Goal: Task Accomplishment & Management: Manage account settings

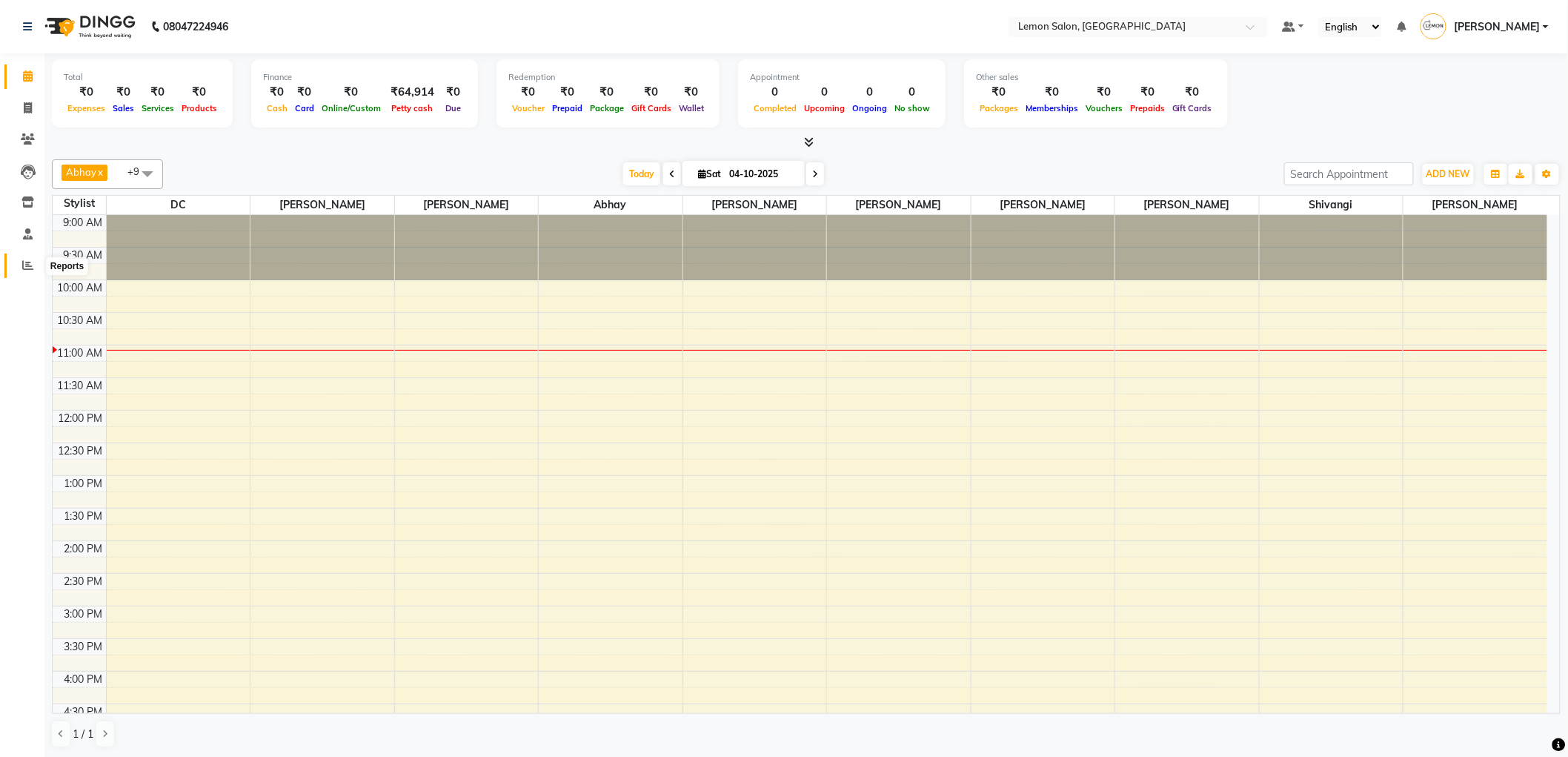
click at [22, 264] on icon at bounding box center [27, 264] width 11 height 11
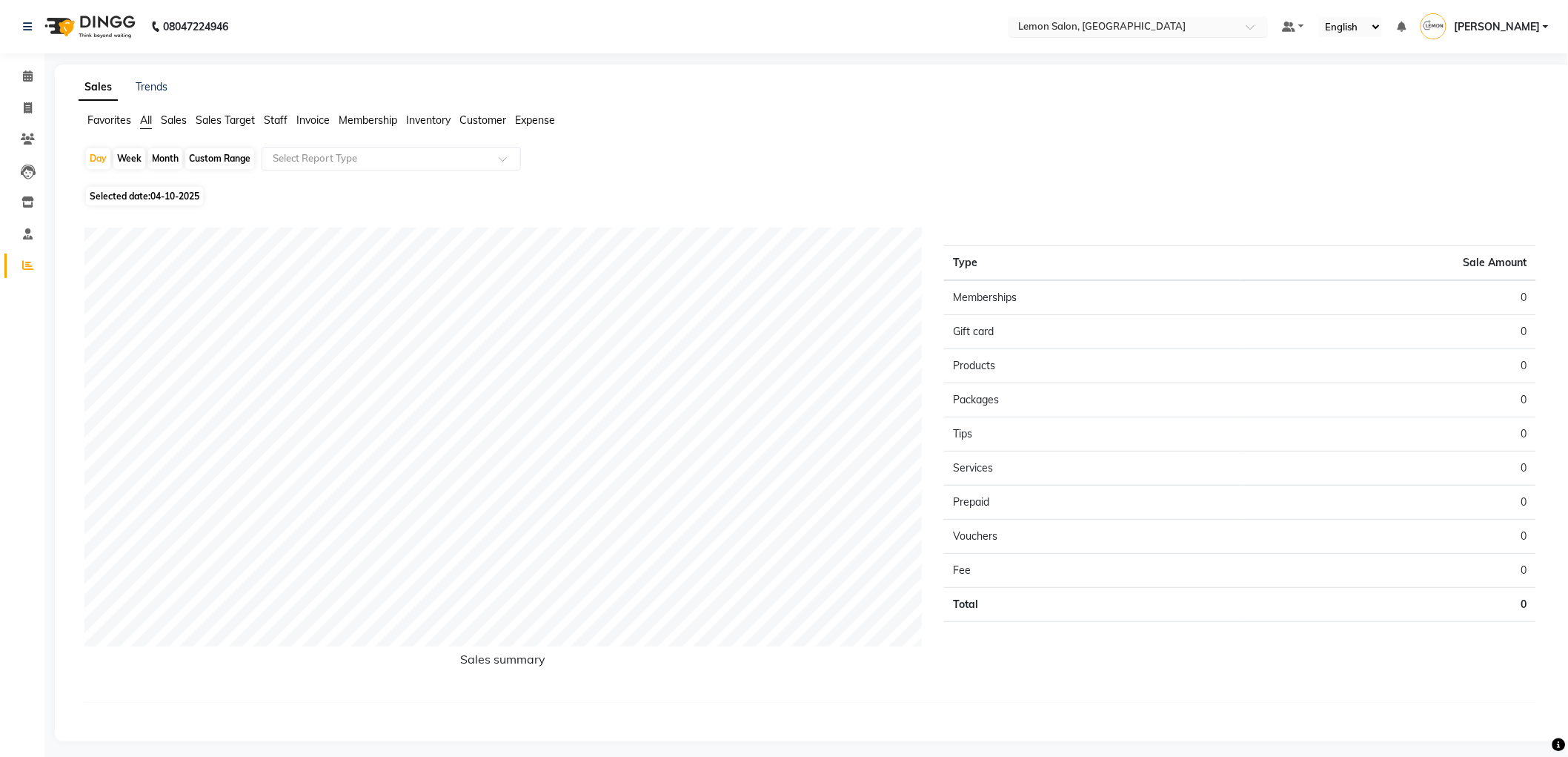
click at [1094, 27] on input "text" at bounding box center [1123, 28] width 215 height 15
click at [974, 79] on div "Sales Trends" at bounding box center [814, 87] width 1487 height 16
click at [270, 119] on span "Staff" at bounding box center [276, 120] width 23 height 13
click at [166, 158] on div "Month" at bounding box center [165, 158] width 34 height 21
select select "10"
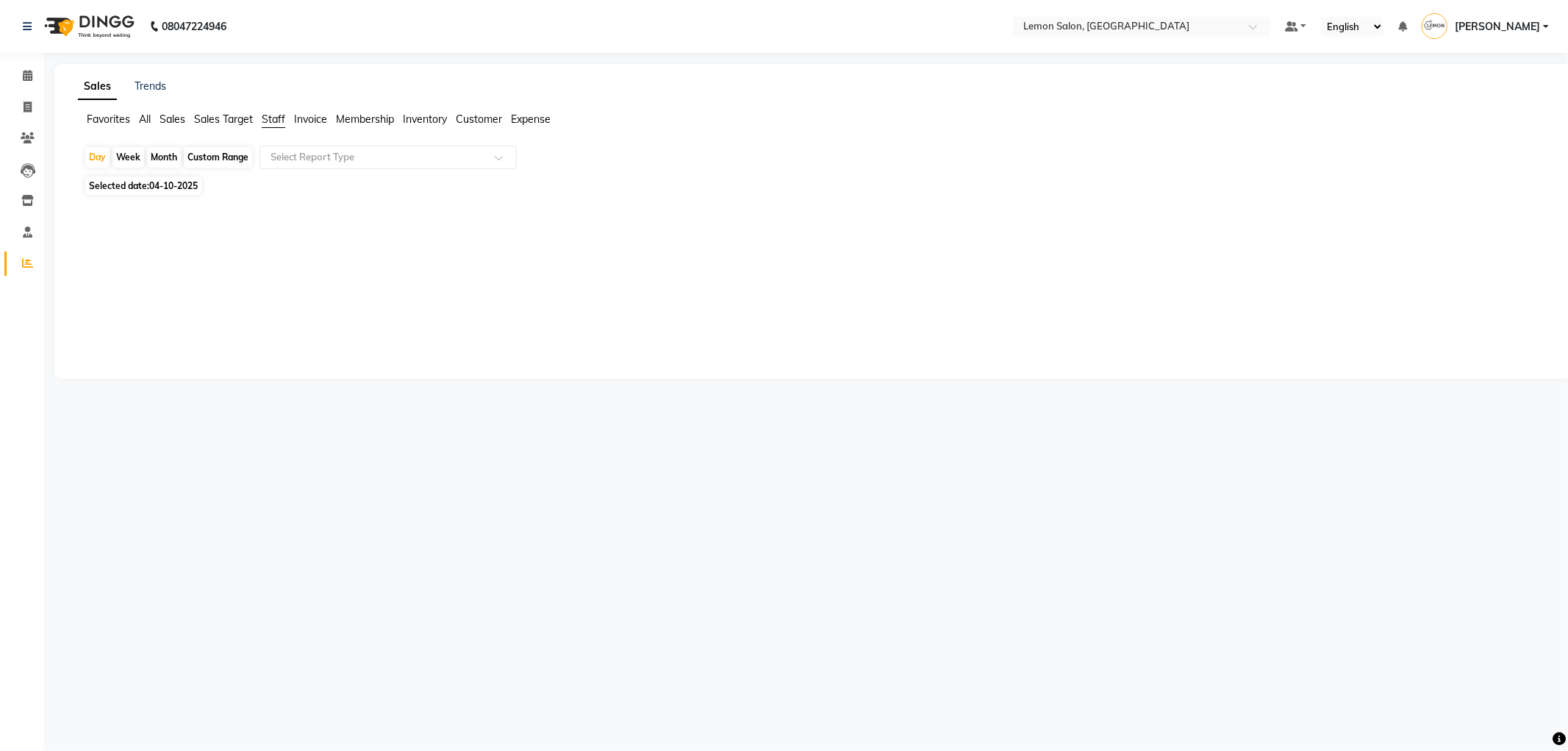
select select "2025"
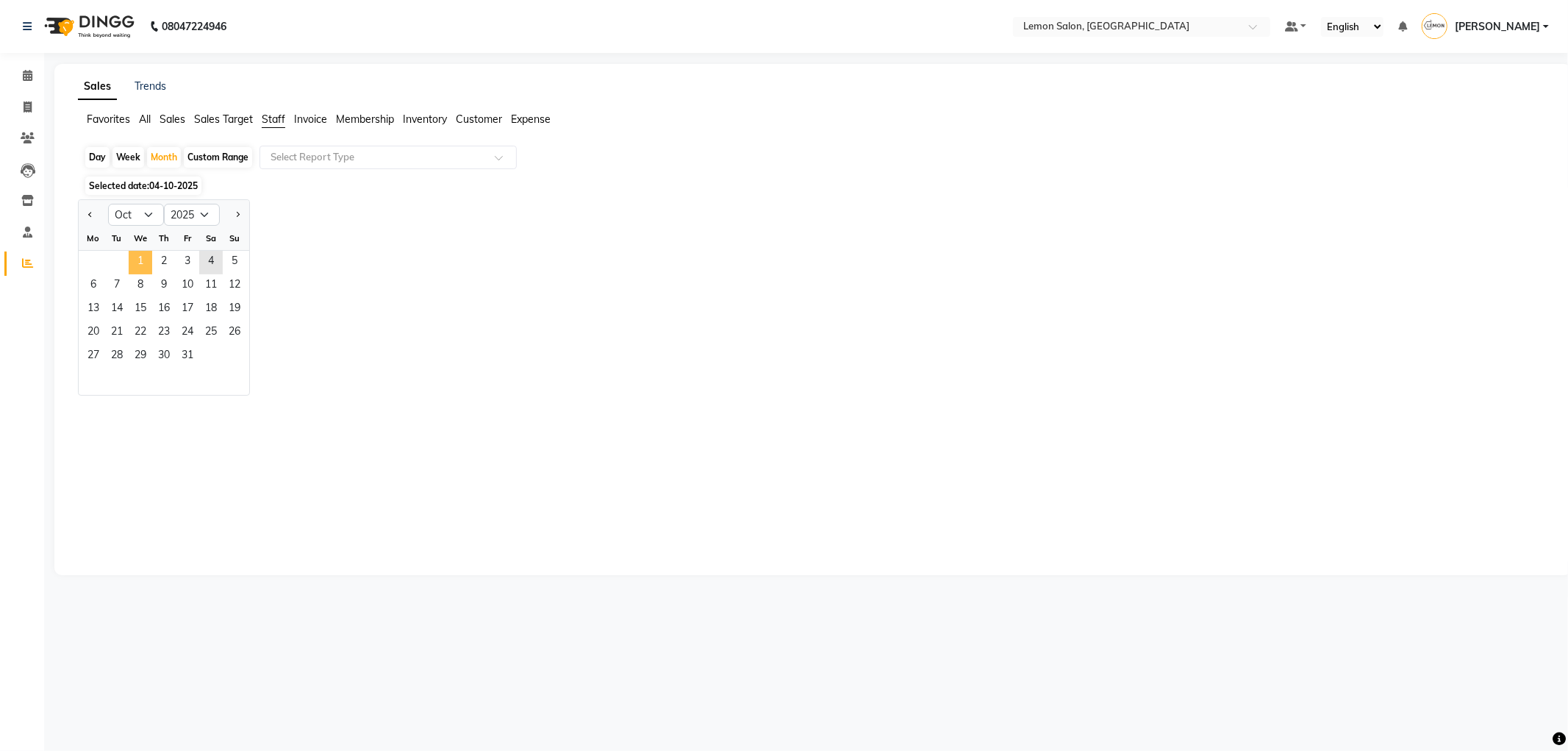
click at [130, 258] on span "1" at bounding box center [140, 262] width 23 height 23
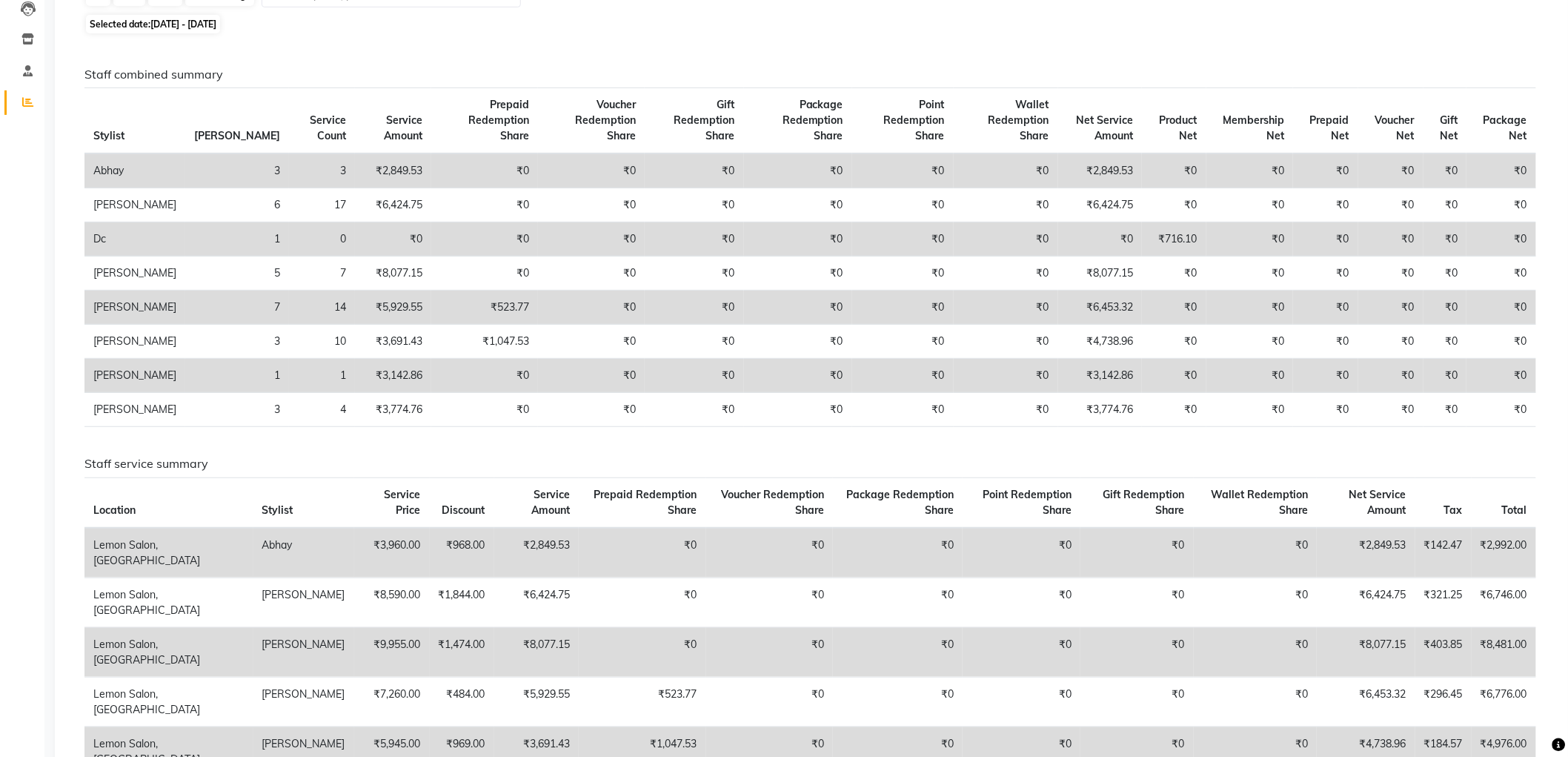
scroll to position [165, 0]
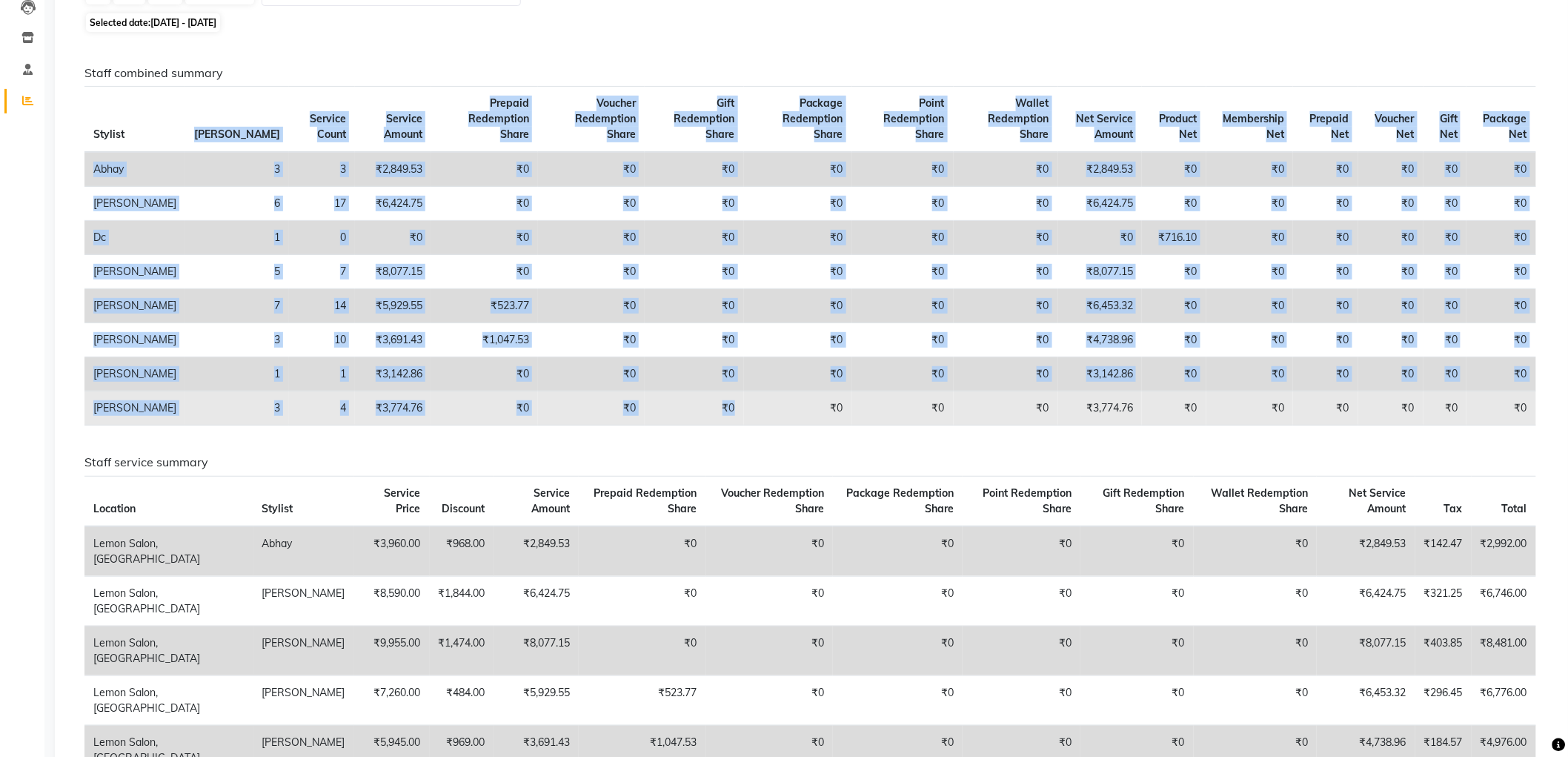
drag, startPoint x: 143, startPoint y: 106, endPoint x: 704, endPoint y: 426, distance: 645.8
click at [704, 426] on table "Stylist Bill Count Service Count Service Amount Prepaid Redemption Share Vouche…" at bounding box center [810, 256] width 1452 height 340
click at [704, 426] on td "₹0" at bounding box center [694, 408] width 98 height 34
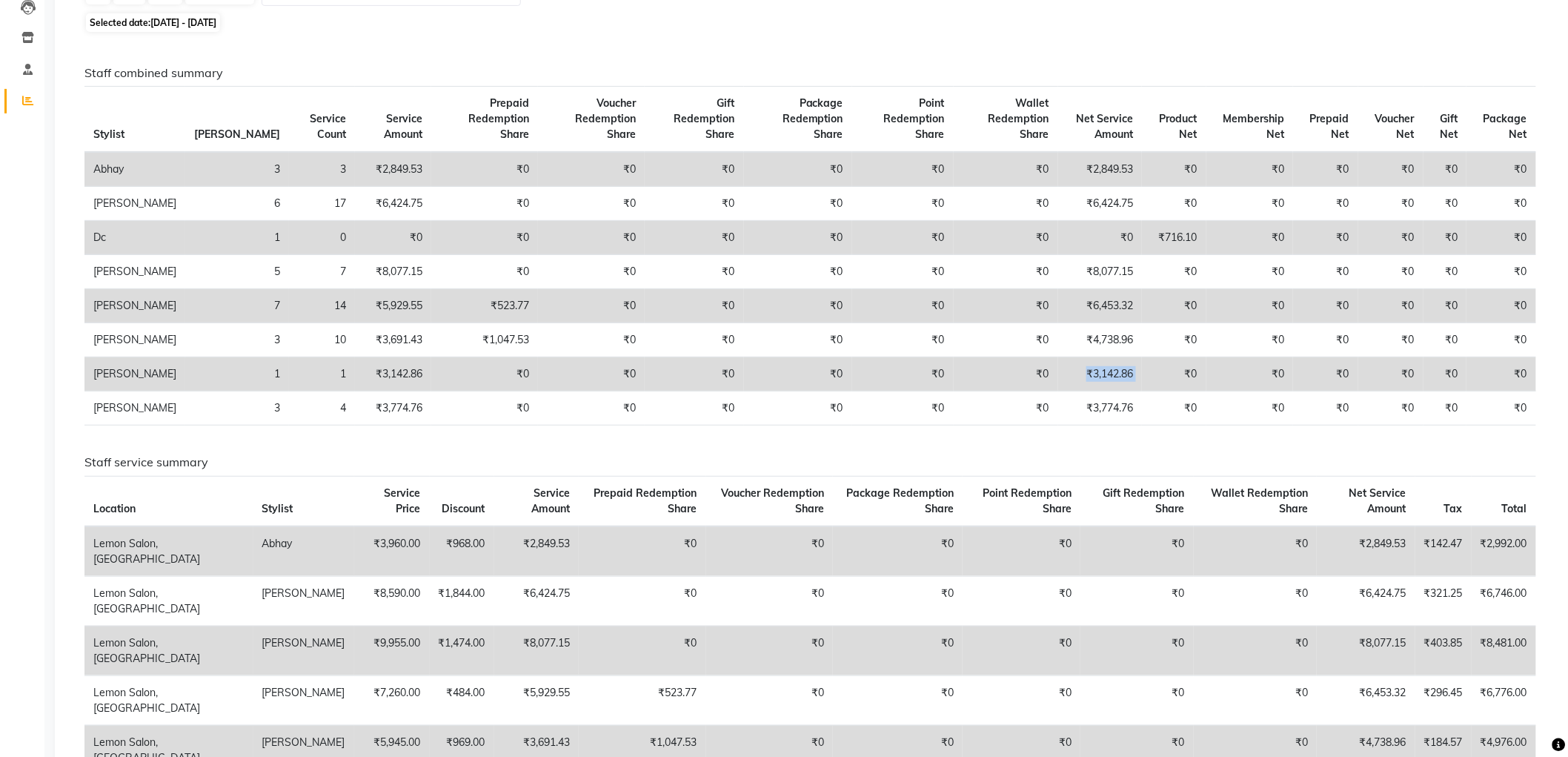
drag, startPoint x: 1061, startPoint y: 379, endPoint x: 1137, endPoint y: 376, distance: 76.1
click at [1137, 376] on tr "Saif Salmani 1 1 ₹3,142.86 ₹0 ₹0 ₹0 ₹0 ₹0 ₹0 ₹3,142.86 ₹0 ₹0 ₹0 ₹0 ₹0 ₹0" at bounding box center [810, 374] width 1452 height 34
click at [1142, 376] on td "₹0" at bounding box center [1173, 374] width 64 height 34
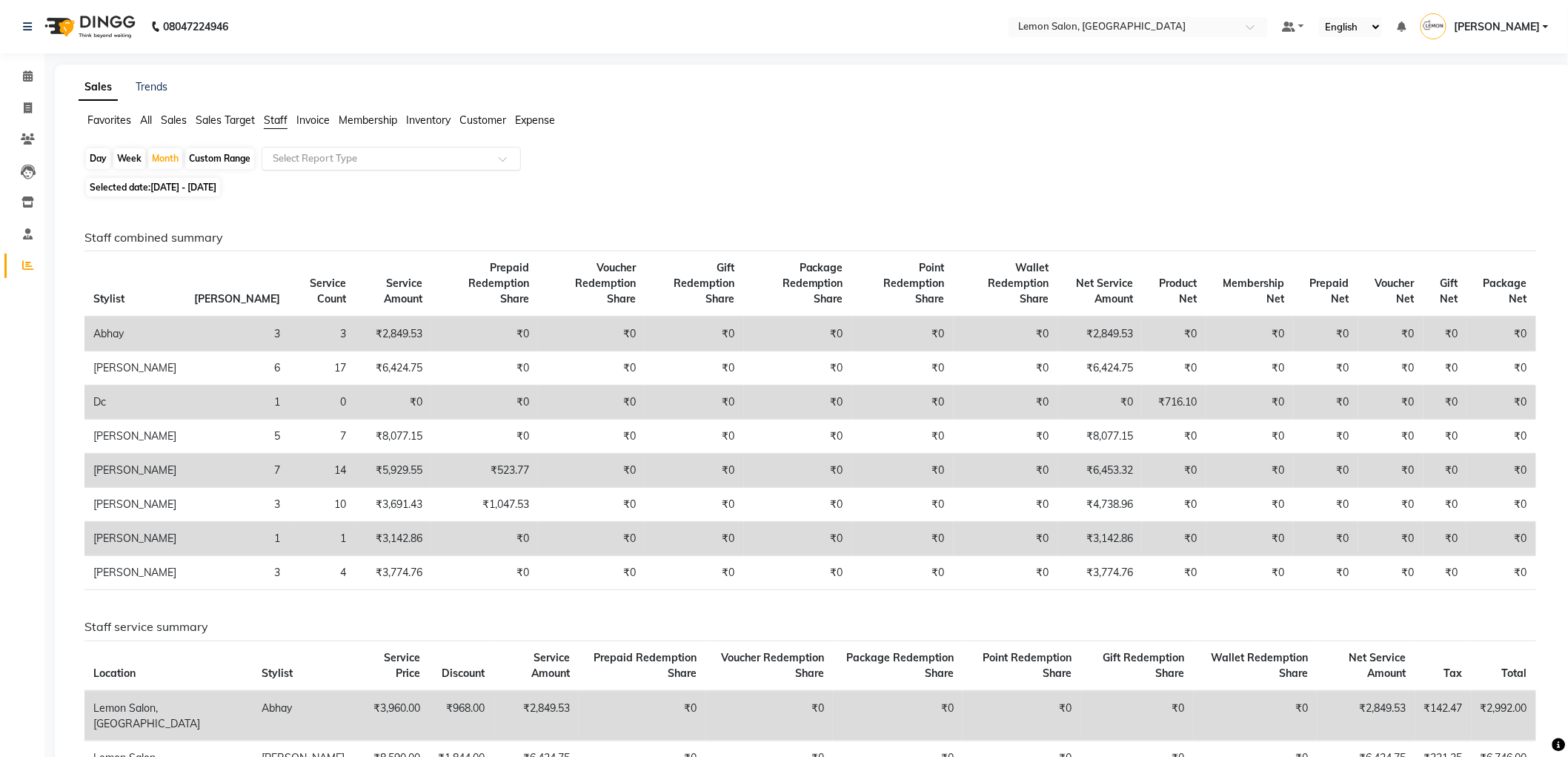
click at [313, 159] on input "text" at bounding box center [376, 159] width 213 height 15
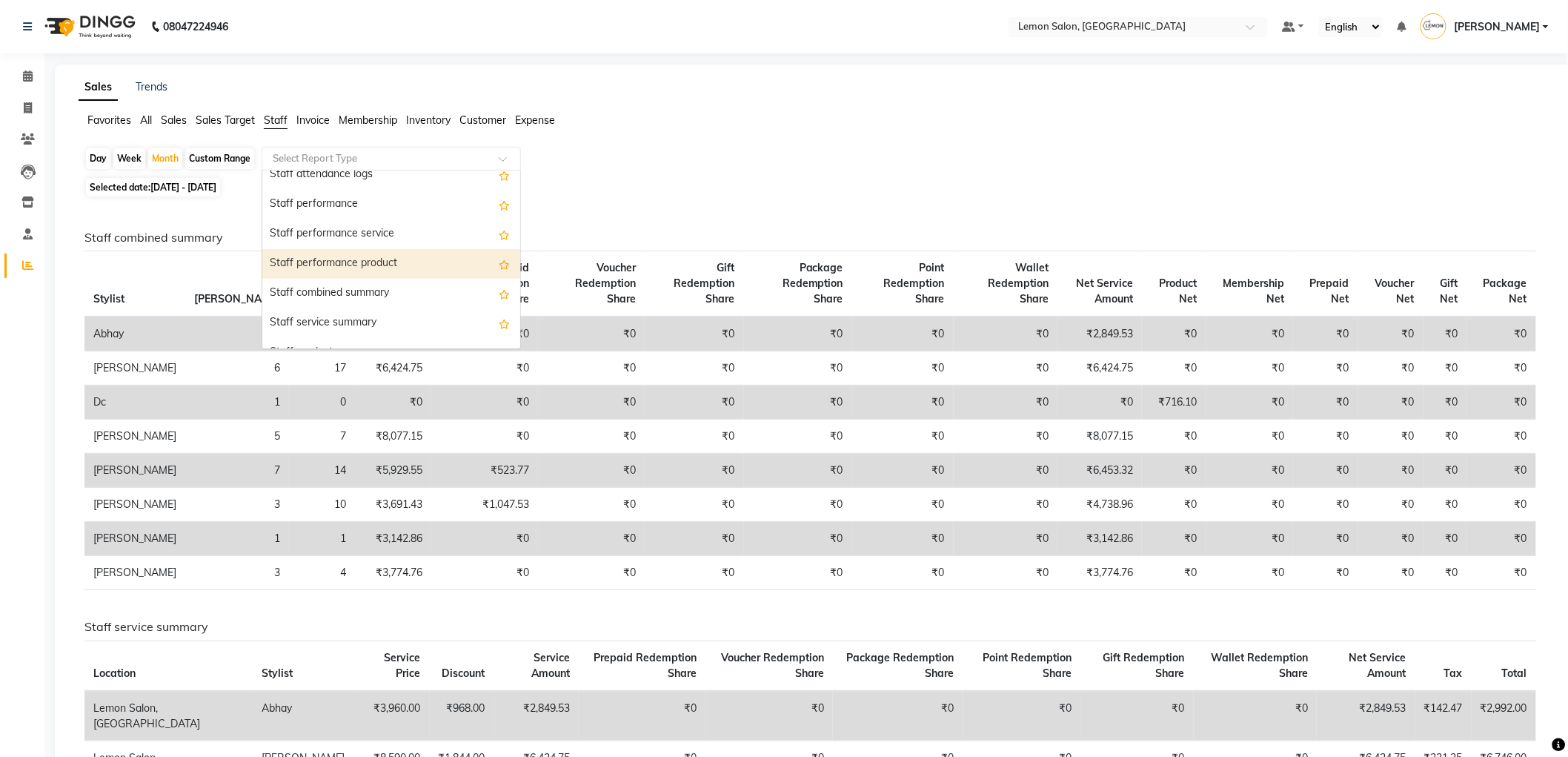
scroll to position [247, 0]
click at [361, 266] on div "Staff combined summary" at bounding box center [391, 265] width 258 height 30
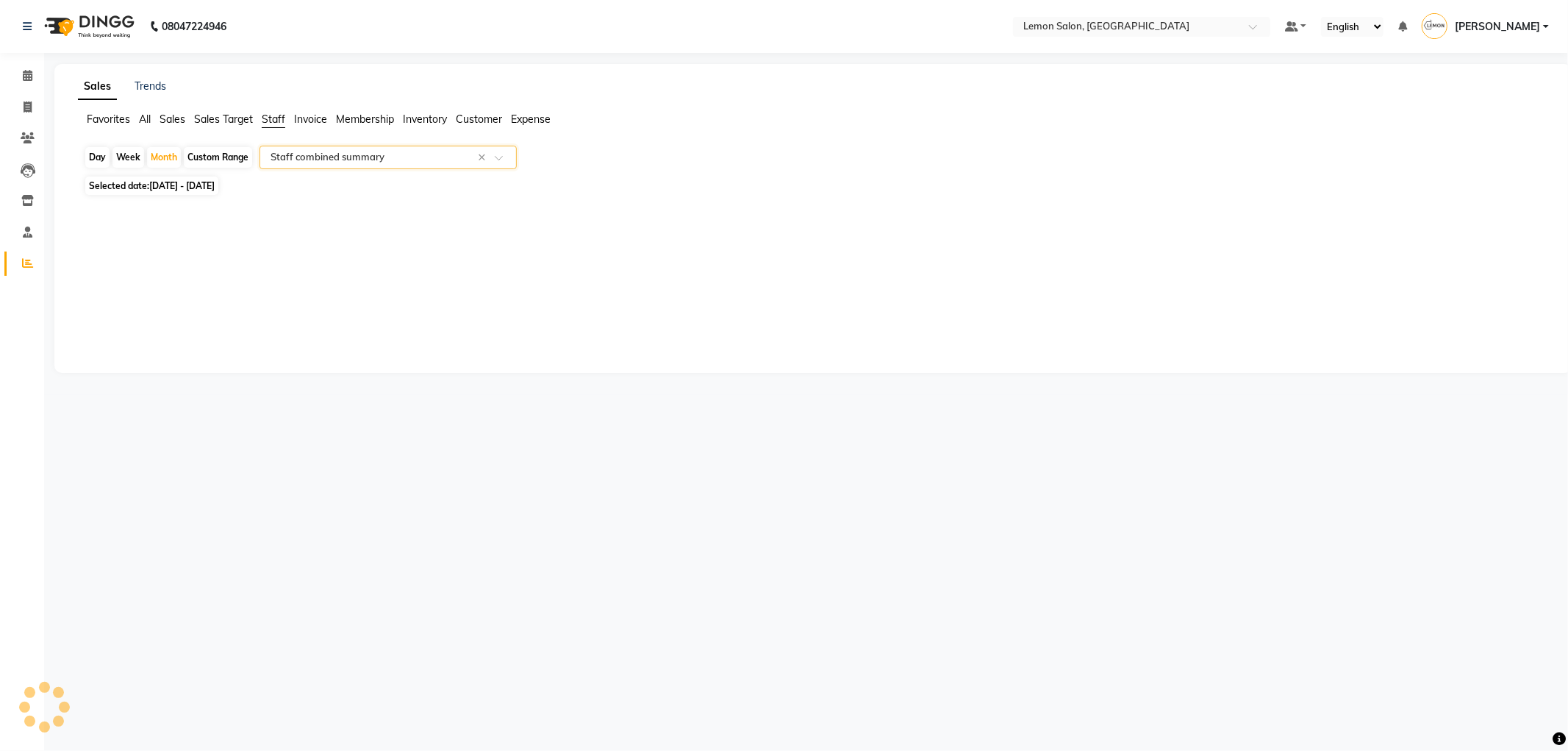
select select "csv"
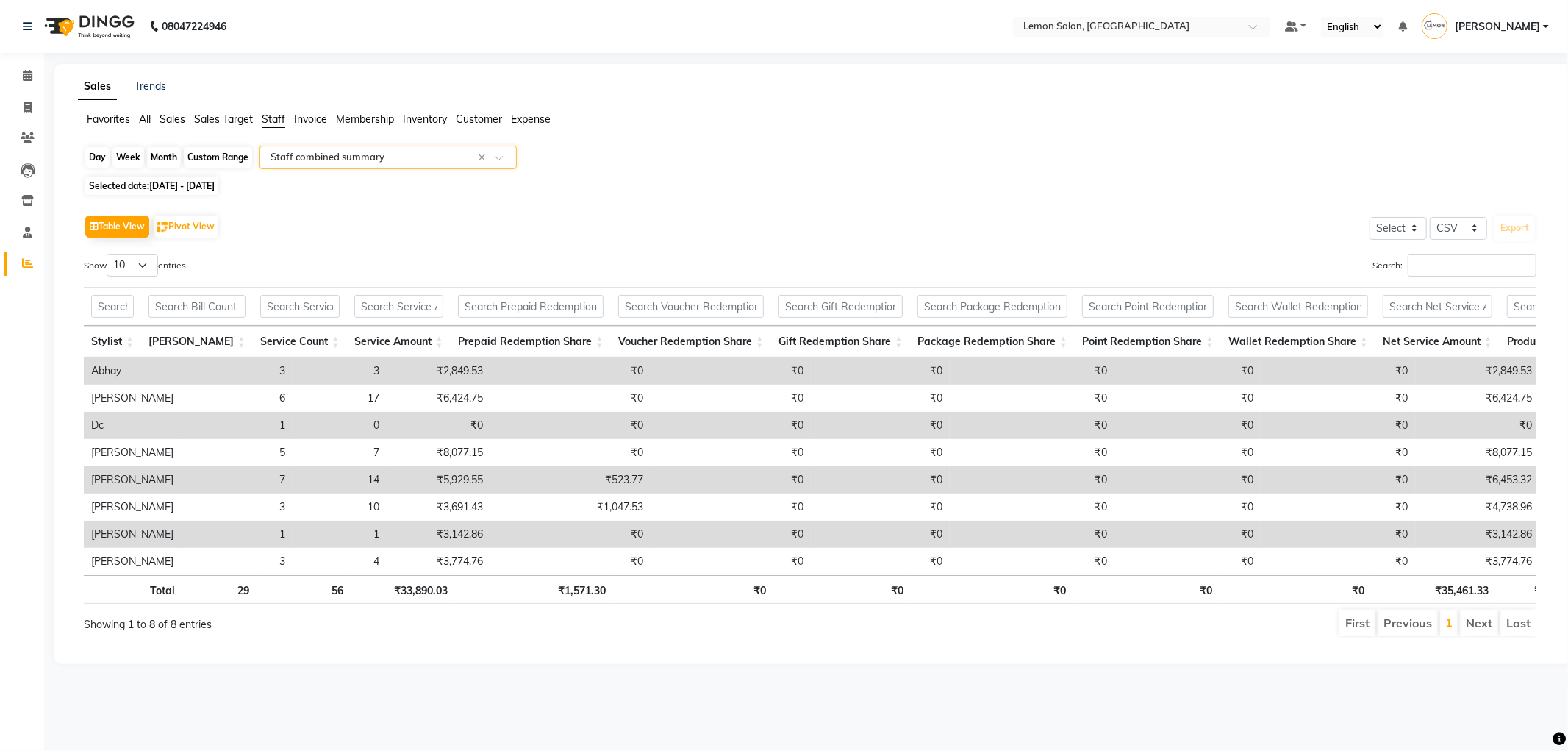
click at [168, 157] on div "Month" at bounding box center [164, 157] width 34 height 21
select select "10"
select select "2025"
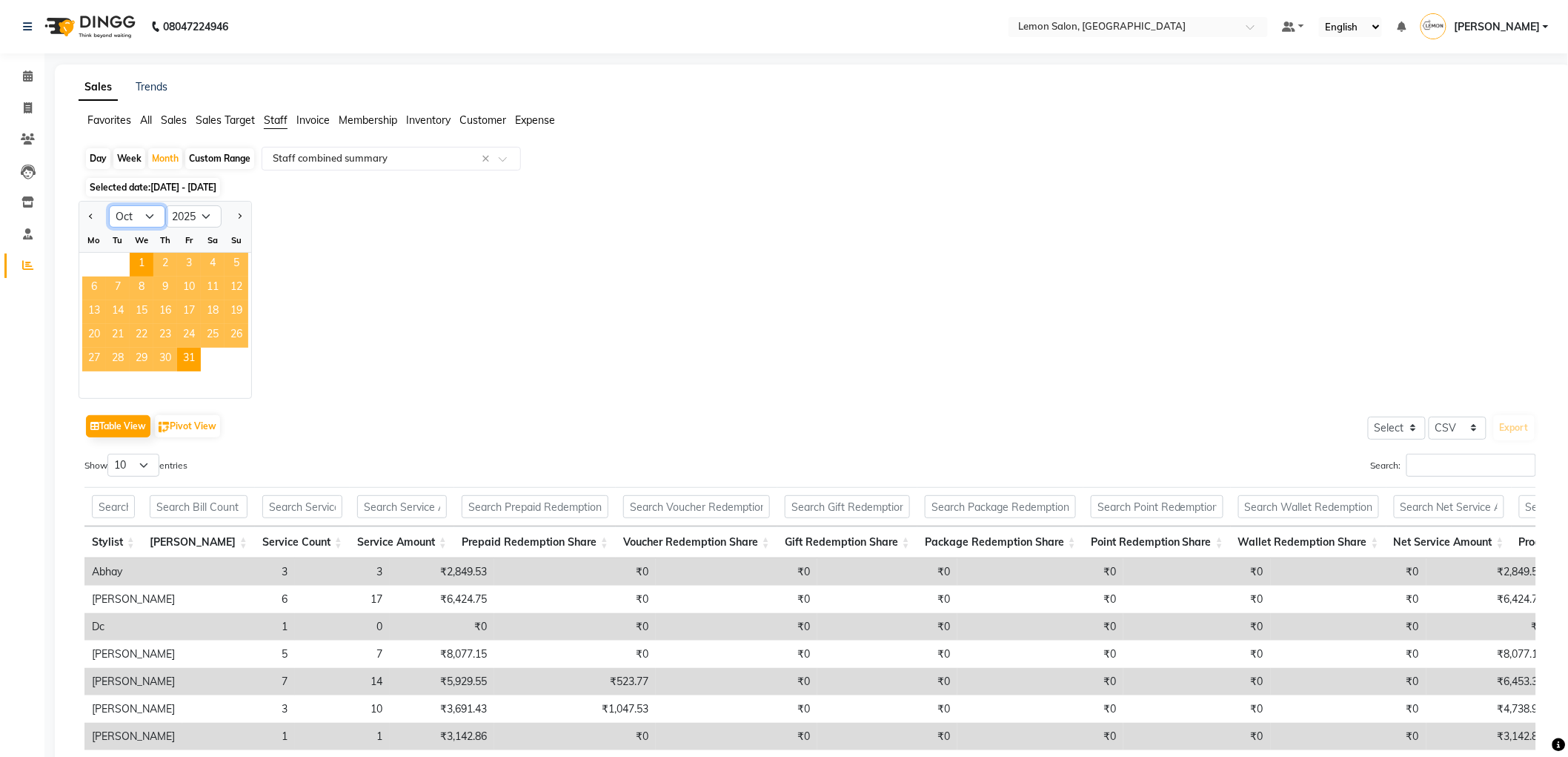
click at [158, 217] on select "Jan Feb Mar Apr May Jun Jul Aug Sep Oct Nov Dec" at bounding box center [137, 217] width 57 height 22
select select "9"
click at [109, 206] on select "Jan Feb Mar Apr May Jun Jul Aug Sep Oct Nov Dec" at bounding box center [137, 217] width 57 height 22
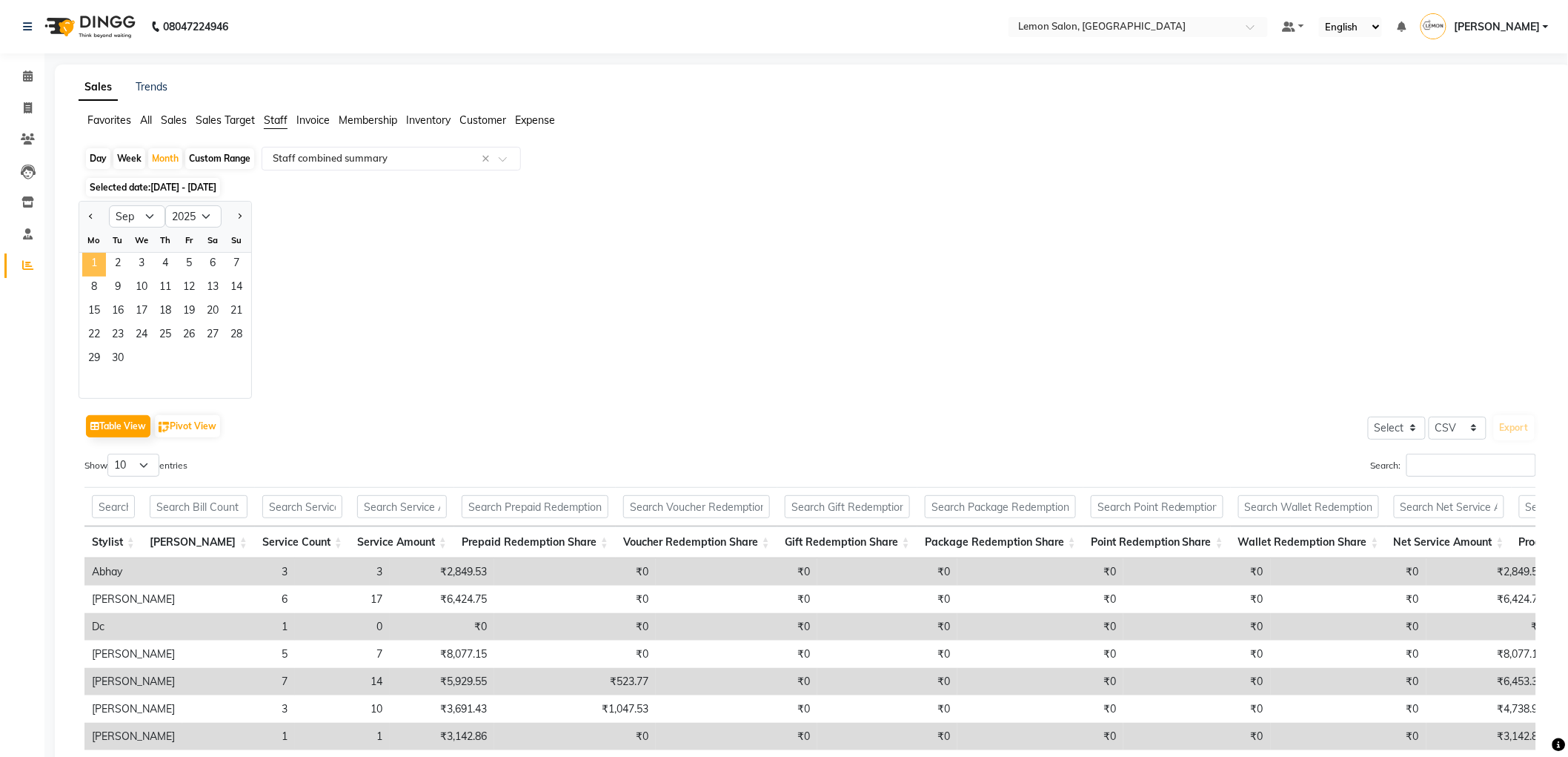
click at [87, 266] on span "1" at bounding box center [94, 264] width 23 height 23
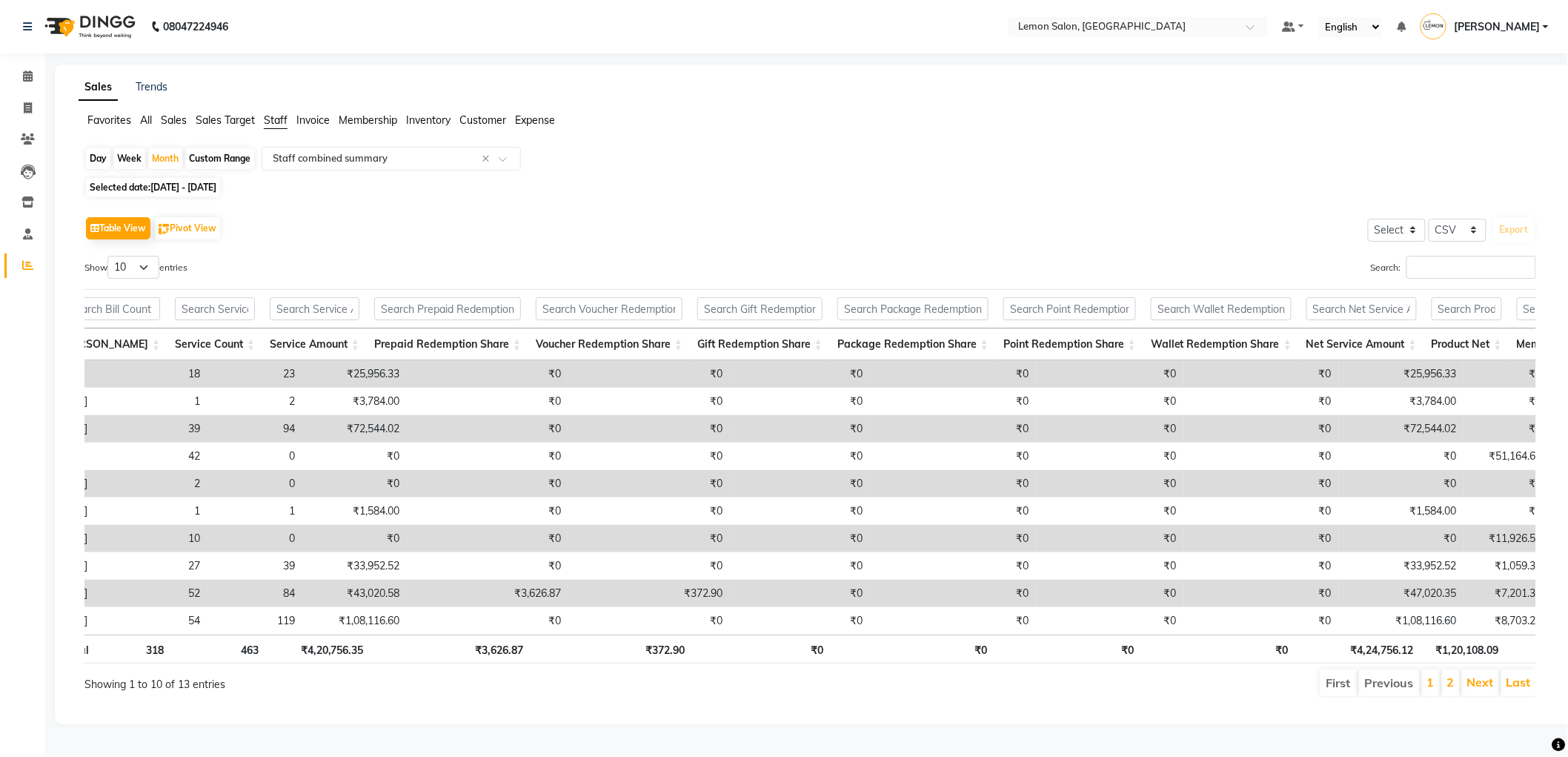
scroll to position [0, 147]
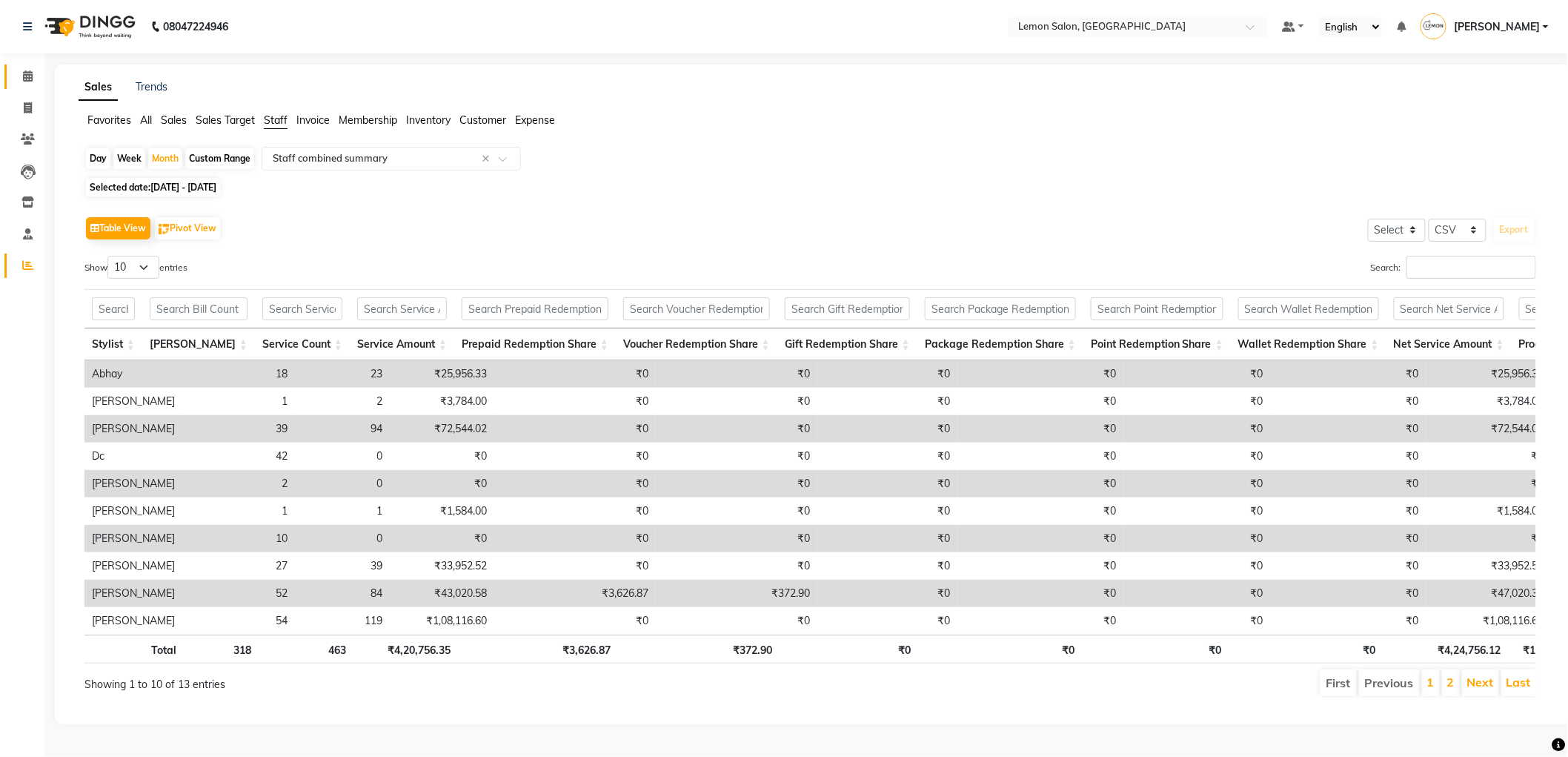
click at [16, 68] on span at bounding box center [27, 77] width 26 height 17
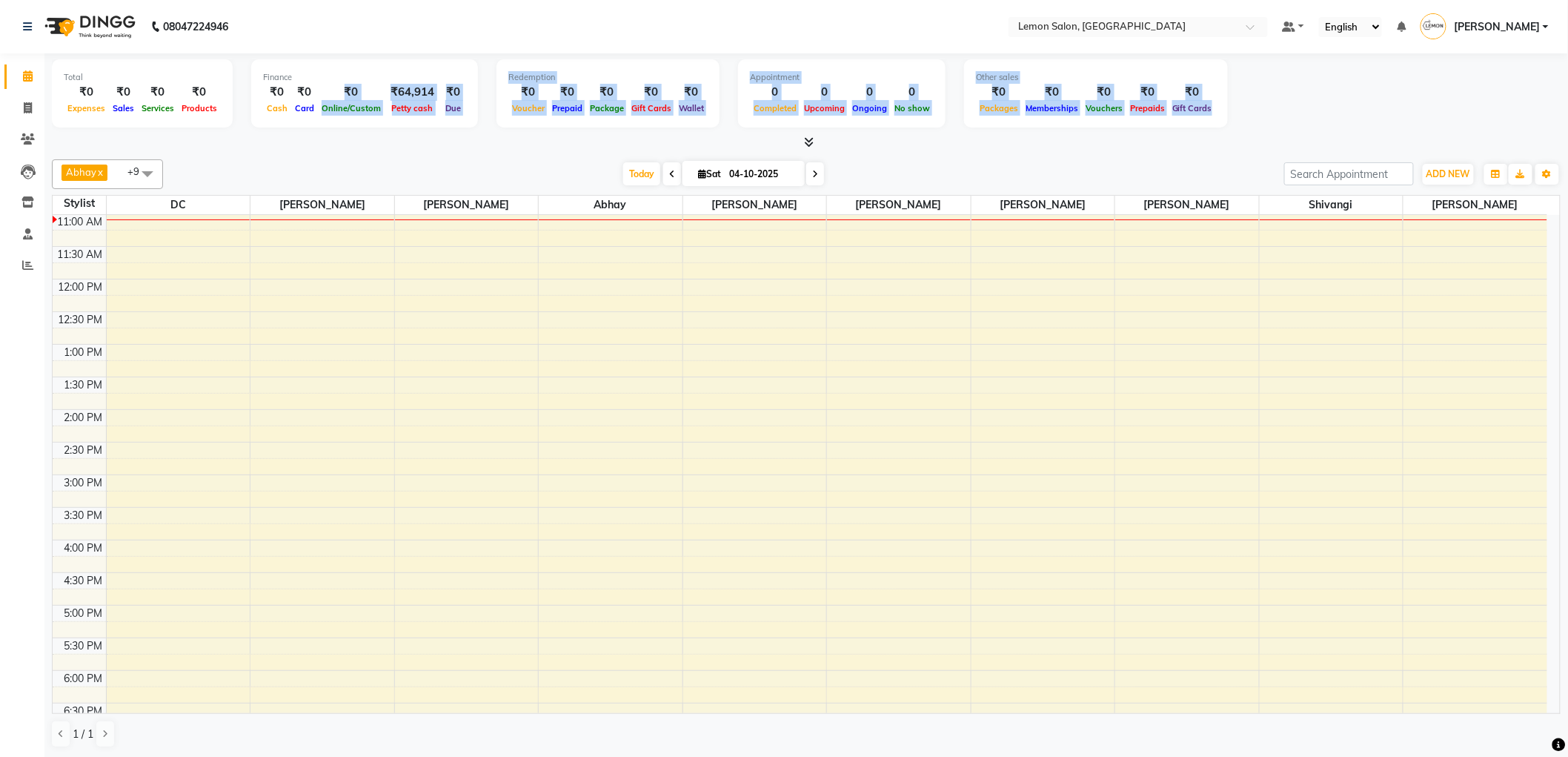
drag, startPoint x: 321, startPoint y: 87, endPoint x: 1321, endPoint y: 87, distance: 1000.0
click at [1321, 87] on div "Total ₹0 Expenses ₹0 Sales ₹0 Services ₹0 Products Finance ₹0 Cash ₹0 Card ₹0 O…" at bounding box center [806, 95] width 1509 height 72
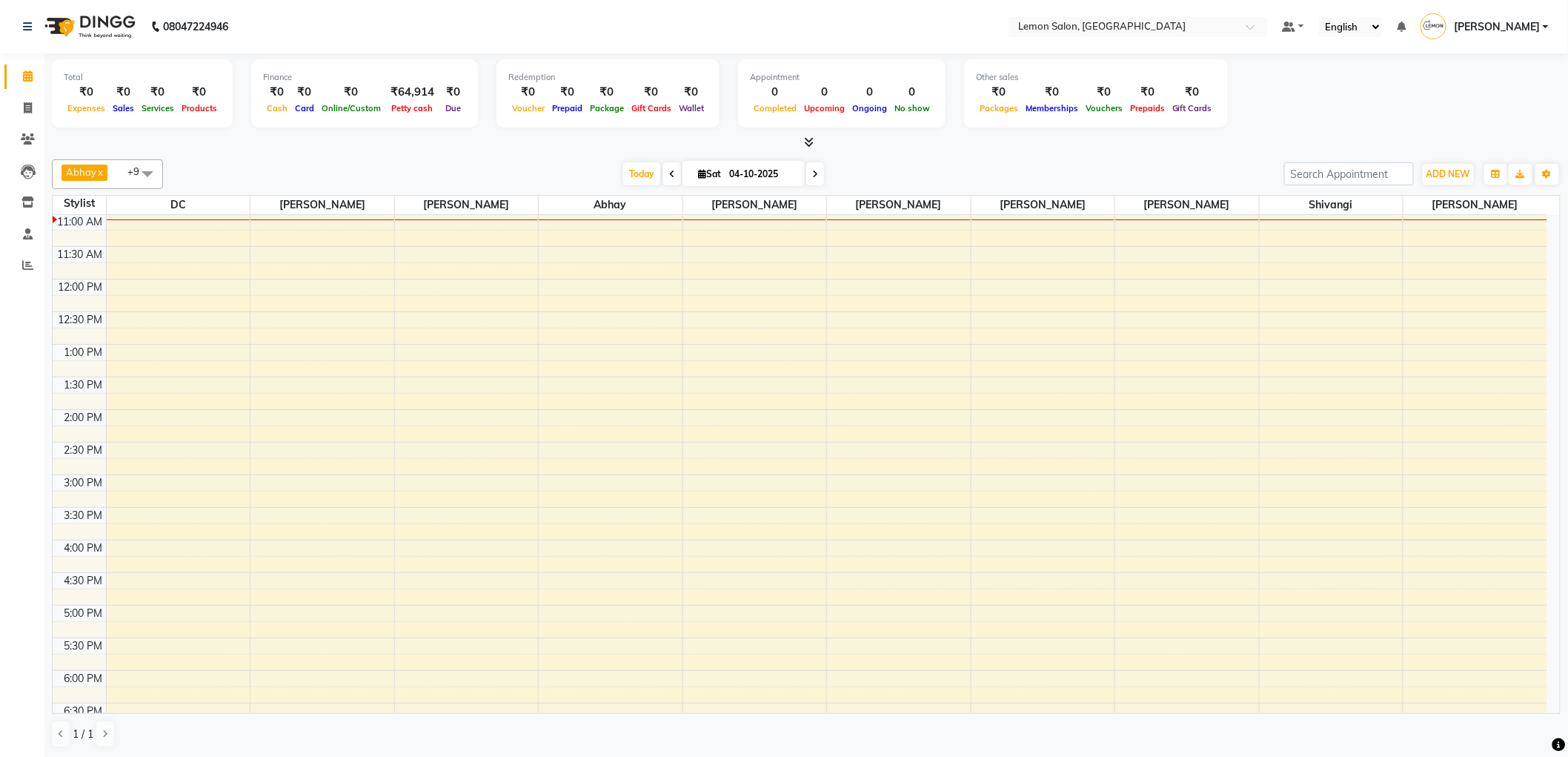
click at [1321, 87] on div "Total ₹0 Expenses ₹0 Sales ₹0 Services ₹0 Products Finance ₹0 Cash ₹0 Card ₹0 O…" at bounding box center [806, 95] width 1509 height 72
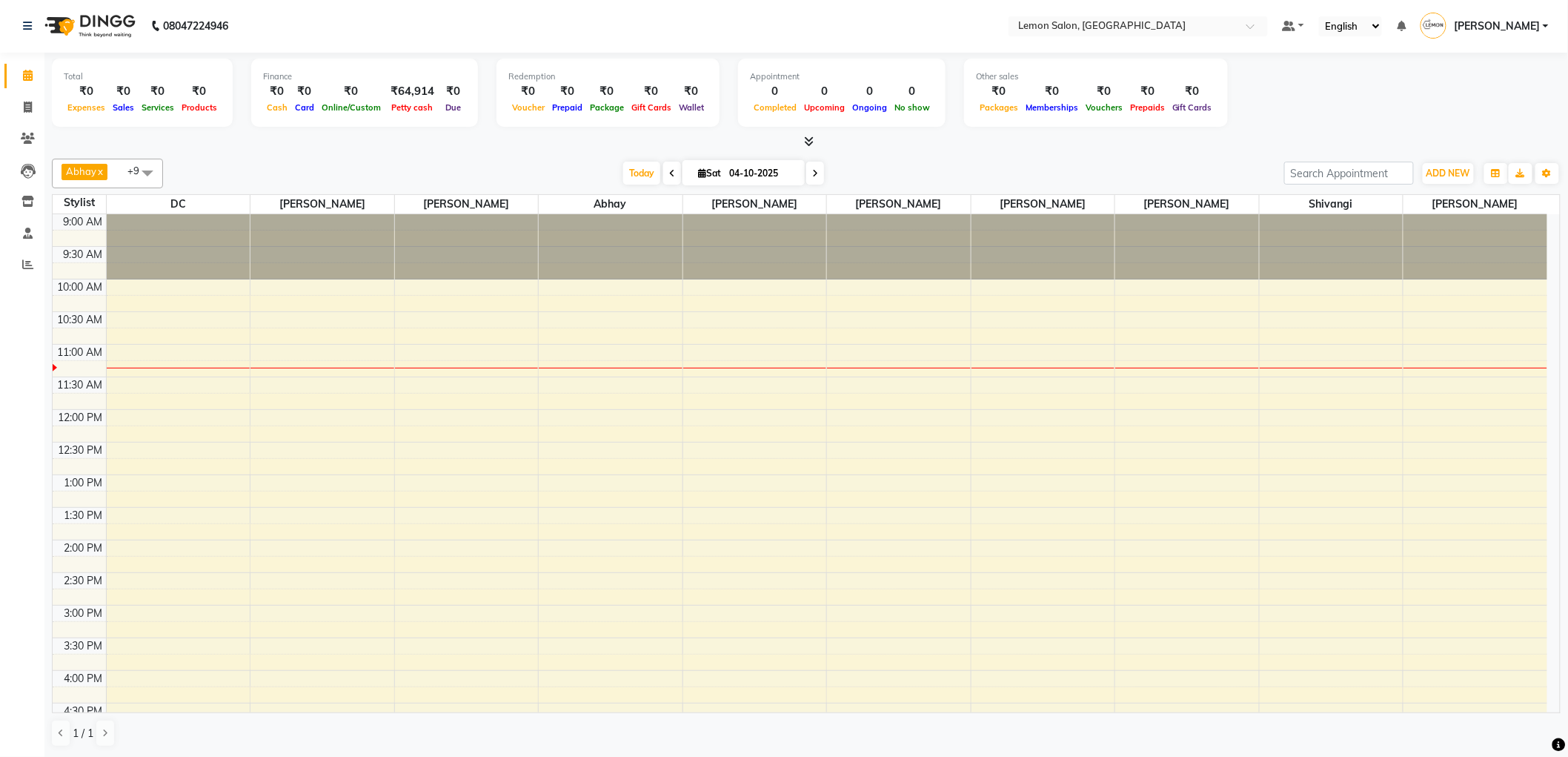
click at [664, 176] on span at bounding box center [672, 173] width 17 height 23
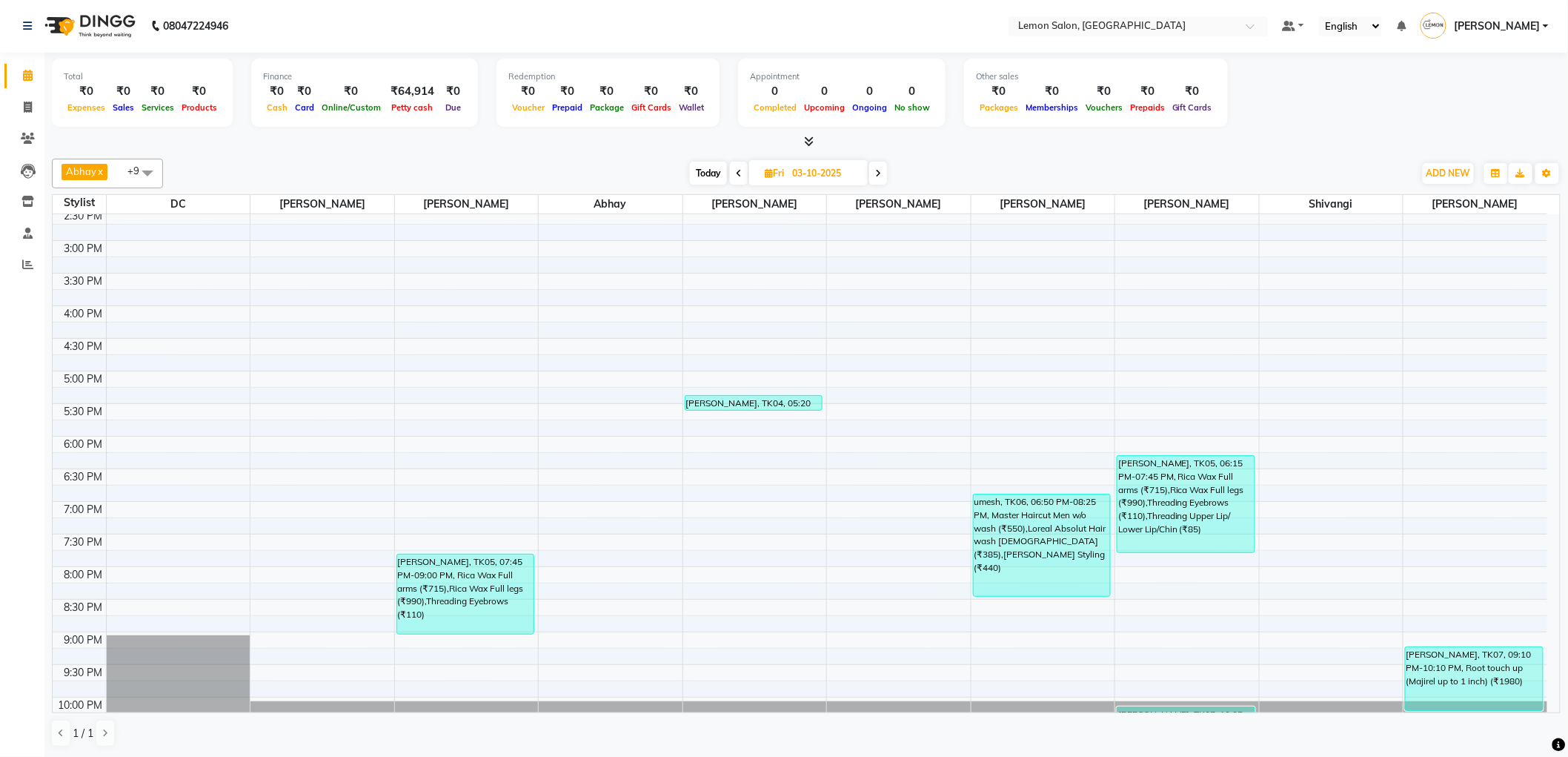
scroll to position [336, 0]
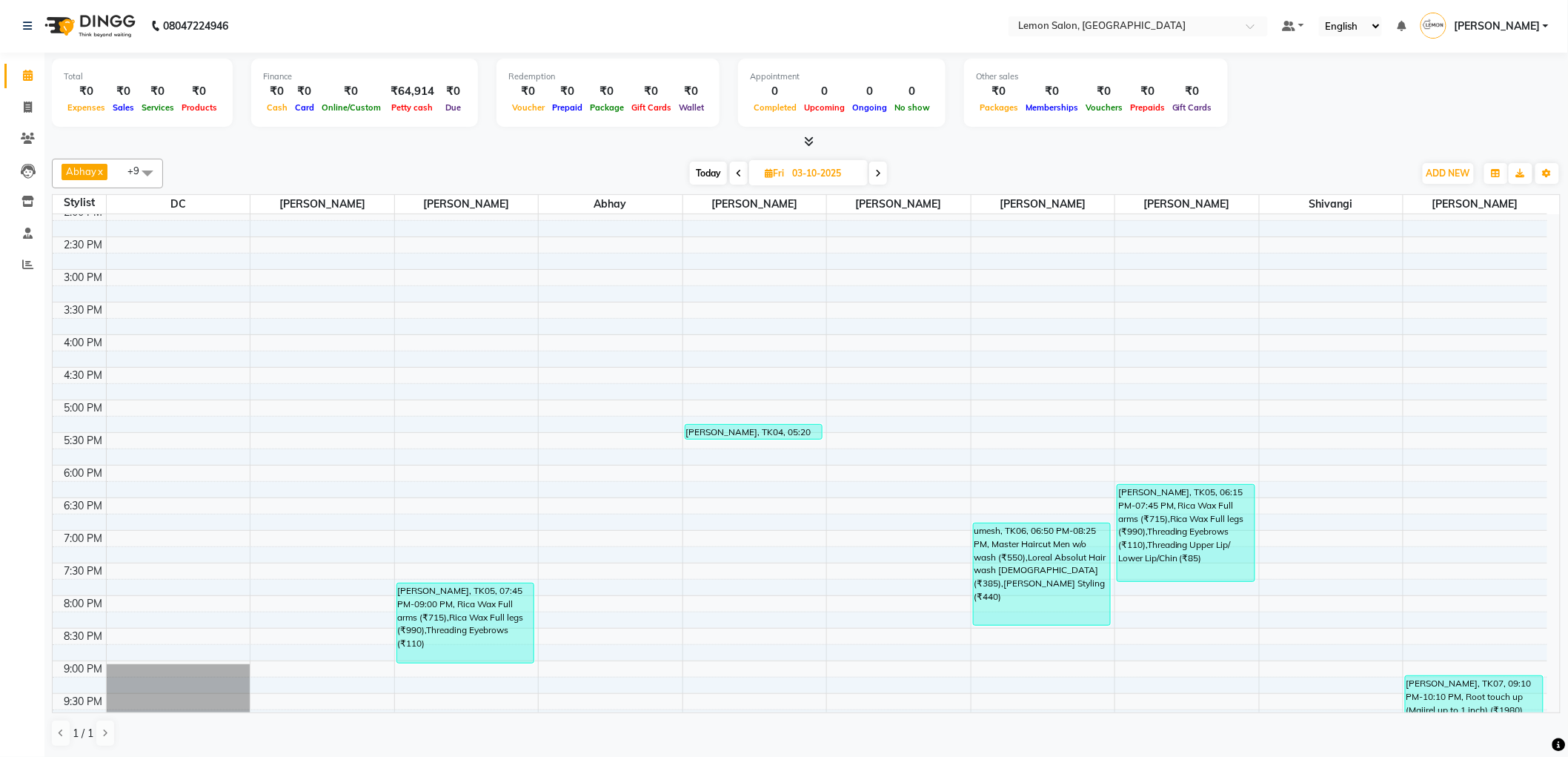
click at [739, 178] on span at bounding box center [739, 173] width 17 height 23
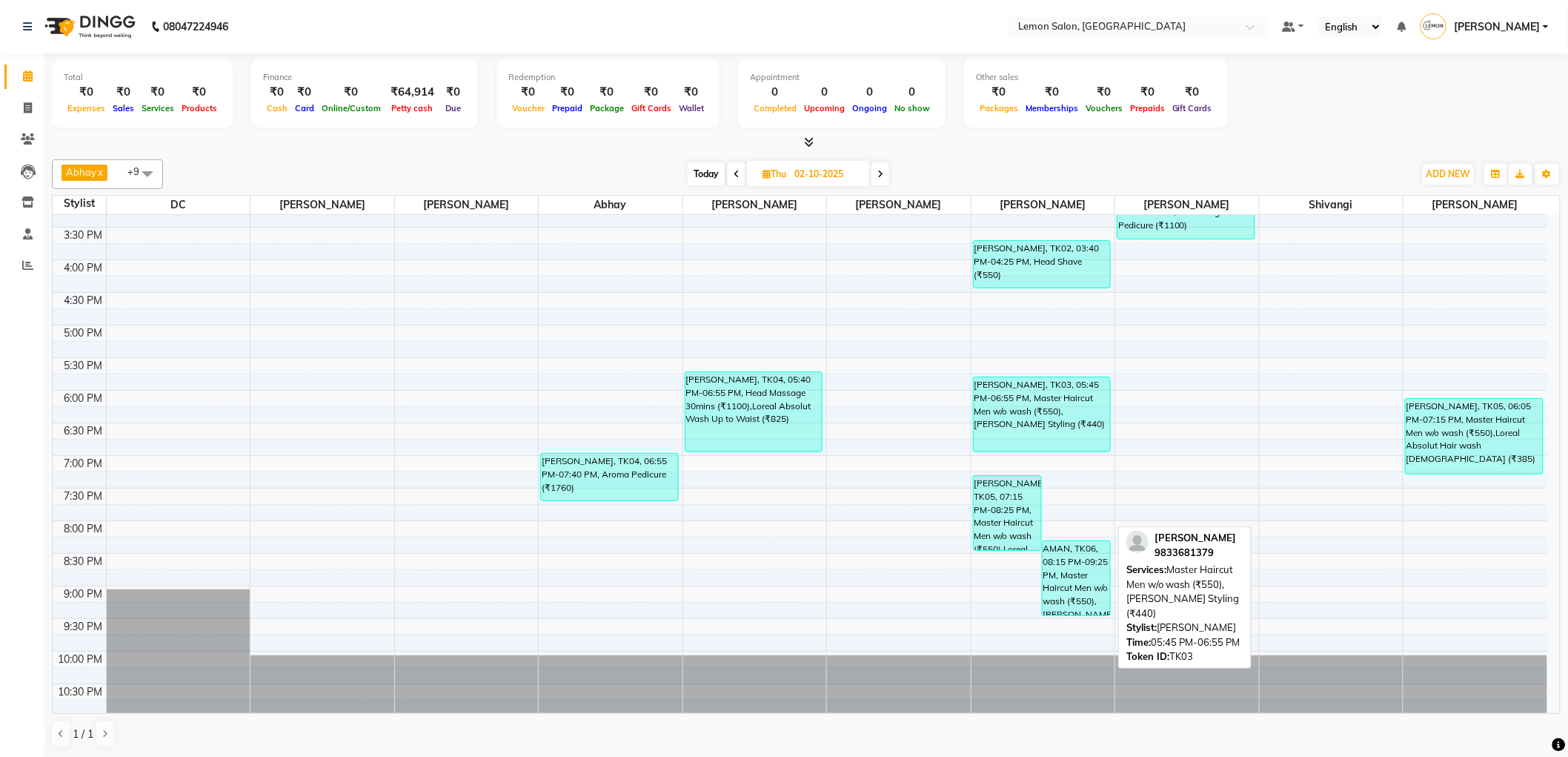
scroll to position [418, 0]
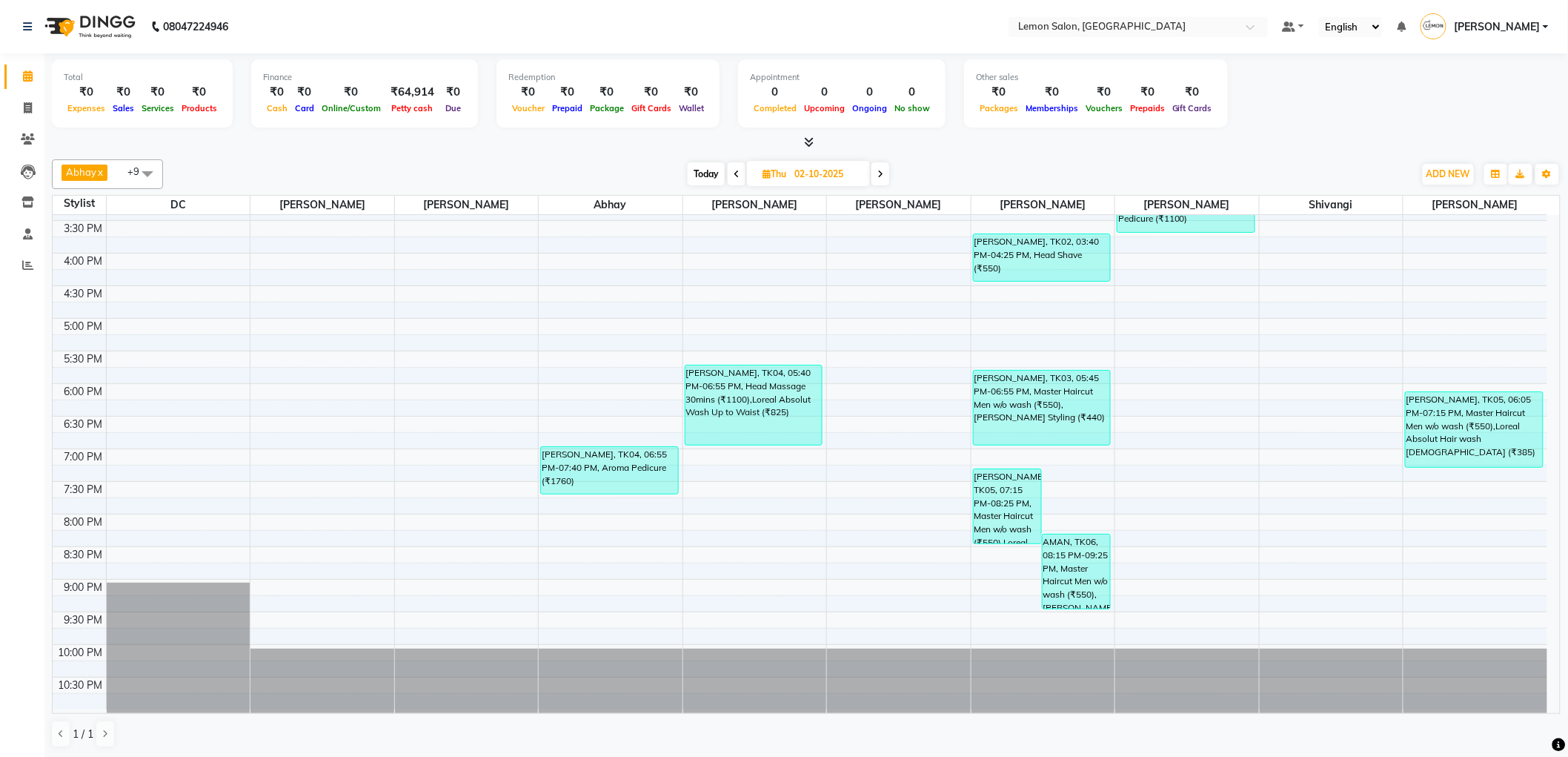
click at [694, 172] on span "Today" at bounding box center [706, 174] width 37 height 23
type input "04-10-2025"
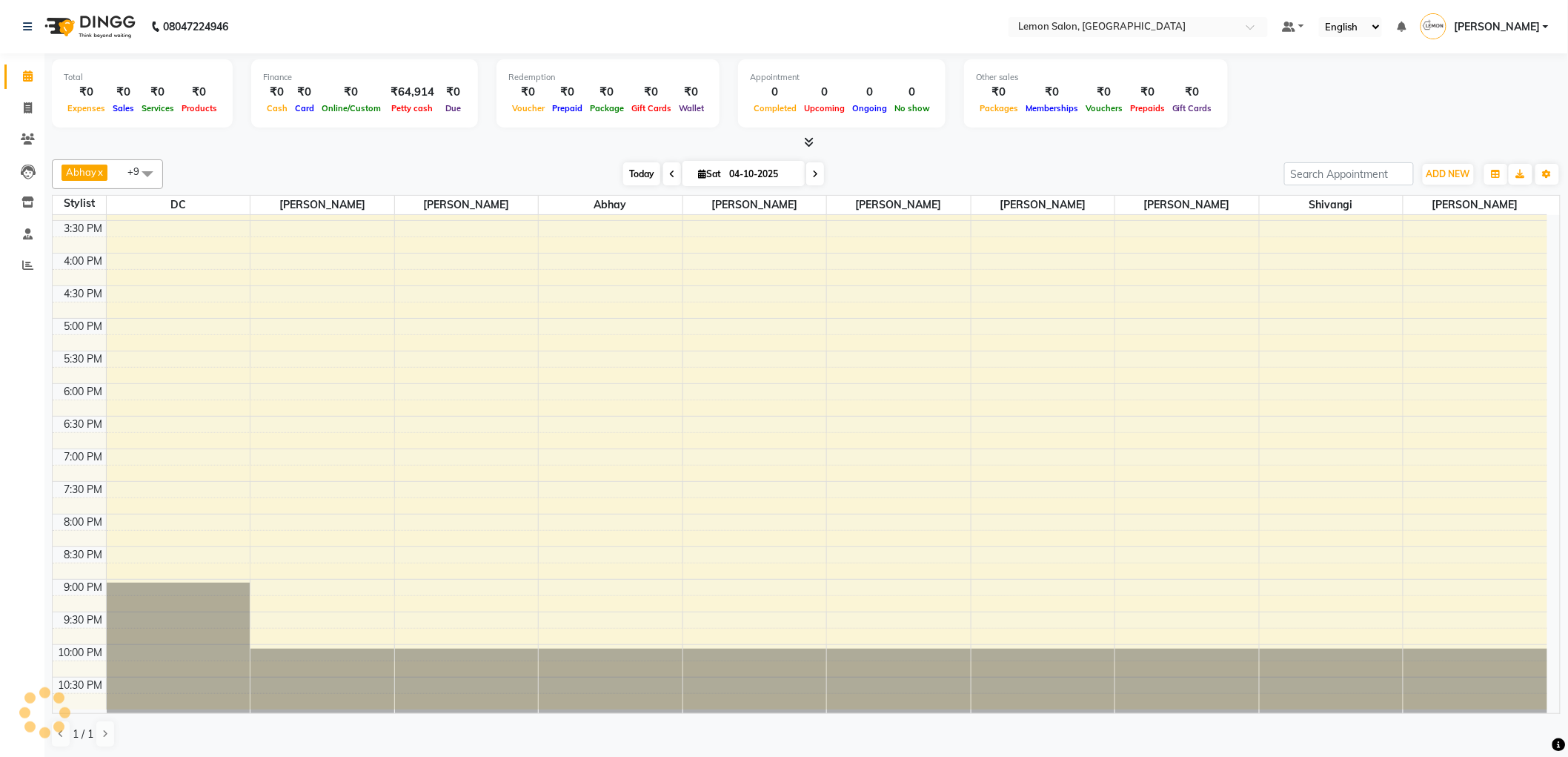
scroll to position [132, 0]
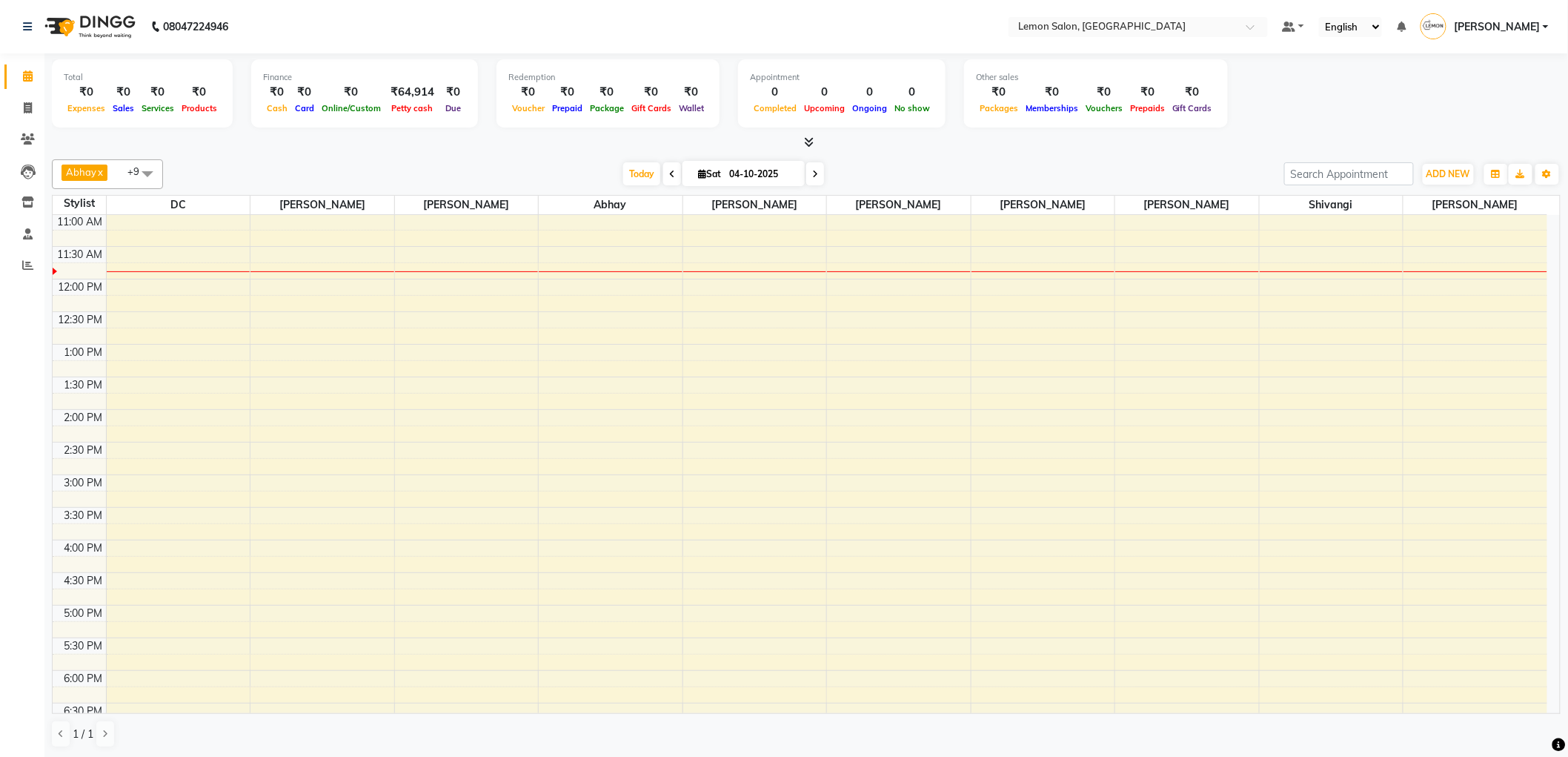
drag, startPoint x: 217, startPoint y: 64, endPoint x: 1317, endPoint y: 87, distance: 1100.2
click at [1317, 87] on div "Total ₹0 Expenses ₹0 Sales ₹0 Services ₹0 Products Finance ₹0 Cash ₹0 Card ₹0 O…" at bounding box center [806, 95] width 1509 height 72
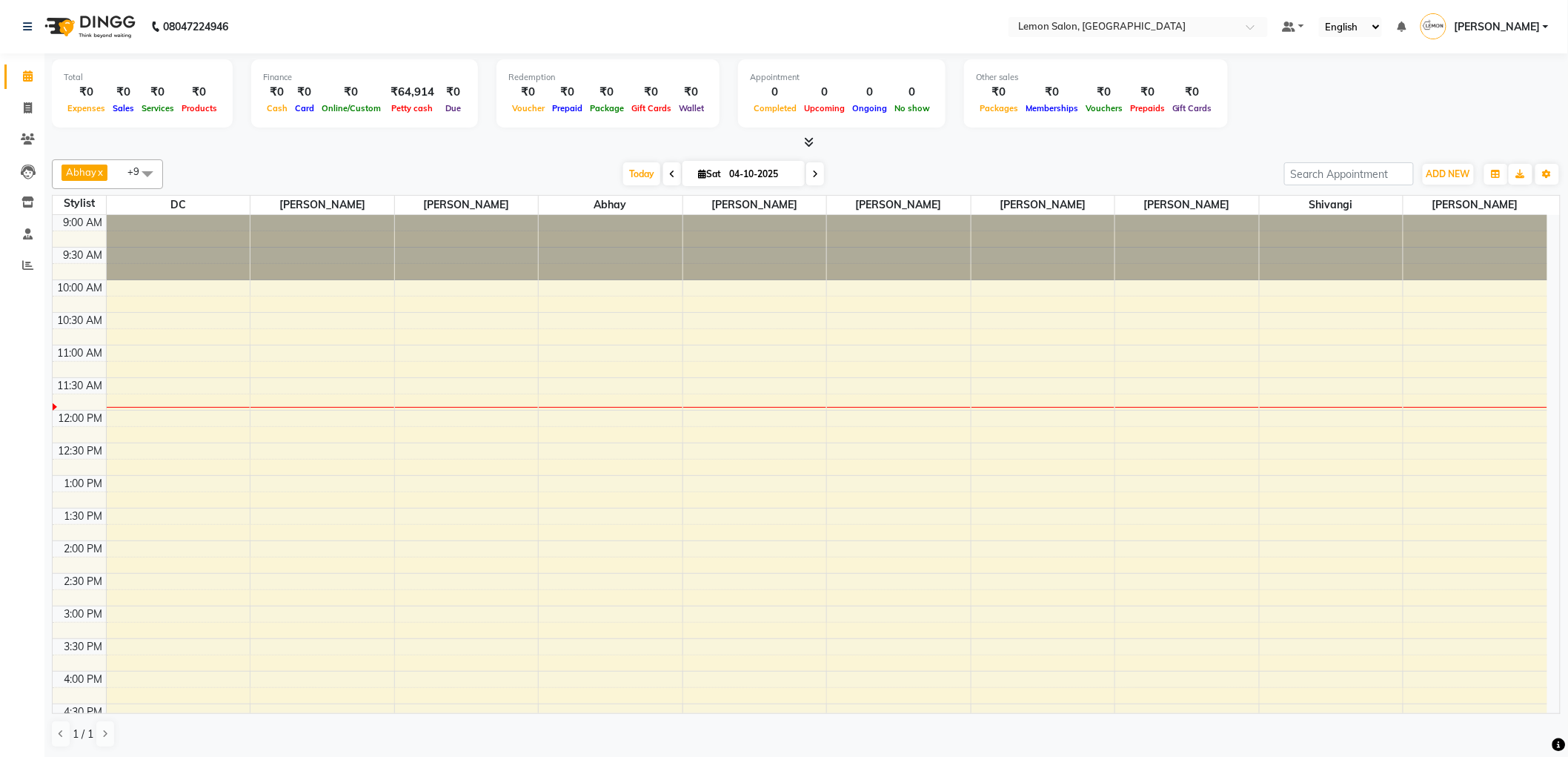
click at [1032, 130] on div "Total ₹0 Expenses ₹0 Sales ₹0 Services ₹0 Products Finance ₹0 Cash ₹0 Card ₹0 O…" at bounding box center [806, 95] width 1509 height 72
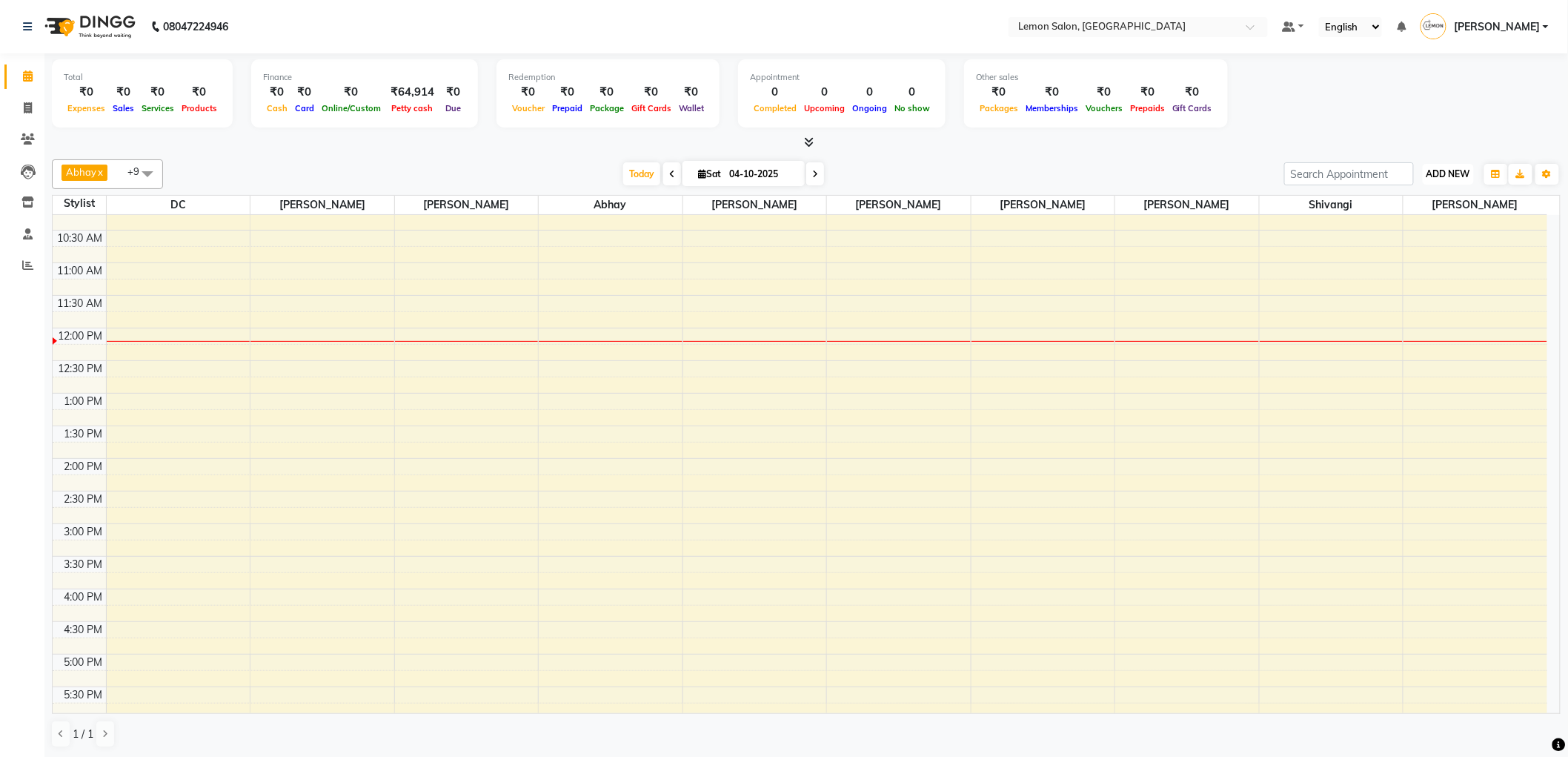
click at [1441, 166] on button "ADD NEW Toggle Dropdown" at bounding box center [1448, 174] width 51 height 21
click at [1416, 246] on link "Add Expense" at bounding box center [1416, 240] width 117 height 19
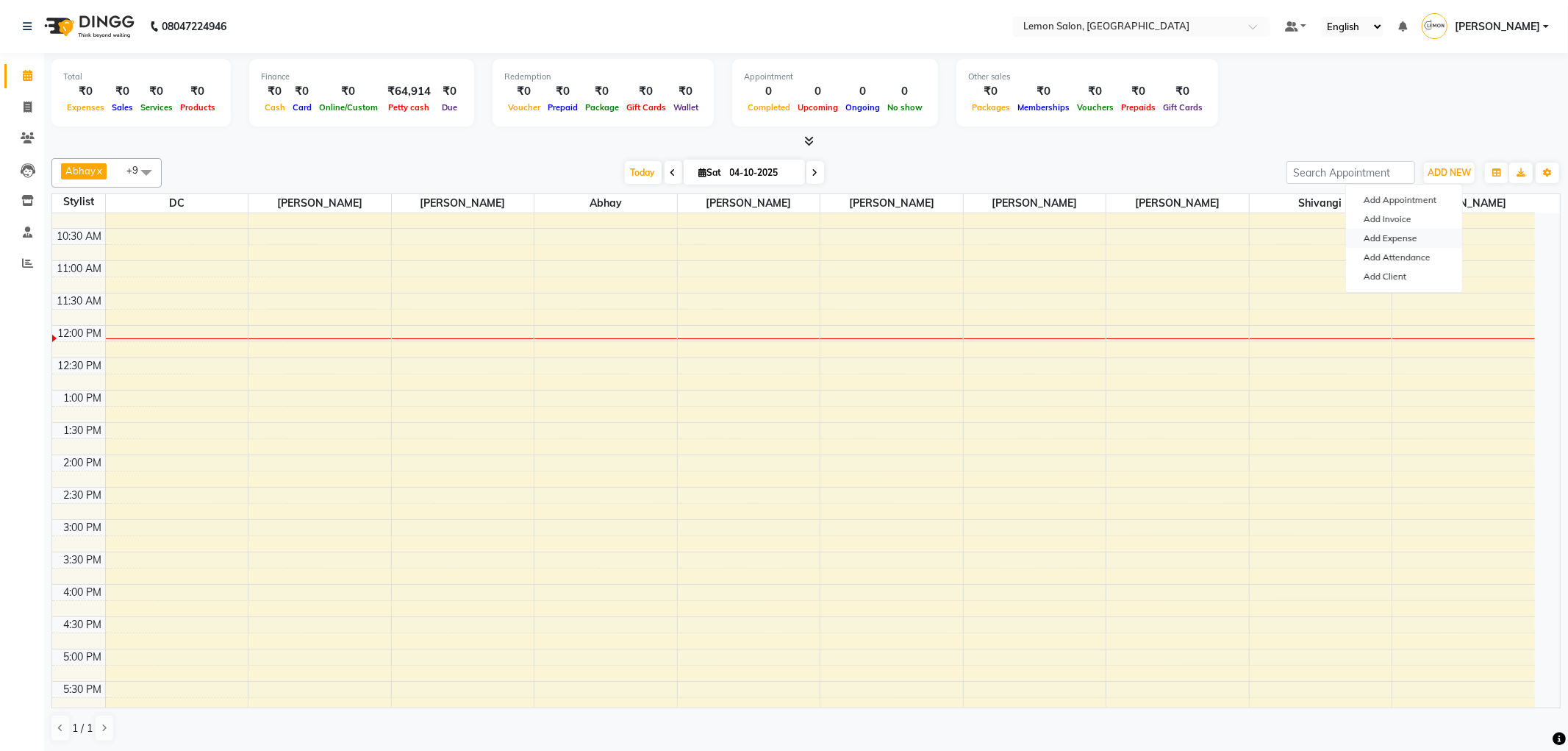
select select "1"
select select "1919"
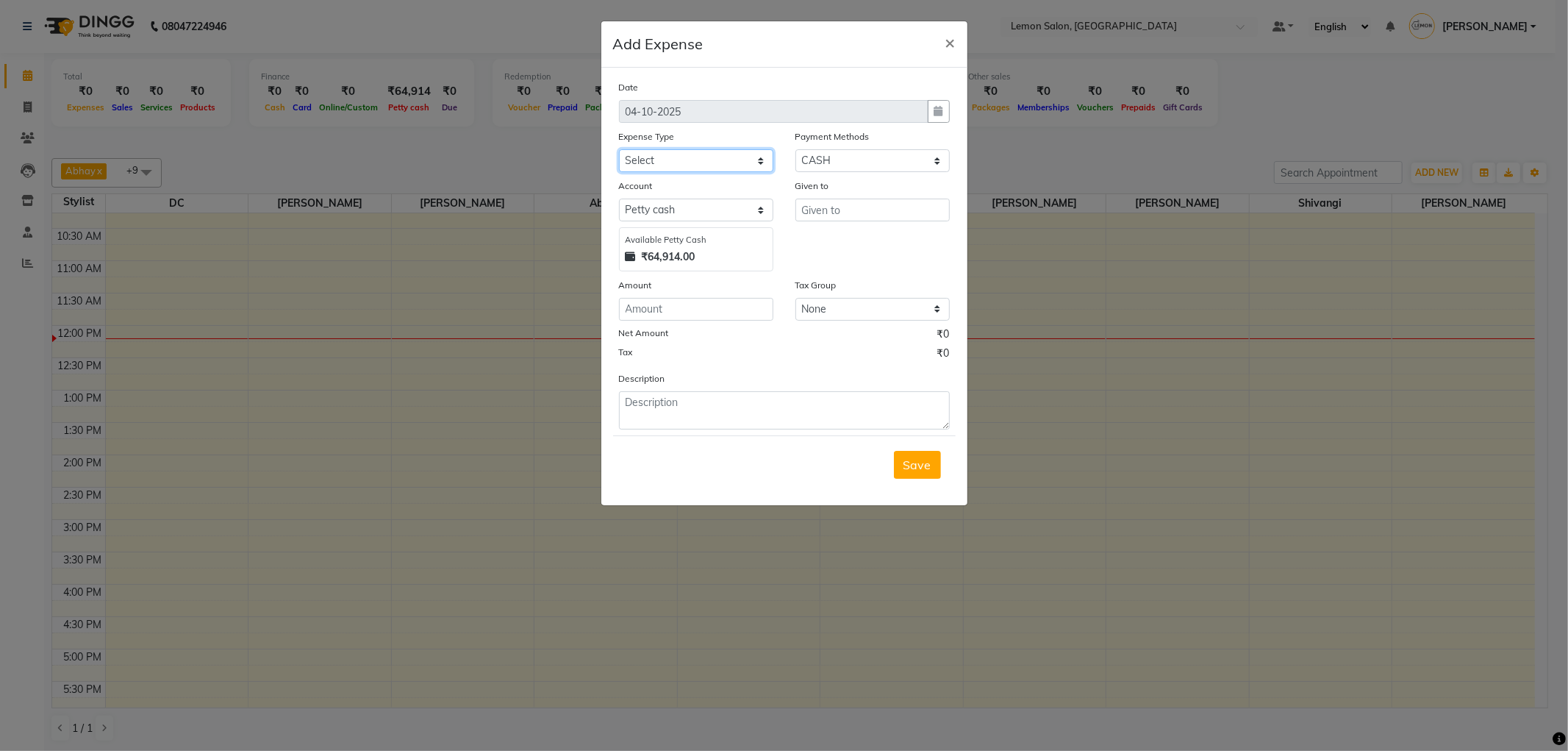
click at [719, 154] on select "Select Advance Cash transfer to hub Laundry Loan Membership Milk Miscellaneous …" at bounding box center [696, 161] width 154 height 23
select select "2690"
click at [619, 150] on select "Select Advance Cash transfer to hub Laundry Loan Membership Milk Miscellaneous …" at bounding box center [696, 161] width 154 height 23
click at [817, 217] on input "text" at bounding box center [872, 210] width 154 height 23
type input "s"
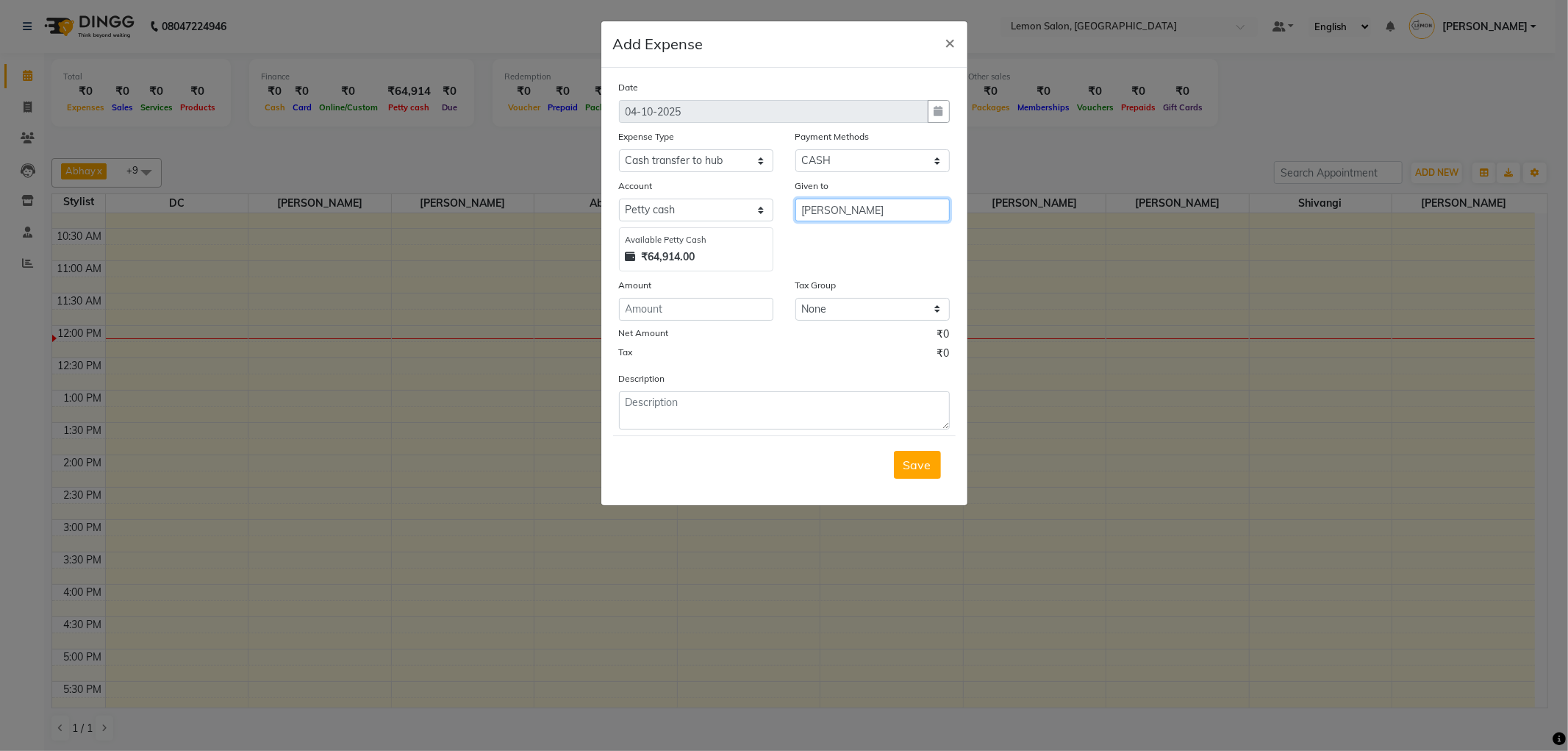
type input "shoeb"
click at [711, 302] on input "number" at bounding box center [696, 309] width 154 height 23
type input "54331"
click at [810, 402] on textarea at bounding box center [784, 410] width 330 height 38
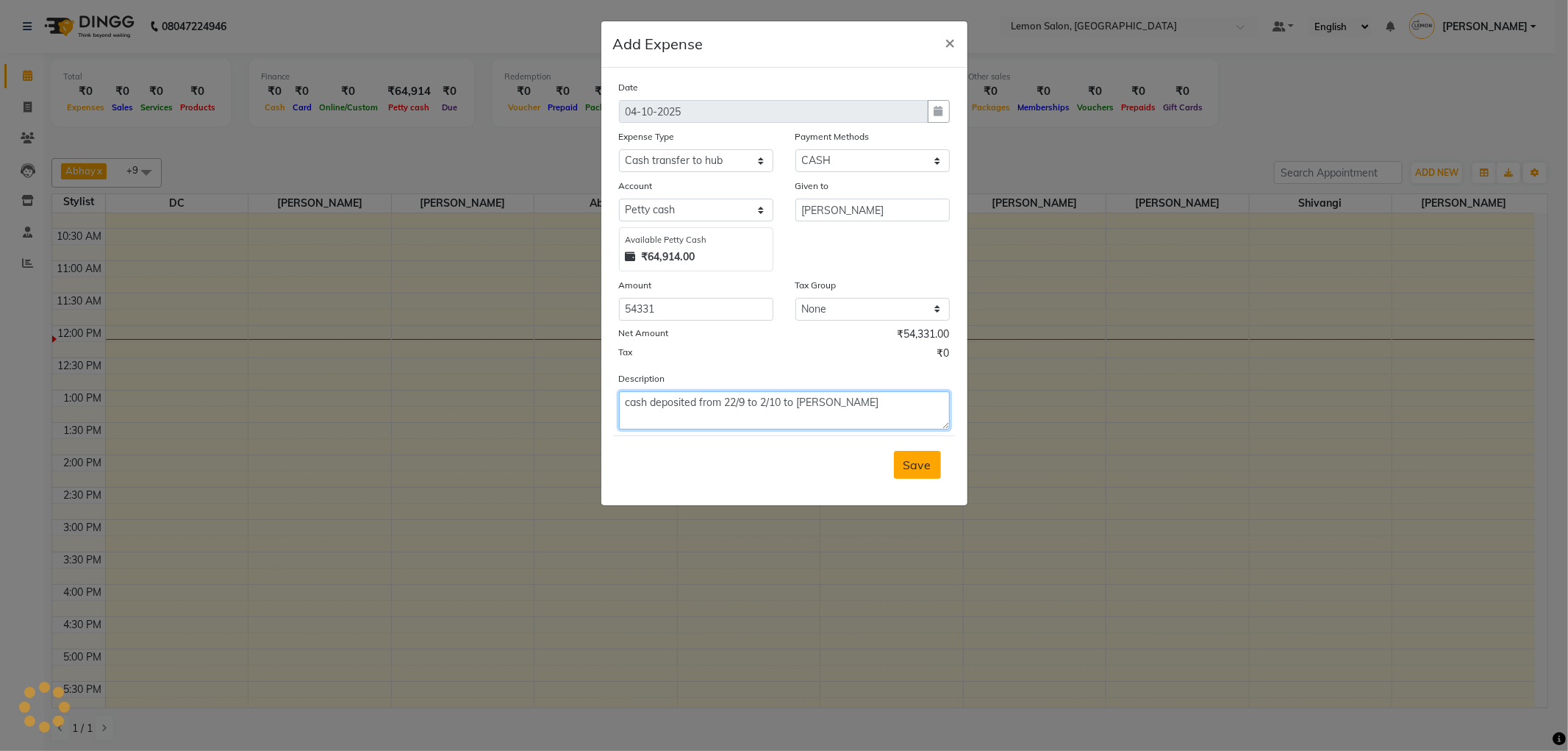
type textarea "cash deposited from 22/9 to 2/10 to shoeb"
click at [906, 459] on span "Save" at bounding box center [918, 465] width 28 height 15
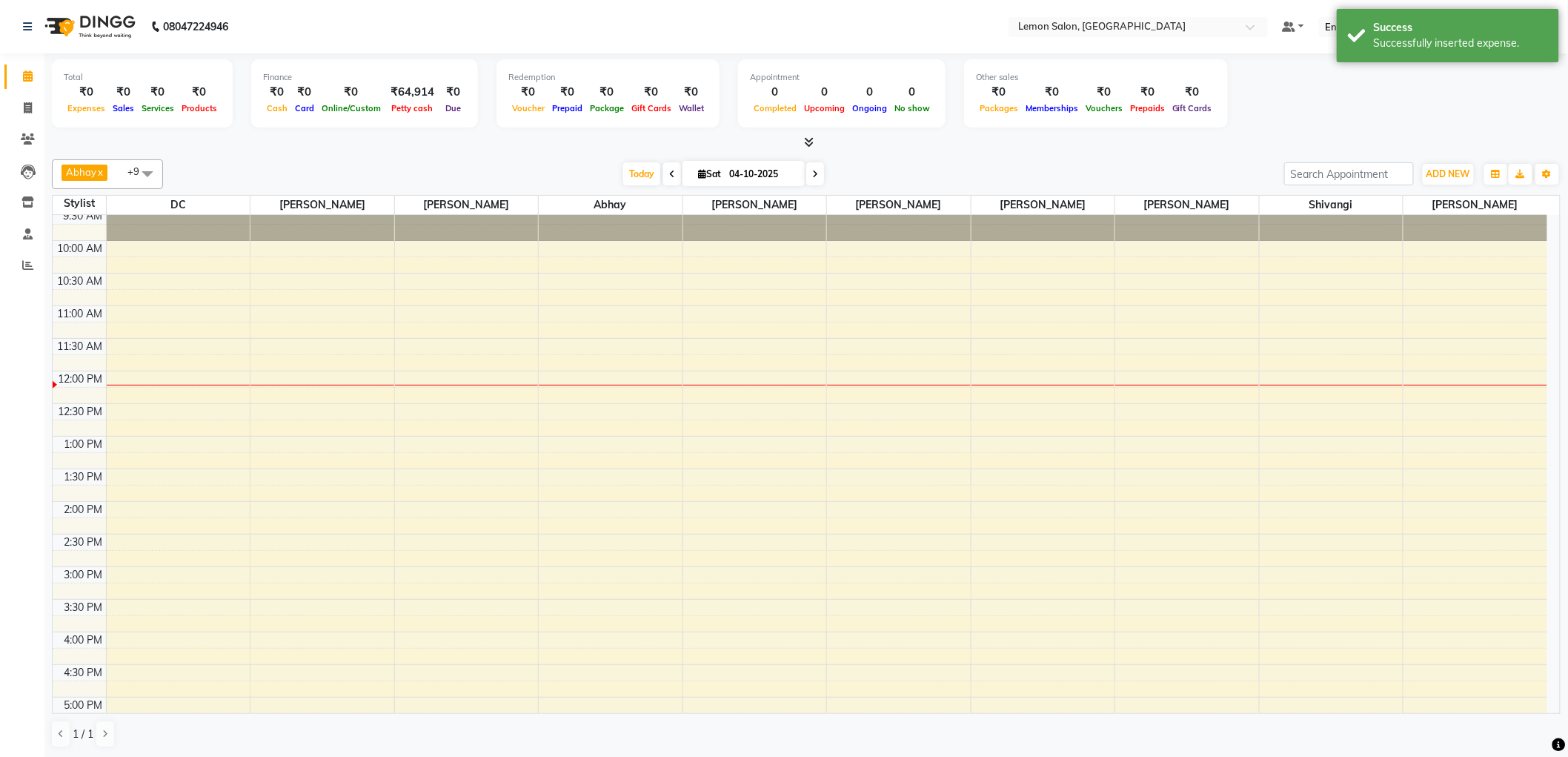
scroll to position [0, 0]
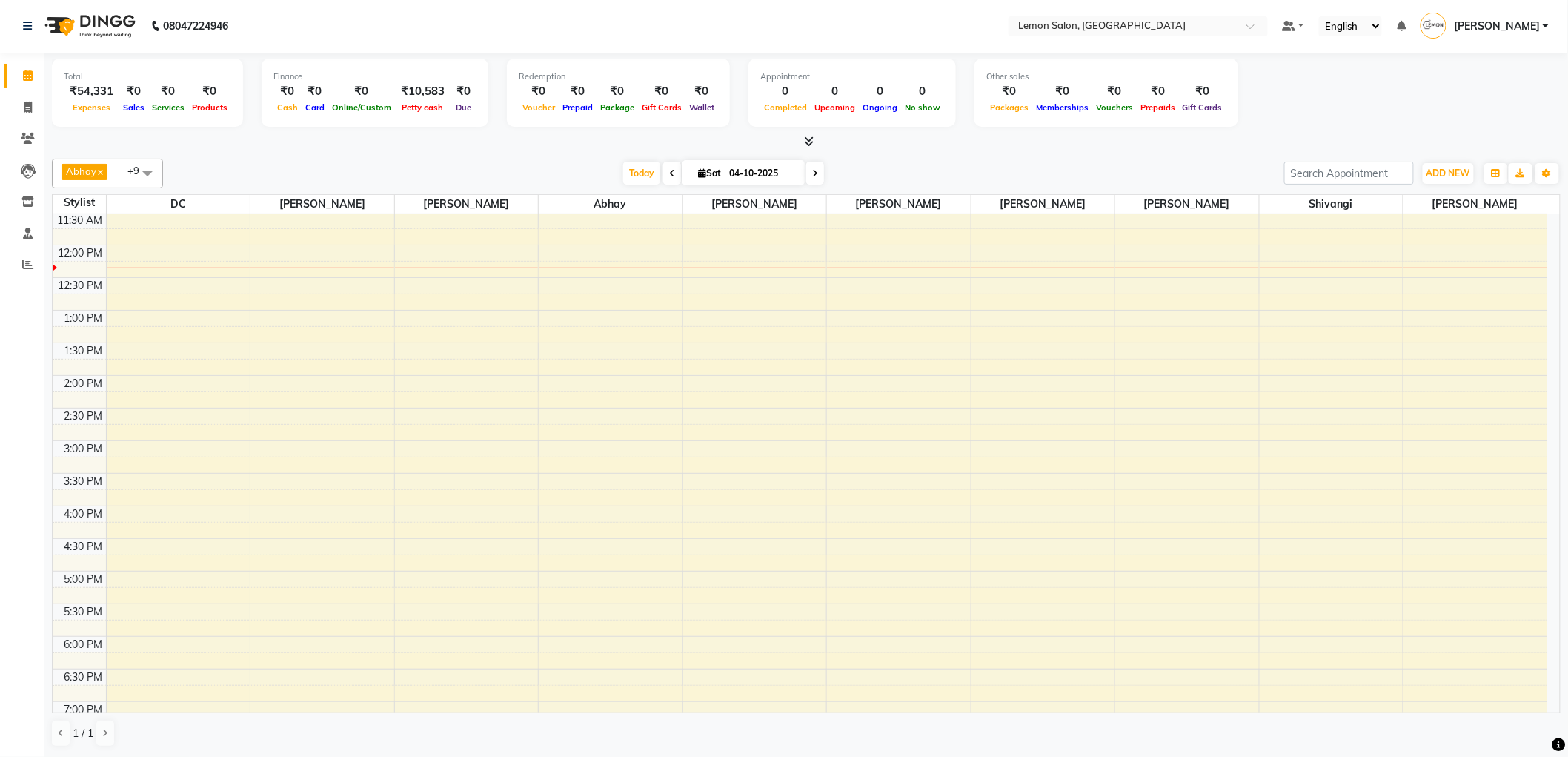
scroll to position [247, 0]
click at [806, 158] on div "Abhay x Ayesha Roundhal x DC x Jenny Shah x Mohd Ayan x Mohd Furkan x Pooja Gun…" at bounding box center [806, 173] width 1509 height 30
click at [812, 164] on span at bounding box center [814, 173] width 17 height 23
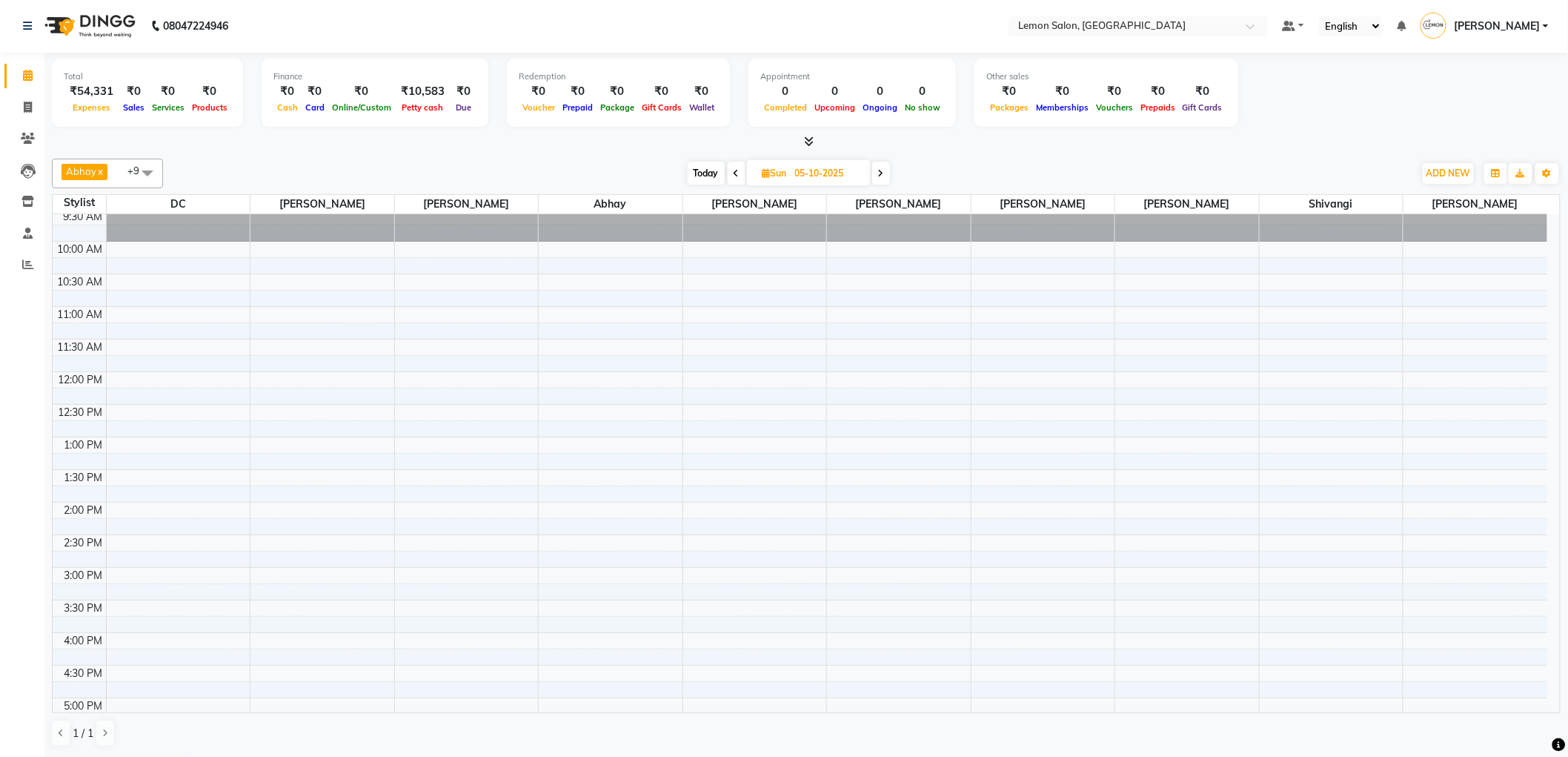
scroll to position [0, 0]
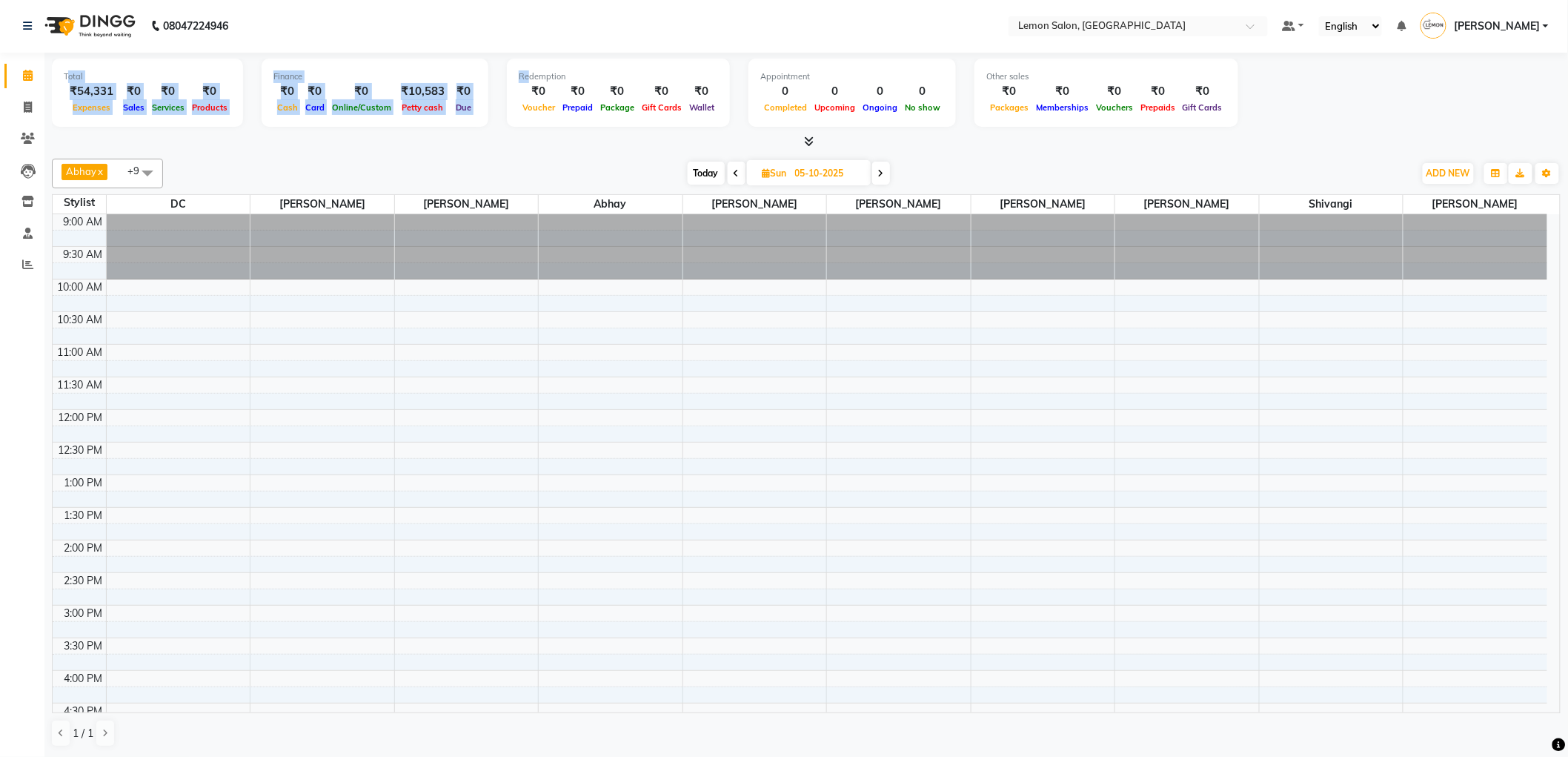
drag, startPoint x: 67, startPoint y: 80, endPoint x: 514, endPoint y: 77, distance: 447.0
click at [514, 77] on div "Total ₹54,331 Expenses ₹0 Sales ₹0 Services ₹0 Products Finance ₹0 Cash ₹0 Card…" at bounding box center [806, 94] width 1509 height 72
click at [519, 77] on div "Redemption" at bounding box center [618, 77] width 199 height 12
click at [882, 176] on icon at bounding box center [881, 174] width 6 height 9
type input "06-10-2025"
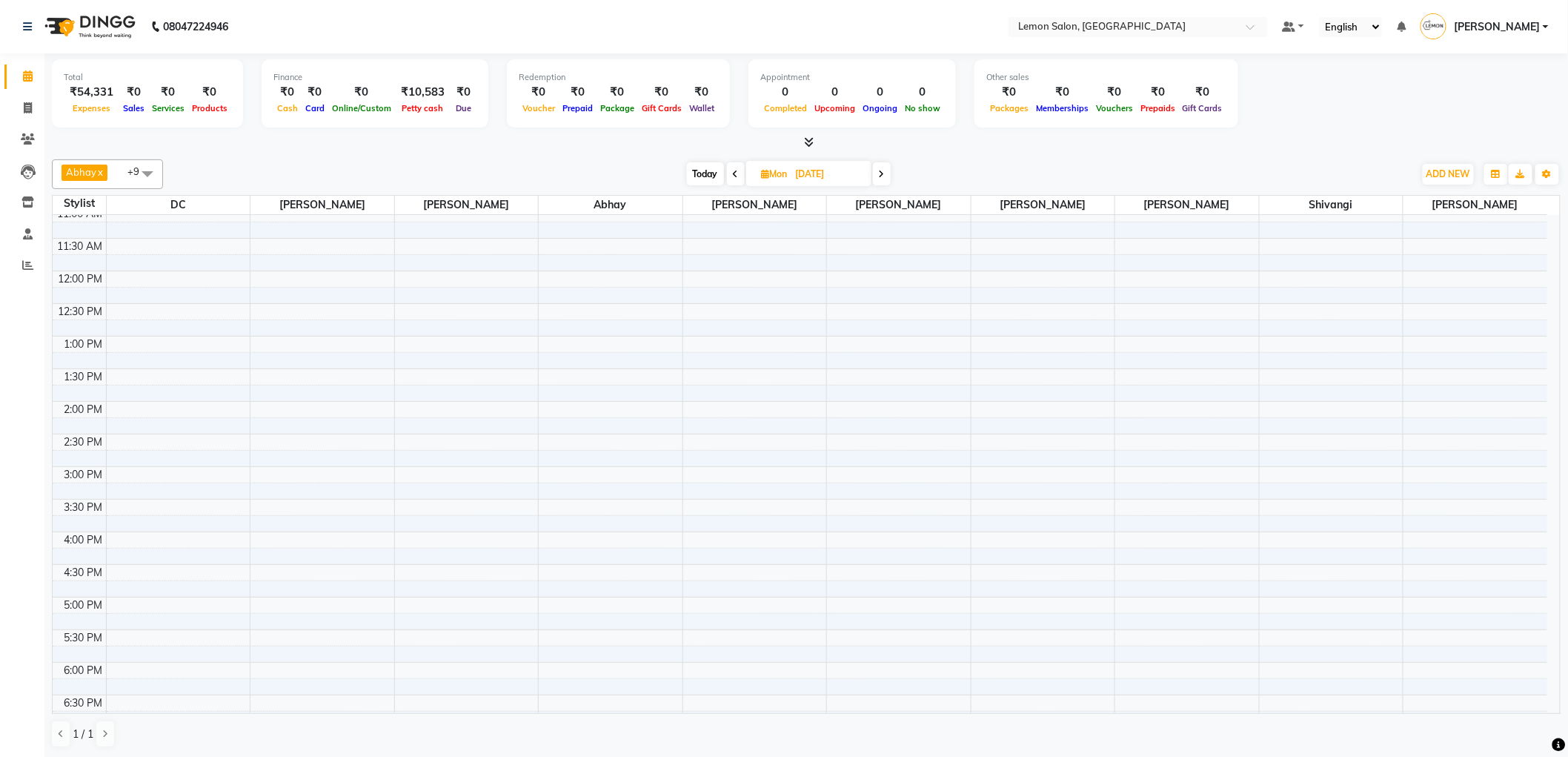
scroll to position [114, 0]
click at [743, 448] on div "9:00 AM 9:30 AM 10:00 AM 10:30 AM 11:00 AM 11:30 AM 12:00 PM 12:30 PM 1:00 PM 1…" at bounding box center [799, 557] width 1495 height 913
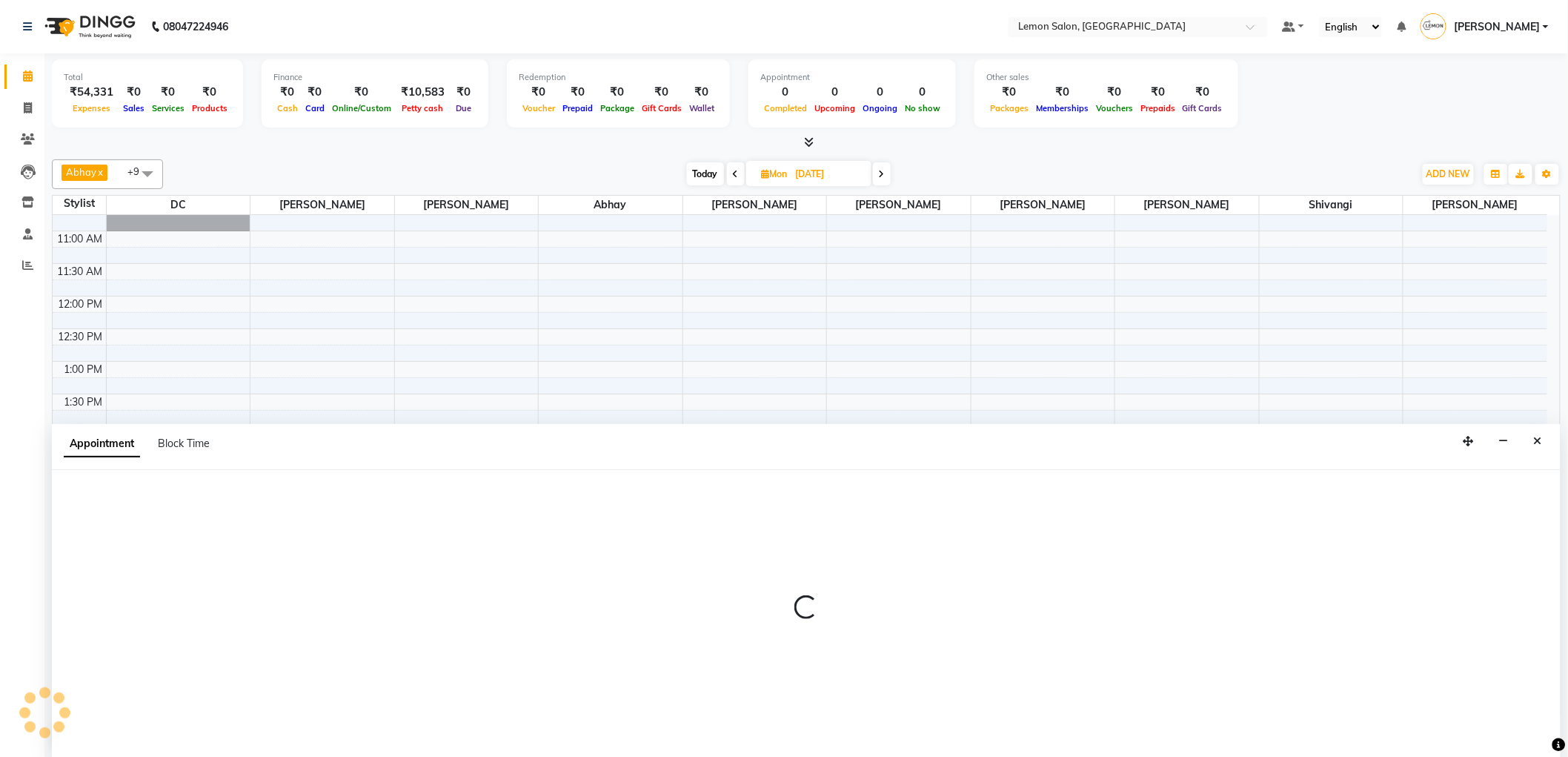
scroll to position [1, 0]
select select "60399"
select select "tentative"
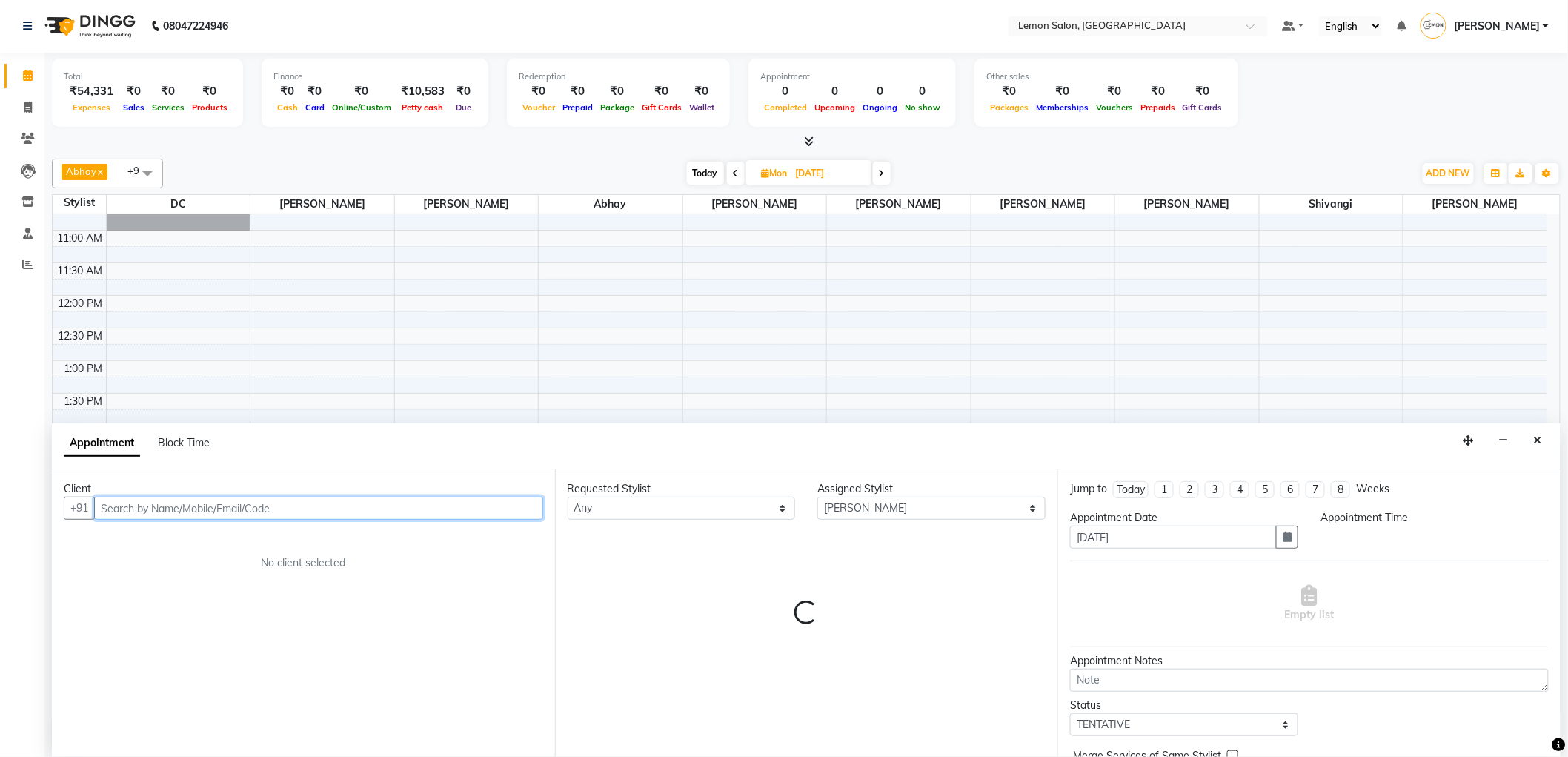
select select "855"
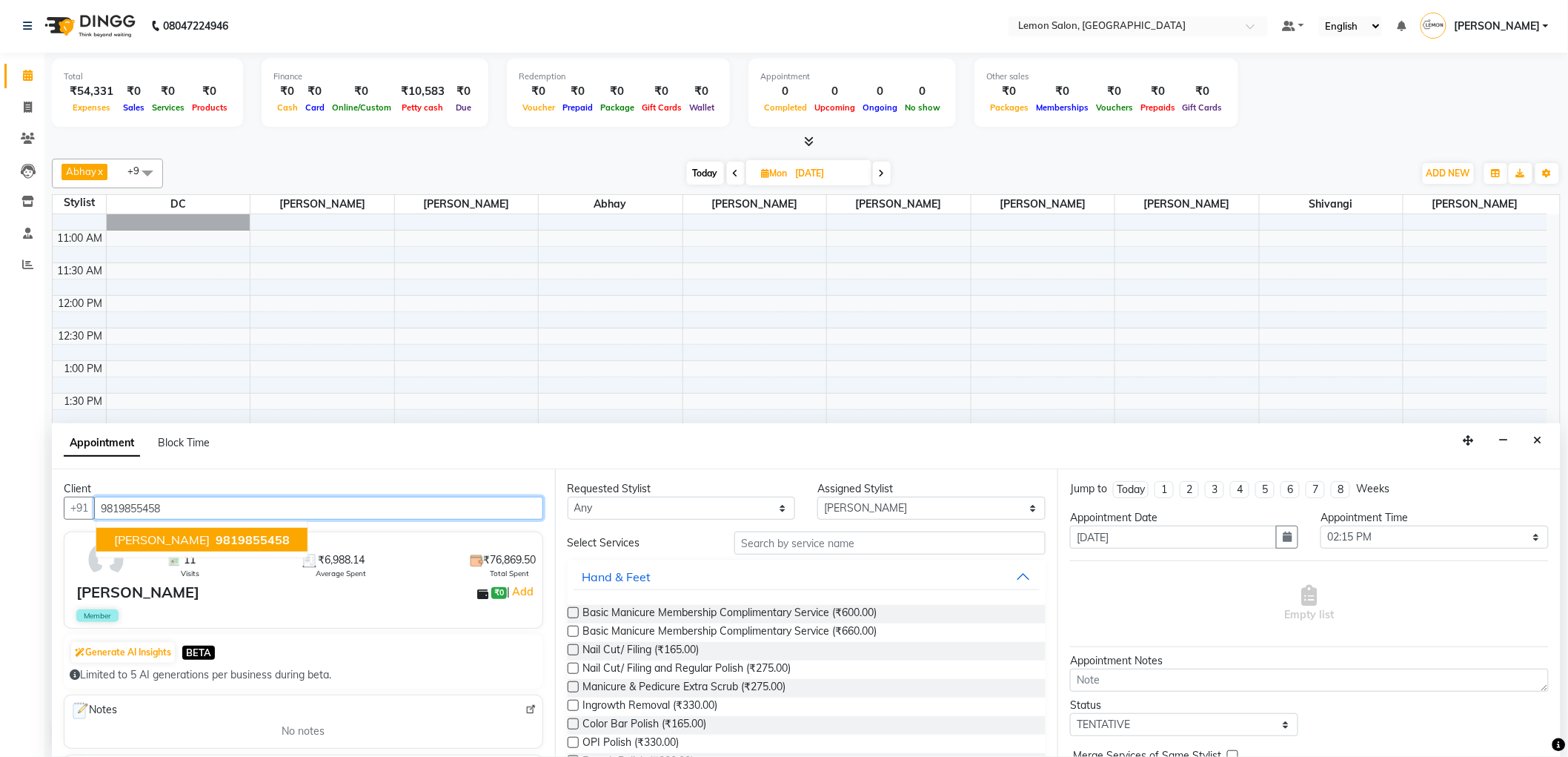
click at [210, 536] on span "[PERSON_NAME]" at bounding box center [162, 540] width 96 height 15
type input "9819855458"
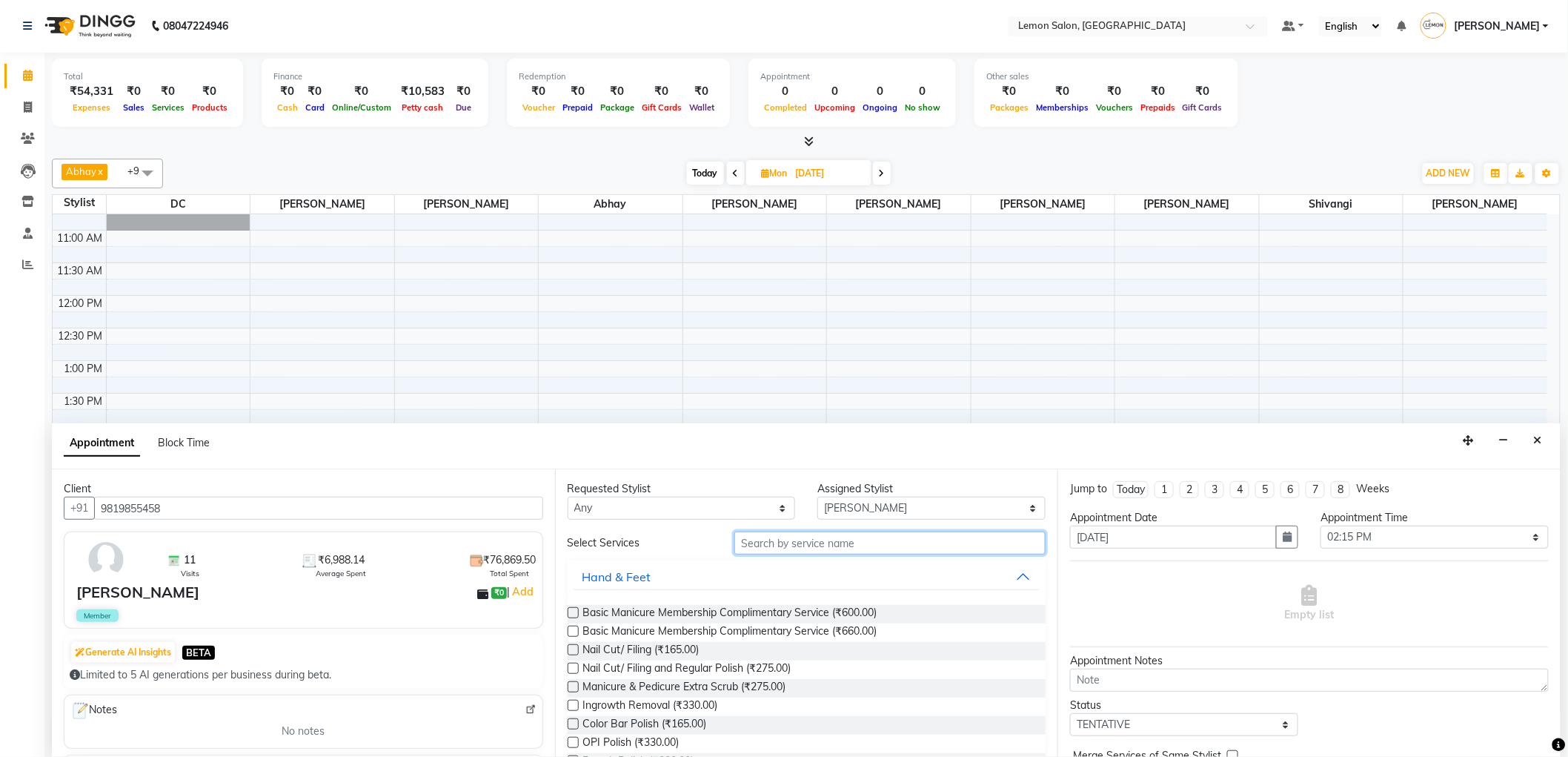
click at [779, 554] on input "text" at bounding box center [890, 543] width 311 height 23
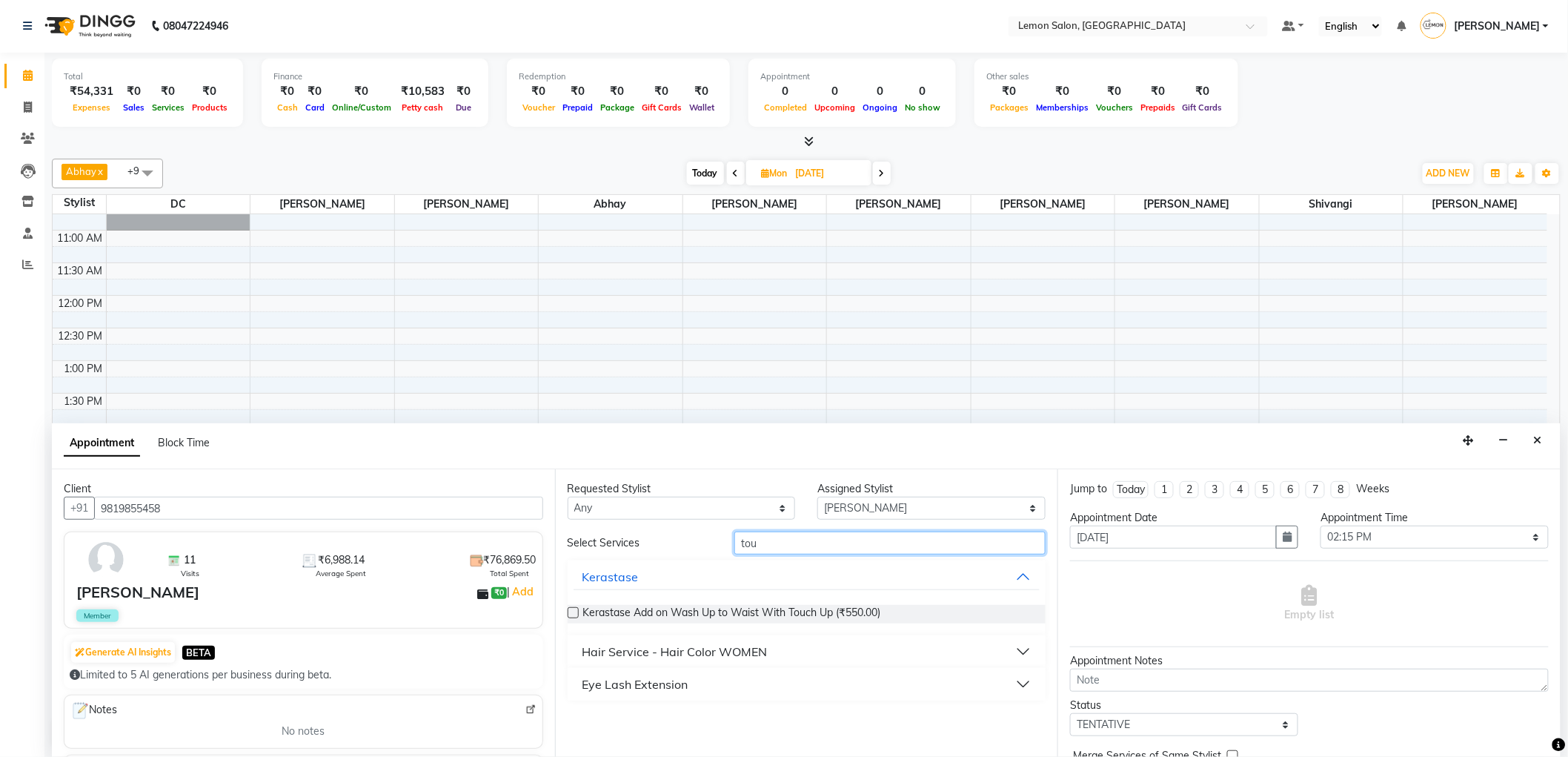
type input "tou"
click at [662, 650] on div "Hair Service - Hair Color WOMEN" at bounding box center [675, 651] width 185 height 17
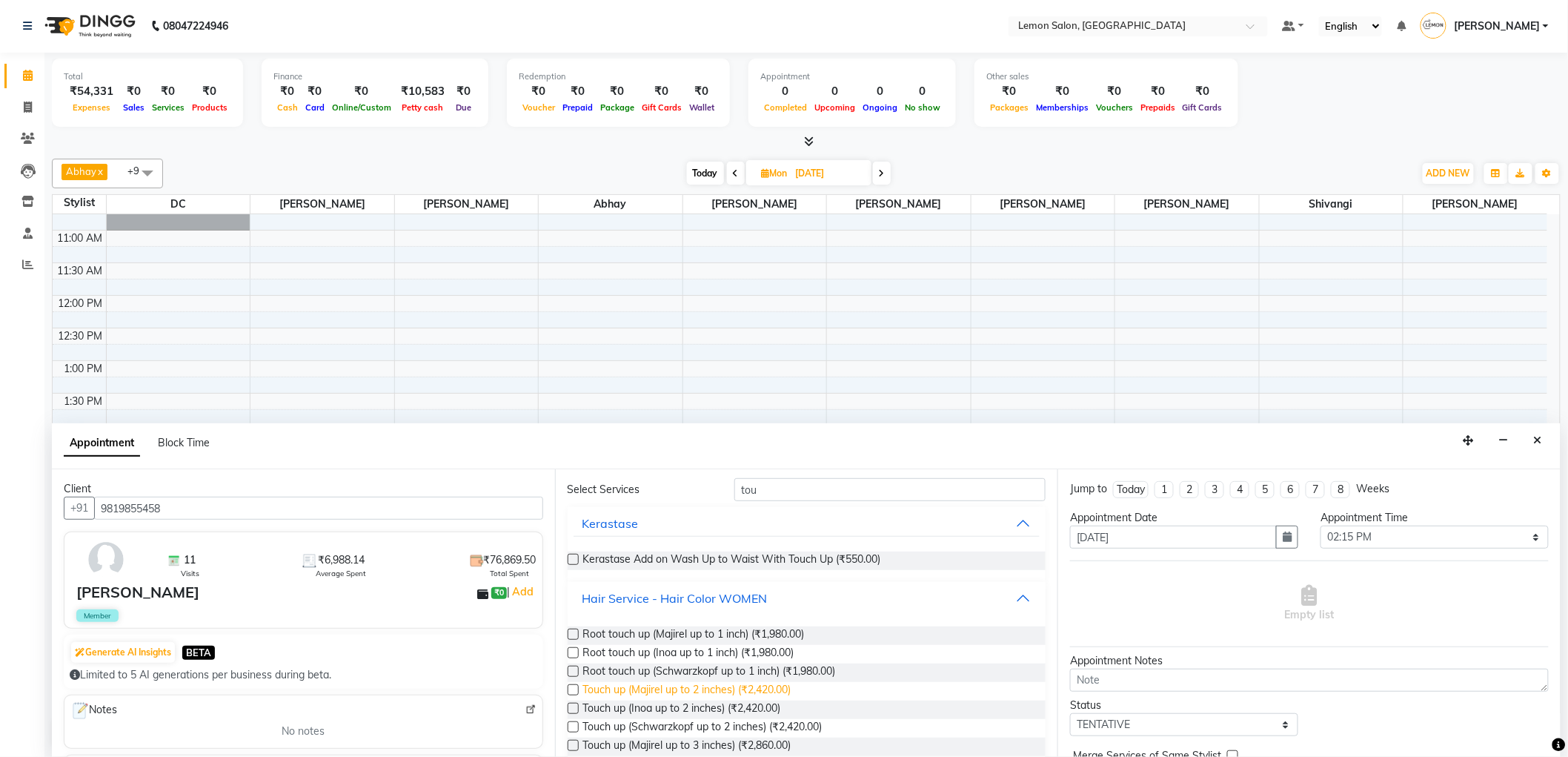
scroll to position [82, 0]
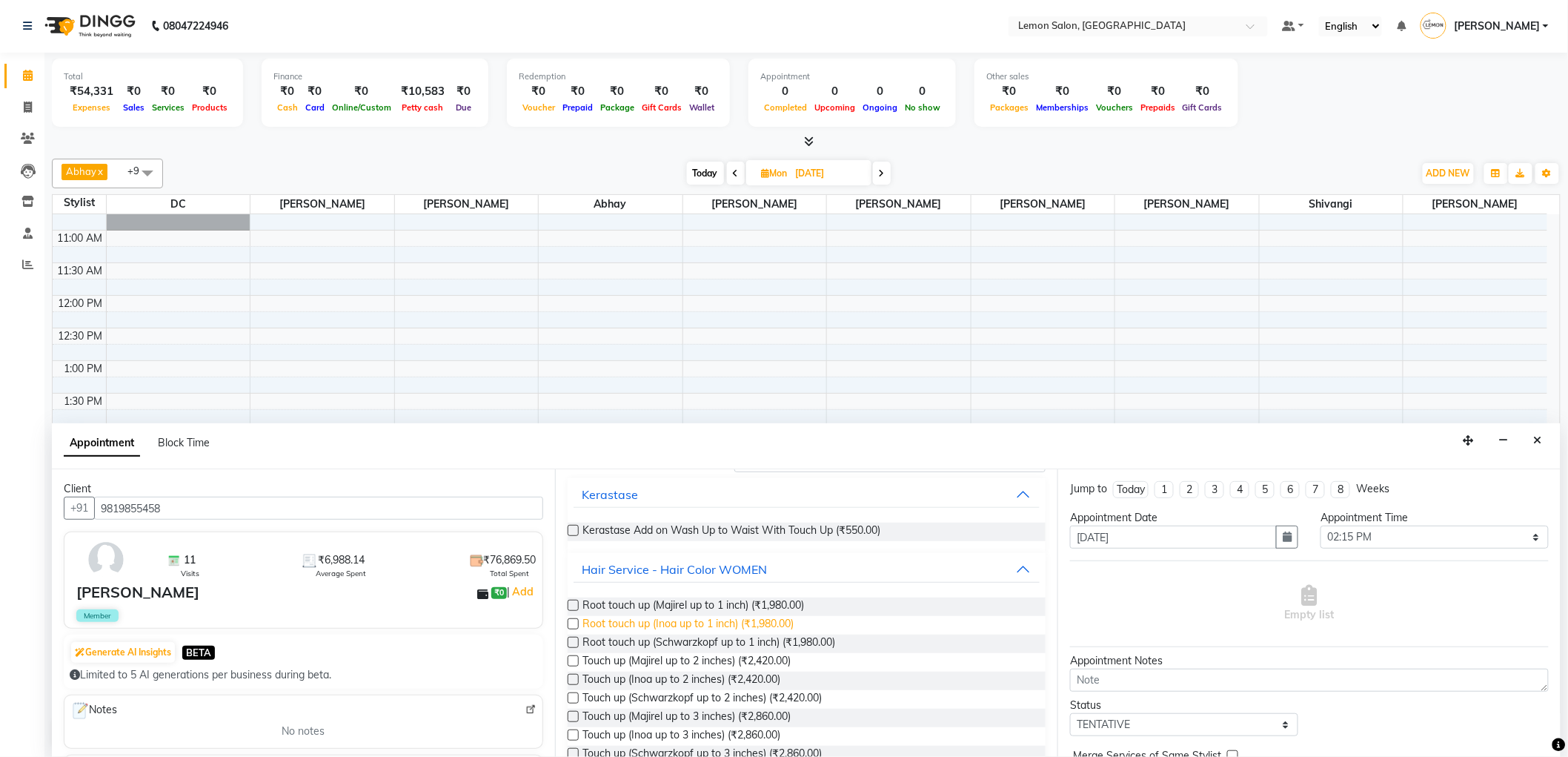
click at [670, 625] on span "Root touch up (Inoa up to 1 inch) (₹1,980.00)" at bounding box center [689, 625] width 212 height 18
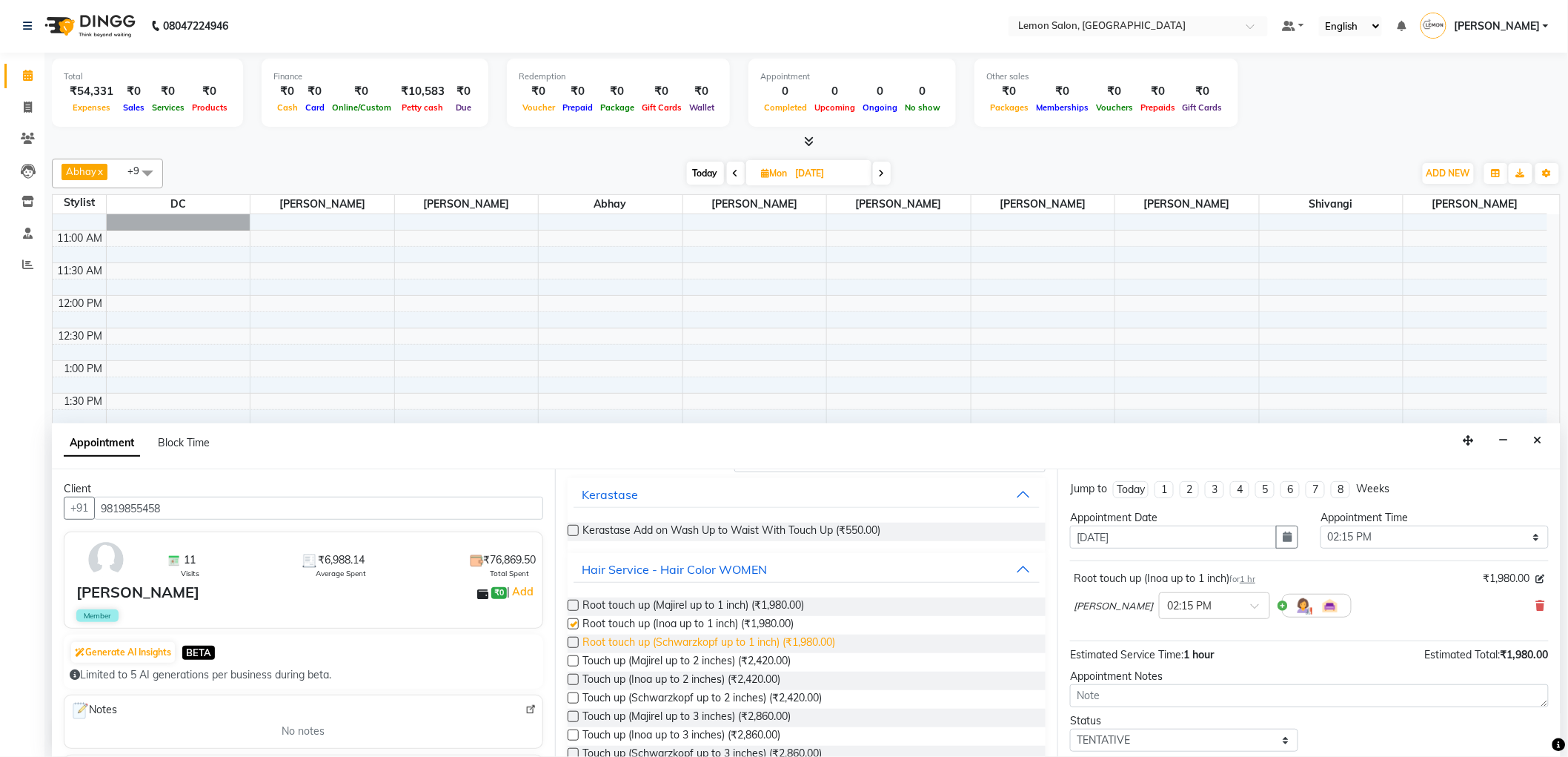
checkbox input "false"
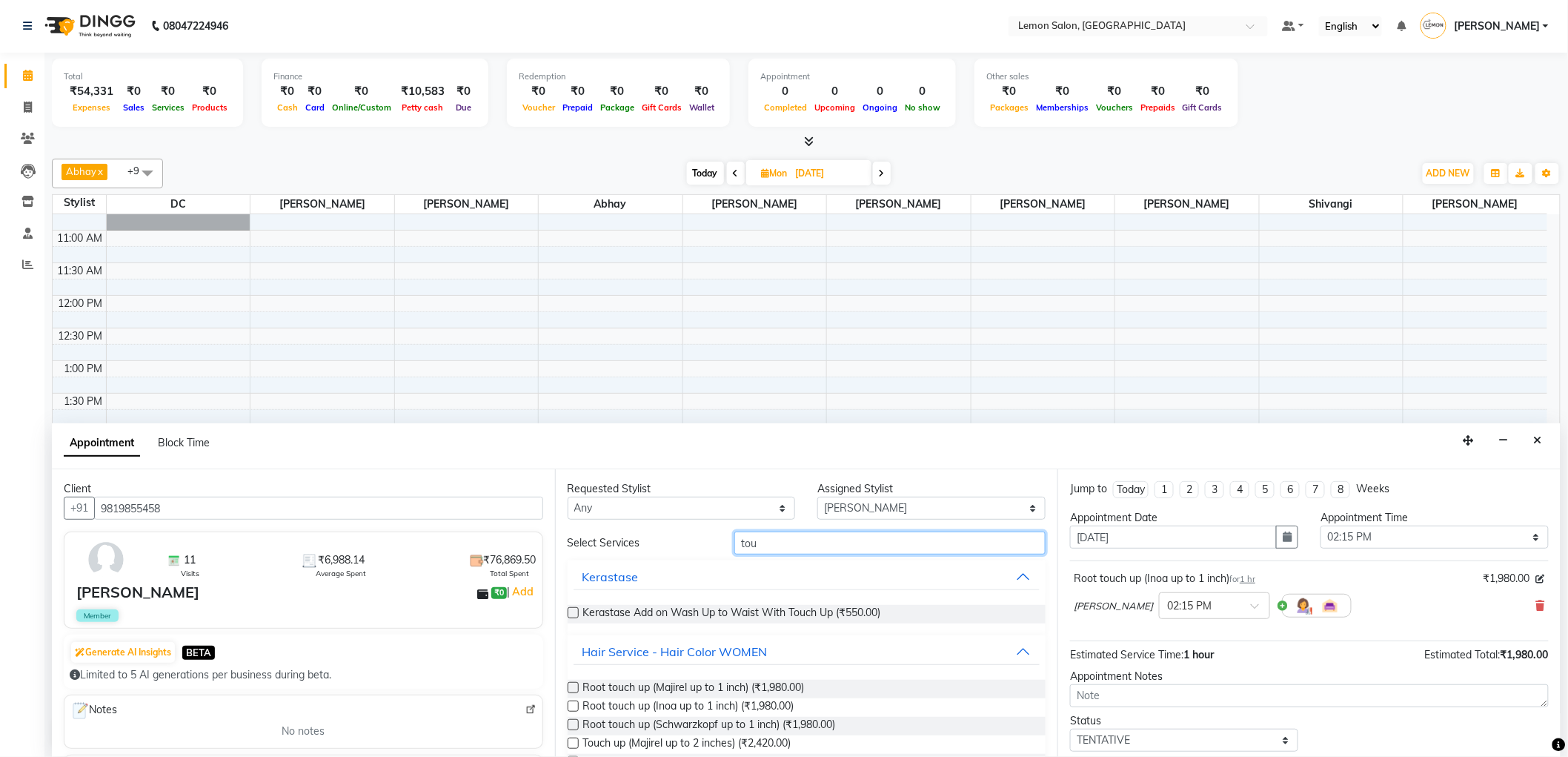
drag, startPoint x: 819, startPoint y: 542, endPoint x: 708, endPoint y: 542, distance: 111.0
click at [708, 542] on div "Select Services tou" at bounding box center [807, 543] width 501 height 23
click at [845, 501] on select "Select Abhay Ayesha Roundhal DC Ganesh Motewad Jenny Shah Mohd Ayan Mohd Furkan…" at bounding box center [932, 508] width 228 height 23
select select "7890"
click at [818, 496] on select "Select Abhay Ayesha Roundhal DC Ganesh Motewad Jenny Shah Mohd Ayan Mohd Furkan…" at bounding box center [932, 508] width 228 height 23
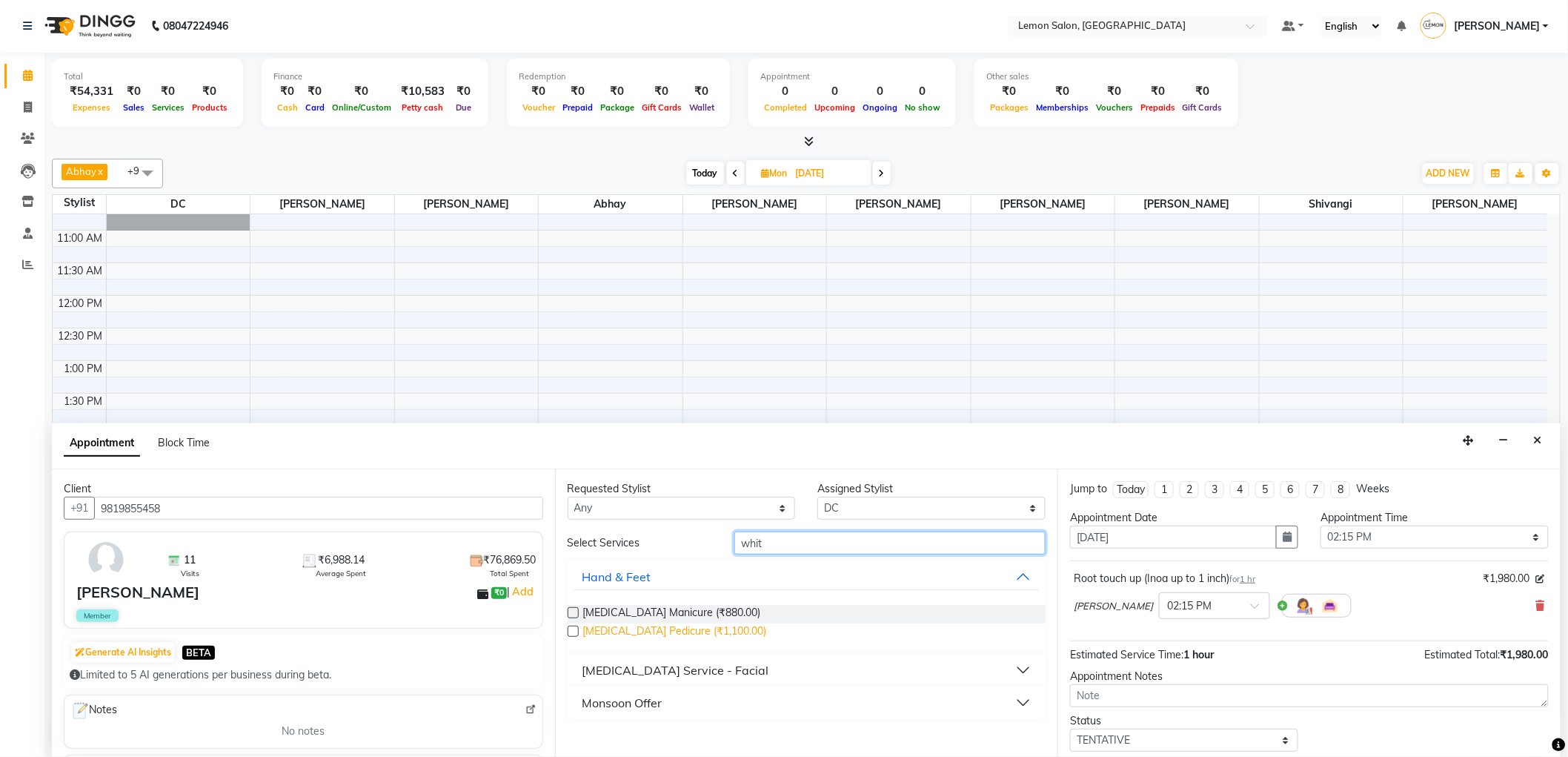
type input "whit"
click at [623, 627] on span "Whitening Pedicure (₹1,100.00)" at bounding box center [674, 632] width 184 height 18
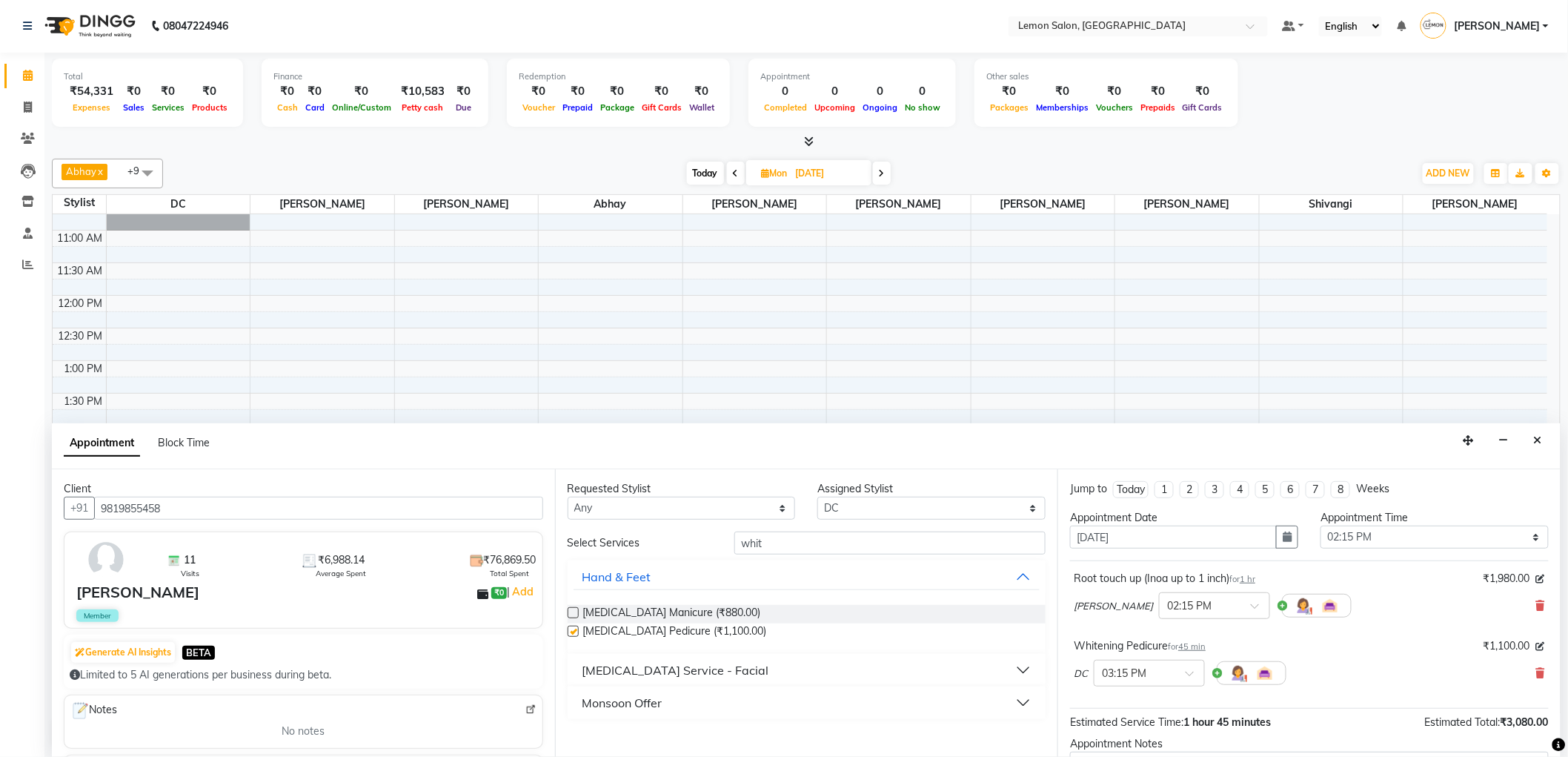
checkbox input "false"
drag, startPoint x: 841, startPoint y: 541, endPoint x: 630, endPoint y: 541, distance: 211.0
click at [630, 541] on div "Select Services whit" at bounding box center [807, 543] width 501 height 23
click at [1119, 670] on input "text" at bounding box center [1134, 671] width 65 height 16
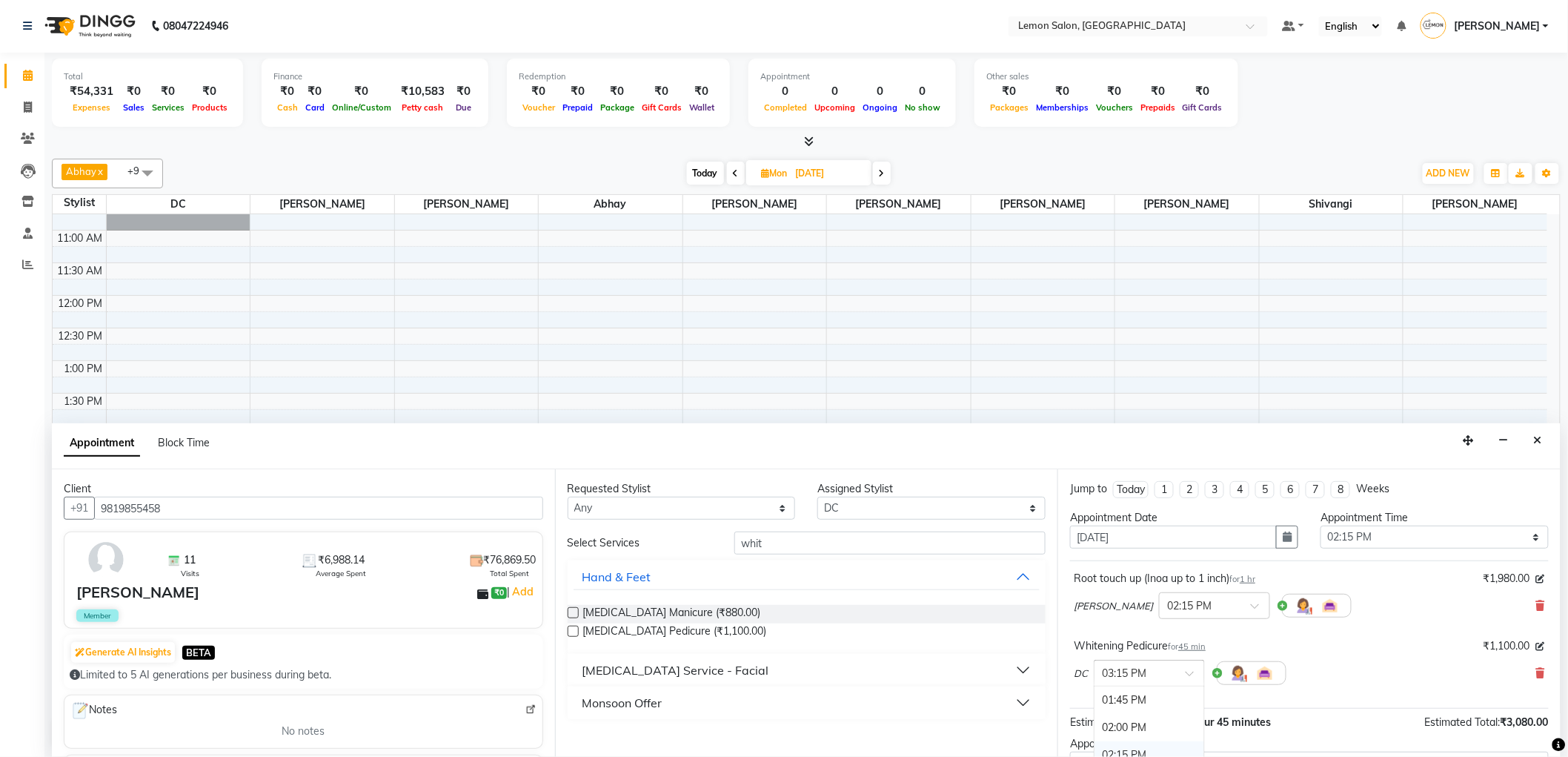
click at [1130, 746] on div "02:15 PM" at bounding box center [1150, 755] width 110 height 27
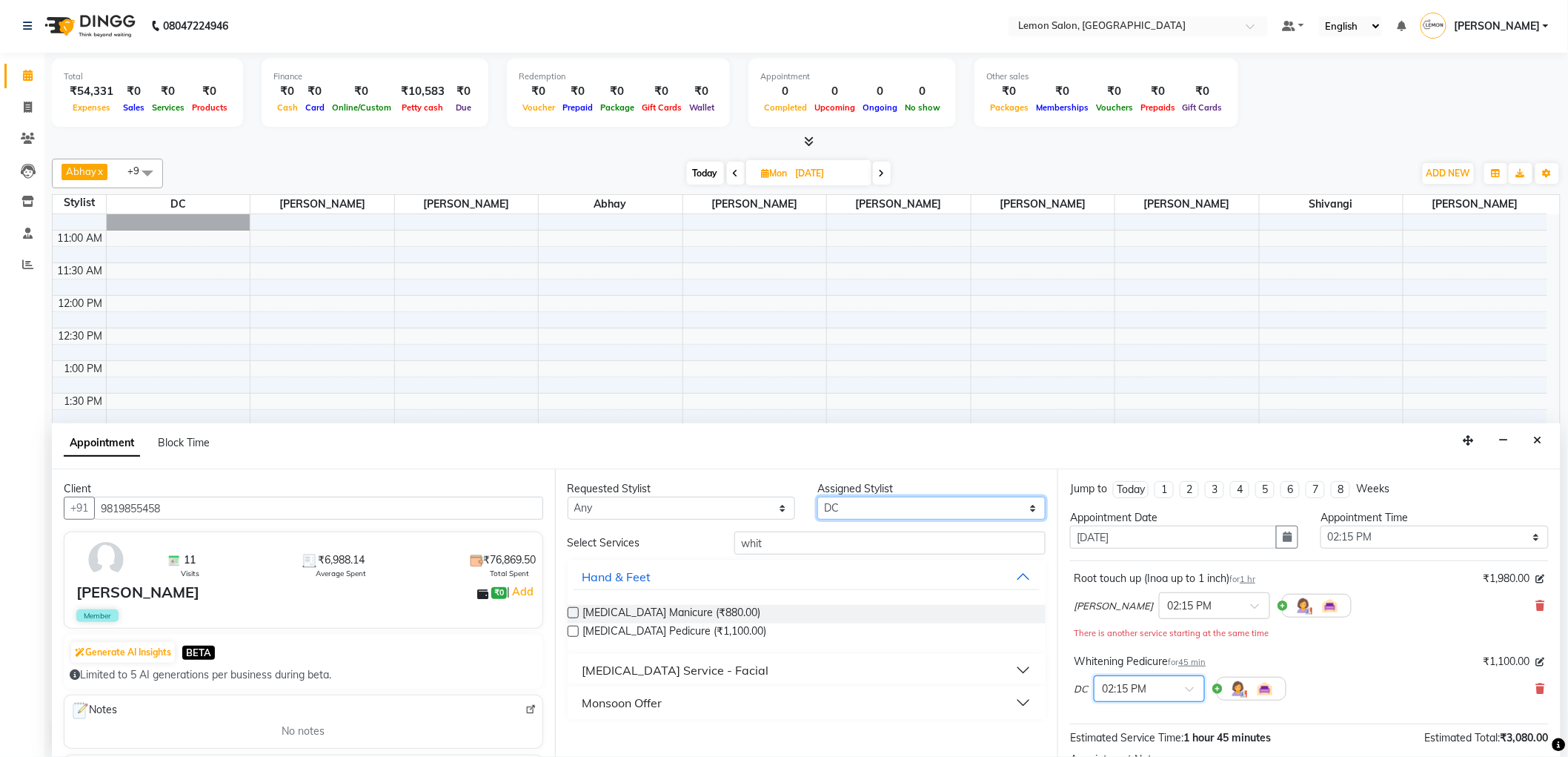
click at [861, 514] on select "Select Abhay Ayesha Roundhal DC Ganesh Motewad Jenny Shah Mohd Ayan Mohd Furkan…" at bounding box center [932, 508] width 228 height 23
select select "60408"
click at [818, 496] on select "Select Abhay Ayesha Roundhal DC Ganesh Motewad Jenny Shah Mohd Ayan Mohd Furkan…" at bounding box center [932, 508] width 228 height 23
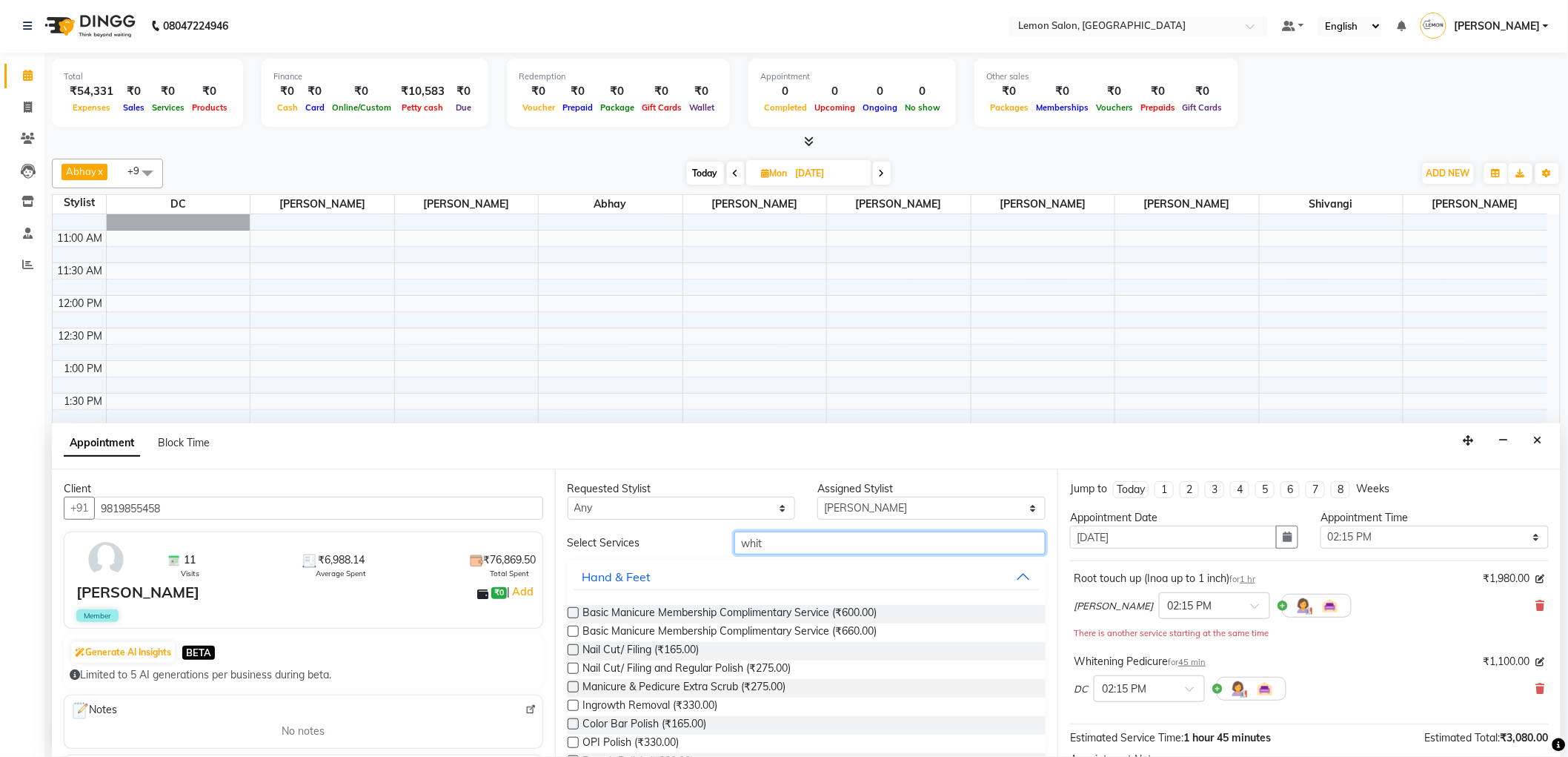
drag, startPoint x: 793, startPoint y: 535, endPoint x: 750, endPoint y: 541, distance: 43.4
click at [750, 541] on input "whit" at bounding box center [890, 543] width 311 height 23
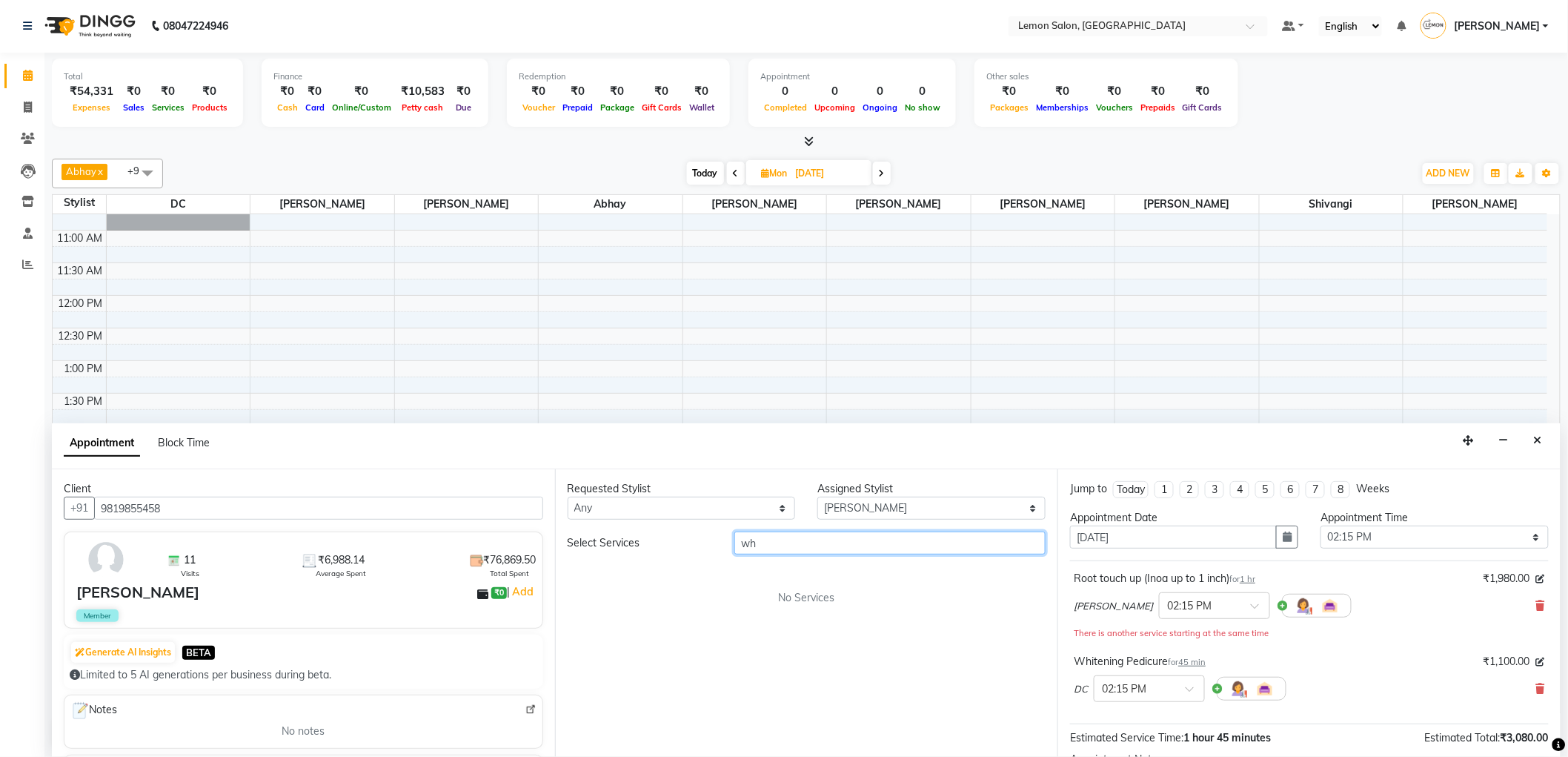
type input "w"
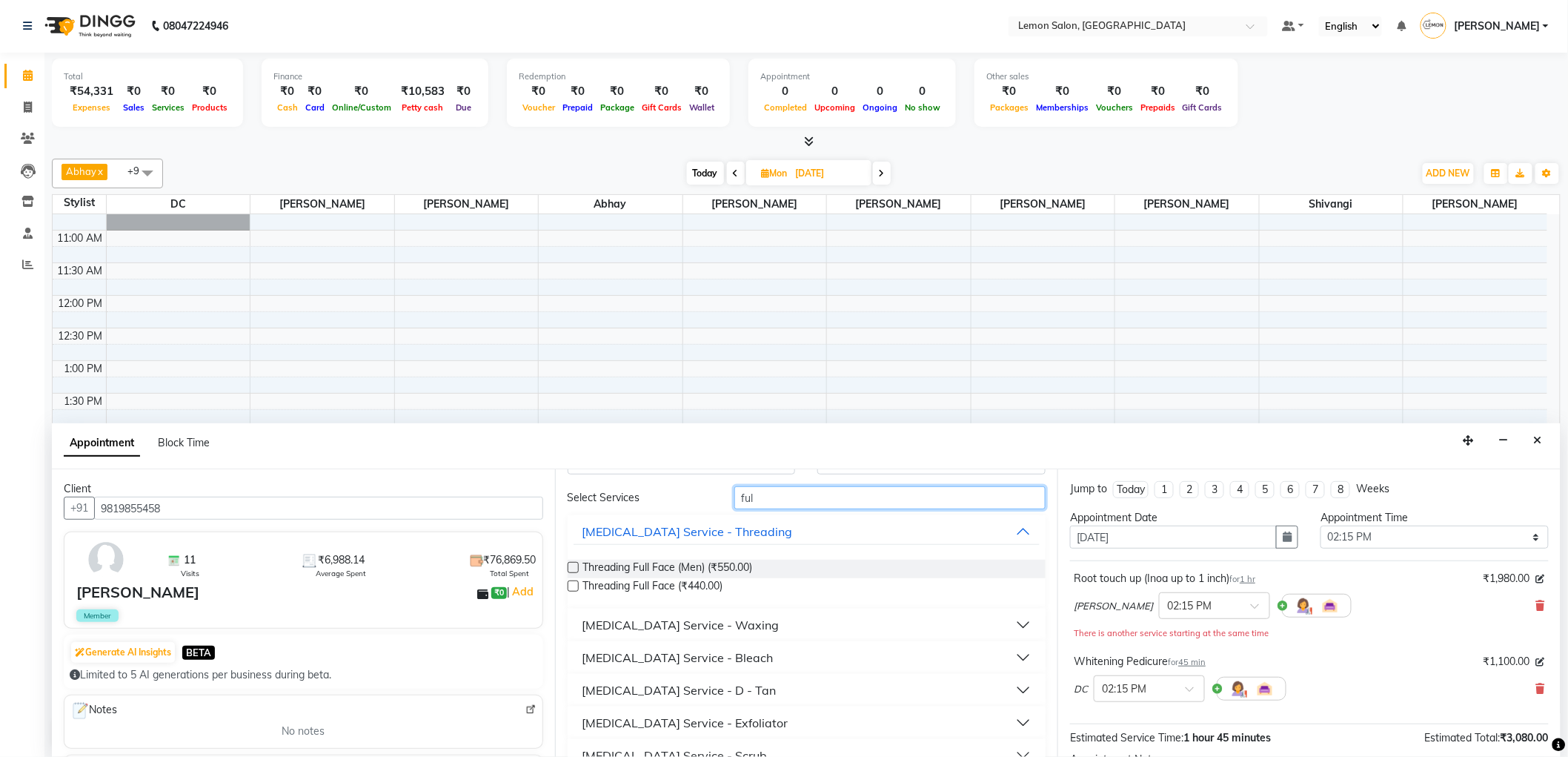
scroll to position [82, 0]
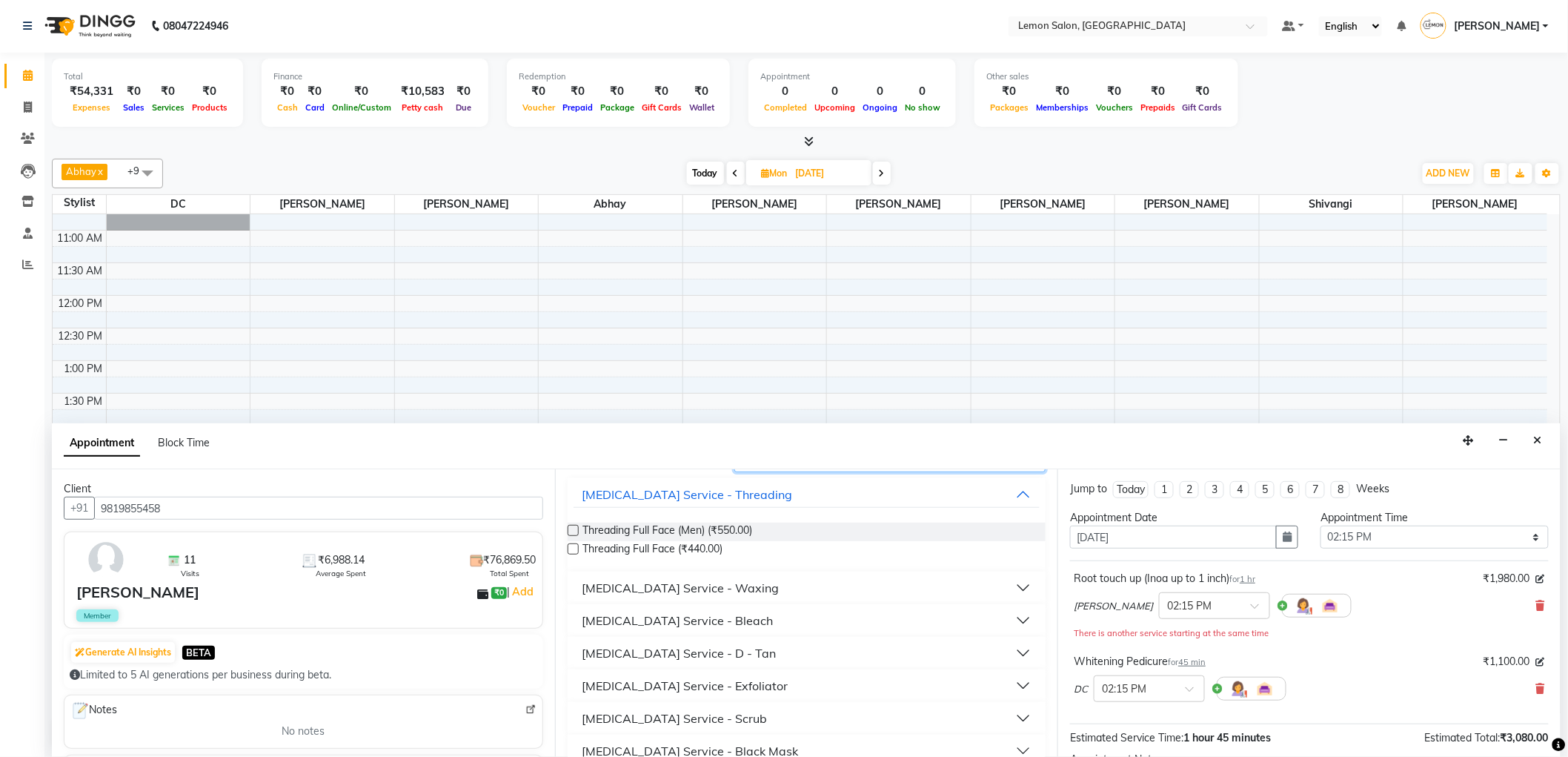
type input "ful"
click at [713, 590] on div "Skin Care Service - Waxing" at bounding box center [681, 587] width 197 height 17
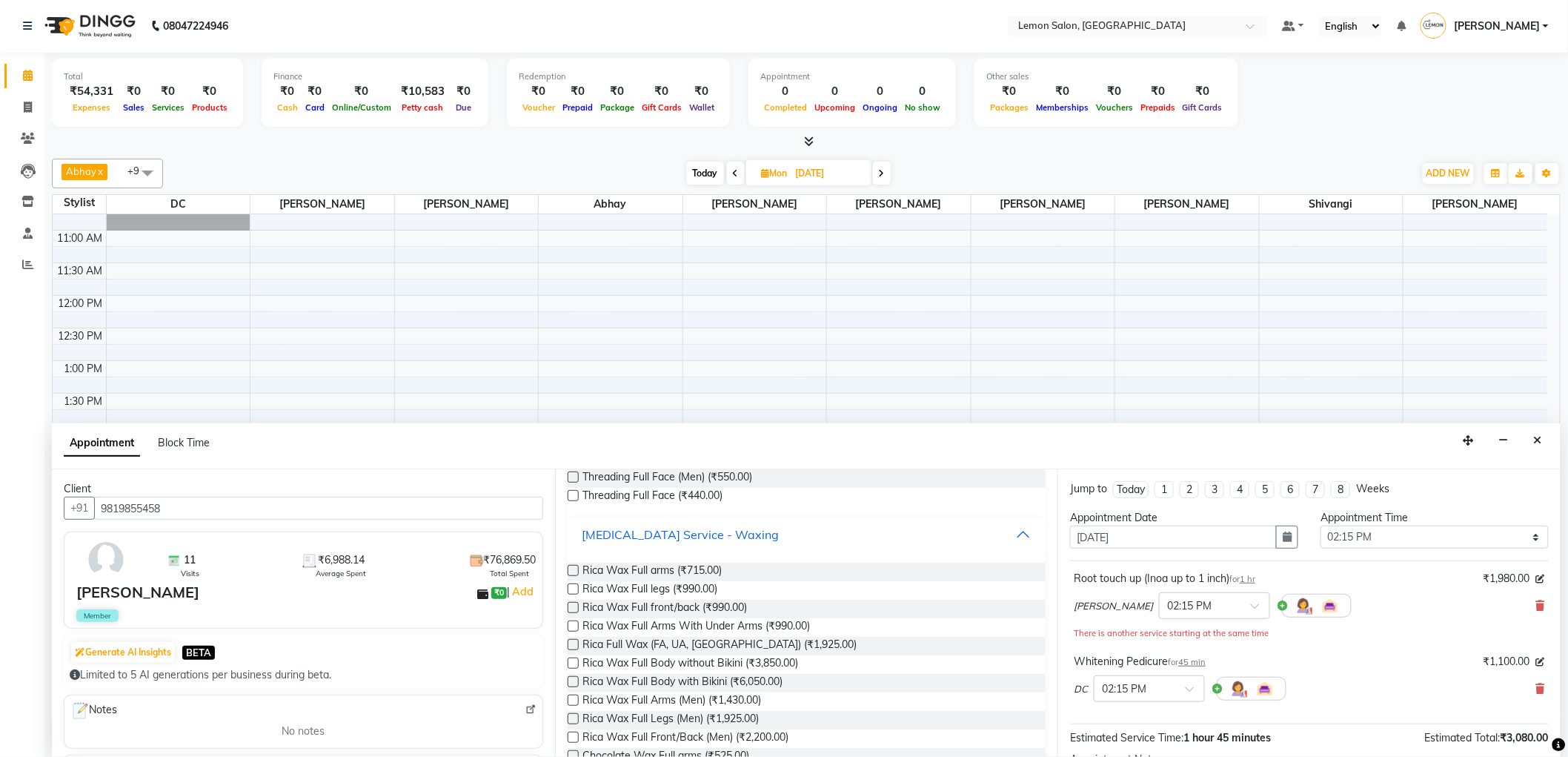
scroll to position [165, 0]
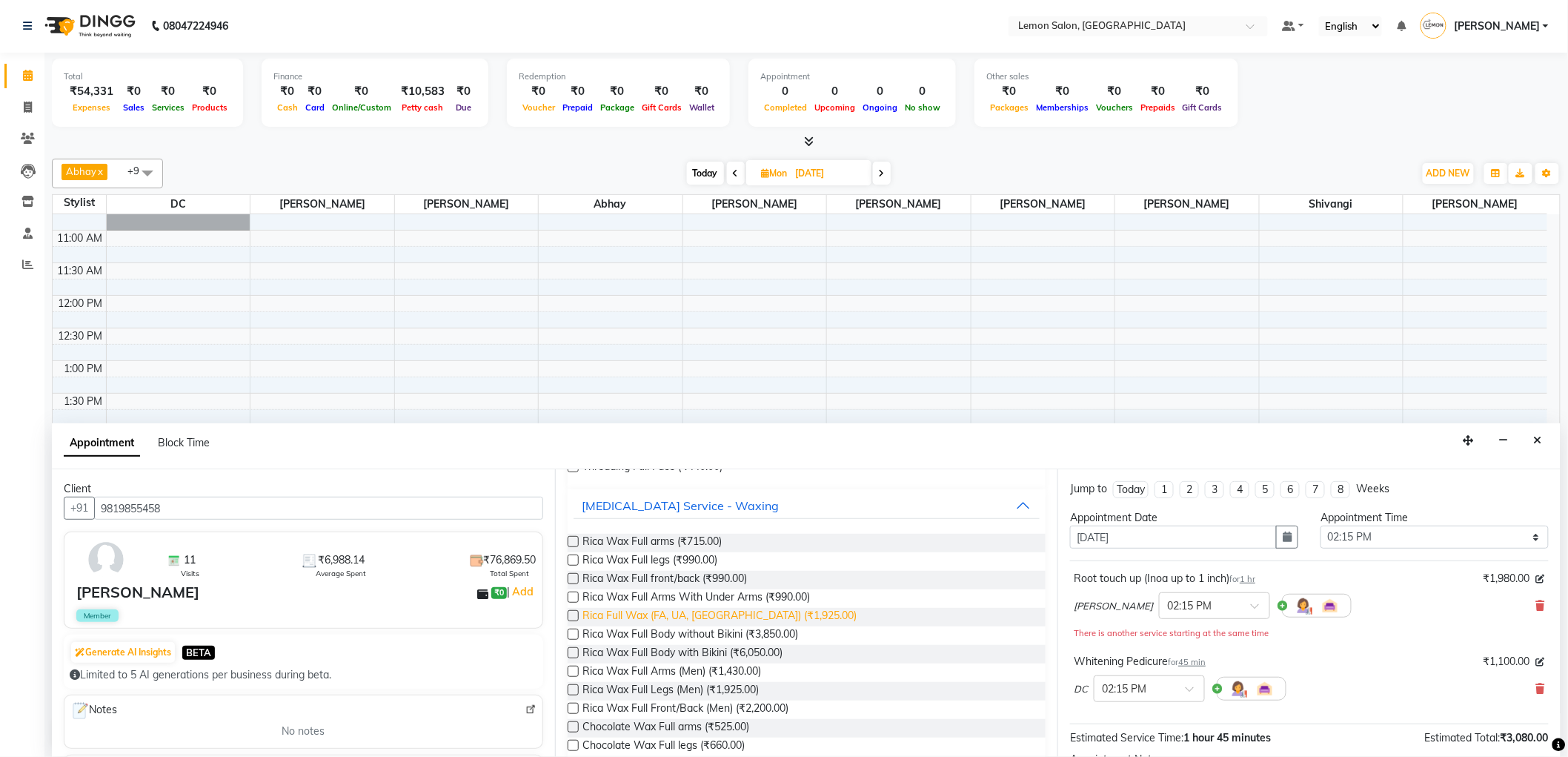
click at [714, 610] on span "Rica Full Wax (FA, UA, FL) (₹1,925.00)" at bounding box center [719, 617] width 274 height 18
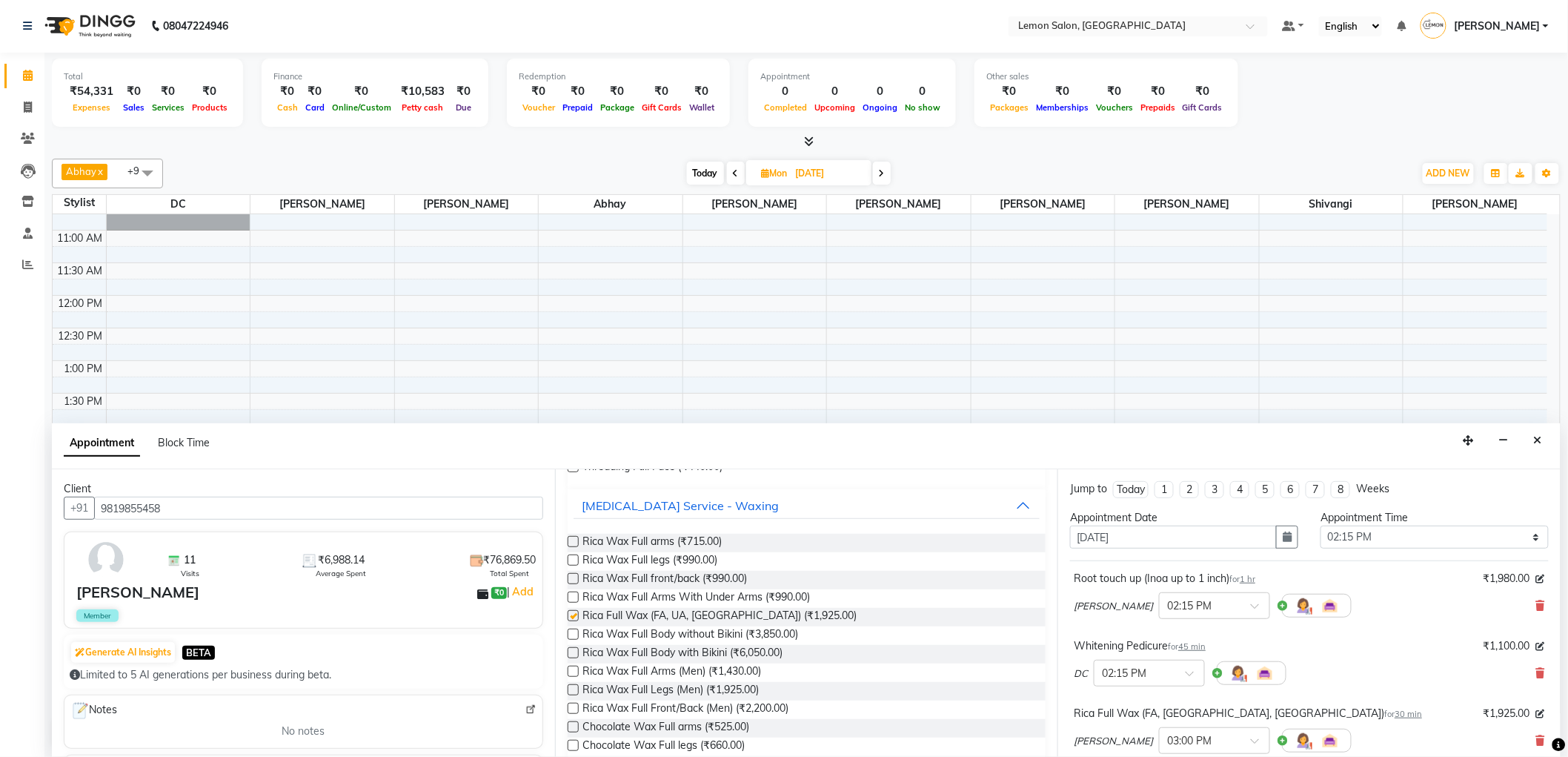
checkbox input "false"
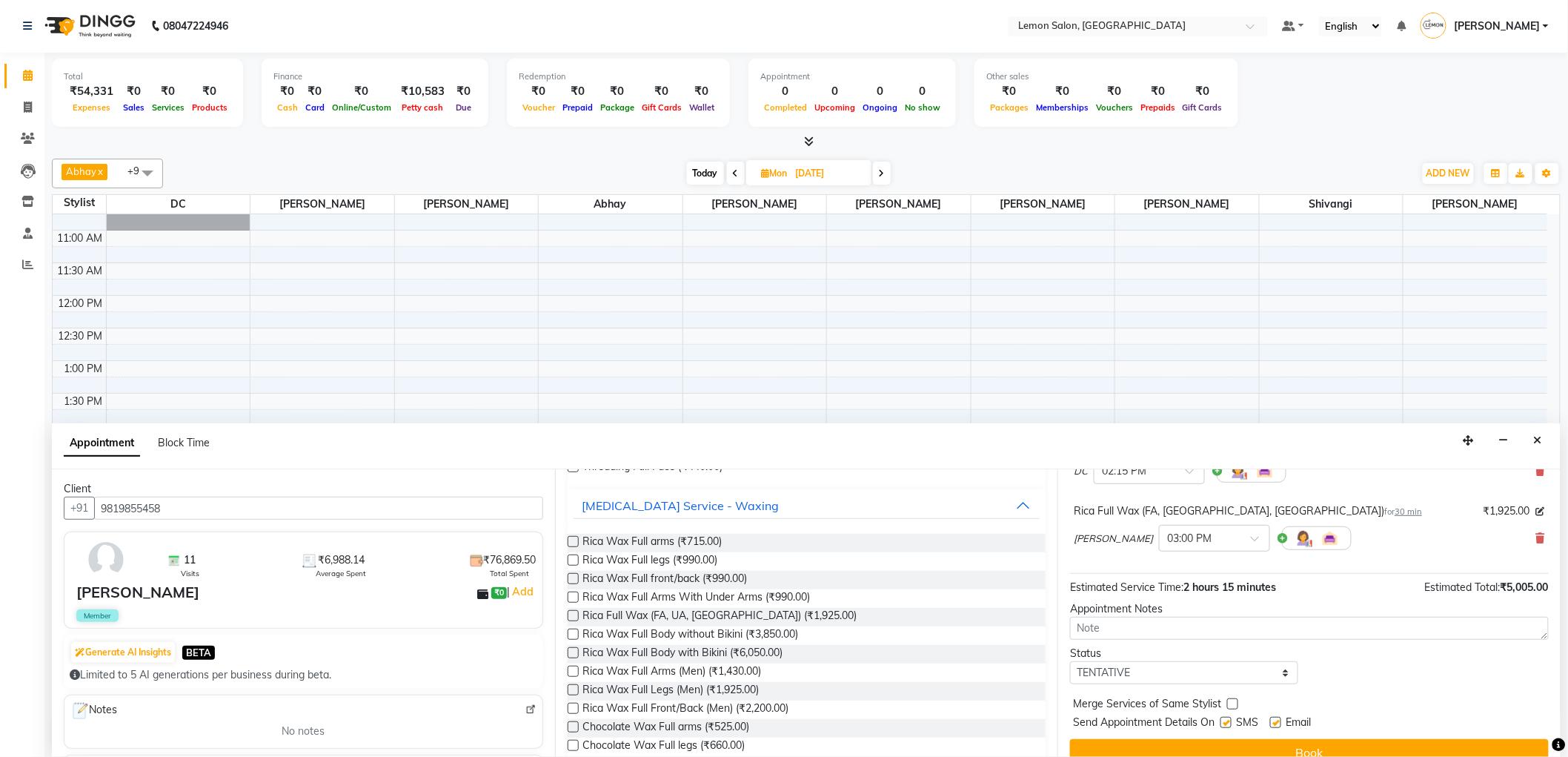
scroll to position [223, 0]
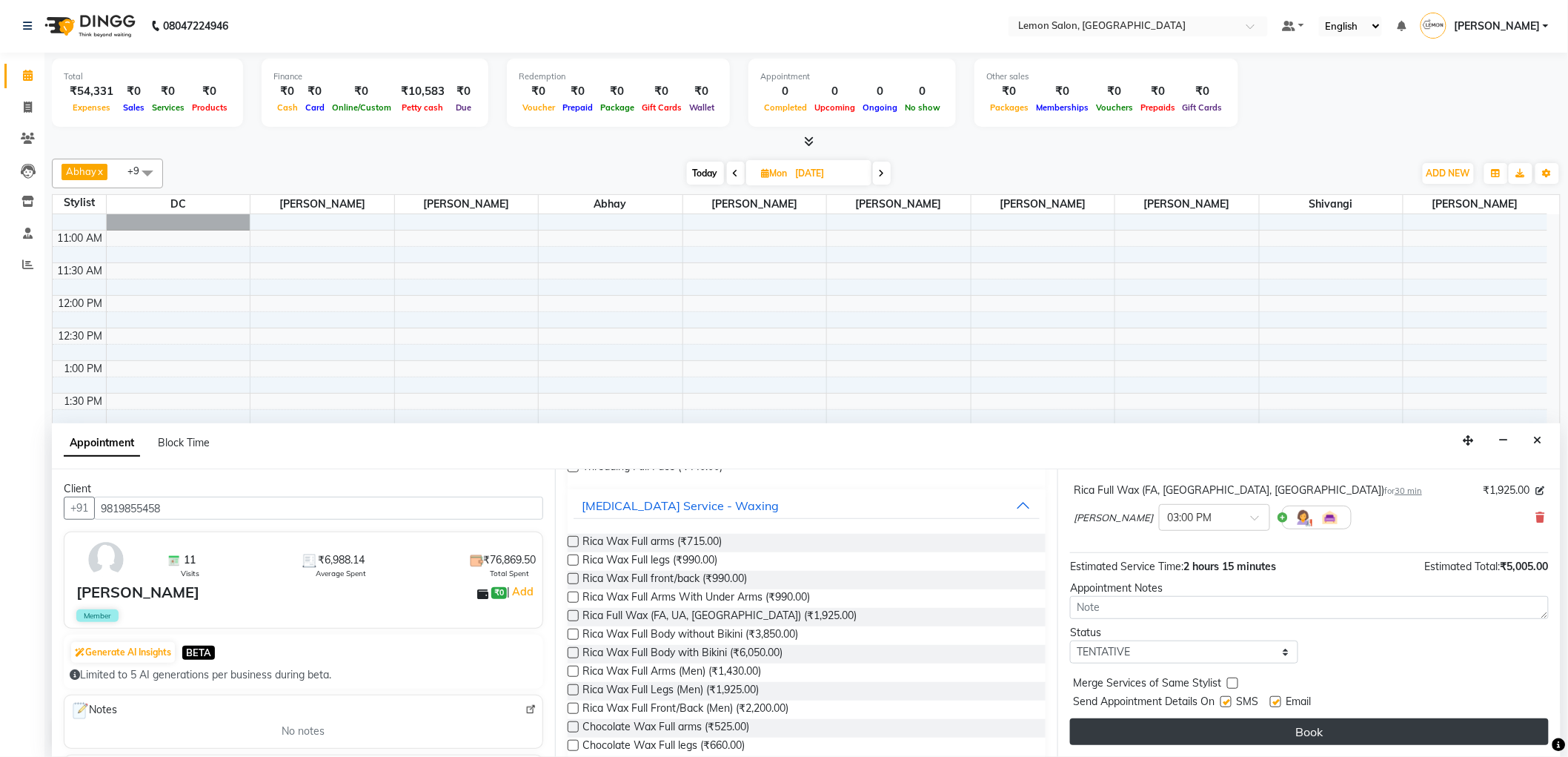
click at [1263, 727] on button "Book" at bounding box center [1309, 731] width 479 height 27
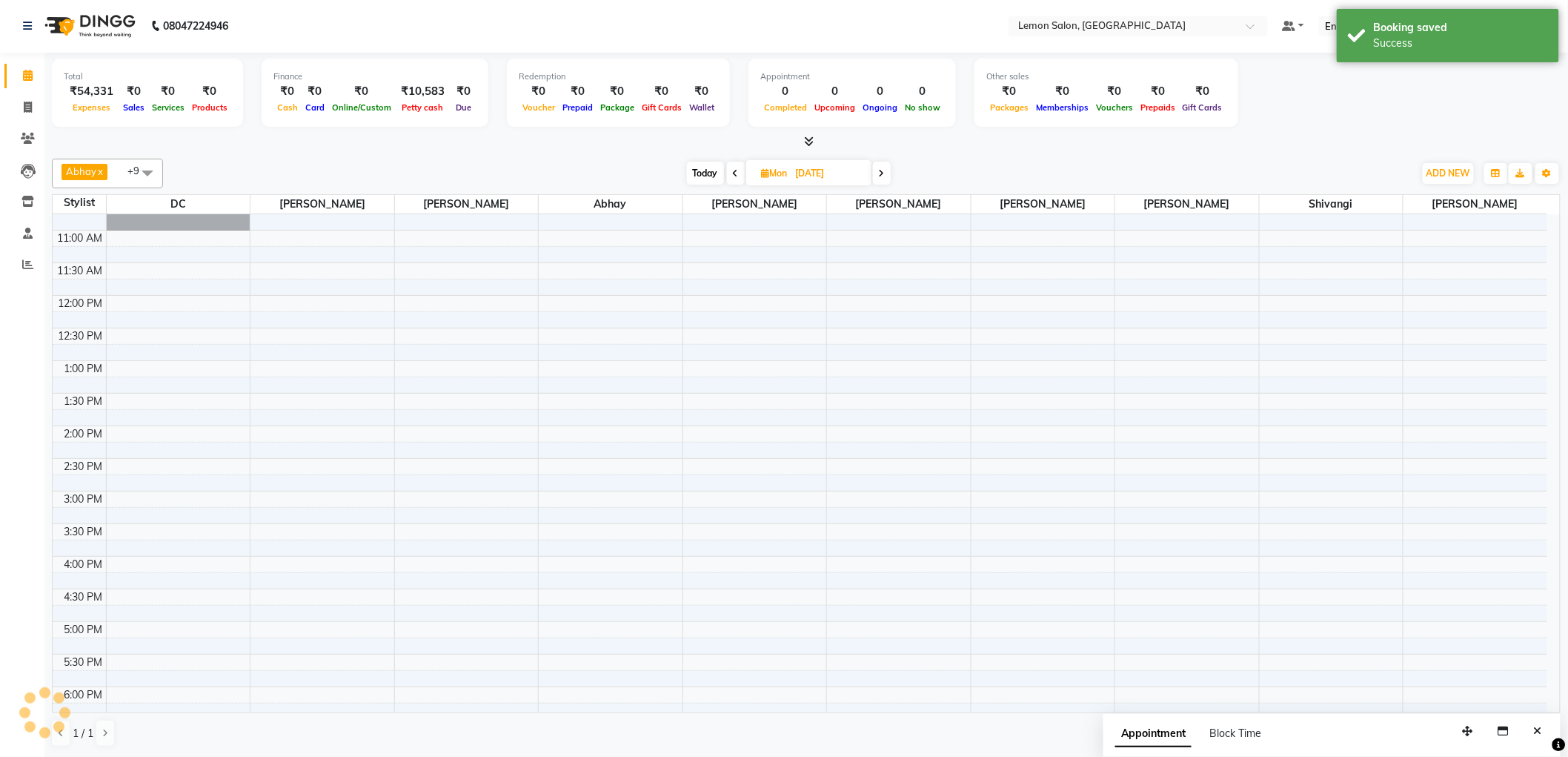
scroll to position [0, 0]
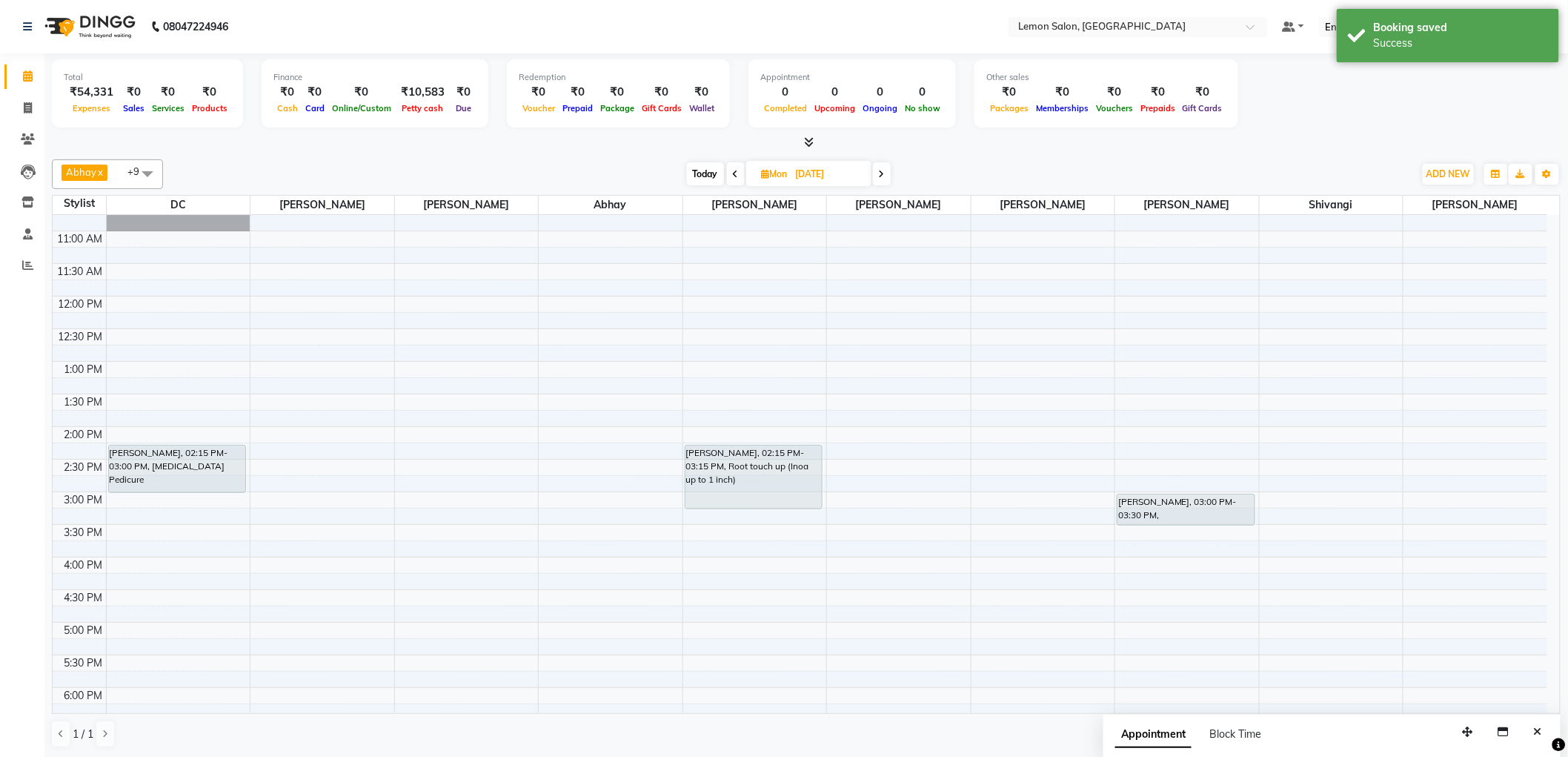
click at [702, 178] on span "Today" at bounding box center [705, 174] width 37 height 23
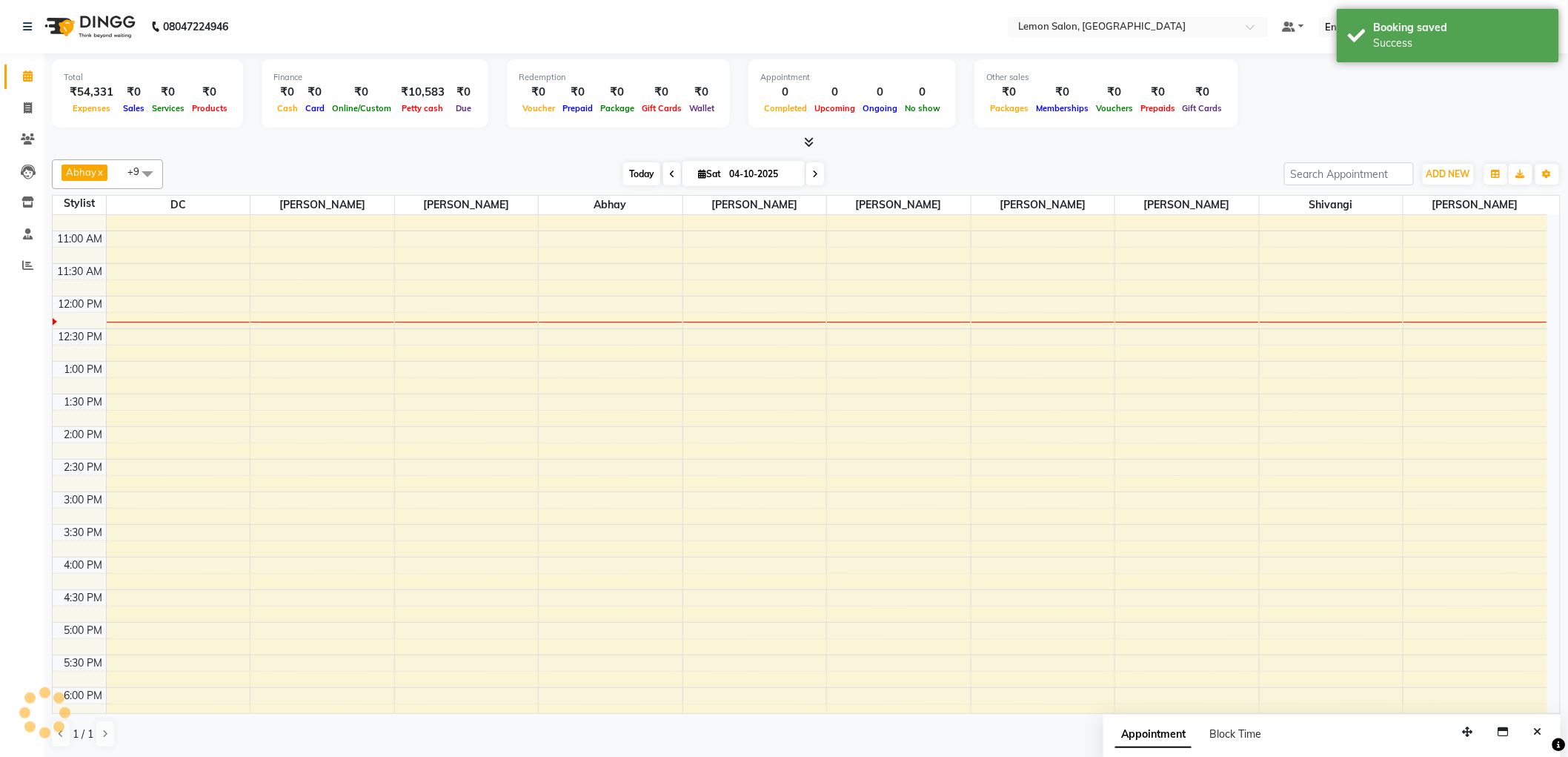
scroll to position [197, 0]
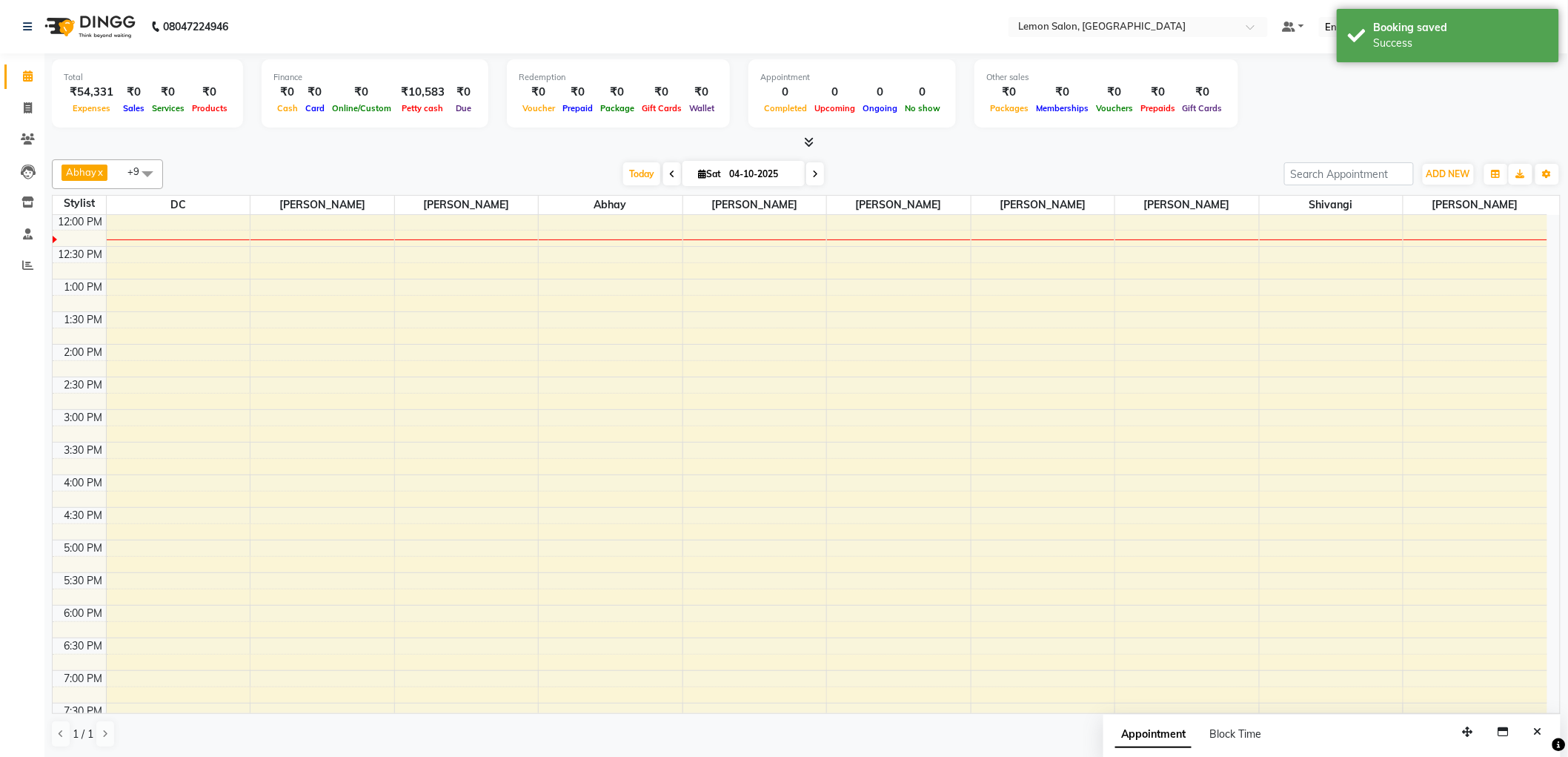
click at [806, 165] on span at bounding box center [814, 174] width 17 height 23
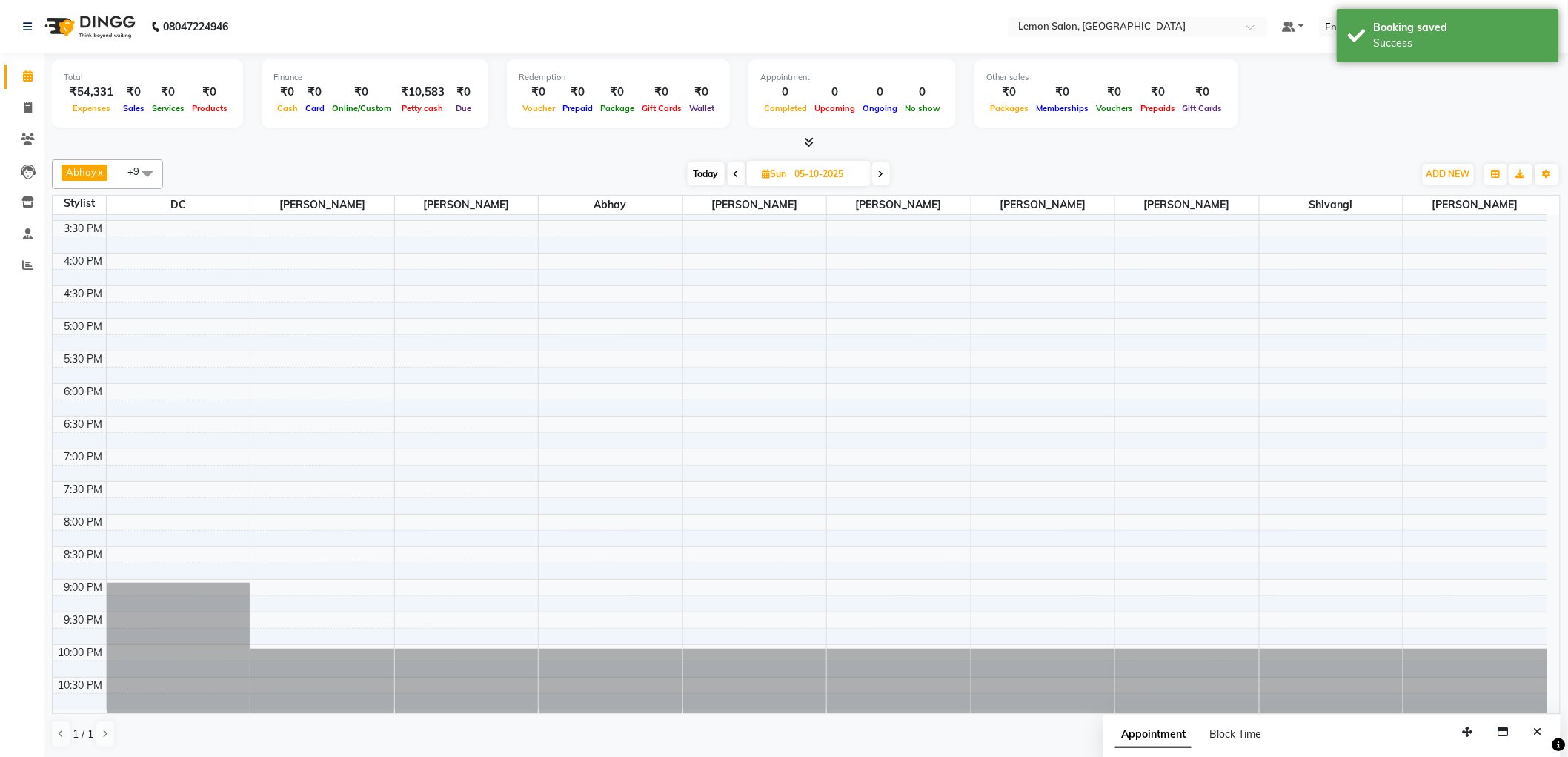
scroll to position [6, 0]
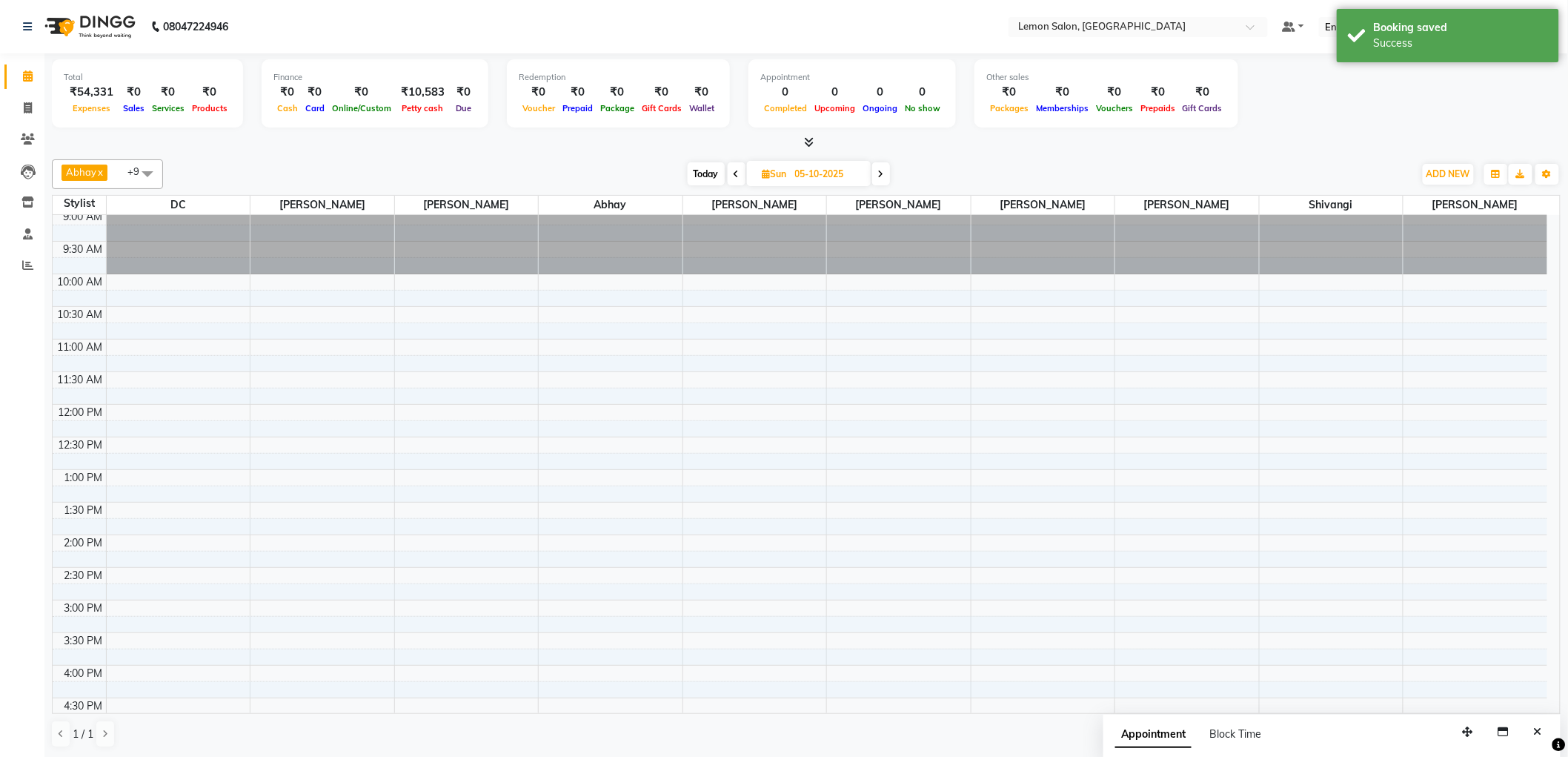
click at [879, 178] on icon at bounding box center [881, 174] width 6 height 9
type input "06-10-2025"
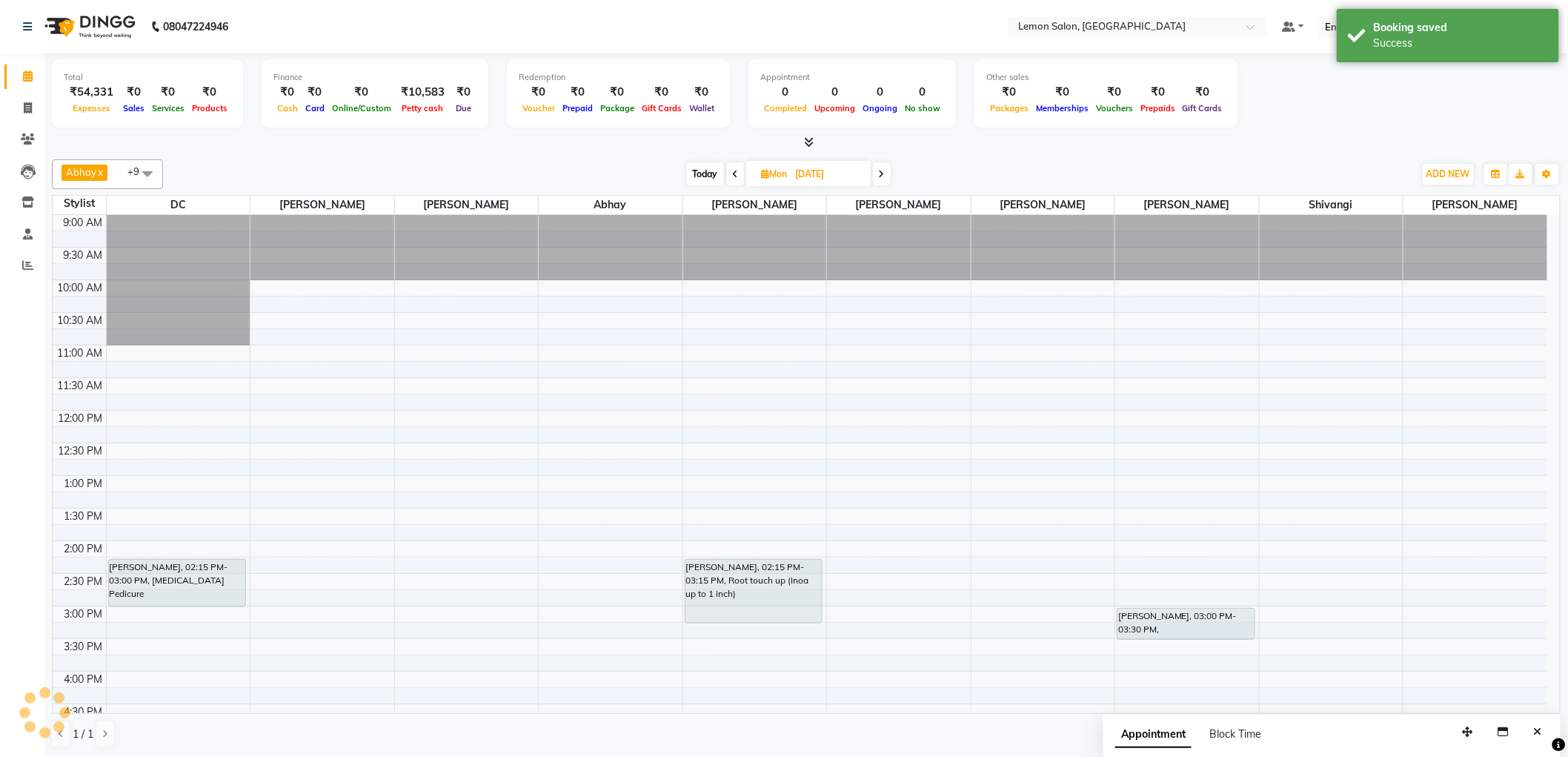
scroll to position [197, 0]
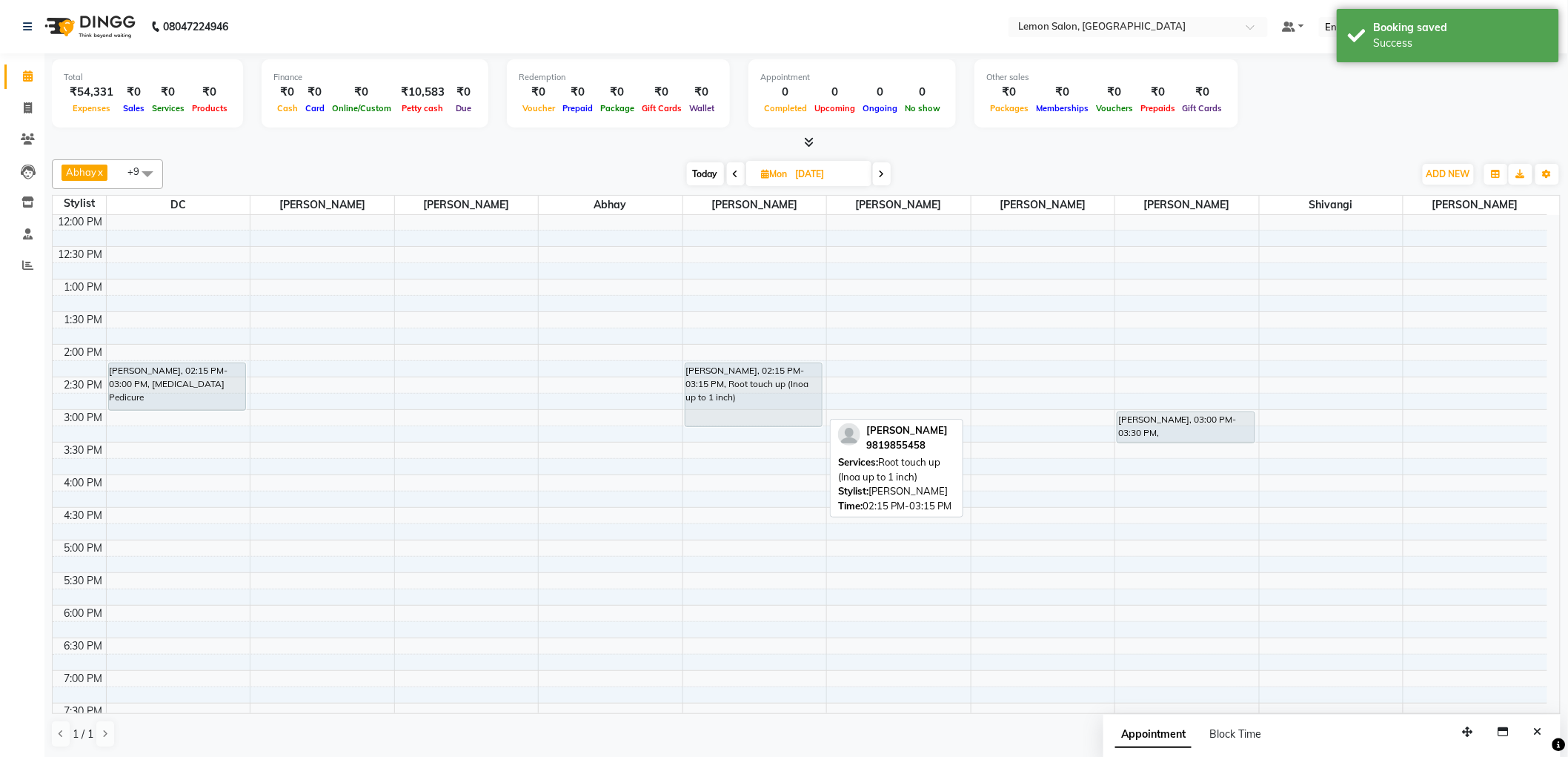
click at [780, 381] on div "Shazelle Rodrigues, 02:15 PM-03:15 PM, Root touch up (Inoa up to 1 inch)" at bounding box center [754, 395] width 137 height 63
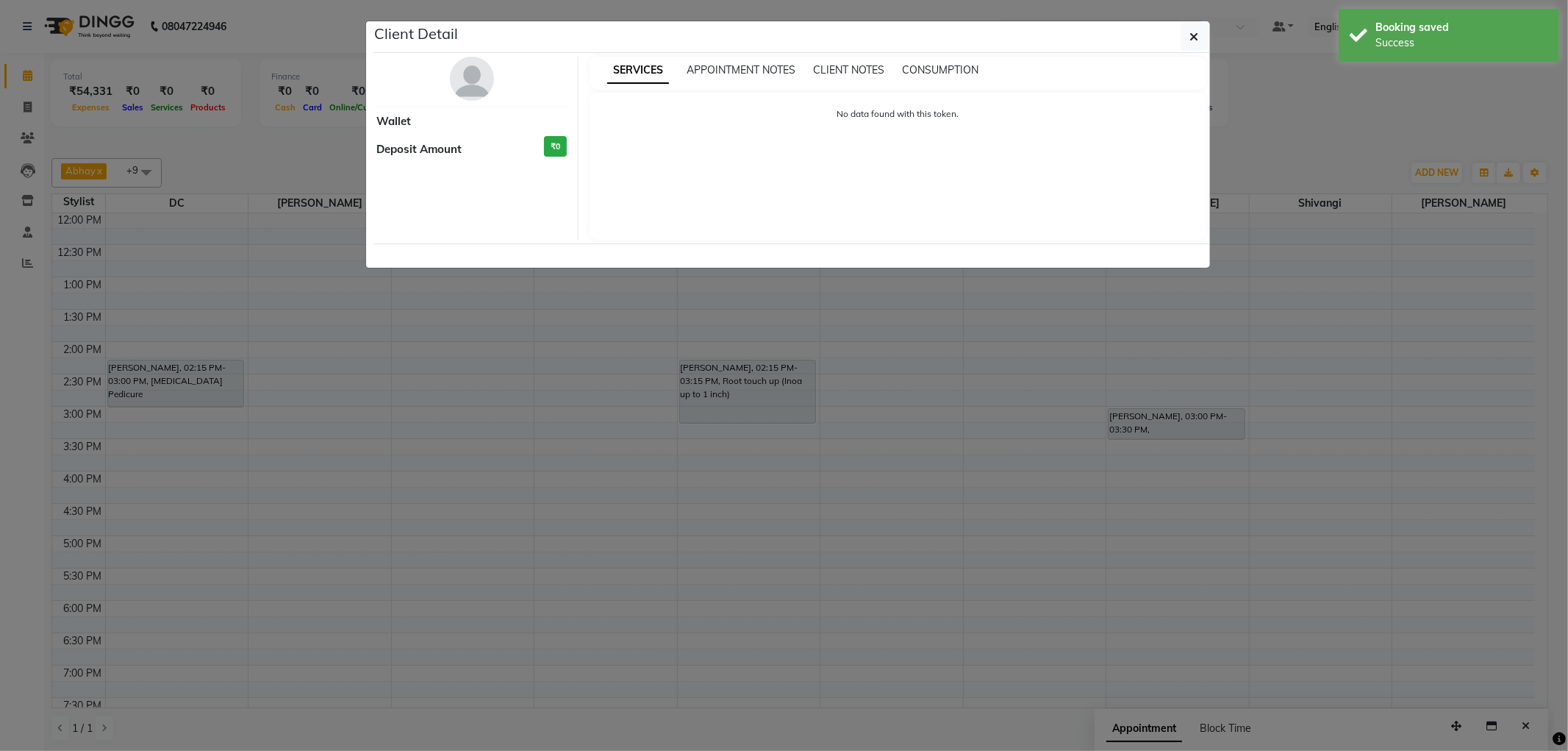
select select "7"
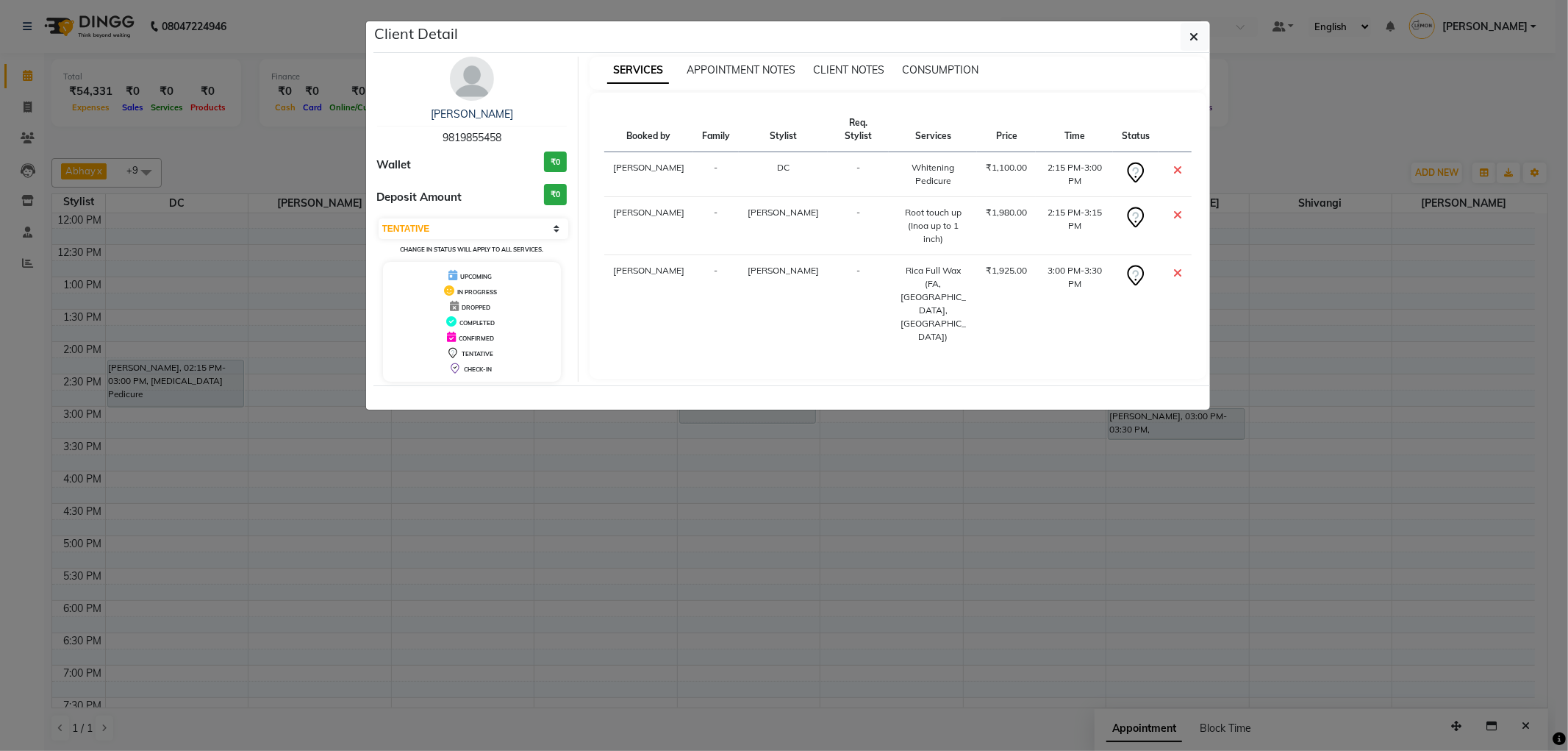
click at [621, 458] on ngb-modal-window "Client Detail Shazelle Rodrigues 9819855458 Wallet ₹0 Deposit Amount ₹0 Select …" at bounding box center [784, 375] width 1568 height 751
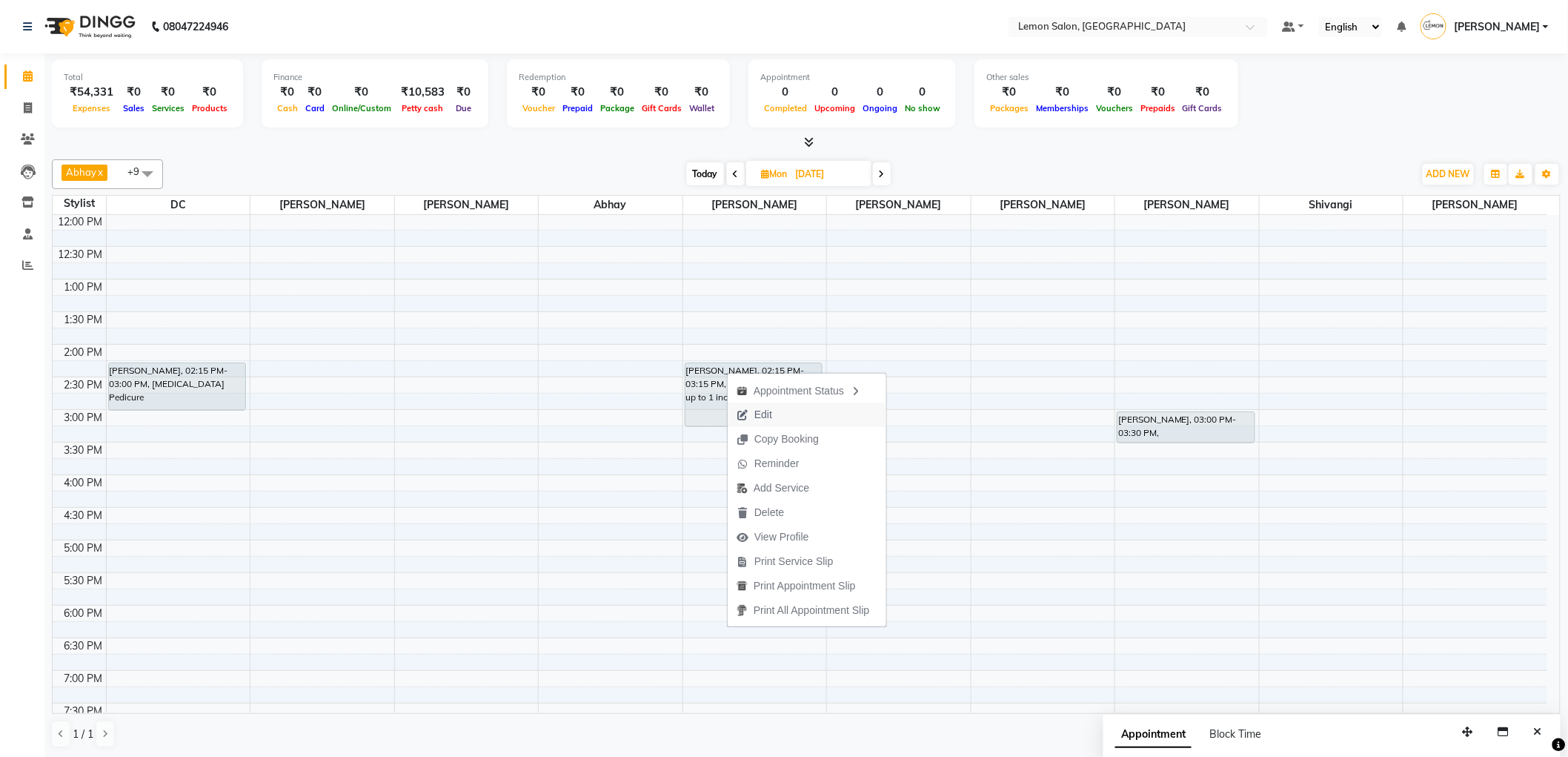
click at [764, 413] on span "Edit" at bounding box center [763, 415] width 17 height 16
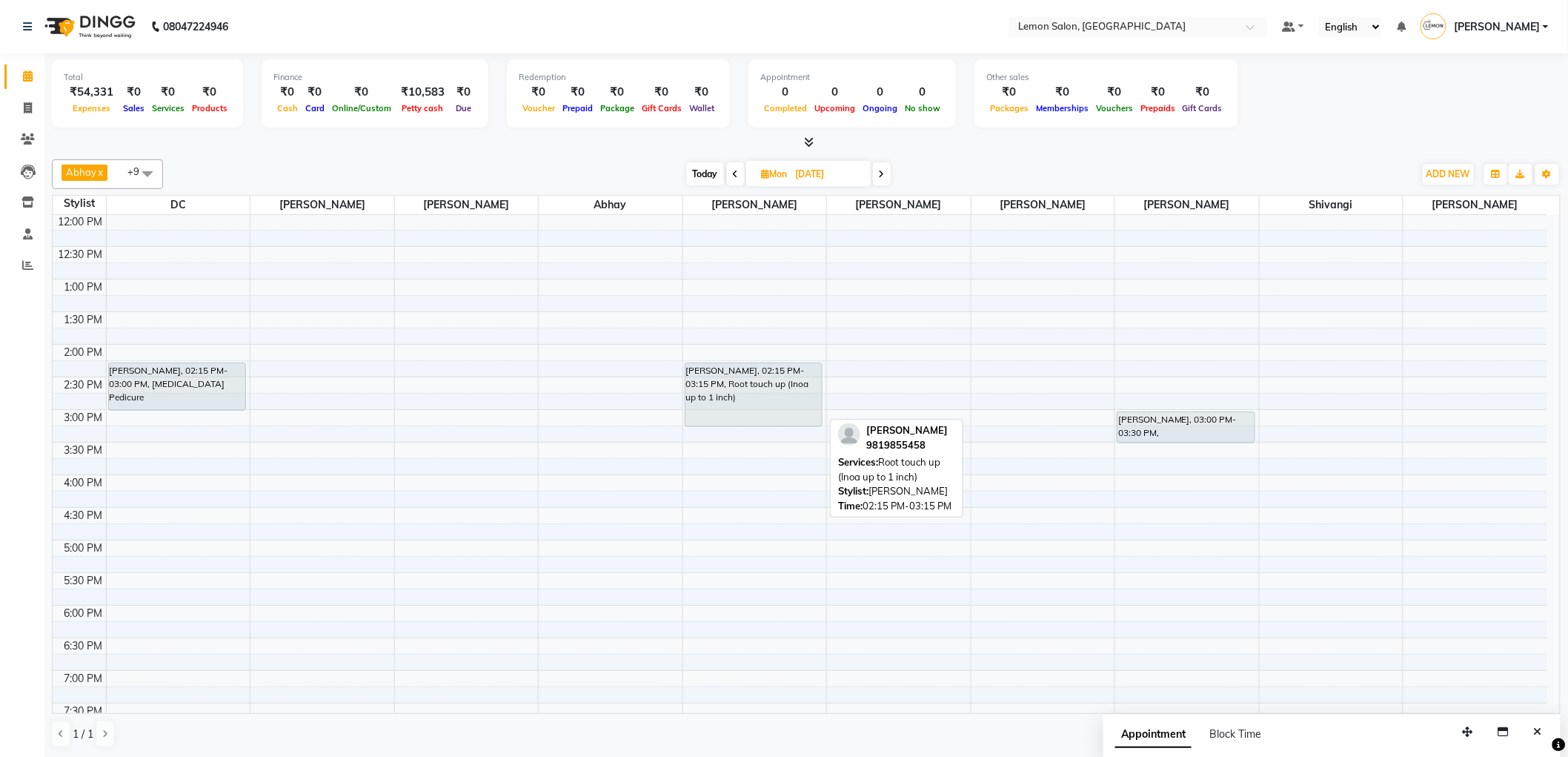
select select "tentative"
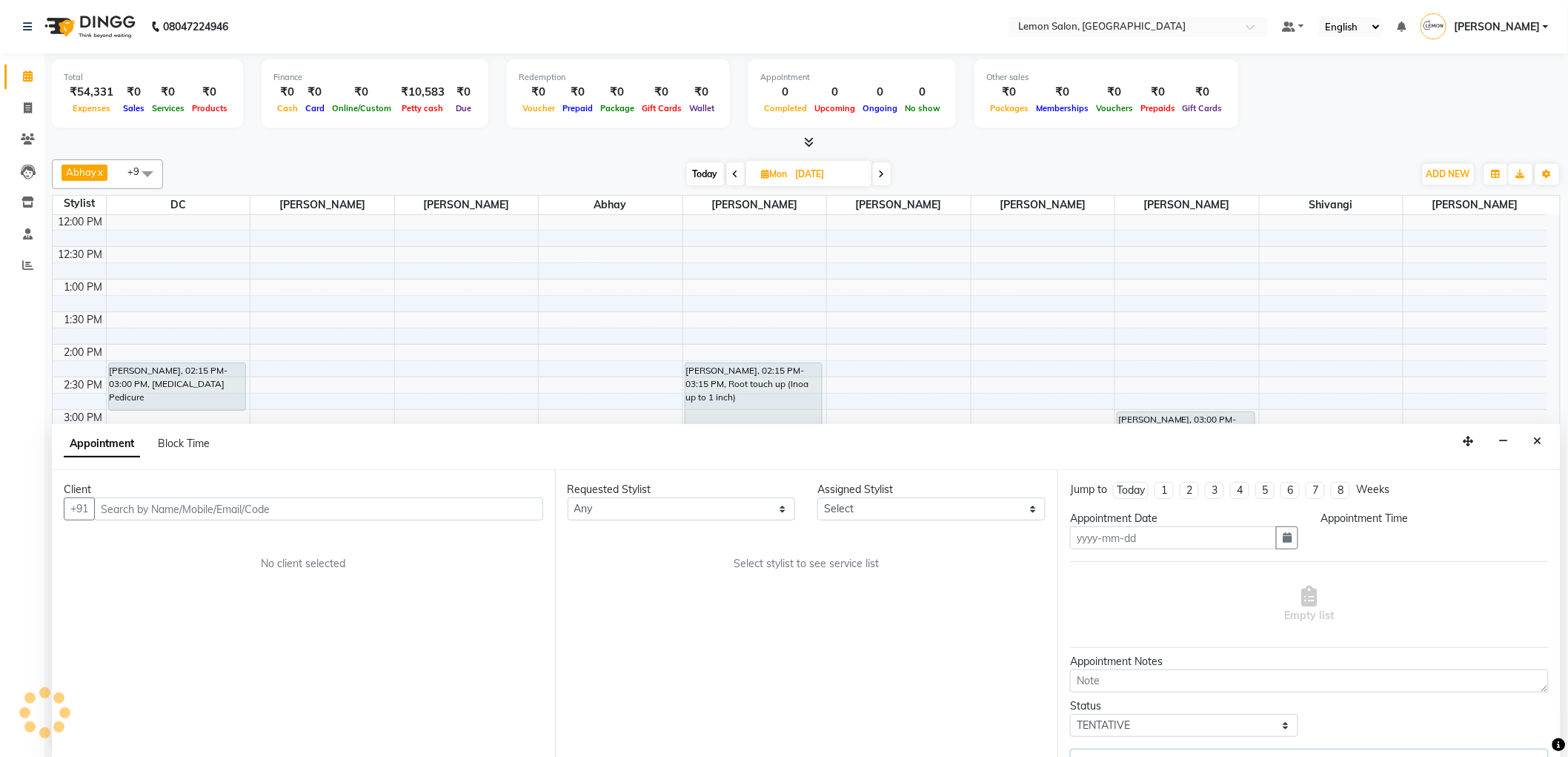
scroll to position [1, 0]
type input "06-10-2025"
select select "855"
select select "60408"
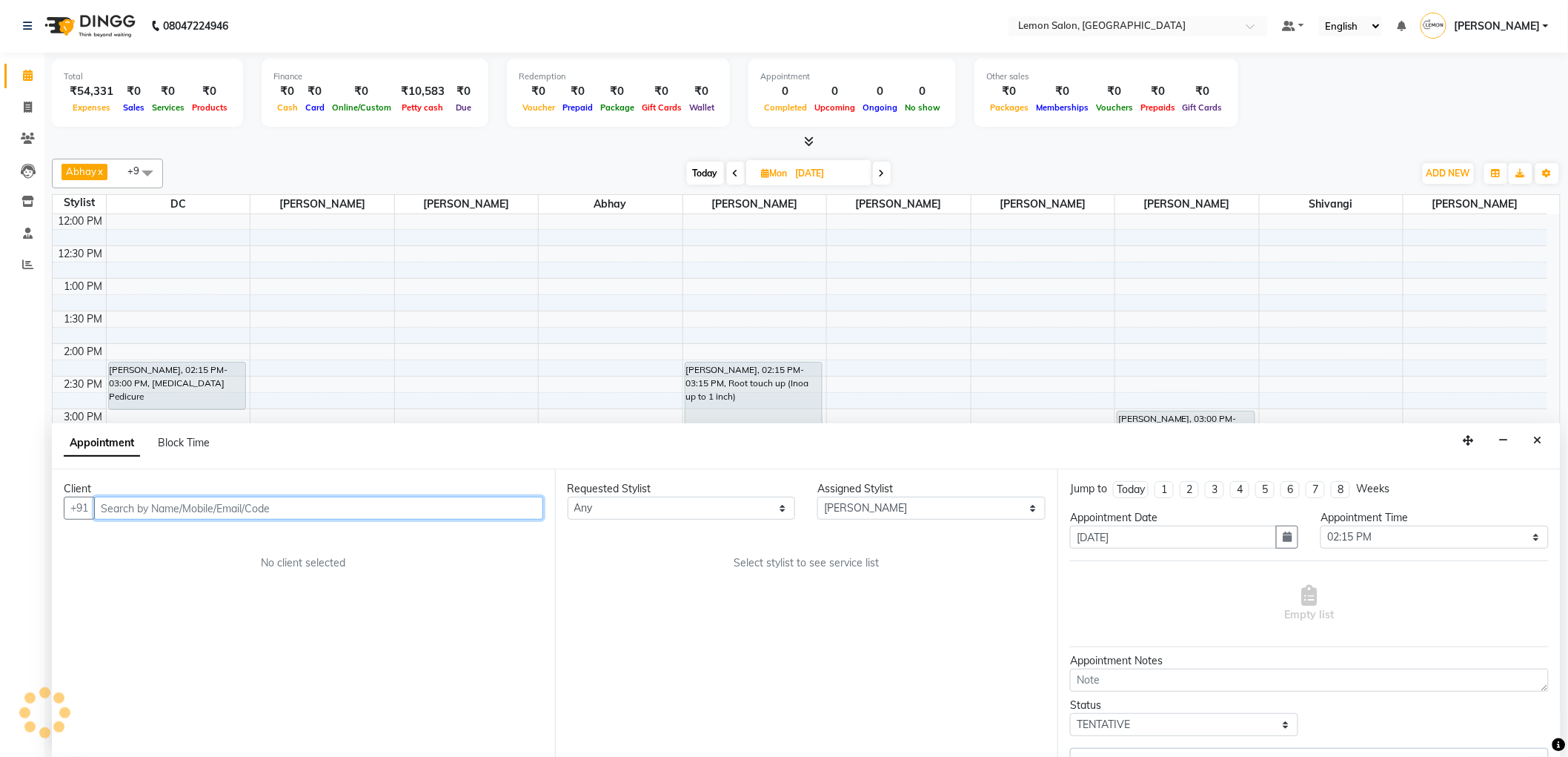
select select "749"
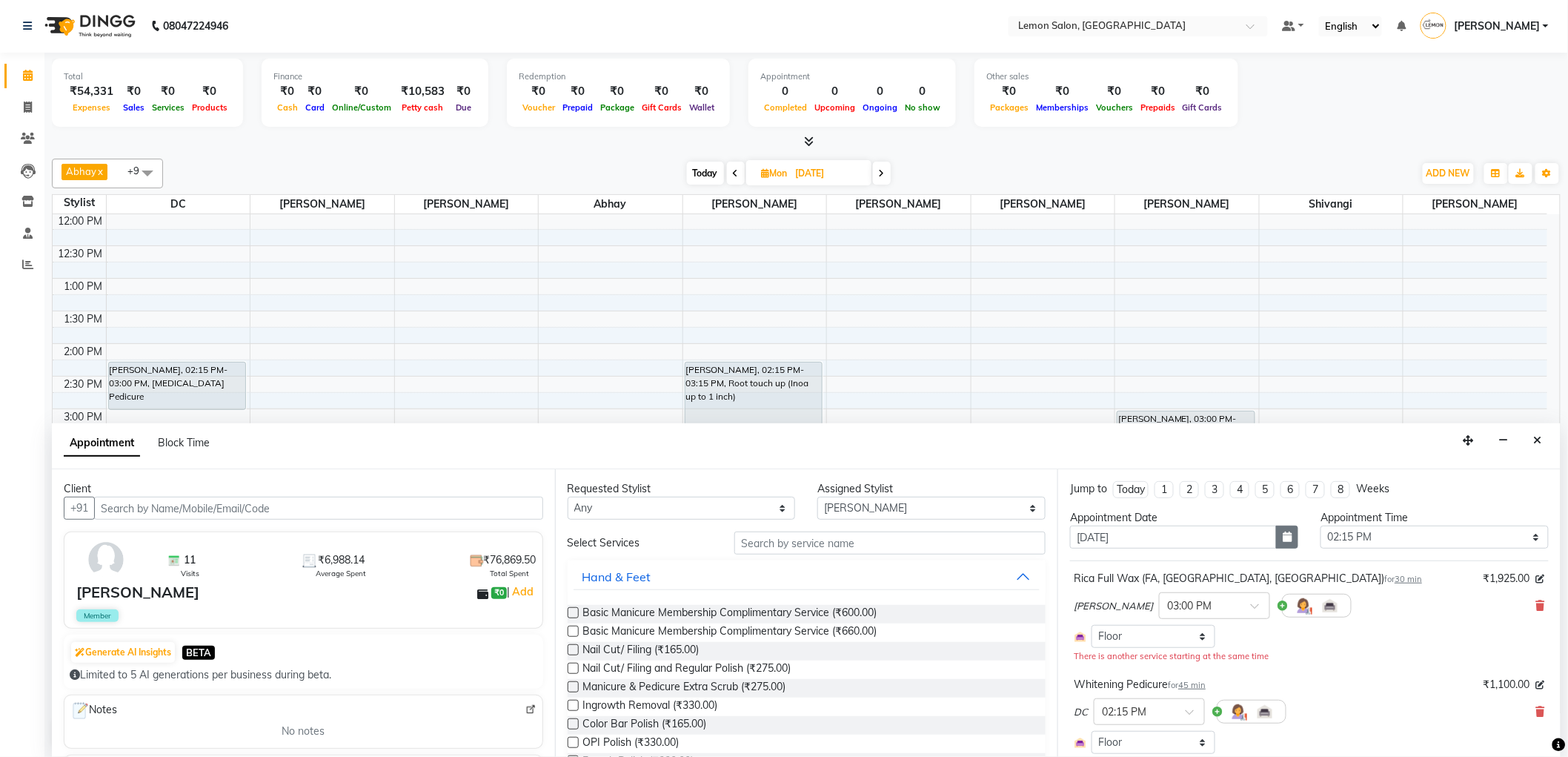
click at [1283, 537] on icon "button" at bounding box center [1287, 536] width 9 height 10
click at [1227, 614] on div "5" at bounding box center [1227, 615] width 23 height 23
type input "05-10-2025"
select select "855"
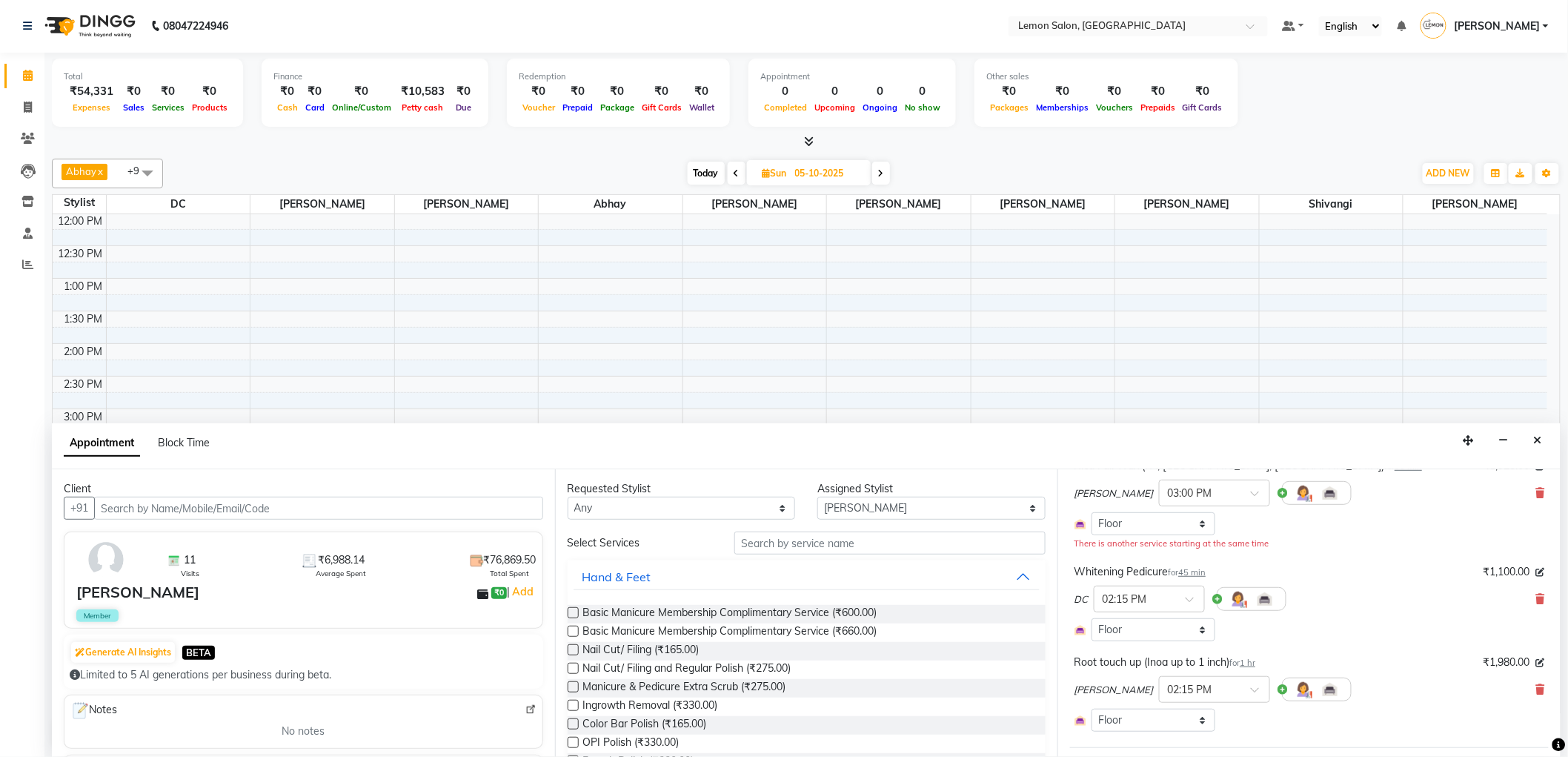
scroll to position [264, 0]
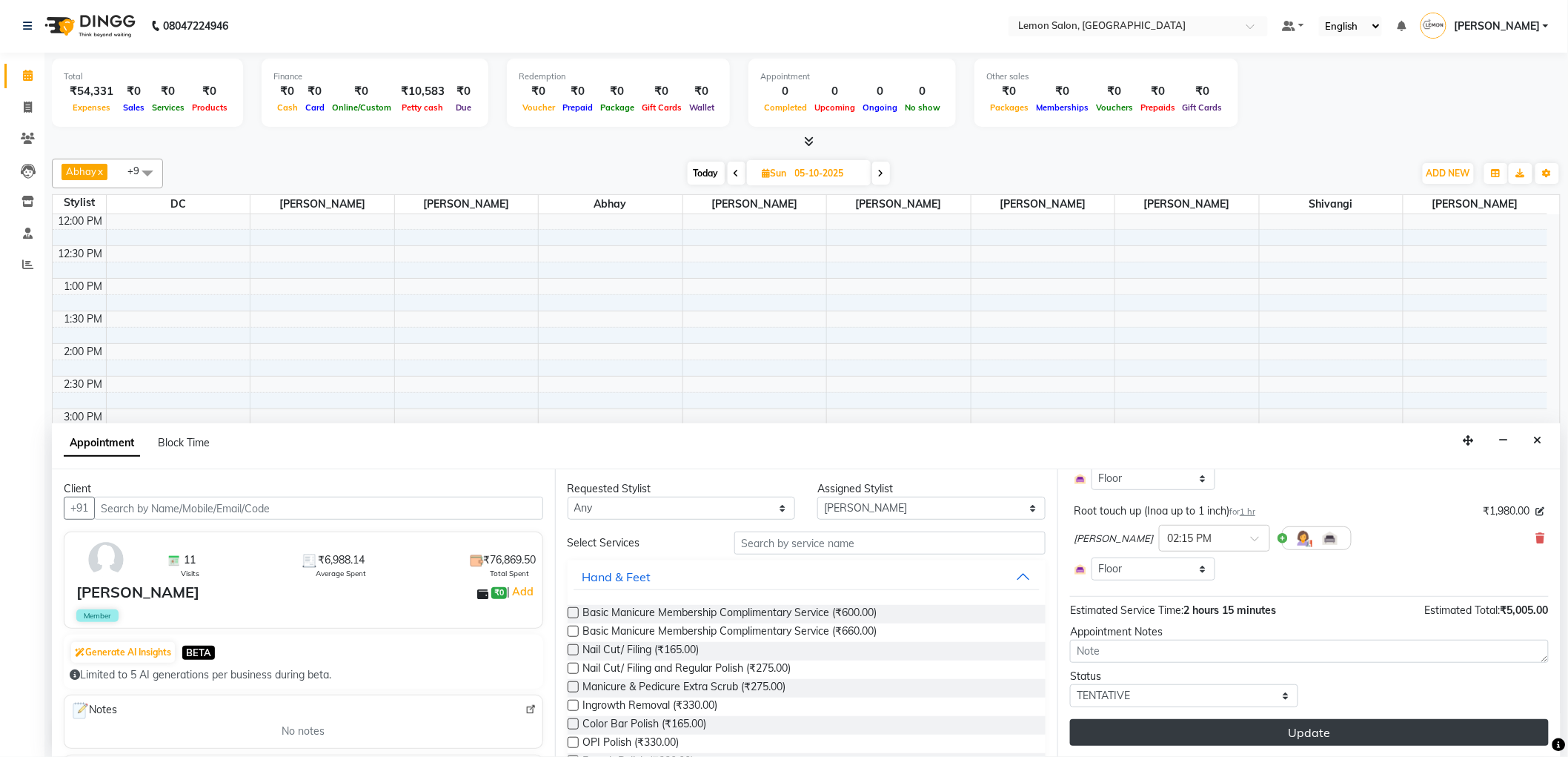
click at [1335, 722] on button "Update" at bounding box center [1309, 732] width 479 height 27
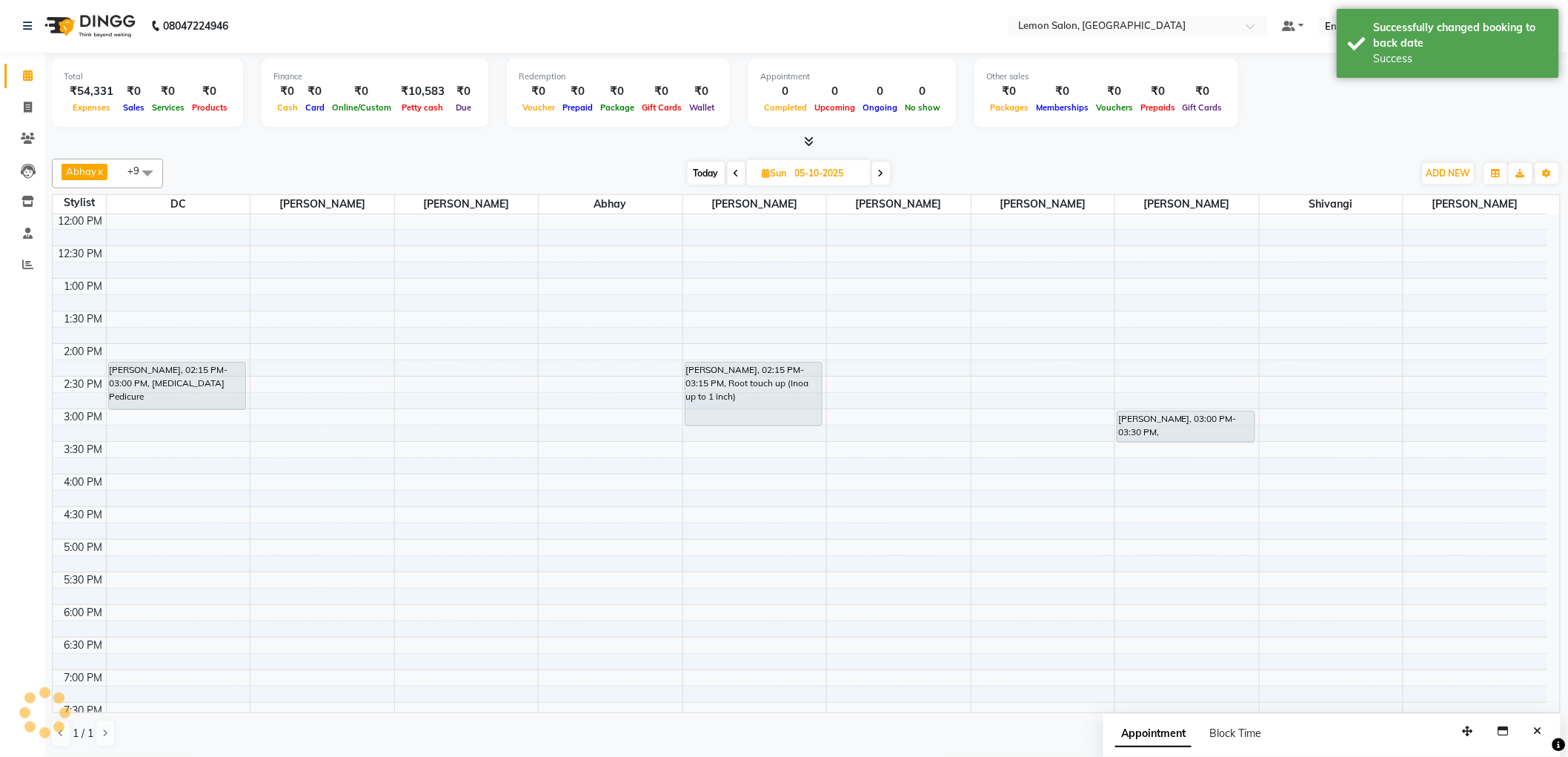
scroll to position [0, 0]
click at [697, 172] on span "Today" at bounding box center [706, 174] width 37 height 23
type input "04-10-2025"
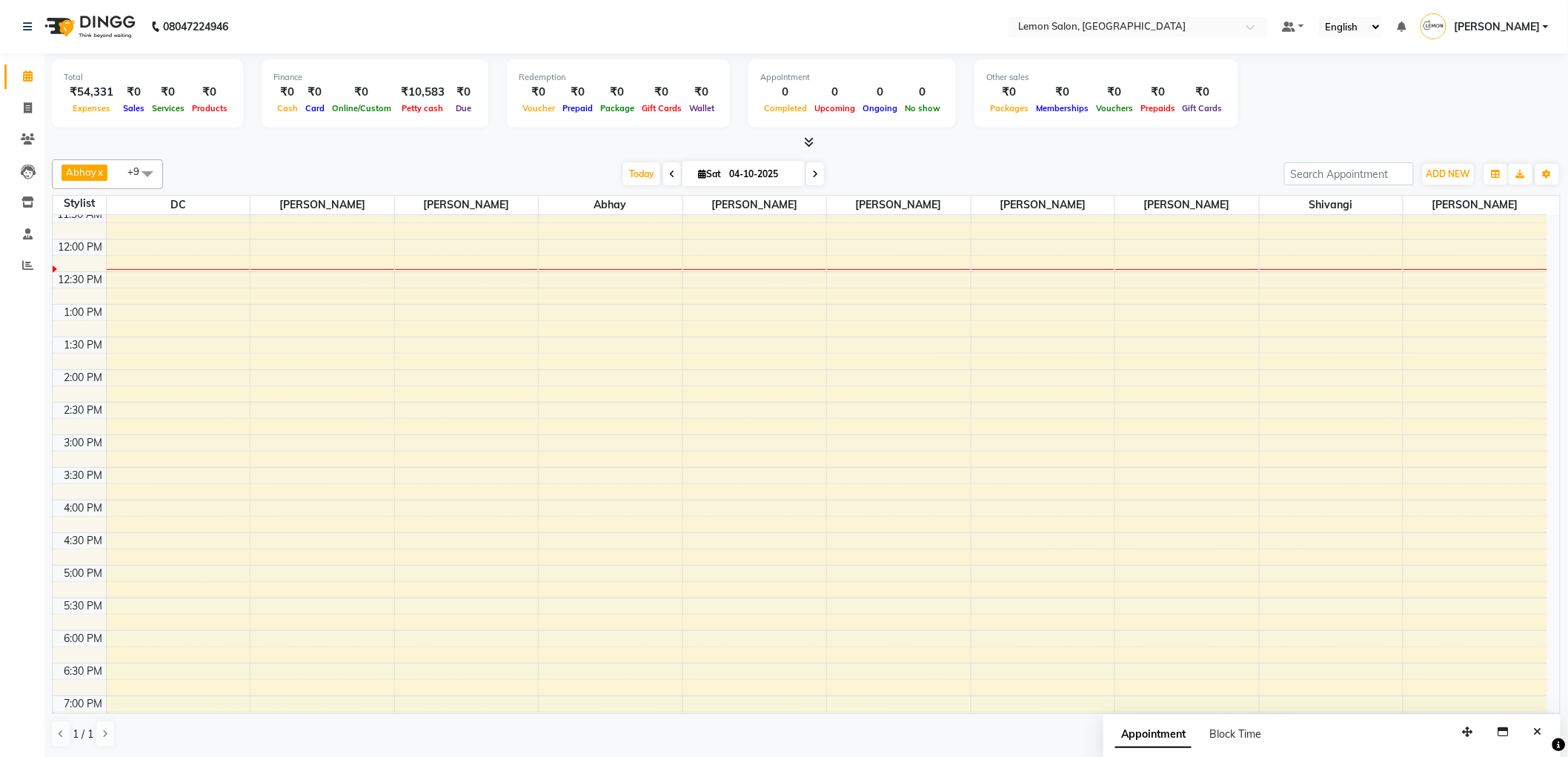
scroll to position [89, 0]
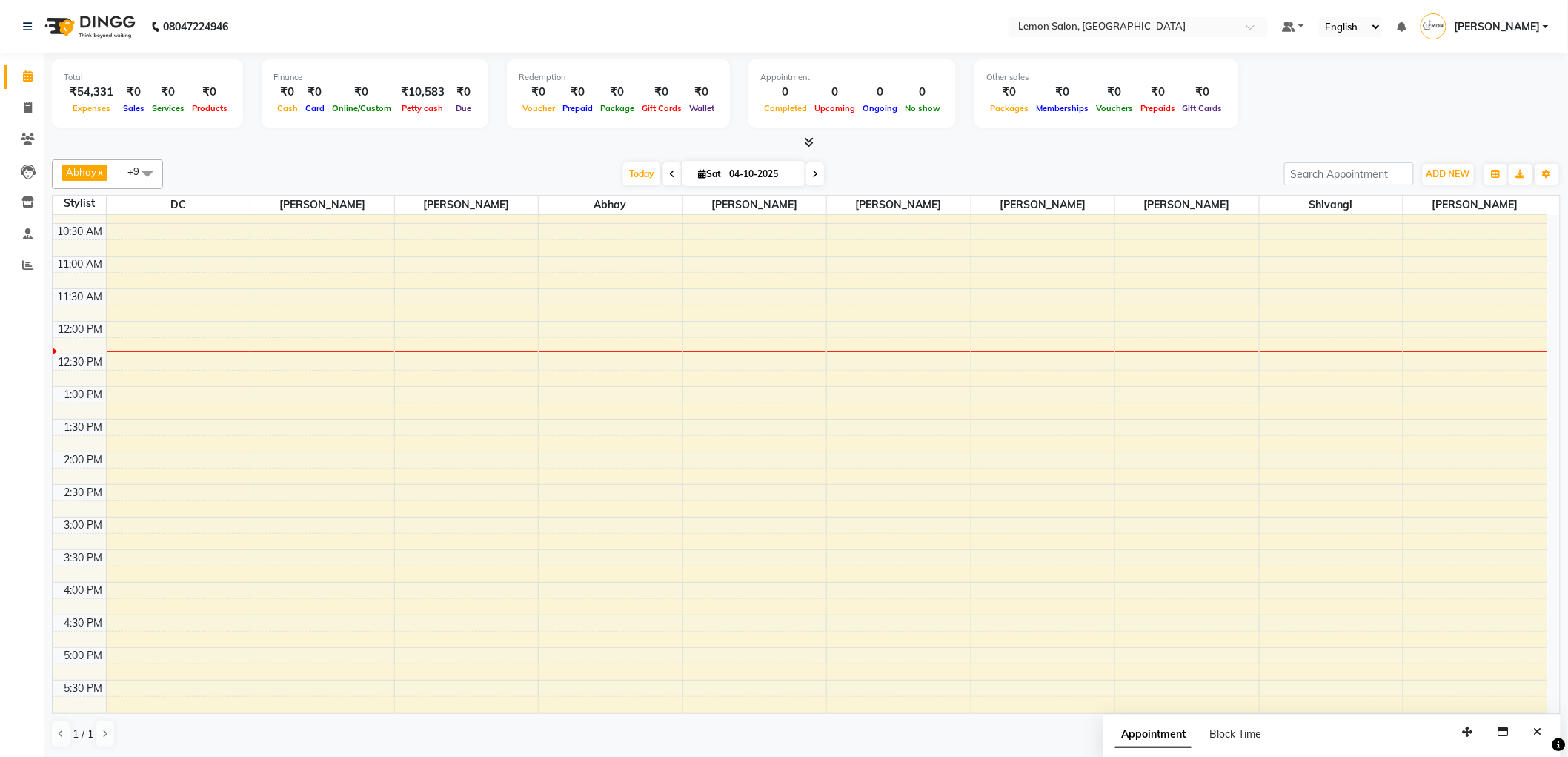
click at [998, 397] on div "9:00 AM 9:30 AM 10:00 AM 10:30 AM 11:00 AM 11:30 AM 12:00 PM 12:30 PM 1:00 PM 1…" at bounding box center [799, 582] width 1495 height 913
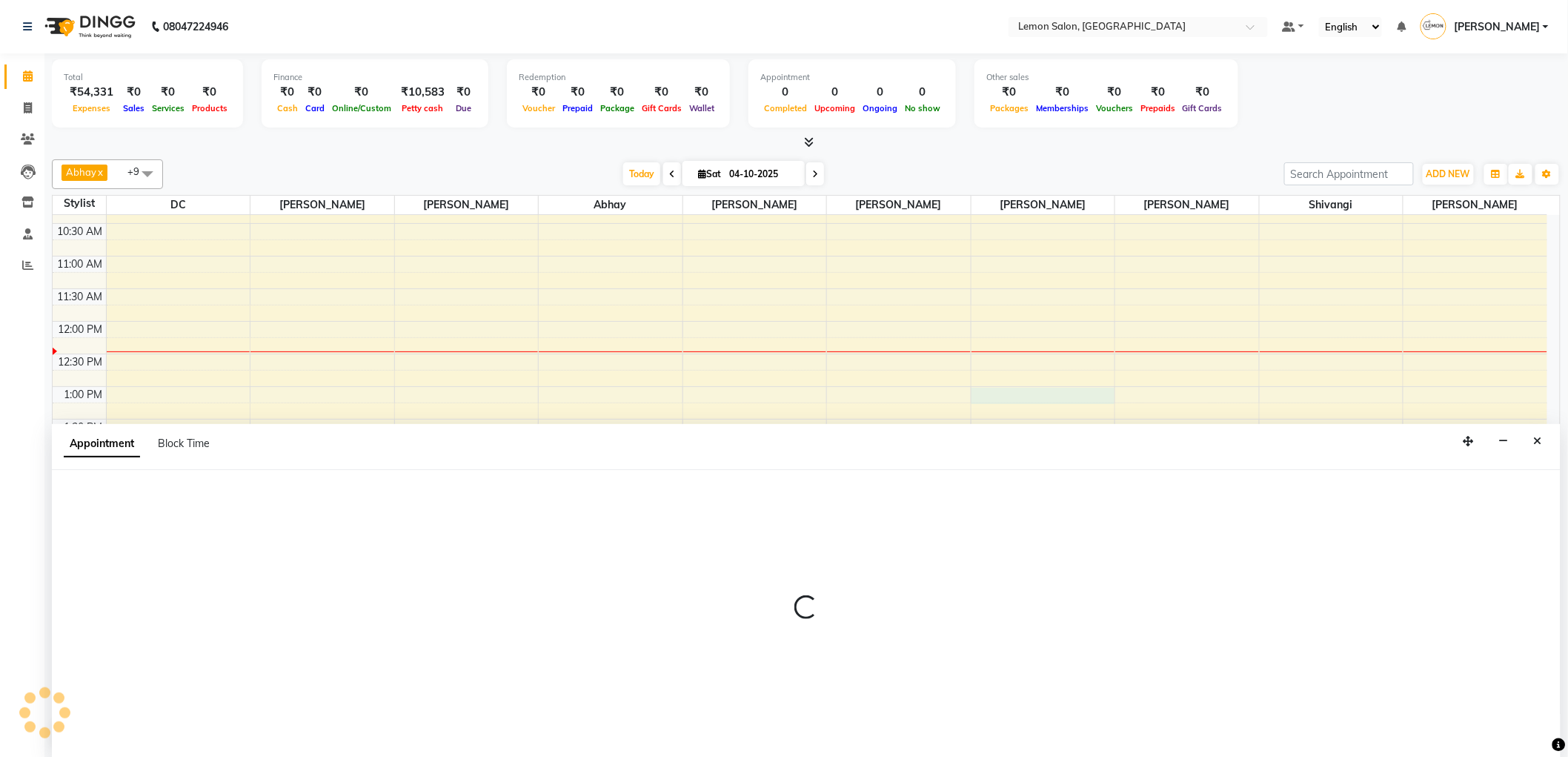
scroll to position [1, 0]
select select "60402"
select select "tentative"
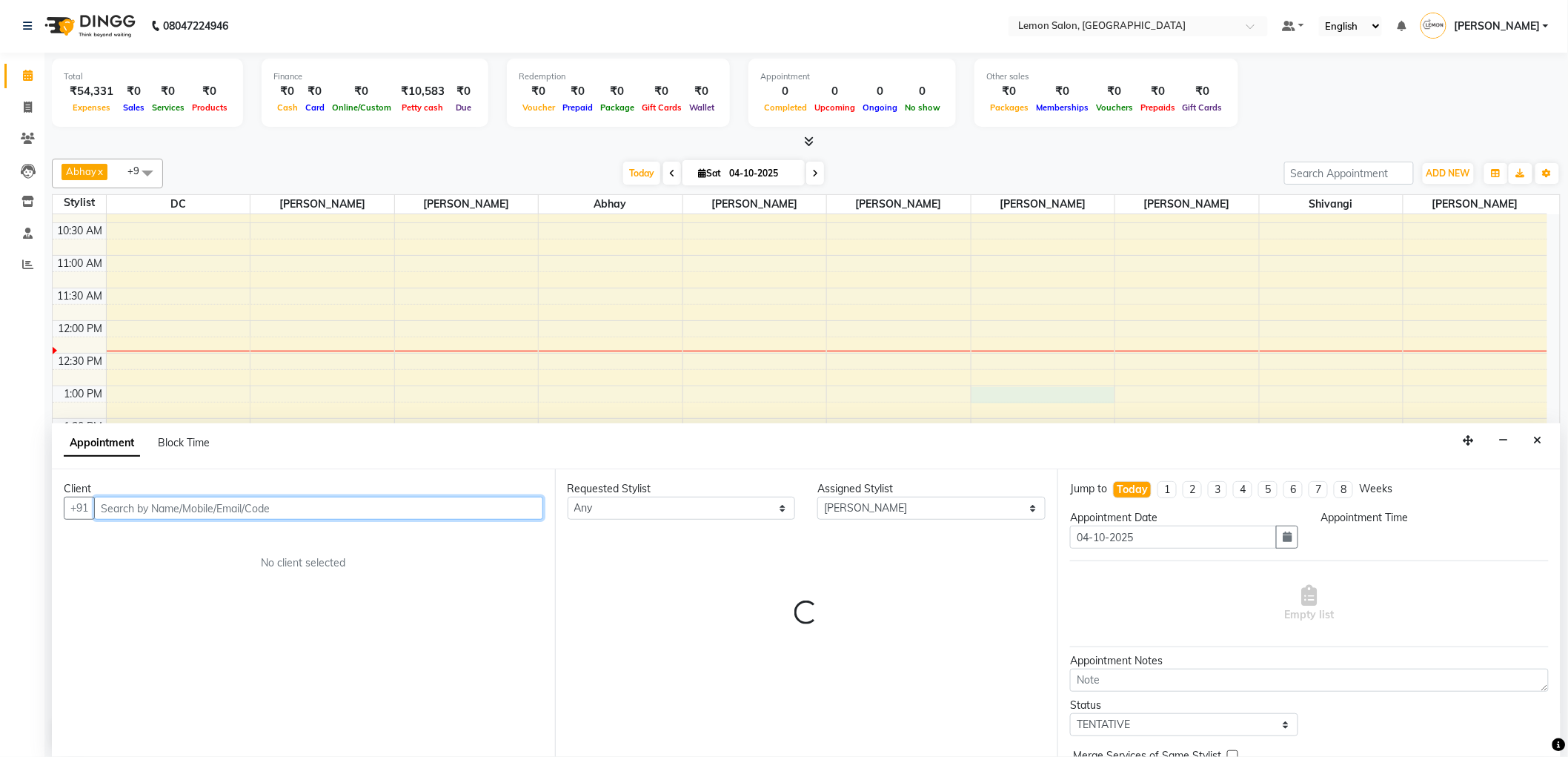
select select "780"
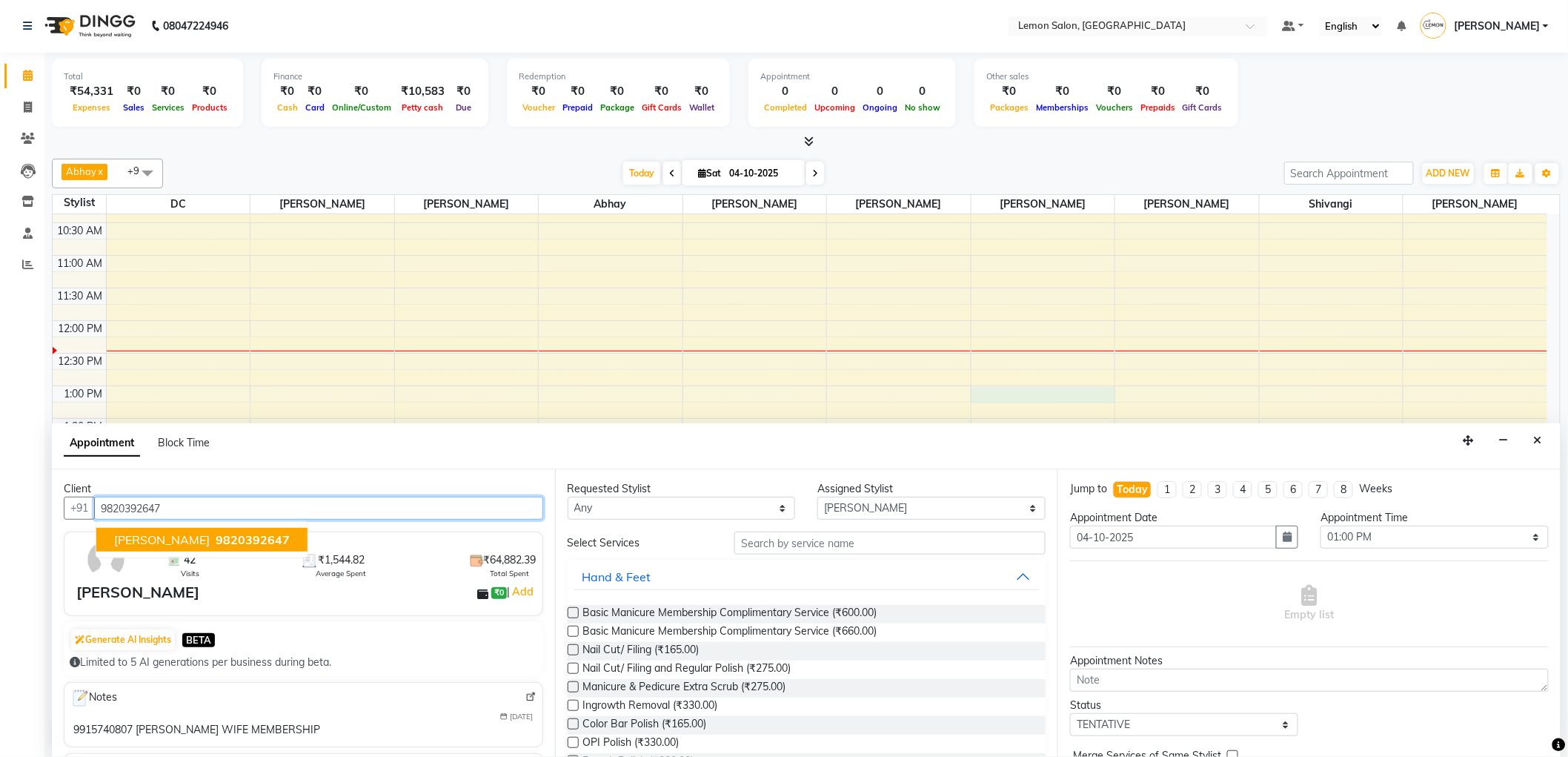
click at [210, 541] on span "SHARAD MALHOTRA" at bounding box center [162, 540] width 96 height 15
type input "9820392647"
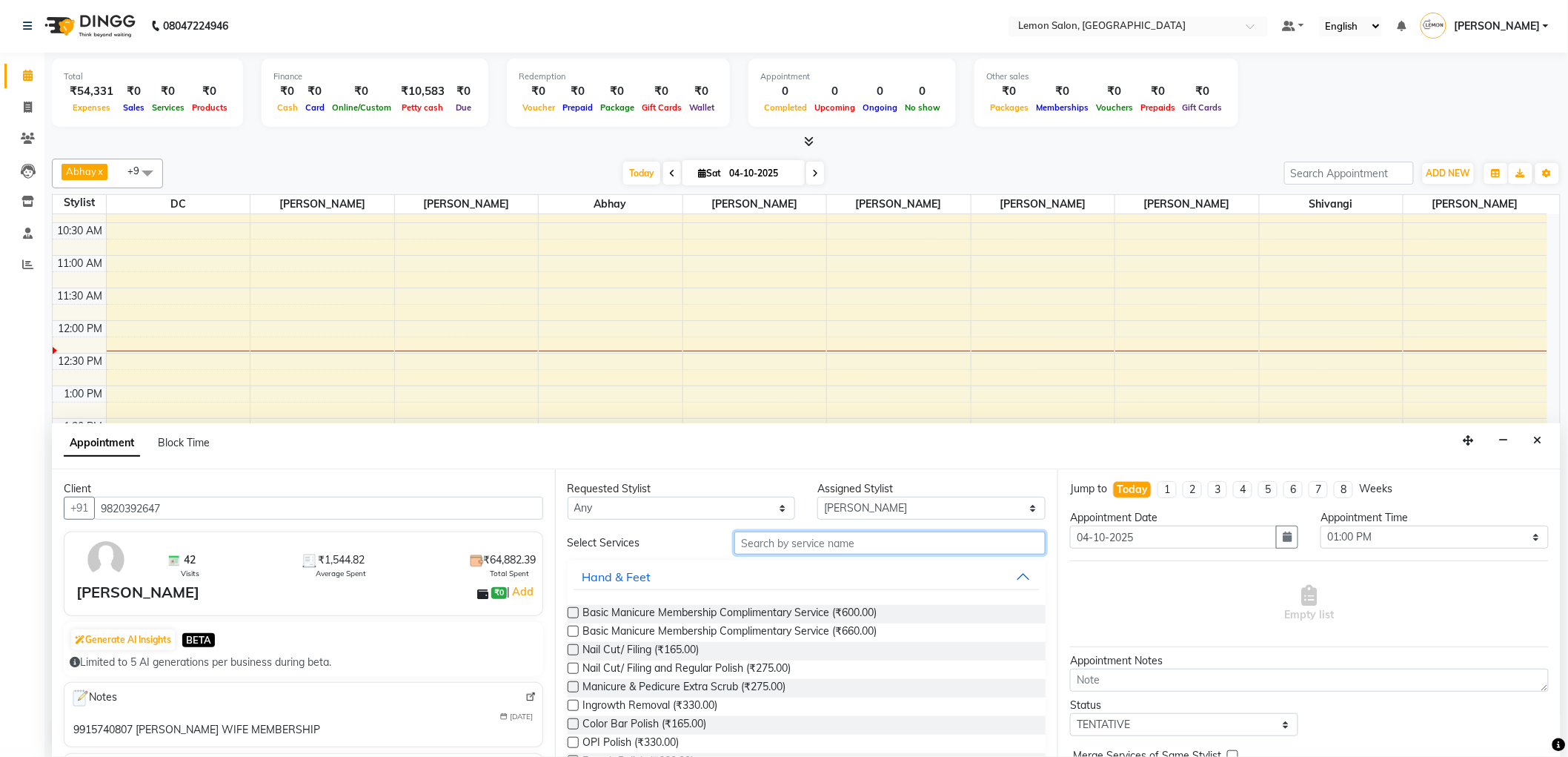
click at [784, 540] on input "text" at bounding box center [890, 543] width 311 height 23
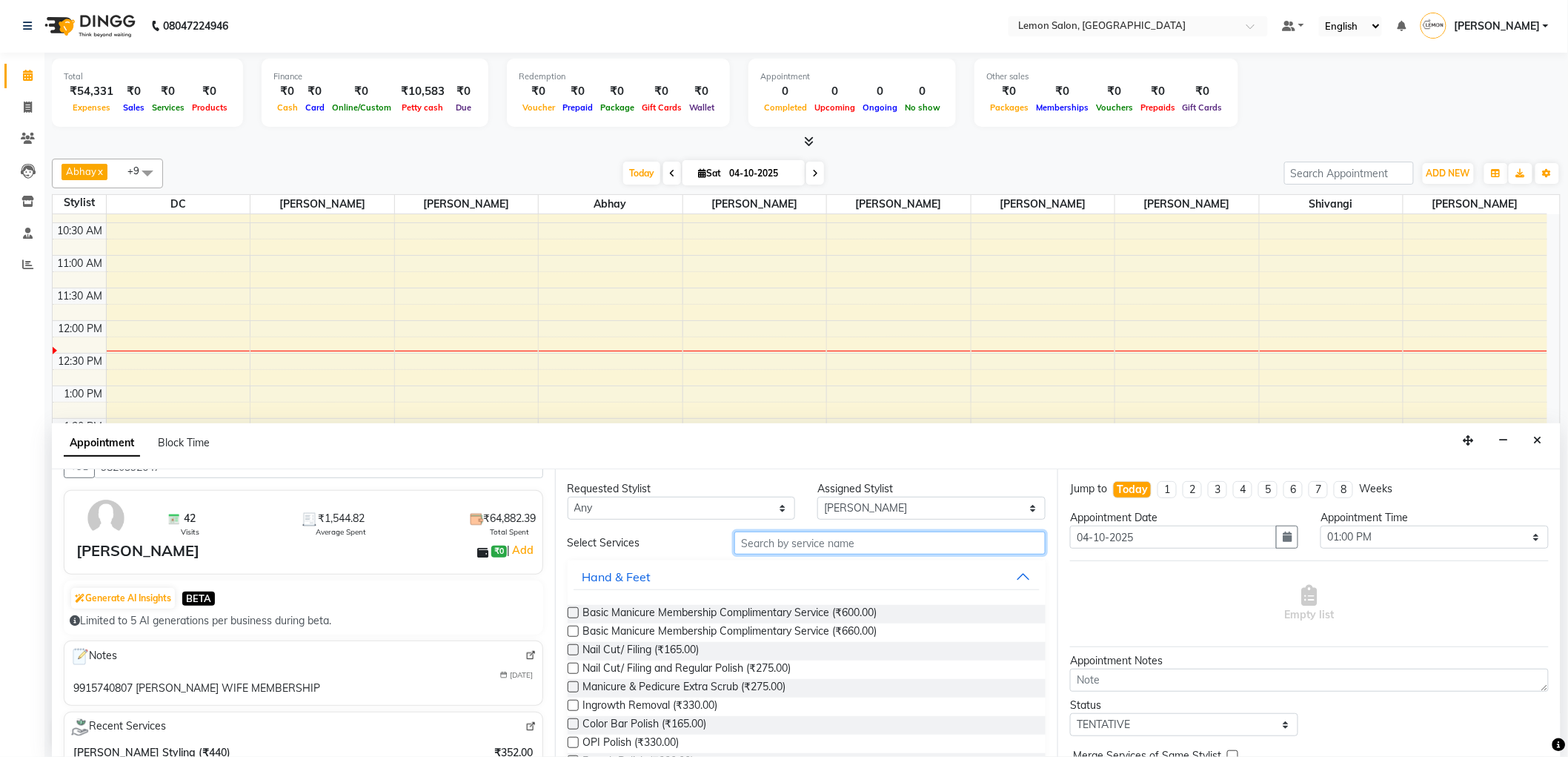
scroll to position [82, 0]
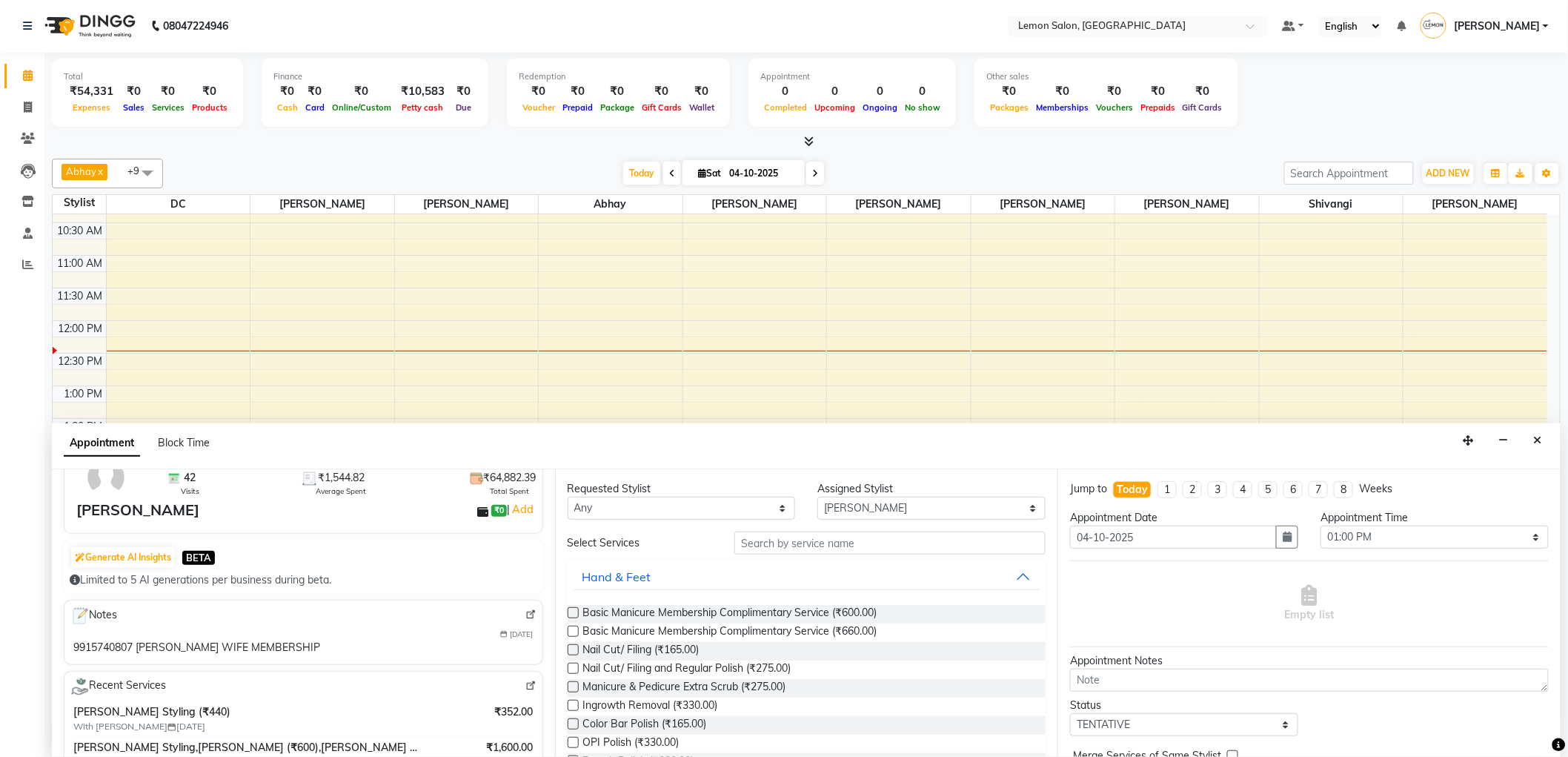
click at [108, 646] on div "9915740807 RIPCI MALHOTRA WIFE MEMBERSHIP" at bounding box center [197, 647] width 246 height 16
copy div "9915740807"
click at [751, 542] on input "text" at bounding box center [890, 543] width 311 height 23
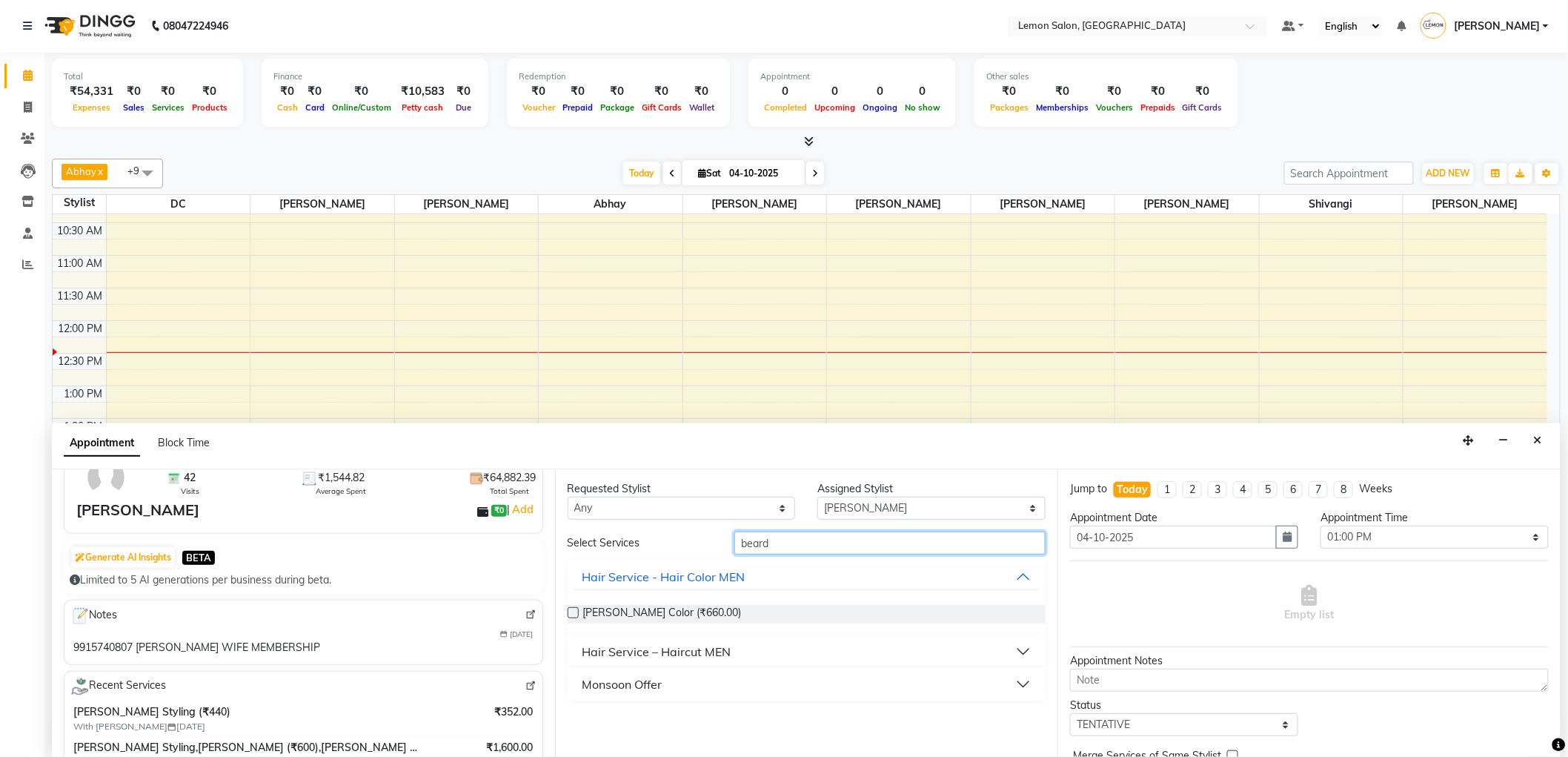
type input "beard"
click at [645, 653] on div "Hair Service – Haircut MEN" at bounding box center [657, 651] width 149 height 17
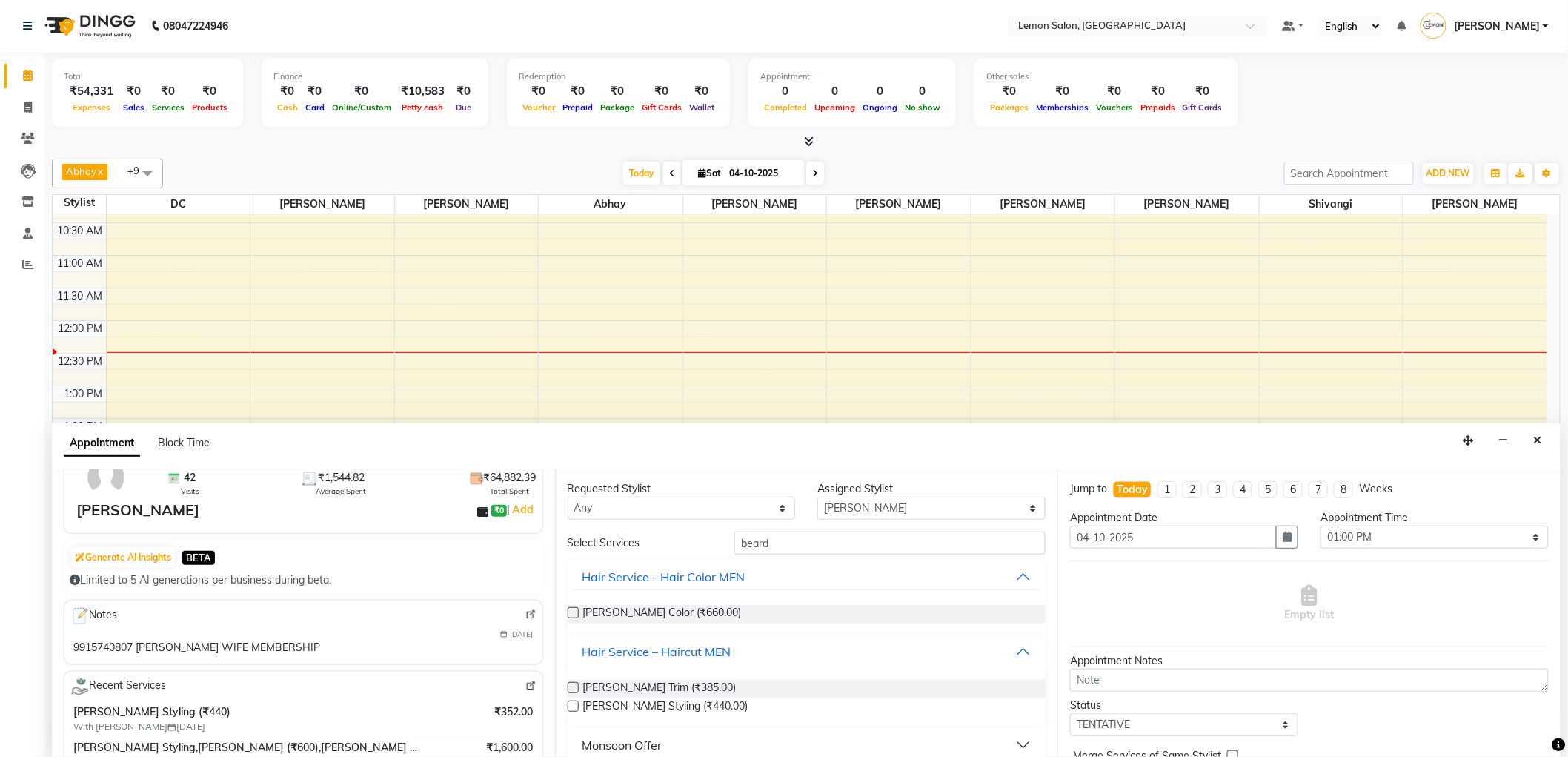
scroll to position [13, 0]
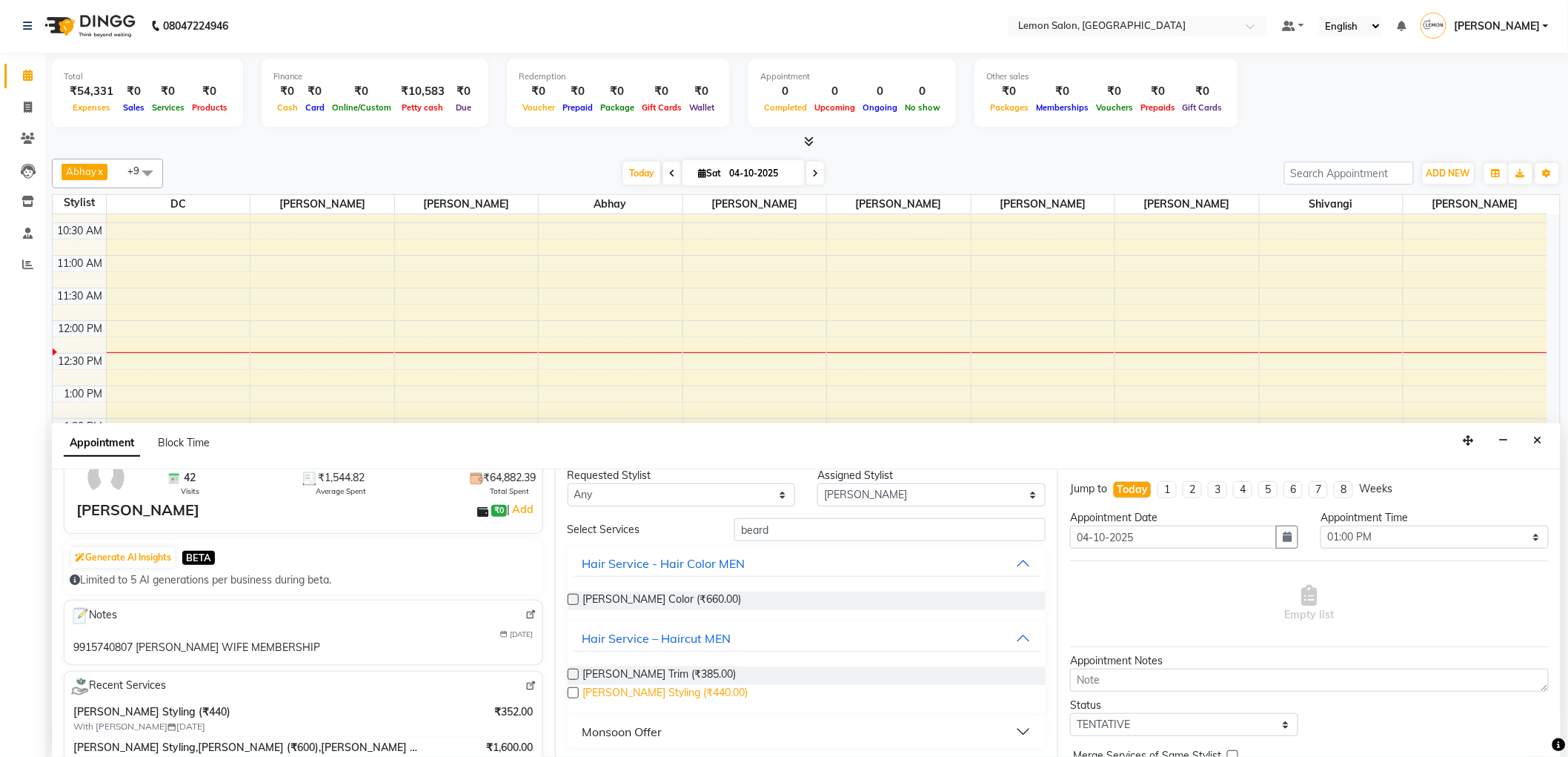
click at [632, 690] on span "Beard Styling (₹440.00)" at bounding box center [665, 694] width 165 height 18
checkbox input "false"
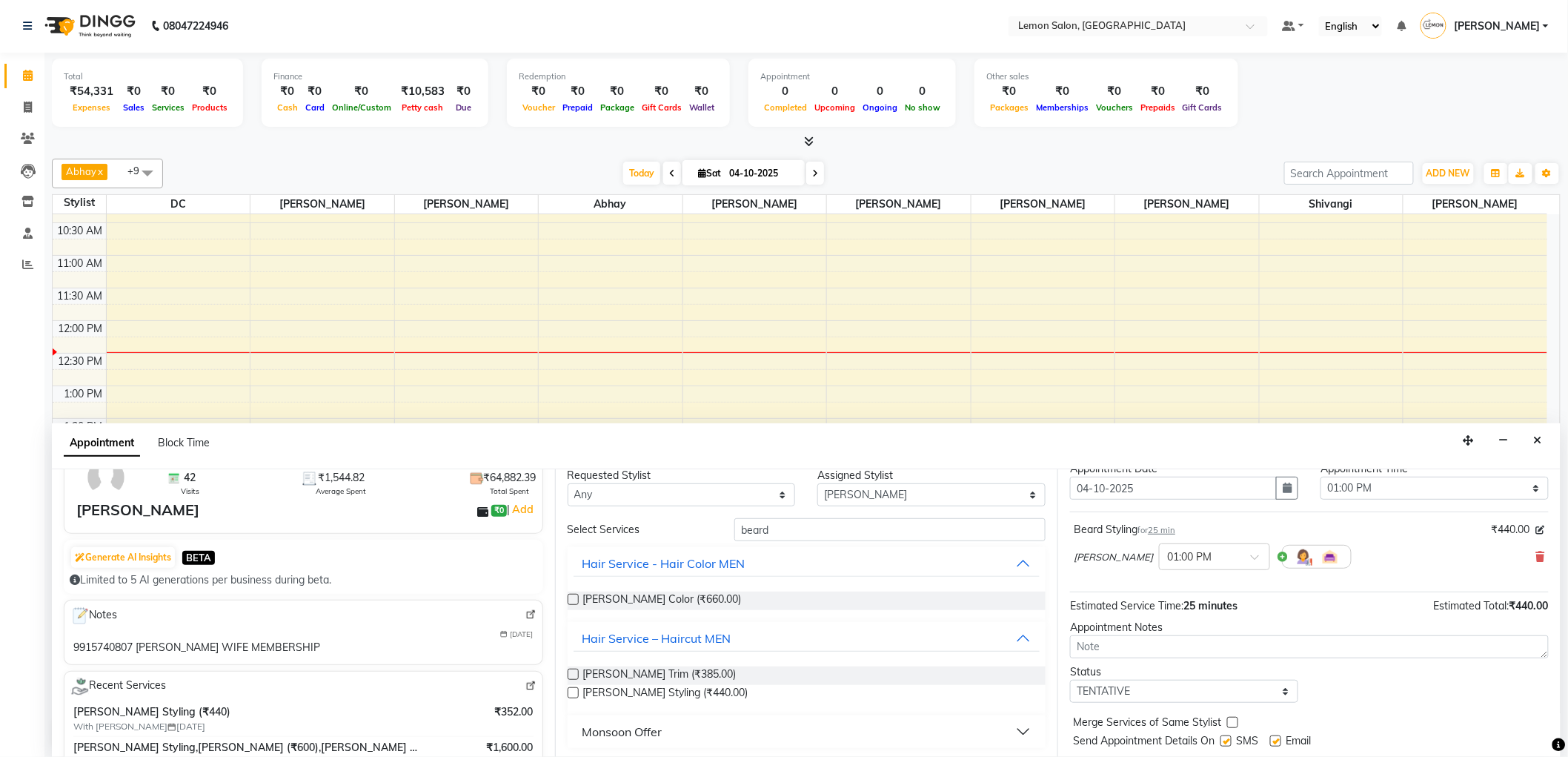
scroll to position [87, 0]
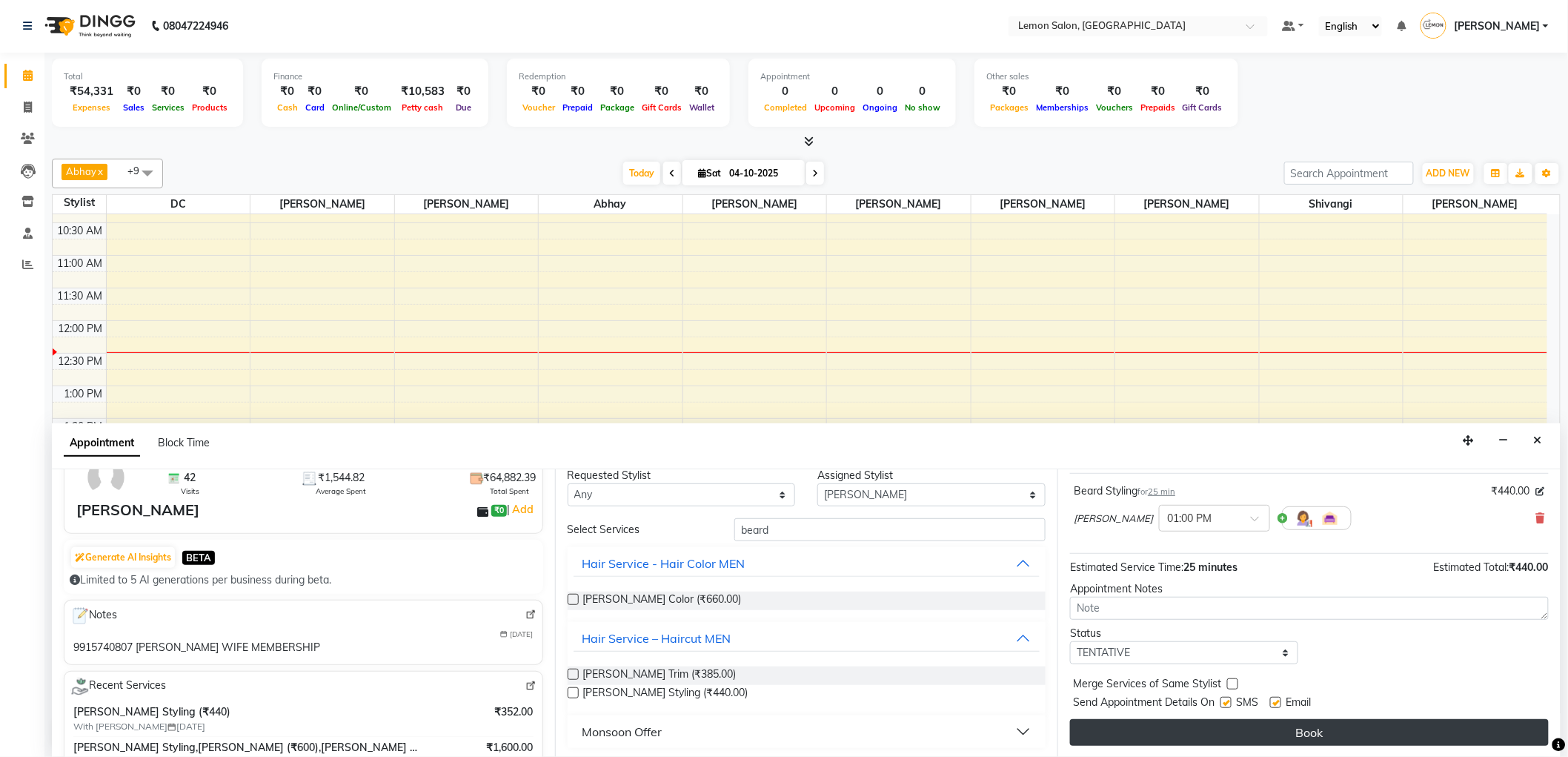
click at [1169, 725] on button "Book" at bounding box center [1309, 732] width 479 height 27
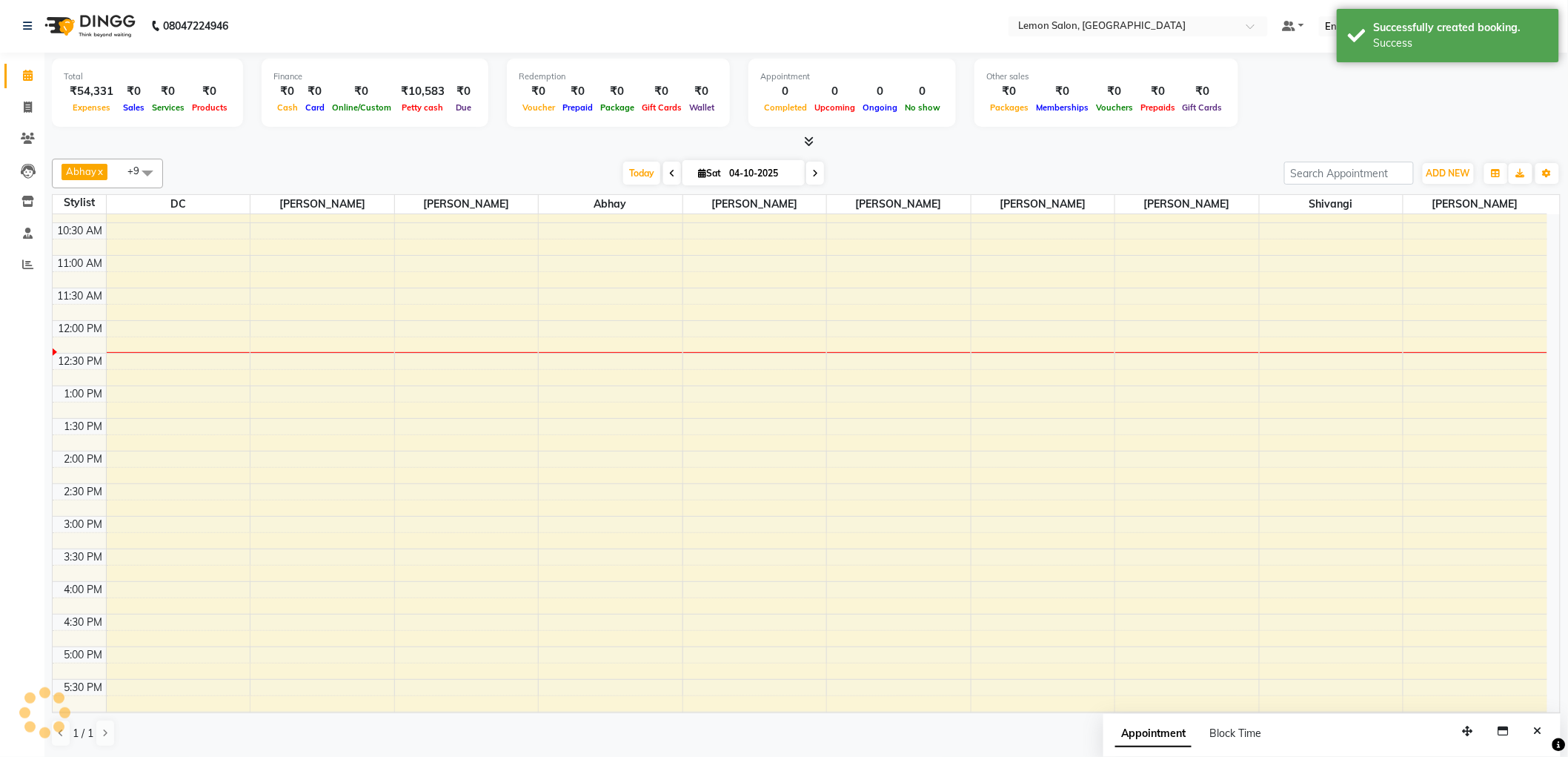
scroll to position [0, 0]
click at [21, 141] on icon at bounding box center [27, 138] width 14 height 11
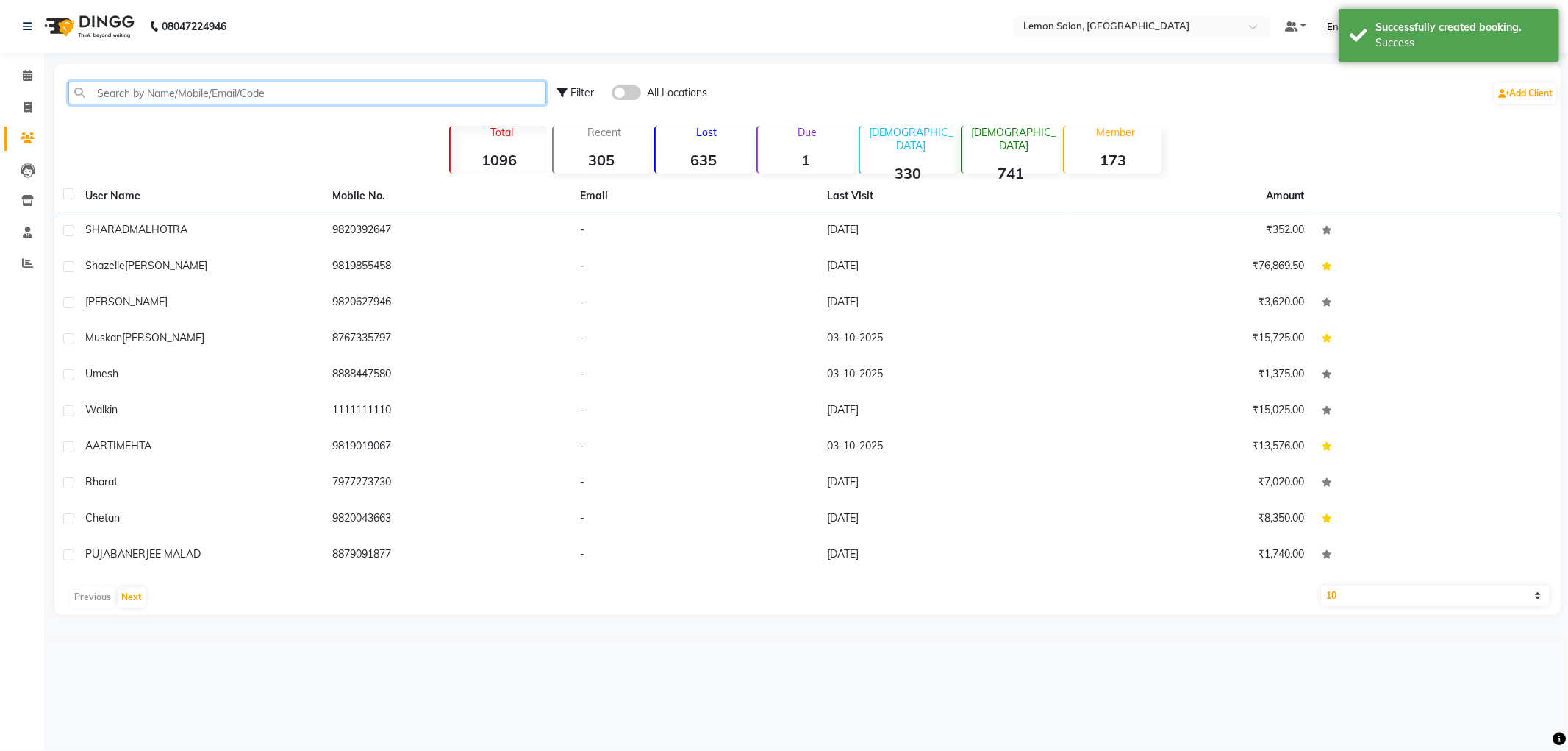
click at [261, 89] on input "text" at bounding box center [307, 93] width 478 height 23
paste input "9915740807"
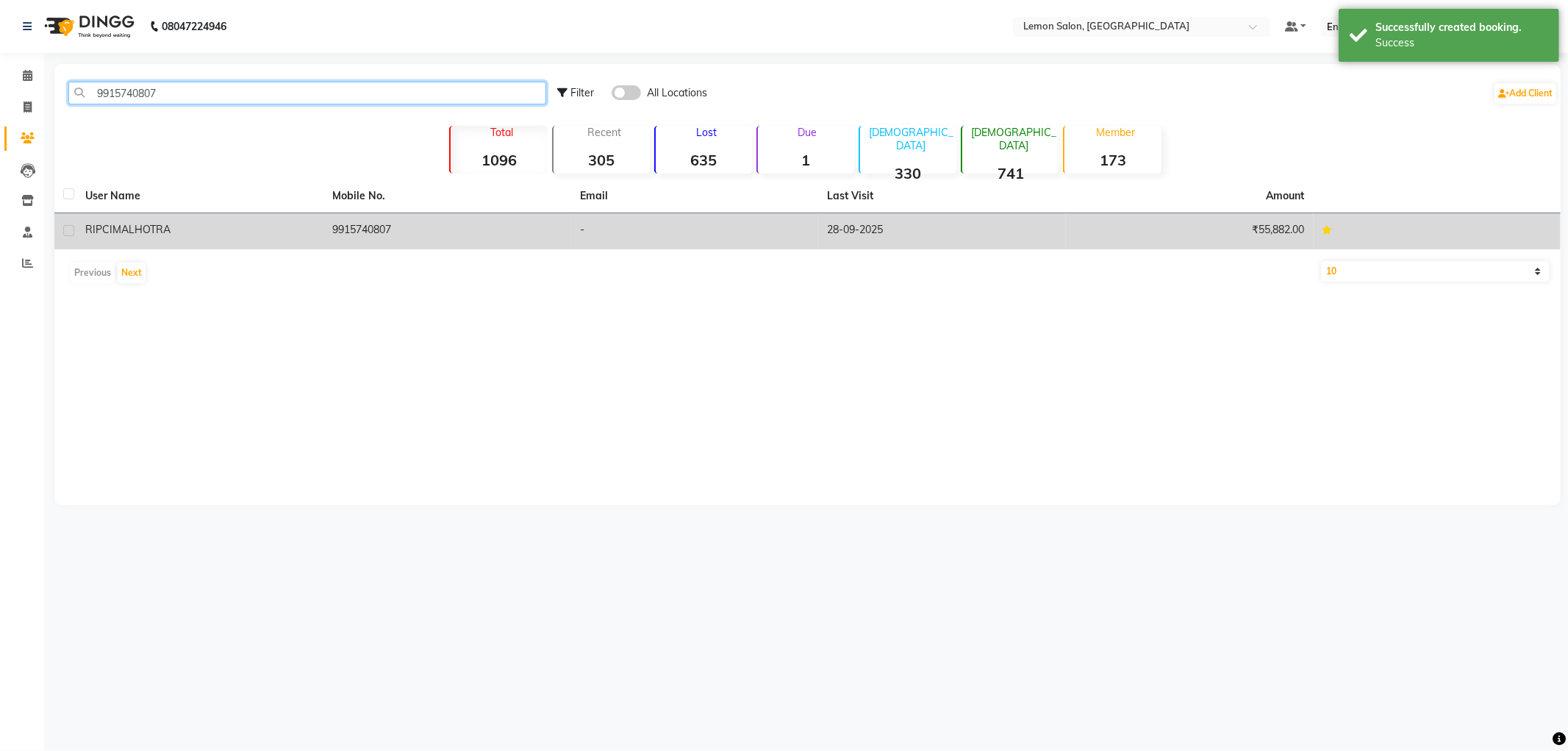
type input "9915740807"
click at [214, 219] on td "RIPCI MALHOTRA" at bounding box center [201, 231] width 248 height 36
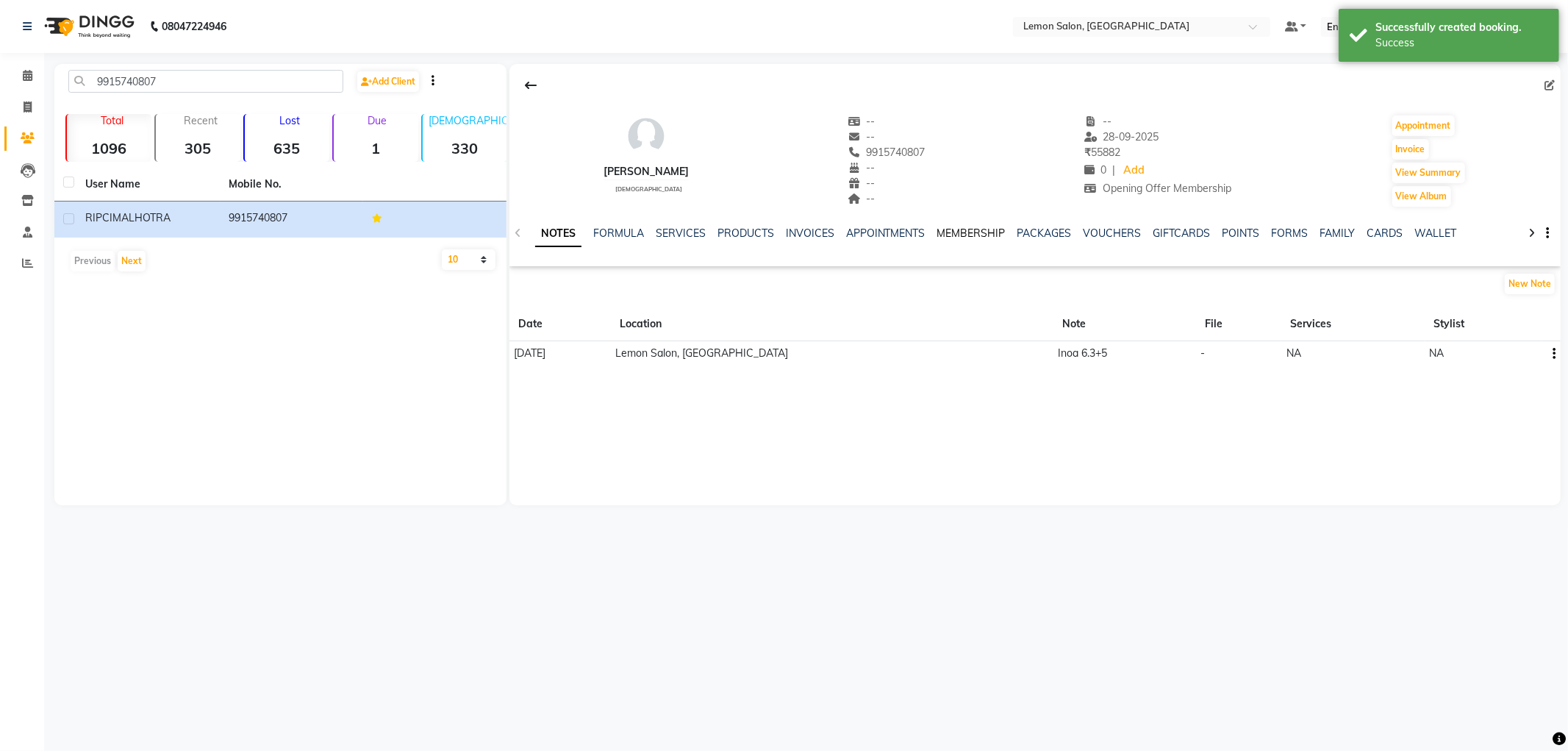
click at [951, 234] on link "MEMBERSHIP" at bounding box center [972, 233] width 69 height 13
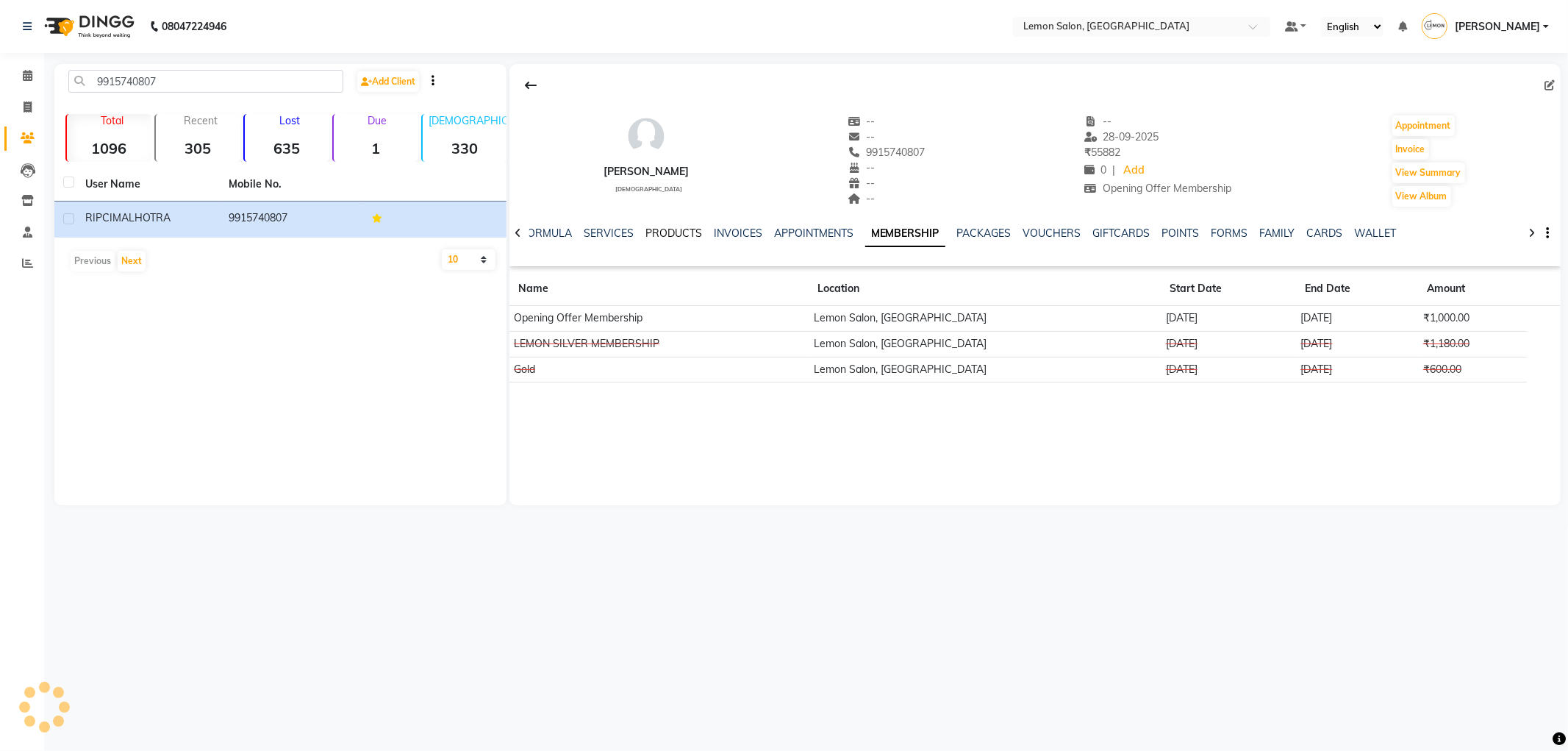
click at [667, 229] on link "PRODUCTS" at bounding box center [673, 233] width 57 height 13
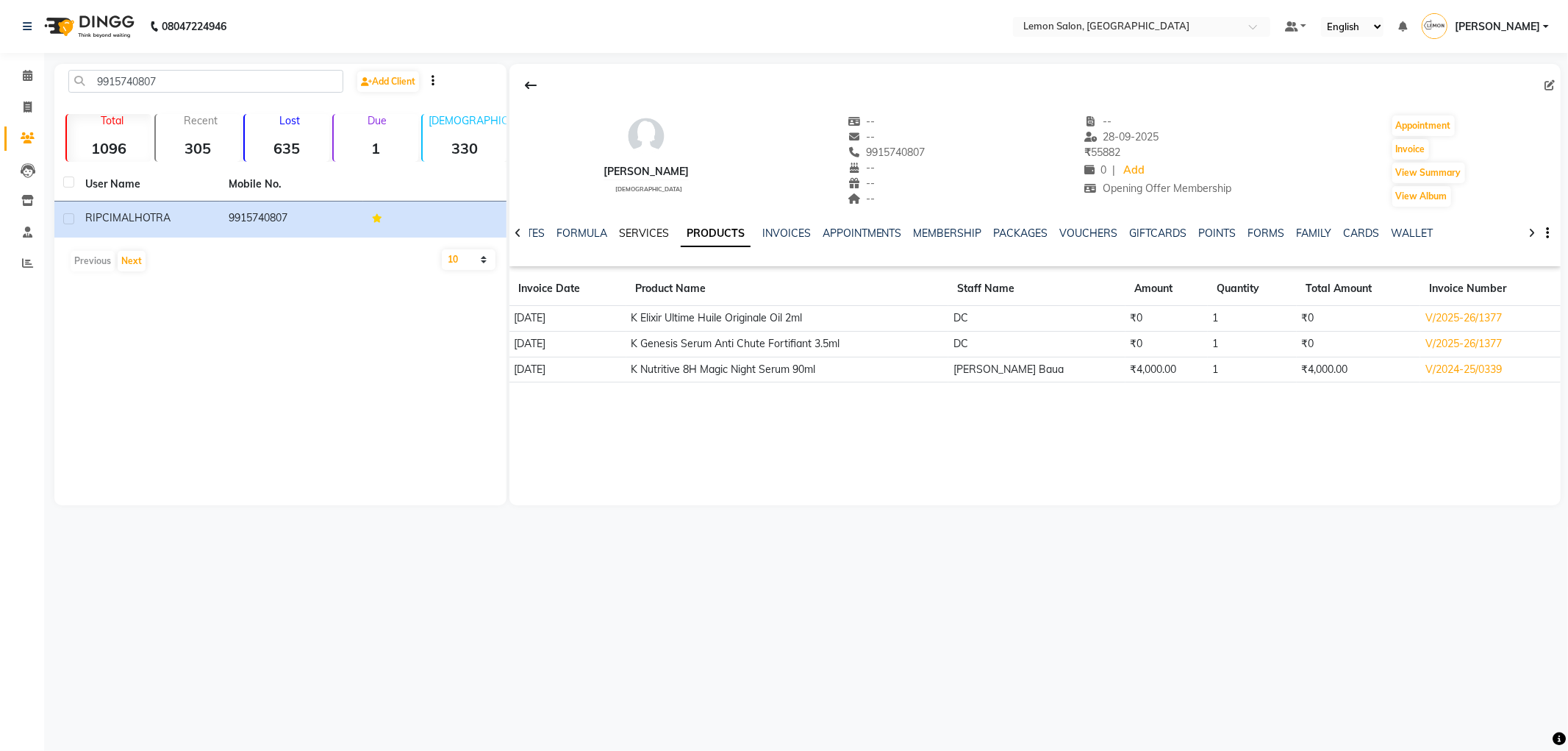
click at [634, 234] on link "SERVICES" at bounding box center [644, 233] width 50 height 13
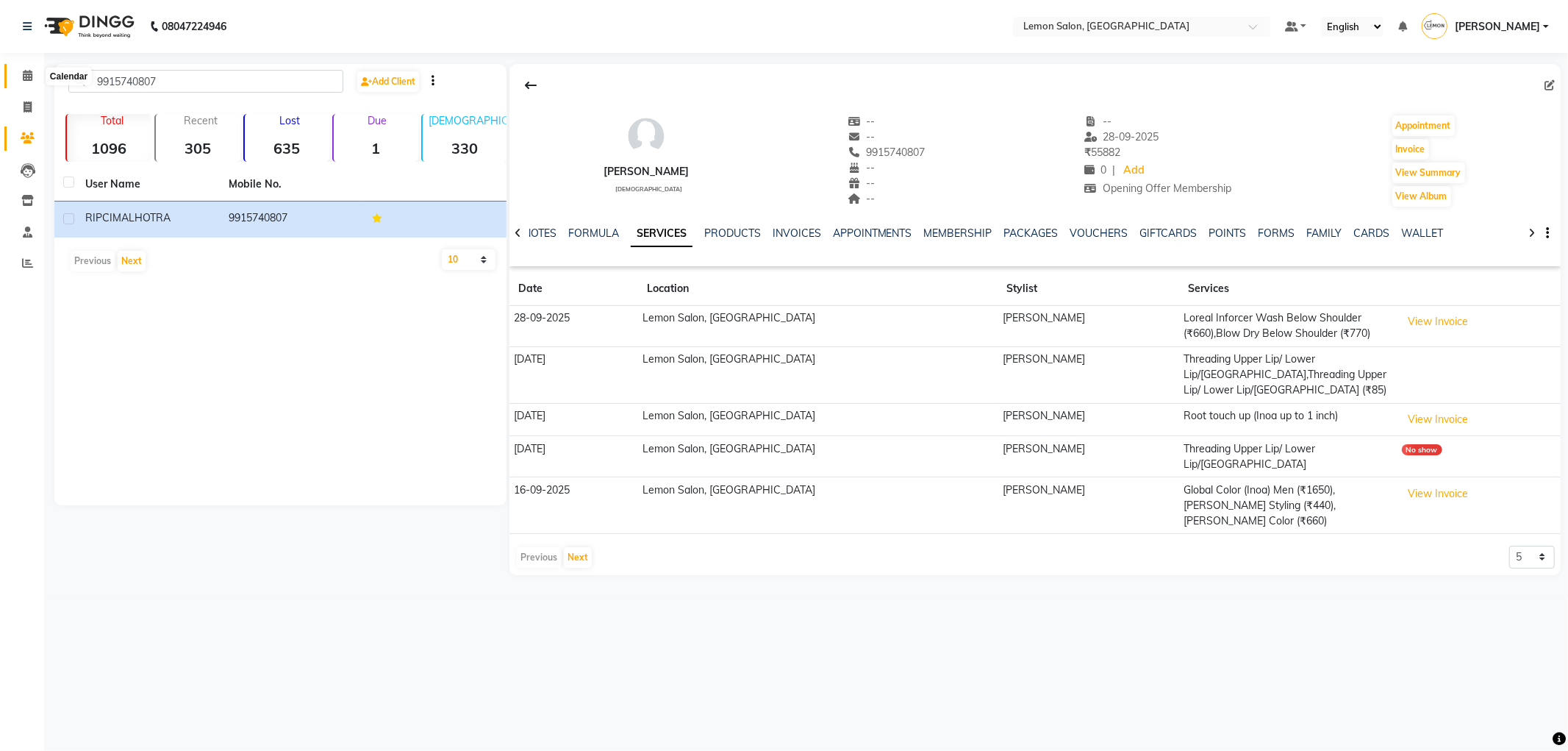
click at [35, 70] on span at bounding box center [27, 76] width 26 height 17
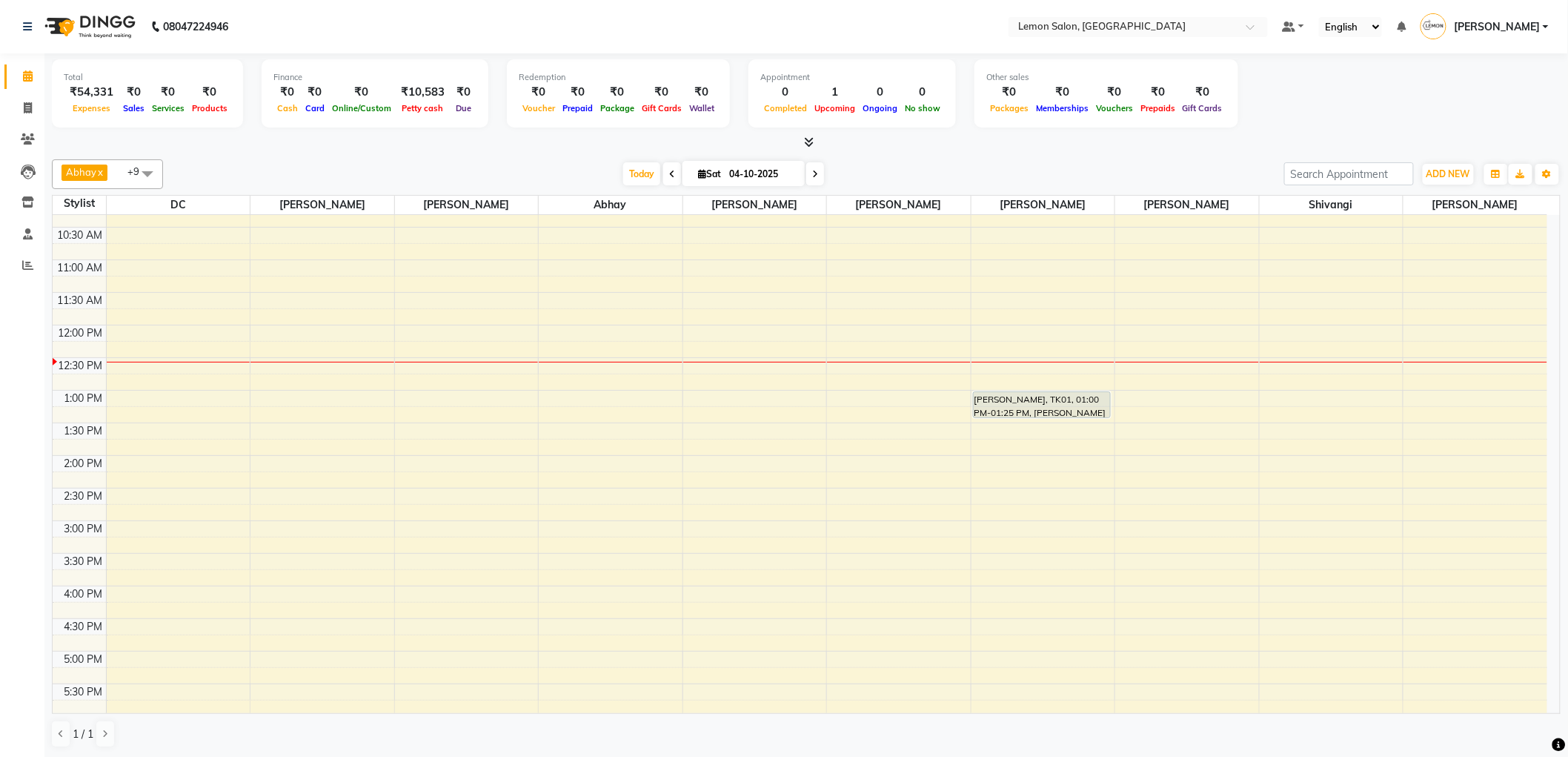
scroll to position [82, 0]
click at [27, 117] on link "Invoice" at bounding box center [22, 108] width 36 height 24
select select "service"
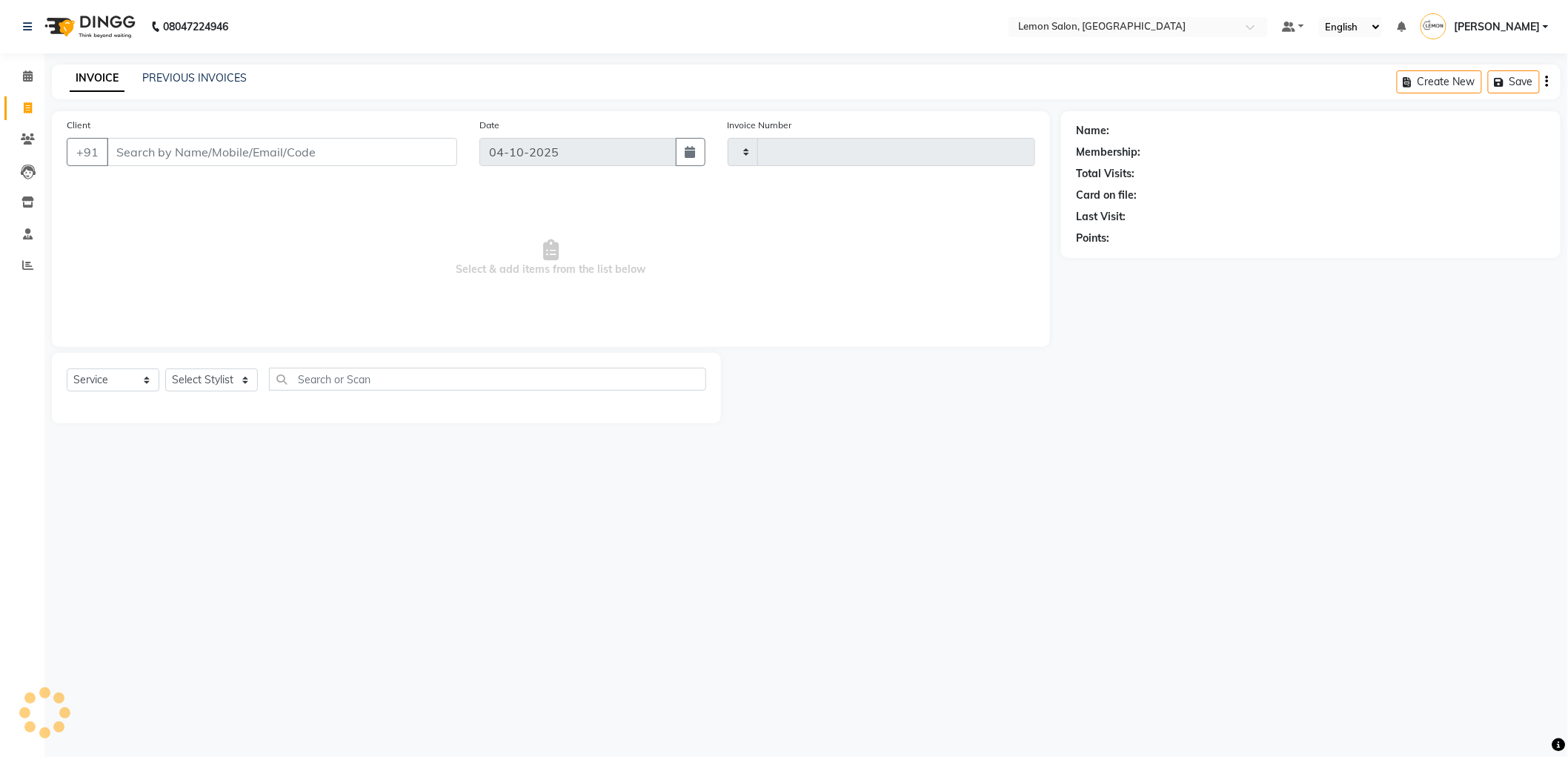
type input "1552"
select select "561"
click at [23, 75] on icon at bounding box center [28, 76] width 10 height 11
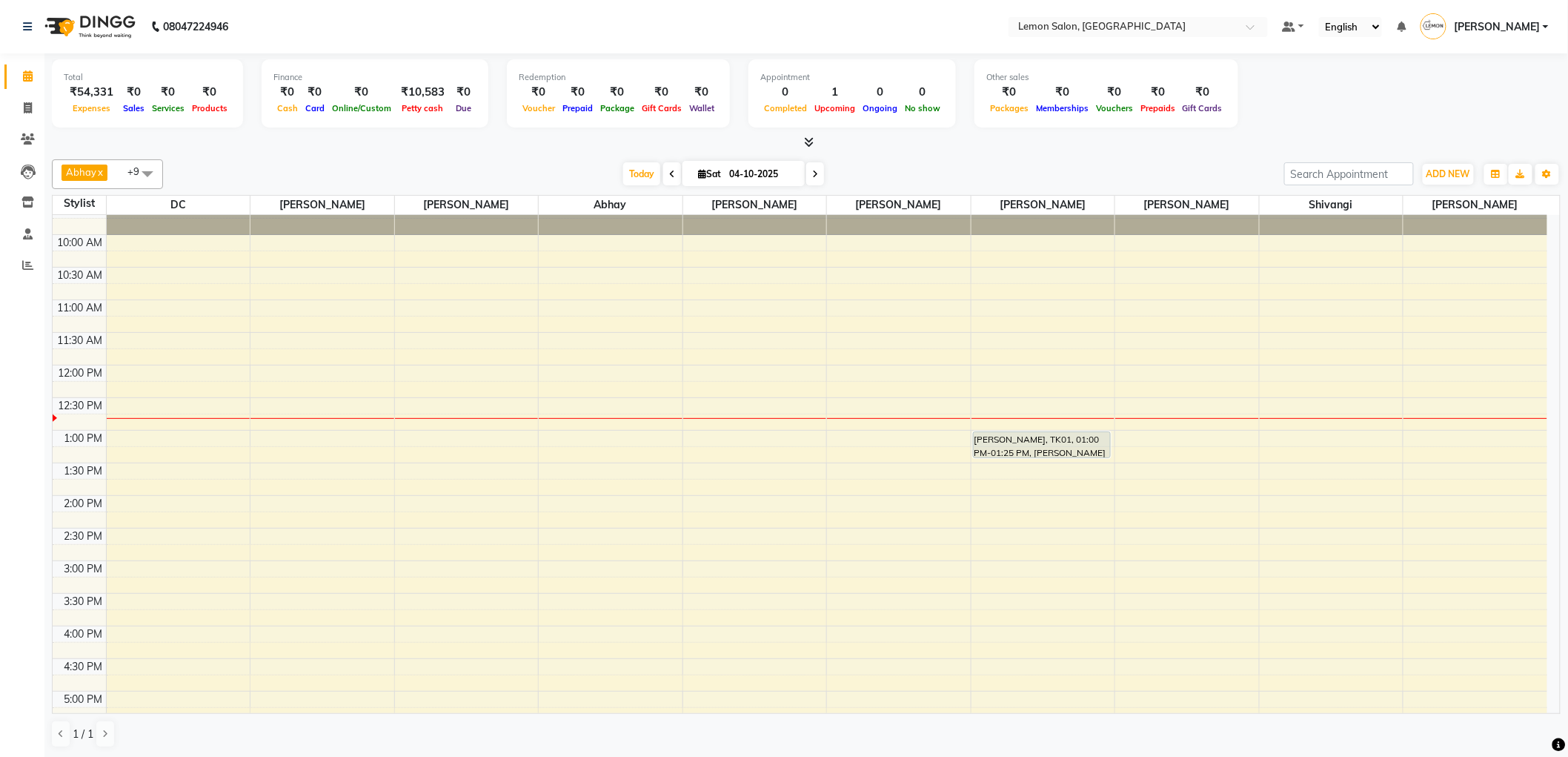
scroll to position [165, 0]
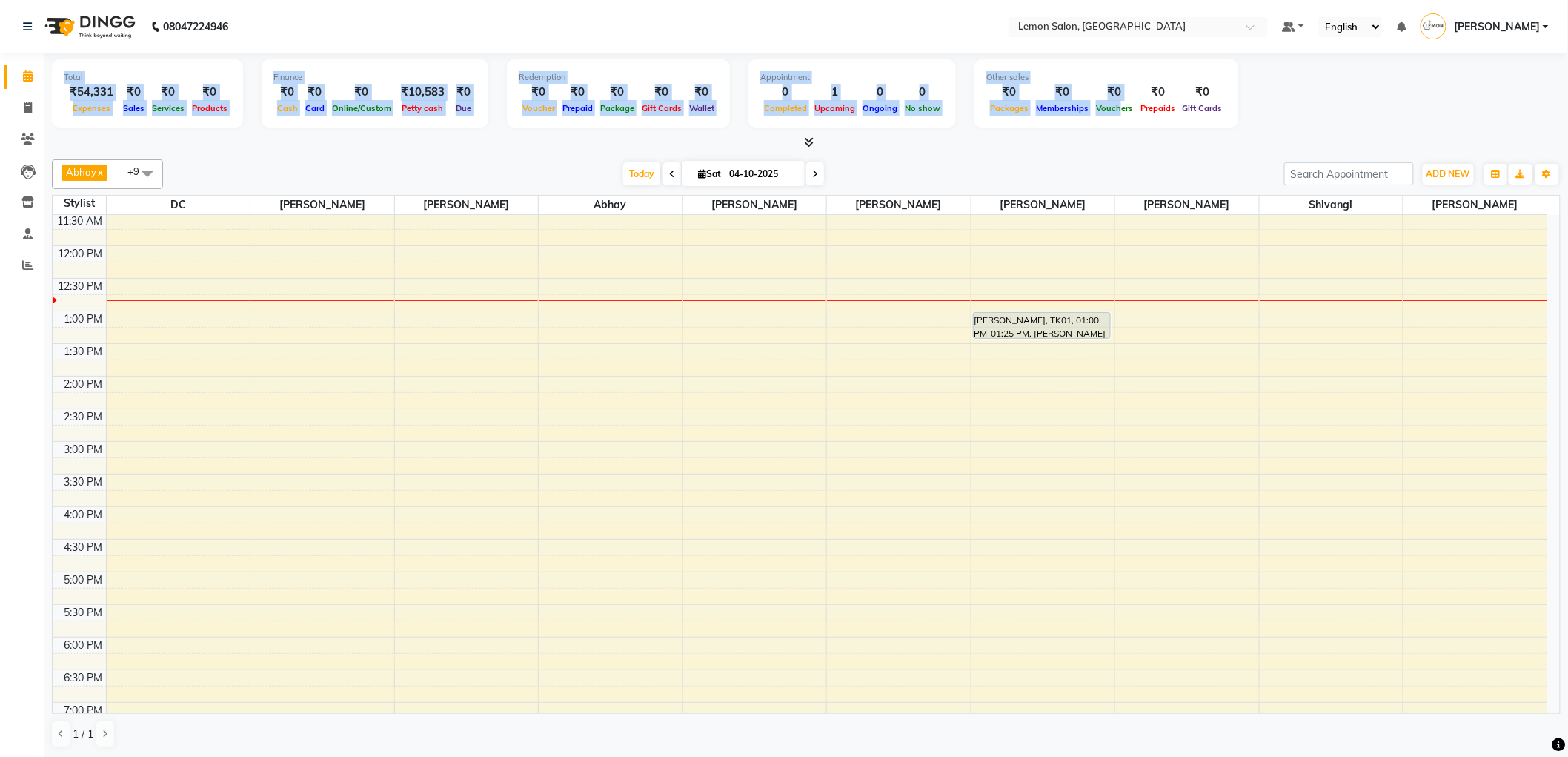
drag, startPoint x: 63, startPoint y: 78, endPoint x: 1102, endPoint y: 112, distance: 1039.6
click at [1102, 112] on div "Total ₹54,331 Expenses ₹0 Sales ₹0 Services ₹0 Products Finance ₹0 Cash ₹0 Card…" at bounding box center [806, 95] width 1509 height 72
click at [30, 132] on span at bounding box center [27, 140] width 26 height 17
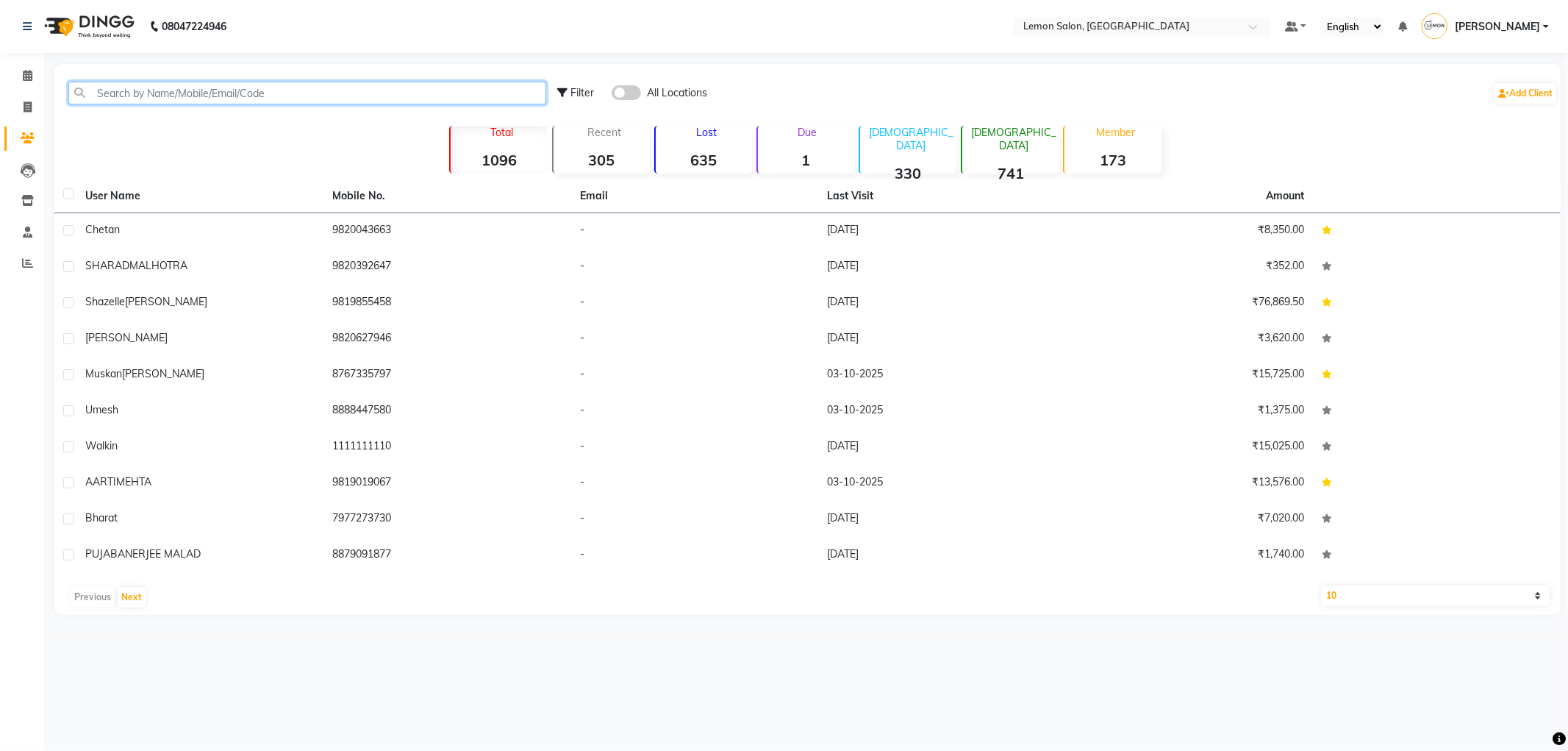
click at [144, 93] on input "text" at bounding box center [307, 93] width 478 height 23
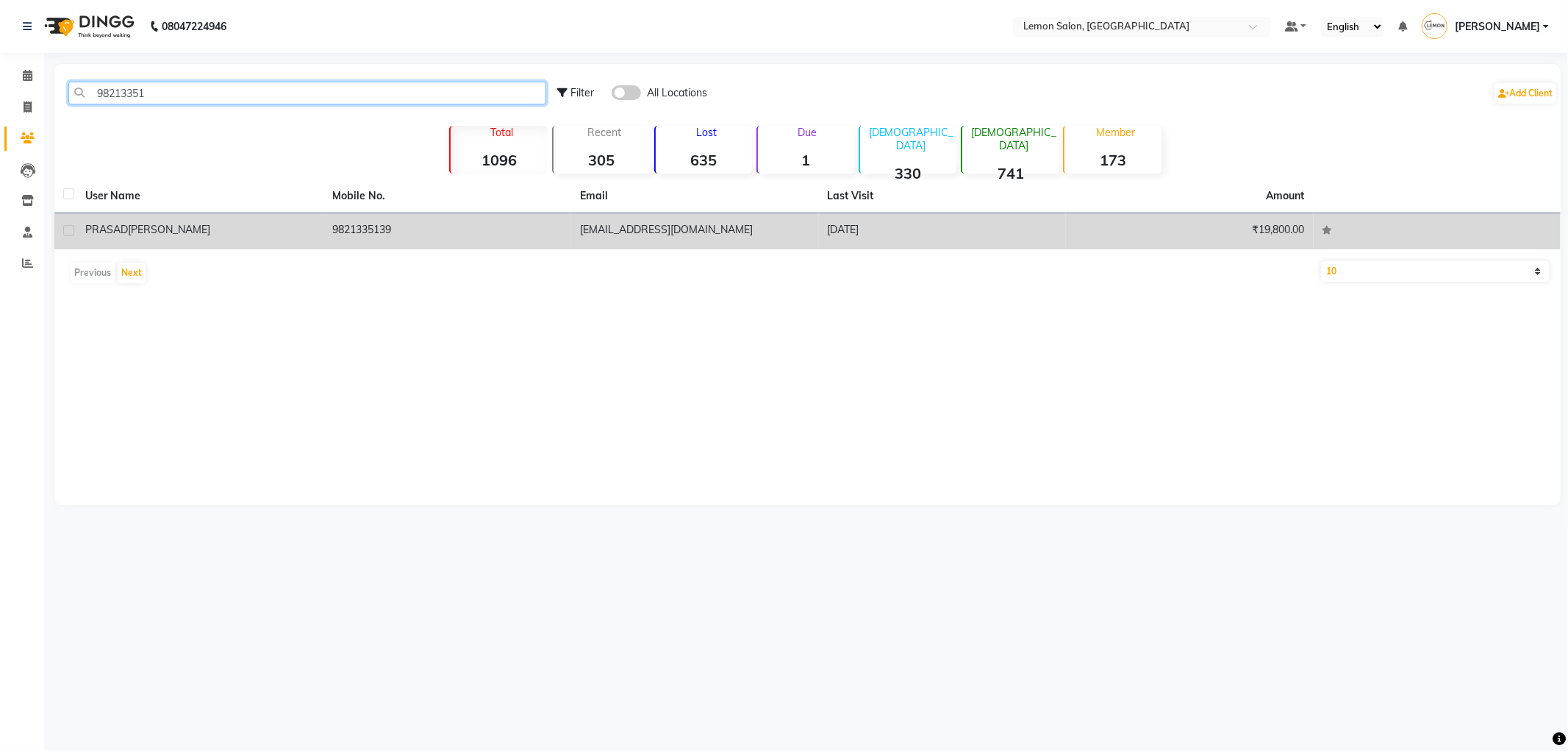
type input "98213351"
click at [268, 222] on div "PRASAD KELKAR" at bounding box center [200, 230] width 230 height 16
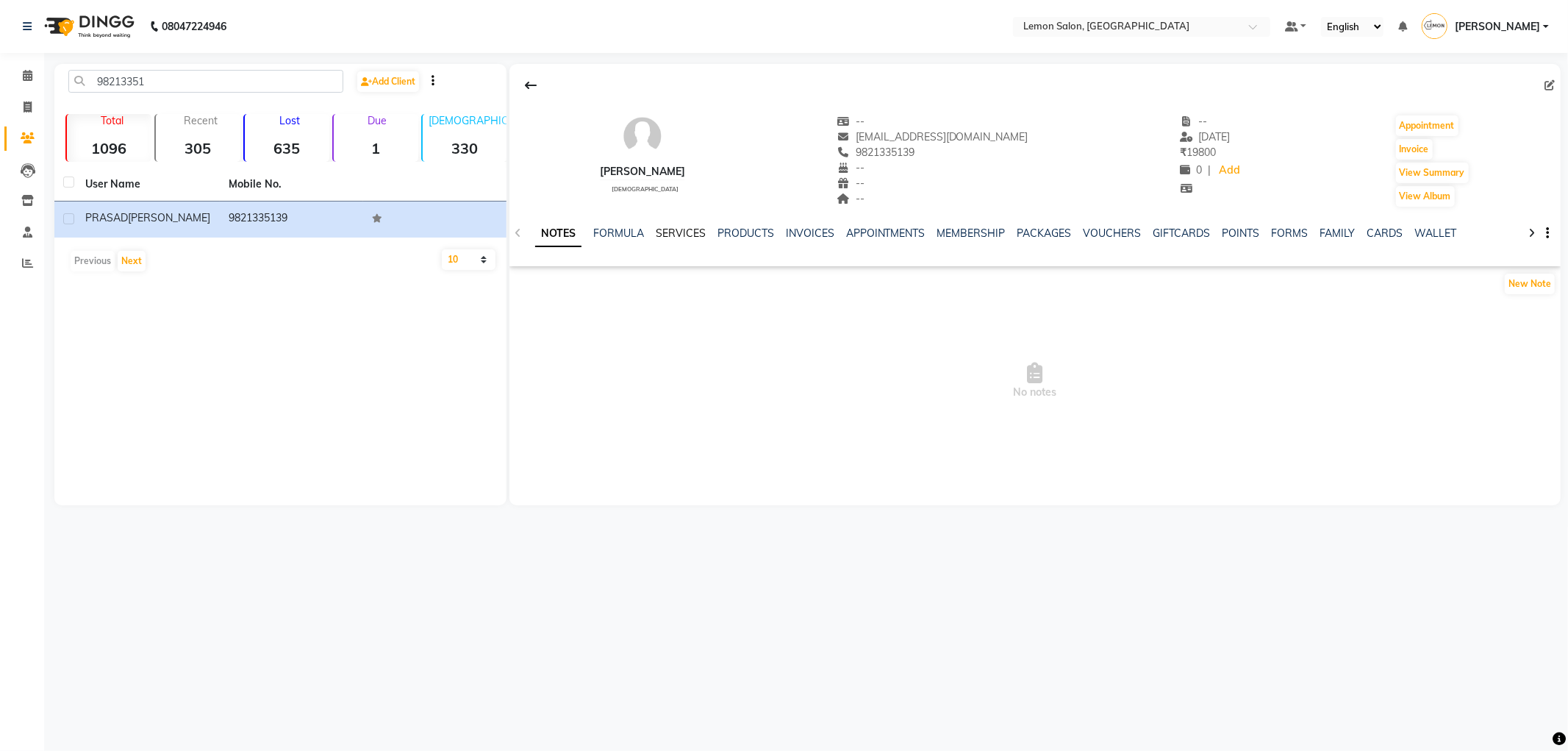
click at [693, 236] on link "SERVICES" at bounding box center [681, 233] width 50 height 13
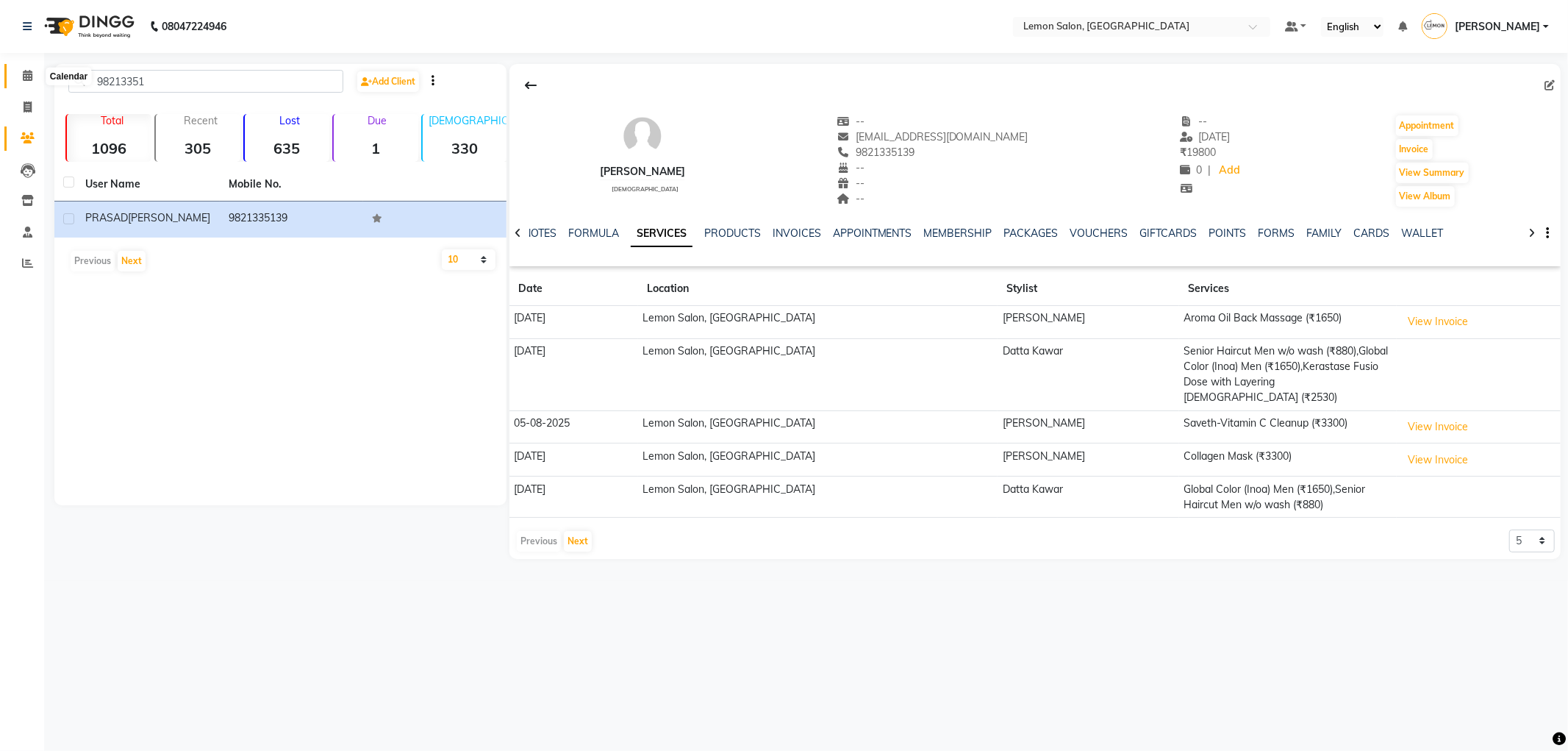
click at [23, 77] on icon at bounding box center [28, 75] width 10 height 11
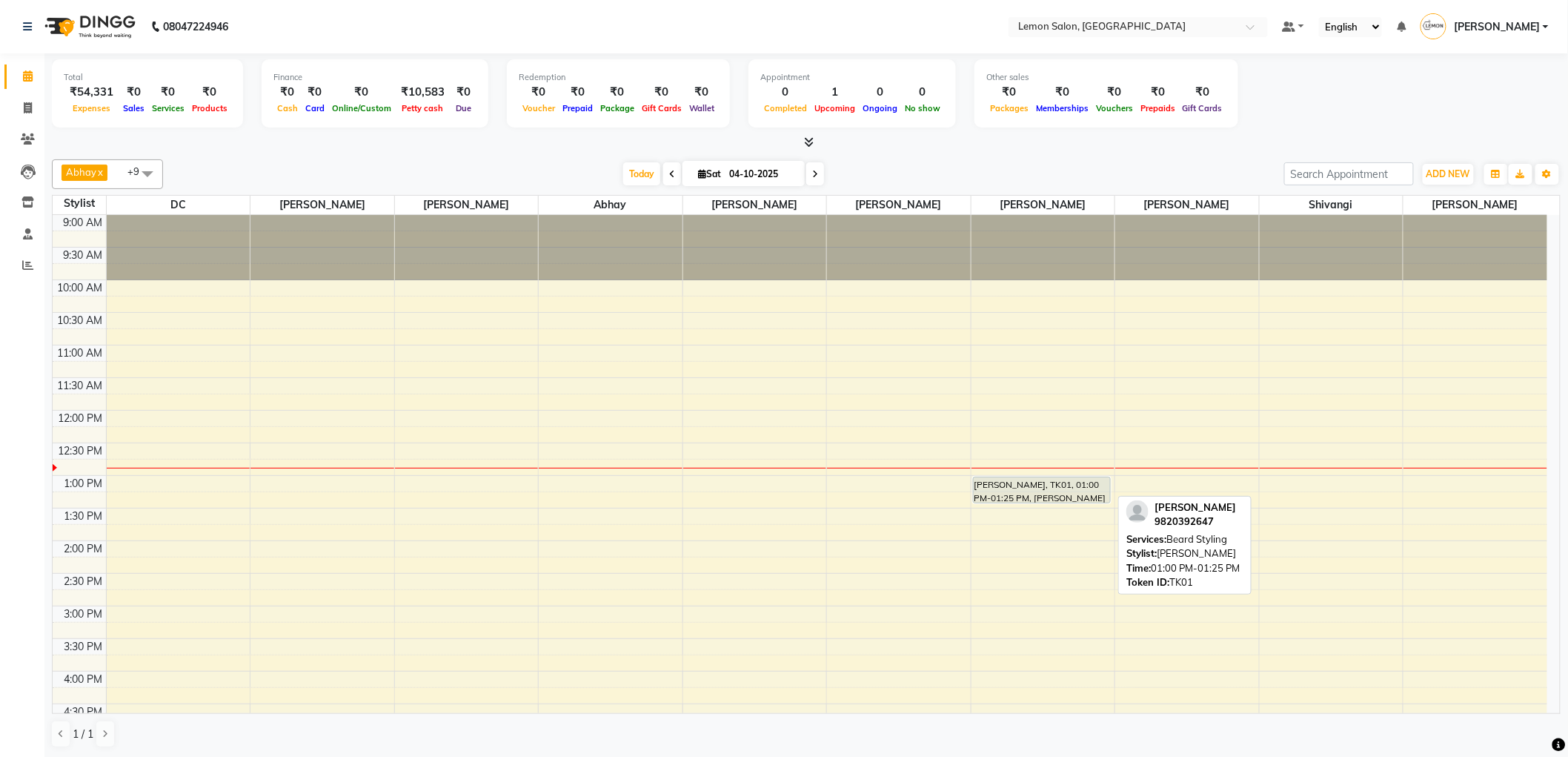
click at [1031, 486] on div "SHARAD MALHOTRA, TK01, 01:00 PM-01:25 PM, Beard Styling" at bounding box center [1042, 490] width 137 height 25
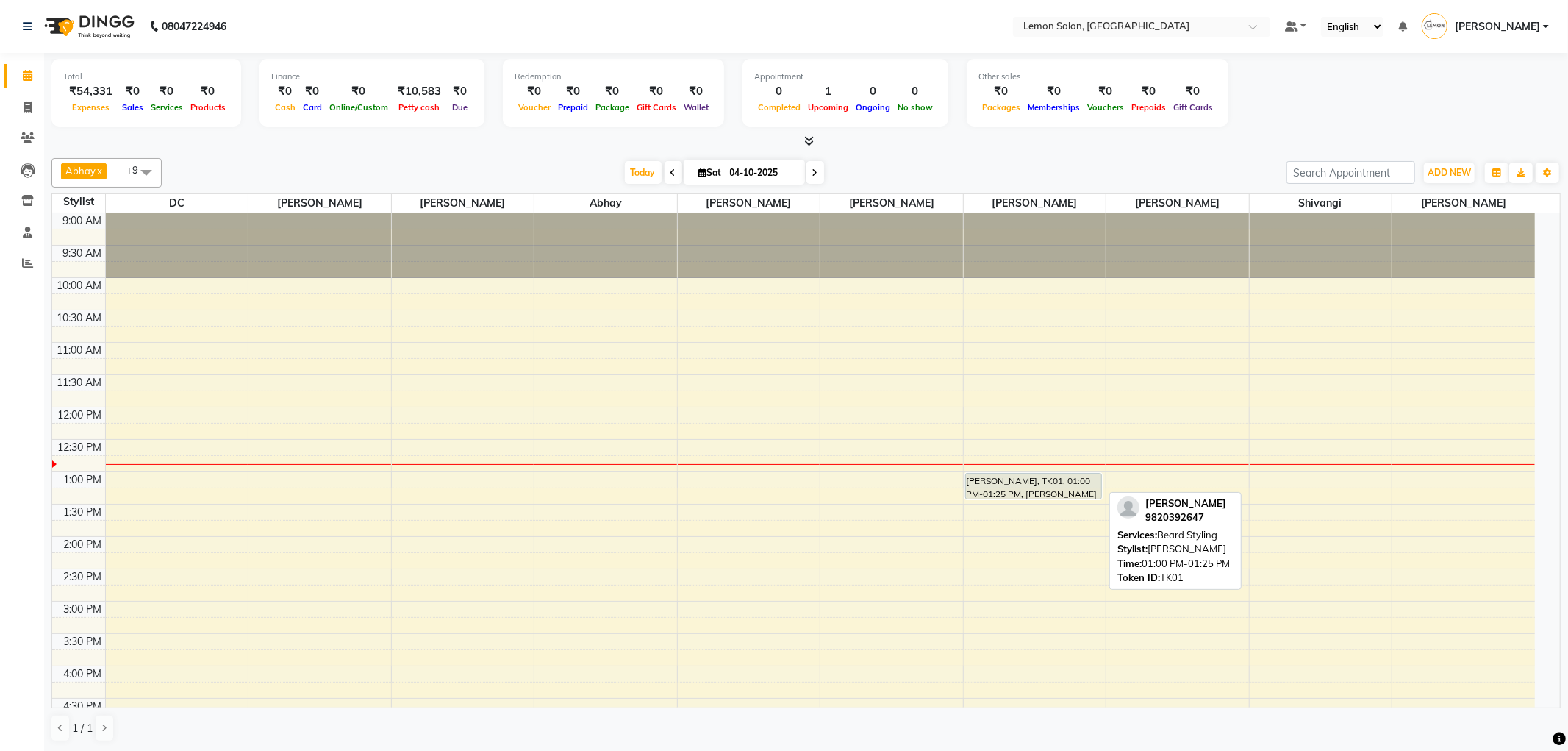
select select "7"
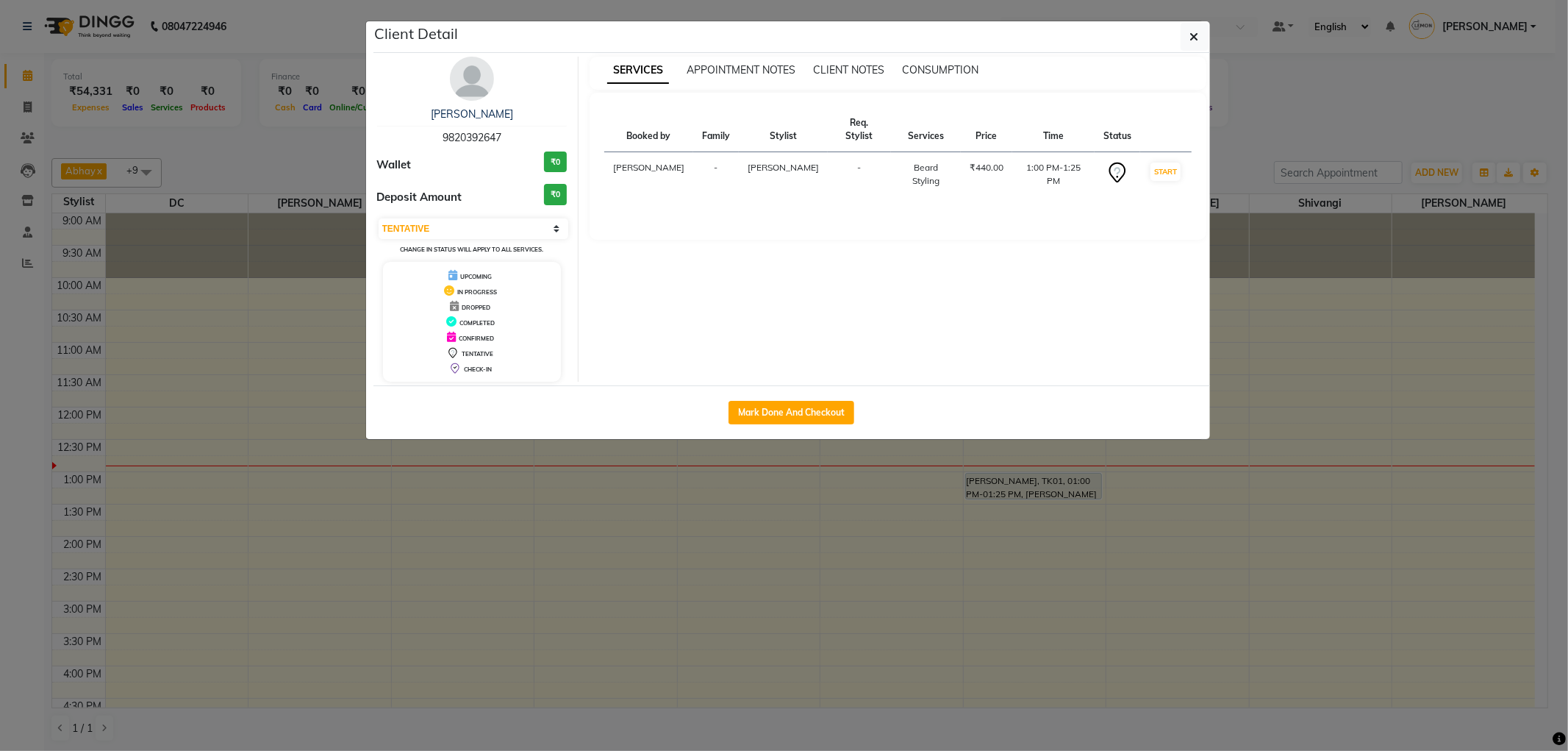
click at [1292, 126] on ngb-modal-window "Client Detail SHARAD MALHOTRA 9820392647 Wallet ₹0 Deposit Amount ₹0 Select IN …" at bounding box center [784, 375] width 1568 height 751
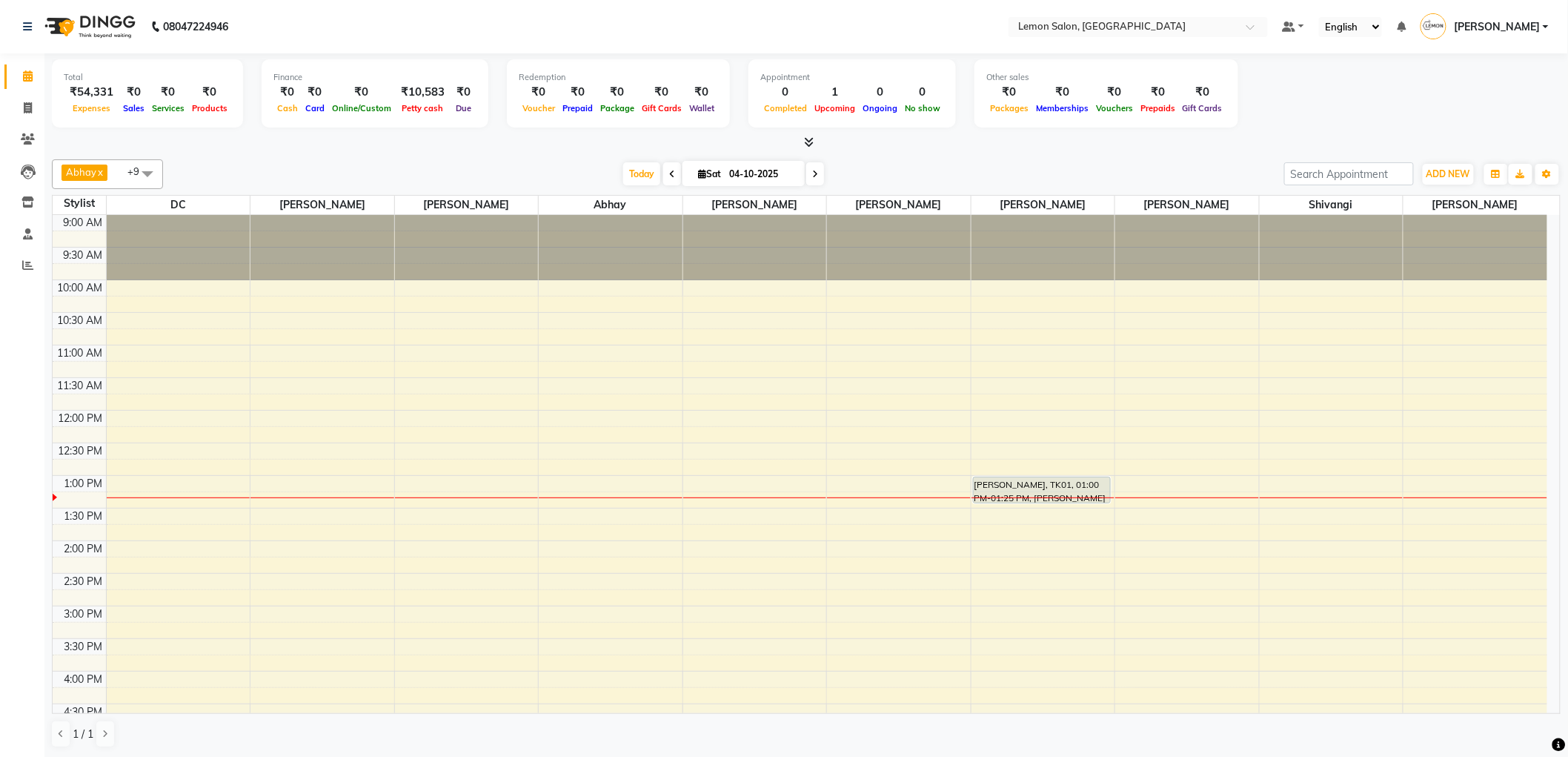
click at [174, 552] on div "9:00 AM 9:30 AM 10:00 AM 10:30 AM 11:00 AM 11:30 AM 12:00 PM 12:30 PM 1:00 PM 1…" at bounding box center [799, 671] width 1495 height 913
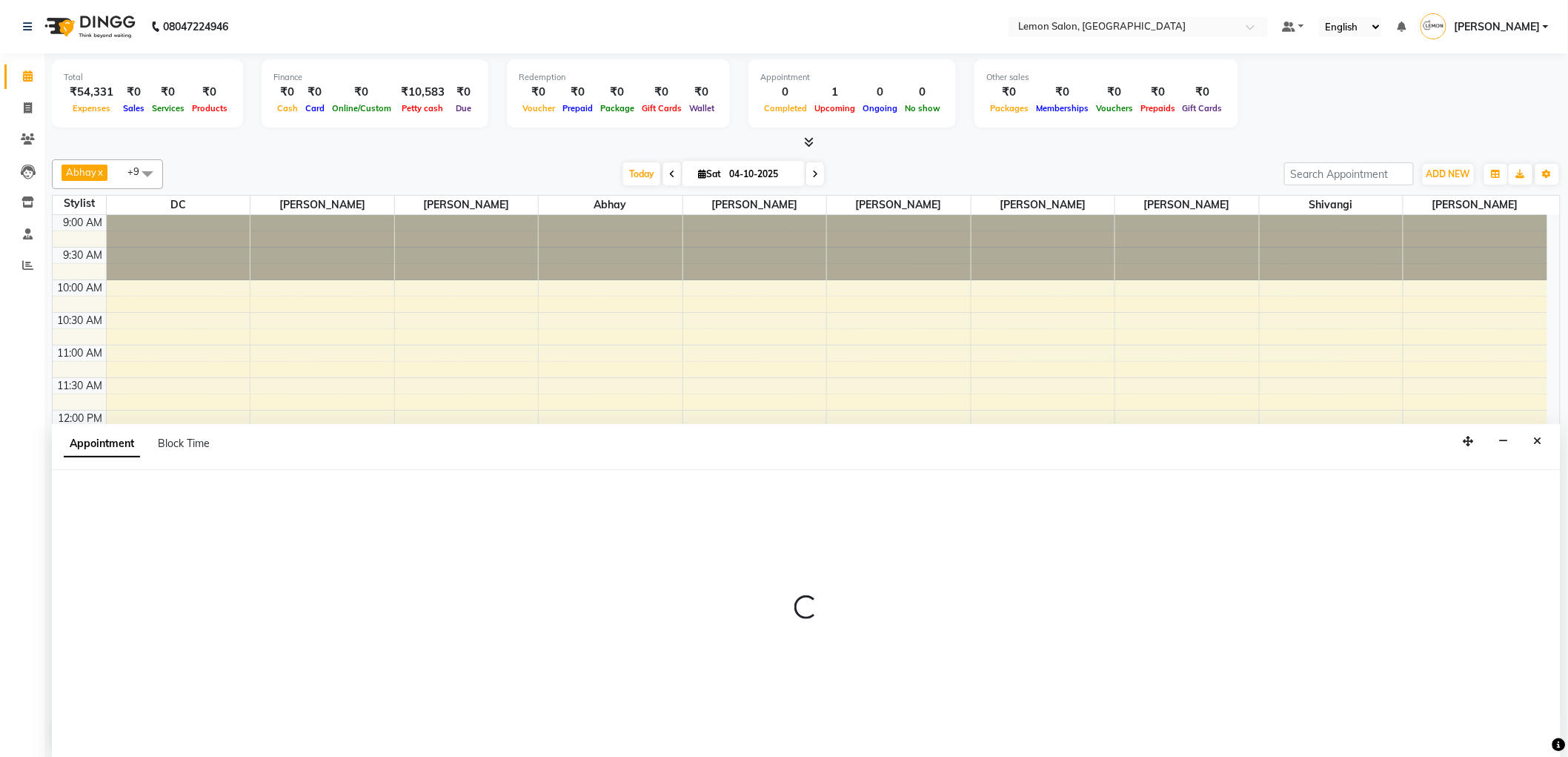
scroll to position [1, 0]
select select "7890"
select select "840"
select select "tentative"
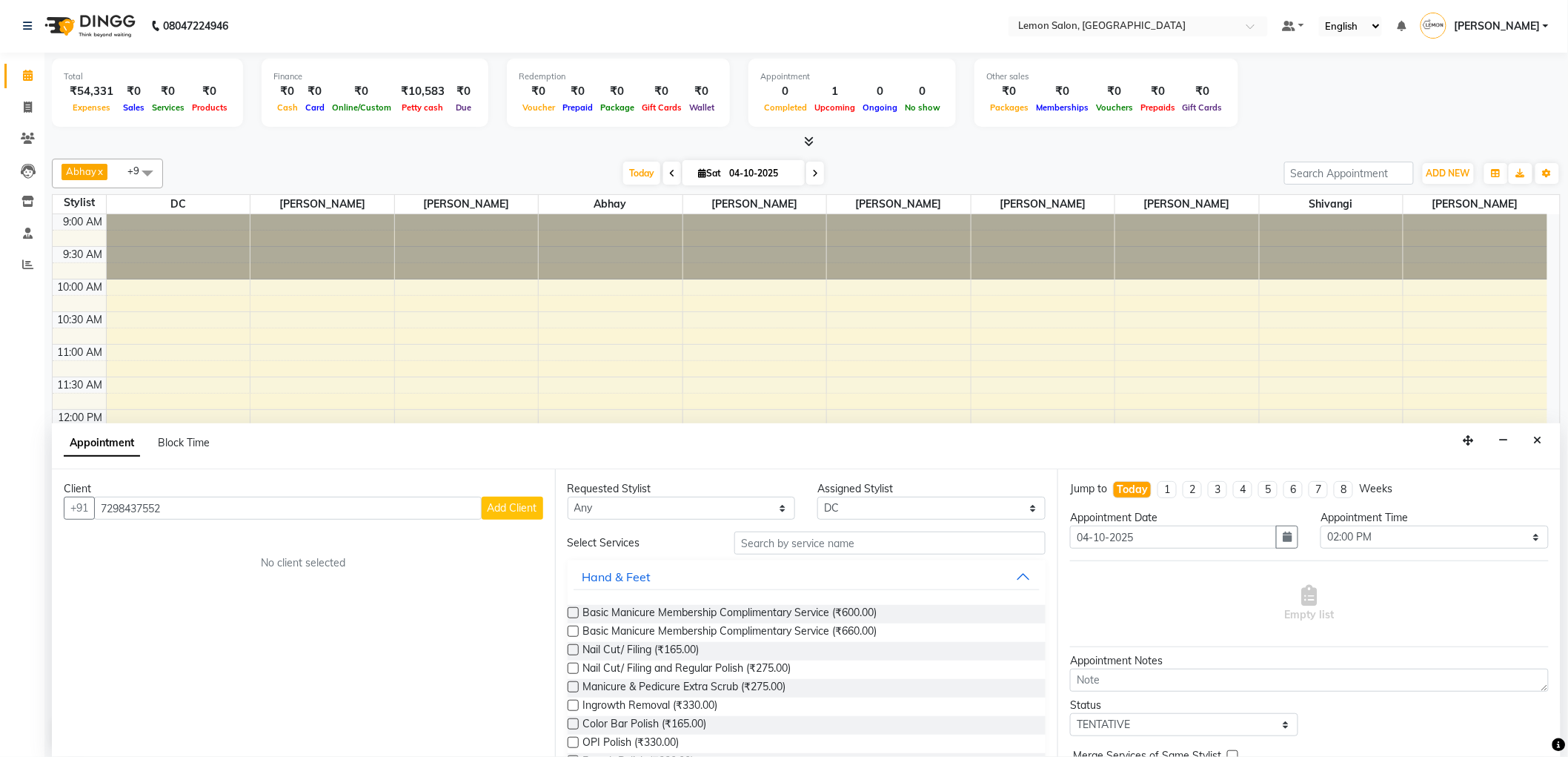
type input "7298437552"
click at [525, 513] on span "Add Client" at bounding box center [513, 508] width 50 height 13
select select "22"
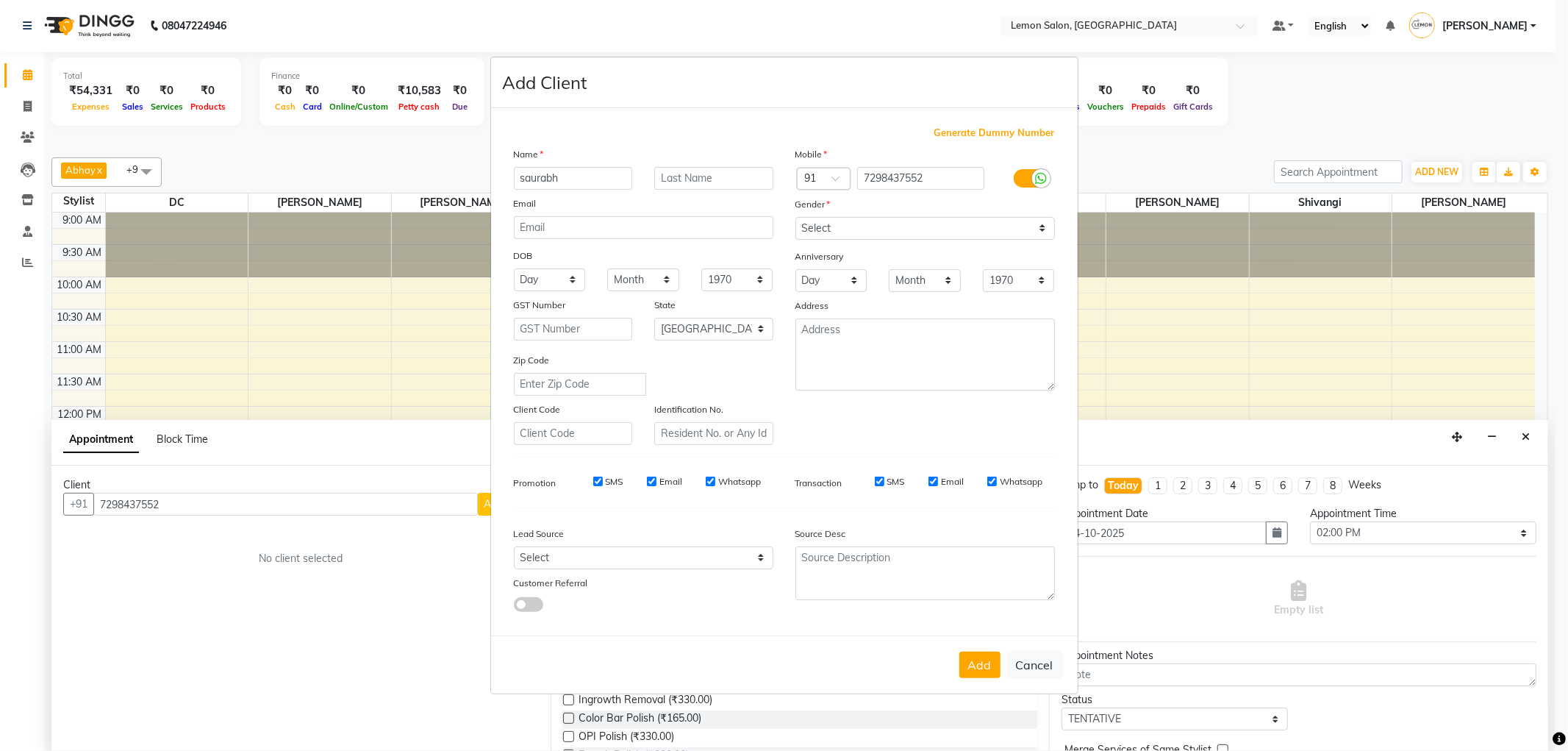
type input "saurabh"
click at [961, 234] on select "Select Male Female Other Prefer Not To Say" at bounding box center [925, 229] width 259 height 23
select select "male"
click at [796, 217] on select "Select Male Female Other Prefer Not To Say" at bounding box center [925, 229] width 259 height 23
click at [986, 656] on button "Add" at bounding box center [980, 665] width 41 height 26
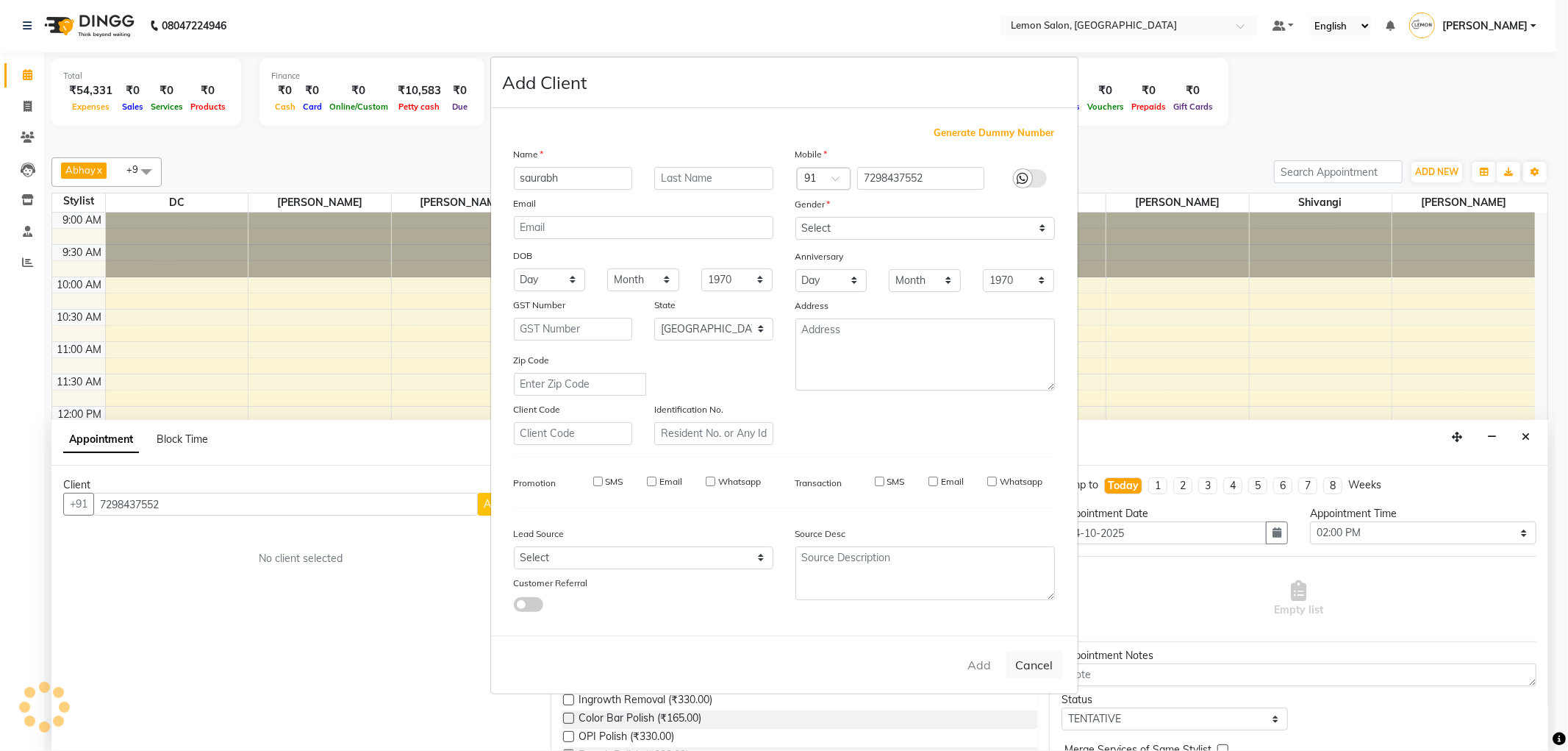
select select
select select "null"
select select
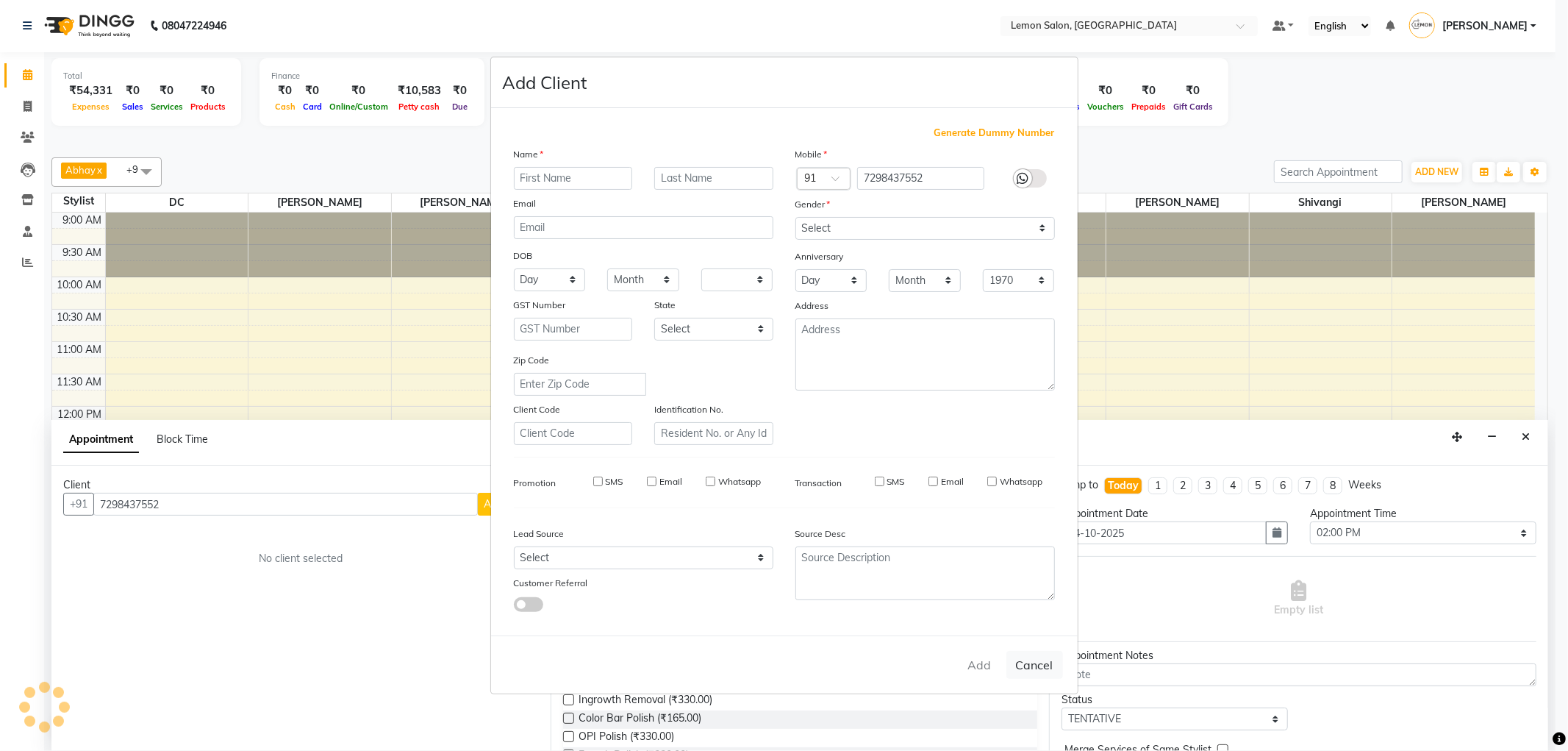
select select
checkbox input "false"
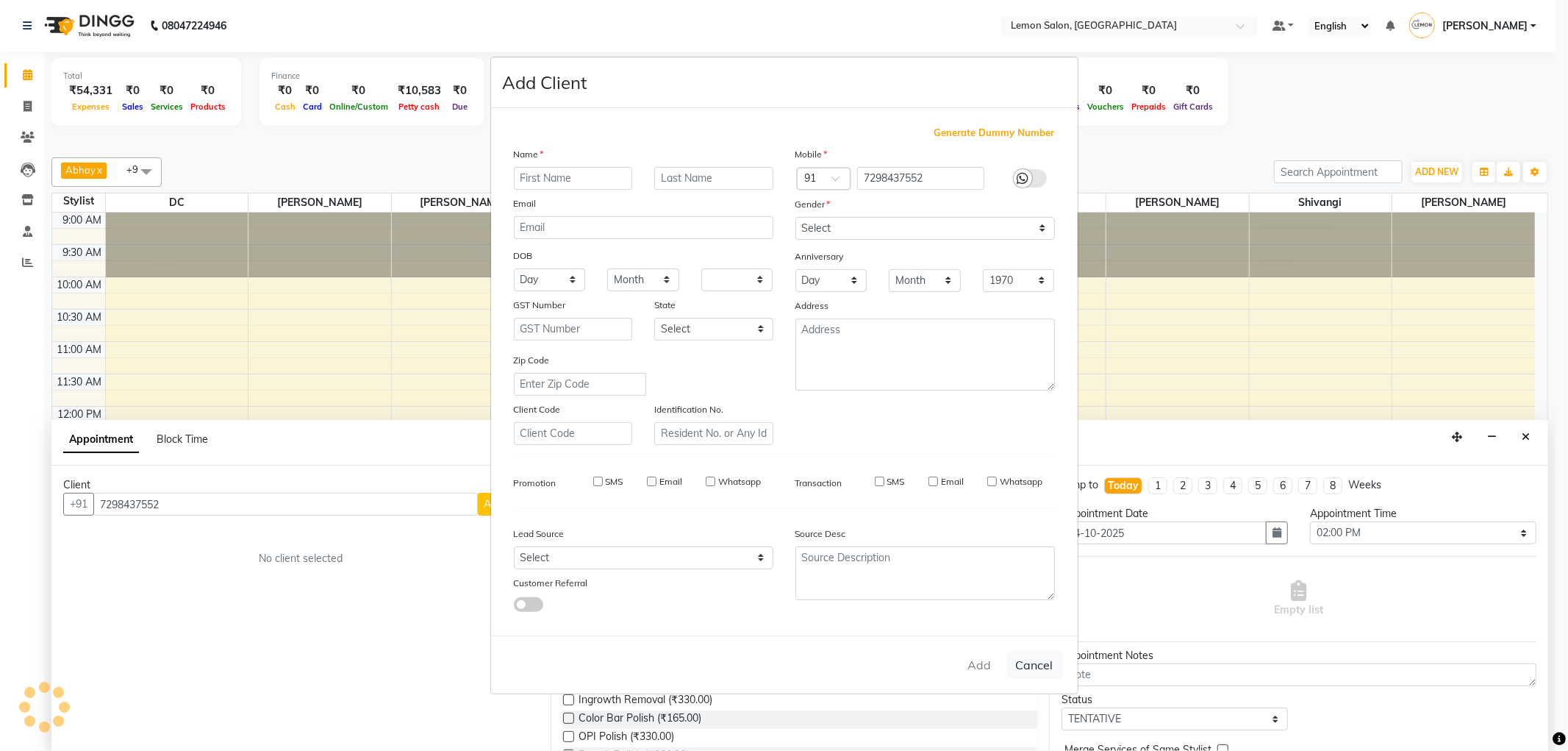
checkbox input "false"
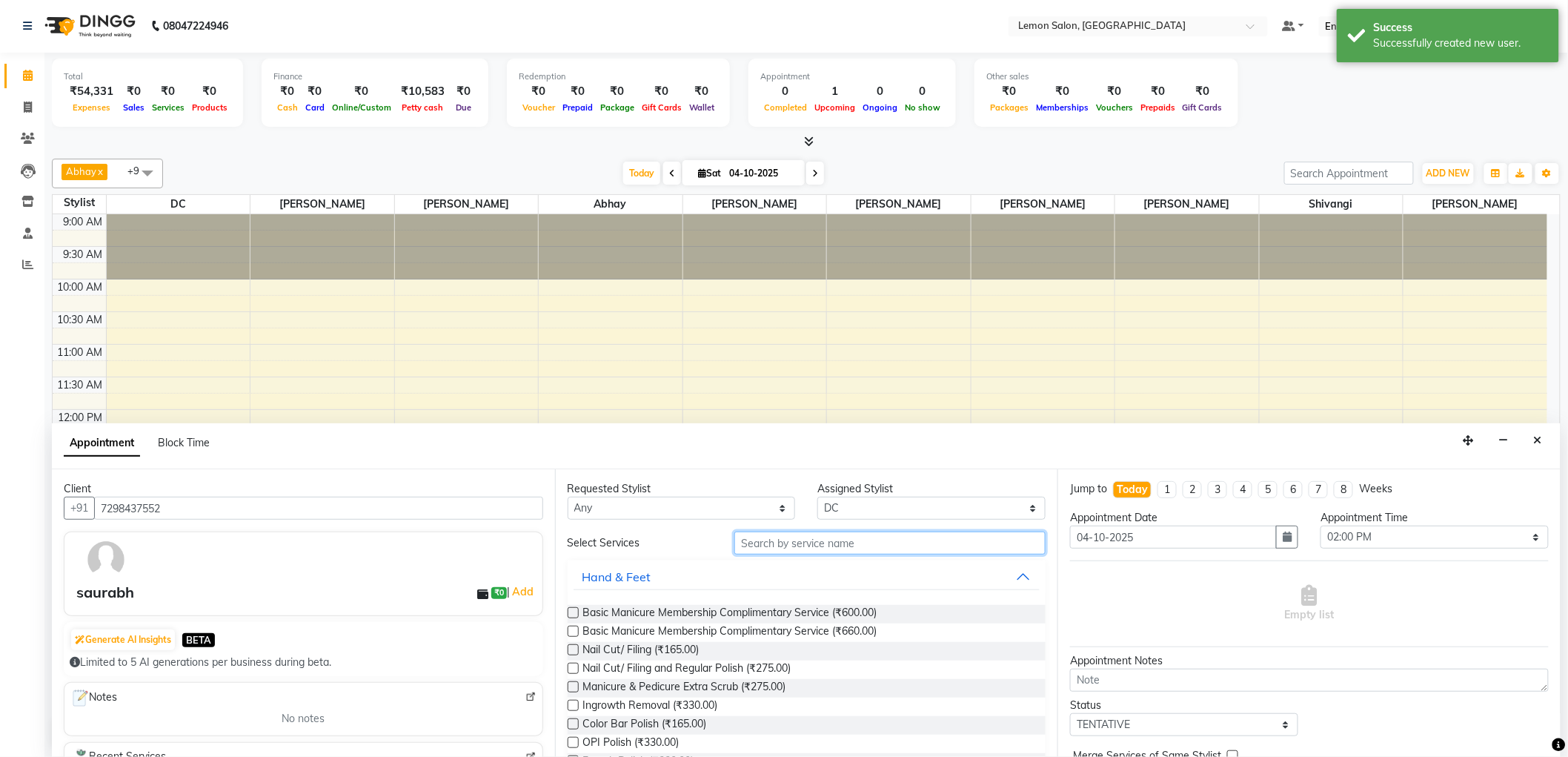
click at [769, 546] on input "text" at bounding box center [890, 543] width 311 height 23
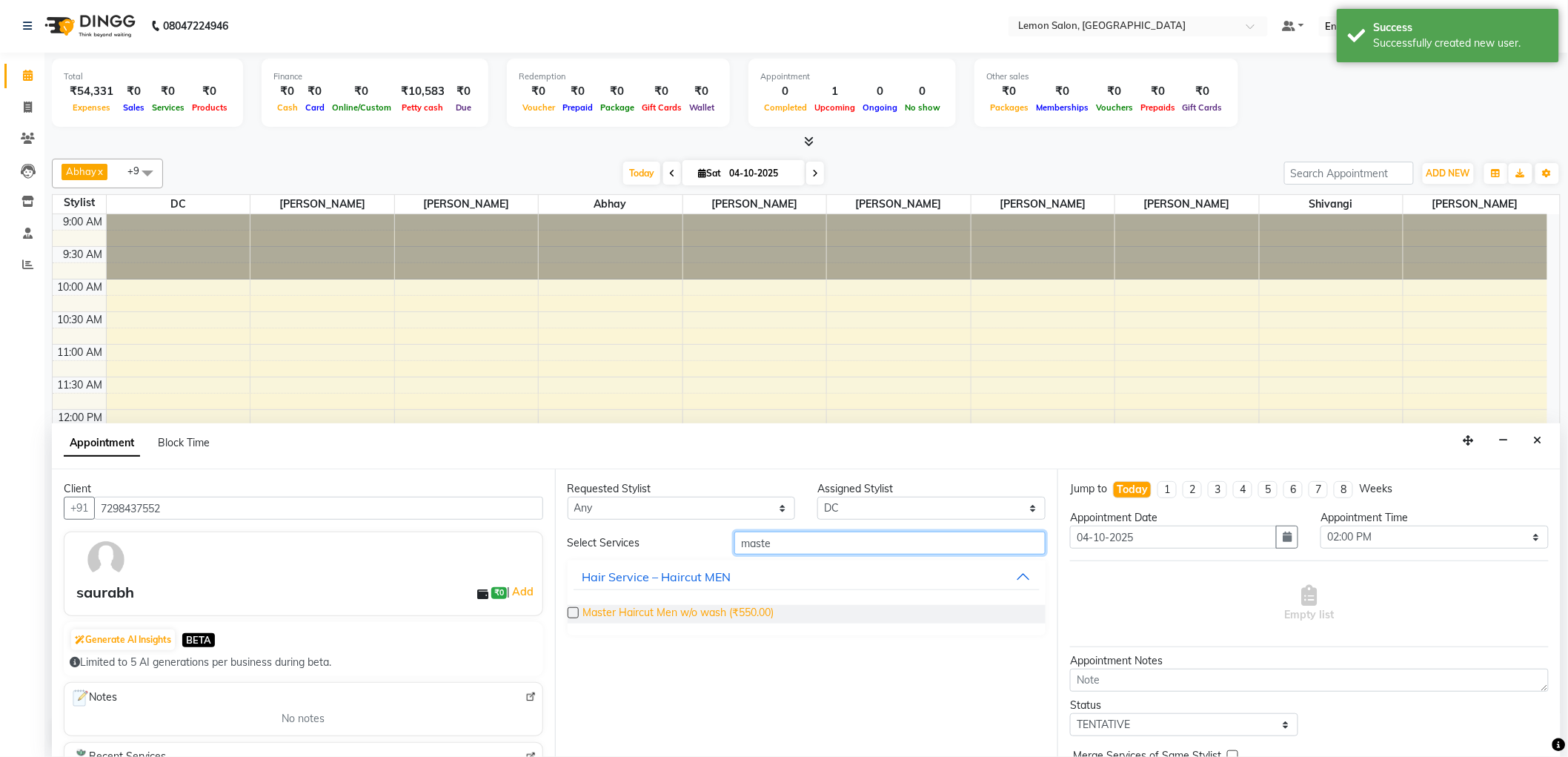
type input "maste"
click at [625, 605] on span "Master Haircut Men w/o wash (₹550.00)" at bounding box center [679, 614] width 192 height 18
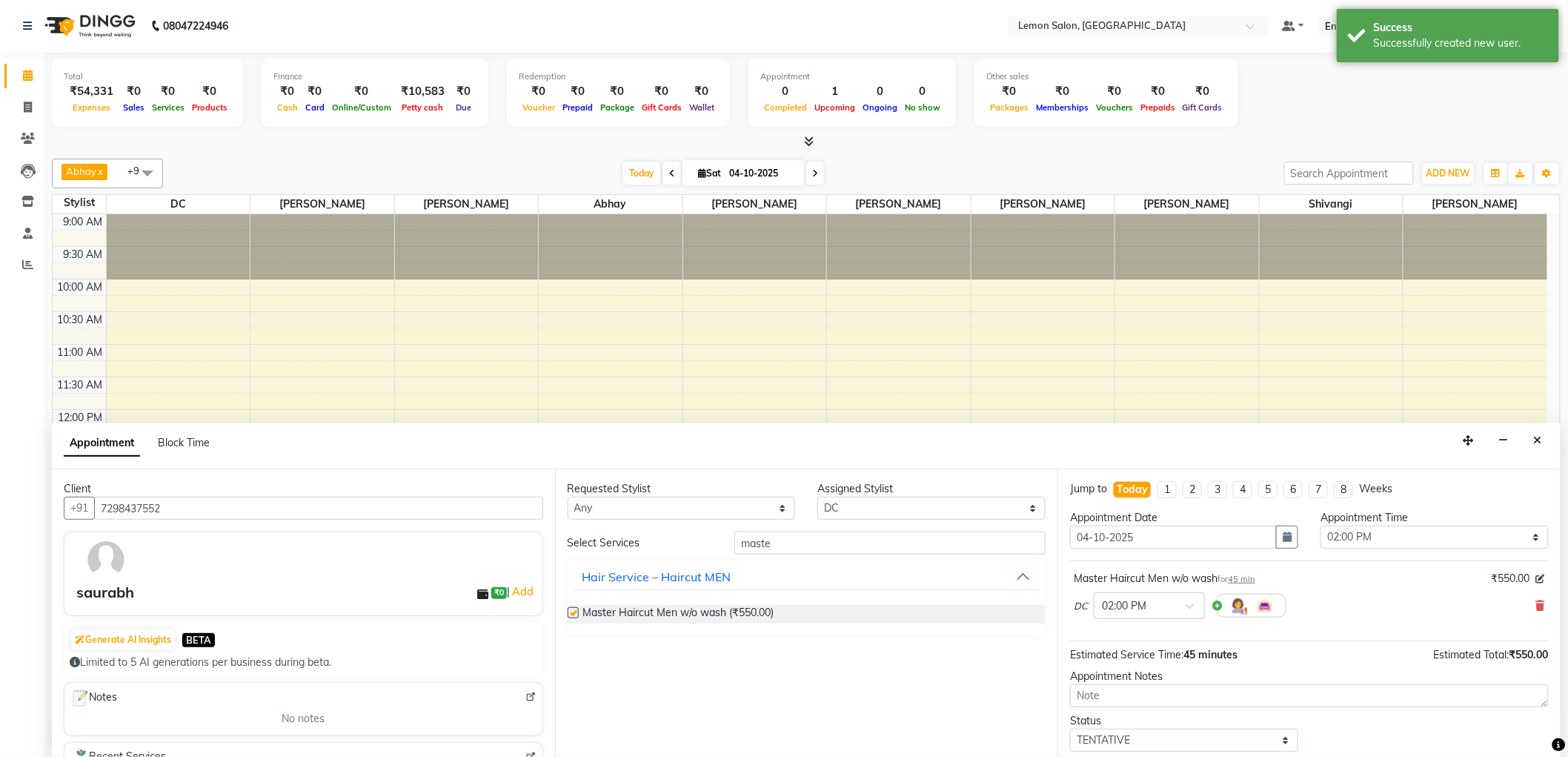
checkbox input "false"
drag, startPoint x: 809, startPoint y: 547, endPoint x: 688, endPoint y: 544, distance: 121.0
click at [688, 544] on div "Select Services maste" at bounding box center [807, 543] width 501 height 23
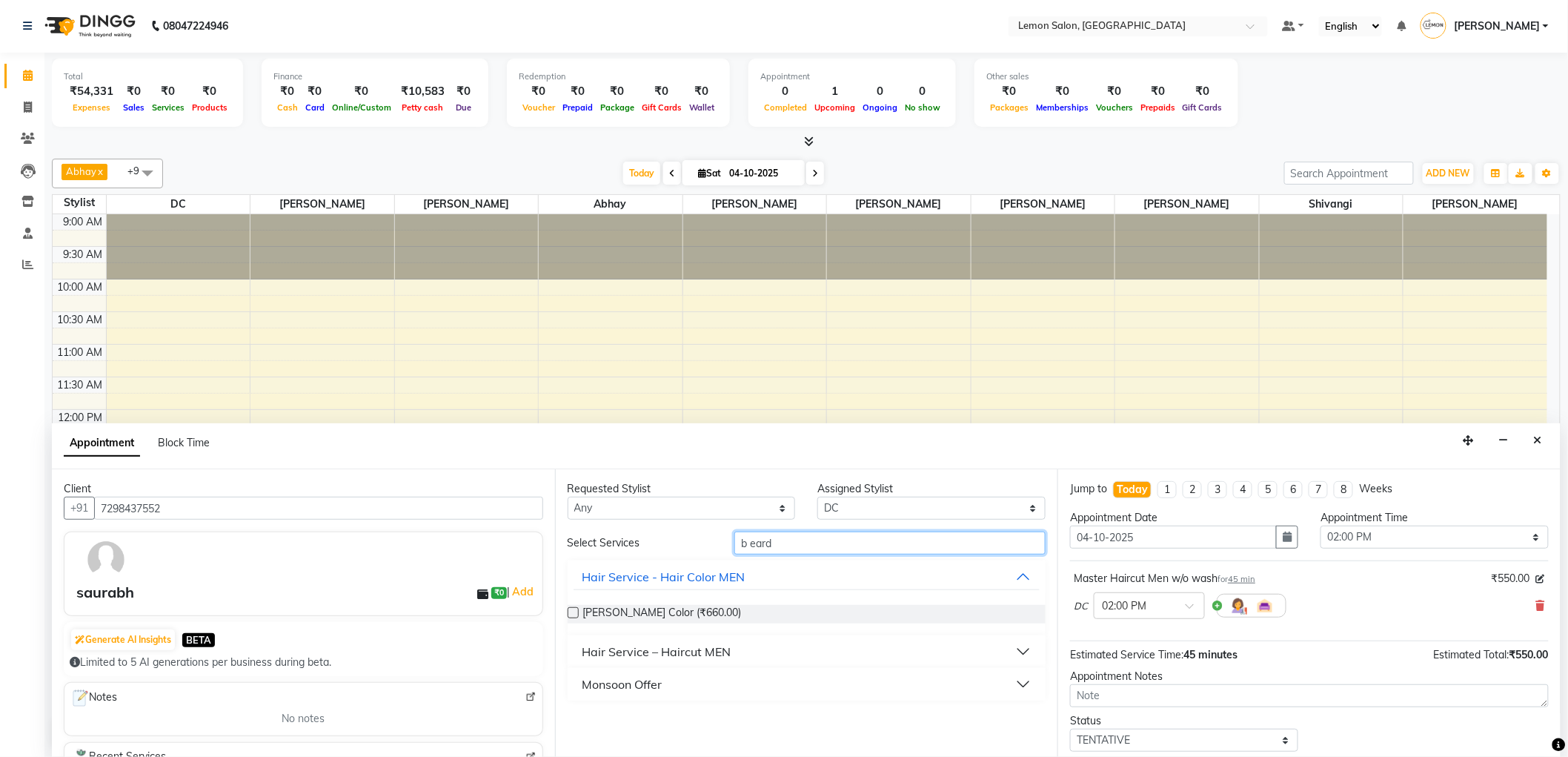
type input "b eard"
click at [693, 650] on div "Hair Service – Haircut MEN" at bounding box center [657, 651] width 149 height 17
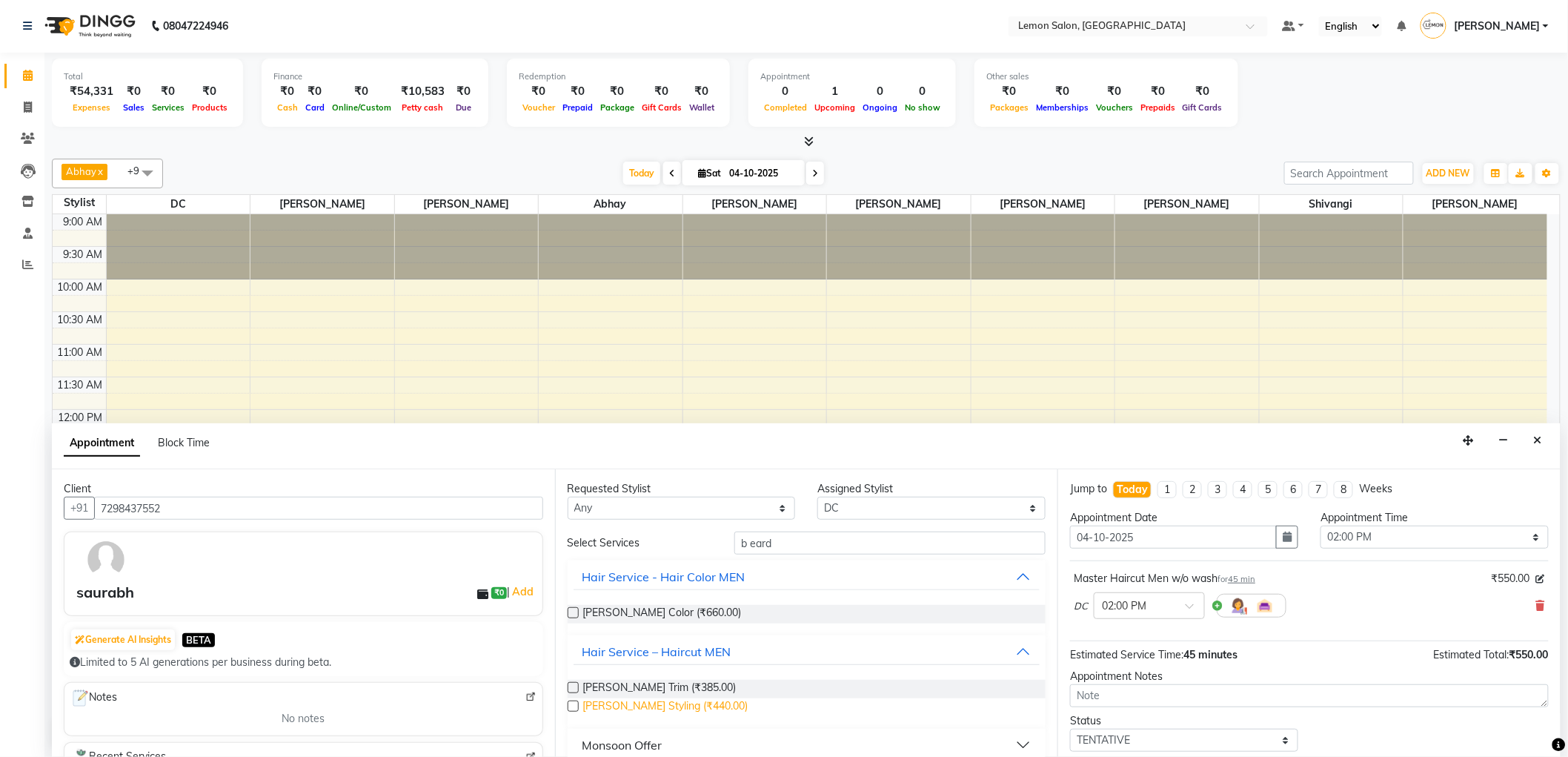
click at [697, 702] on span "Beard Styling (₹440.00)" at bounding box center [665, 707] width 165 height 18
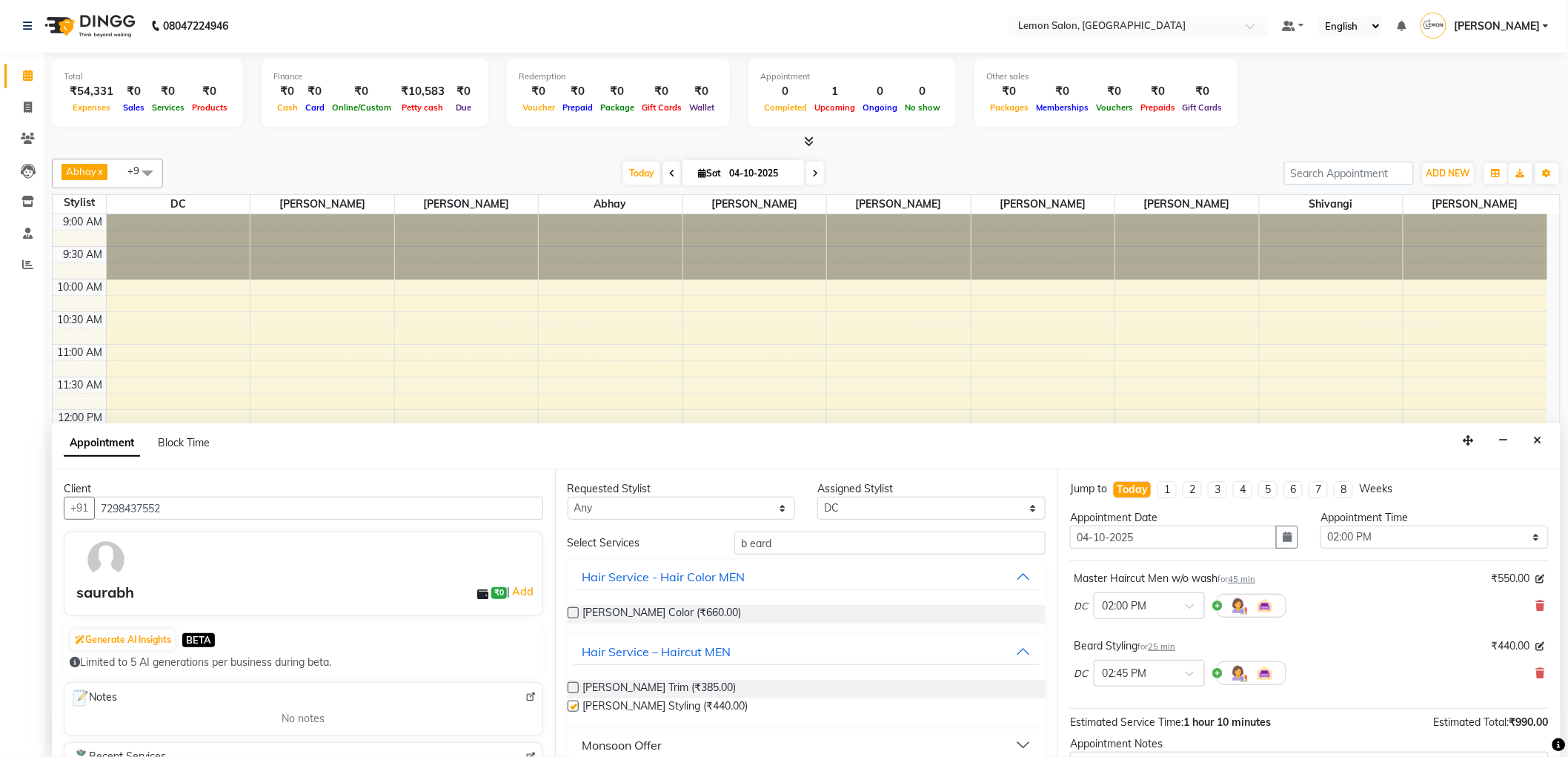
checkbox input "false"
drag, startPoint x: 782, startPoint y: 541, endPoint x: 650, endPoint y: 541, distance: 132.0
click at [650, 541] on div "Select Services b eard" at bounding box center [807, 543] width 501 height 23
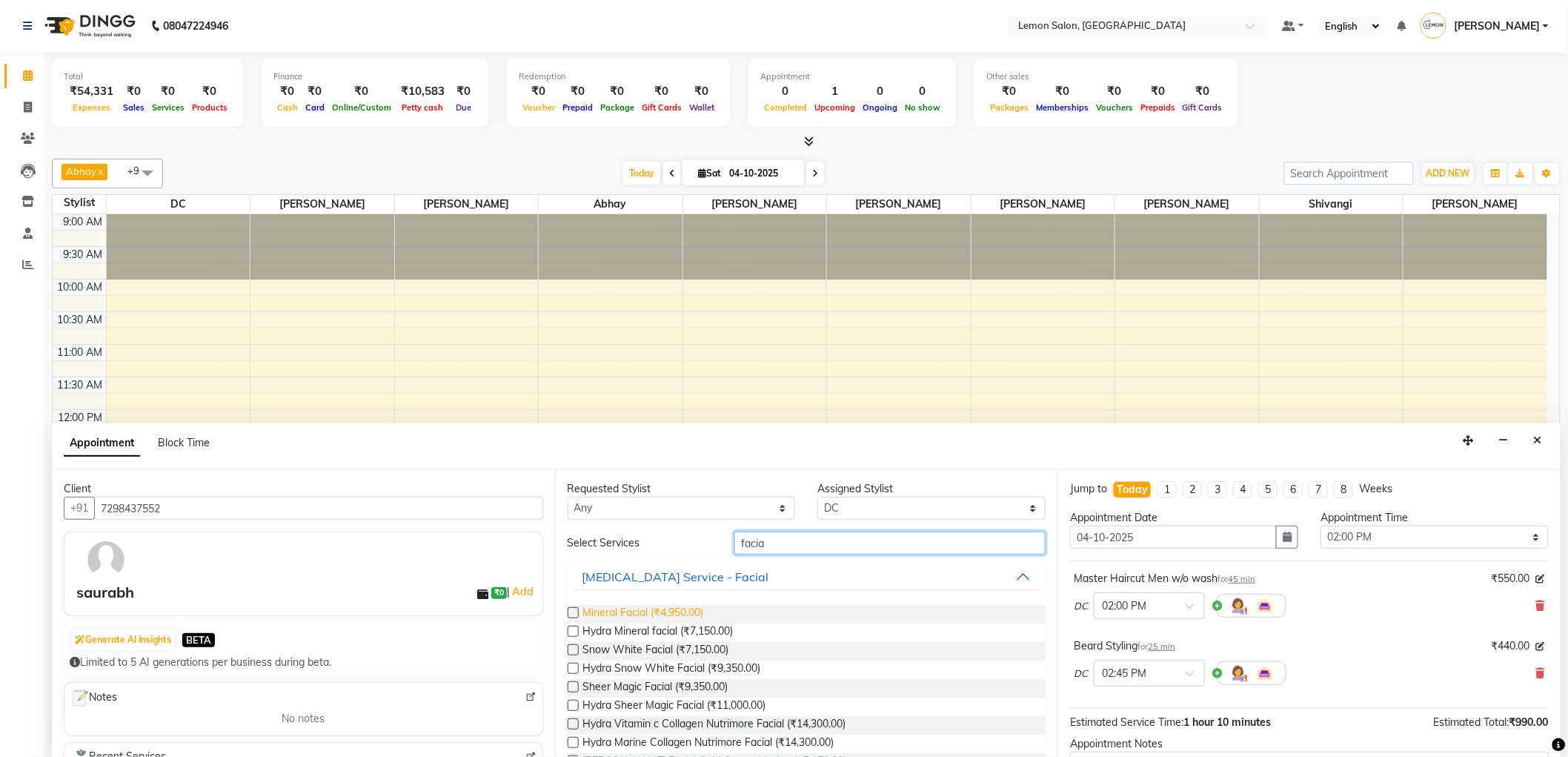
type input "facia"
click at [654, 608] on span "Mineral Facial (₹4,950.00)" at bounding box center [643, 614] width 121 height 18
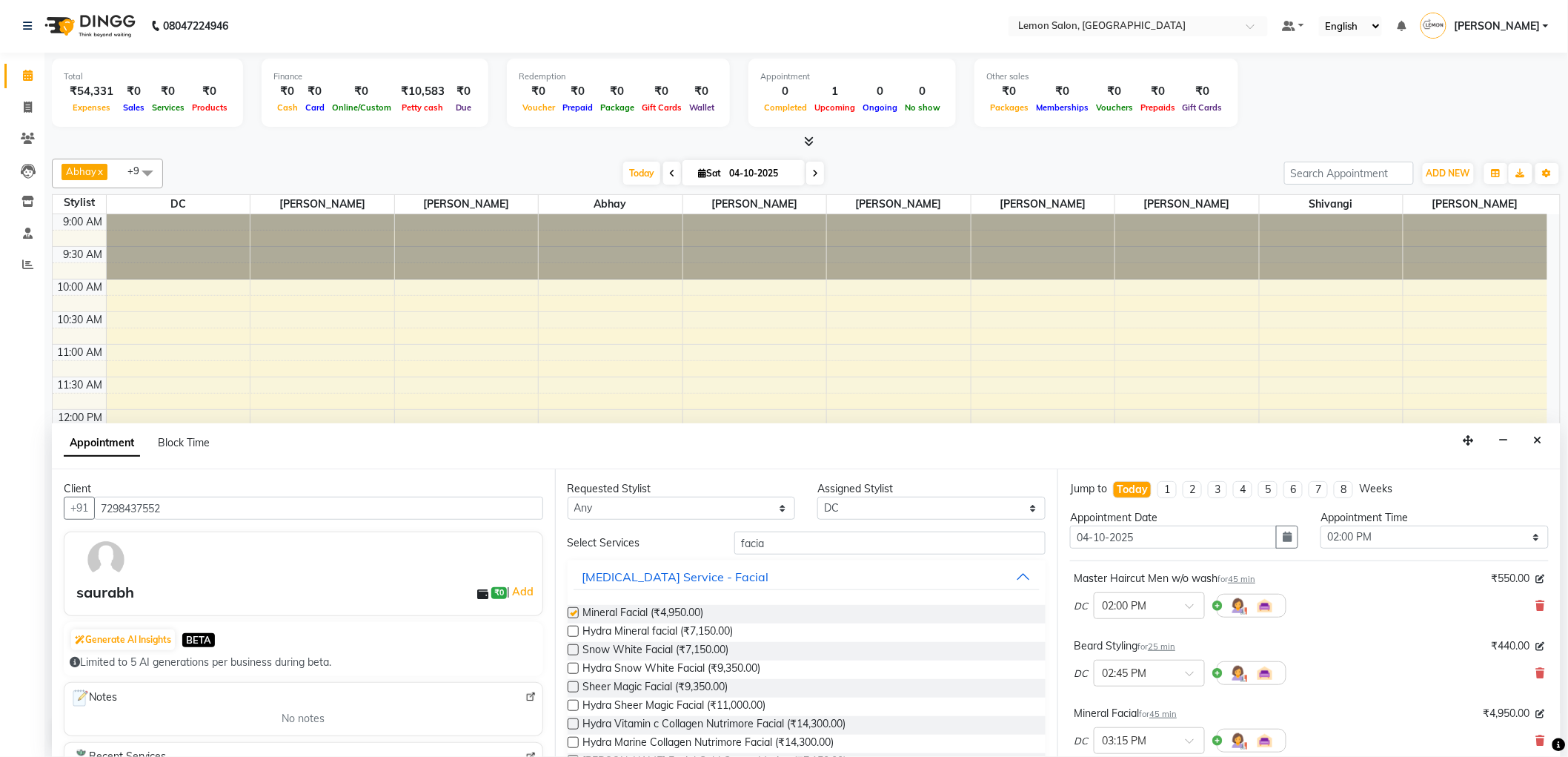
checkbox input "false"
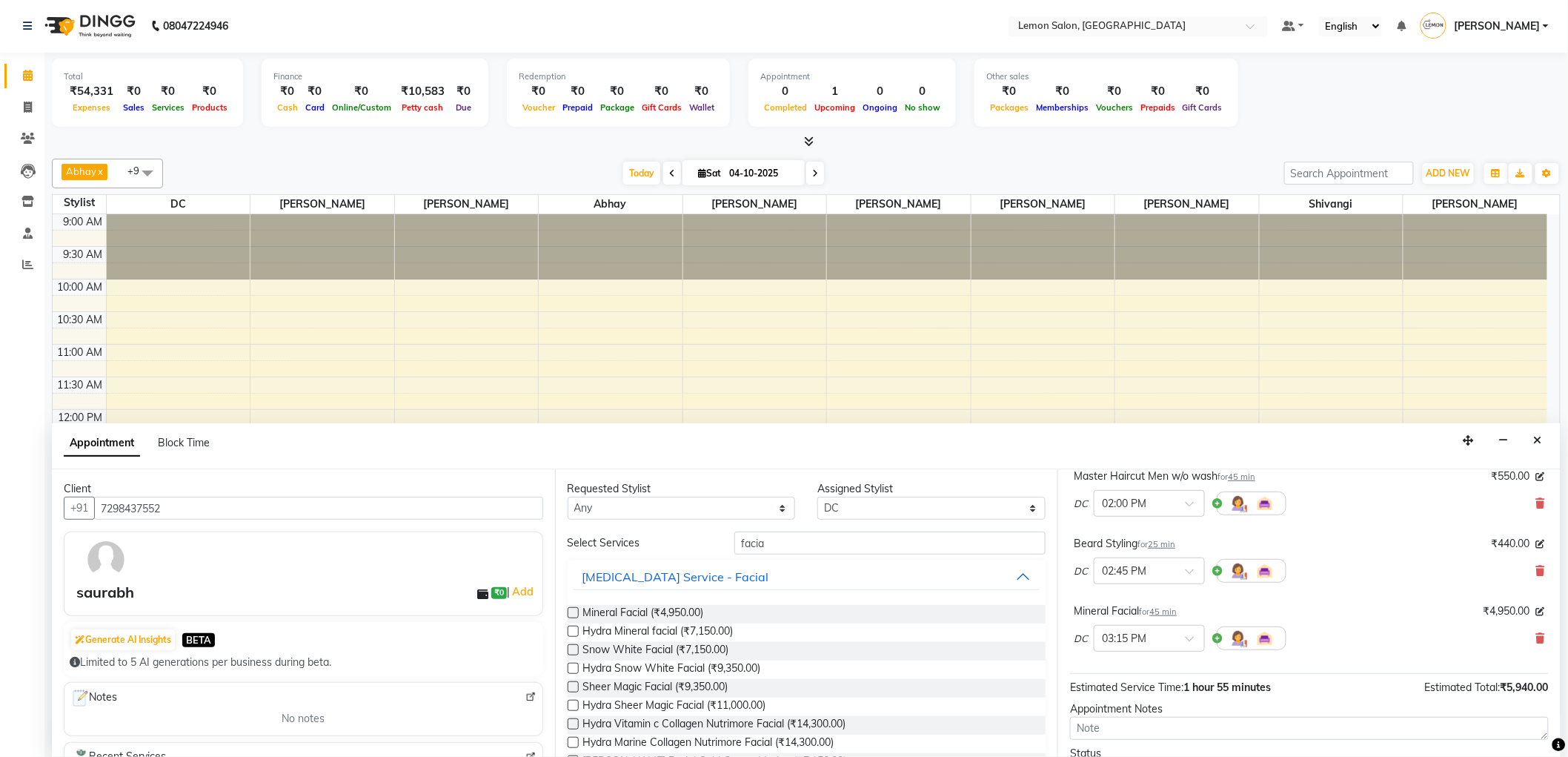
scroll to position [223, 0]
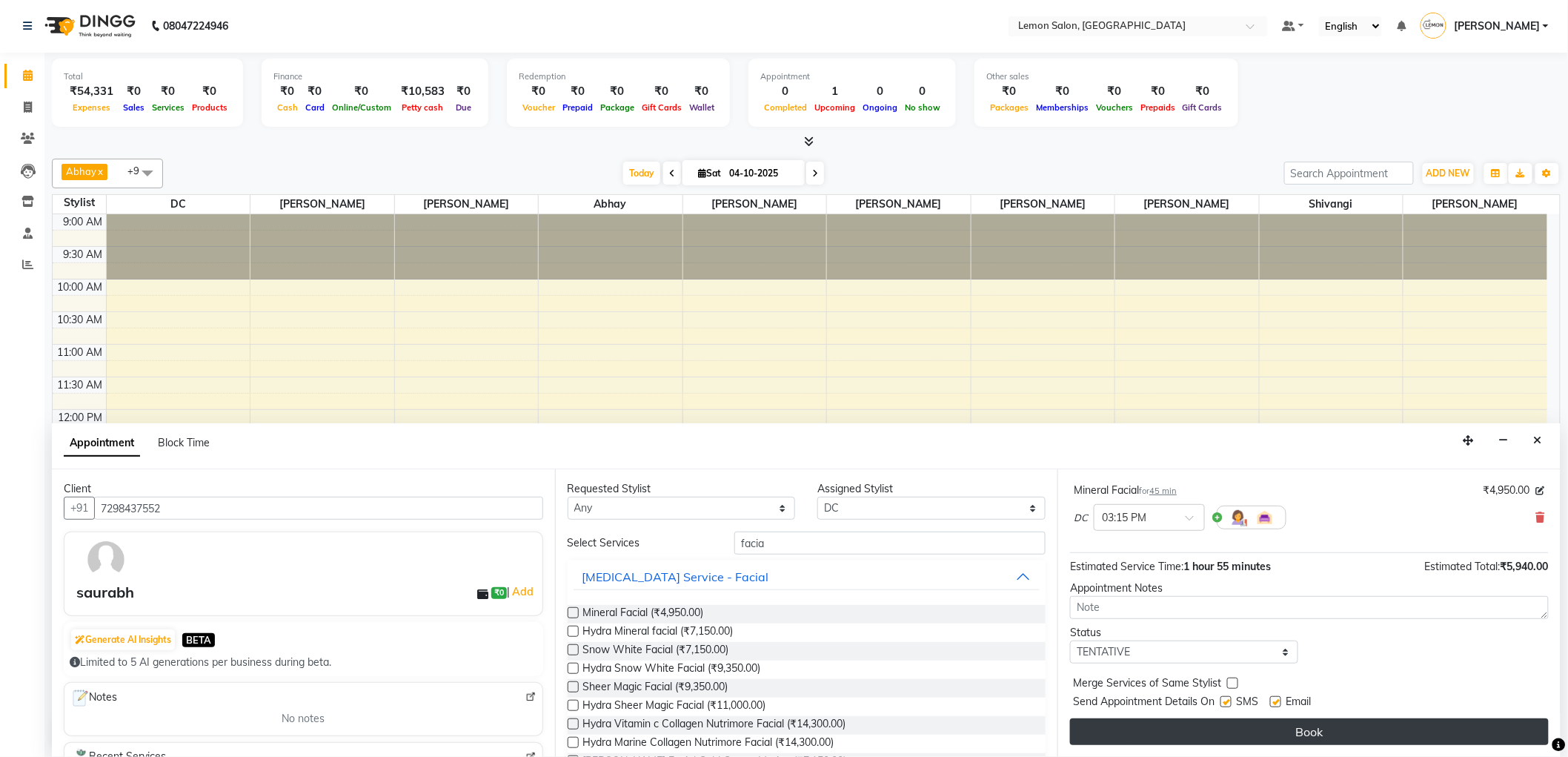
click at [1339, 725] on button "Book" at bounding box center [1309, 731] width 479 height 27
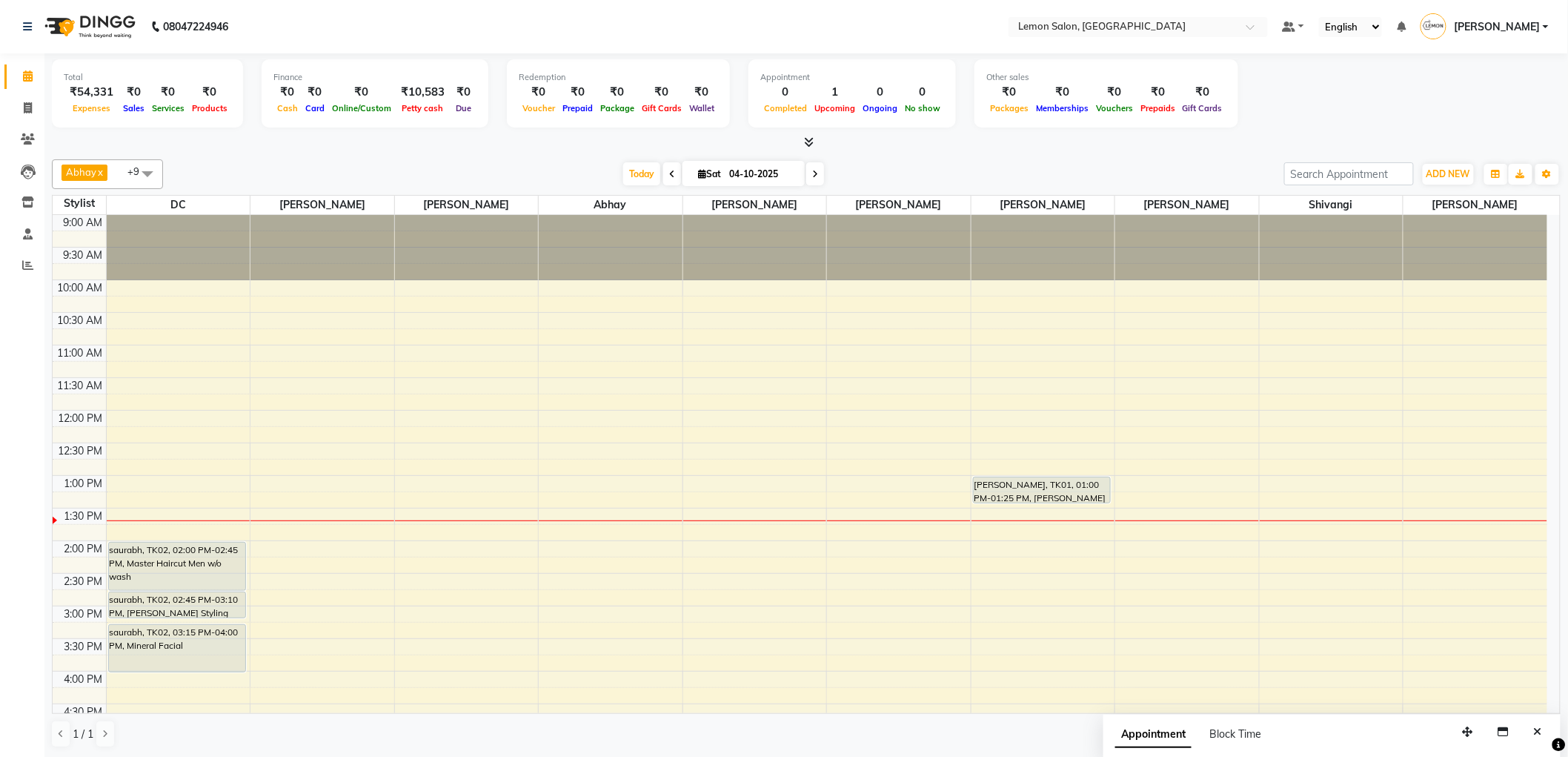
scroll to position [82, 0]
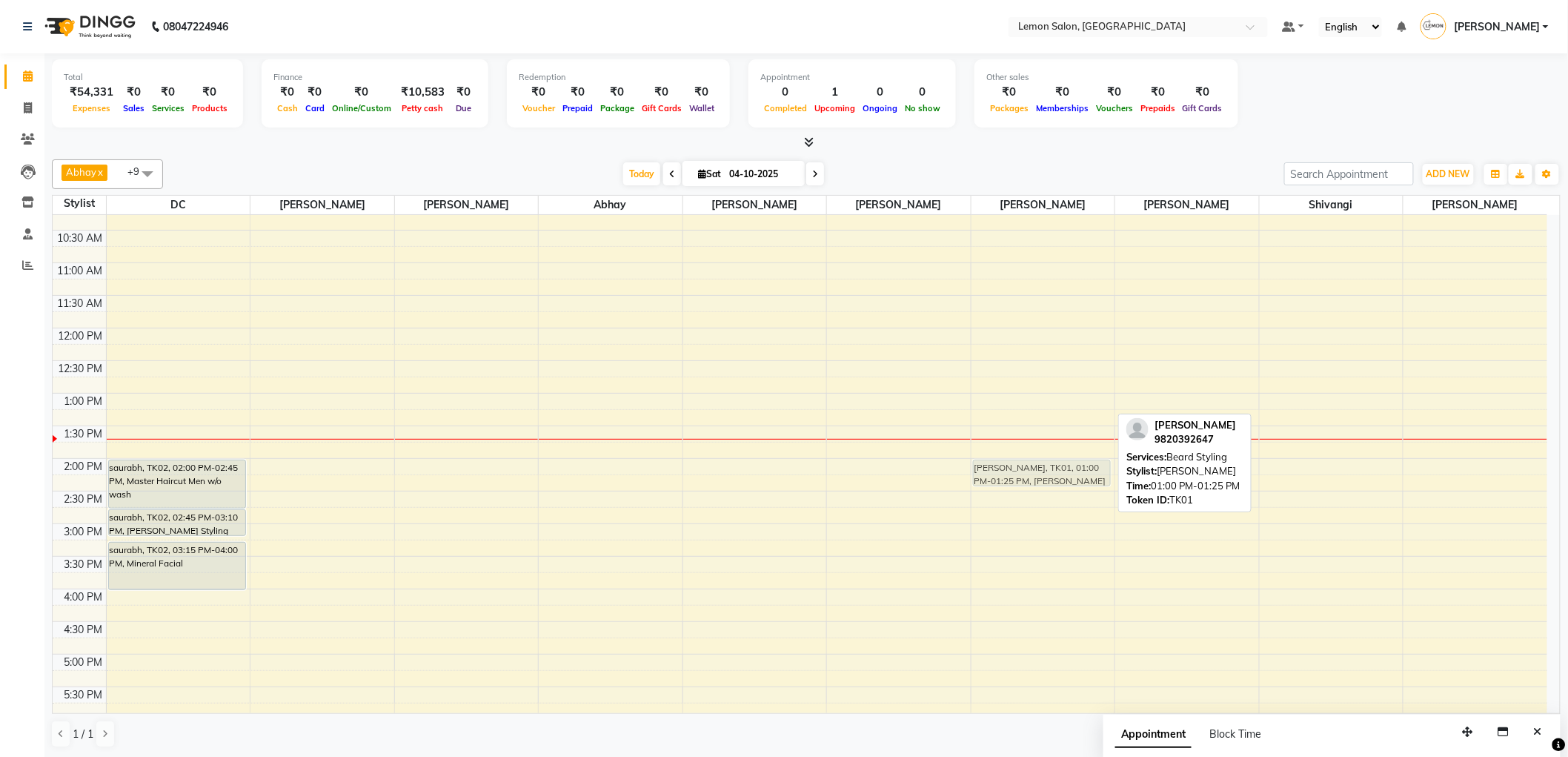
drag, startPoint x: 1035, startPoint y: 406, endPoint x: 1034, endPoint y: 465, distance: 59.0
click at [1034, 465] on div "SHARAD MALHOTRA, TK01, 01:00 PM-01:25 PM, Beard Styling SHARAD MALHOTRA, TK01, …" at bounding box center [1043, 589] width 144 height 913
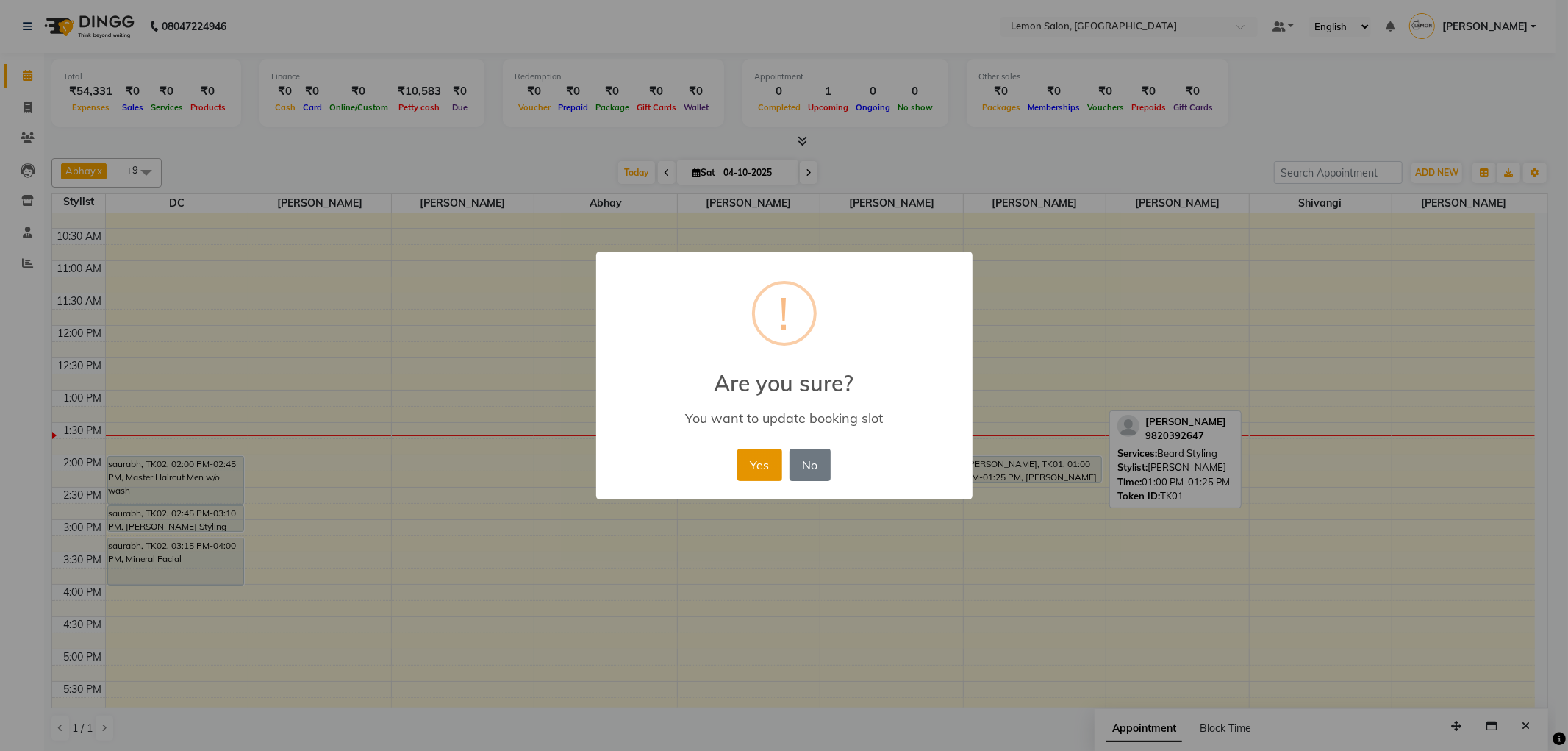
click at [763, 457] on button "Yes" at bounding box center [760, 464] width 45 height 32
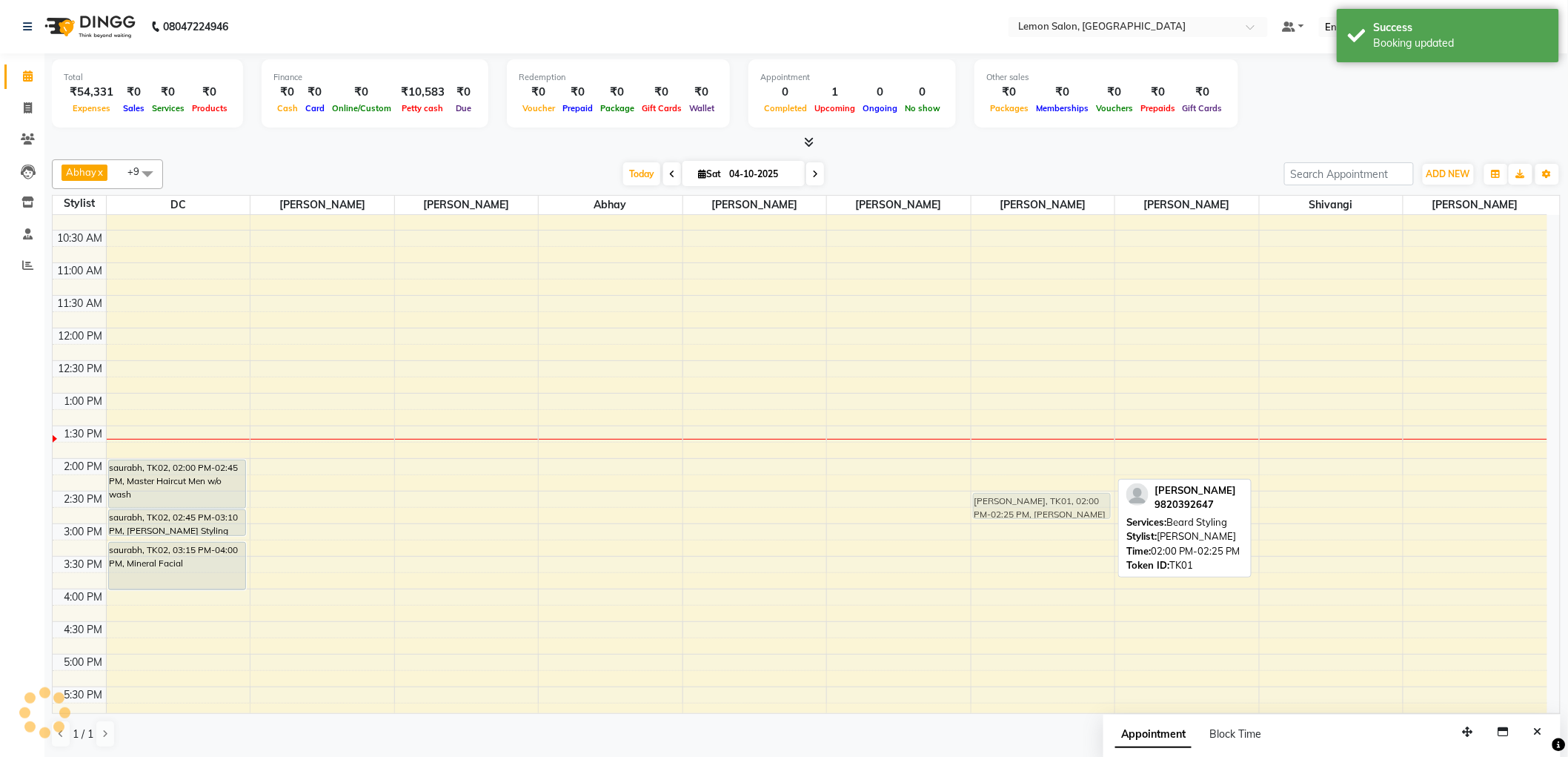
drag, startPoint x: 1049, startPoint y: 475, endPoint x: 1048, endPoint y: 501, distance: 26.0
click at [1048, 501] on div "SHARAD MALHOTRA, TK01, 02:00 PM-02:25 PM, Beard Styling SHARAD MALHOTRA, TK01, …" at bounding box center [1043, 589] width 144 height 913
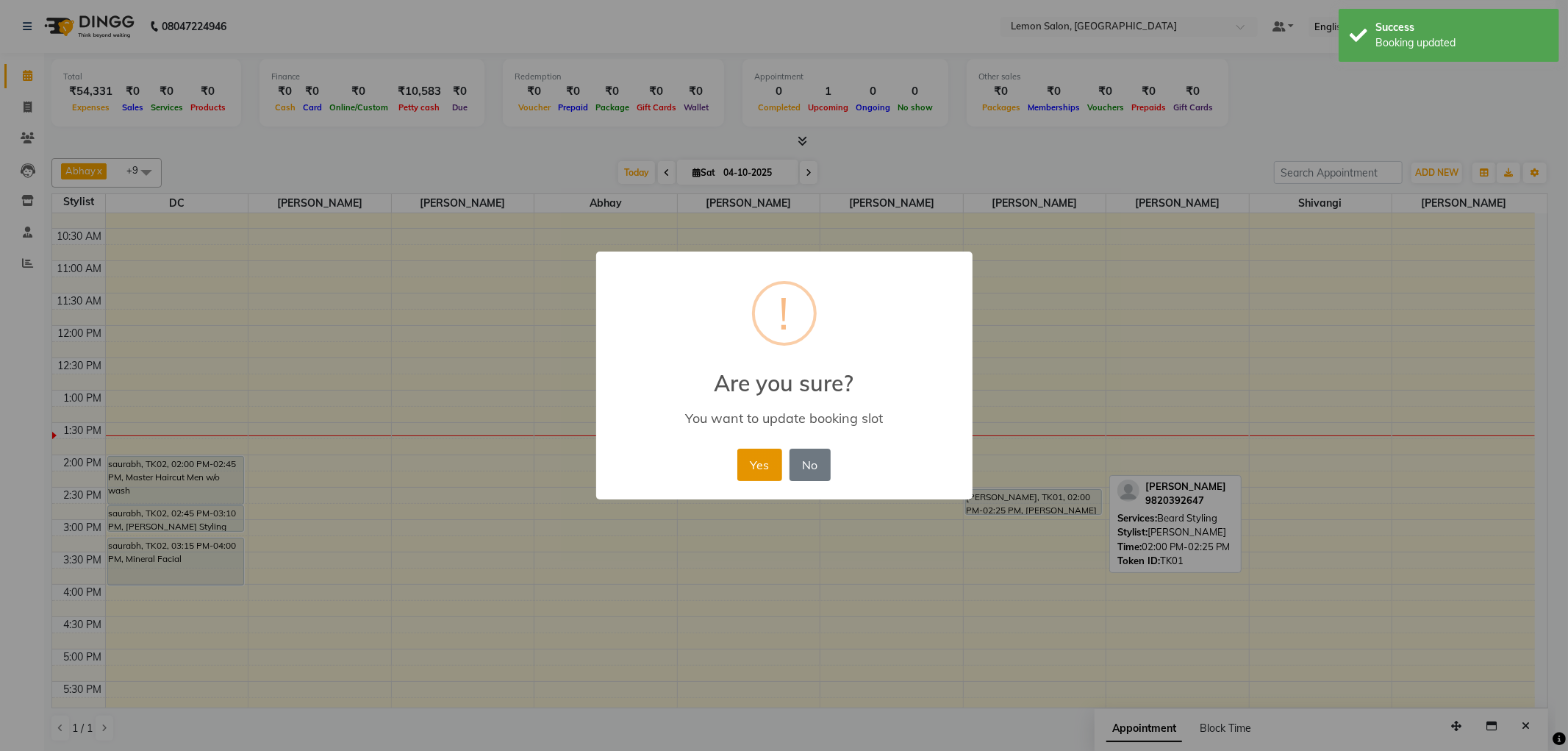
click at [754, 464] on button "Yes" at bounding box center [760, 464] width 45 height 32
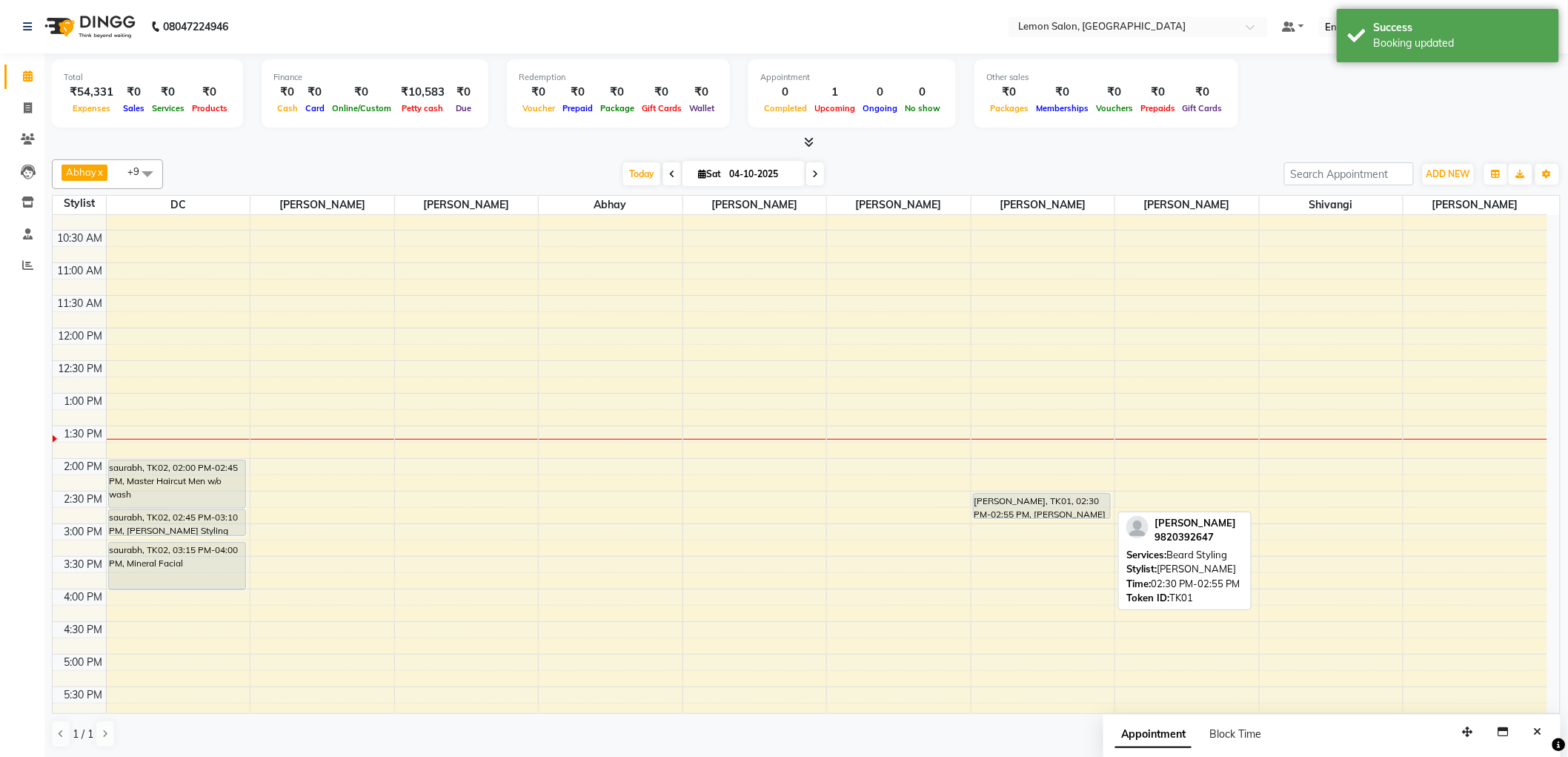
click at [1040, 498] on div "[PERSON_NAME], TK01, 02:30 PM-02:55 PM, [PERSON_NAME] Styling" at bounding box center [1042, 505] width 137 height 24
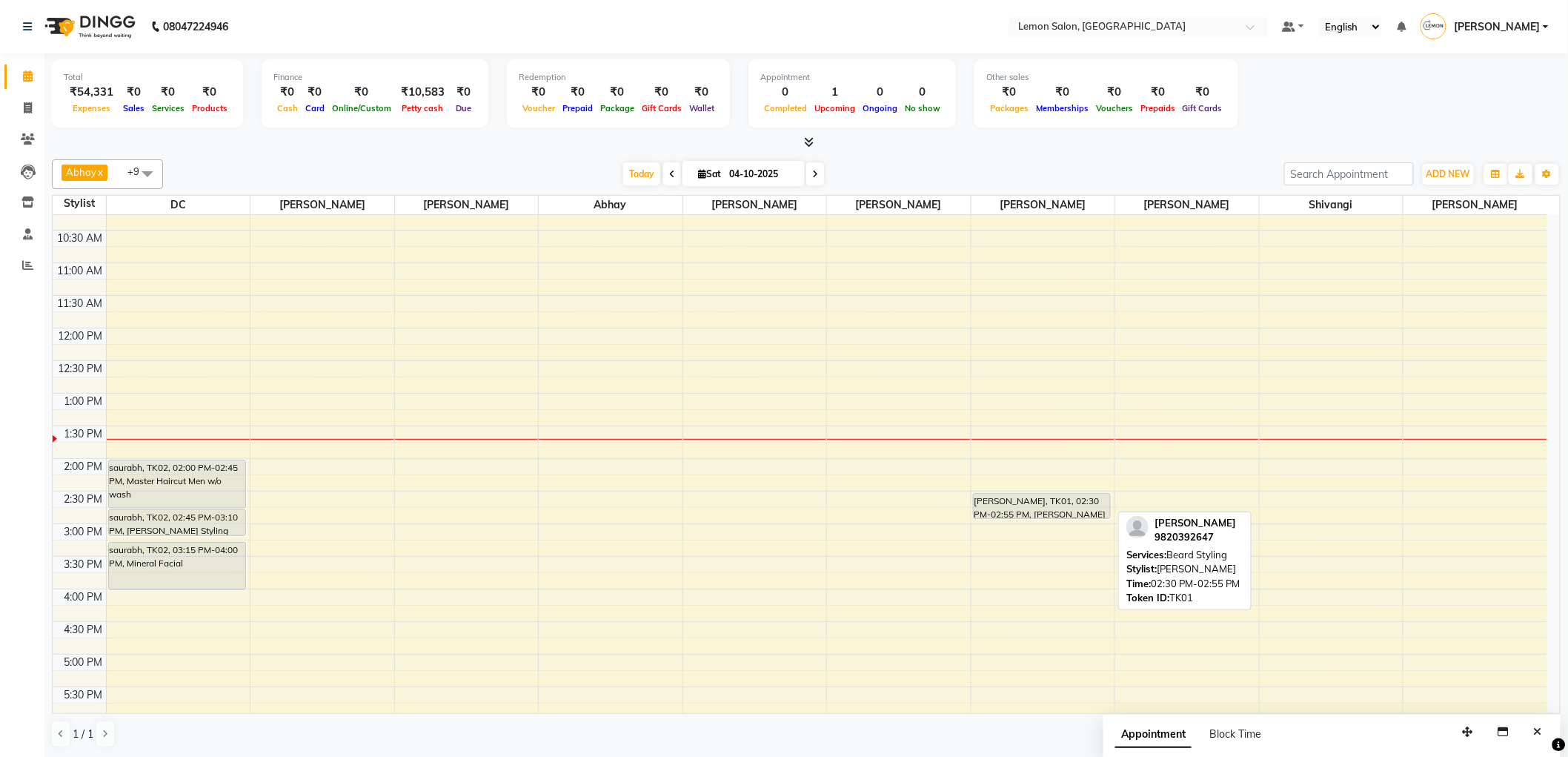
click at [1073, 502] on div "[PERSON_NAME], TK01, 02:30 PM-02:55 PM, [PERSON_NAME] Styling" at bounding box center [1042, 505] width 137 height 24
select select "7"
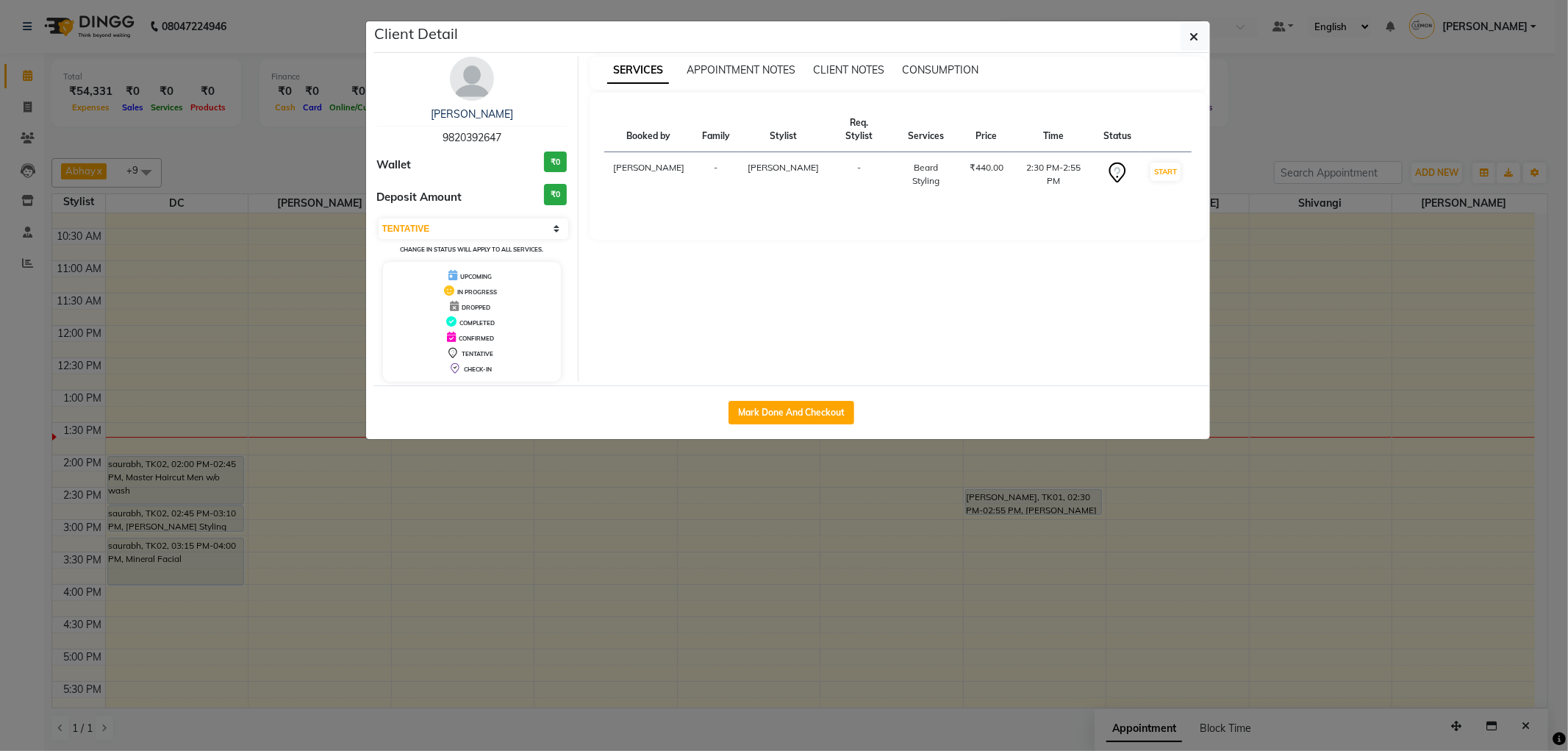
drag, startPoint x: 1008, startPoint y: 504, endPoint x: 946, endPoint y: 467, distance: 72.2
click at [946, 467] on ngb-modal-window "Client Detail SHARAD MALHOTRA 9820392647 Wallet ₹0 Deposit Amount ₹0 Select IN …" at bounding box center [784, 375] width 1568 height 751
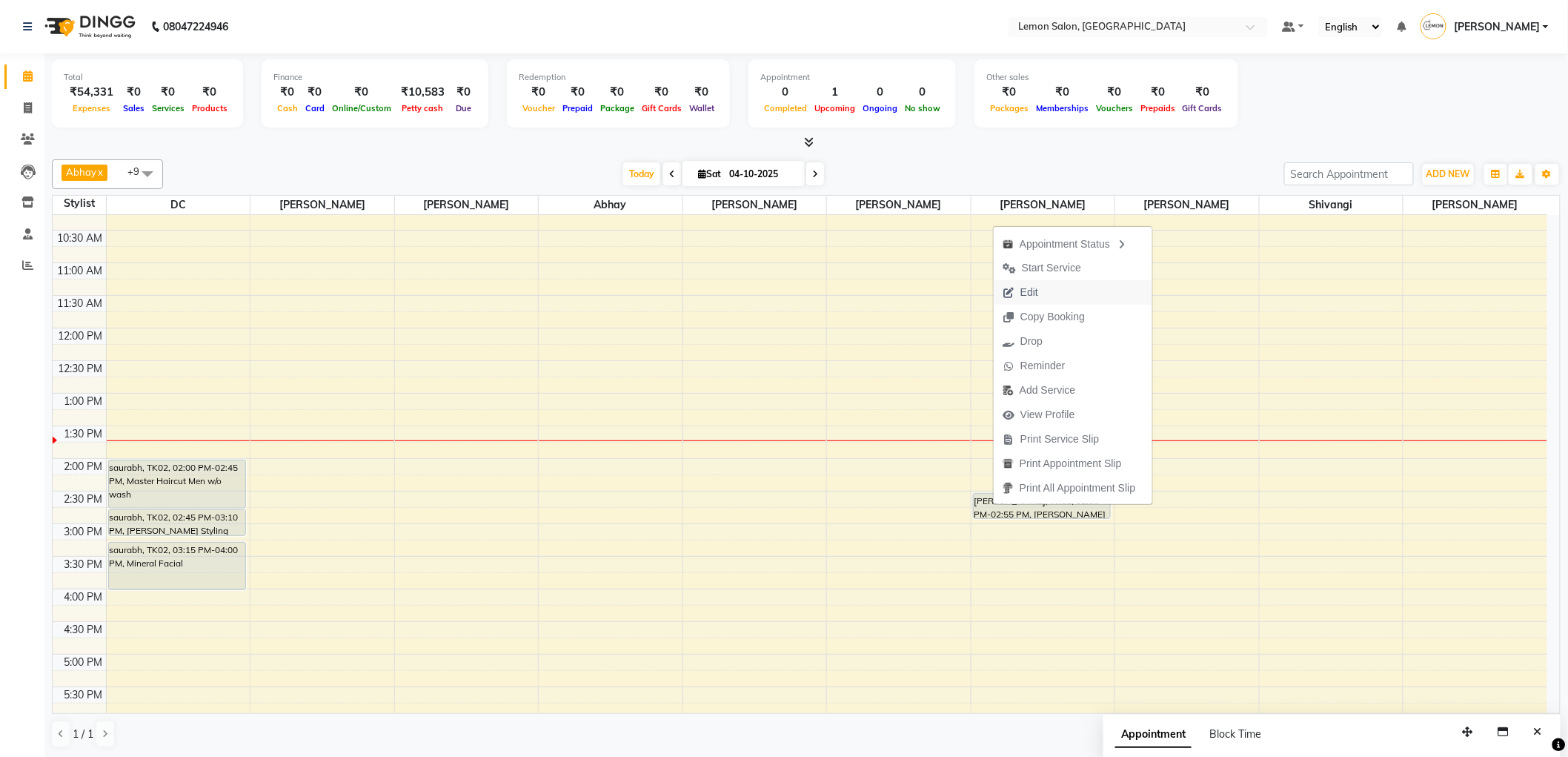
click at [1019, 291] on span "Edit" at bounding box center [1020, 291] width 53 height 24
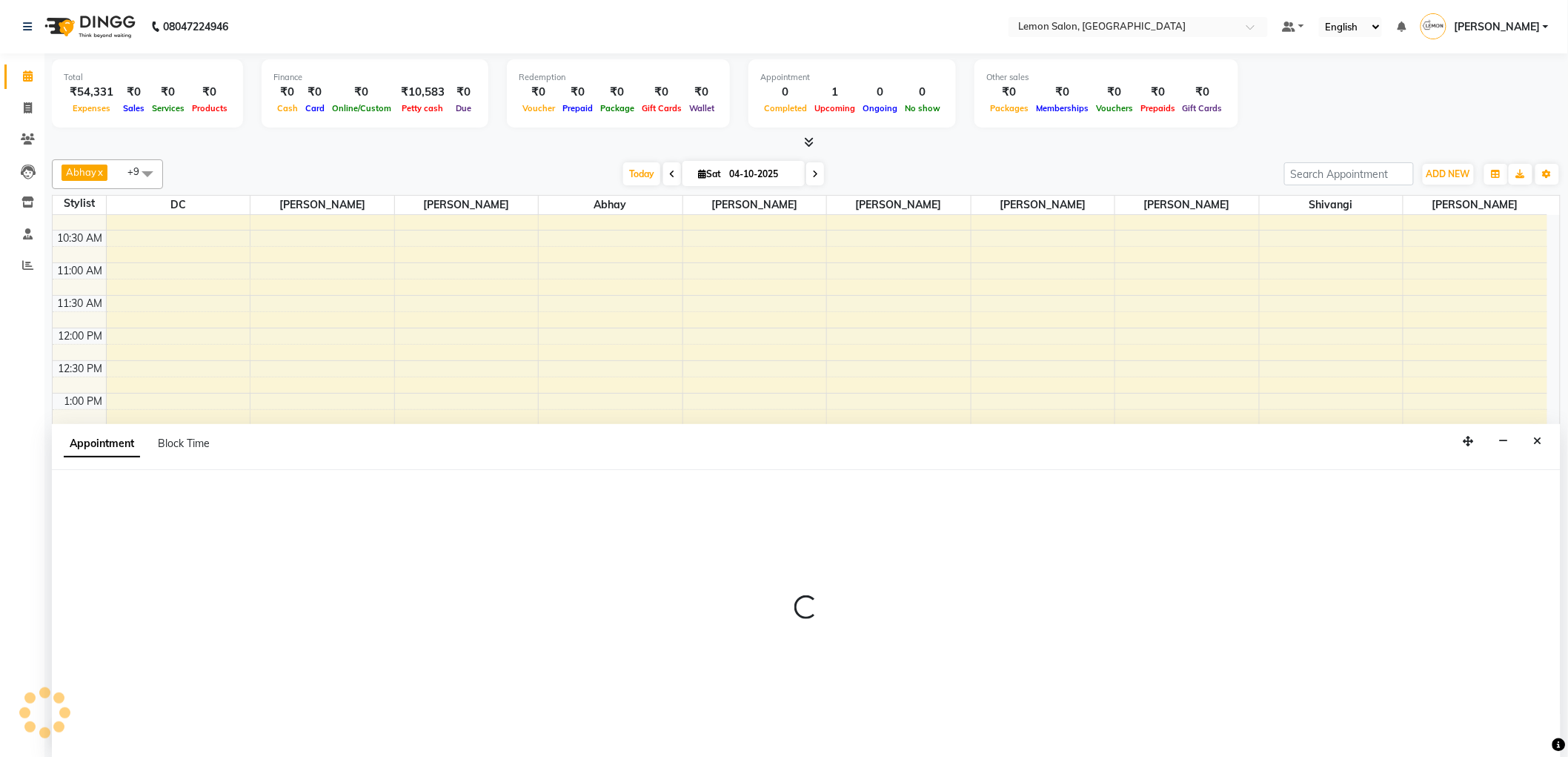
scroll to position [1, 0]
select select "tentative"
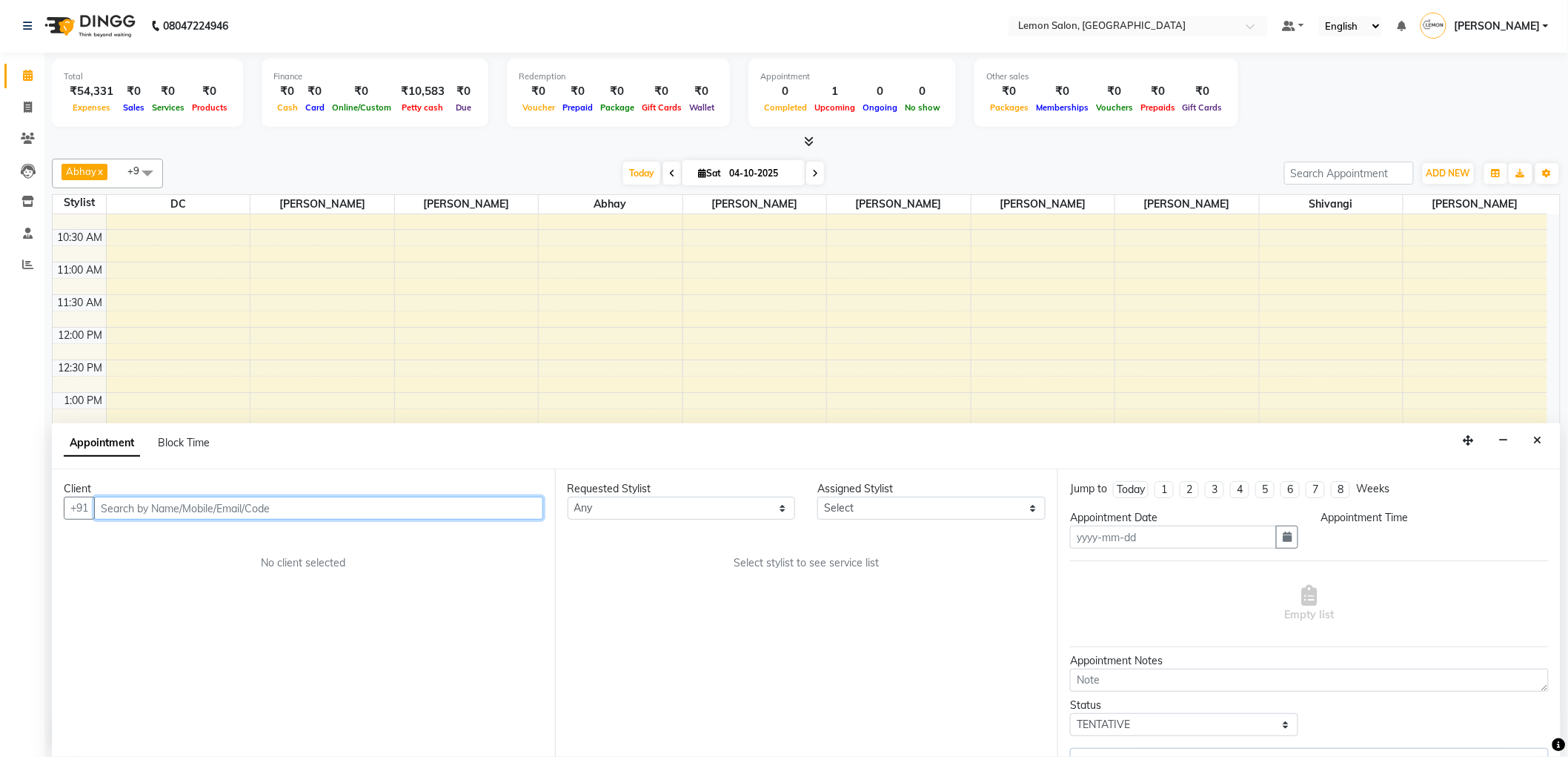
type input "04-10-2025"
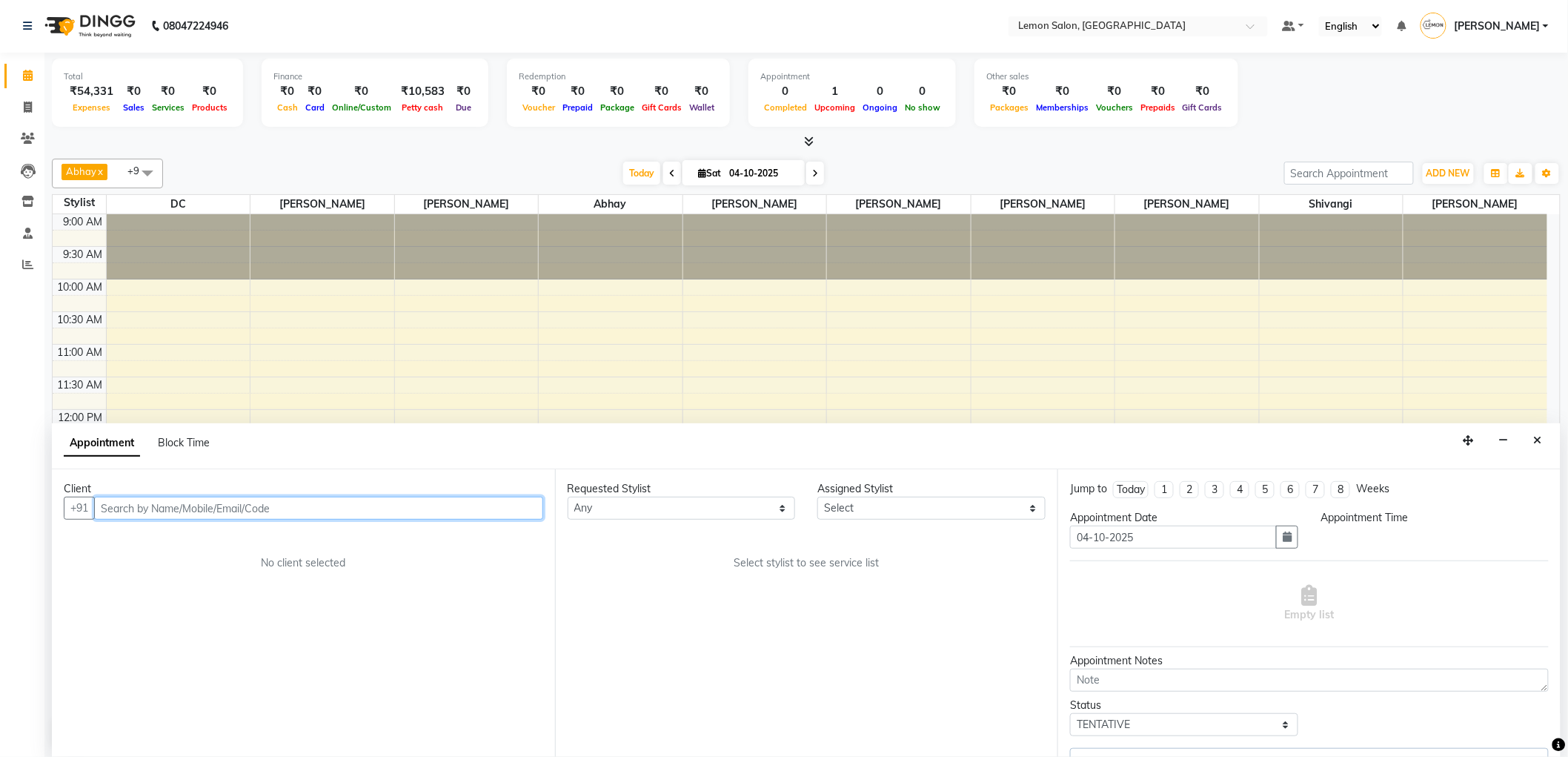
select select "60402"
select select "870"
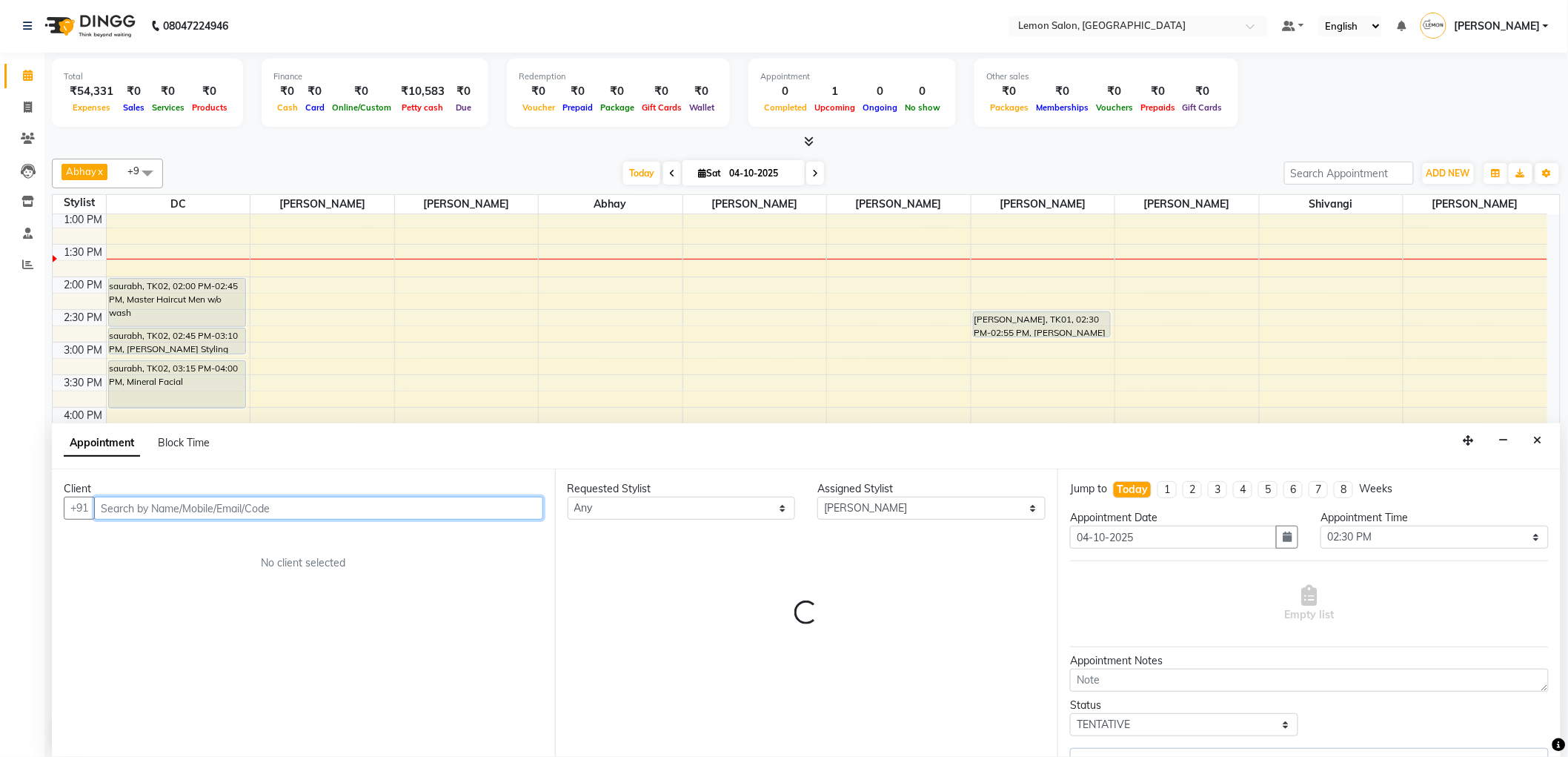
select select "749"
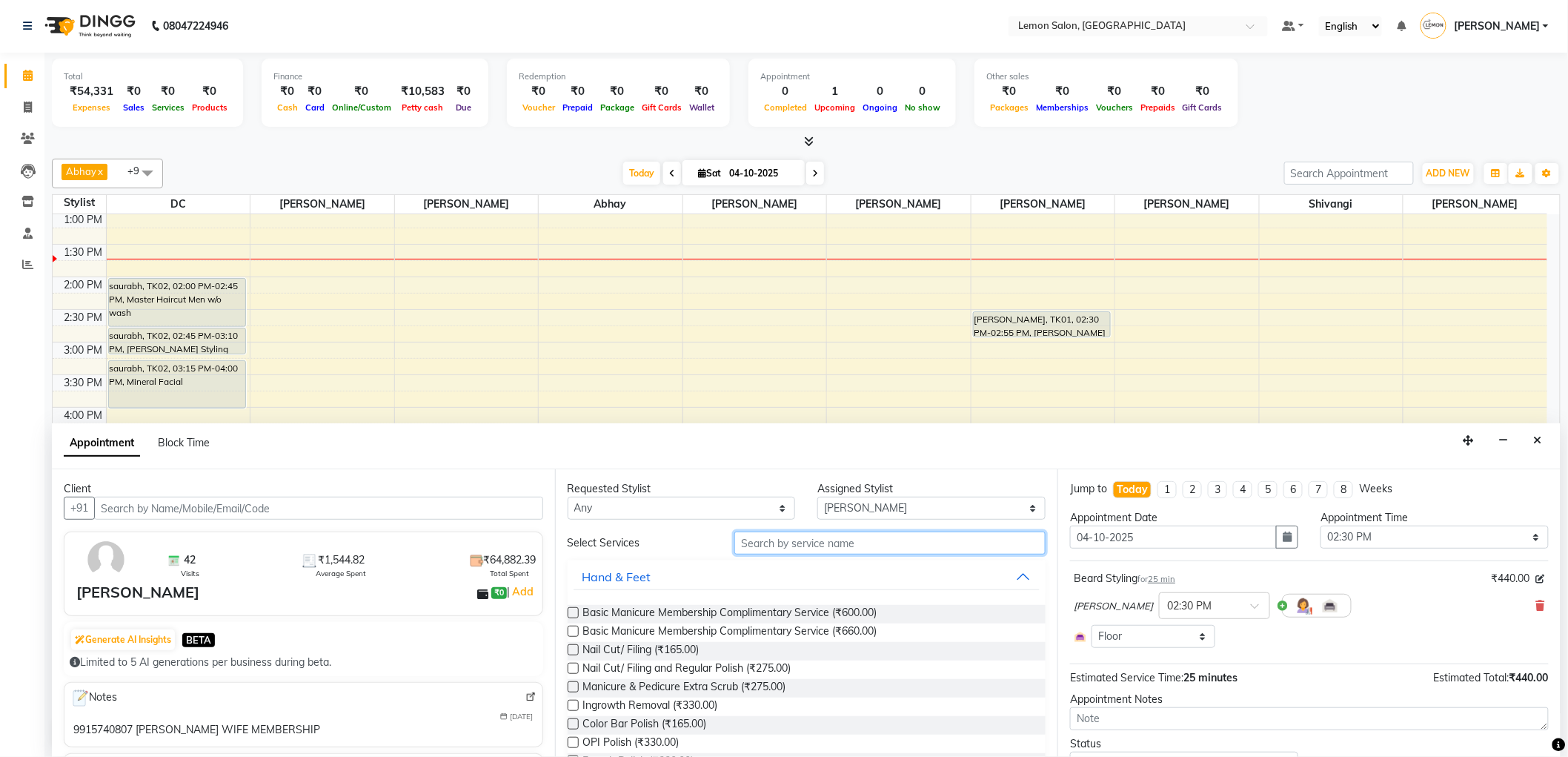
drag, startPoint x: 793, startPoint y: 543, endPoint x: 782, endPoint y: 555, distance: 16.3
click at [793, 544] on input "text" at bounding box center [890, 543] width 311 height 23
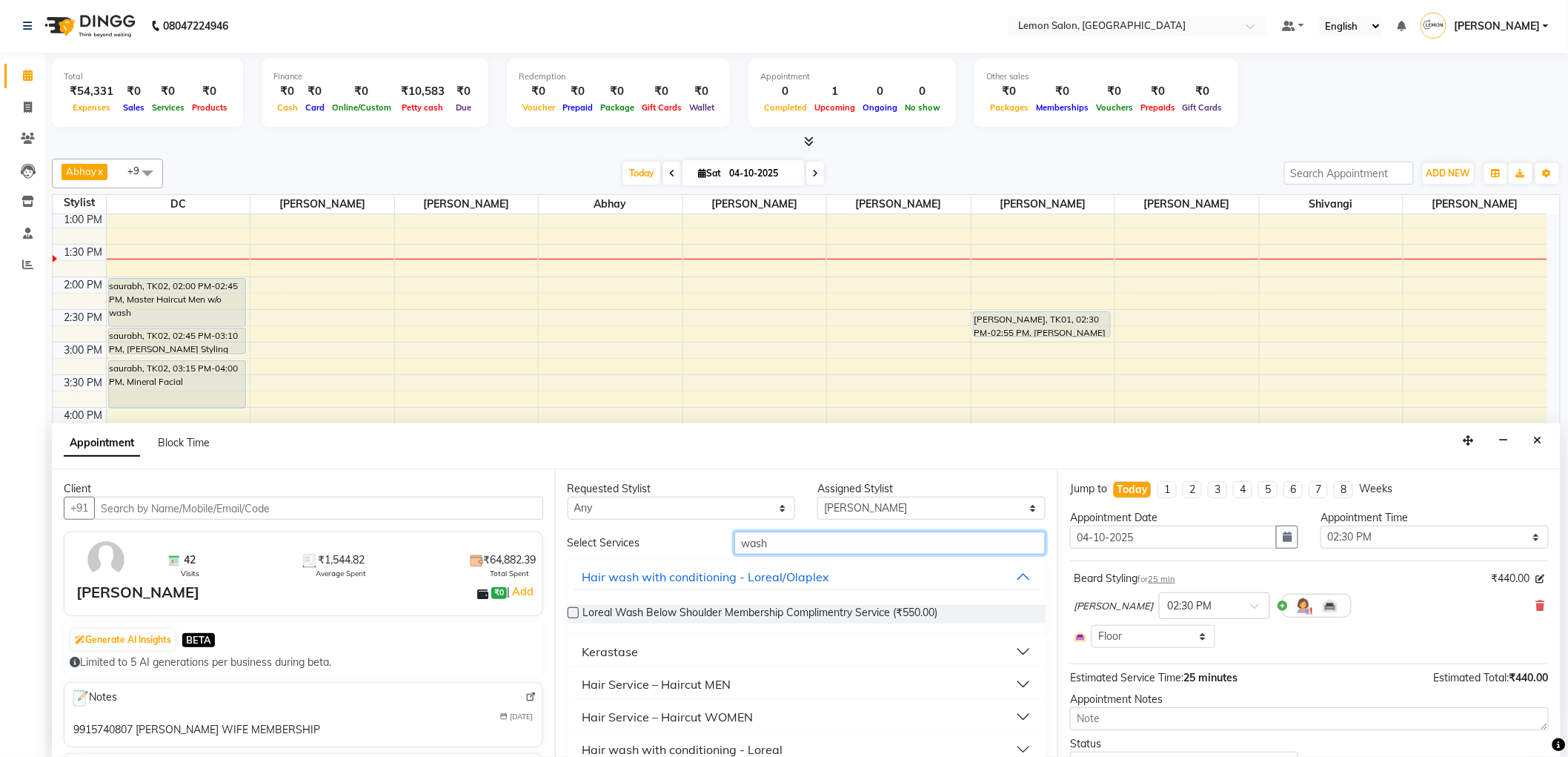
scroll to position [82, 0]
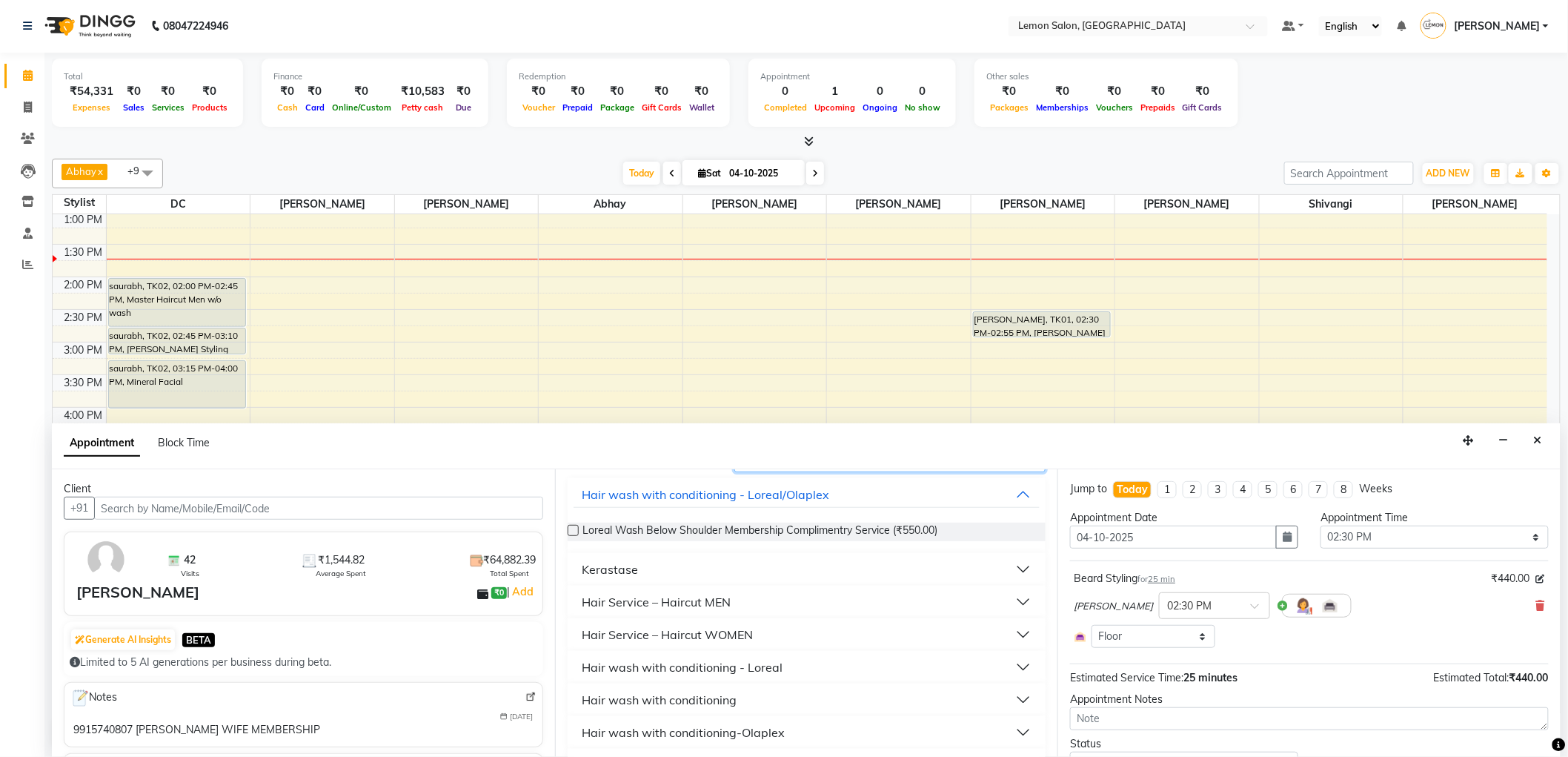
type input "wash"
click at [764, 663] on div "Hair wash with conditioning - Loreal" at bounding box center [683, 666] width 201 height 17
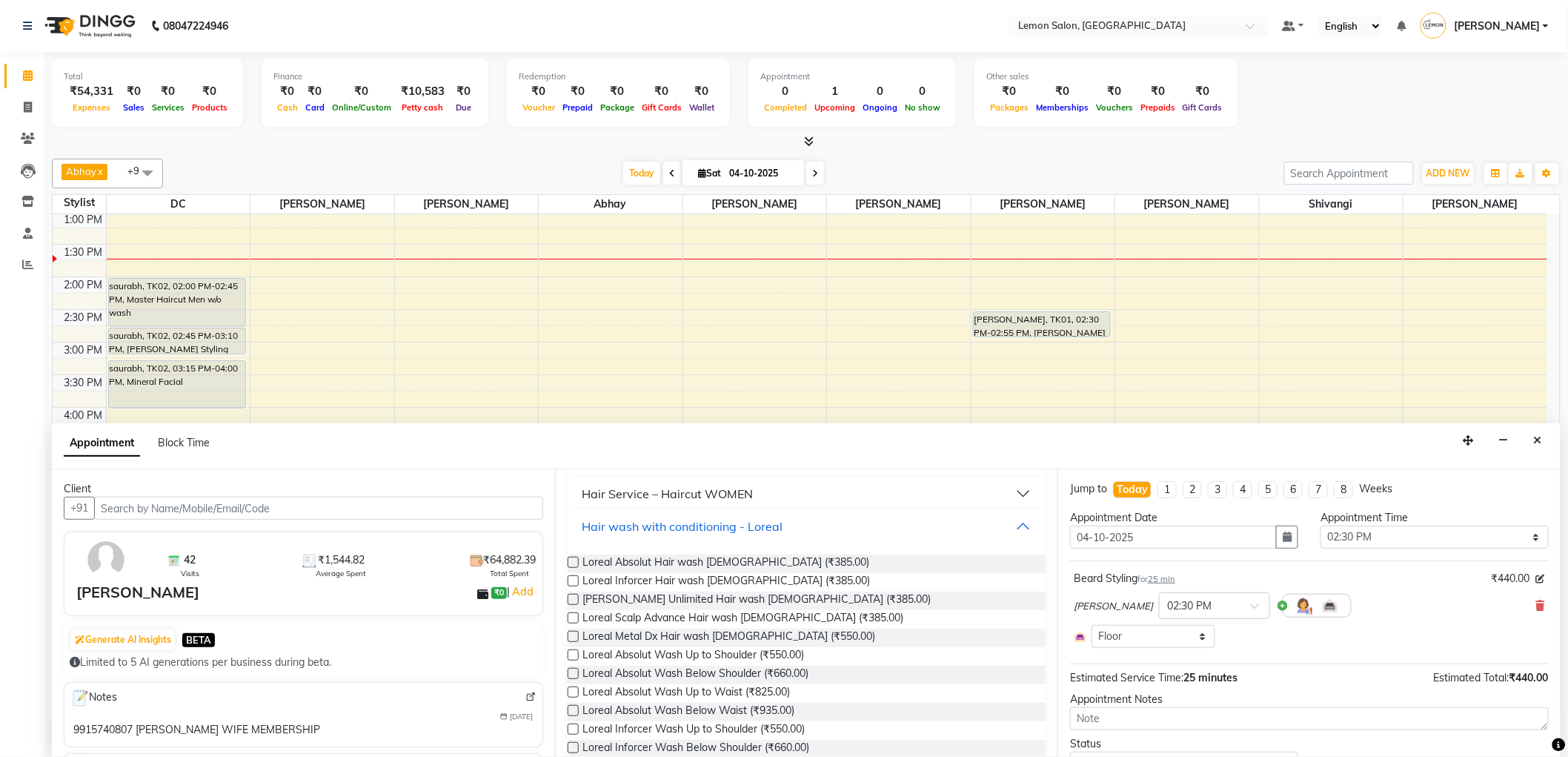
scroll to position [247, 0]
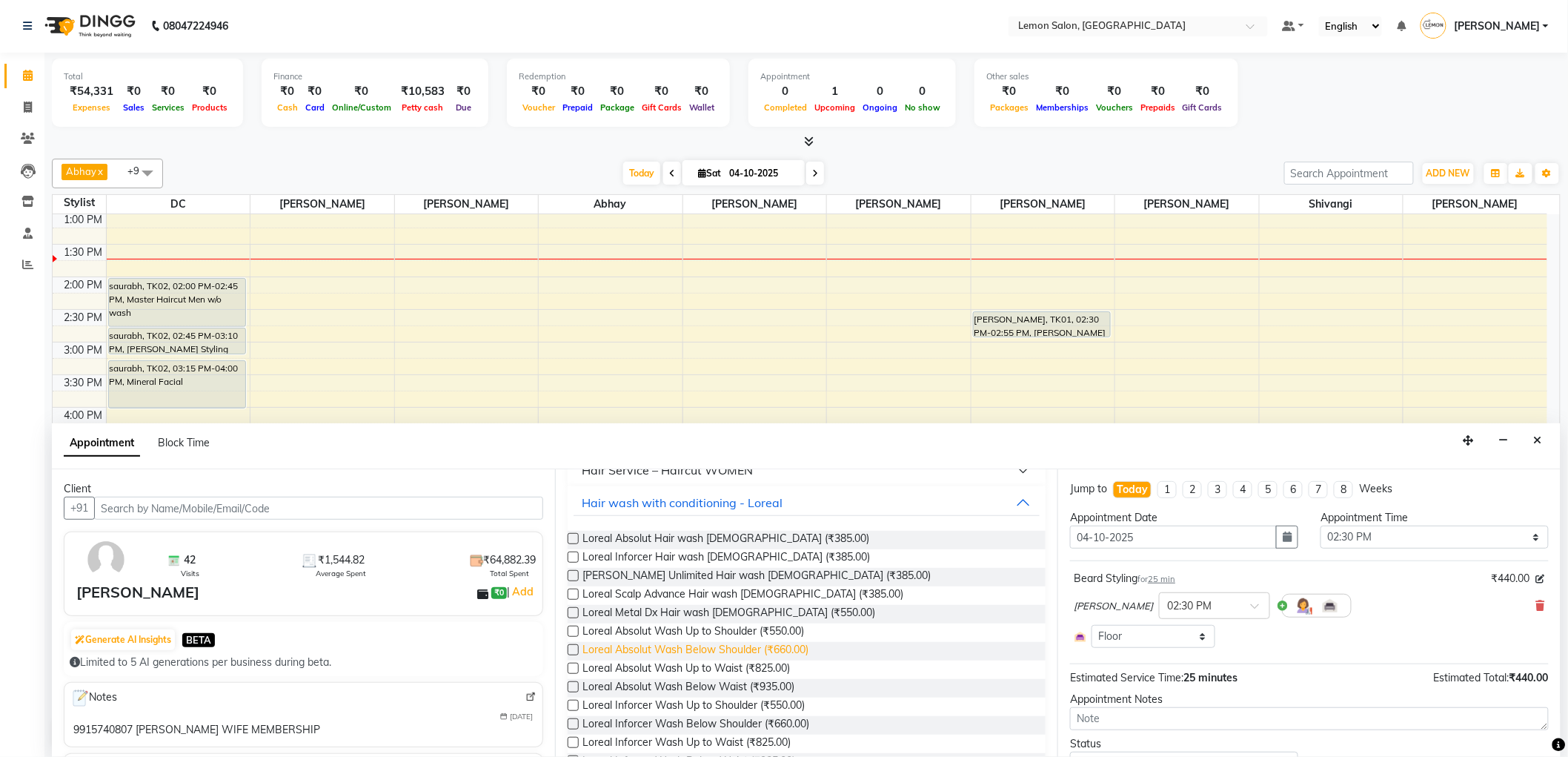
click at [744, 657] on span "Loreal Absolut Wash Below Shoulder (₹660.00)" at bounding box center [695, 651] width 226 height 18
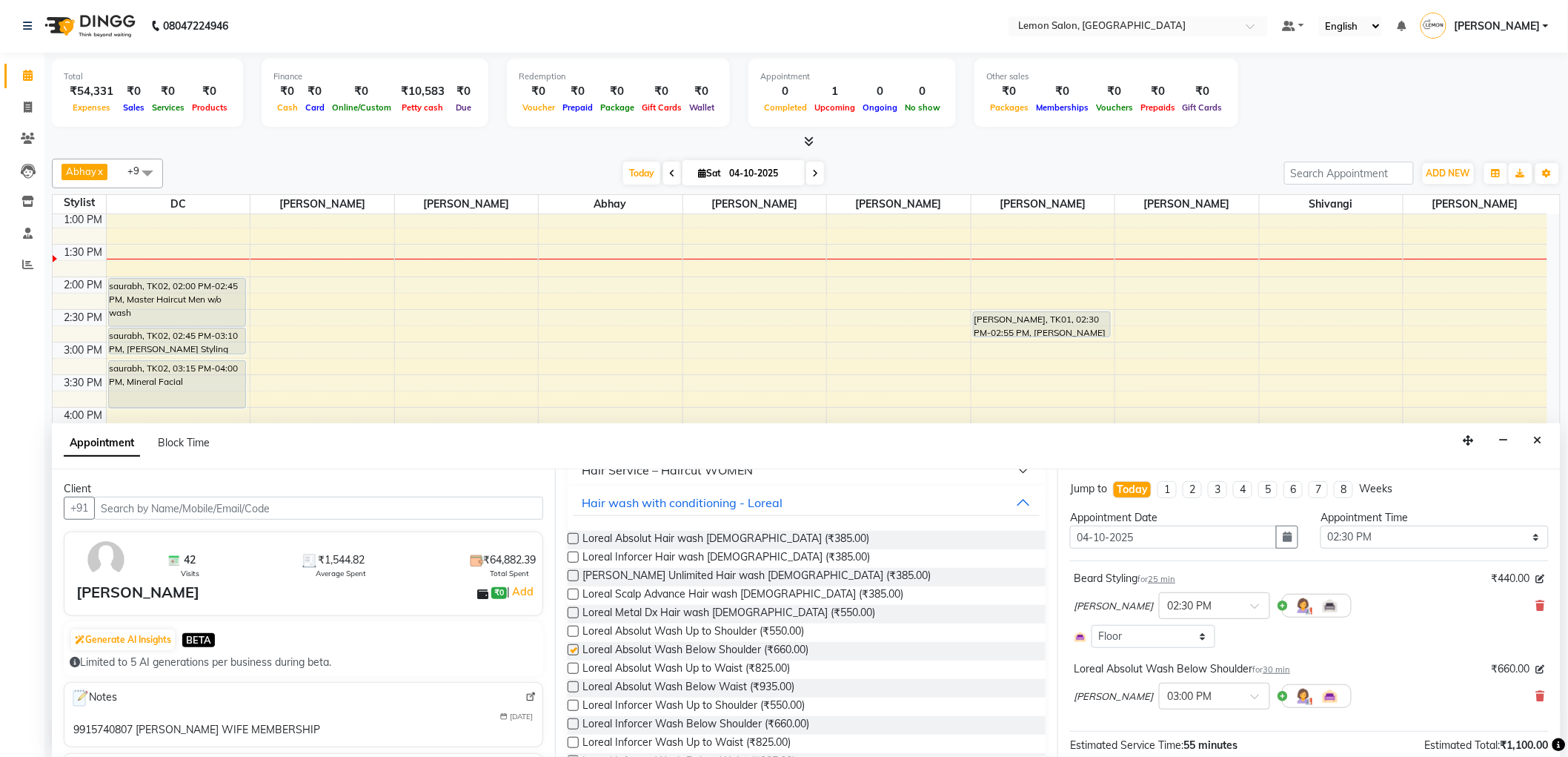
checkbox input "false"
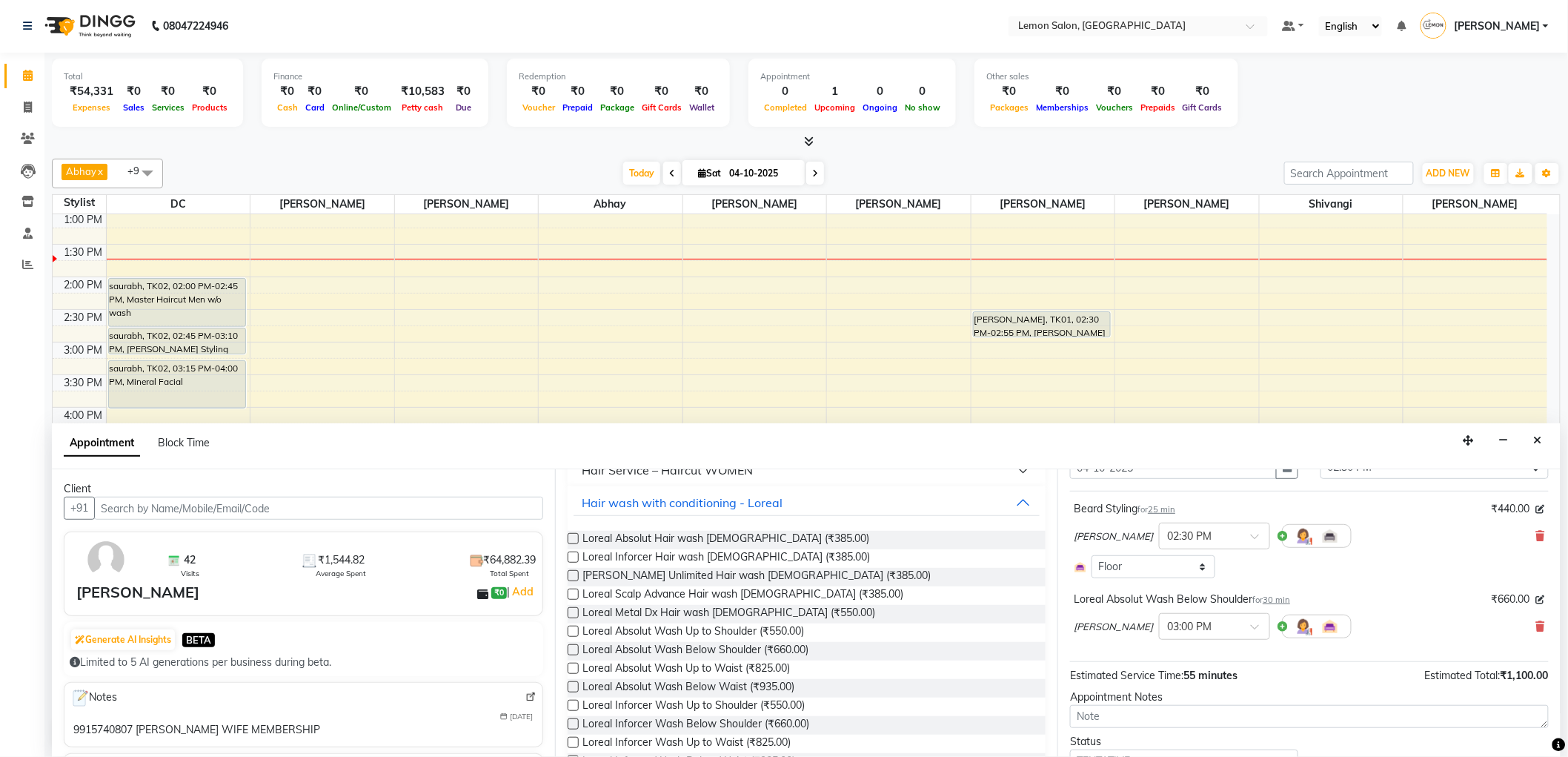
scroll to position [136, 0]
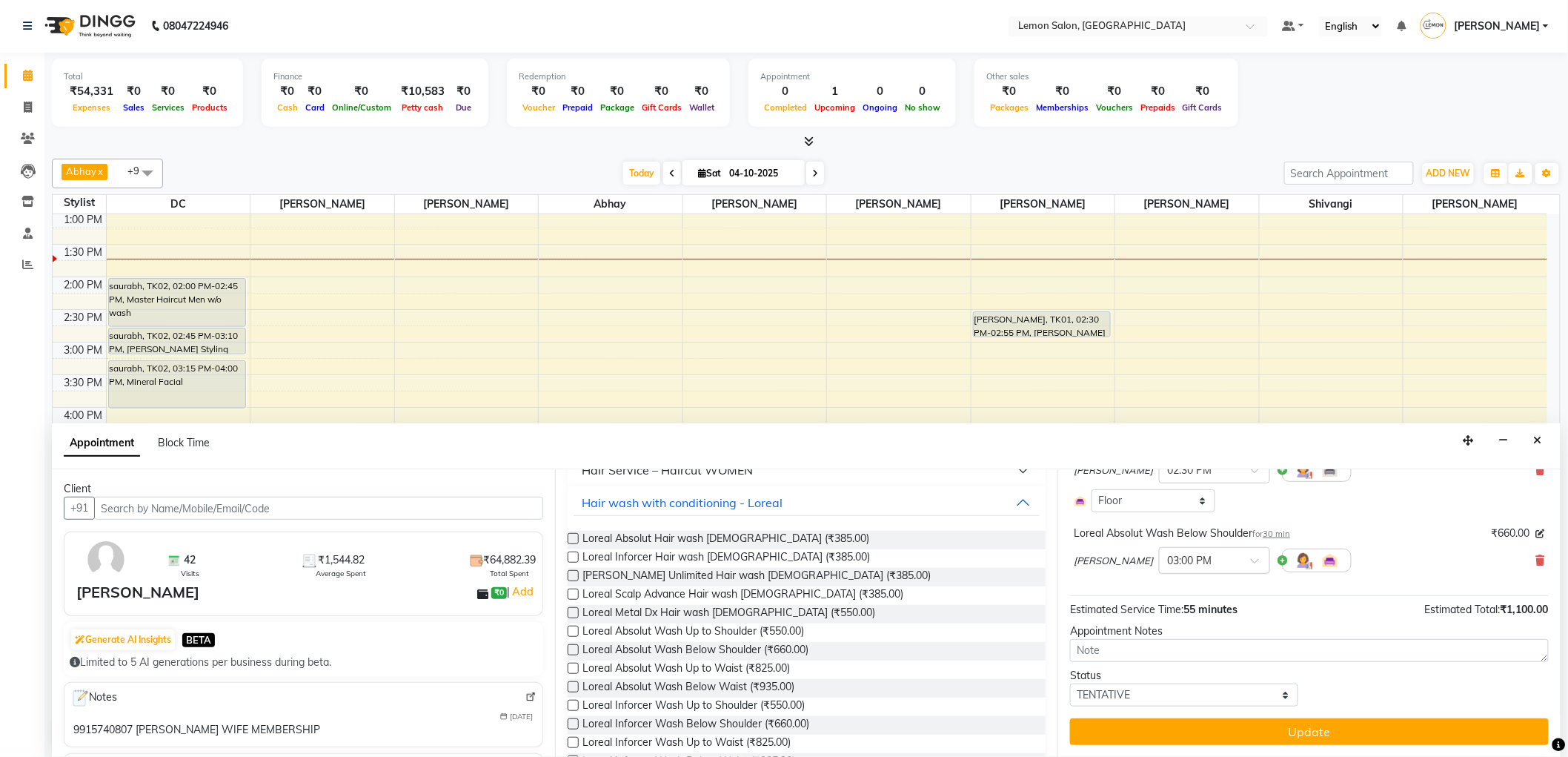
click at [1209, 562] on input "text" at bounding box center [1200, 559] width 65 height 16
click at [1187, 691] on div "02:30 PM" at bounding box center [1215, 698] width 110 height 27
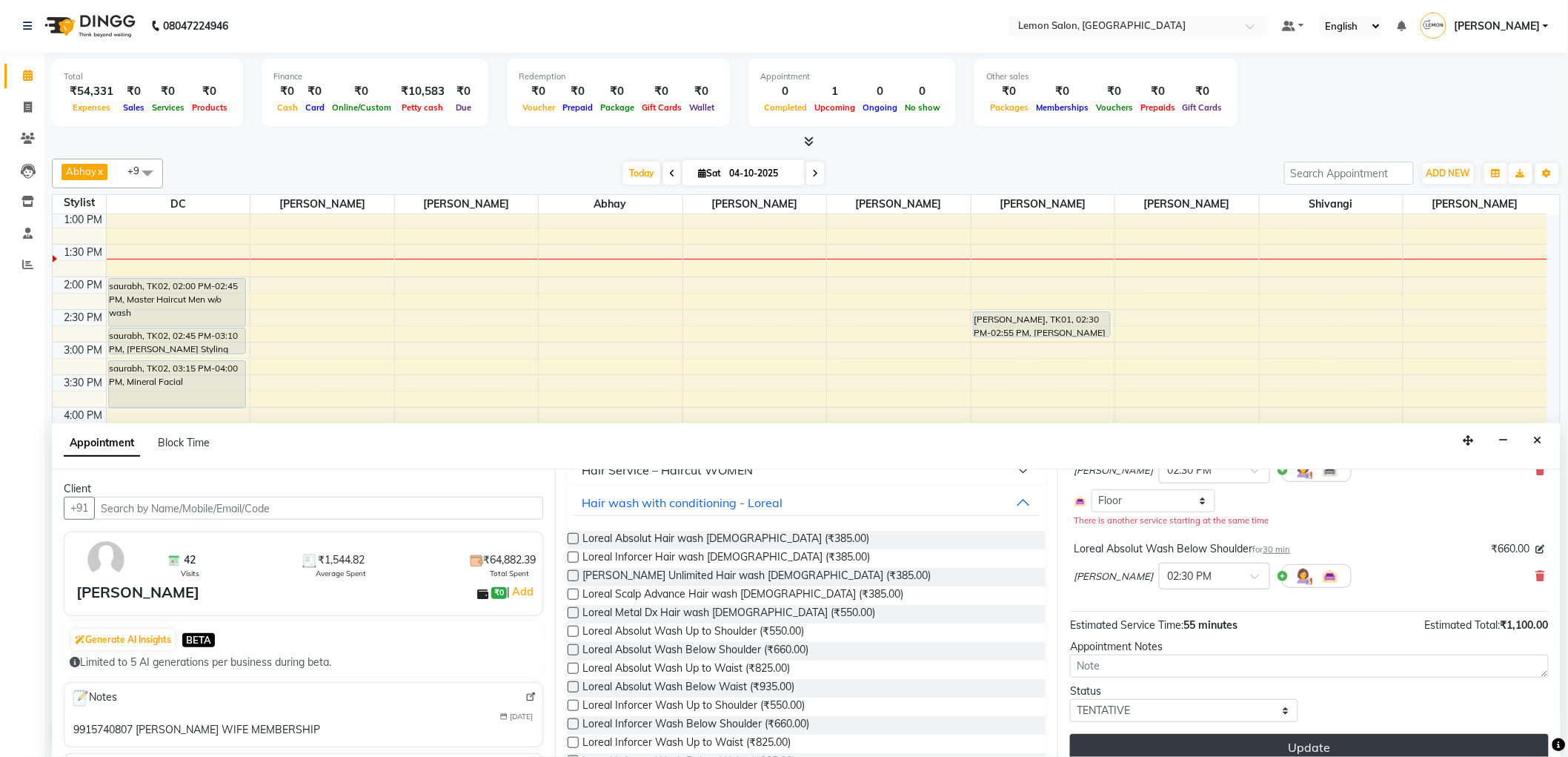
click at [1280, 742] on button "Update" at bounding box center [1309, 747] width 479 height 27
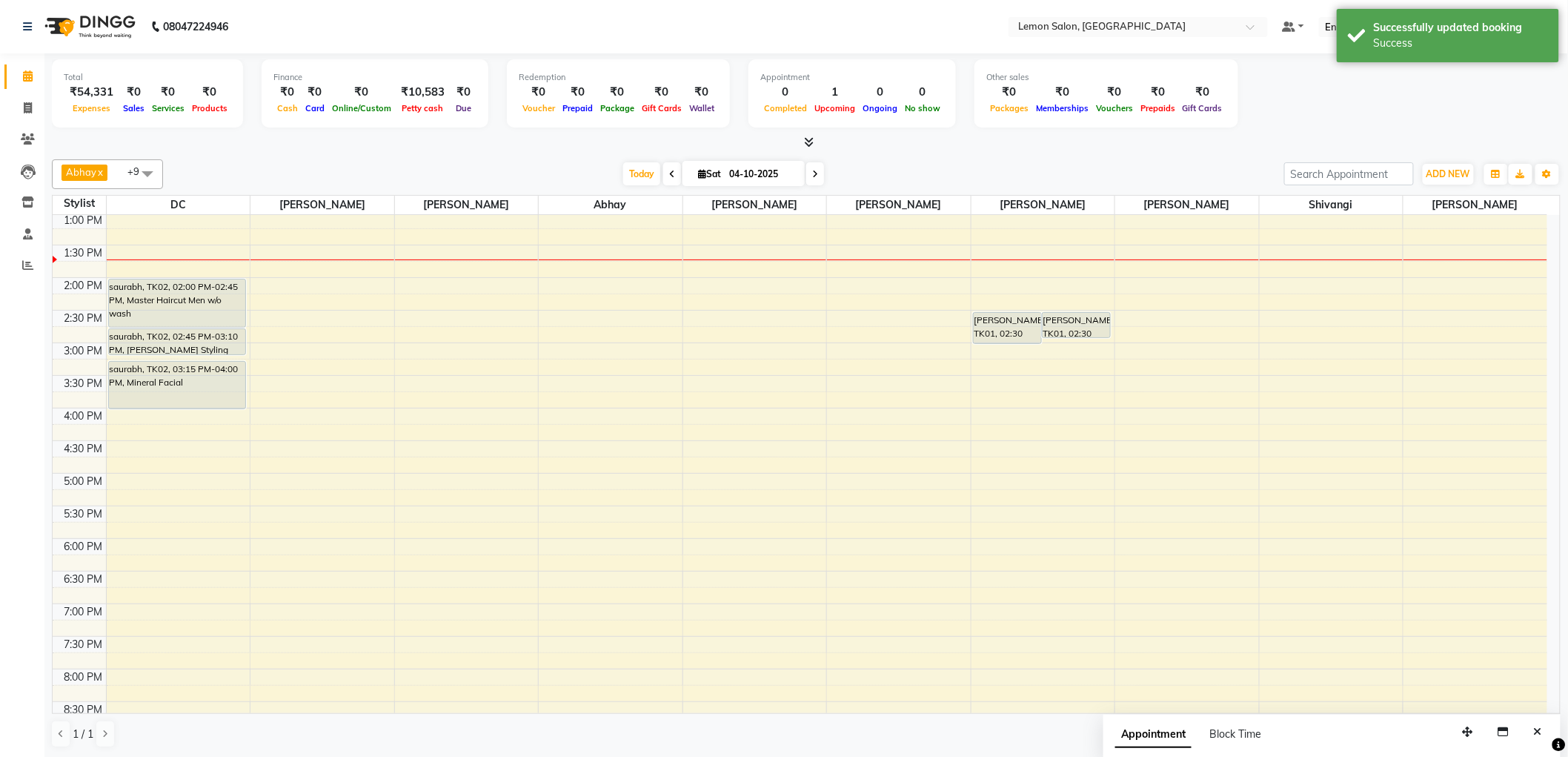
scroll to position [0, 0]
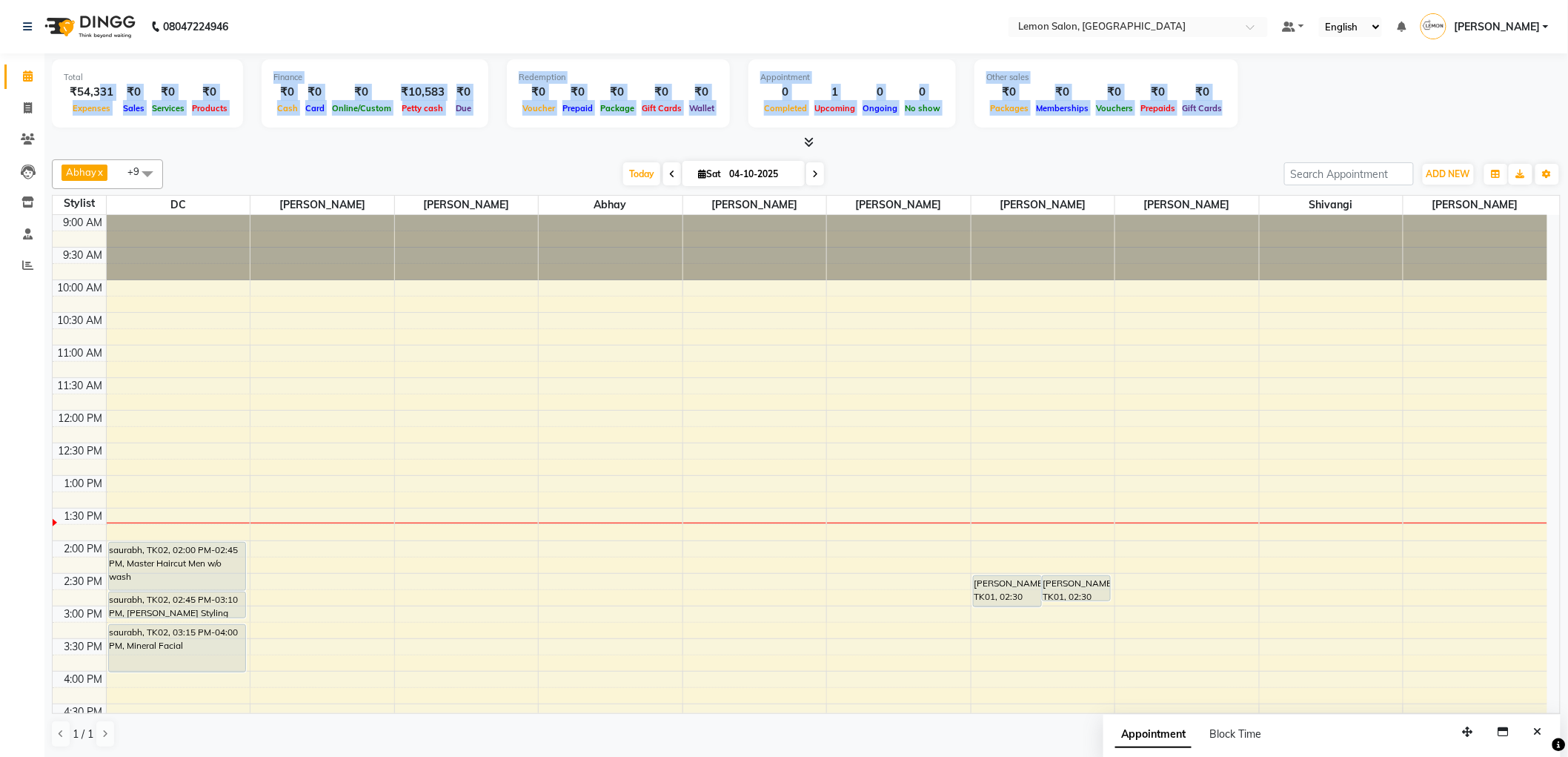
drag, startPoint x: 100, startPoint y: 85, endPoint x: 1316, endPoint y: 91, distance: 1216.0
click at [1316, 91] on div "Total ₹54,331 Expenses ₹0 Sales ₹0 Services ₹0 Products Finance ₹0 Cash ₹0 Card…" at bounding box center [806, 95] width 1509 height 72
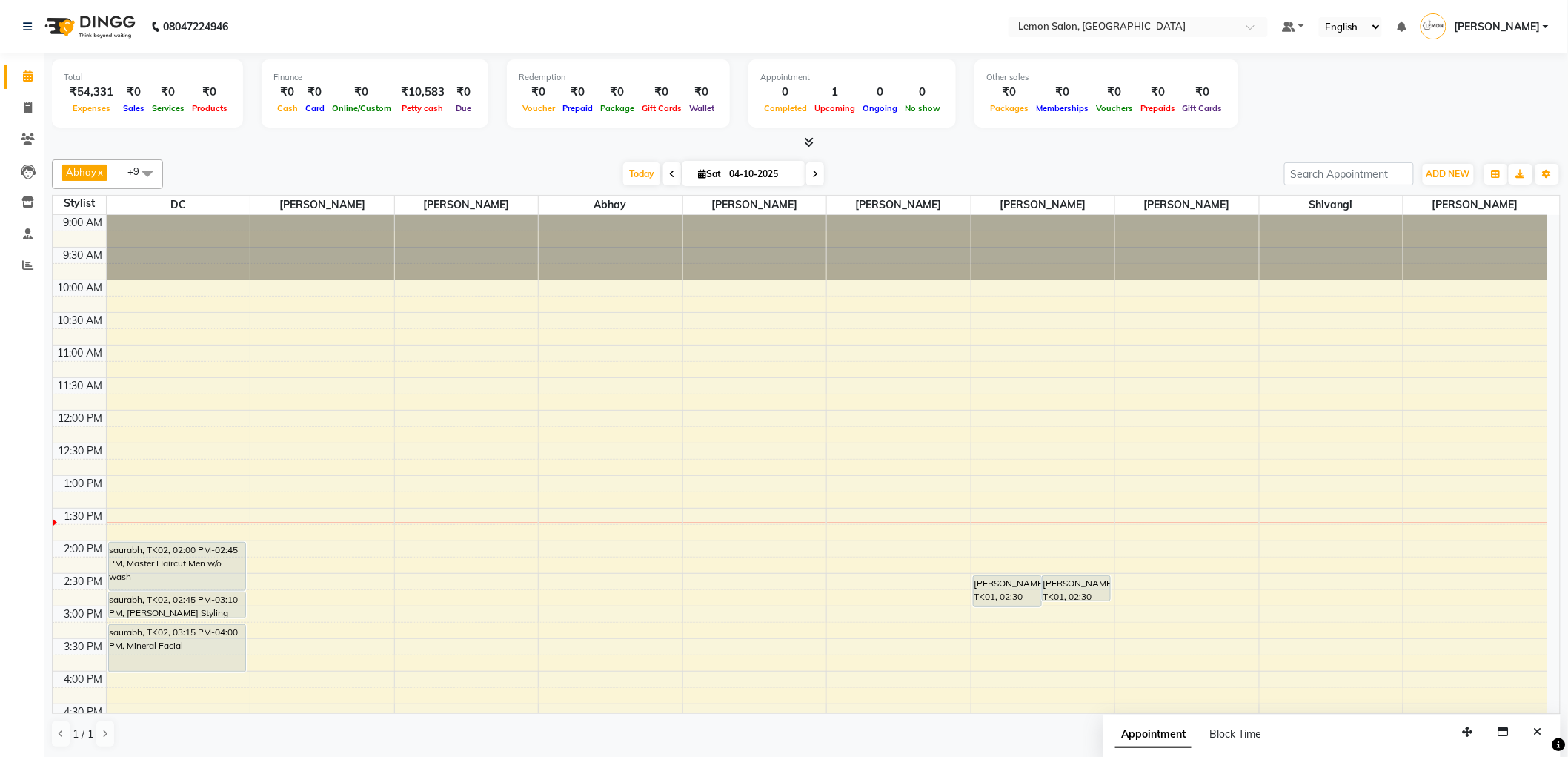
click at [1316, 92] on div "Total ₹54,331 Expenses ₹0 Sales ₹0 Services ₹0 Products Finance ₹0 Cash ₹0 Card…" at bounding box center [806, 95] width 1509 height 72
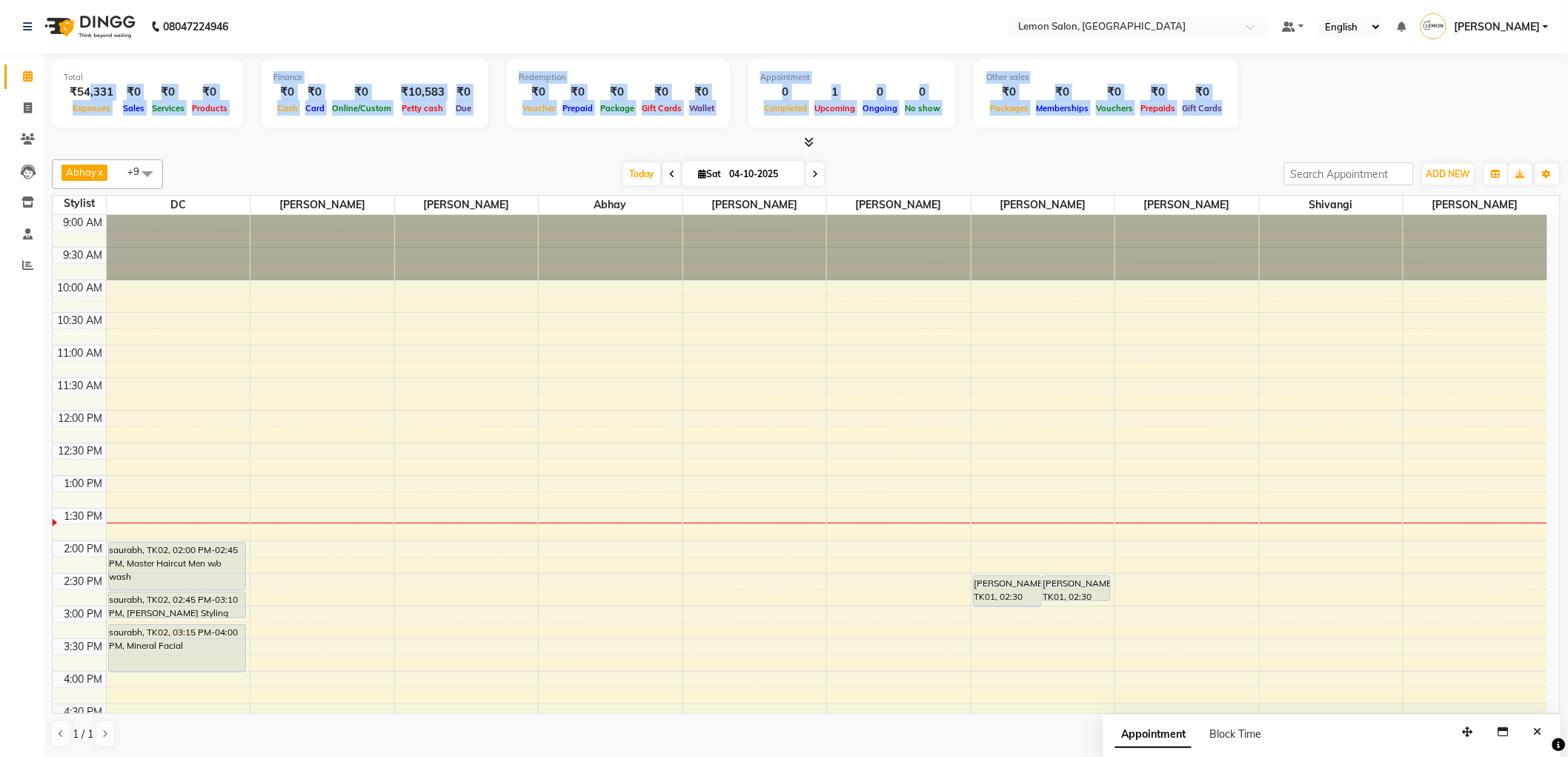
drag, startPoint x: 1205, startPoint y: 117, endPoint x: 89, endPoint y: 93, distance: 1116.3
click at [89, 93] on div "Total ₹54,331 Expenses ₹0 Sales ₹0 Services ₹0 Products Finance ₹0 Cash ₹0 Card…" at bounding box center [806, 95] width 1509 height 72
click at [464, 101] on div "Due" at bounding box center [463, 107] width 26 height 16
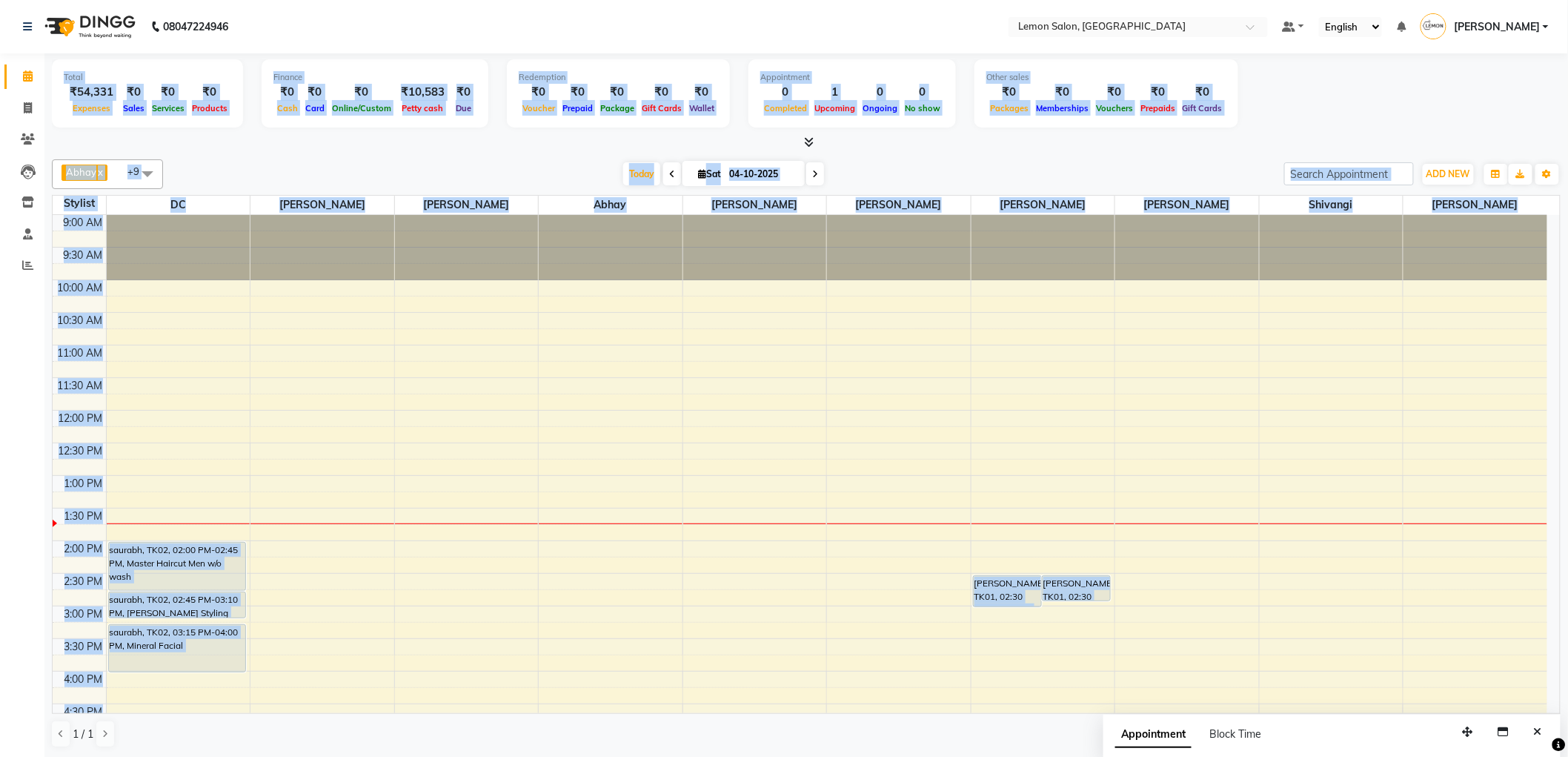
drag, startPoint x: 62, startPoint y: 80, endPoint x: 1290, endPoint y: 179, distance: 1232.0
click at [1290, 179] on div "Total ₹54,331 Expenses ₹0 Sales ₹0 Services ₹0 Products Finance ₹0 Cash ₹0 Card…" at bounding box center [806, 405] width 1524 height 704
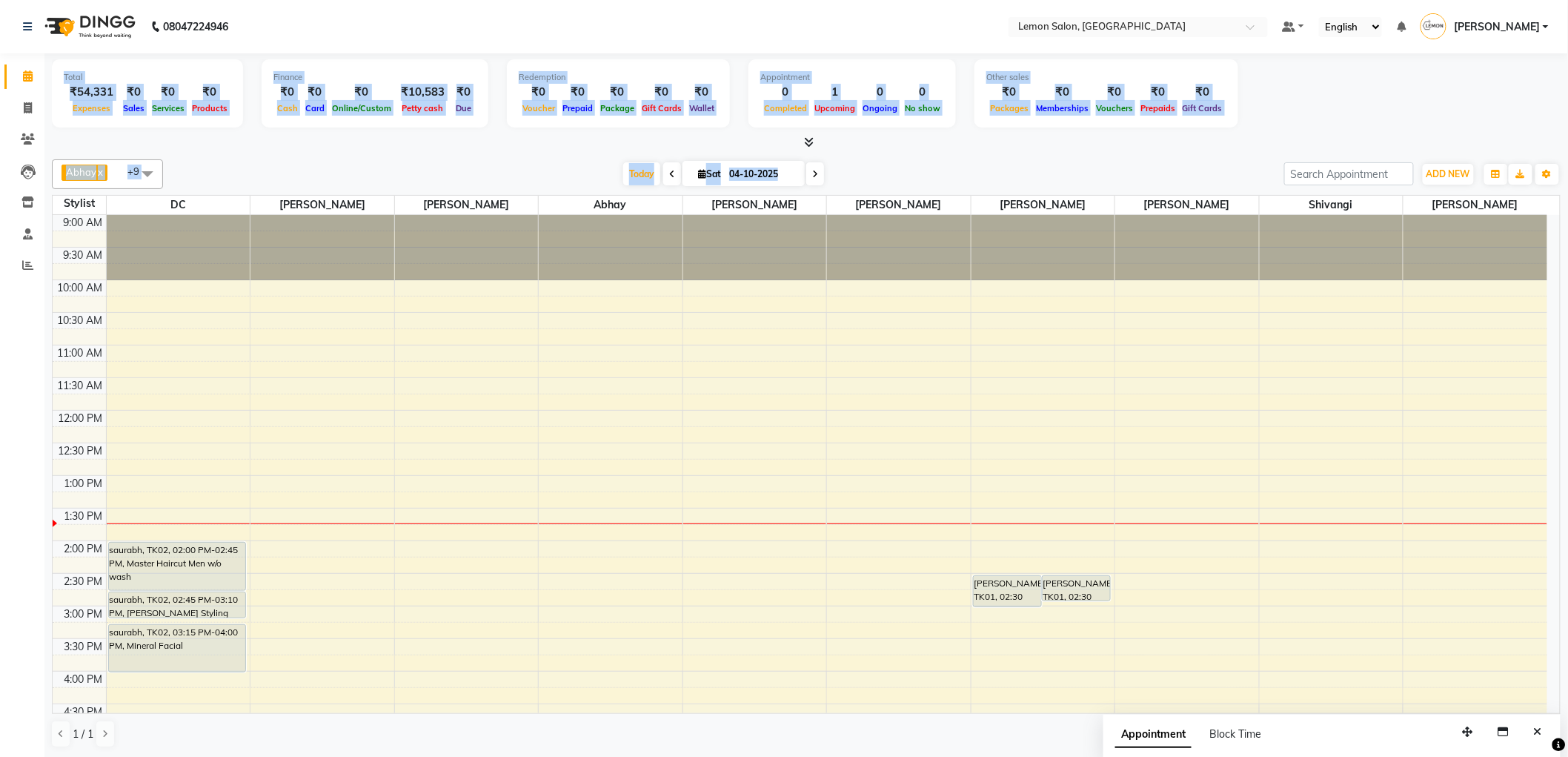
click at [1276, 116] on div "Total ₹54,331 Expenses ₹0 Sales ₹0 Services ₹0 Products Finance ₹0 Cash ₹0 Card…" at bounding box center [806, 95] width 1509 height 72
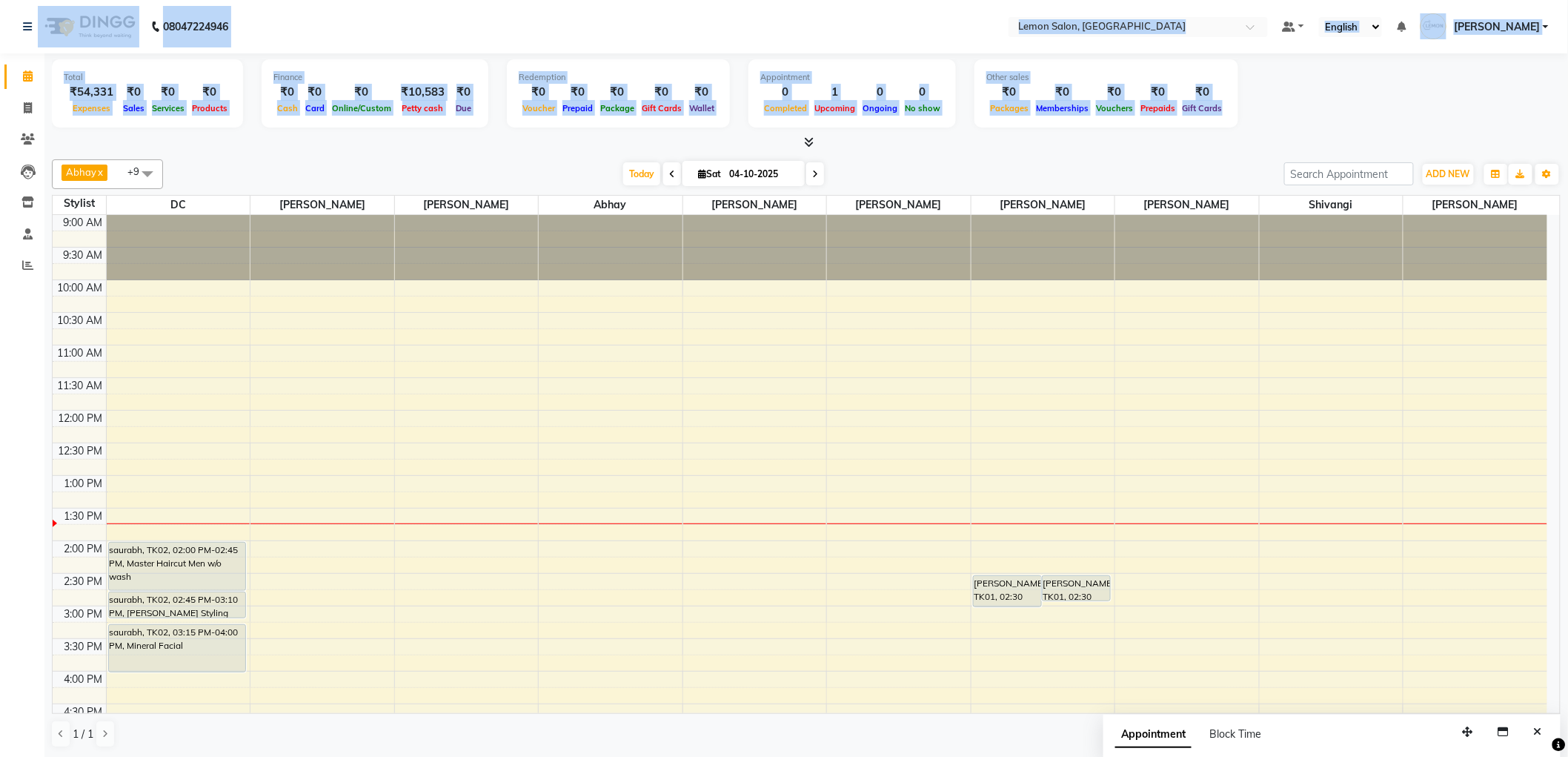
drag, startPoint x: 1276, startPoint y: 116, endPoint x: 51, endPoint y: -4, distance: 1230.9
click at [51, 0] on html "08047224946 Select Location × Lemon Salon, Malad Default Panel My Panel English…" at bounding box center [784, 378] width 1568 height 757
click at [441, 49] on nav "08047224946 Select Location × Lemon Salon, Malad Default Panel My Panel English…" at bounding box center [784, 27] width 1568 height 53
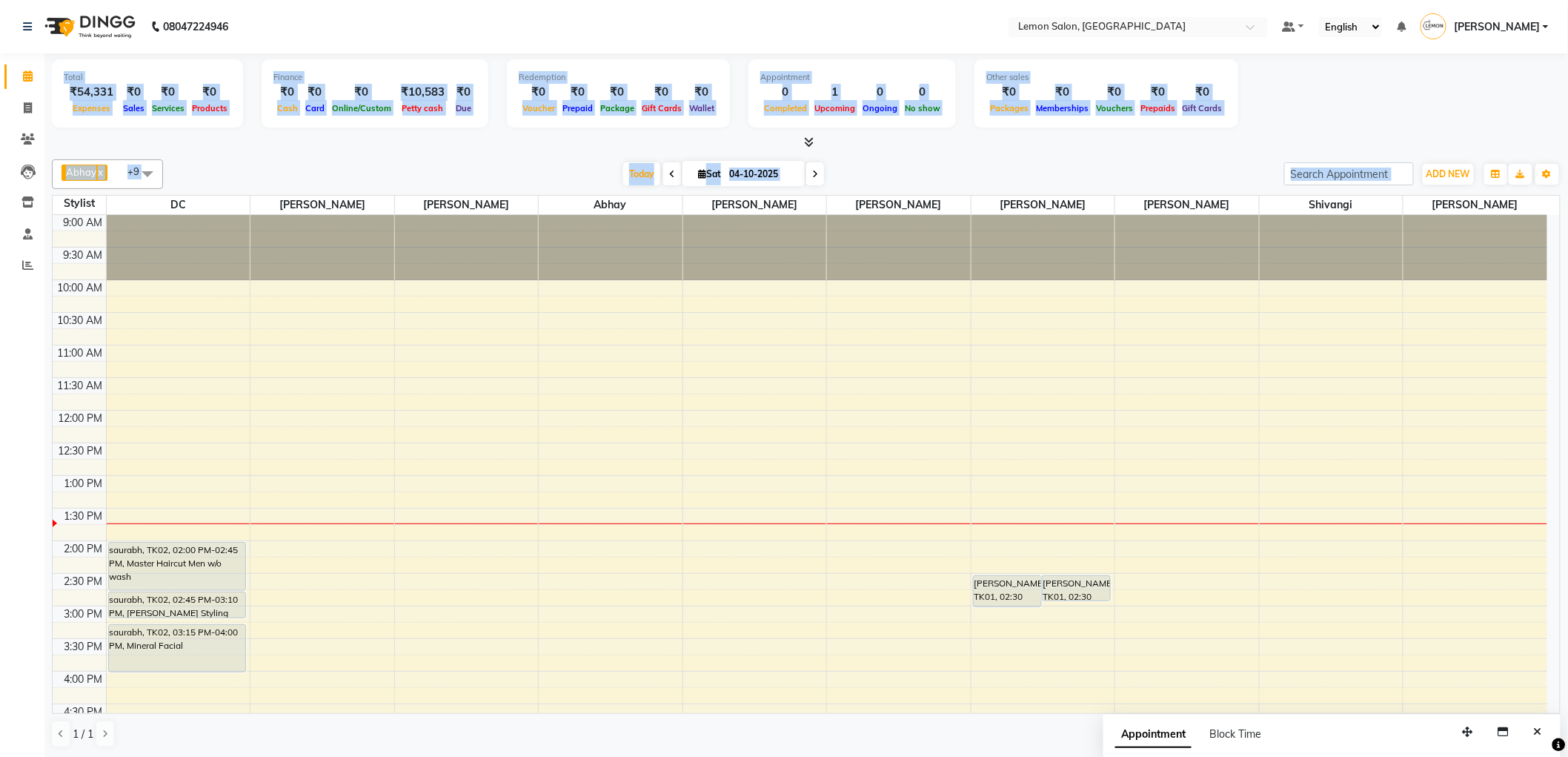
drag, startPoint x: 57, startPoint y: 67, endPoint x: 1580, endPoint y: 354, distance: 1549.8
click at [1568, 354] on html "08047224946 Select Location × Lemon Salon, Malad Default Panel My Panel English…" at bounding box center [784, 378] width 1568 height 757
click at [1227, 93] on div "Total ₹54,331 Expenses ₹0 Sales ₹0 Services ₹0 Products Finance ₹0 Cash ₹0 Card…" at bounding box center [806, 95] width 1509 height 72
drag, startPoint x: 68, startPoint y: 78, endPoint x: 934, endPoint y: 142, distance: 868.4
click at [934, 142] on div "Total ₹54,331 Expenses ₹0 Sales ₹0 Services ₹0 Products Finance ₹0 Cash ₹0 Card…" at bounding box center [806, 102] width 1509 height 97
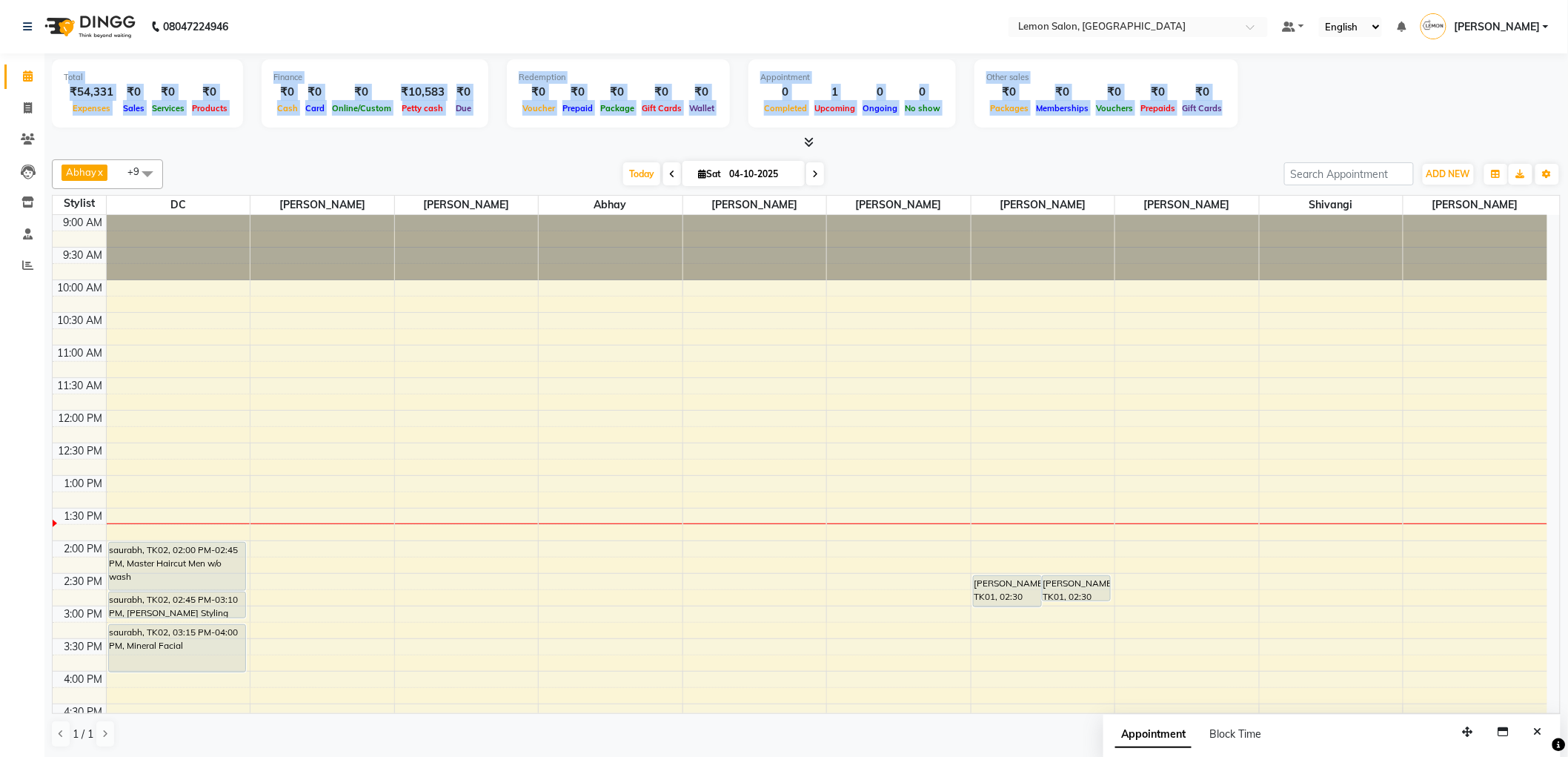
click at [957, 114] on div "Total ₹54,331 Expenses ₹0 Sales ₹0 Services ₹0 Products Finance ₹0 Cash ₹0 Card…" at bounding box center [806, 95] width 1509 height 72
drag, startPoint x: 62, startPoint y: 67, endPoint x: 1295, endPoint y: 172, distance: 1237.5
click at [1295, 172] on div "Total ₹54,331 Expenses ₹0 Sales ₹0 Services ₹0 Products Finance ₹0 Cash ₹0 Card…" at bounding box center [806, 405] width 1524 height 704
click at [1190, 127] on div "Total ₹54,331 Expenses ₹0 Sales ₹0 Services ₹0 Products Finance ₹0 Cash ₹0 Card…" at bounding box center [806, 95] width 1509 height 72
click at [1198, 117] on div "Other sales ₹0 Packages ₹0 Memberships ₹0 Vouchers ₹0 Prepaids ₹0 Gift Cards" at bounding box center [1106, 93] width 264 height 68
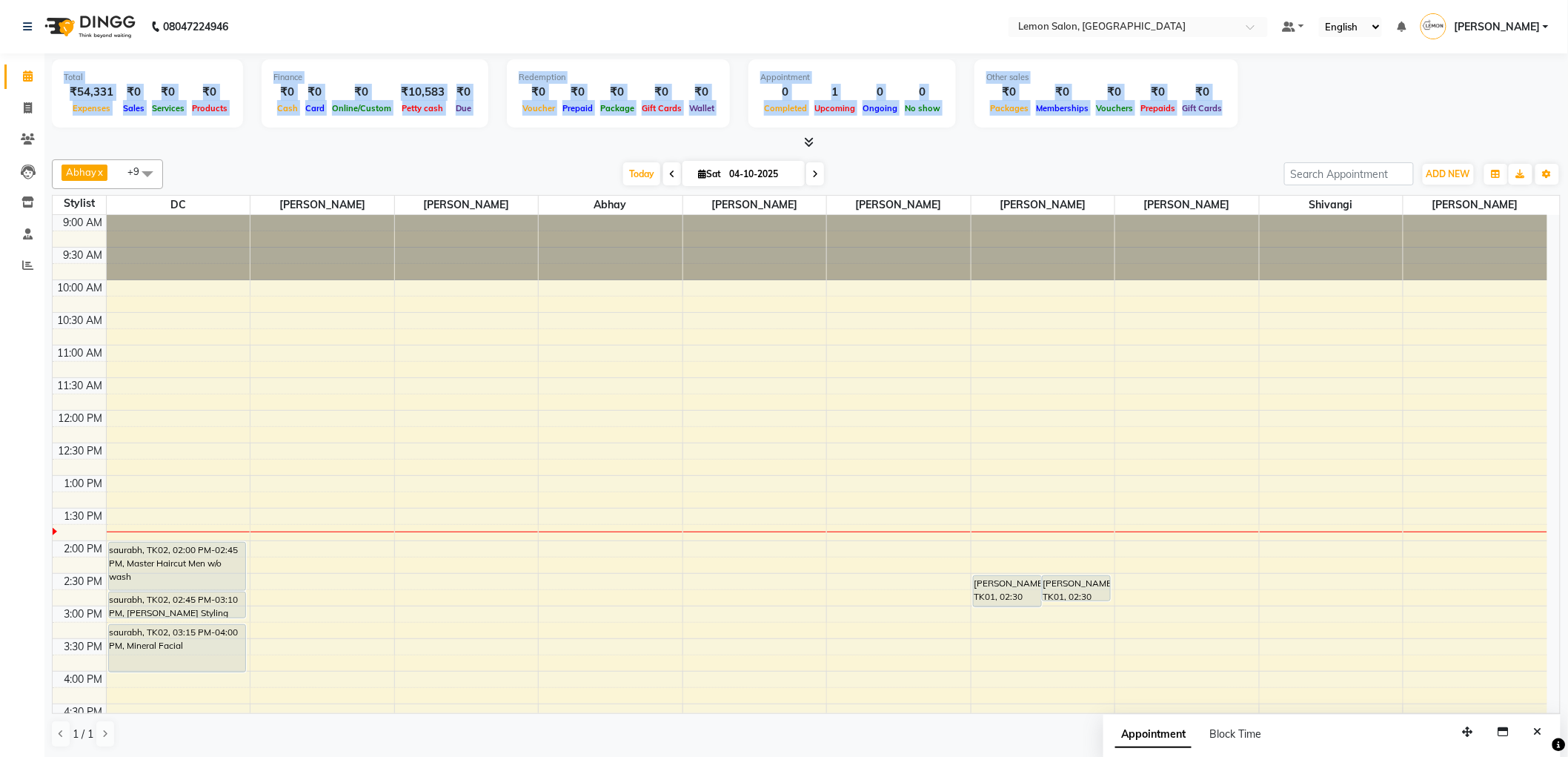
drag, startPoint x: 1212, startPoint y: 117, endPoint x: 0, endPoint y: 100, distance: 1212.1
click at [0, 100] on app-home "08047224946 Select Location × Lemon Salon, Malad Default Panel My Panel English…" at bounding box center [784, 379] width 1568 height 758
click at [380, 28] on nav "08047224946 Select Location × Lemon Salon, Malad Default Panel My Panel English…" at bounding box center [784, 27] width 1568 height 53
drag, startPoint x: 52, startPoint y: 70, endPoint x: 1257, endPoint y: 135, distance: 1206.8
click at [1257, 135] on div "Total ₹54,331 Expenses ₹0 Sales ₹0 Services ₹0 Products Finance ₹0 Cash ₹0 Card…" at bounding box center [806, 102] width 1509 height 97
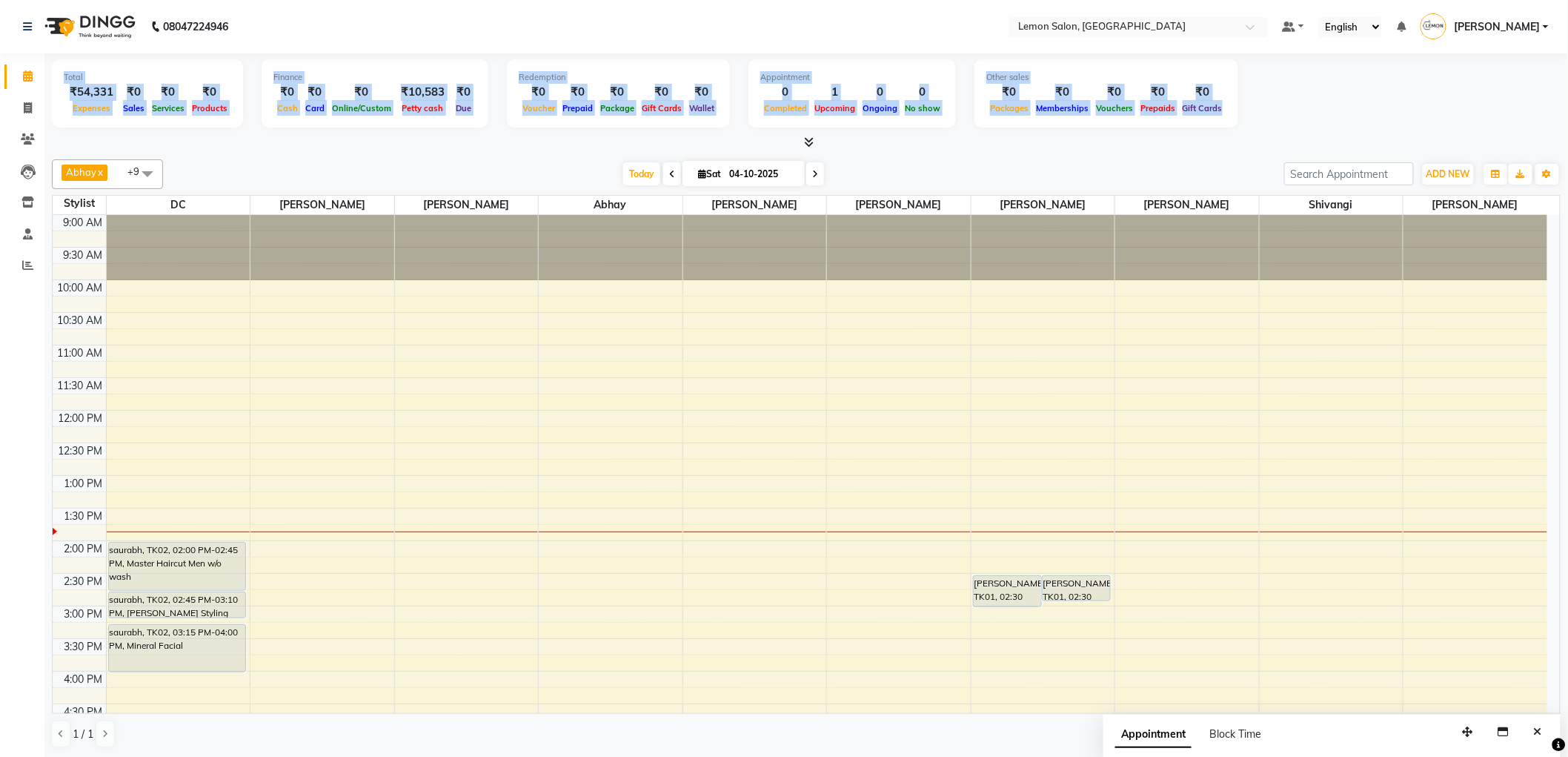
click at [1213, 114] on div "Other sales ₹0 Packages ₹0 Memberships ₹0 Vouchers ₹0 Prepaids ₹0 Gift Cards" at bounding box center [1106, 93] width 264 height 68
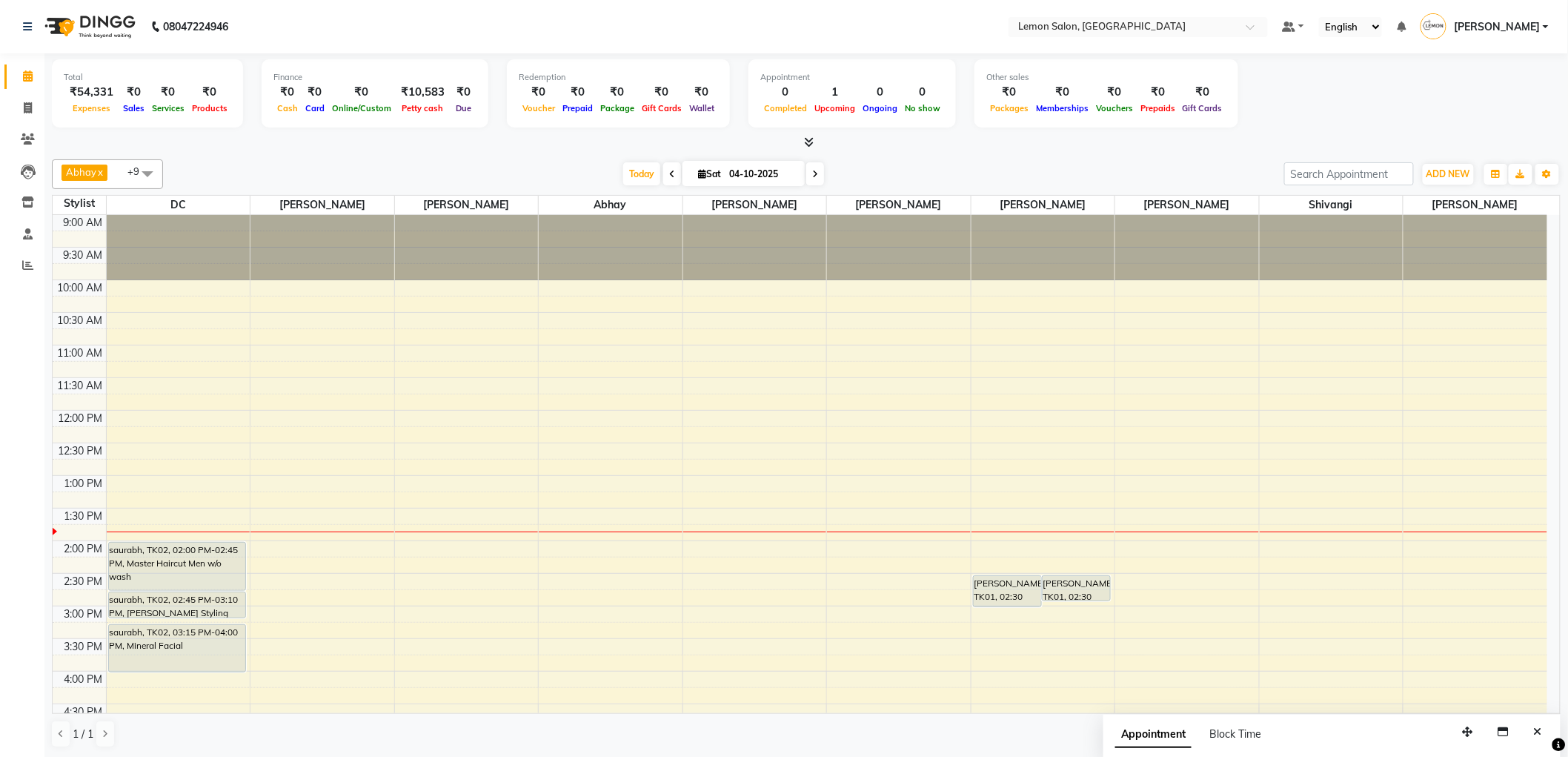
drag, startPoint x: 1197, startPoint y: 117, endPoint x: 174, endPoint y: 61, distance: 1024.5
click at [174, 61] on div "Total ₹54,331 Expenses ₹0 Sales ₹0 Services ₹0 Products Finance ₹0 Cash ₹0 Card…" at bounding box center [806, 95] width 1509 height 72
click at [475, 0] on nav "08047224946 Select Location × Lemon Salon, Malad Default Panel My Panel English…" at bounding box center [784, 27] width 1568 height 53
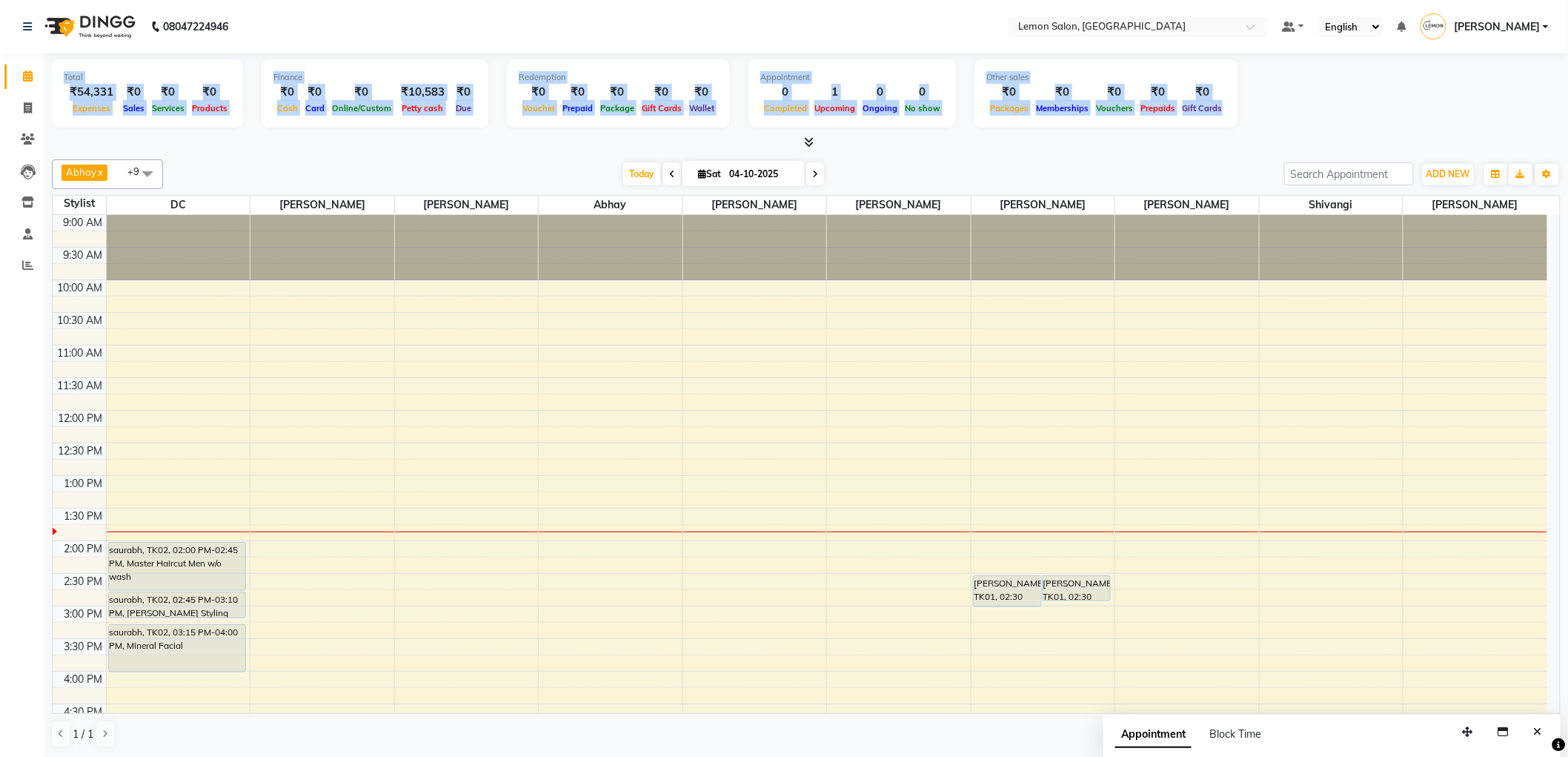
drag, startPoint x: 59, startPoint y: 70, endPoint x: 1344, endPoint y: 87, distance: 1285.1
click at [1344, 87] on div "Total ₹54,331 Expenses ₹0 Sales ₹0 Services ₹0 Products Finance ₹0 Cash ₹0 Card…" at bounding box center [806, 95] width 1509 height 72
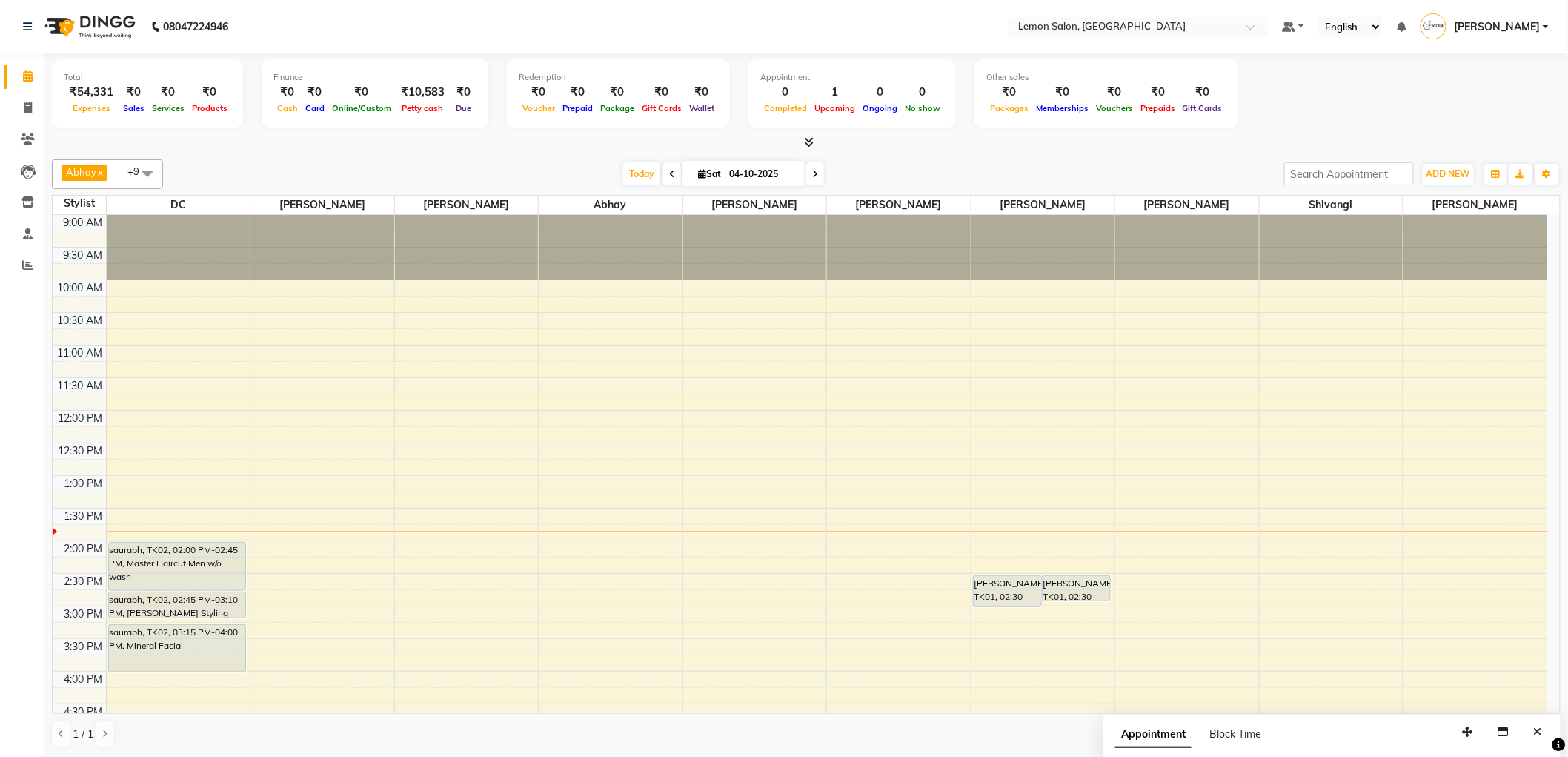
click at [1346, 92] on div "Total ₹54,331 Expenses ₹0 Sales ₹0 Services ₹0 Products Finance ₹0 Cash ₹0 Card…" at bounding box center [806, 95] width 1509 height 72
click at [470, 102] on div "Finance ₹0 Cash ₹0 Card ₹0 Online/Custom ₹10,583 Petty cash ₹0 Due" at bounding box center [375, 93] width 226 height 68
drag, startPoint x: 470, startPoint y: 102, endPoint x: 575, endPoint y: 111, distance: 105.4
click at [486, 109] on div "Total ₹54,331 Expenses ₹0 Sales ₹0 Services ₹0 Products Finance ₹0 Cash ₹0 Card…" at bounding box center [806, 95] width 1509 height 72
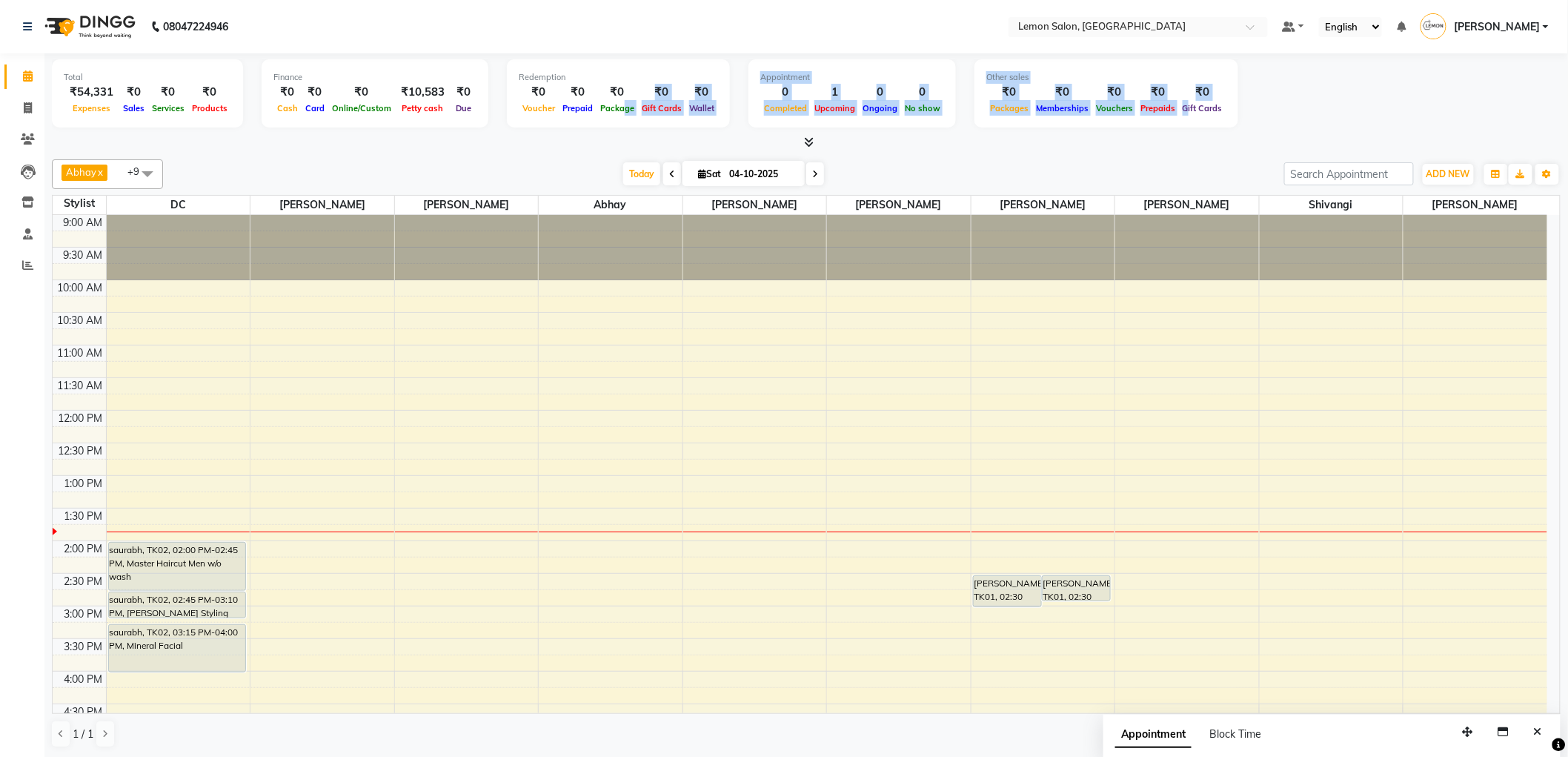
drag, startPoint x: 616, startPoint y: 111, endPoint x: 1168, endPoint y: 125, distance: 552.2
click at [1168, 125] on div "Total ₹54,331 Expenses ₹0 Sales ₹0 Services ₹0 Products Finance ₹0 Cash ₹0 Card…" at bounding box center [806, 95] width 1509 height 72
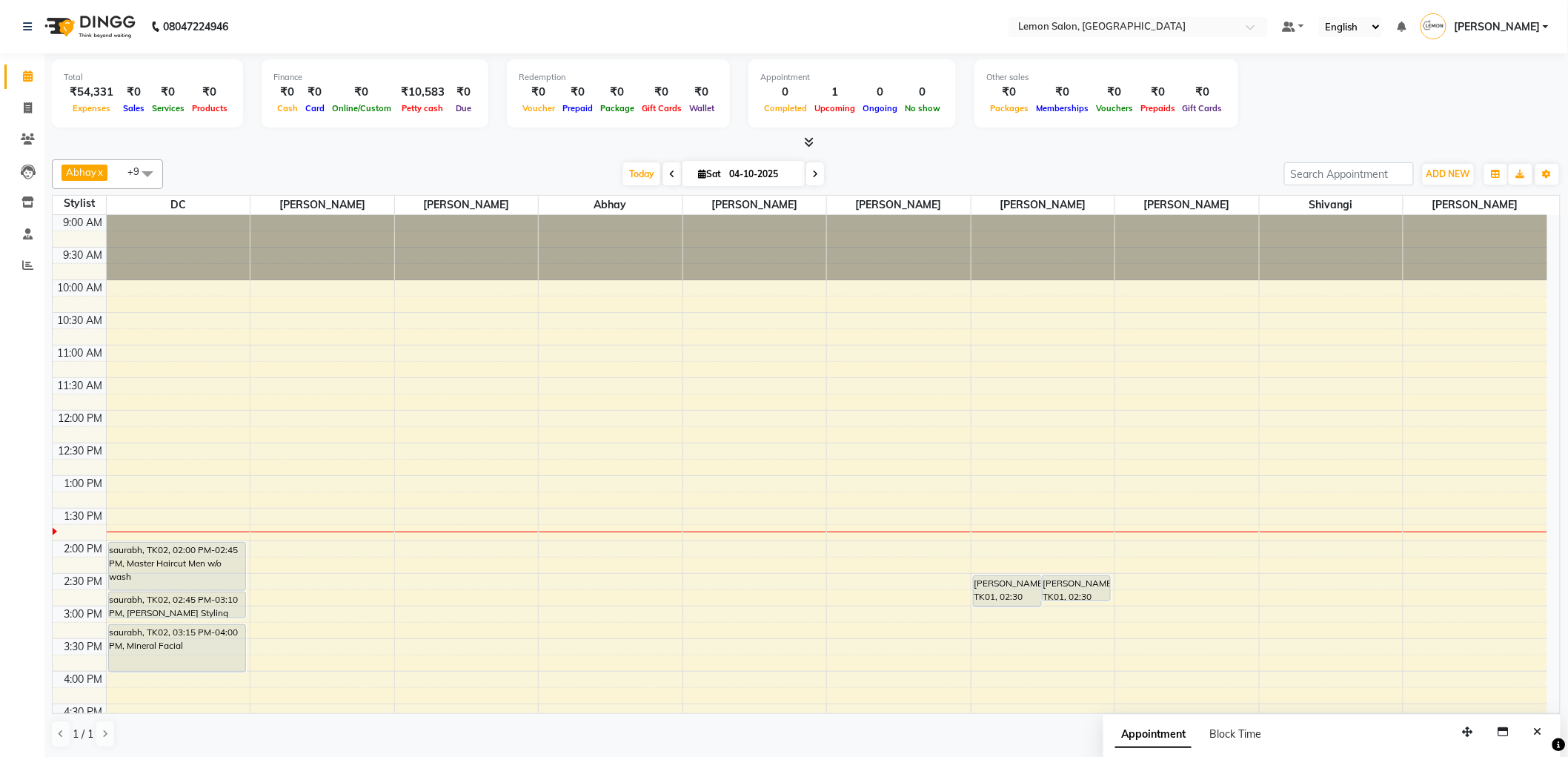
click at [1192, 109] on span "Gift Cards" at bounding box center [1202, 108] width 47 height 10
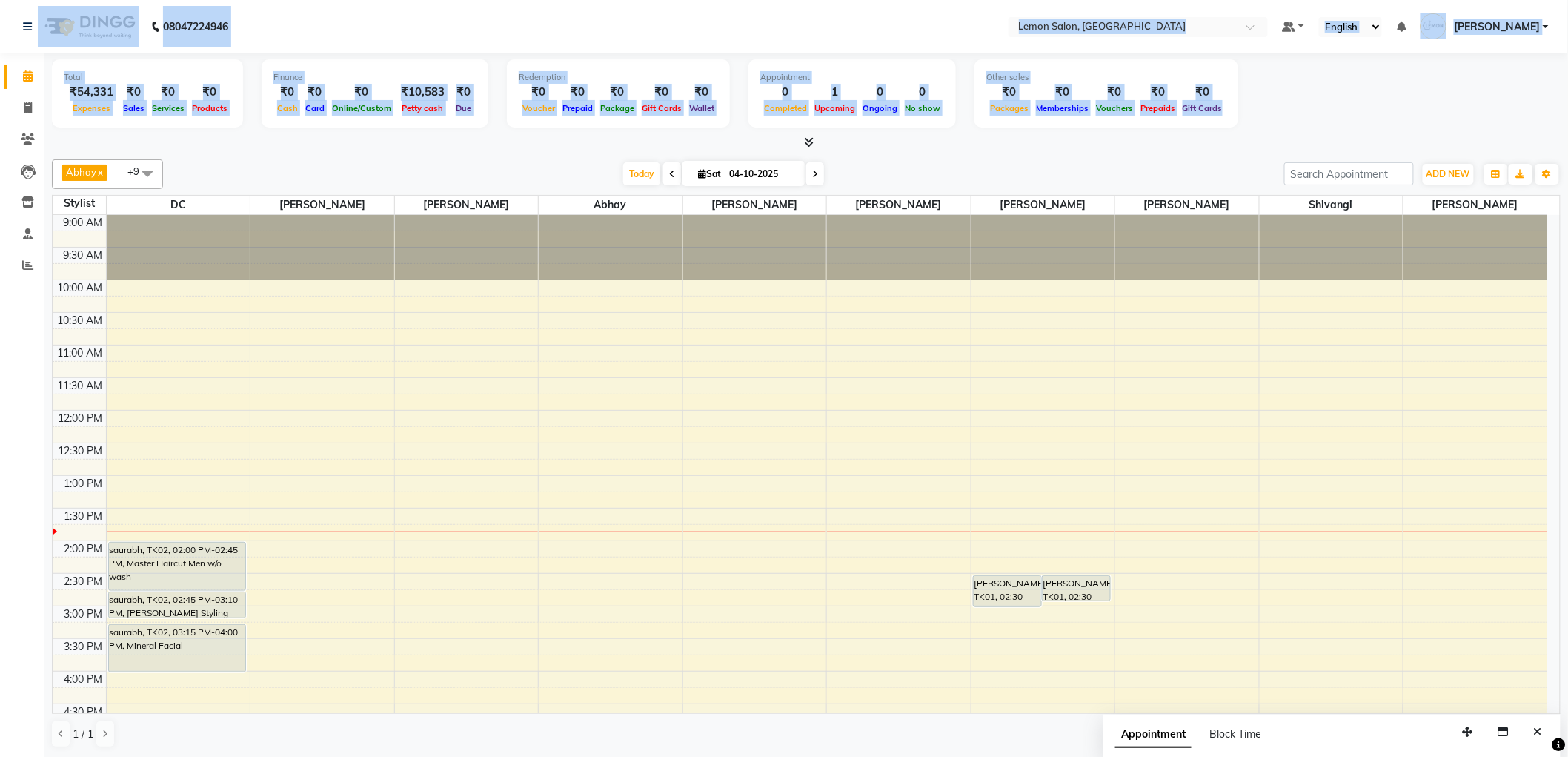
drag, startPoint x: 1202, startPoint y: 108, endPoint x: 0, endPoint y: 38, distance: 1204.0
click at [0, 38] on app-home "08047224946 Select Location × Lemon Salon, Malad Default Panel My Panel English…" at bounding box center [784, 379] width 1568 height 758
click at [448, 38] on nav "08047224946 Select Location × Lemon Salon, Malad Default Panel My Panel English…" at bounding box center [784, 27] width 1568 height 53
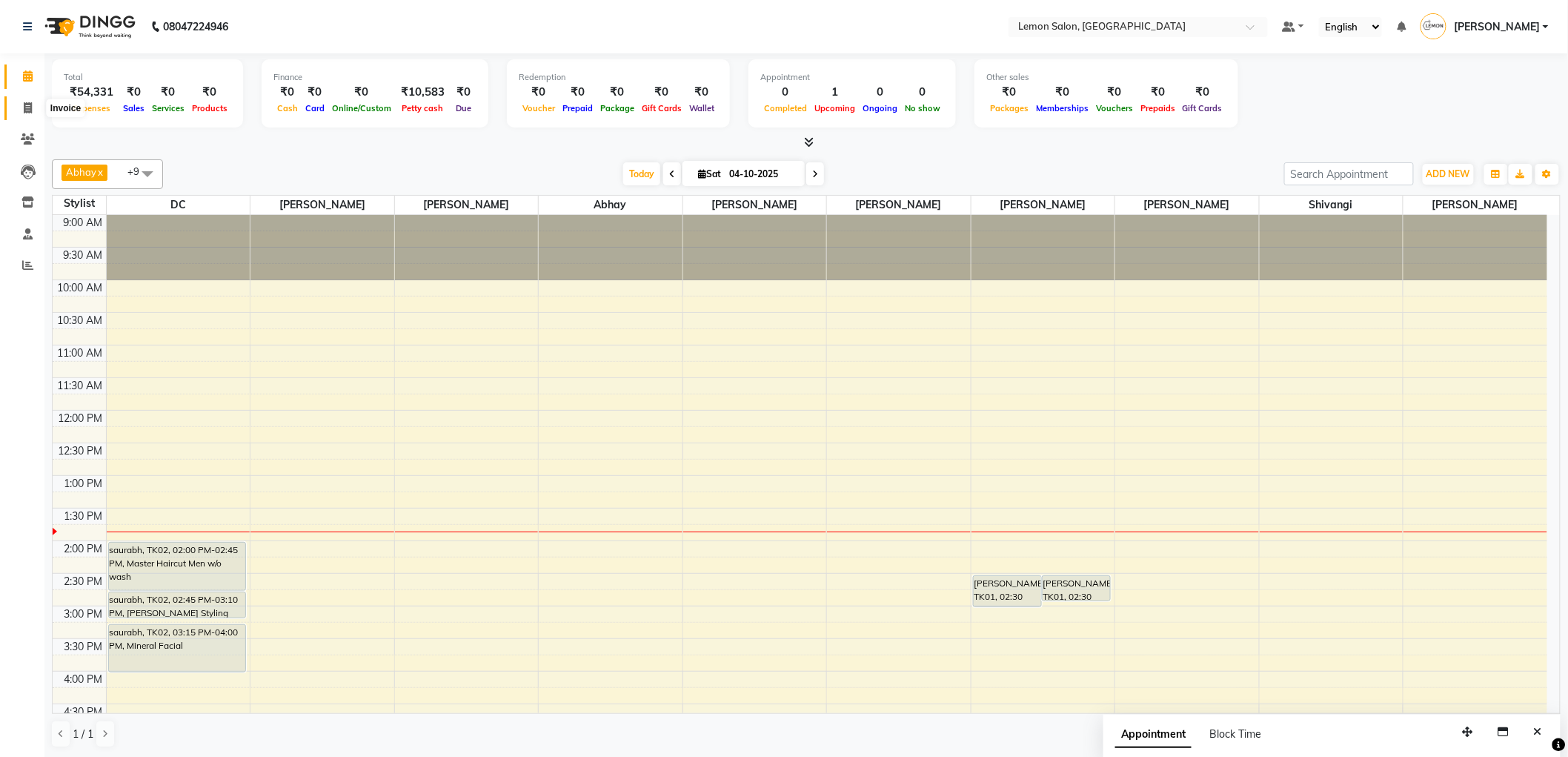
click at [30, 109] on icon at bounding box center [27, 107] width 8 height 11
select select "561"
select select "service"
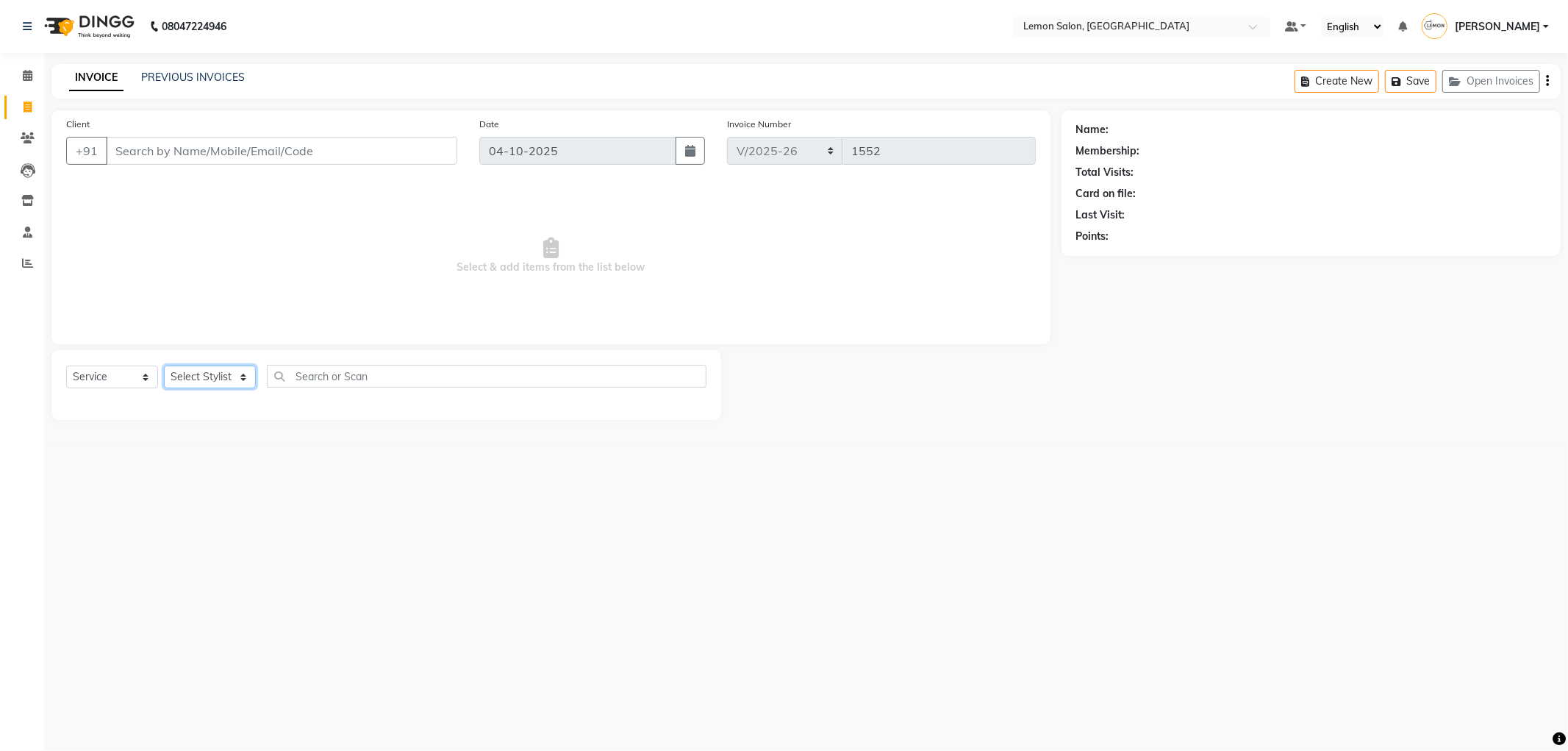
click at [231, 377] on select "Select Stylist" at bounding box center [209, 377] width 92 height 23
select select "59681"
click at [164, 366] on select "Select Stylist [PERSON_NAME] [PERSON_NAME] [PERSON_NAME] DC [PERSON_NAME] [PERS…" at bounding box center [209, 377] width 92 height 23
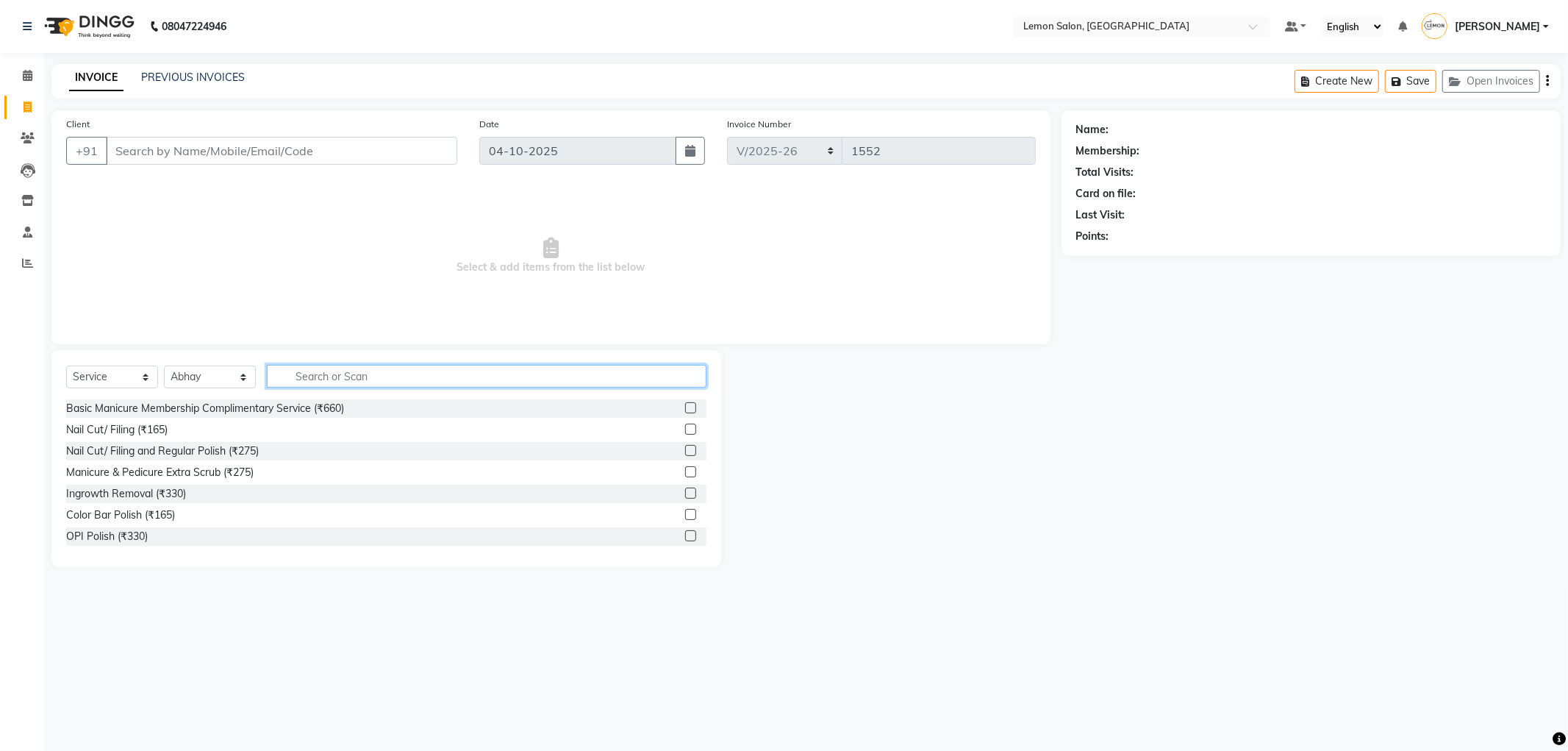
click at [304, 372] on input "text" at bounding box center [487, 376] width 440 height 23
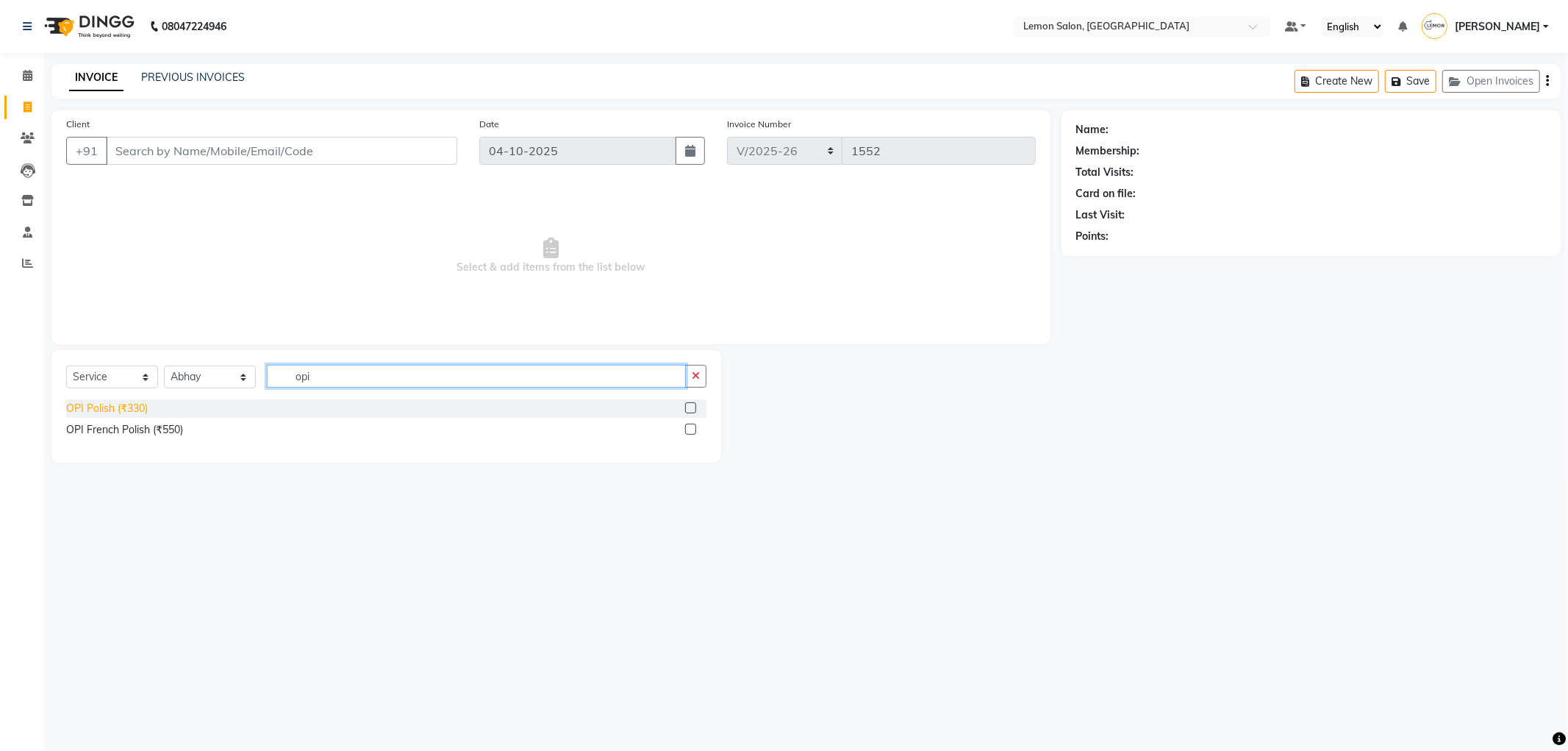
type input "opi"
click at [97, 414] on div "OPI Polish (₹330)" at bounding box center [107, 408] width 82 height 16
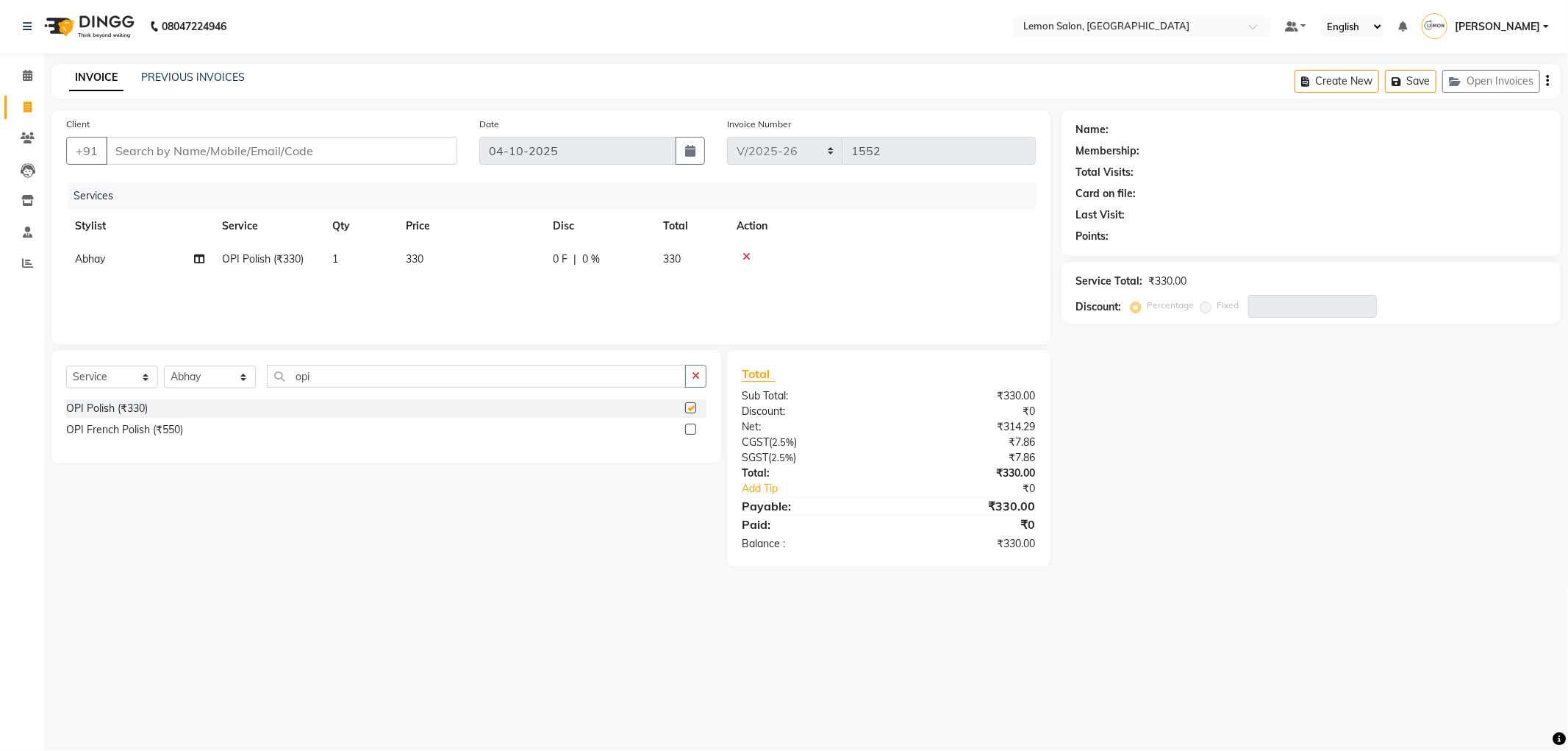
checkbox input "false"
drag, startPoint x: 344, startPoint y: 379, endPoint x: 231, endPoint y: 393, distance: 113.9
click at [231, 393] on div "Select Service Product Membership Package Voucher Prepaid Gift Card Select Styl…" at bounding box center [386, 382] width 640 height 35
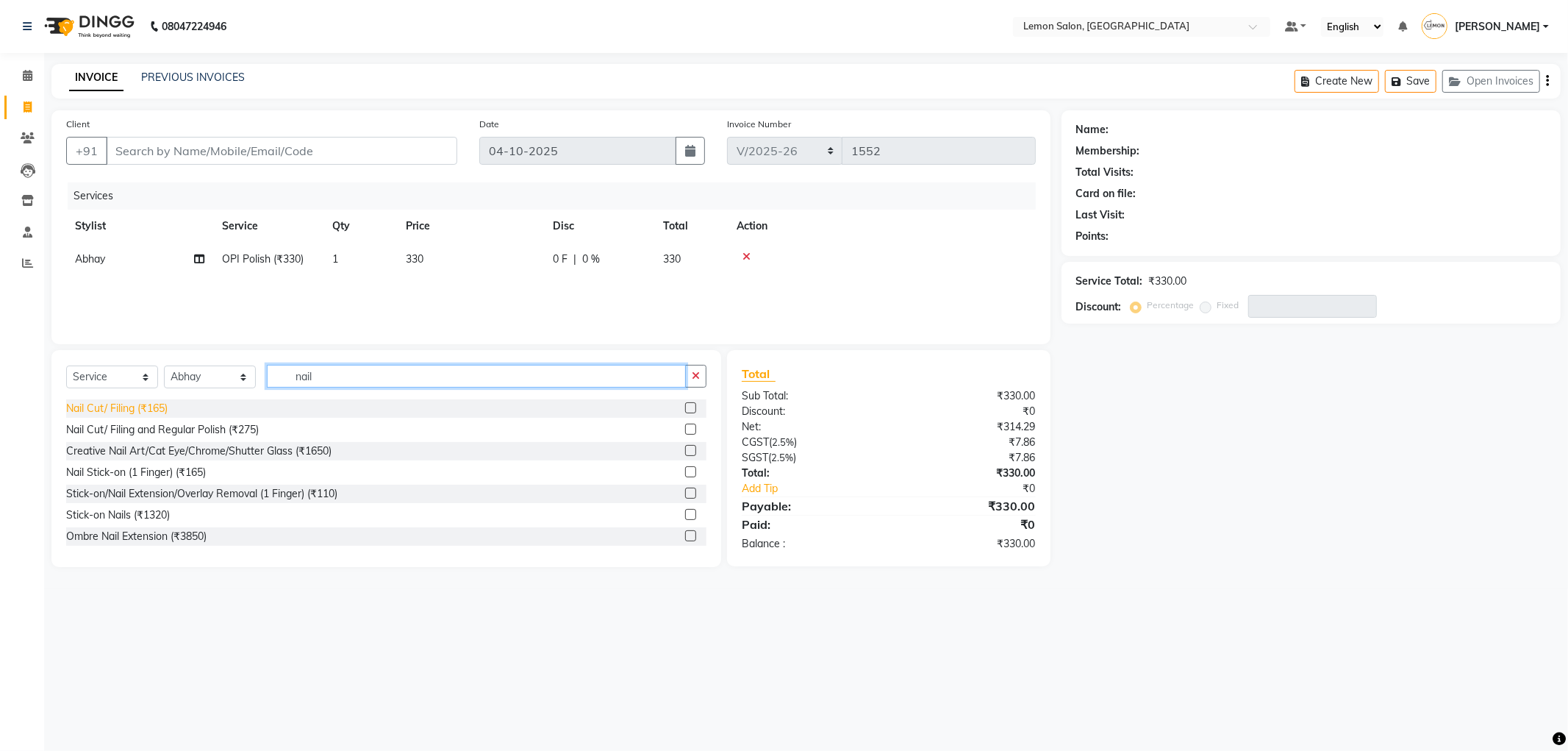
type input "nail"
click at [128, 402] on div "Nail Cut/ Filing (₹165)" at bounding box center [116, 408] width 102 height 16
checkbox input "false"
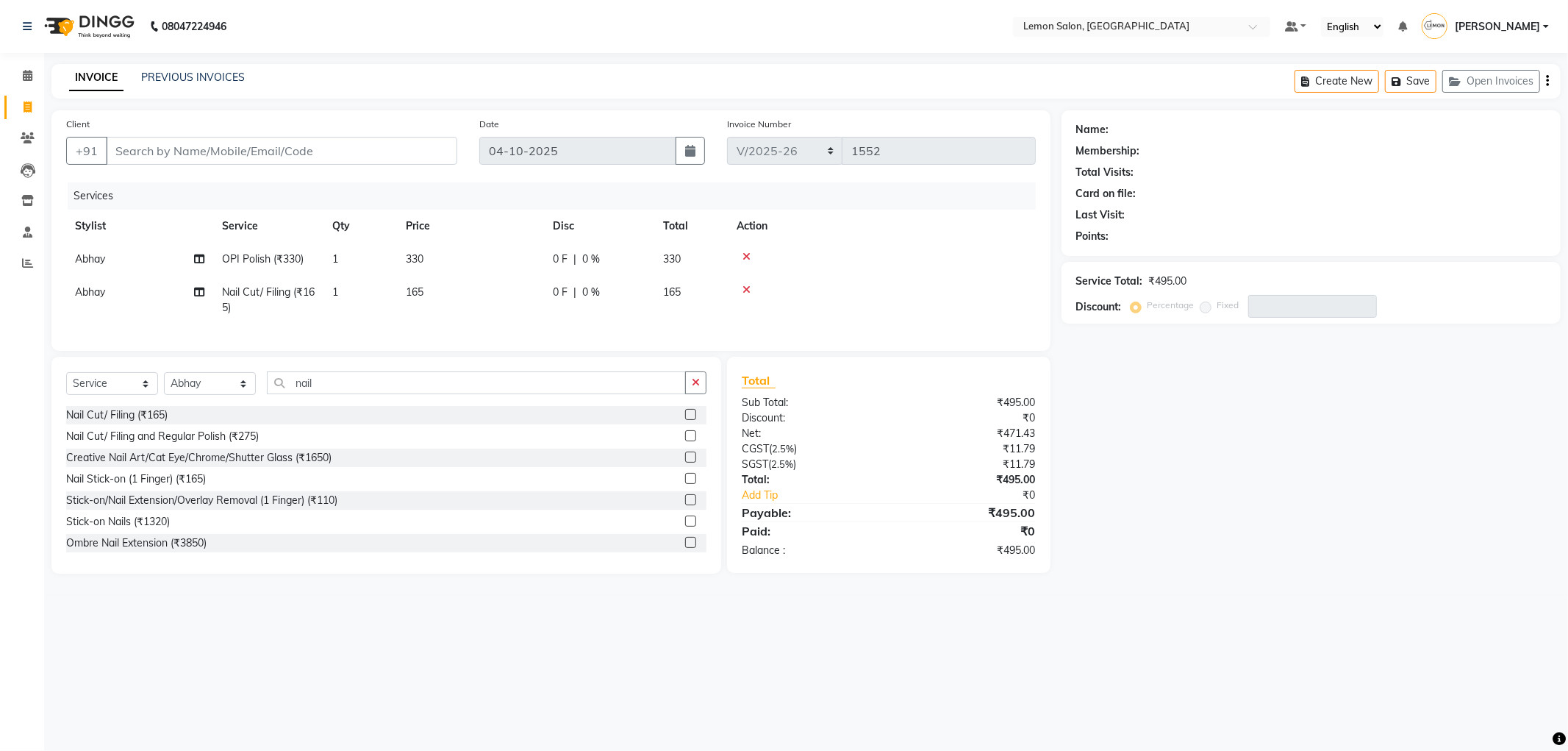
click at [344, 290] on td "1" at bounding box center [360, 300] width 74 height 49
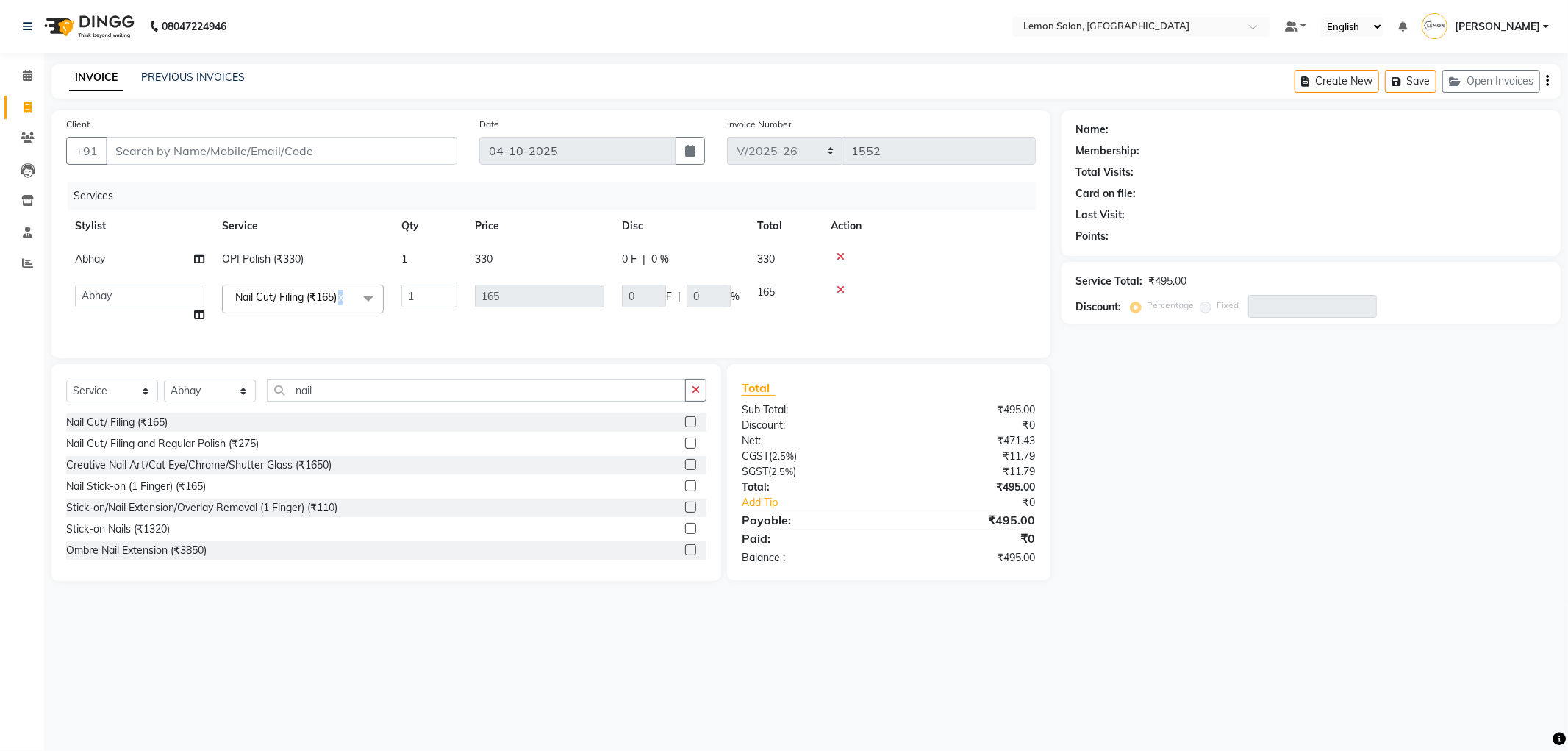
click at [344, 290] on span "Nail Cut/ Filing (₹165) x" at bounding box center [289, 297] width 116 height 16
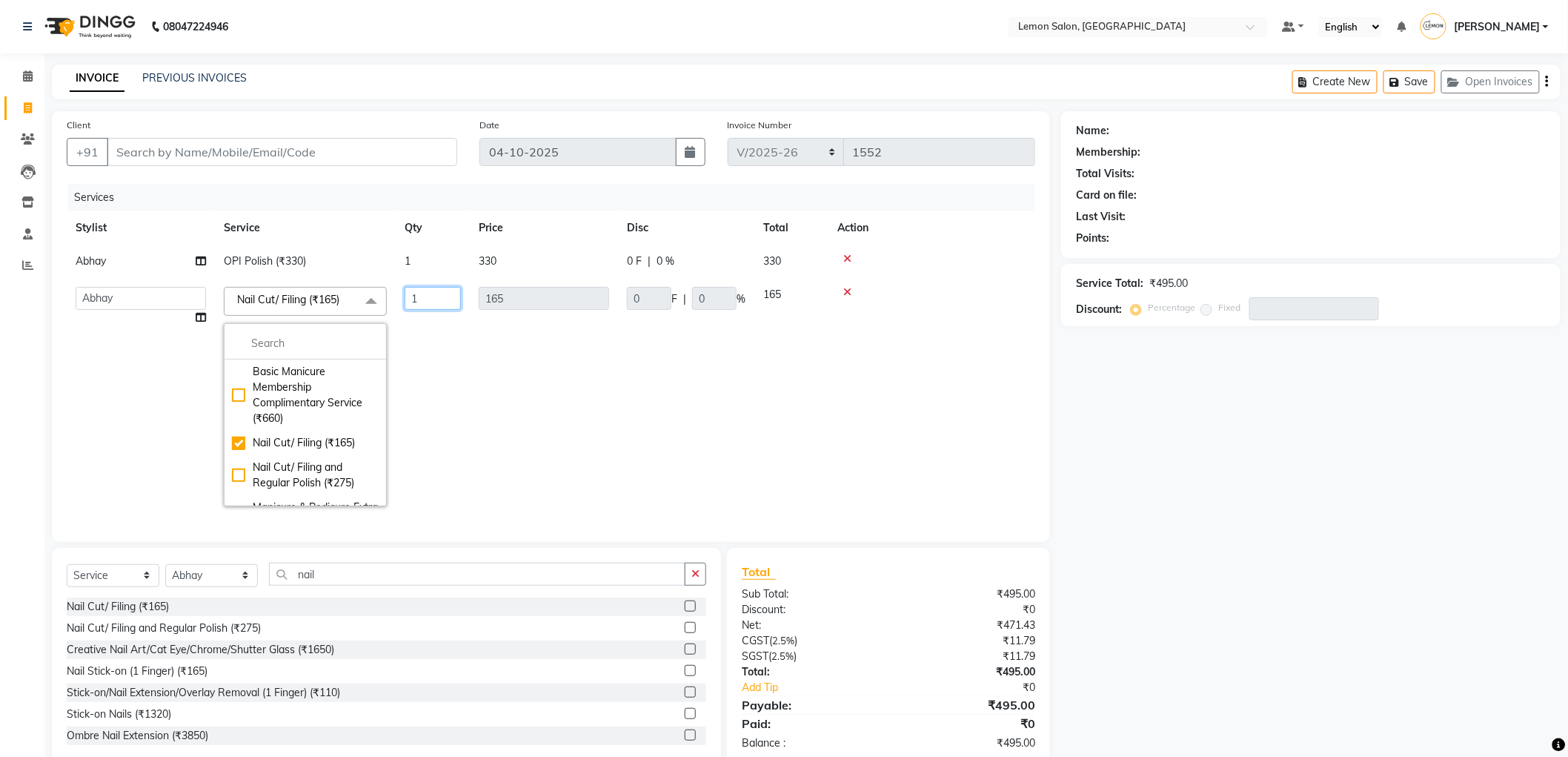
drag, startPoint x: 439, startPoint y: 289, endPoint x: 371, endPoint y: 292, distance: 68.1
click at [376, 292] on tr "Abhay Aminul Asif Shaikh Ayesha Roundhal DC Ganesh Motewad Jenny Shah Mohd Ayan…" at bounding box center [550, 396] width 968 height 237
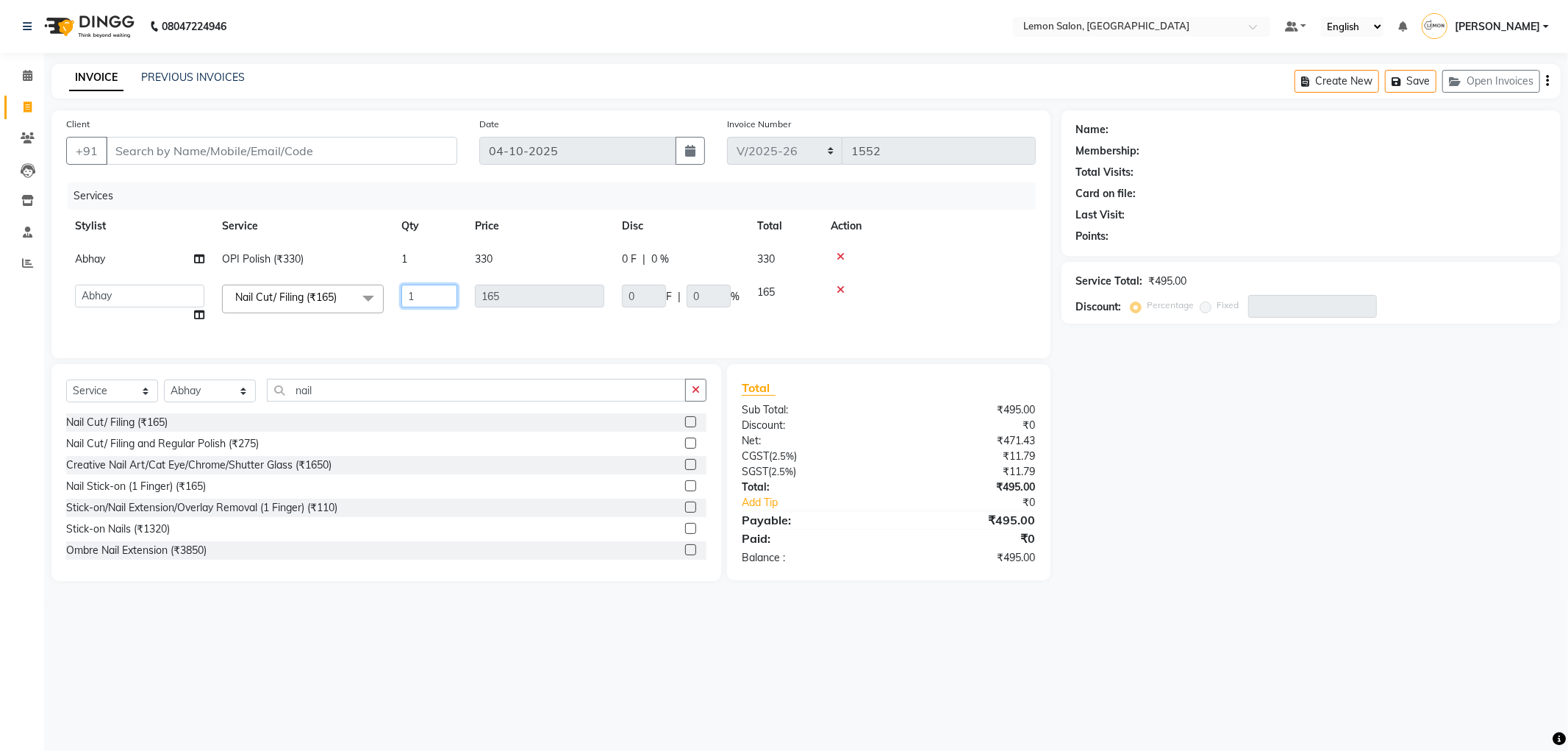
type input "2"
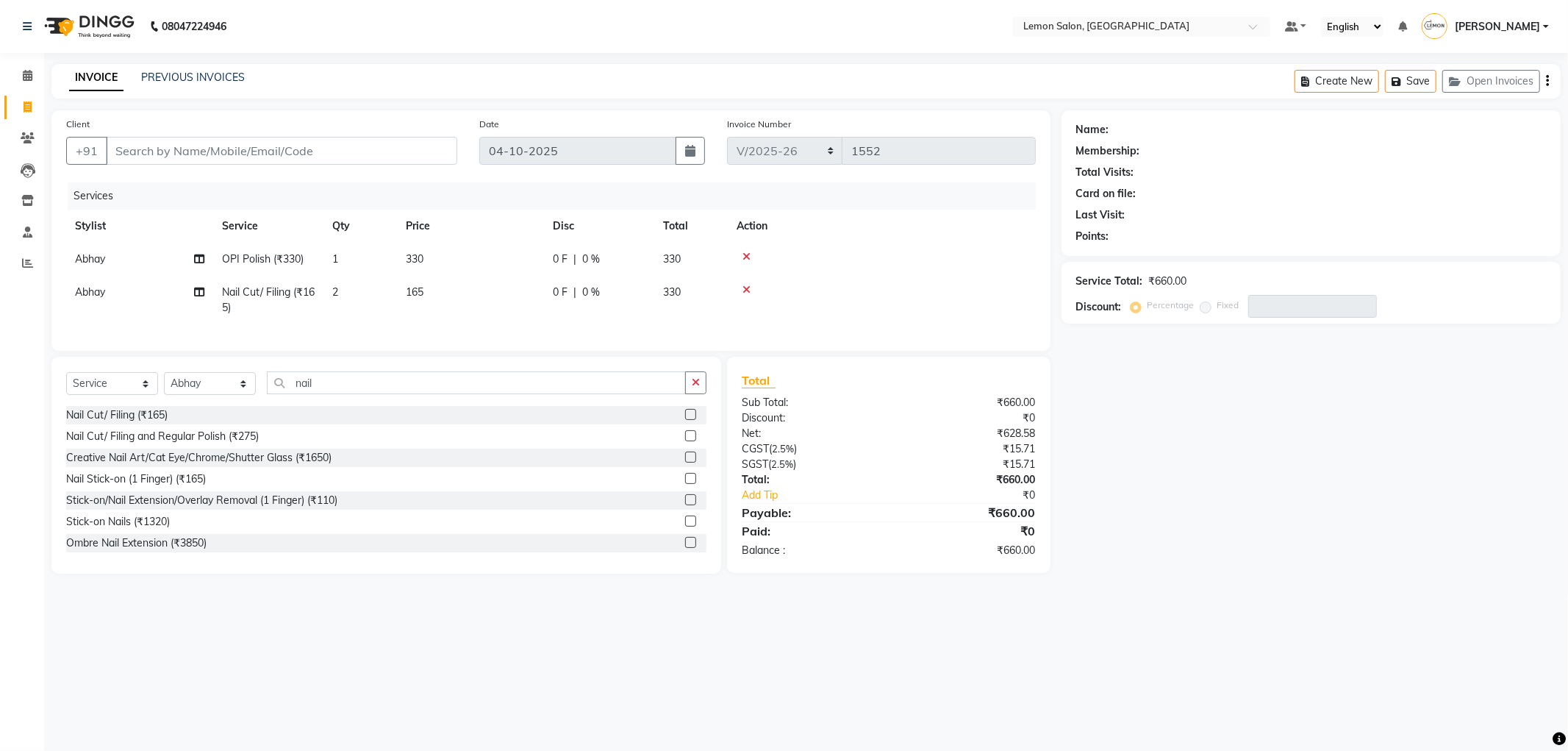
click at [428, 267] on tr "Abhay OPI Polish (₹330) 1 330 0 F | 0 % 330" at bounding box center [551, 259] width 970 height 33
click at [428, 267] on td "330" at bounding box center [471, 259] width 147 height 33
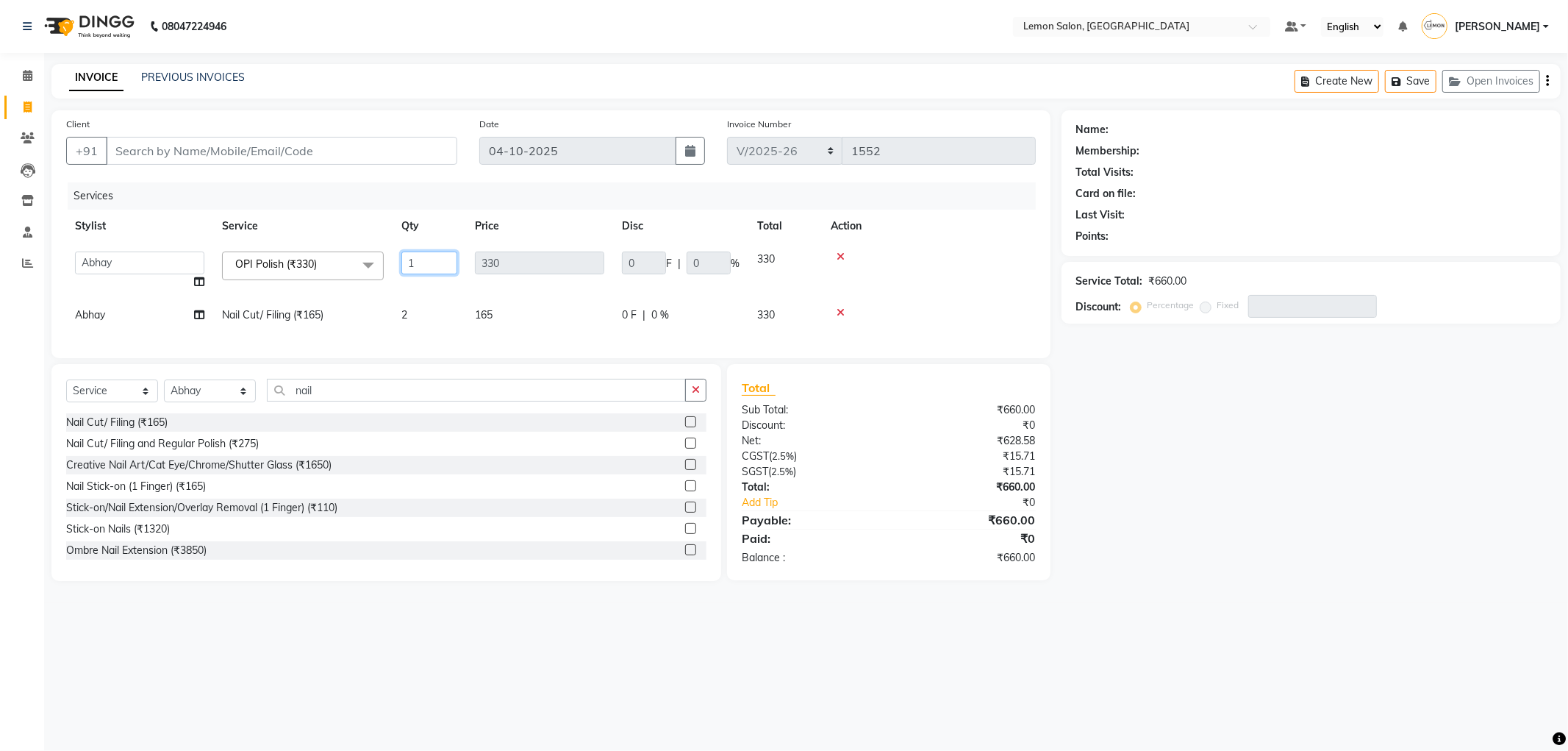
drag, startPoint x: 426, startPoint y: 267, endPoint x: 348, endPoint y: 273, distance: 78.2
click at [348, 273] on tr "Abhay Aminul Asif Shaikh Ayesha Roundhal DC Ganesh Motewad Jenny Shah Mohd Ayan…" at bounding box center [551, 271] width 970 height 56
type input "2"
click at [538, 222] on th "Price" at bounding box center [539, 226] width 147 height 33
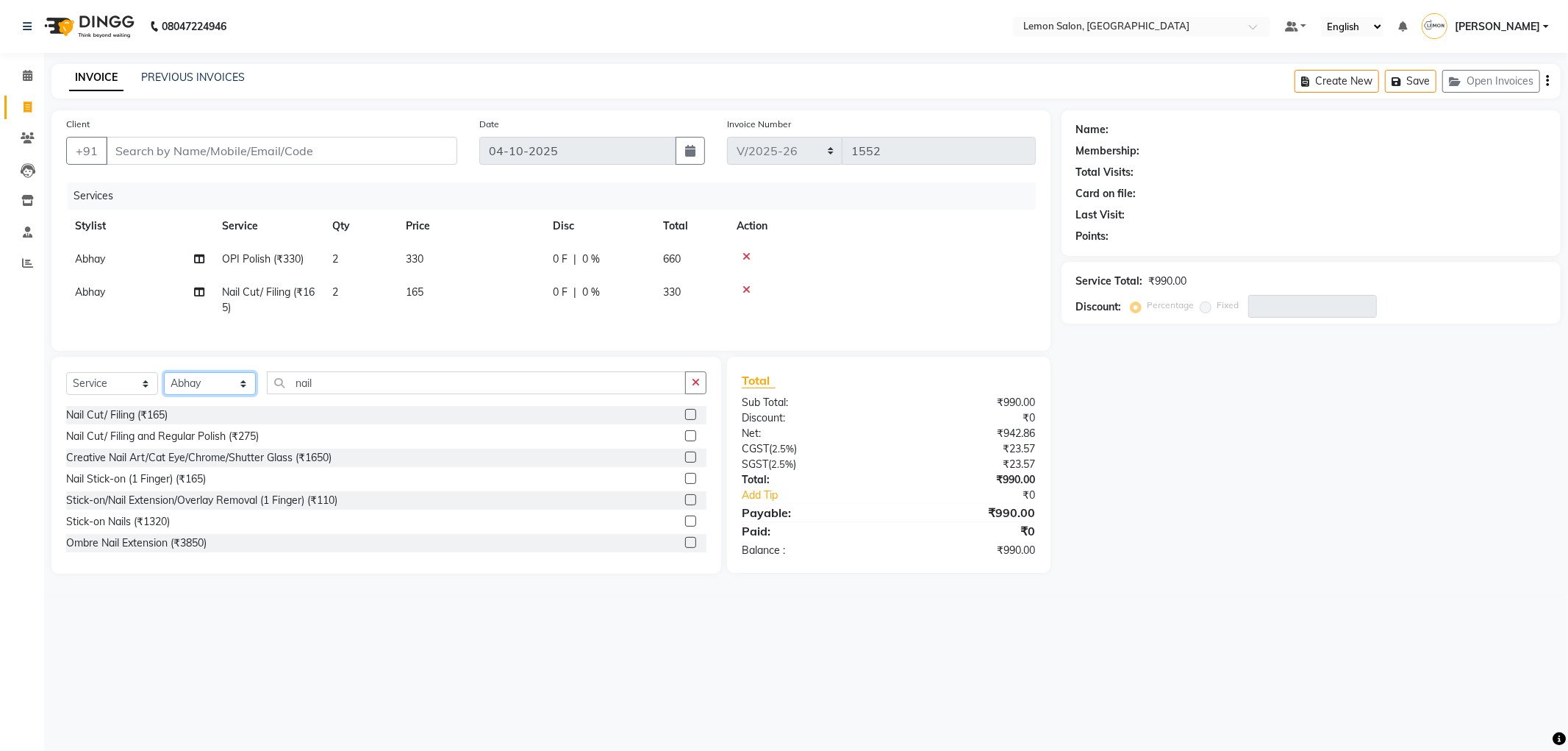
click at [200, 395] on select "Select Stylist [PERSON_NAME] [PERSON_NAME] [PERSON_NAME] DC [PERSON_NAME] [PERS…" at bounding box center [209, 383] width 92 height 23
select select "60408"
click at [164, 384] on select "Select Stylist [PERSON_NAME] [PERSON_NAME] [PERSON_NAME] DC [PERSON_NAME] [PERS…" at bounding box center [209, 383] width 92 height 23
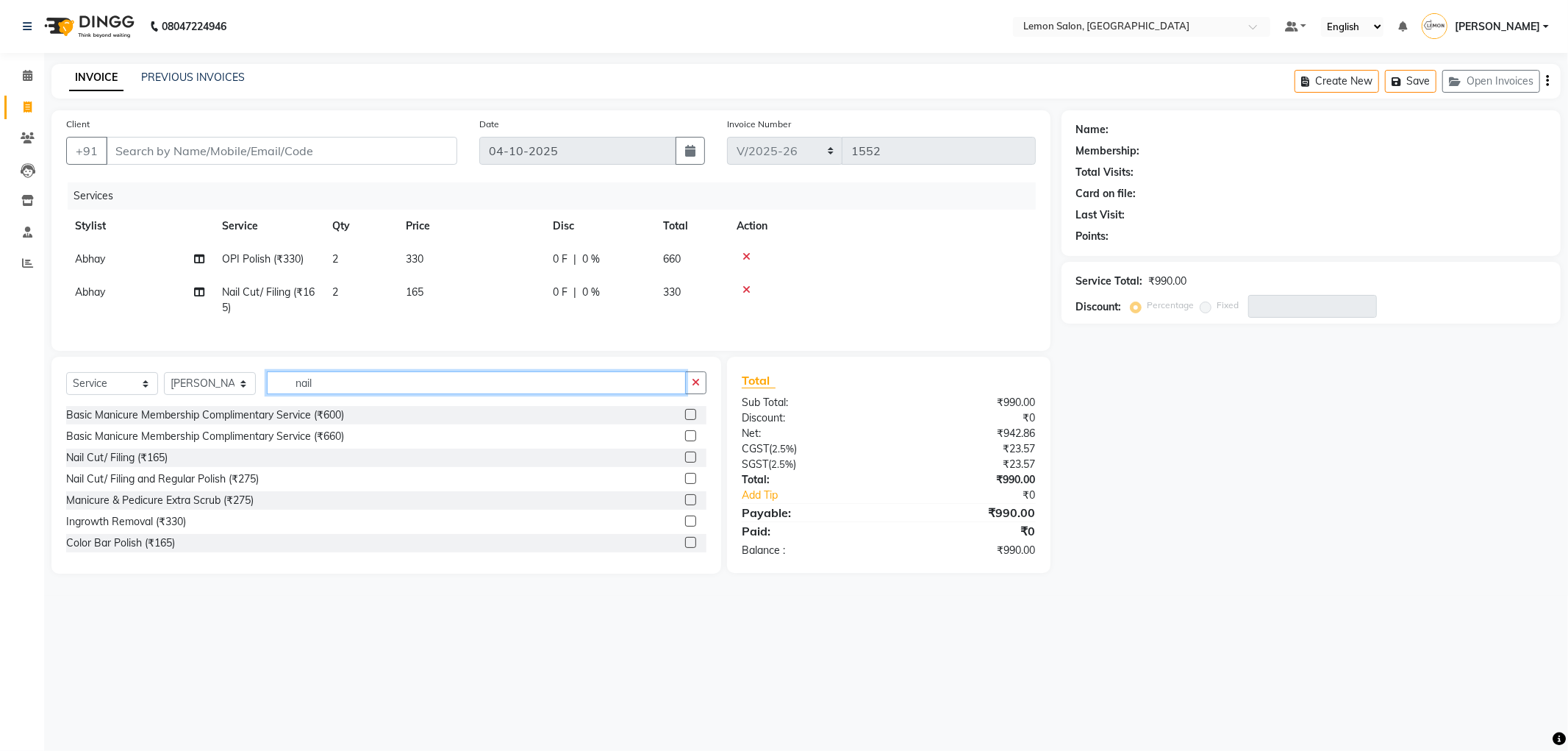
drag, startPoint x: 344, startPoint y: 401, endPoint x: 183, endPoint y: 398, distance: 161.0
click at [183, 398] on div "Select Service Product Membership Package Voucher Prepaid Gift Card Select Styl…" at bounding box center [386, 388] width 640 height 35
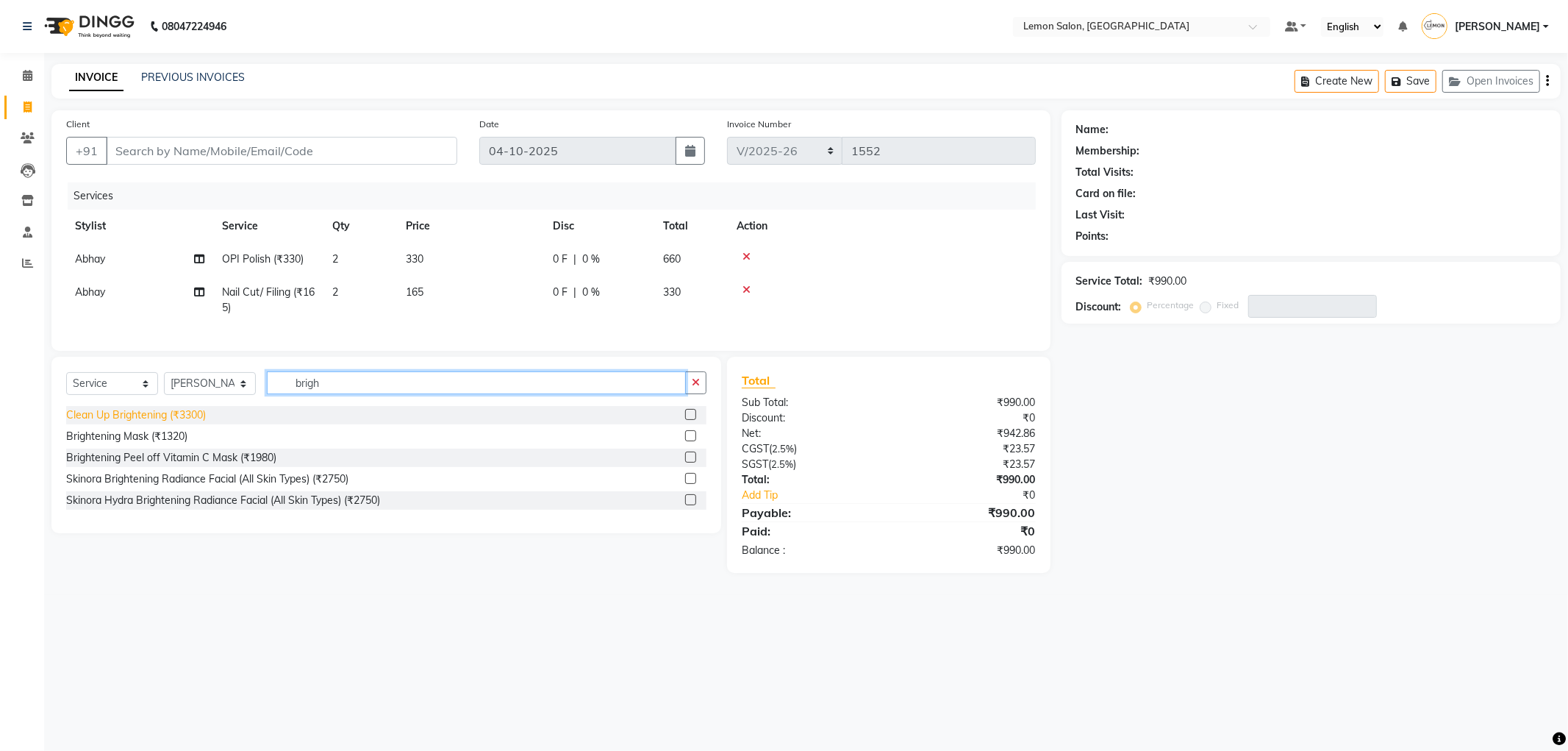
type input "brigh"
click at [155, 423] on div "Clean Up Brightening (₹3300)" at bounding box center [135, 415] width 140 height 16
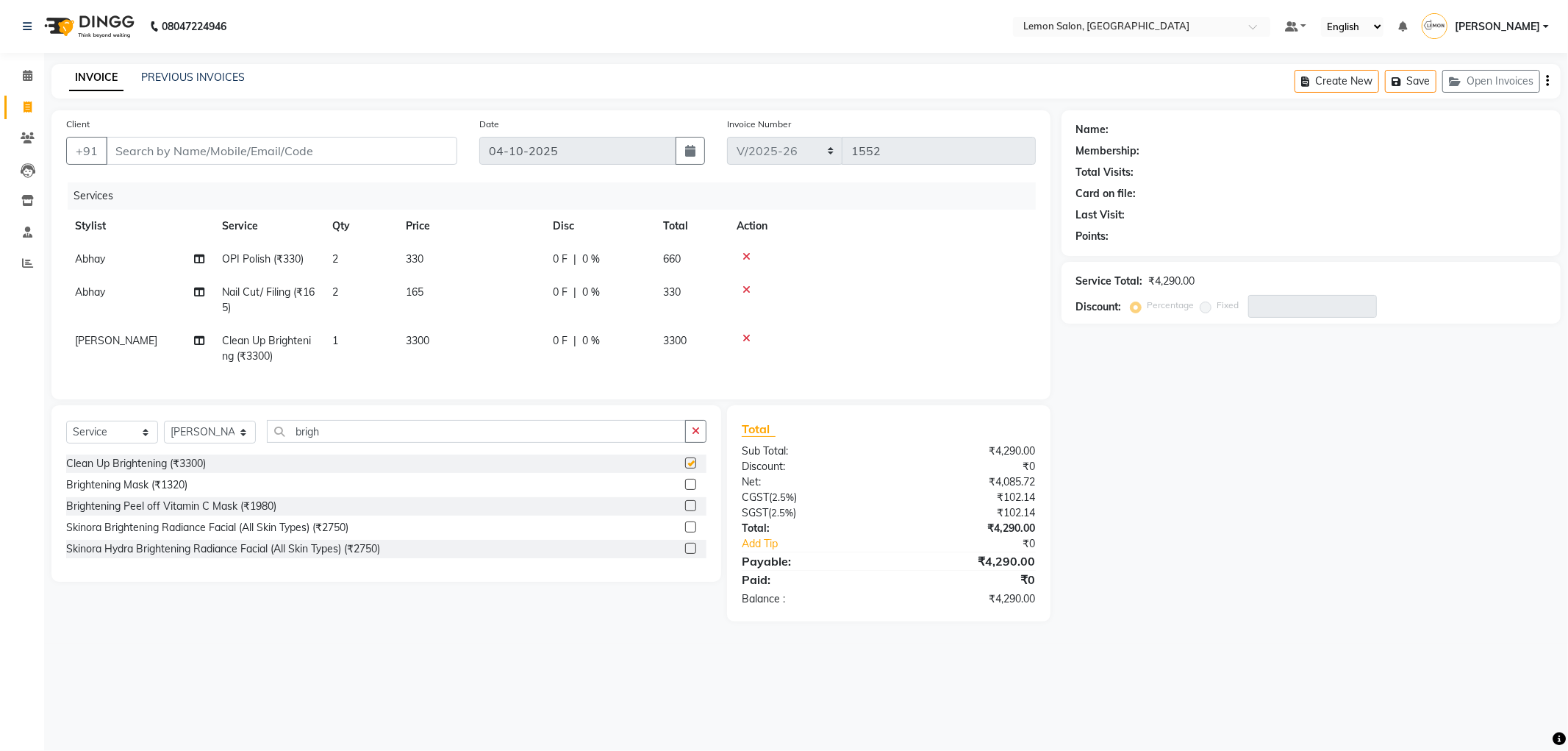
checkbox input "false"
drag, startPoint x: 197, startPoint y: 137, endPoint x: 214, endPoint y: 198, distance: 63.3
click at [197, 137] on input "Client" at bounding box center [281, 151] width 351 height 28
type input "9"
type input "0"
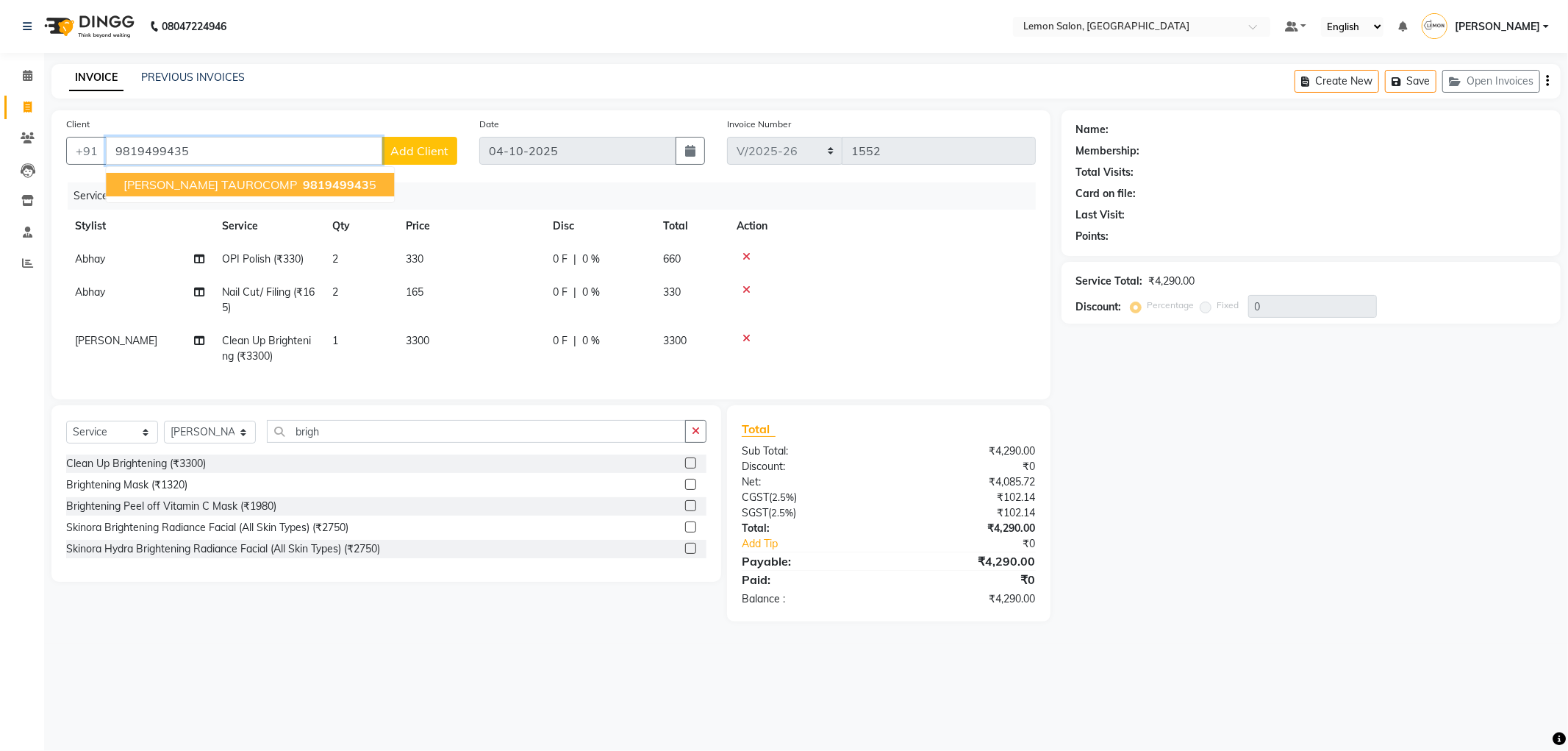
type input "9819499435"
select select "1: Object"
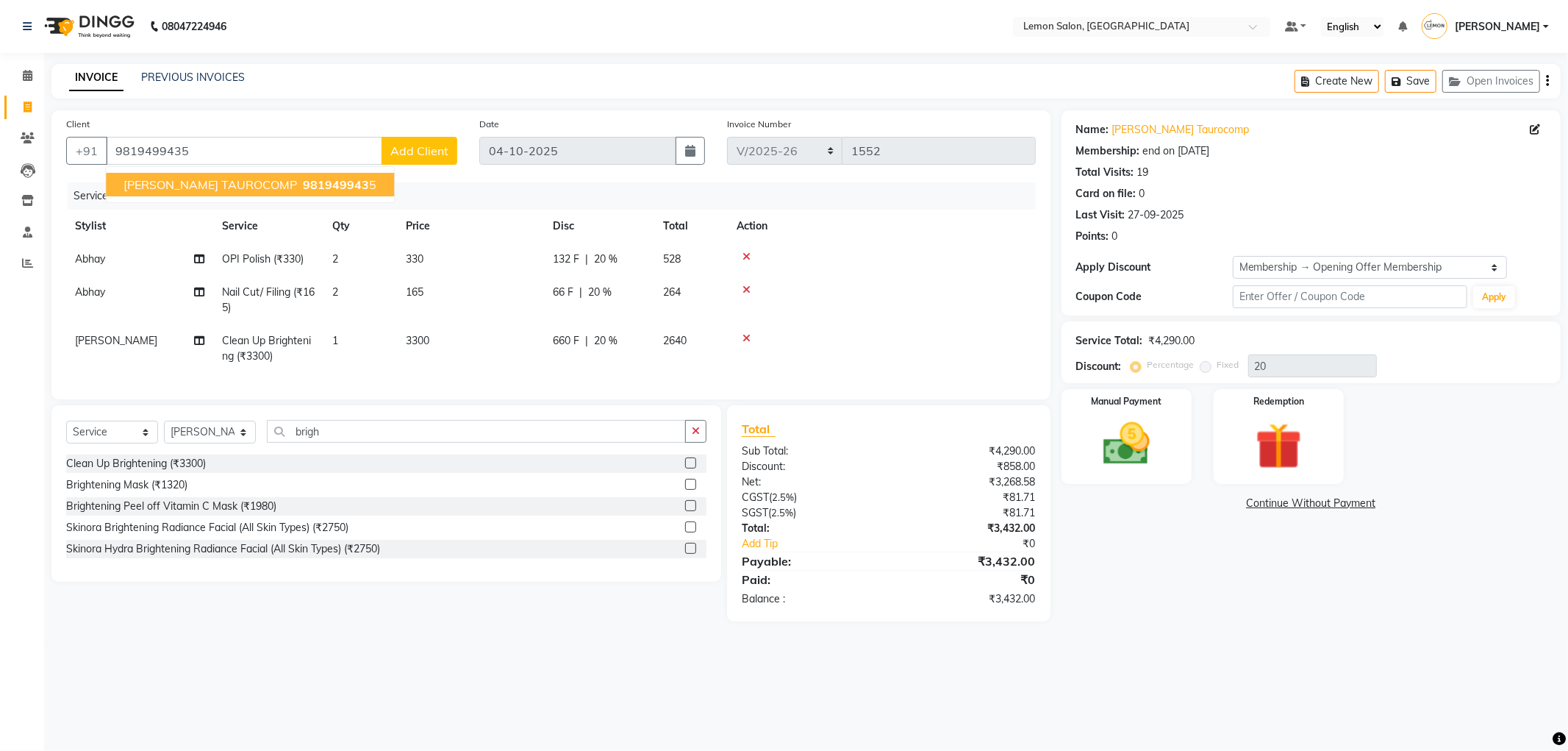
click at [300, 183] on ngb-highlight "981949943 5" at bounding box center [338, 184] width 77 height 15
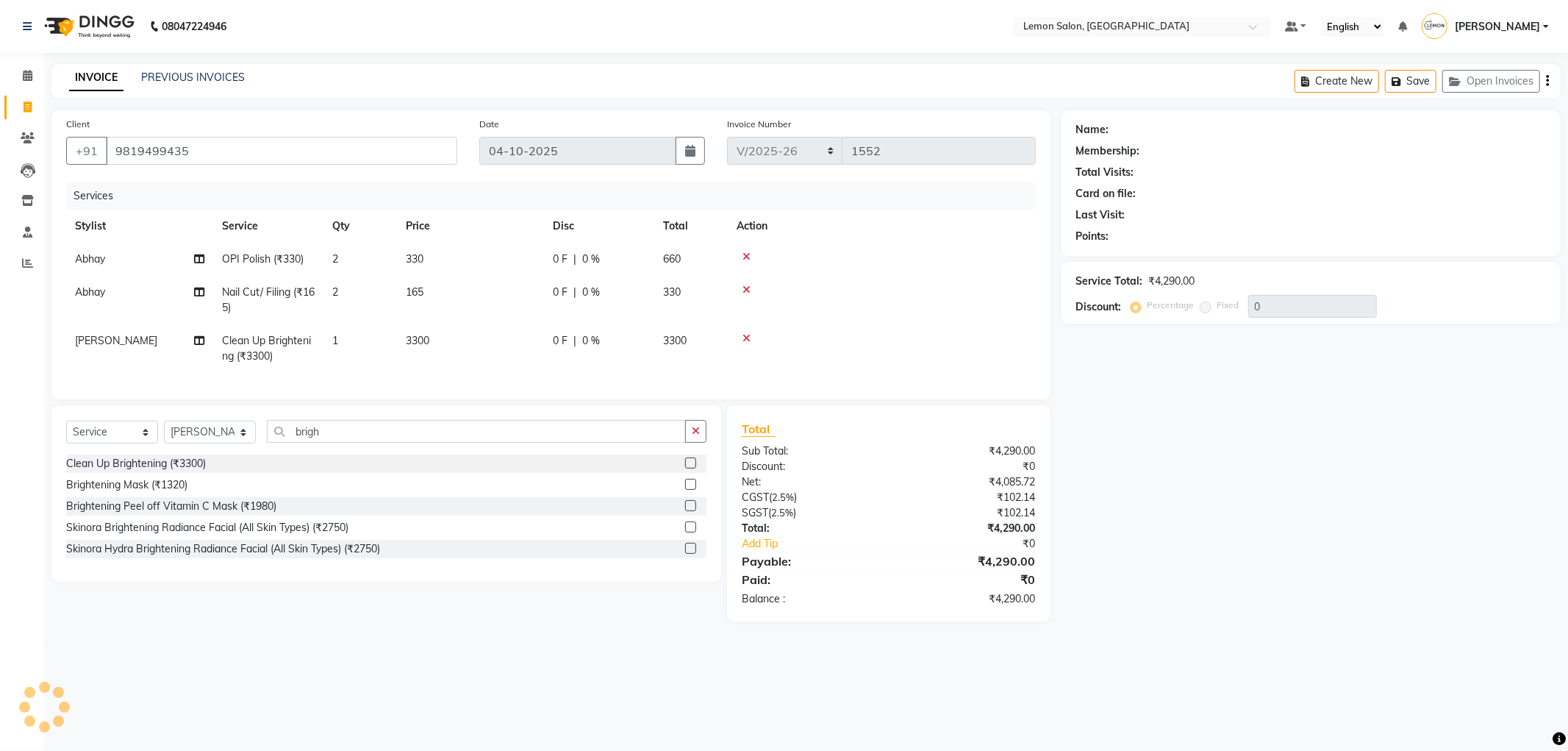
type input "20"
select select "1: Object"
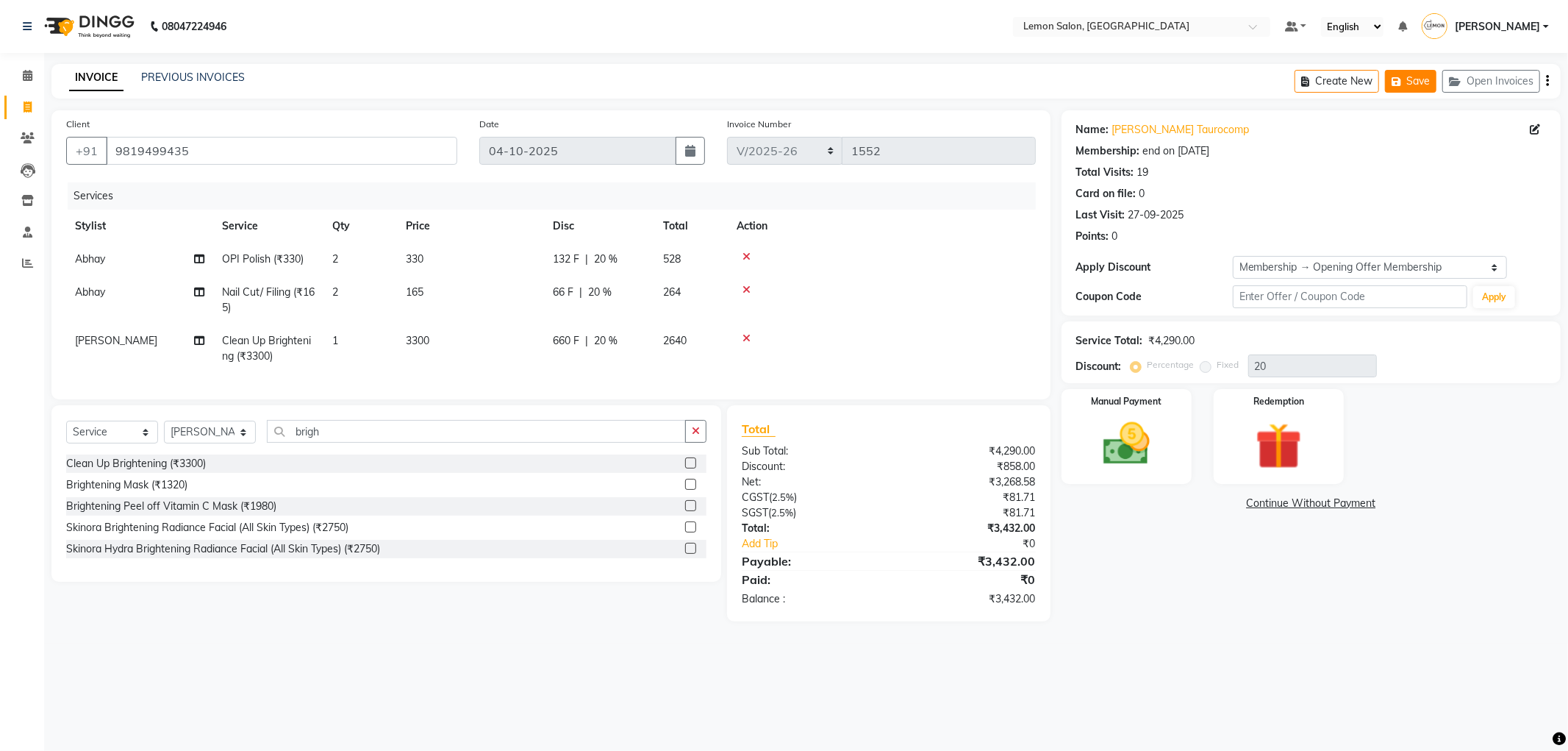
click at [1424, 77] on button "Save" at bounding box center [1411, 82] width 51 height 23
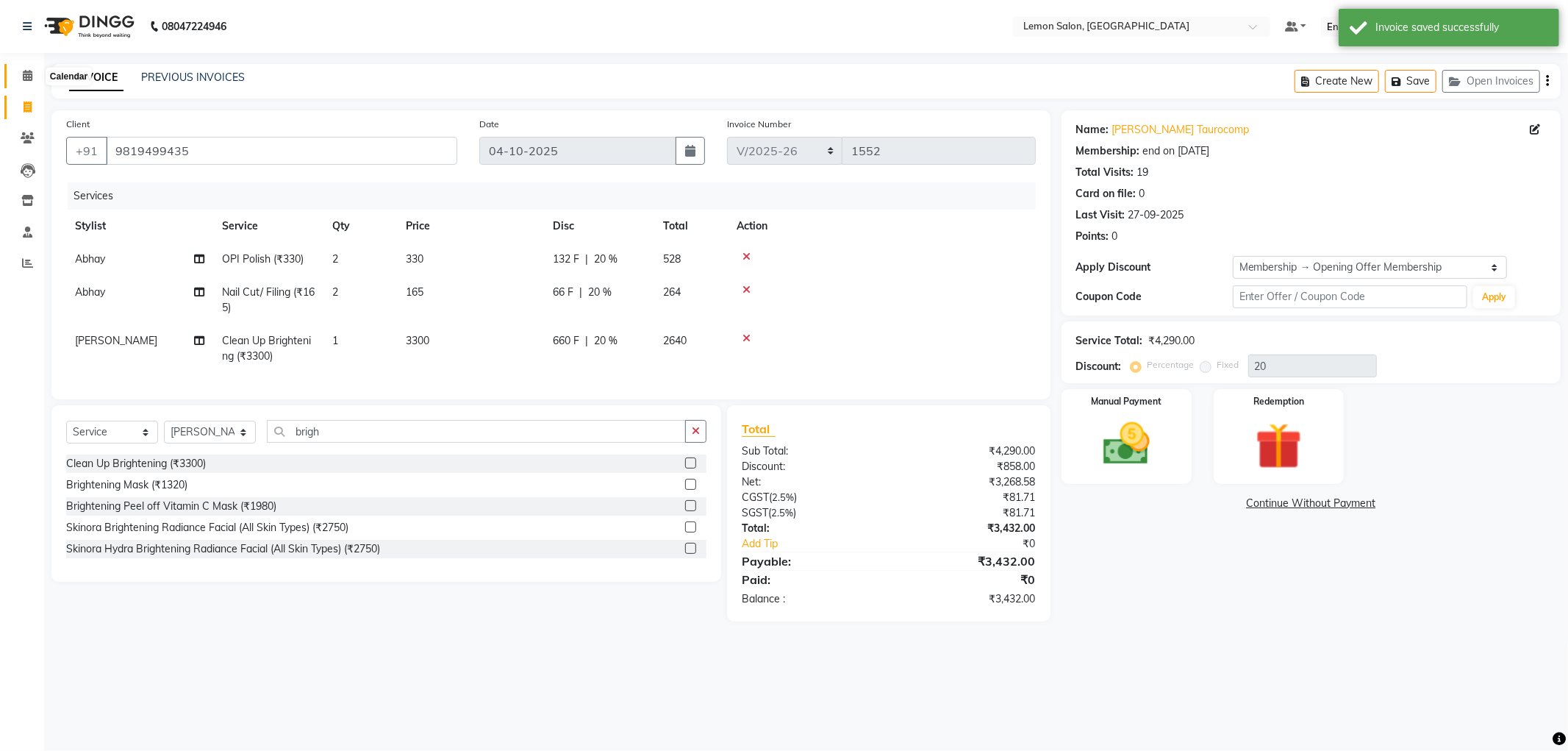
click at [35, 71] on span at bounding box center [27, 76] width 26 height 17
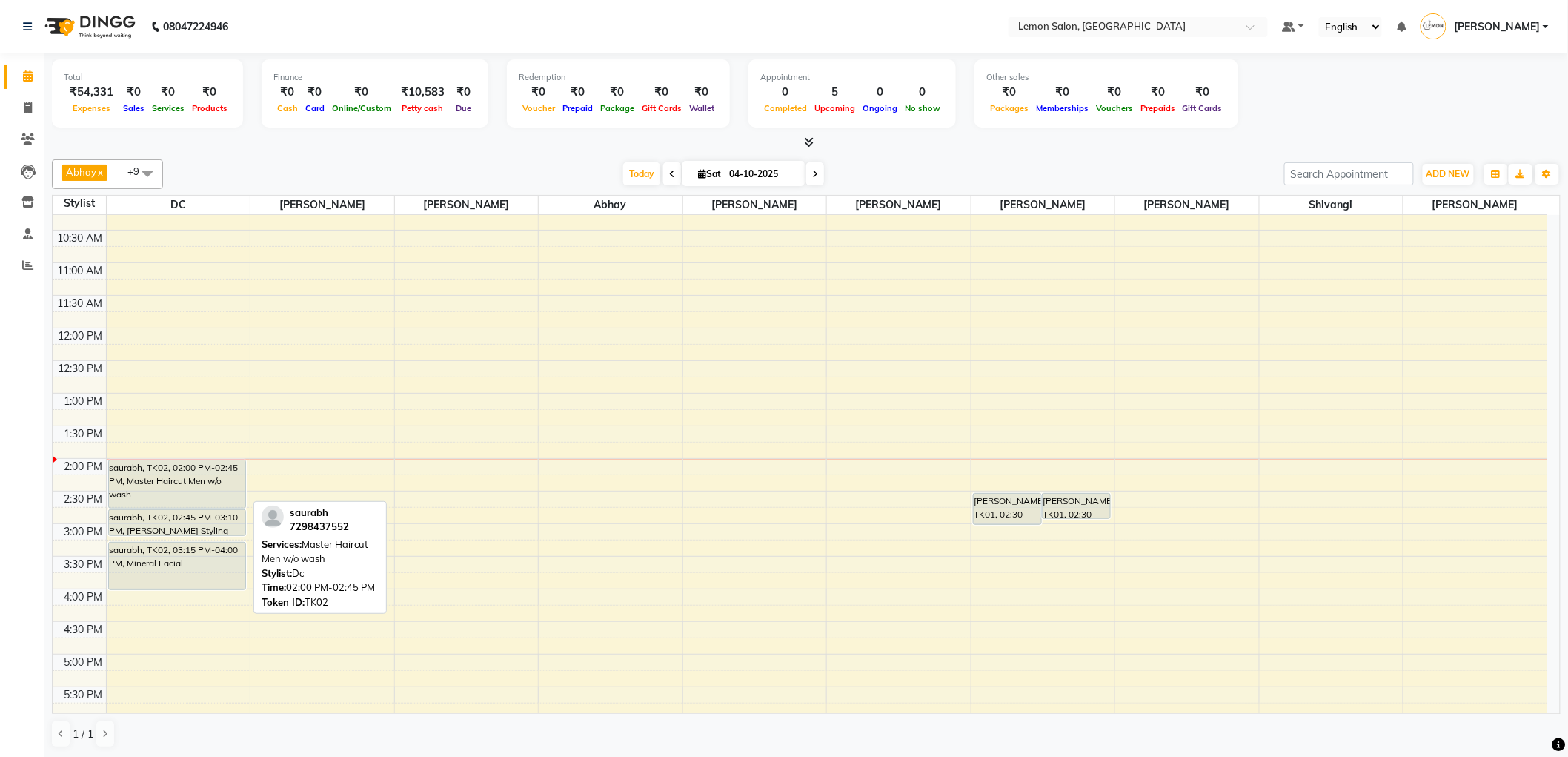
click at [185, 482] on div "saurabh, TK02, 02:00 PM-02:45 PM, Master Haircut Men w/o wash" at bounding box center [177, 484] width 137 height 47
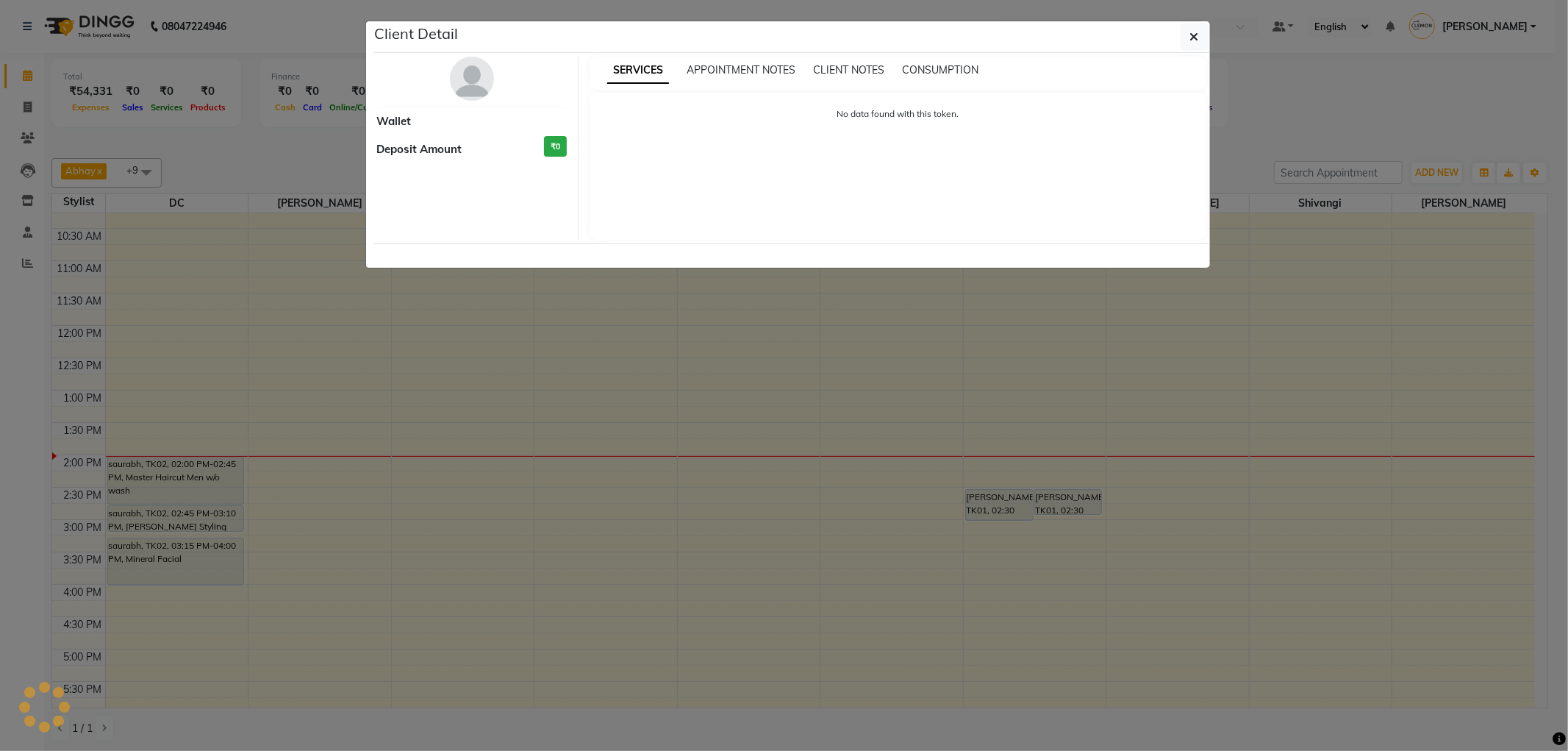
select select "7"
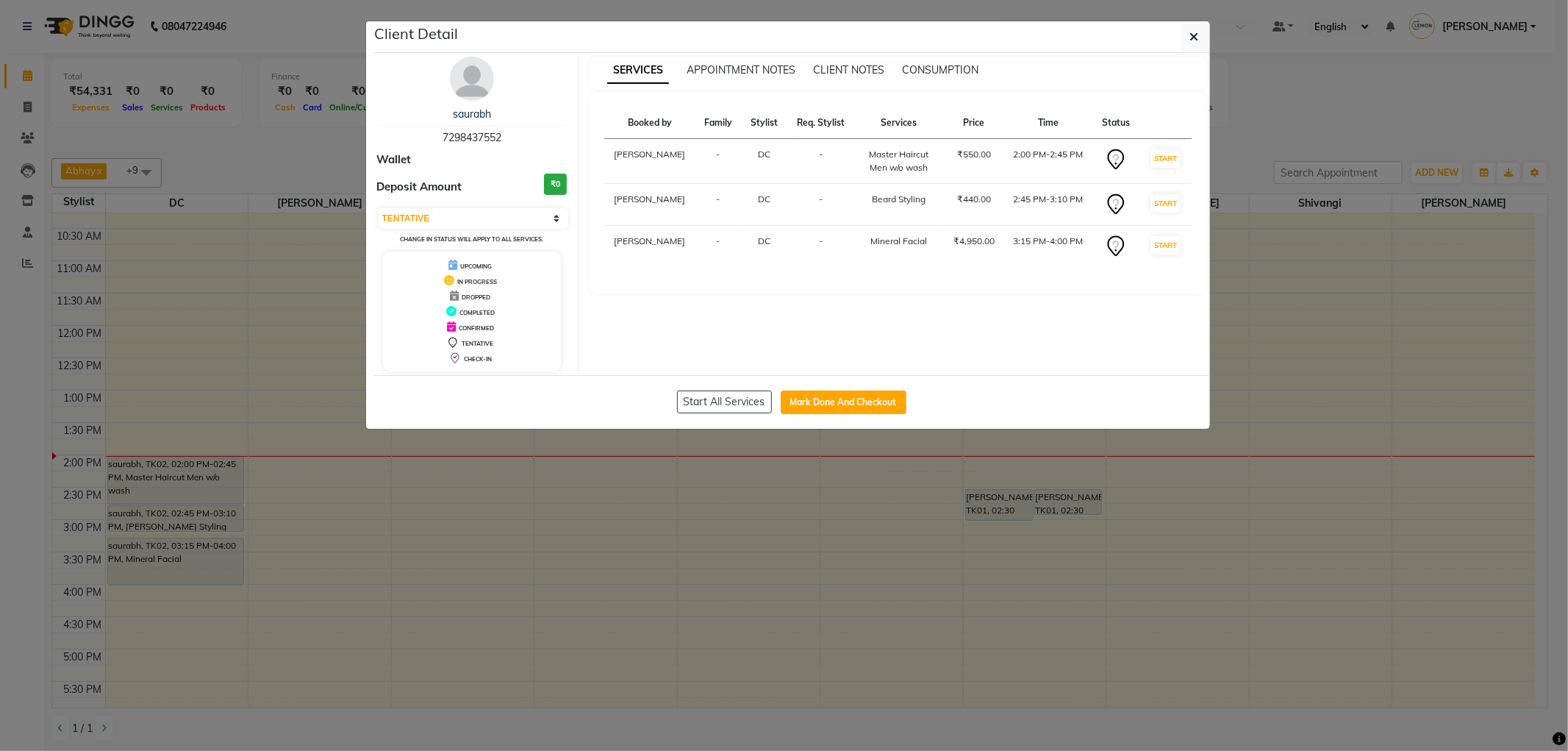
click at [539, 511] on ngb-modal-window "Client Detail saurabh 7298437552 Wallet Deposit Amount ₹0 Select IN SERVICE CON…" at bounding box center [784, 375] width 1568 height 751
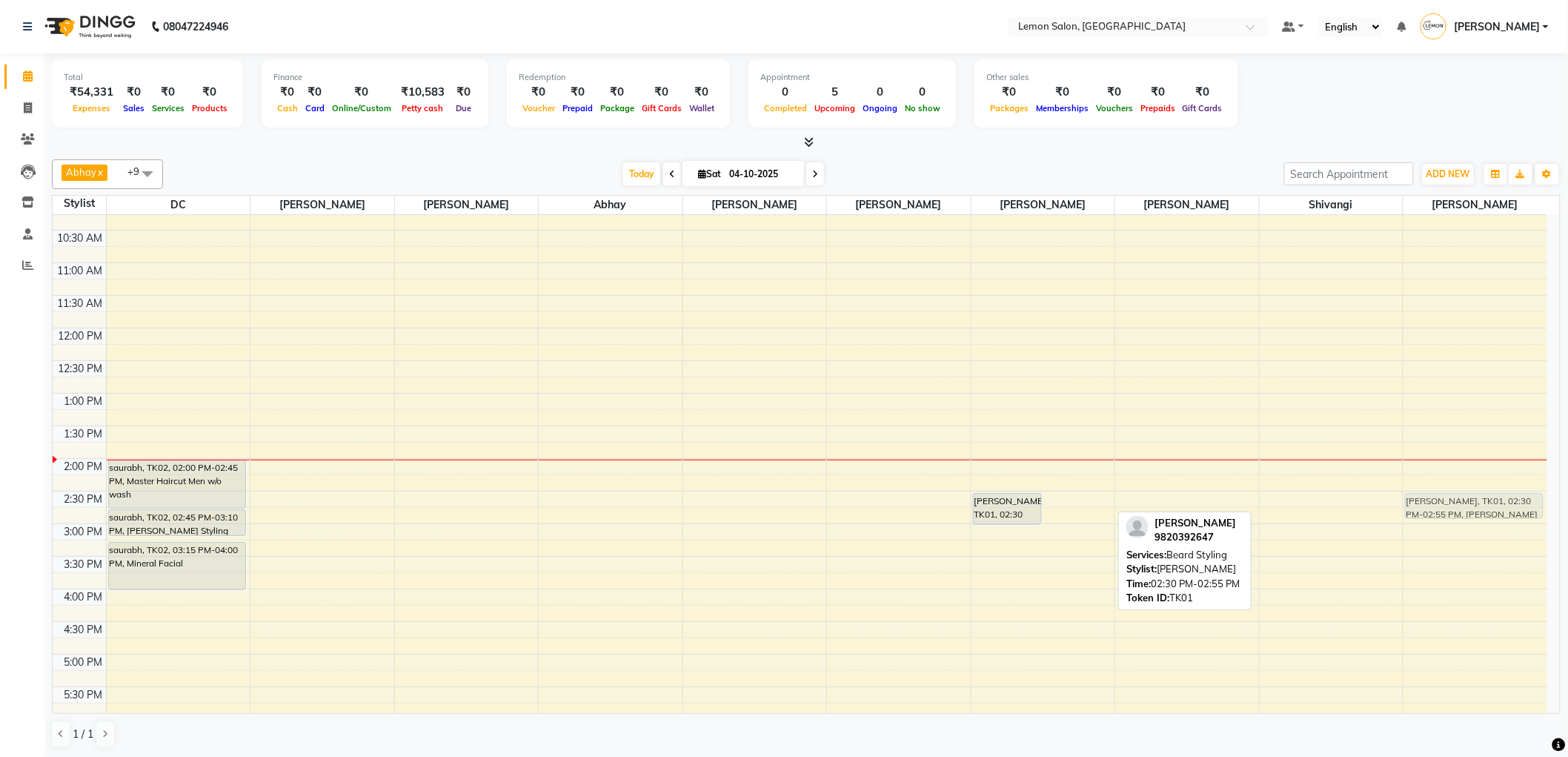
drag, startPoint x: 1077, startPoint y: 505, endPoint x: 1490, endPoint y: 499, distance: 413.0
click at [1490, 499] on tr "saurabh, TK02, 02:00 PM-02:45 PM, Master Haircut Men w/o wash saurabh, TK02, 02…" at bounding box center [799, 589] width 1495 height 913
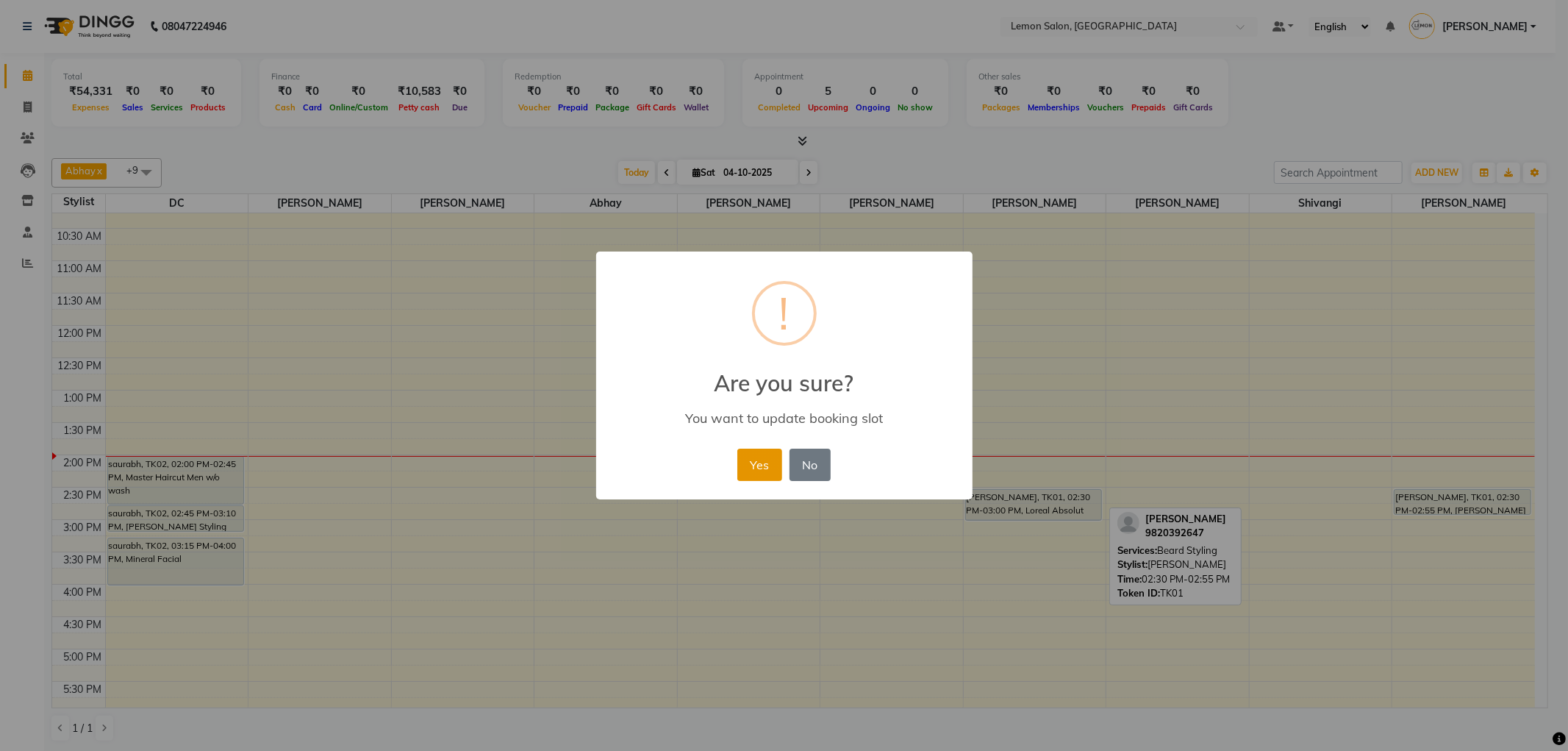
click at [755, 467] on button "Yes" at bounding box center [760, 464] width 45 height 32
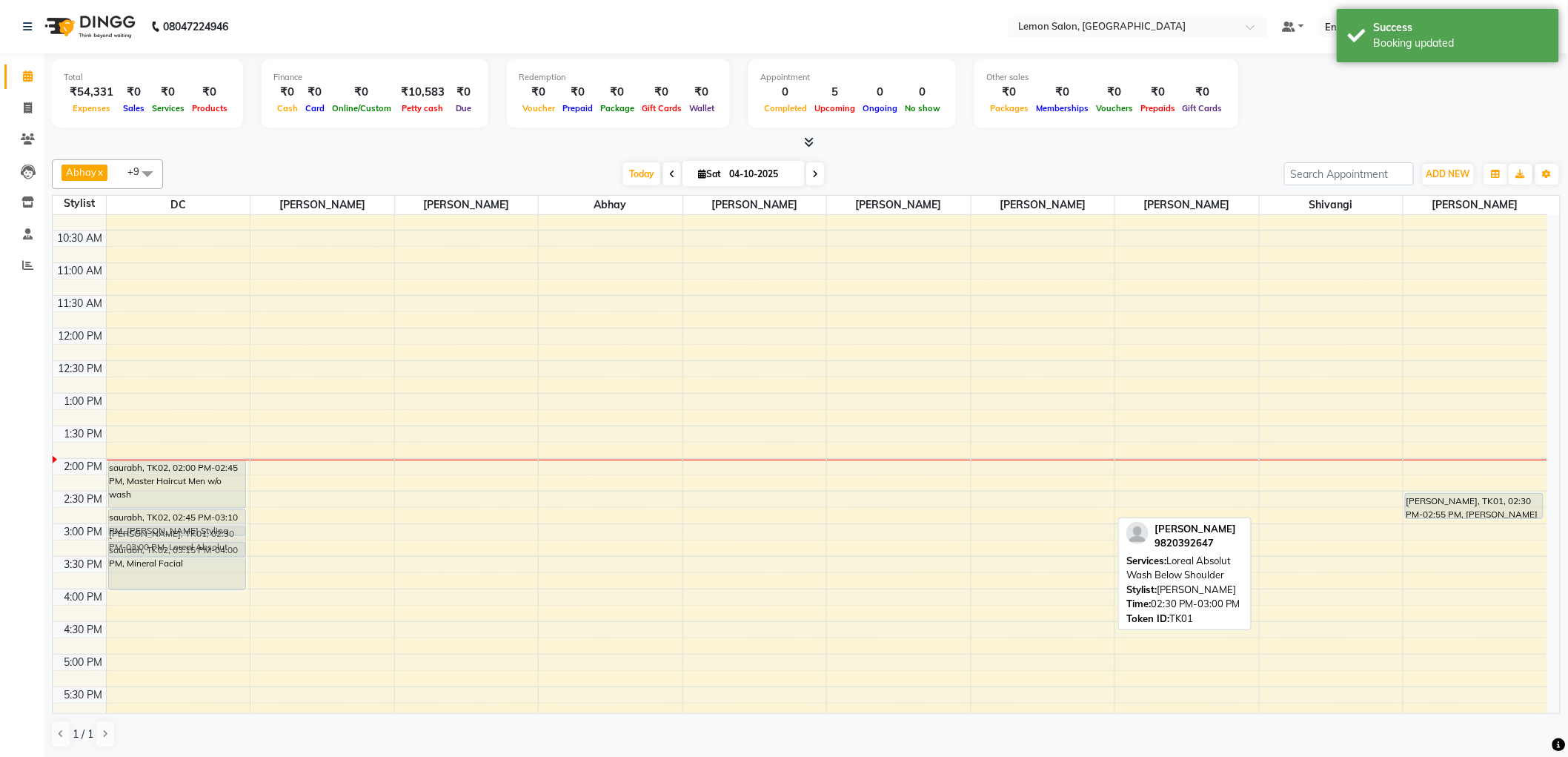
drag, startPoint x: 1074, startPoint y: 506, endPoint x: 237, endPoint y: 535, distance: 837.5
click at [237, 535] on tr "saurabh, TK02, 02:00 PM-02:45 PM, Master Haircut Men w/o wash saurabh, TK02, 02…" at bounding box center [799, 589] width 1495 height 913
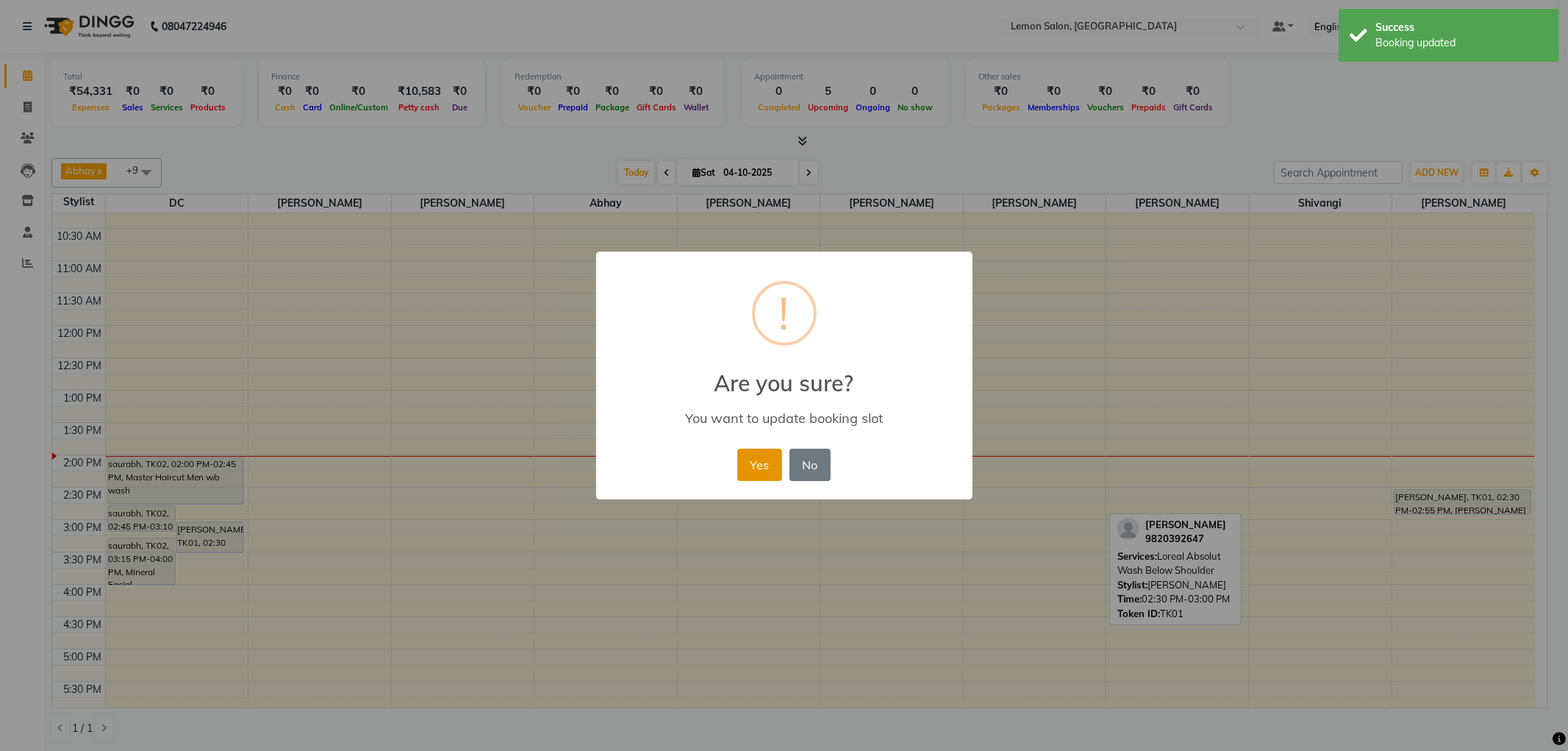
click at [745, 454] on button "Yes" at bounding box center [760, 464] width 45 height 32
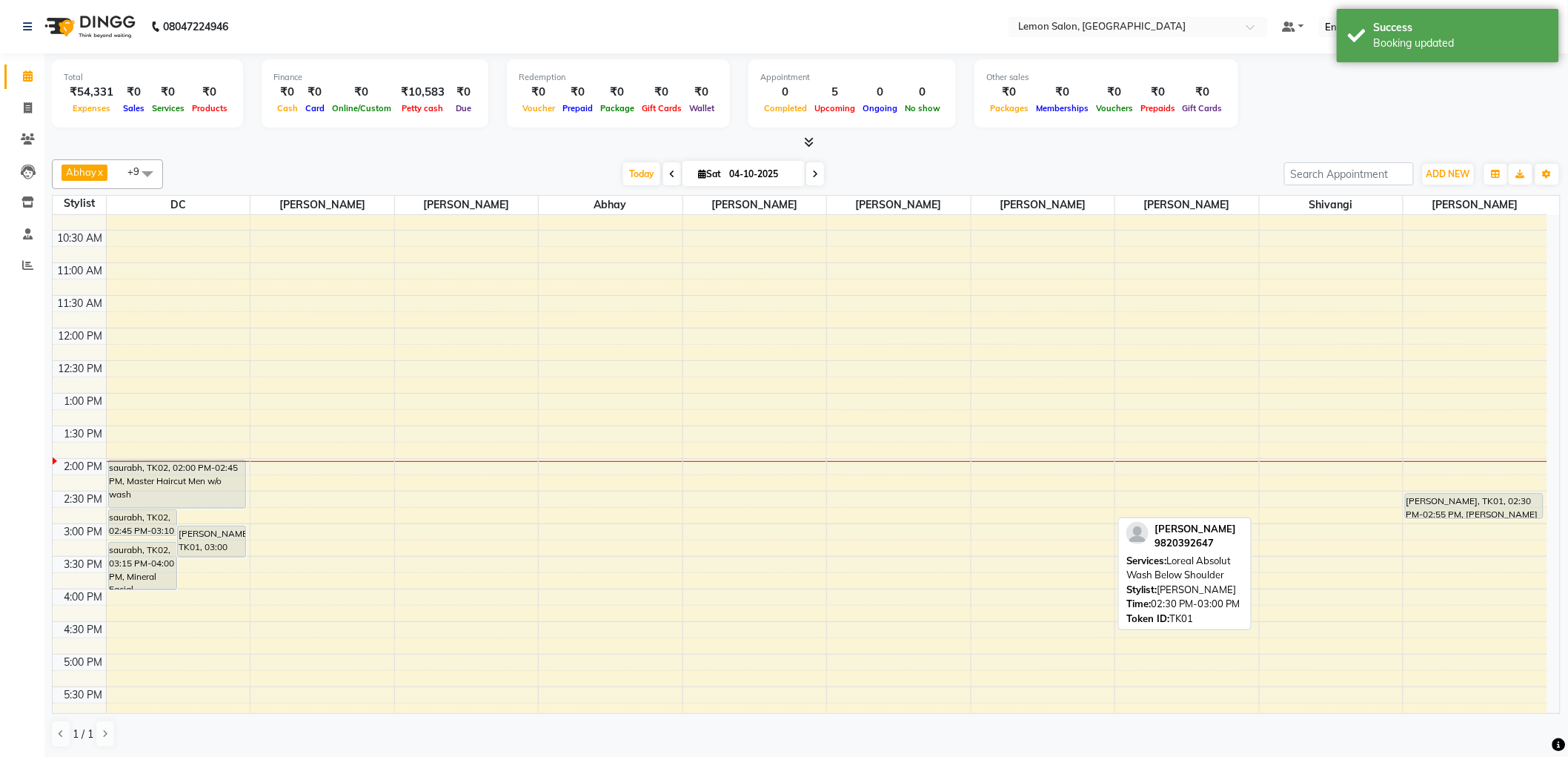
click at [679, 118] on div "Redemption ₹0 Voucher ₹0 Prepaid ₹0 Package ₹0 Gift Cards ₹0 Wallet" at bounding box center [619, 93] width 223 height 68
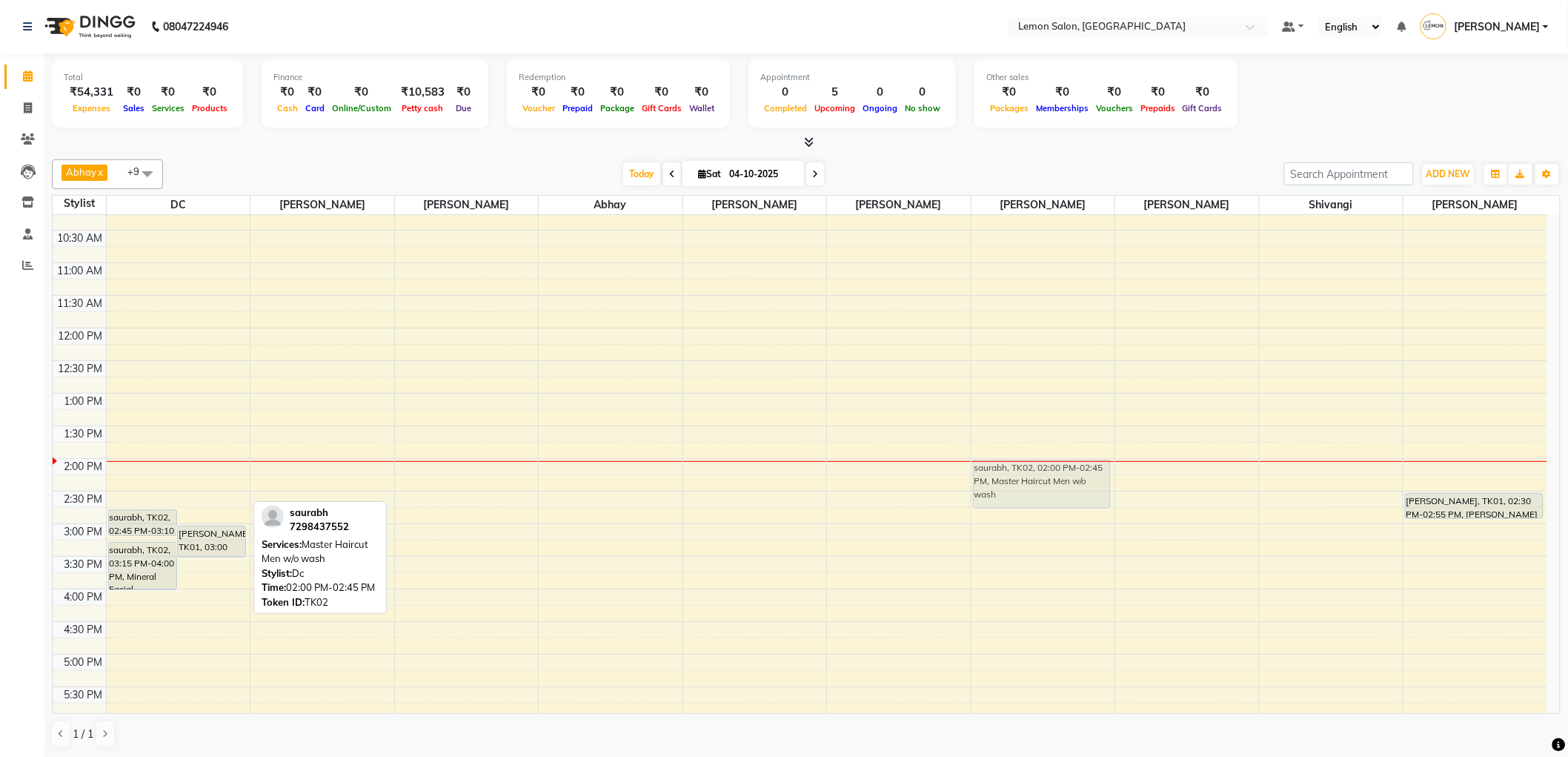
drag, startPoint x: 167, startPoint y: 472, endPoint x: 1041, endPoint y: 478, distance: 874.0
click at [1041, 478] on tr "saurabh, TK02, 02:45 PM-03:10 PM, [PERSON_NAME] Styling [PERSON_NAME], TK01, 03…" at bounding box center [799, 589] width 1495 height 913
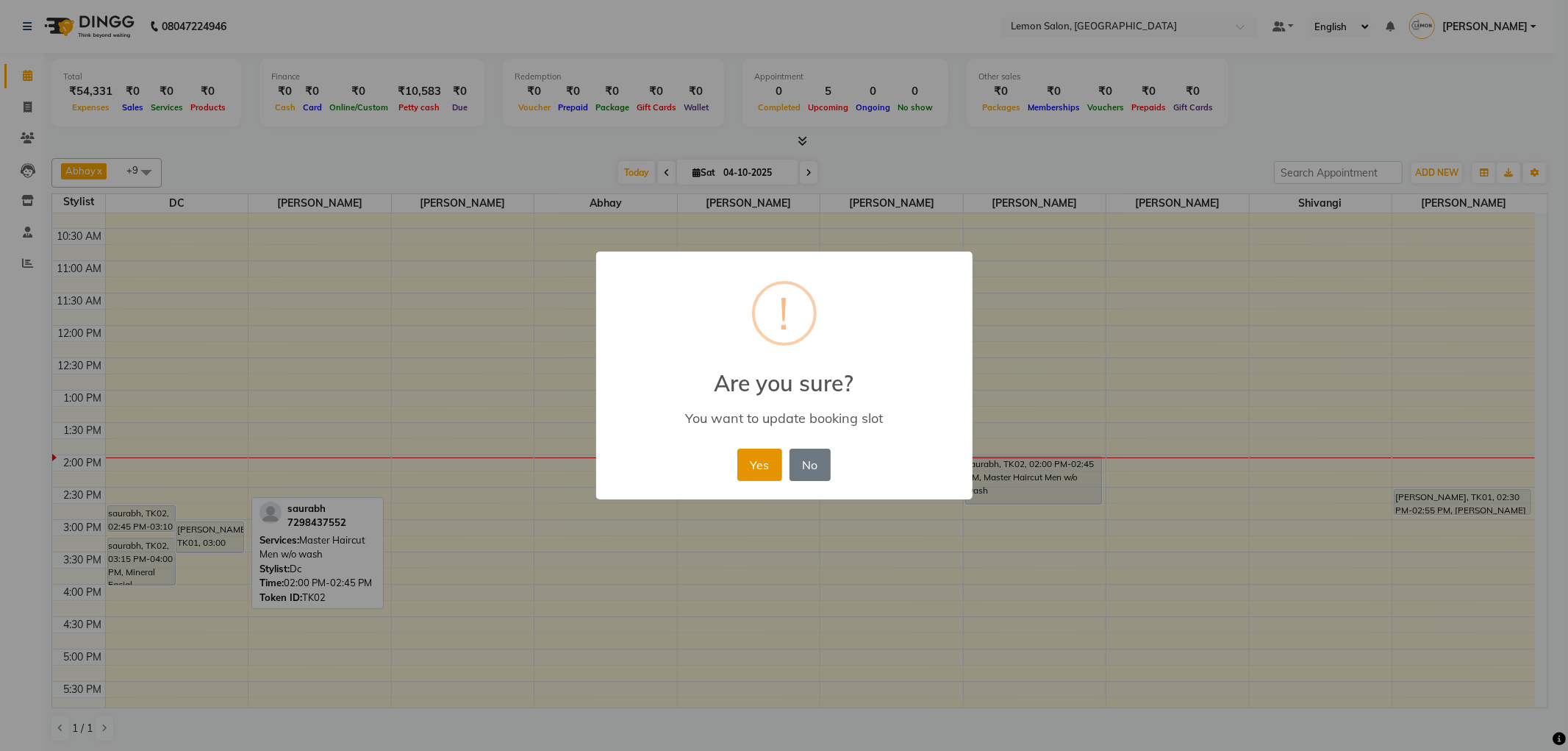
click at [758, 451] on button "Yes" at bounding box center [760, 464] width 45 height 32
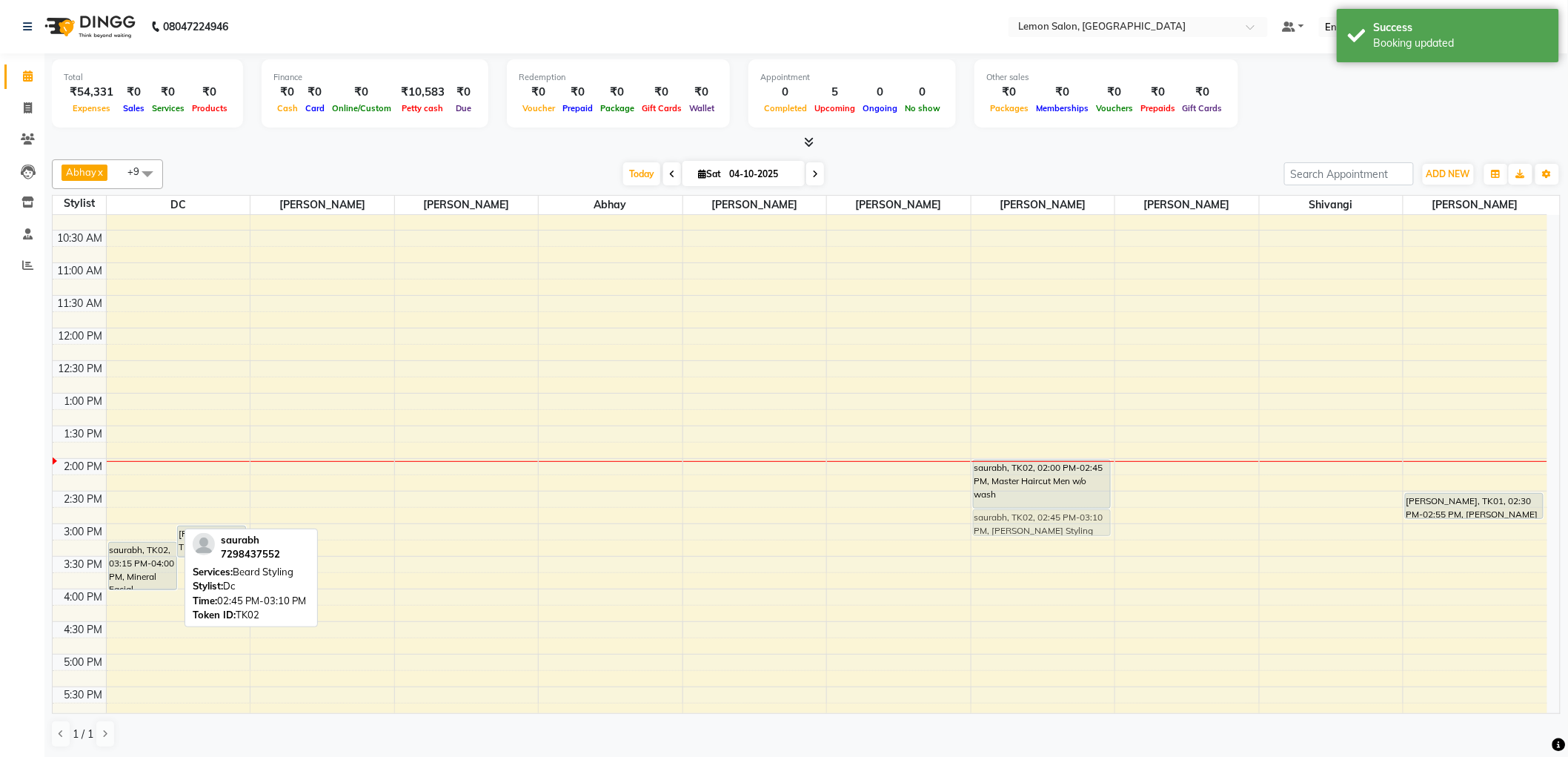
drag, startPoint x: 142, startPoint y: 515, endPoint x: 1028, endPoint y: 508, distance: 886.0
click at [1028, 508] on tr "saurabh, TK02, 02:45 PM-03:10 PM, Beard Styling SHARAD MALHOTRA, TK01, 03:00 PM…" at bounding box center [799, 589] width 1495 height 913
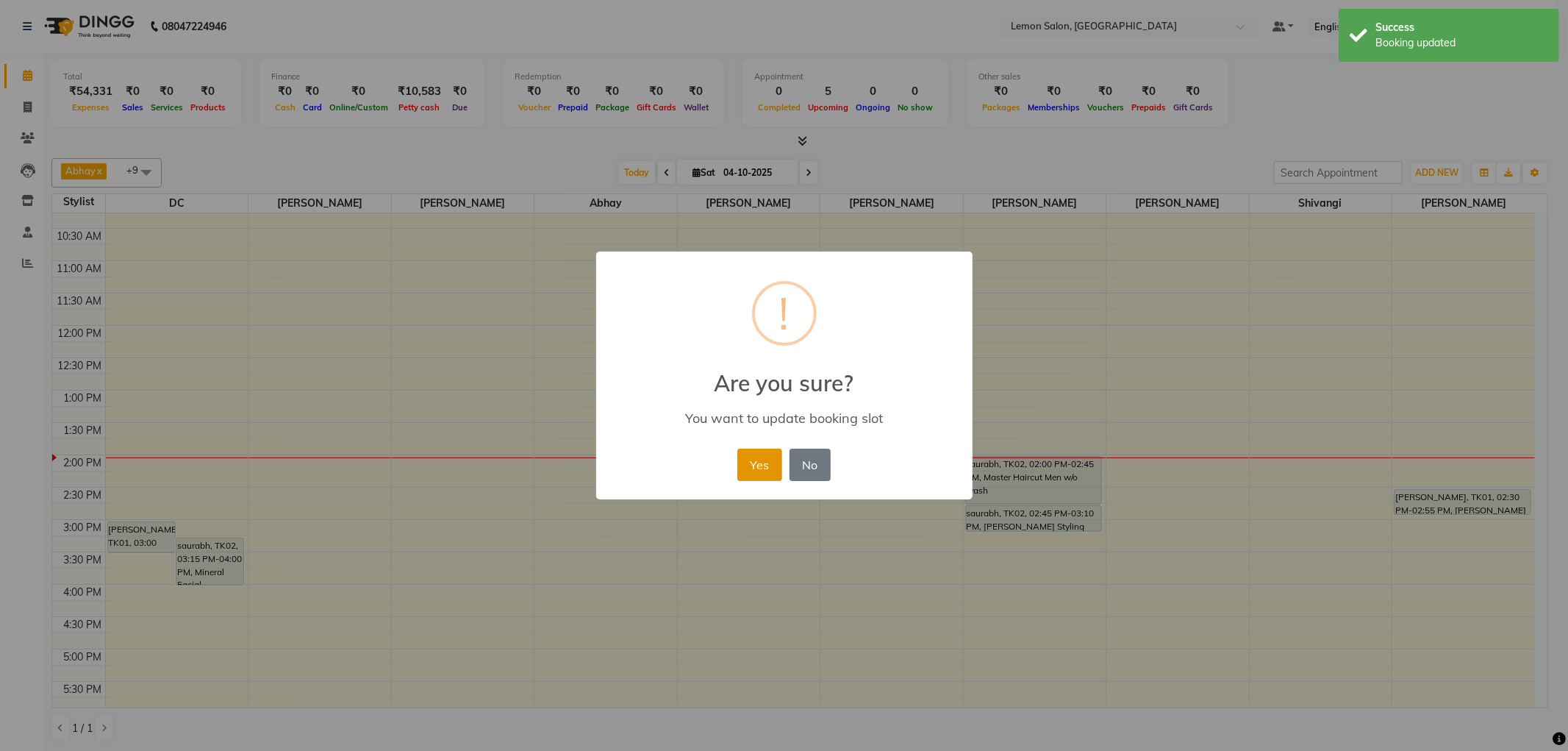
click at [745, 465] on button "Yes" at bounding box center [760, 464] width 45 height 32
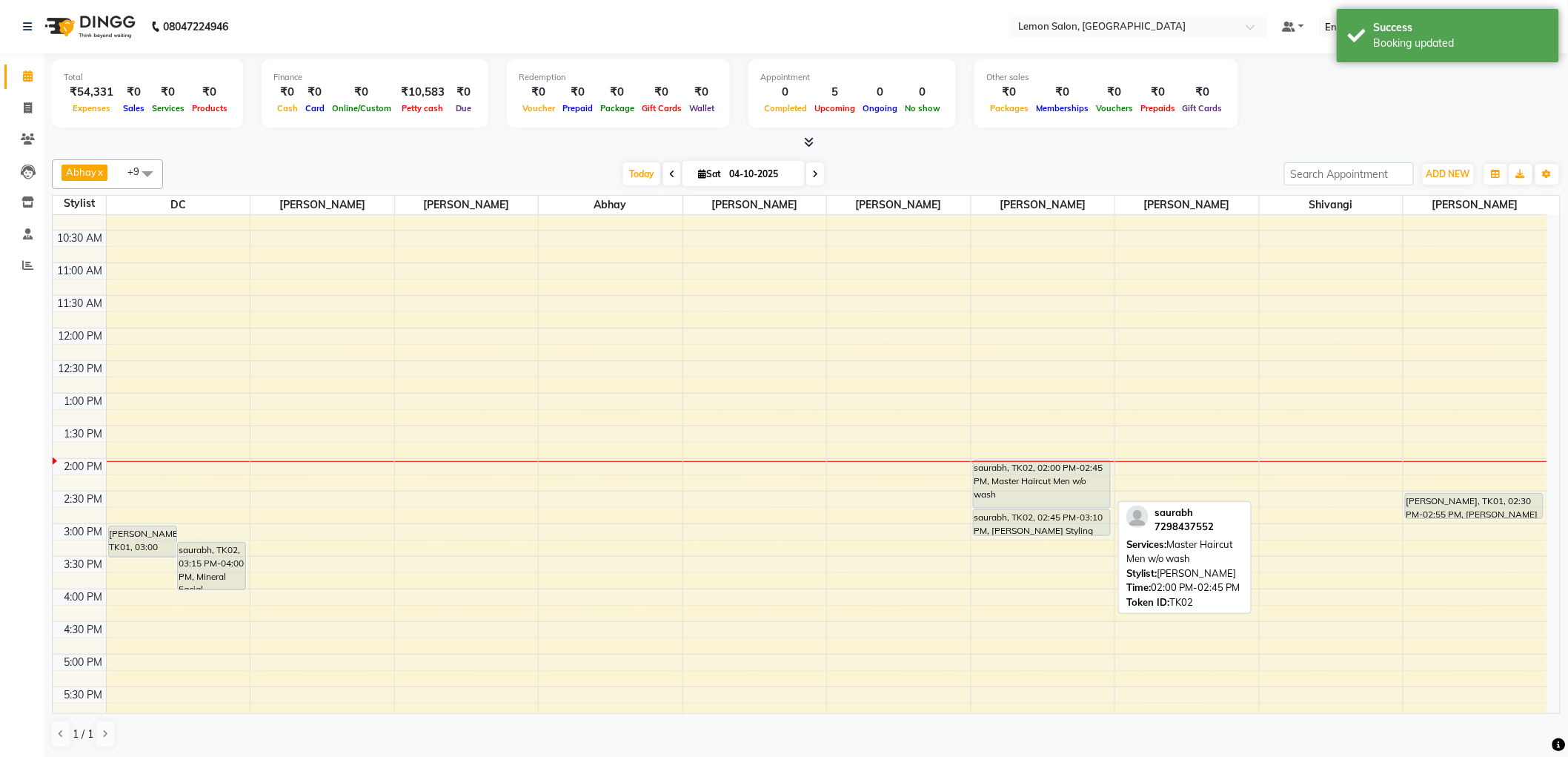
click at [1018, 475] on div "saurabh, TK02, 02:00 PM-02:45 PM, Master Haircut Men w/o wash" at bounding box center [1042, 484] width 137 height 47
click at [1070, 477] on div "saurabh, TK02, 02:00 PM-02:45 PM, Master Haircut Men w/o wash" at bounding box center [1042, 484] width 137 height 47
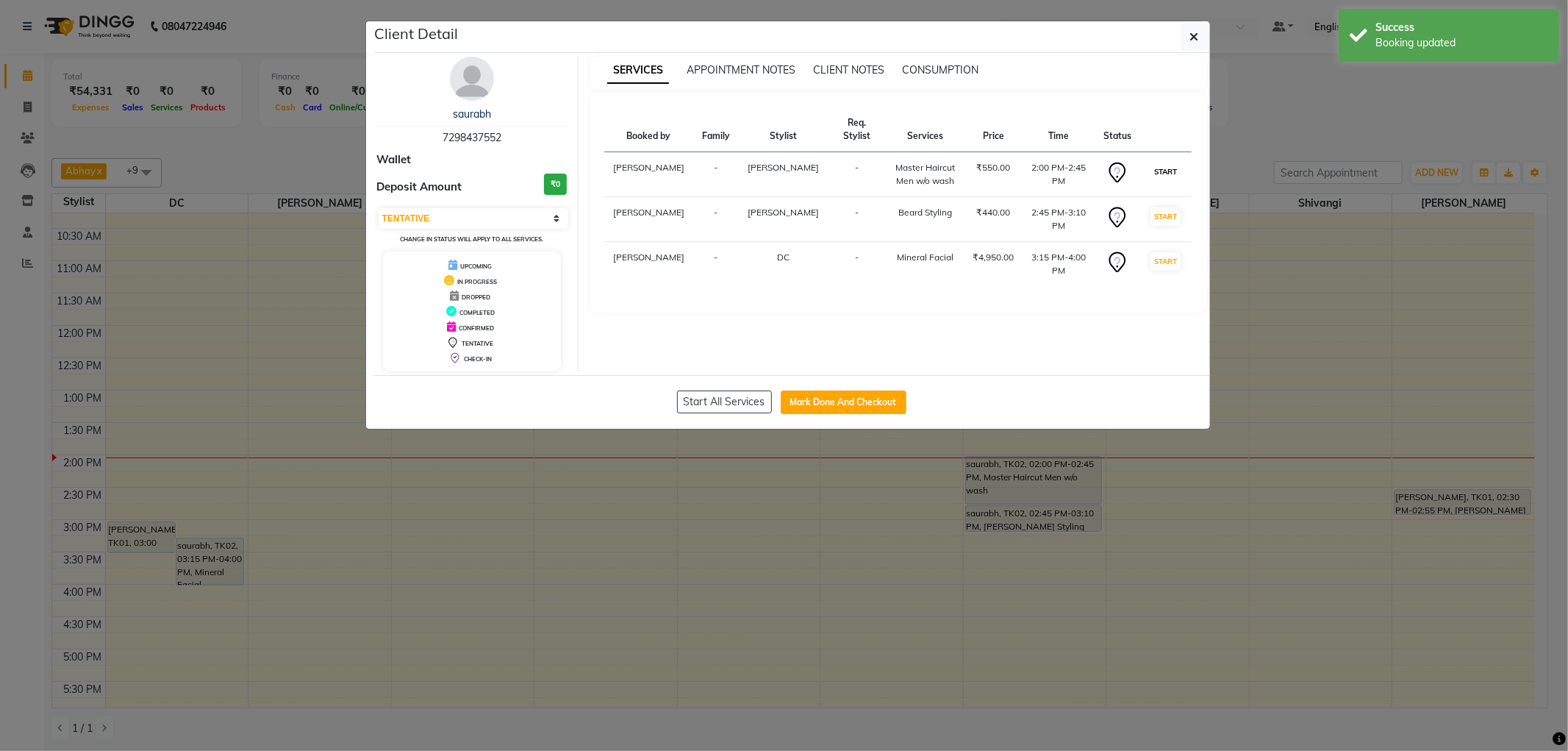
click at [1166, 163] on button "START" at bounding box center [1166, 172] width 30 height 18
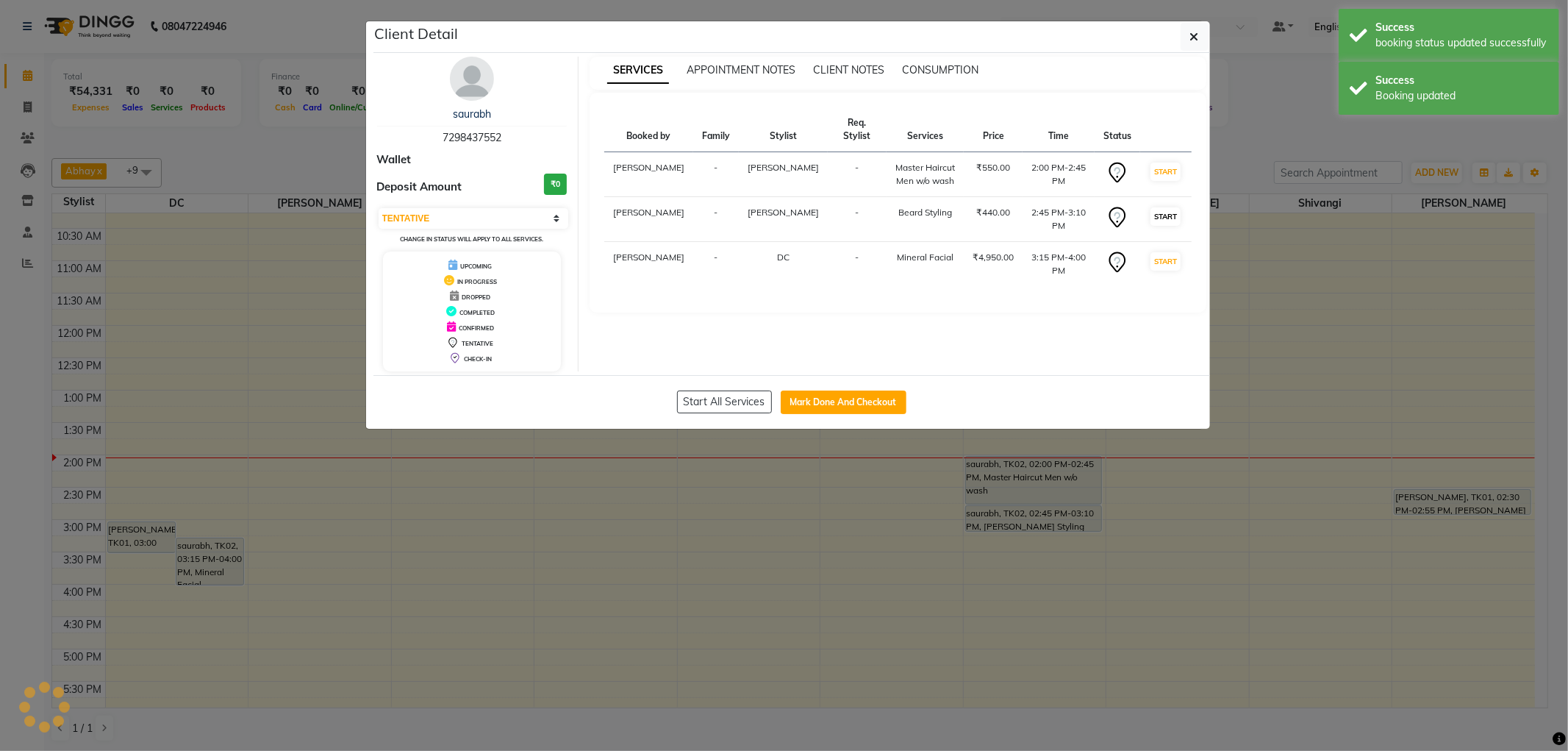
select select "select"
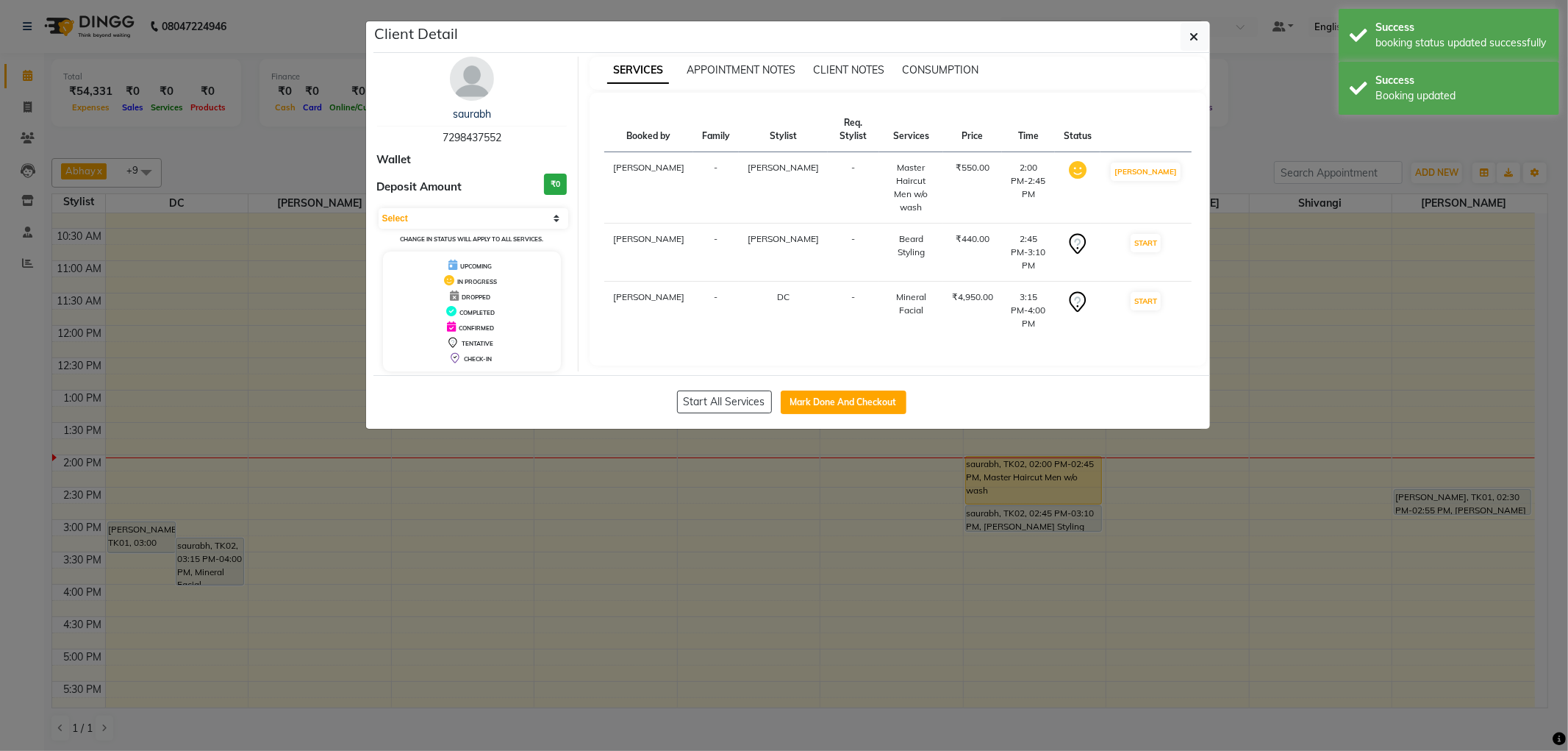
click at [1160, 202] on td "MARK DONE" at bounding box center [1145, 188] width 90 height 71
click at [1161, 234] on button "START" at bounding box center [1146, 243] width 30 height 18
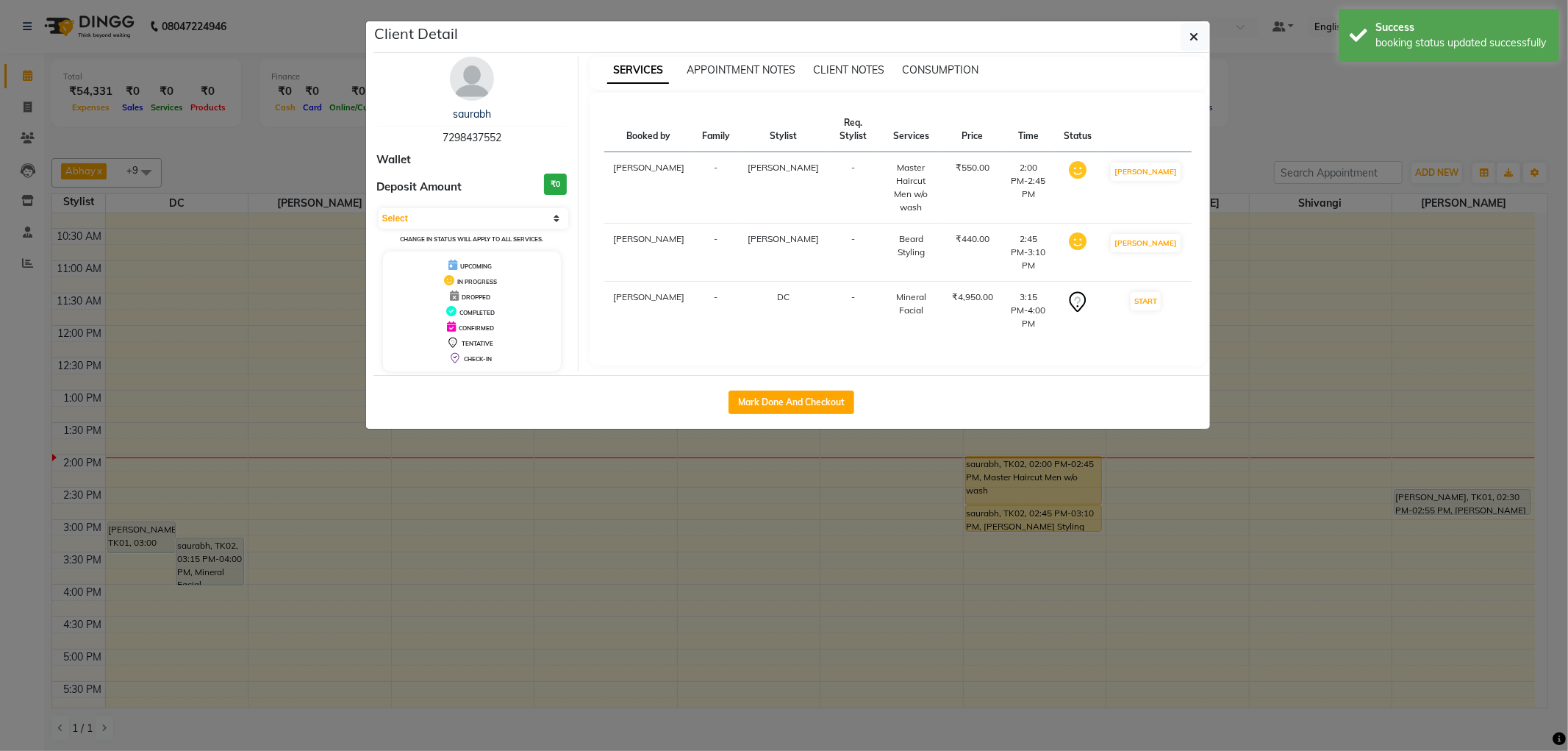
click at [1379, 302] on ngb-modal-window "Client Detail saurabh 7298437552 Wallet Deposit Amount ₹0 Select IN SERVICE CON…" at bounding box center [784, 375] width 1568 height 751
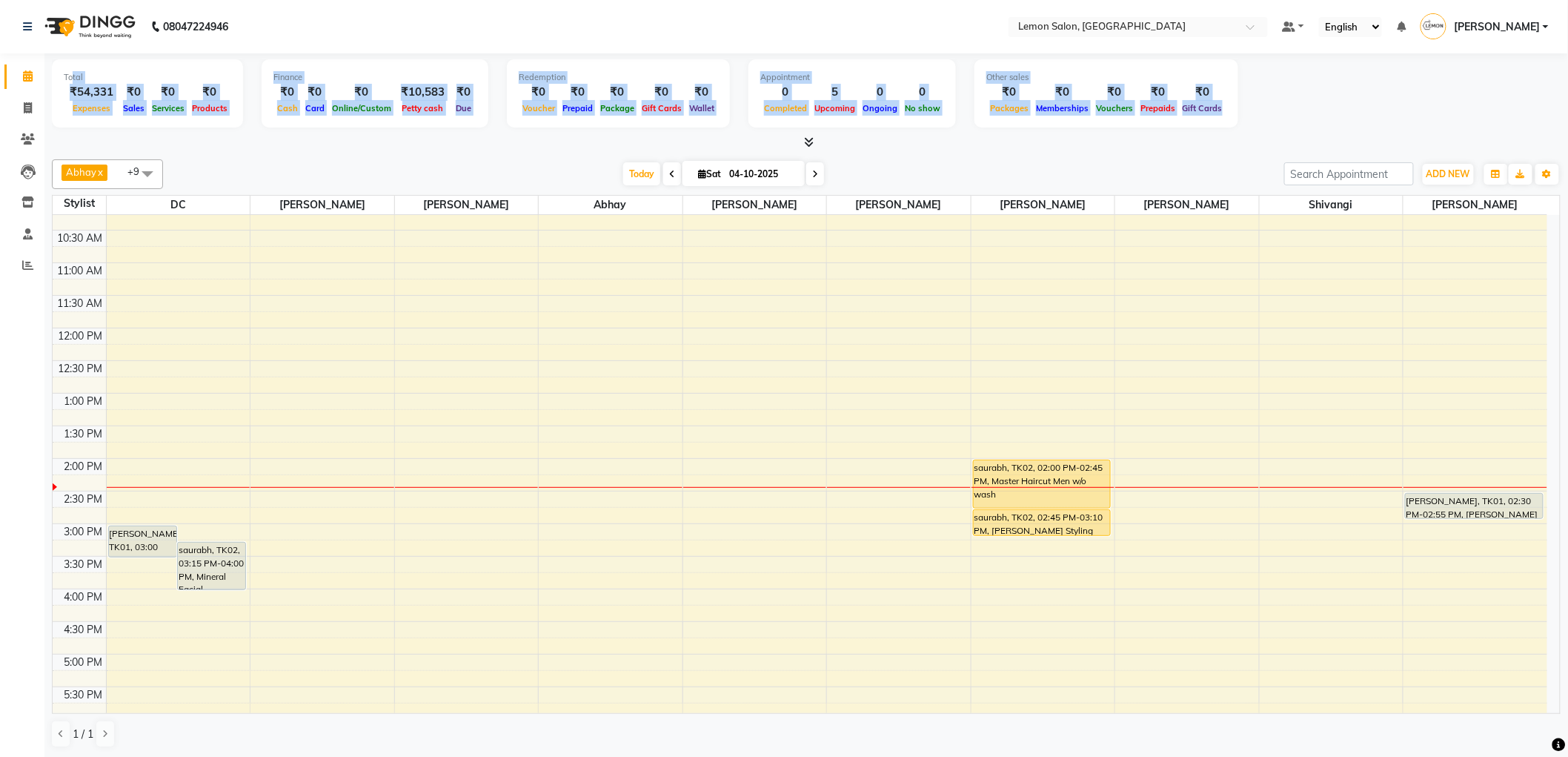
drag, startPoint x: 72, startPoint y: 71, endPoint x: 1252, endPoint y: 135, distance: 1181.7
click at [1252, 135] on div "Total ₹54,331 Expenses ₹0 Sales ₹0 Services ₹0 Products Finance ₹0 Cash ₹0 Card…" at bounding box center [806, 102] width 1509 height 97
click at [1253, 135] on div at bounding box center [806, 142] width 1509 height 16
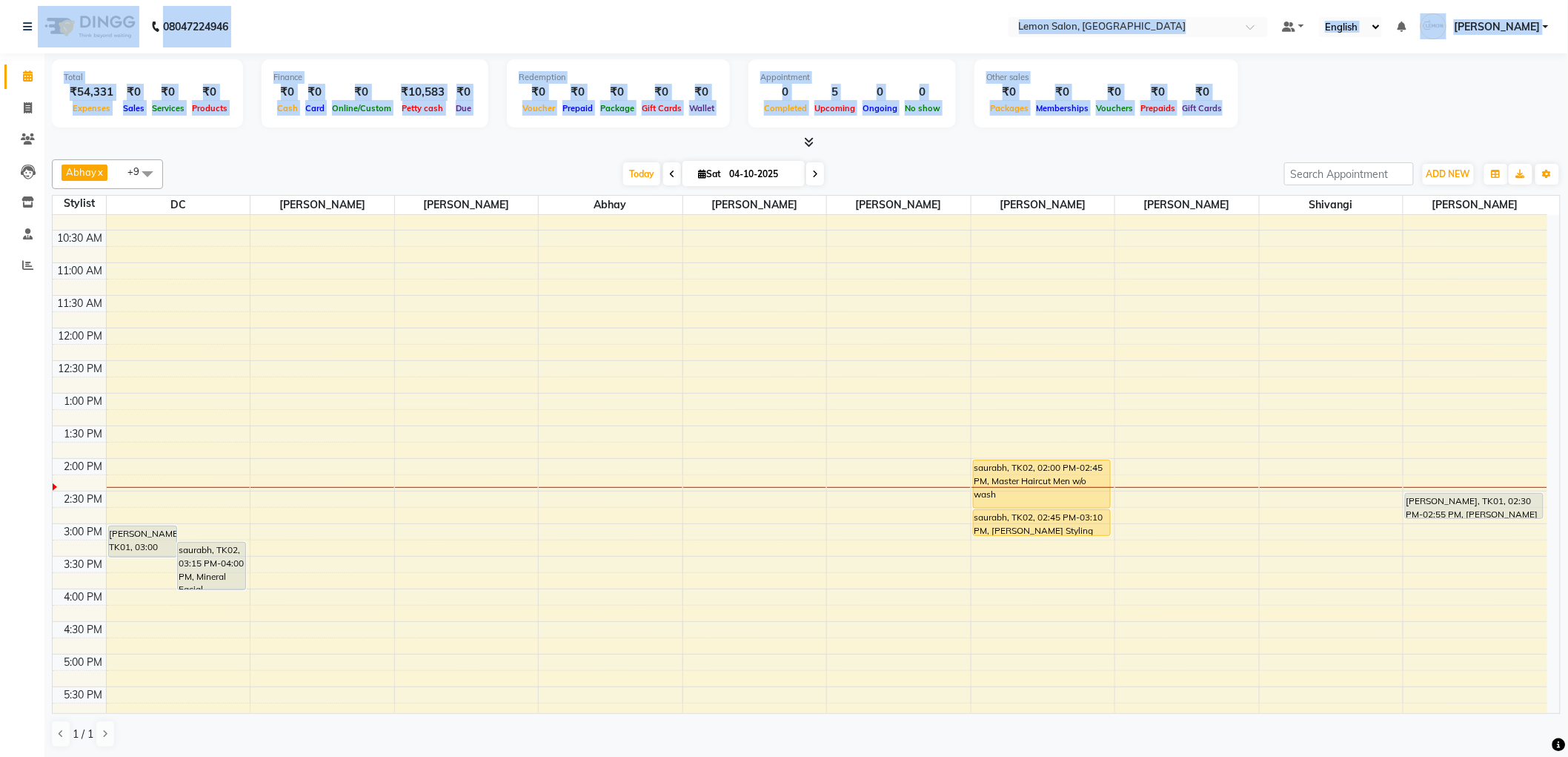
drag, startPoint x: 1202, startPoint y: 120, endPoint x: 0, endPoint y: 12, distance: 1206.8
click at [0, 12] on app-home "08047224946 Select Location × Lemon Salon, Malad Default Panel My Panel English…" at bounding box center [784, 379] width 1568 height 758
click at [351, 17] on nav "08047224946 Select Location × Lemon Salon, Malad Default Panel My Panel English…" at bounding box center [784, 27] width 1568 height 53
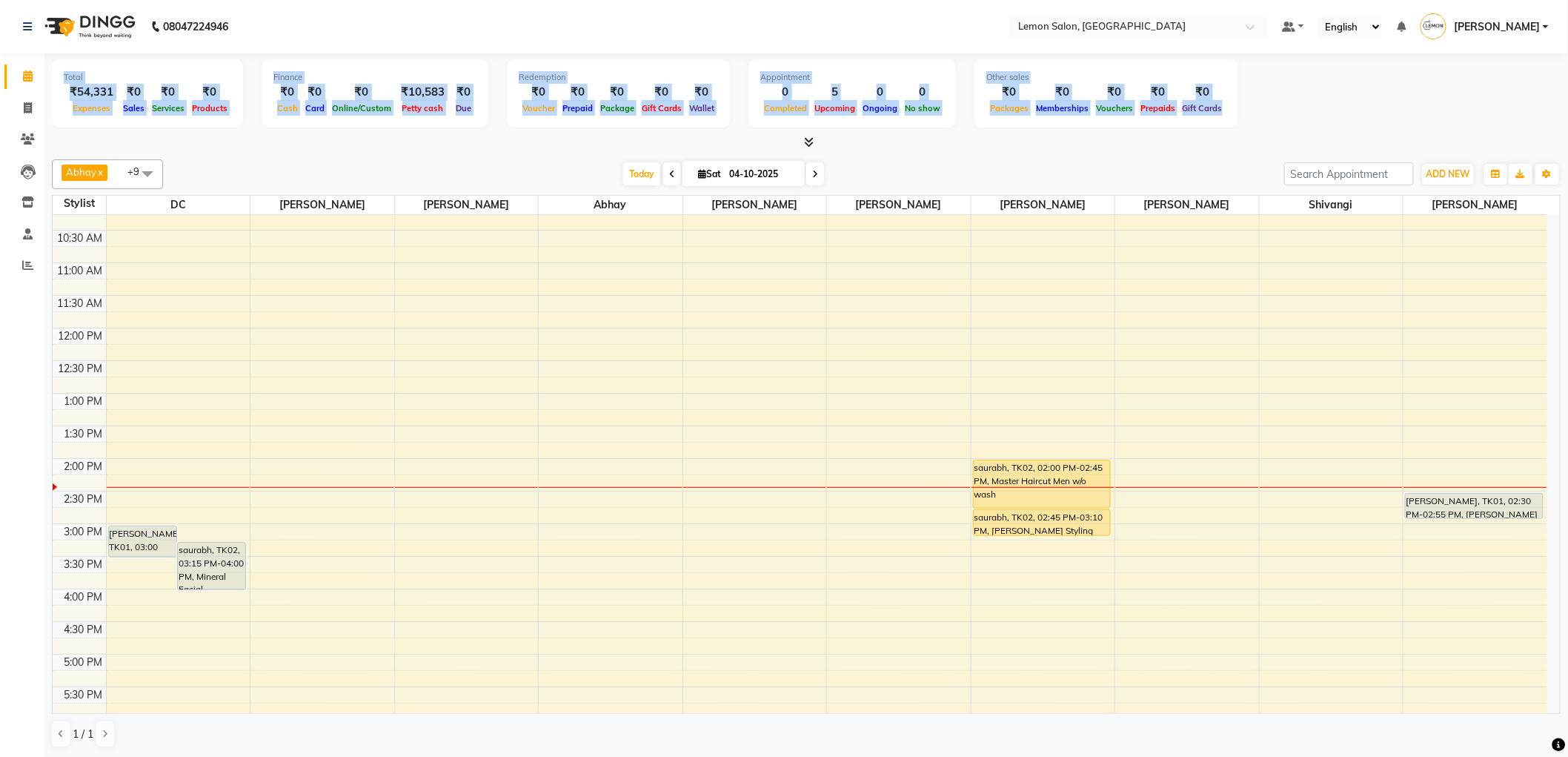
drag, startPoint x: 57, startPoint y: 77, endPoint x: 1360, endPoint y: 124, distance: 1303.8
click at [1360, 124] on div "Total ₹54,331 Expenses ₹0 Sales ₹0 Services ₹0 Products Finance ₹0 Cash ₹0 Card…" at bounding box center [806, 95] width 1509 height 72
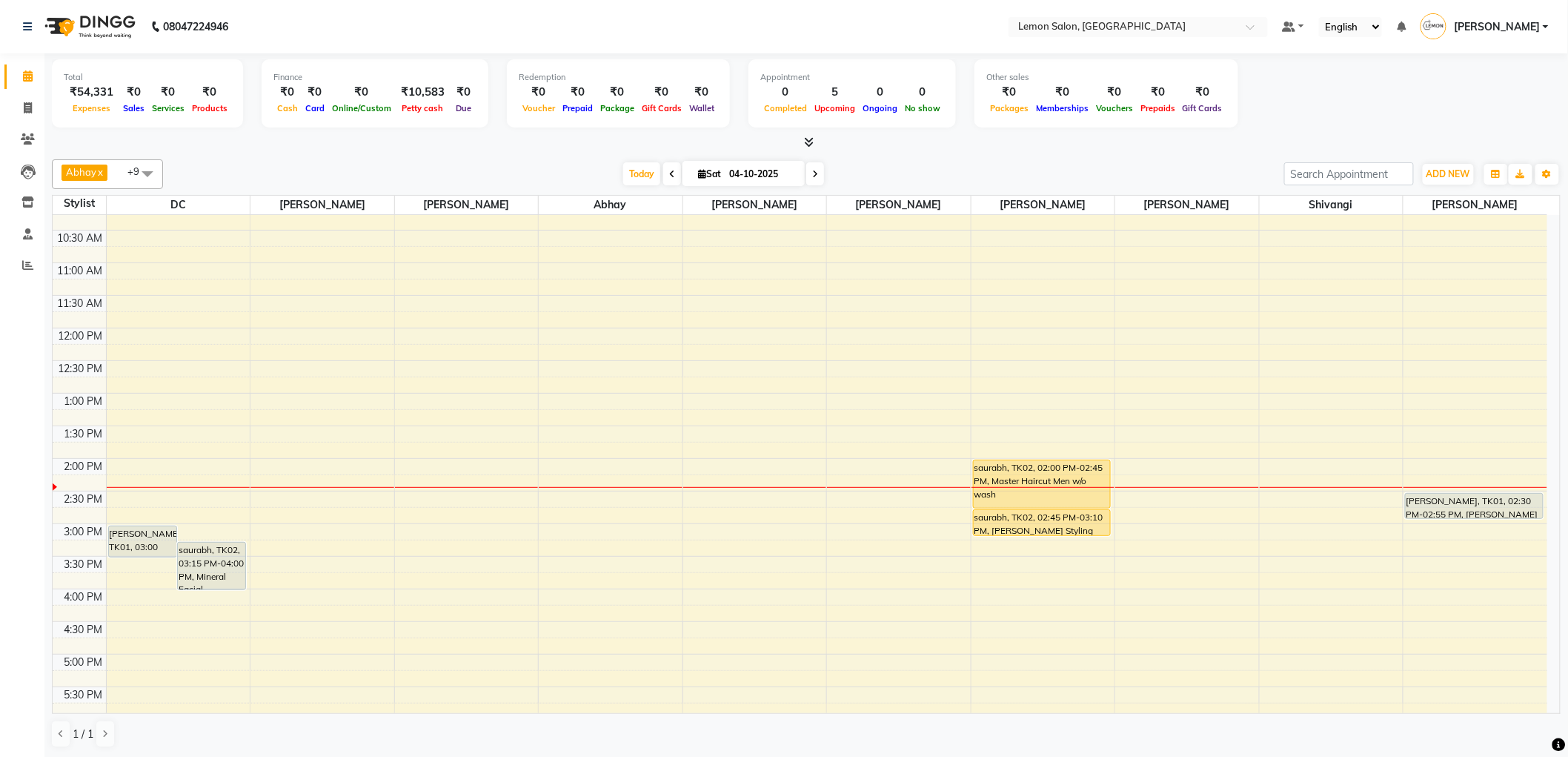
click at [1360, 124] on div "Total ₹54,331 Expenses ₹0 Sales ₹0 Services ₹0 Products Finance ₹0 Cash ₹0 Card…" at bounding box center [806, 95] width 1509 height 72
click at [1441, 501] on div "[PERSON_NAME], TK01, 02:30 PM-02:55 PM, [PERSON_NAME] Styling" at bounding box center [1474, 505] width 137 height 24
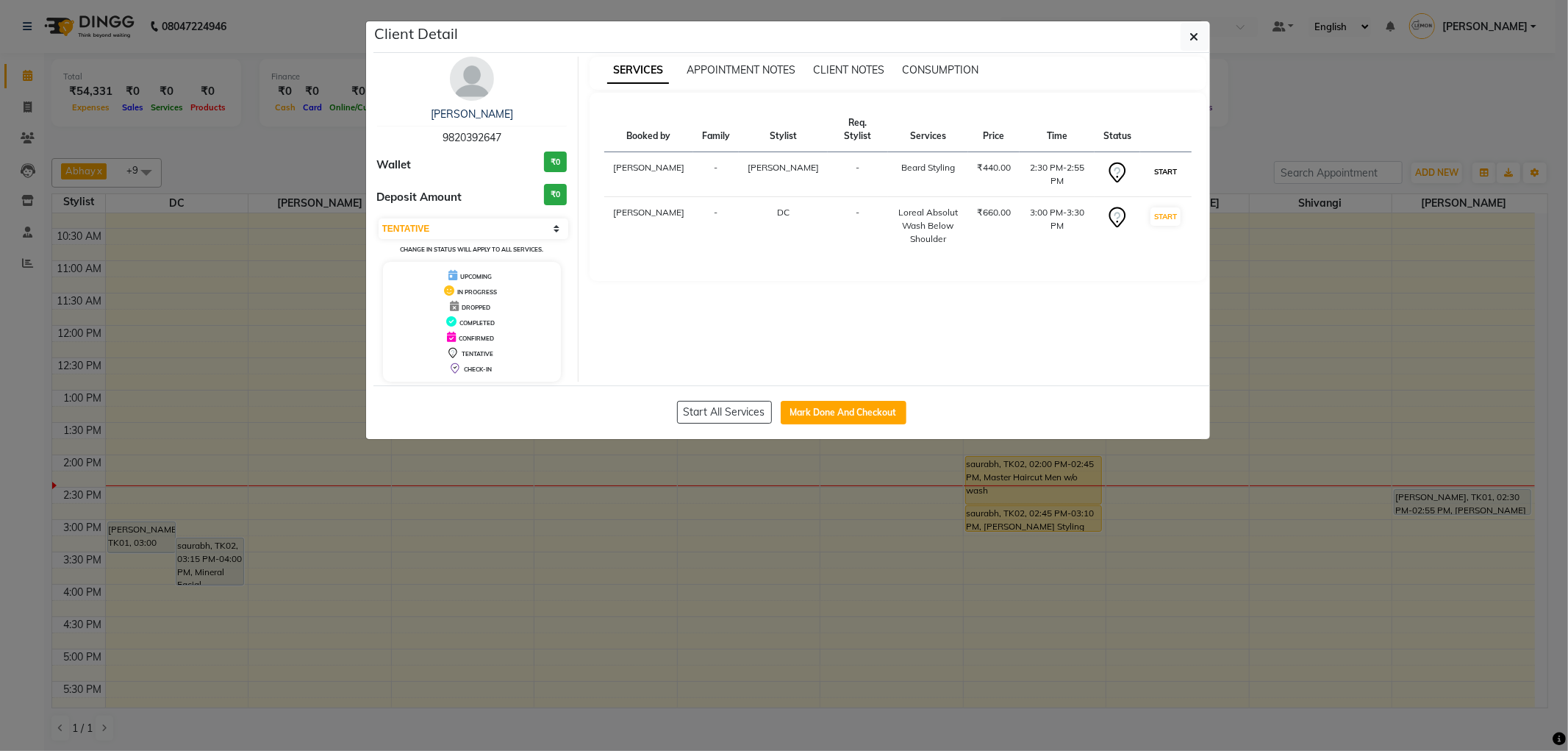
click at [1151, 164] on button "START" at bounding box center [1166, 172] width 30 height 18
click at [1160, 164] on button "START" at bounding box center [1166, 172] width 30 height 18
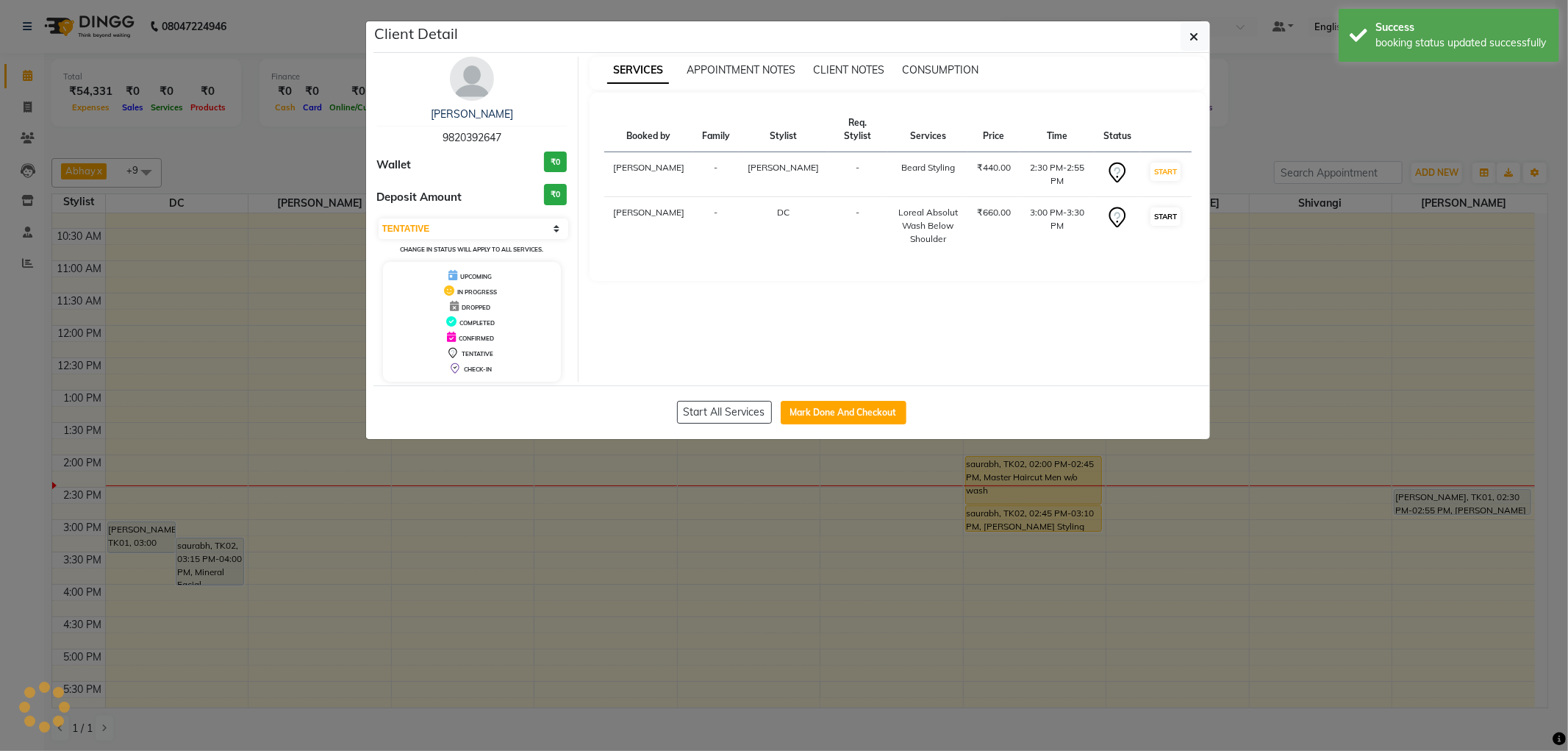
select select "select"
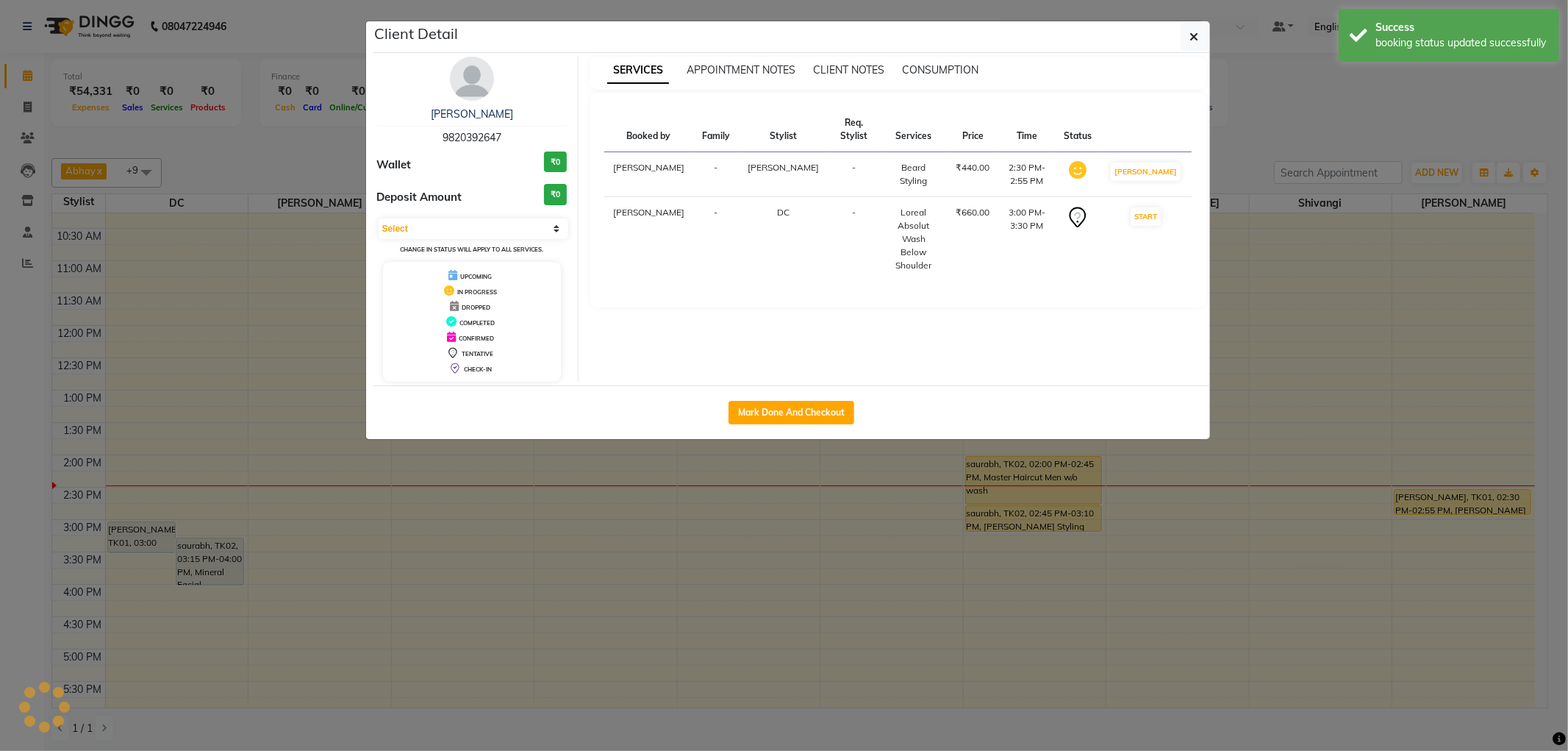
click at [1291, 151] on ngb-modal-window "Client Detail SHARAD MALHOTRA 9820392647 Wallet ₹0 Deposit Amount ₹0 Select IN …" at bounding box center [784, 375] width 1568 height 751
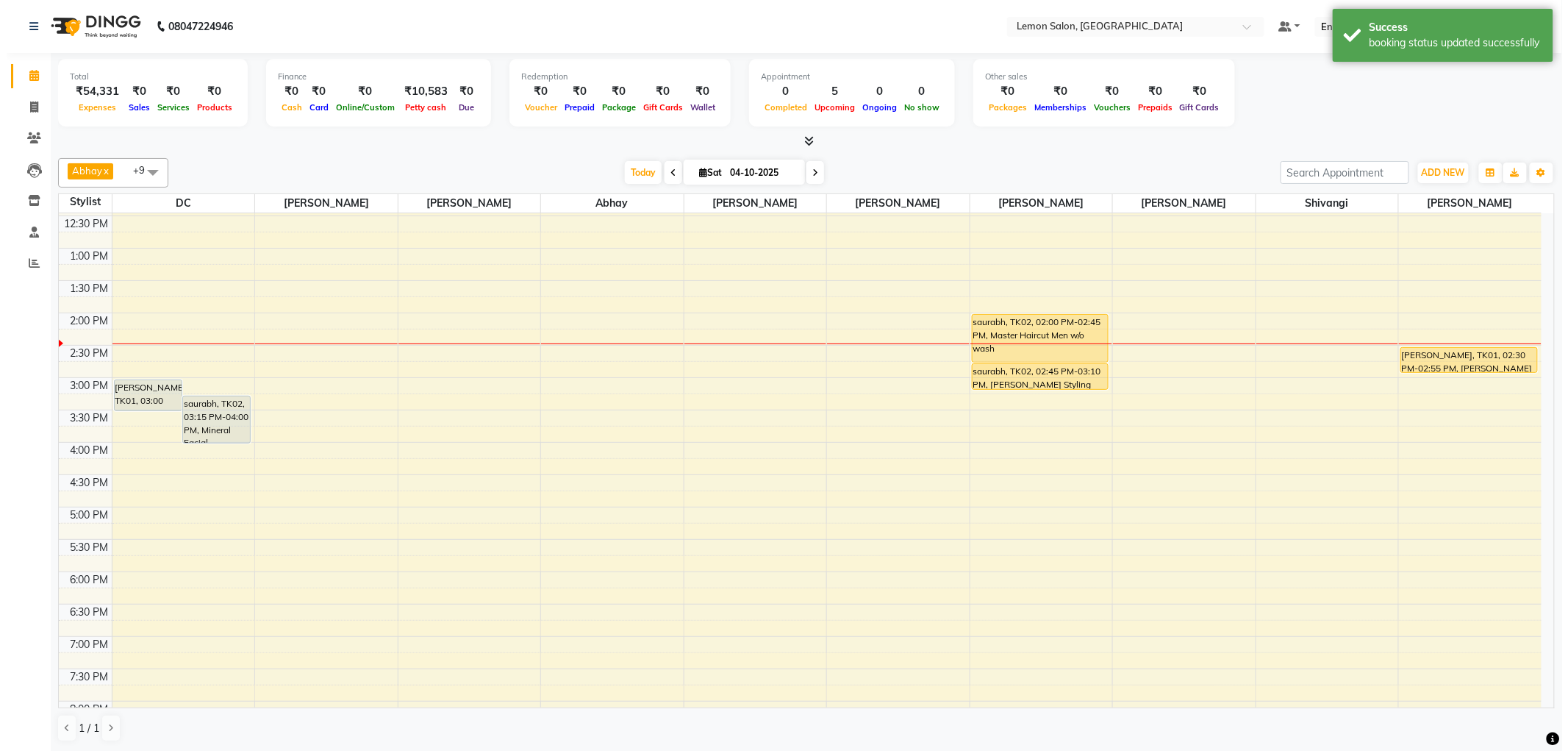
scroll to position [245, 0]
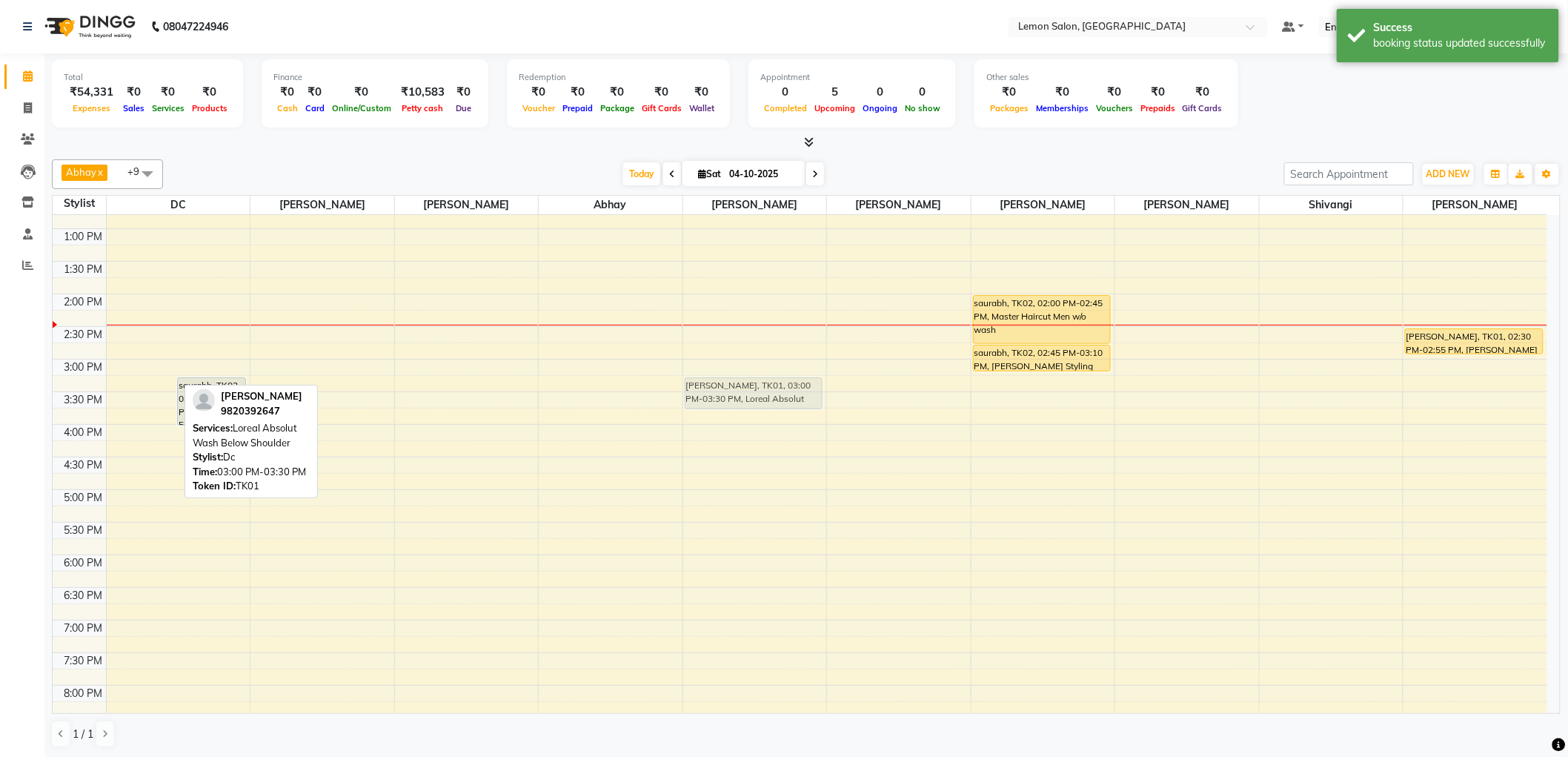
drag, startPoint x: 116, startPoint y: 376, endPoint x: 689, endPoint y: 388, distance: 573.1
click at [689, 388] on tr "SHARAD MALHOTRA, TK01, 03:00 PM-03:30 PM, Loreal Absolut Wash Below Shoulder sa…" at bounding box center [799, 425] width 1495 height 913
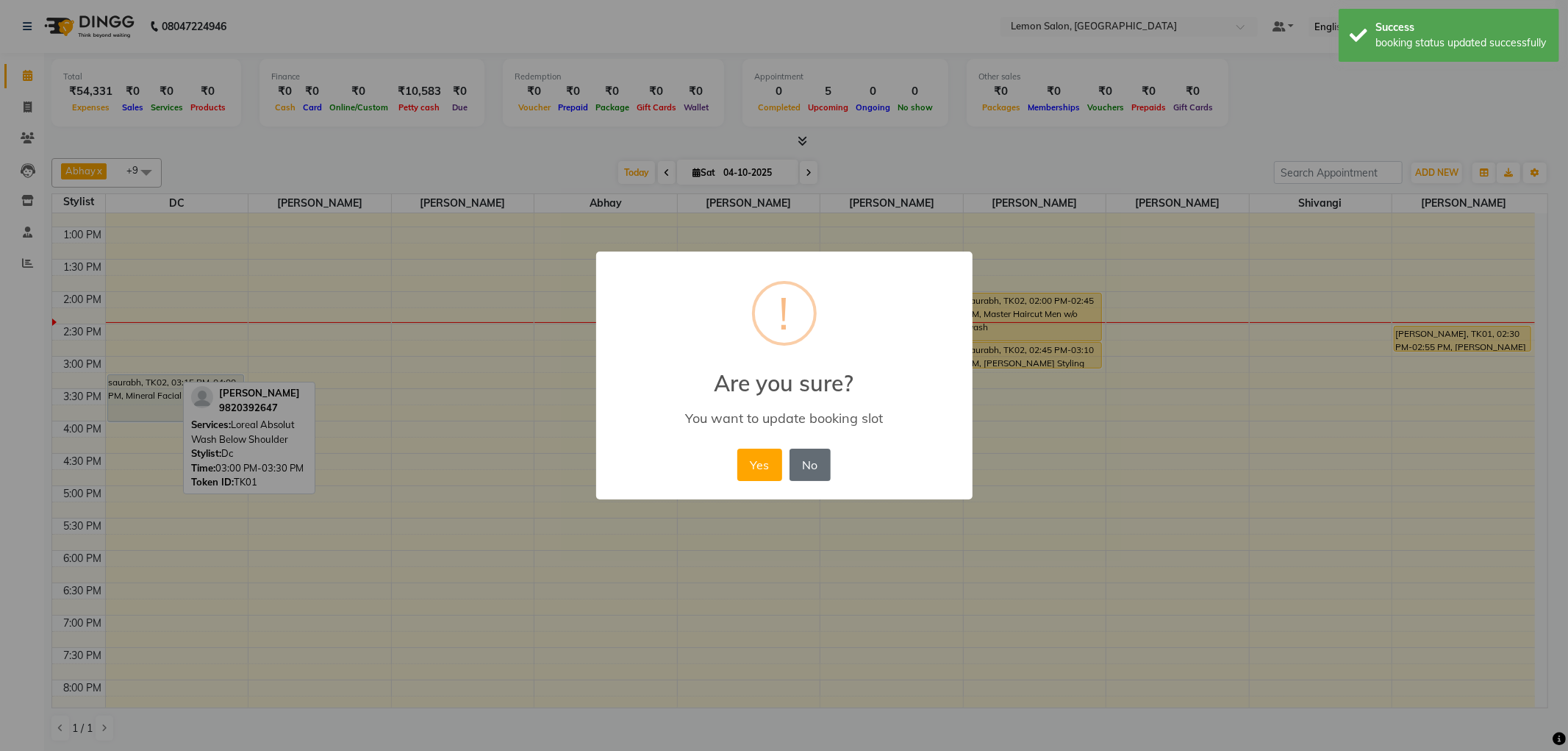
click at [800, 456] on button "No" at bounding box center [810, 464] width 41 height 32
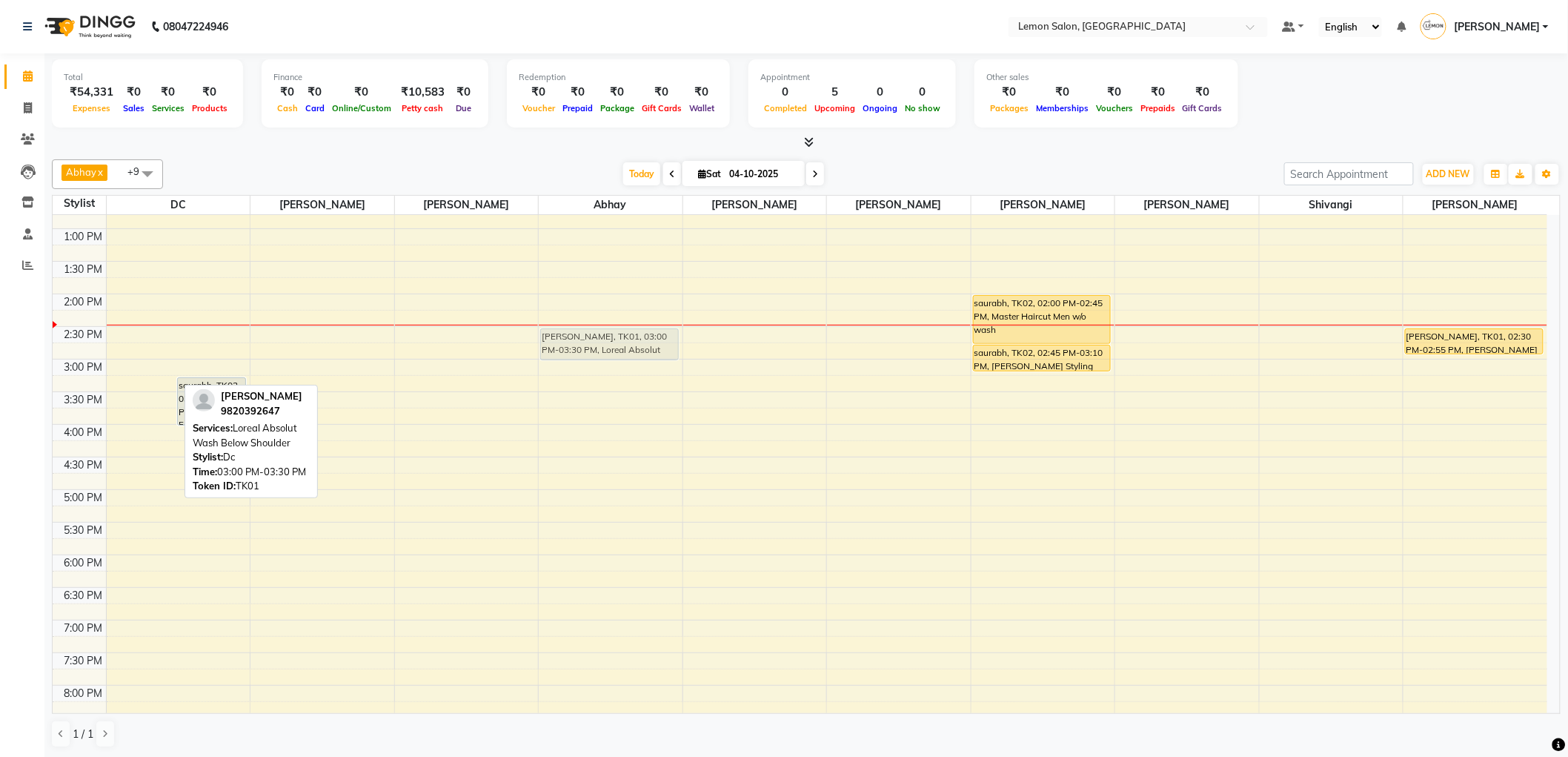
drag, startPoint x: 133, startPoint y: 379, endPoint x: 656, endPoint y: 348, distance: 523.9
click at [656, 348] on tr "SHARAD MALHOTRA, TK01, 03:00 PM-03:30 PM, Loreal Absolut Wash Below Shoulder sa…" at bounding box center [799, 425] width 1495 height 913
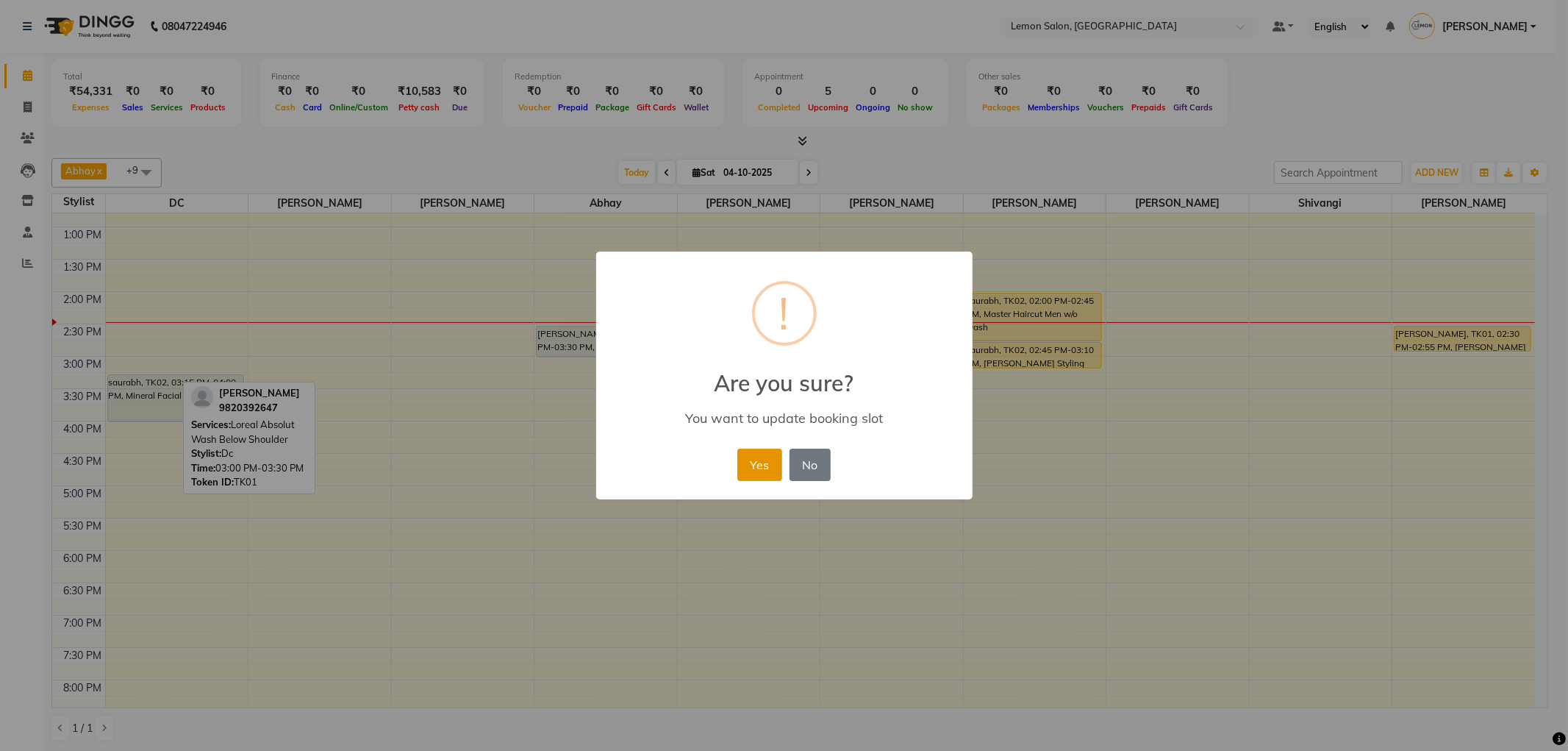
click at [760, 464] on button "Yes" at bounding box center [760, 464] width 45 height 32
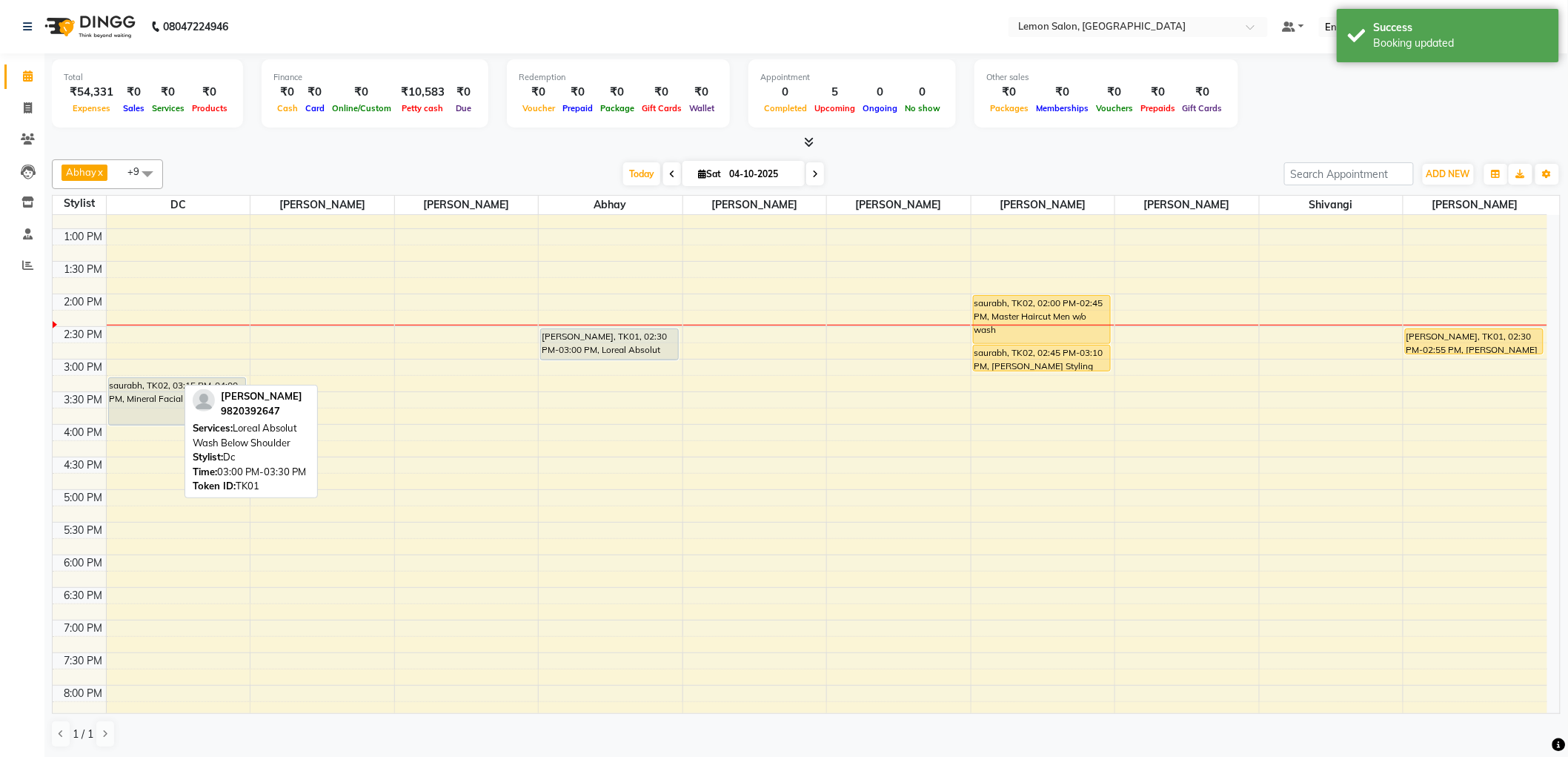
click at [635, 330] on div "[PERSON_NAME], TK01, 02:30 PM-03:00 PM, Loreal Absolut Wash Below Shoulder" at bounding box center [610, 344] width 137 height 30
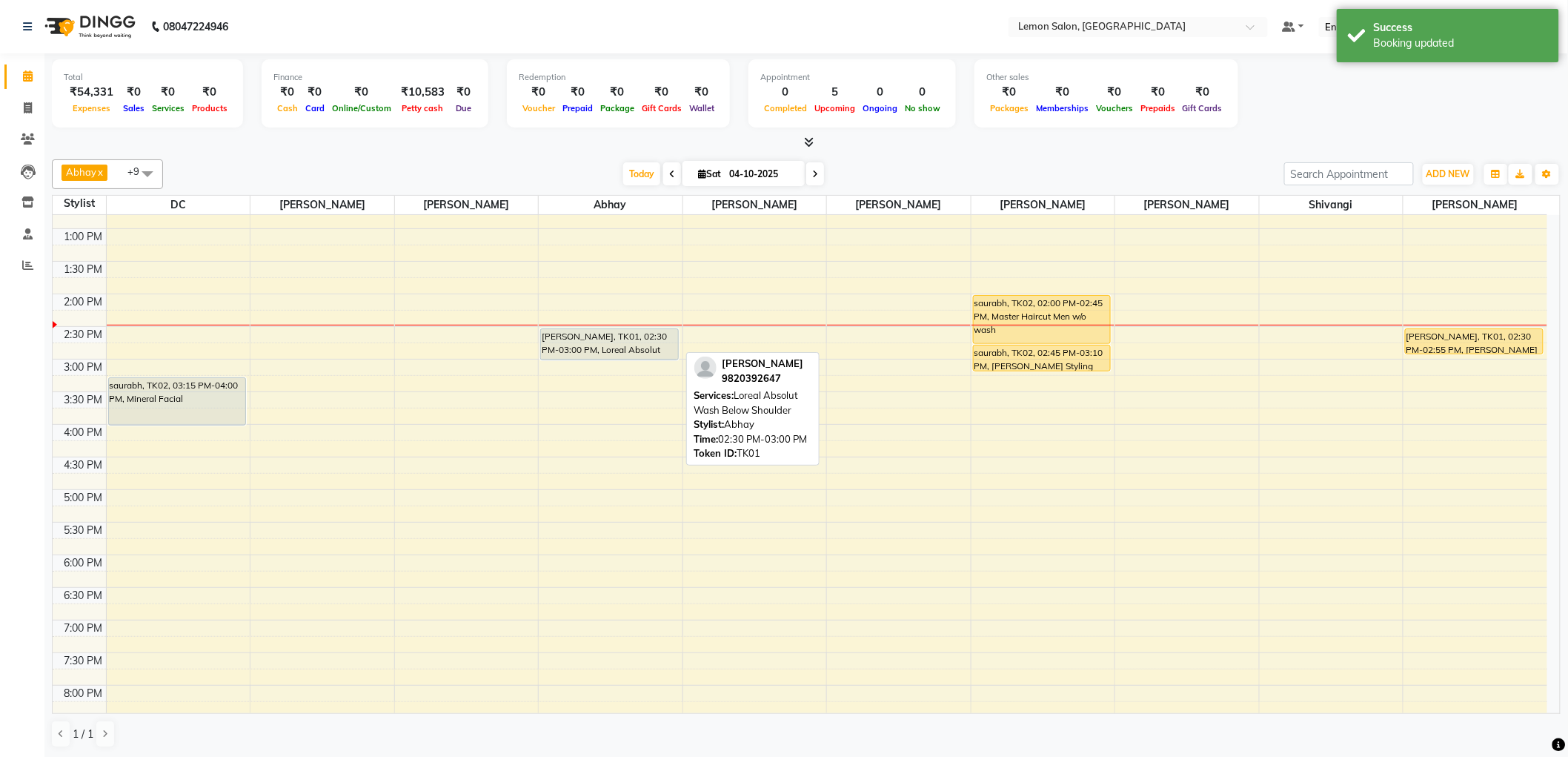
click at [635, 348] on div "[PERSON_NAME], TK01, 02:30 PM-03:00 PM, Loreal Absolut Wash Below Shoulder" at bounding box center [610, 344] width 137 height 30
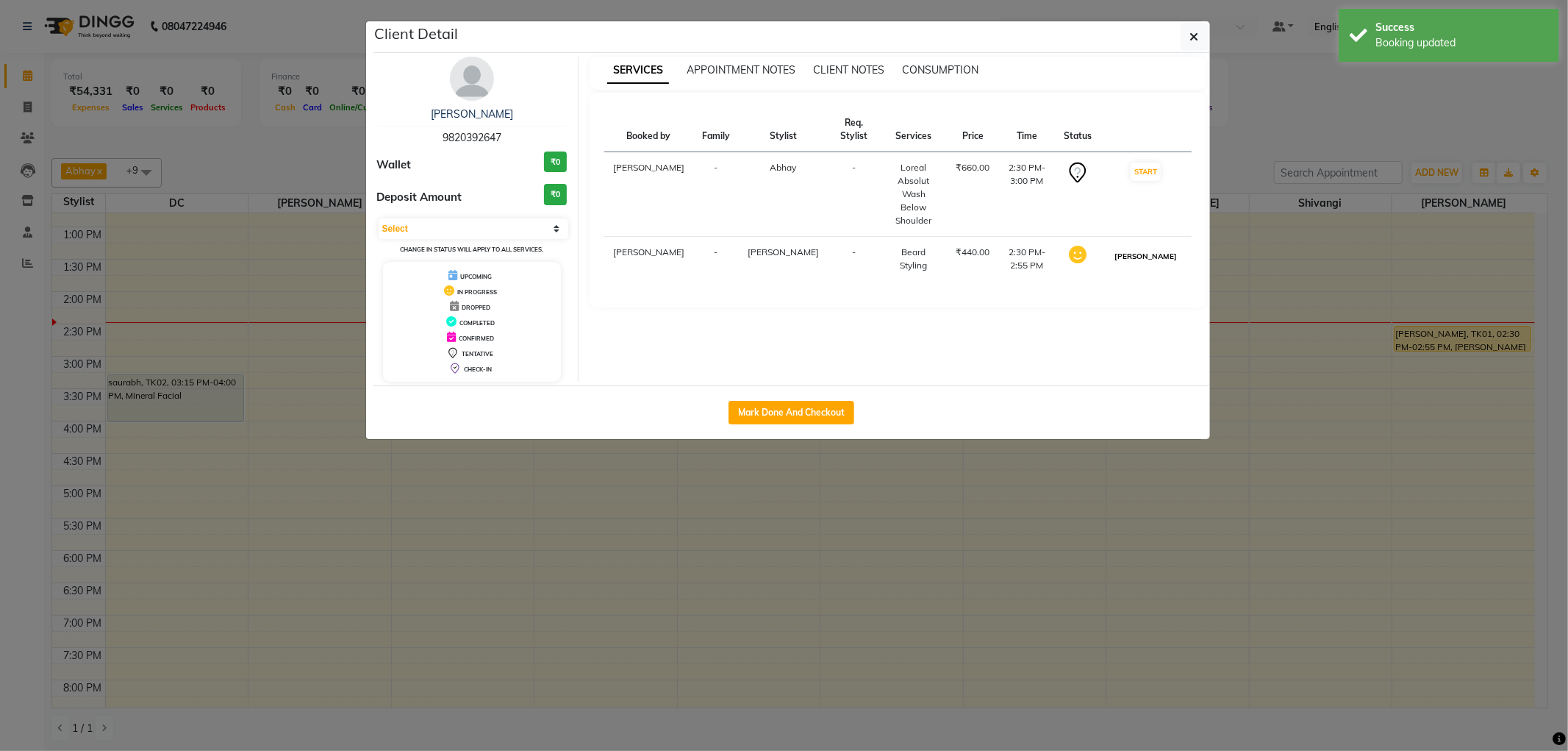
click at [1158, 247] on button "MARK DONE" at bounding box center [1146, 256] width 70 height 18
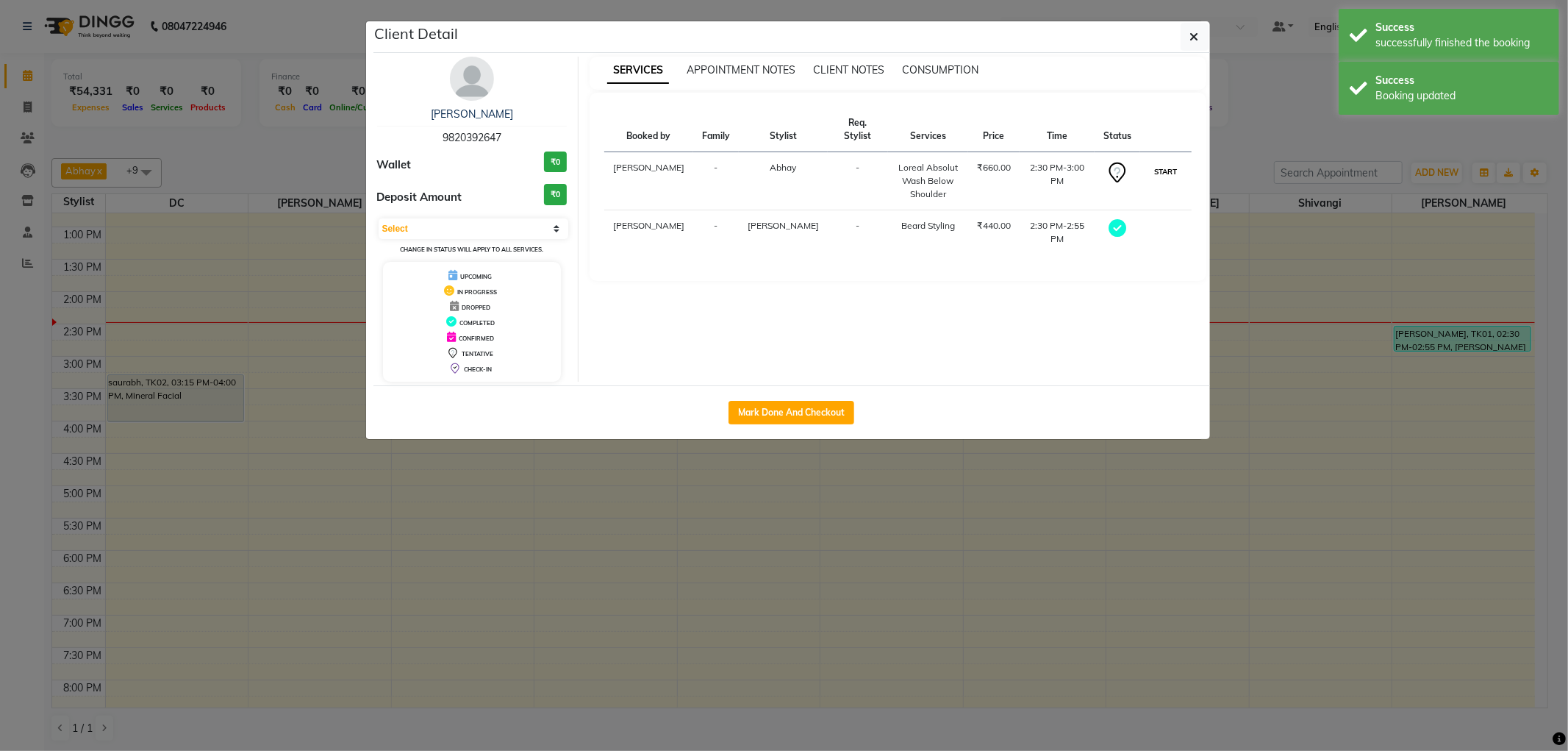
click at [1164, 163] on button "START" at bounding box center [1166, 172] width 30 height 18
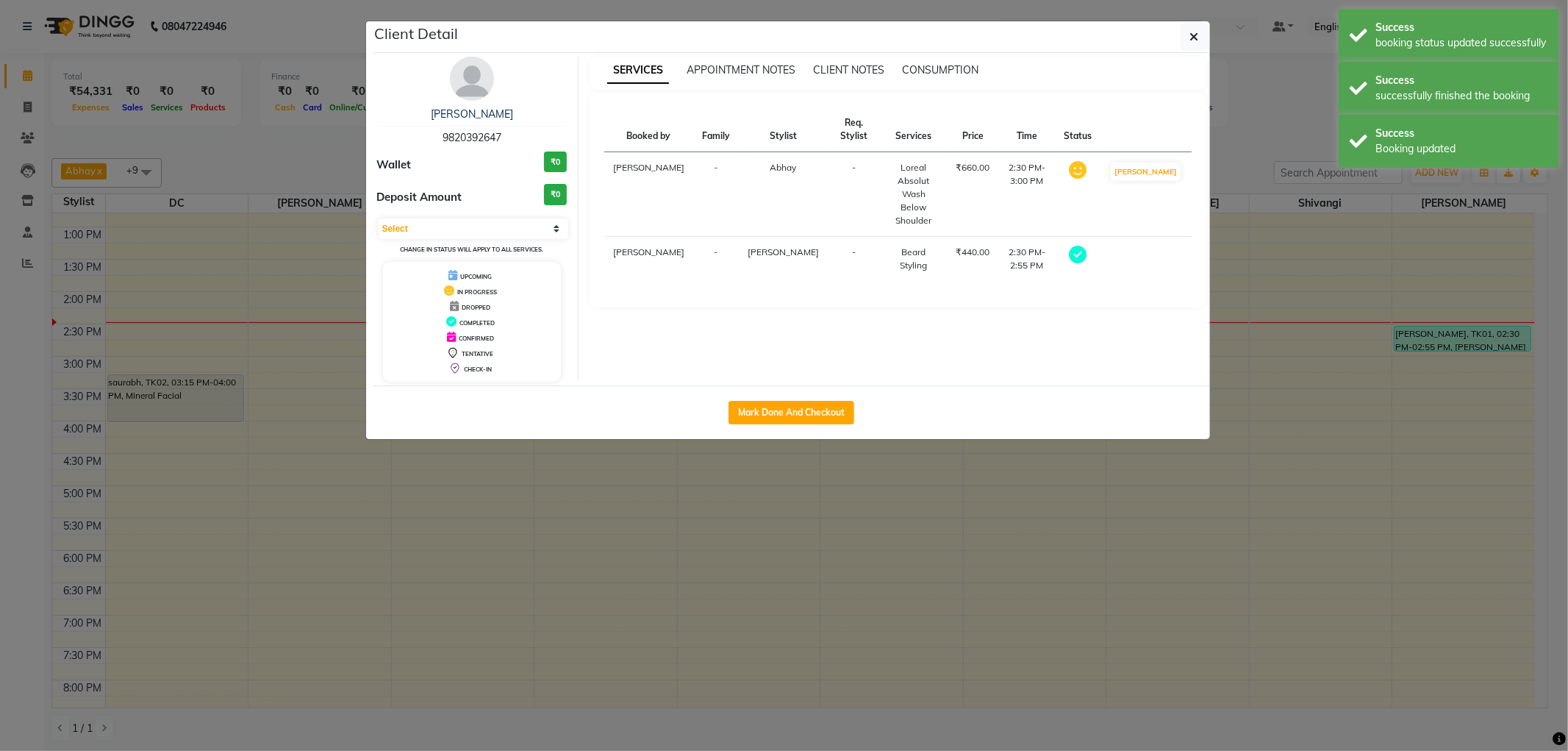
click at [1157, 185] on td "MARK DONE" at bounding box center [1145, 194] width 90 height 84
click at [846, 402] on button "Mark Done And Checkout" at bounding box center [791, 412] width 126 height 23
select select "561"
select select "service"
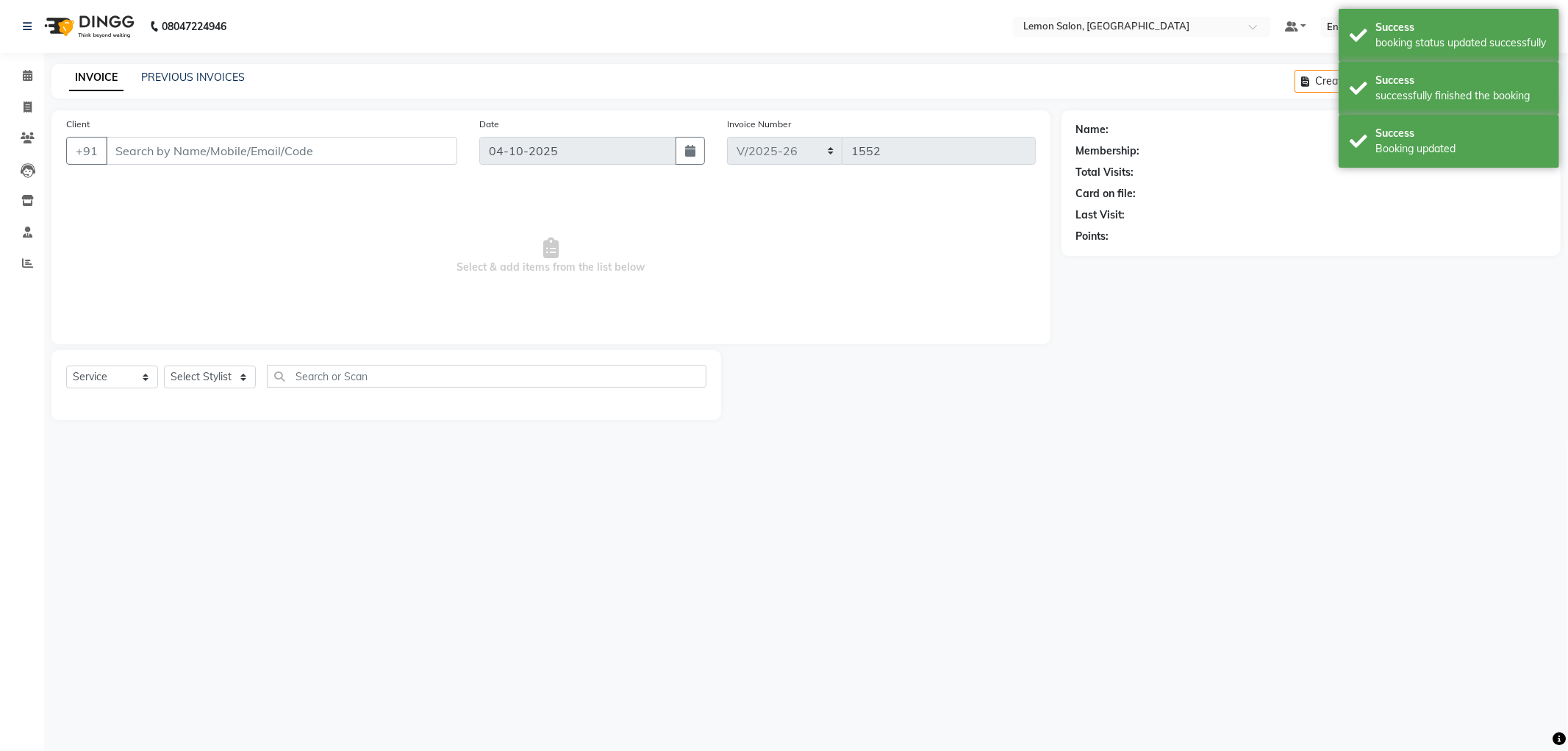
type input "9820392647"
select select "59681"
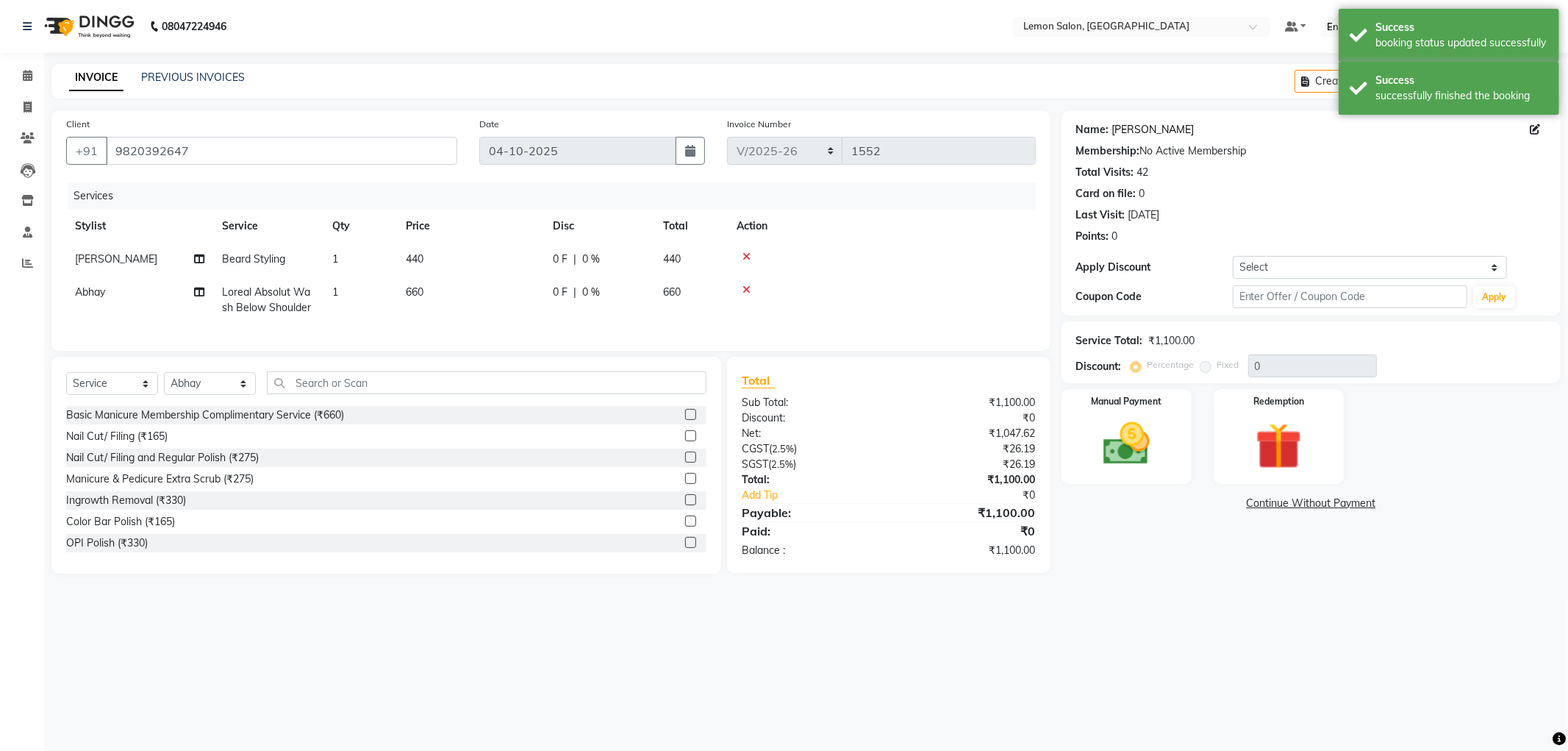
click at [1134, 131] on link "Sharad Malhotra" at bounding box center [1154, 130] width 83 height 16
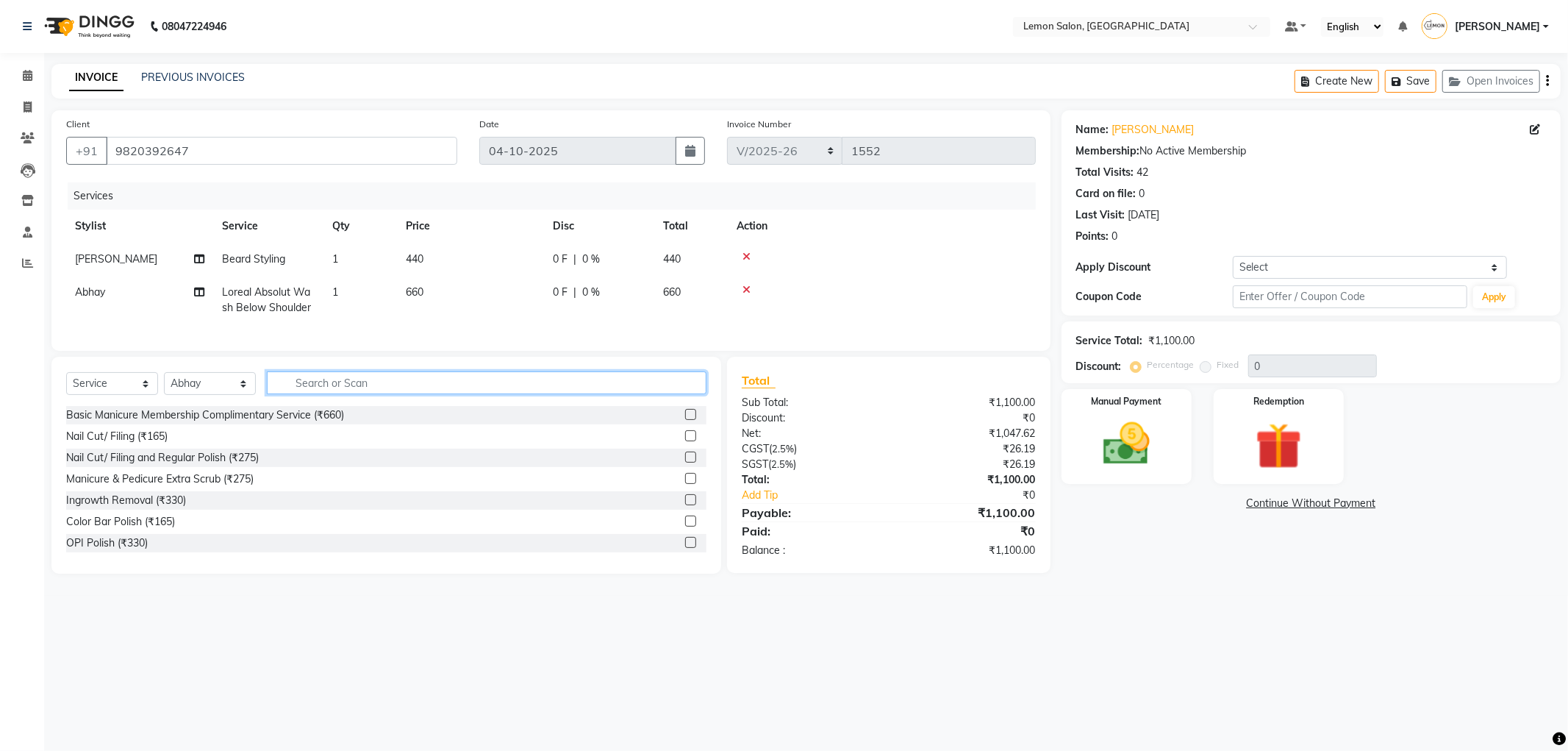
click at [416, 384] on input "text" at bounding box center [487, 383] width 440 height 23
click at [82, 297] on span "Abhay" at bounding box center [90, 292] width 30 height 13
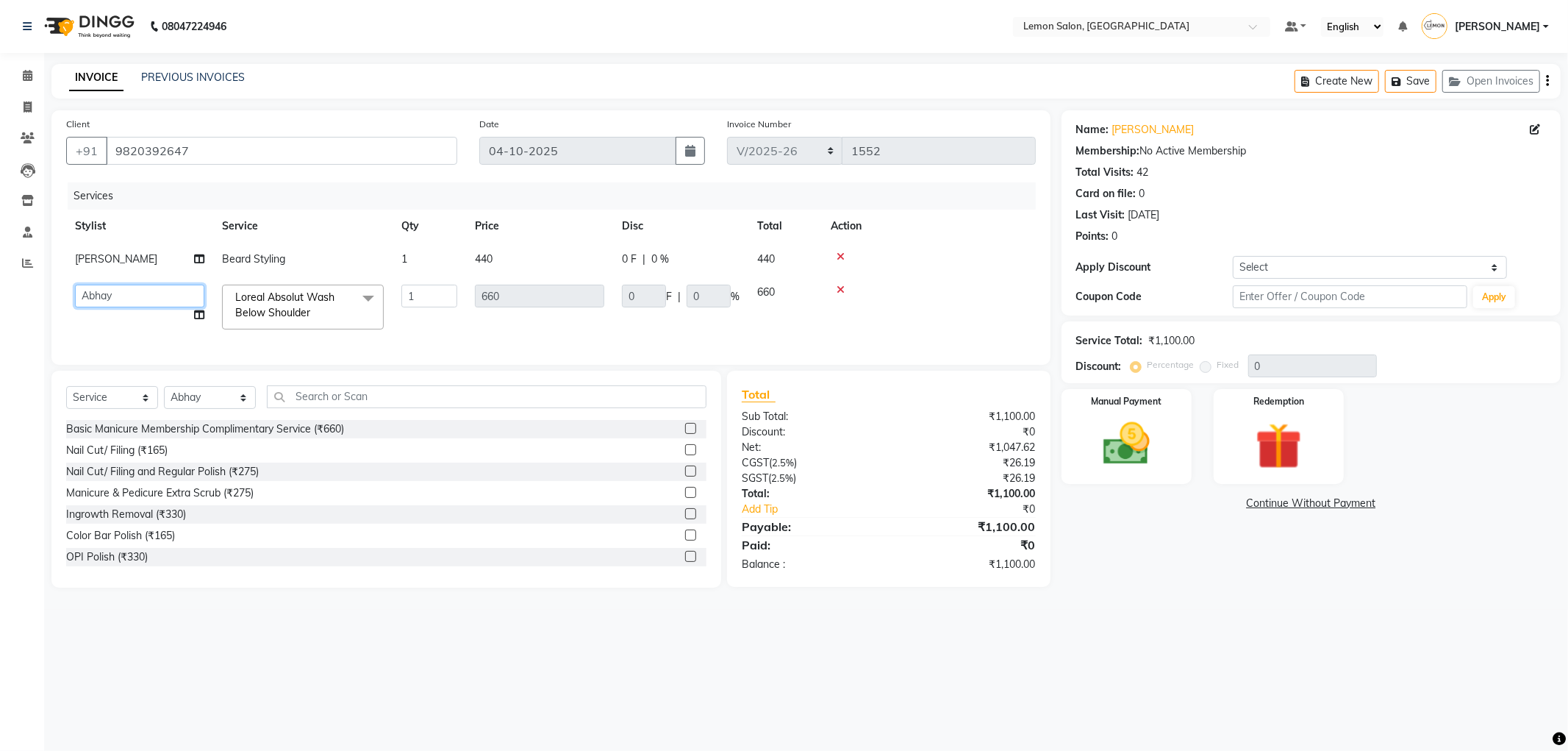
click at [157, 296] on select "Abhay Aminul Asif Shaikh Ayesha Roundhal DC Ganesh Motewad Jenny Shah Mohd Ayan…" at bounding box center [140, 296] width 130 height 23
select select "88323"
click at [127, 298] on select "Abhay Aminul Asif Shaikh Ayesha Roundhal DC Ganesh Motewad Jenny Shah Mohd Ayan…" at bounding box center [140, 296] width 130 height 23
select select "60399"
click at [331, 407] on input "text" at bounding box center [487, 397] width 440 height 23
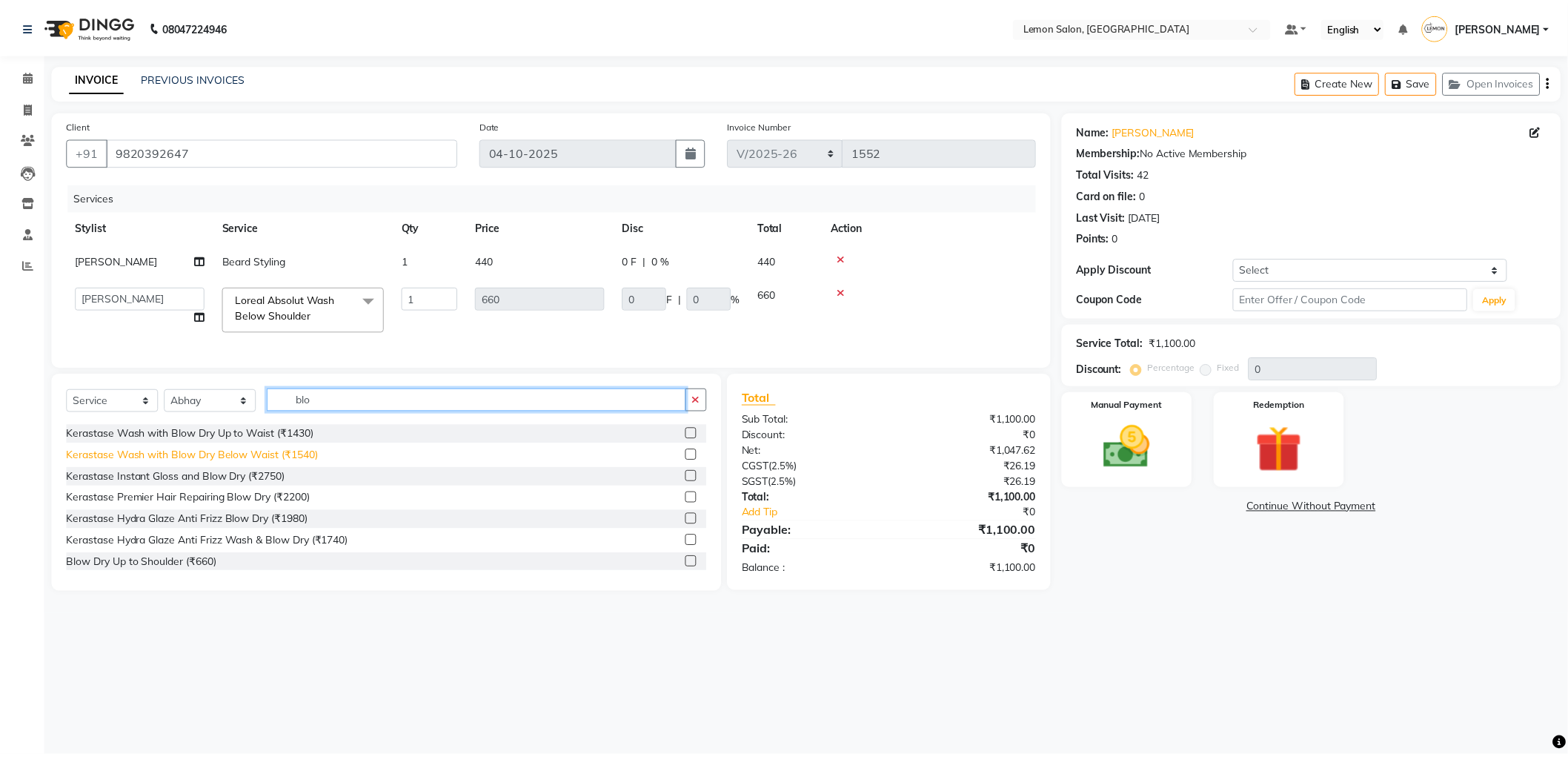
scroll to position [82, 0]
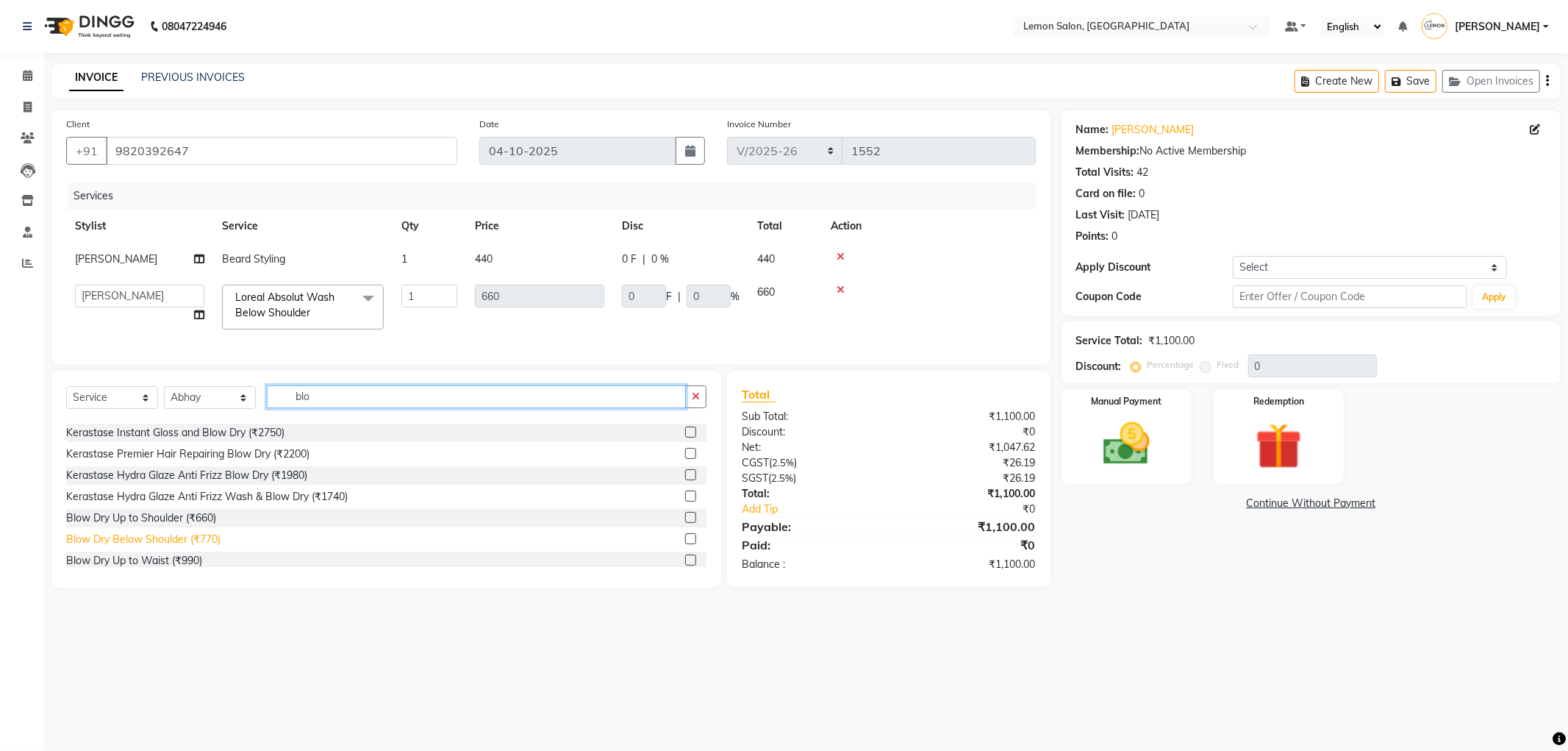
type input "blo"
click at [200, 547] on div "Blow Dry Below Shoulder (₹770)" at bounding box center [143, 539] width 154 height 16
checkbox input "false"
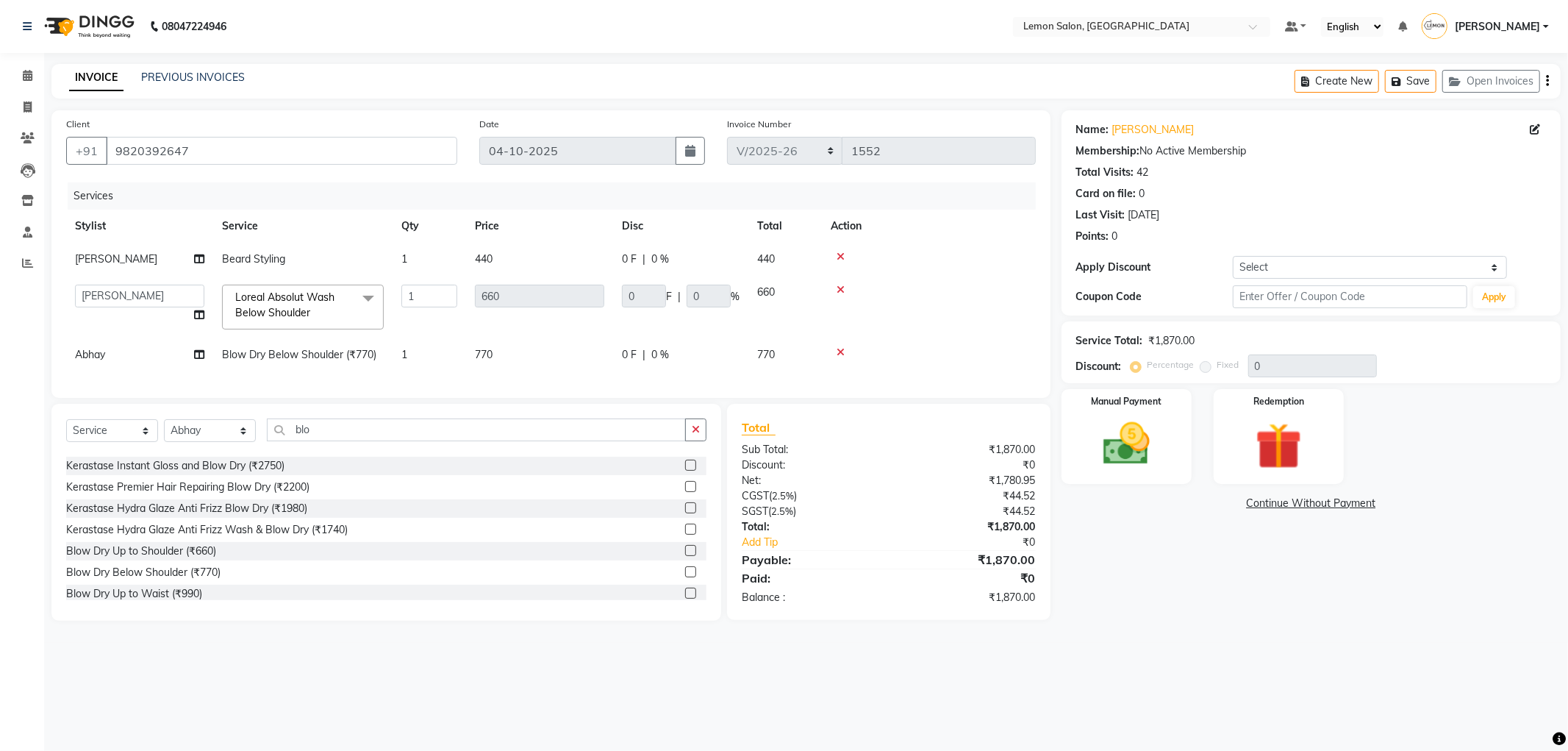
click at [978, 263] on td at bounding box center [929, 259] width 214 height 33
click at [1398, 83] on icon "button" at bounding box center [1399, 82] width 15 height 10
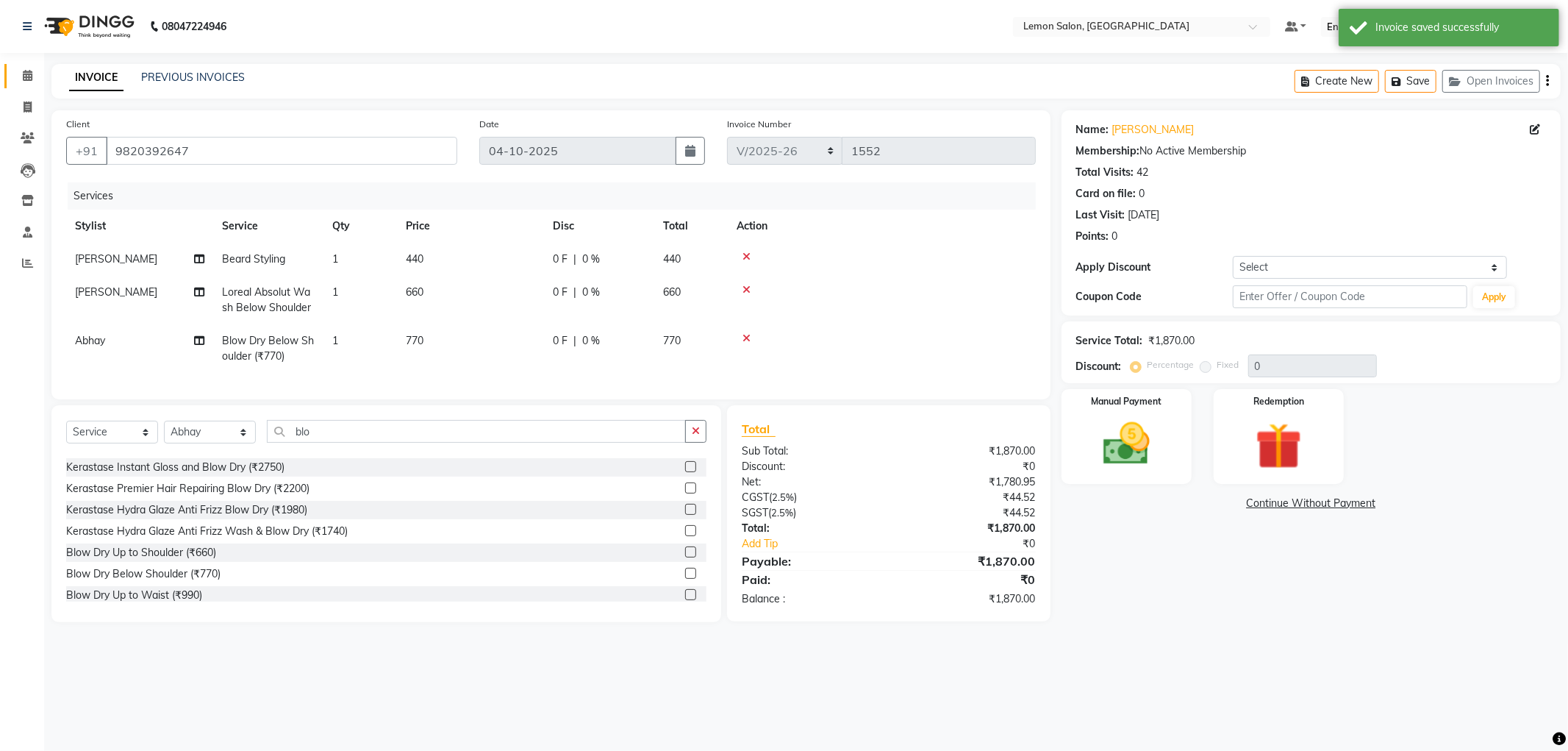
drag, startPoint x: 26, startPoint y: 66, endPoint x: 40, endPoint y: 70, distance: 14.6
click at [26, 66] on link "Calendar" at bounding box center [21, 75] width 36 height 24
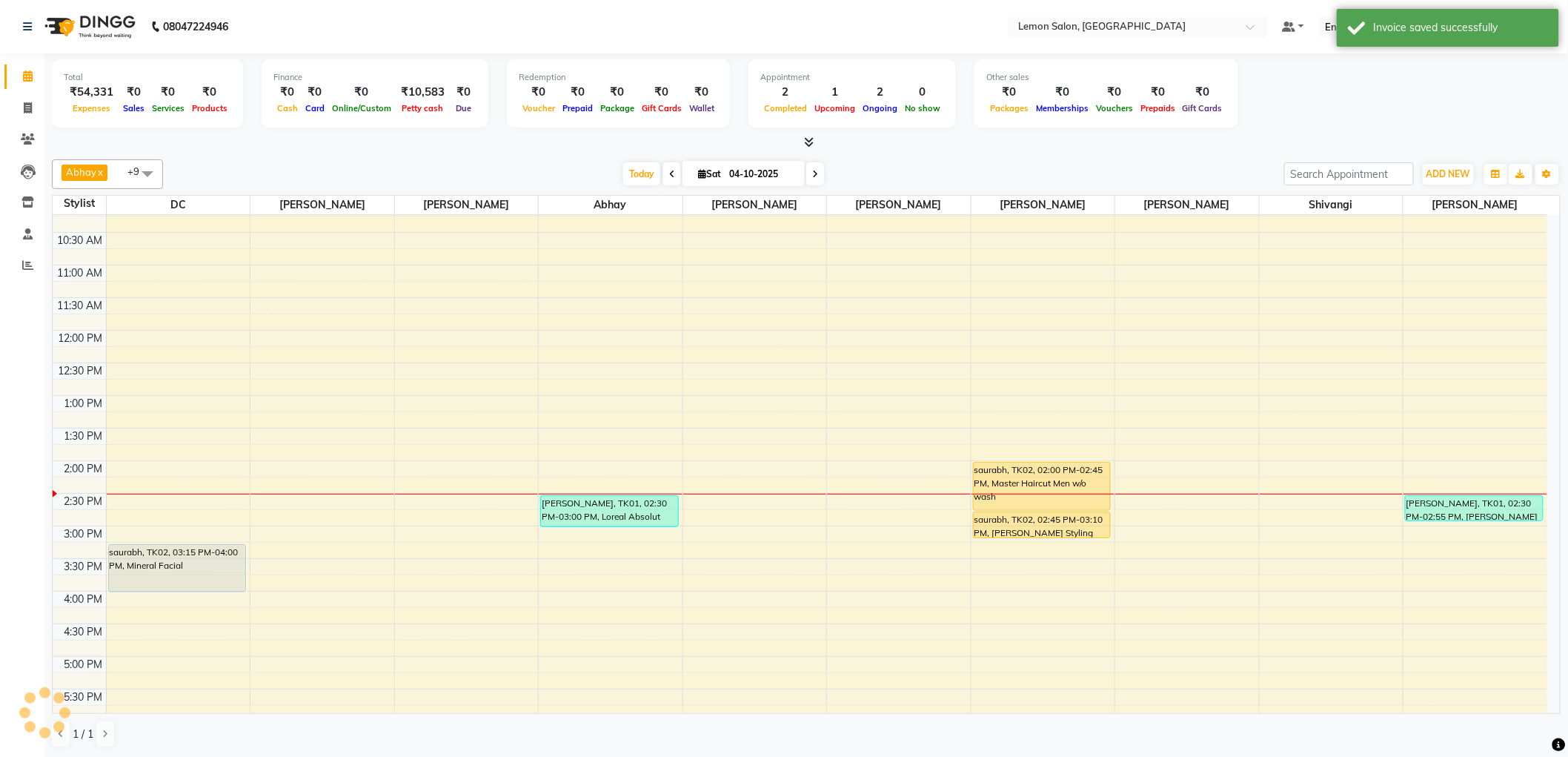
scroll to position [247, 0]
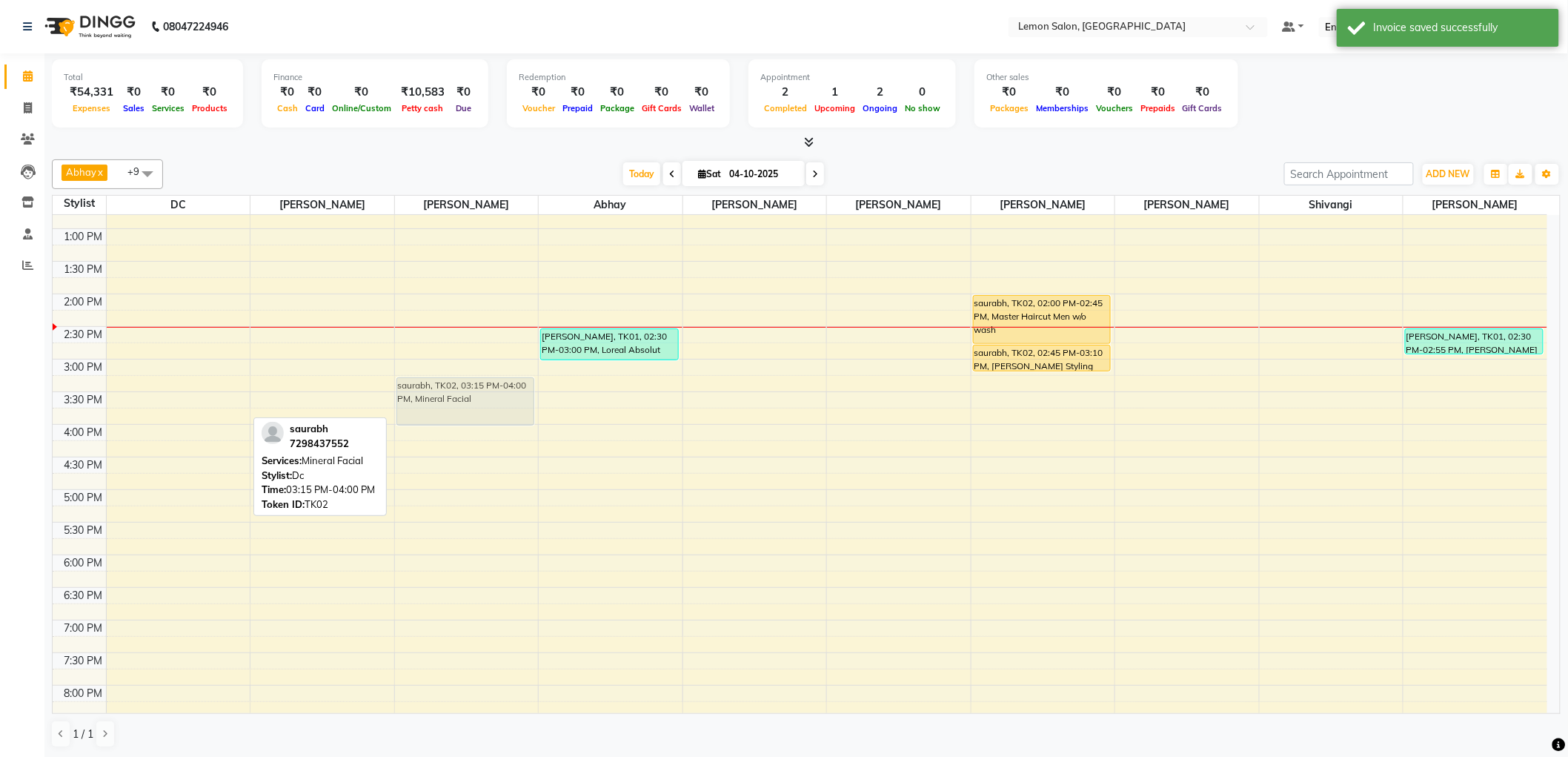
drag, startPoint x: 165, startPoint y: 402, endPoint x: 404, endPoint y: 403, distance: 239.0
click at [404, 403] on tr "saurabh, TK02, 03:15 PM-04:00 PM, Mineral Facial saurabh, TK02, 03:15 PM-04:00 …" at bounding box center [799, 425] width 1495 height 913
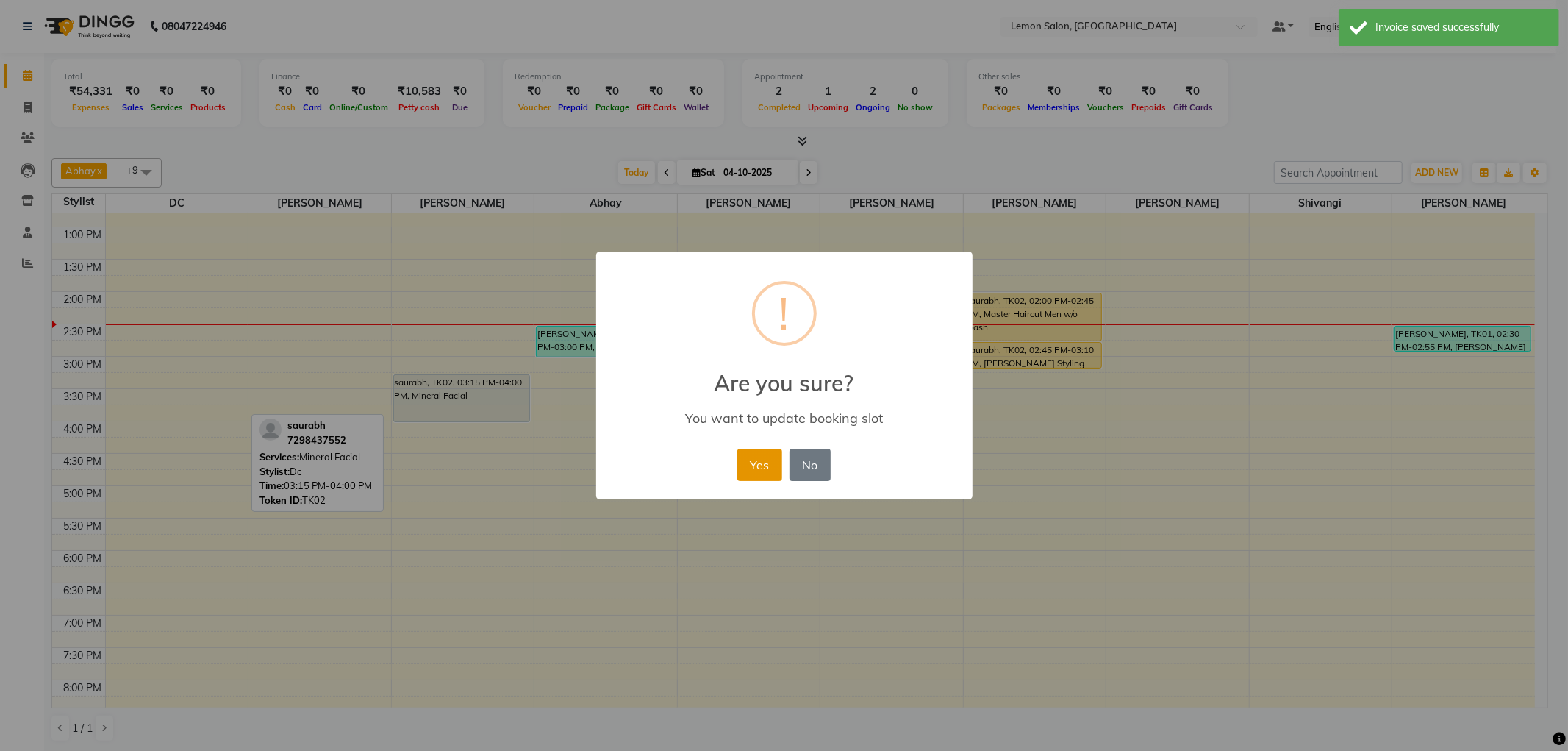
click at [744, 468] on button "Yes" at bounding box center [760, 464] width 45 height 32
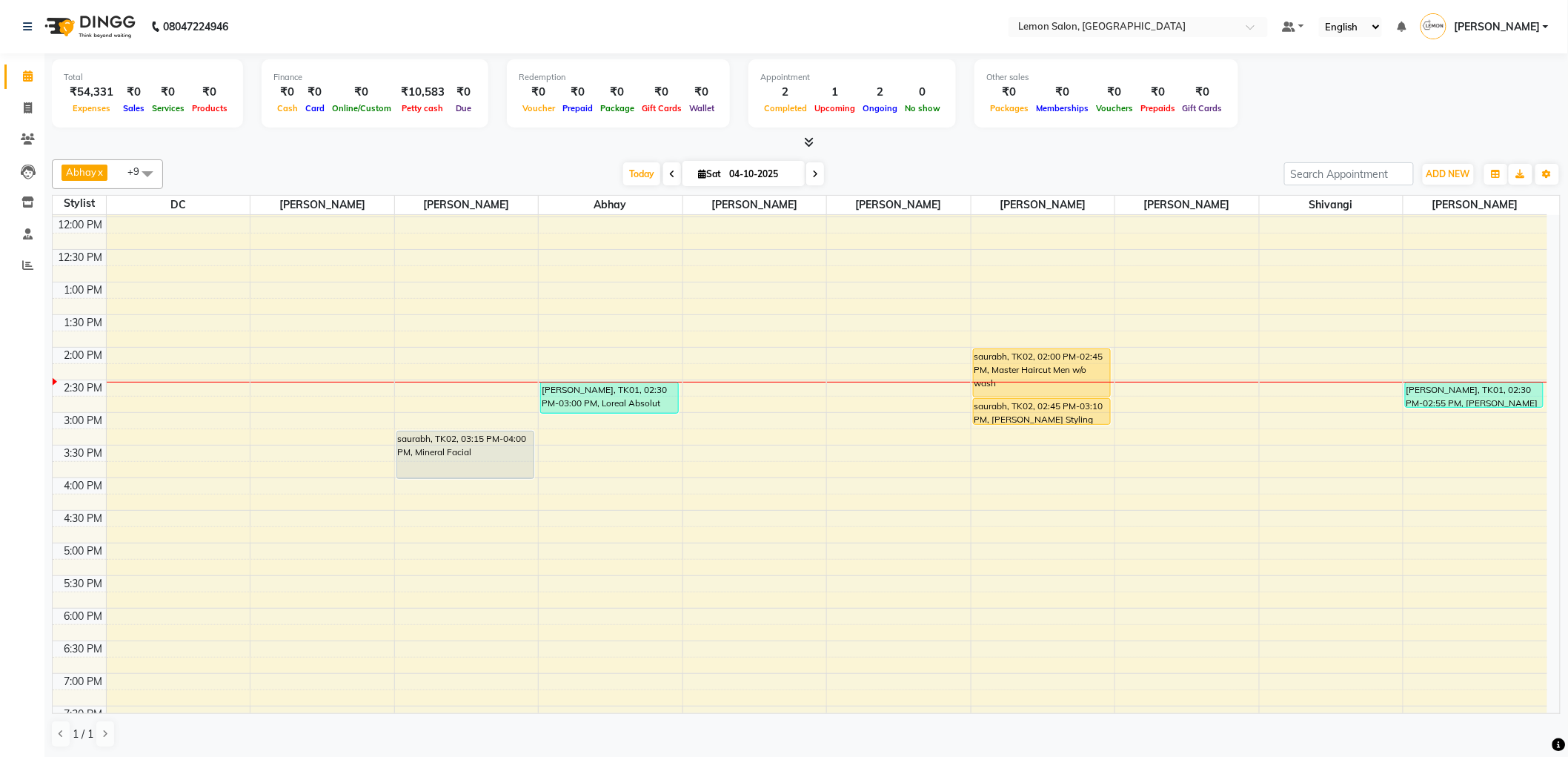
scroll to position [165, 0]
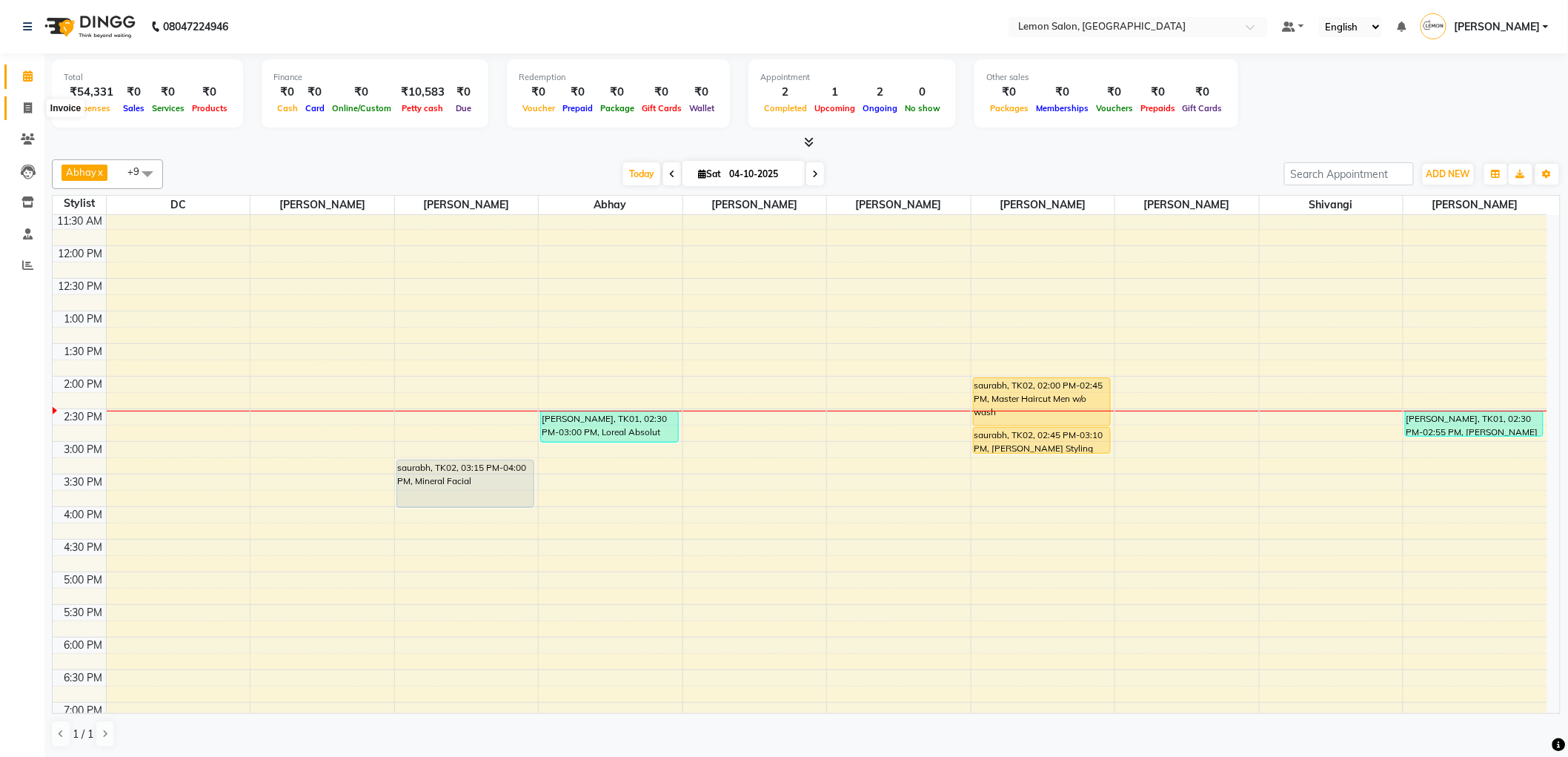
click at [30, 107] on icon at bounding box center [27, 107] width 8 height 11
select select "561"
select select "service"
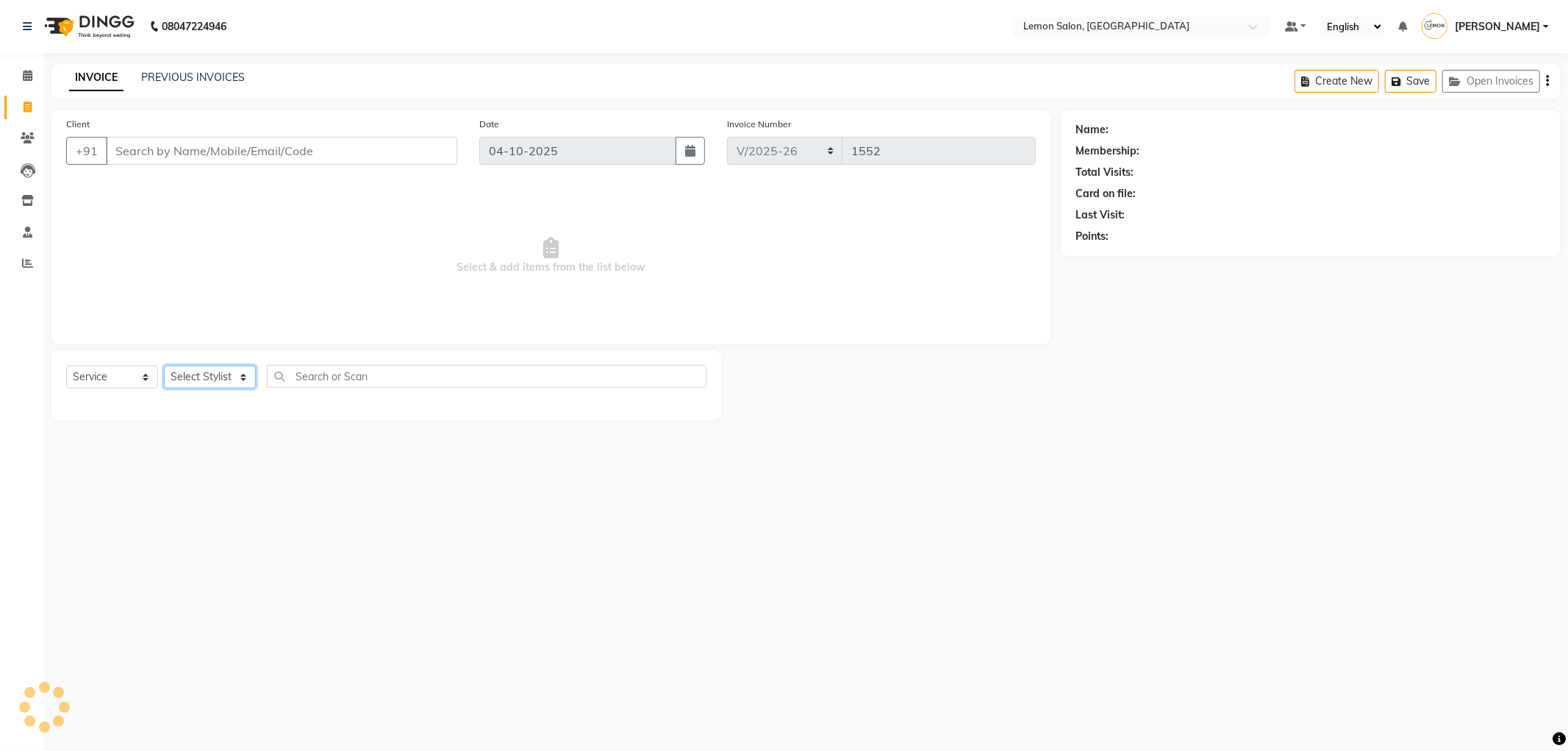
click at [225, 377] on select "Select Stylist" at bounding box center [209, 377] width 92 height 23
select select "46390"
click at [164, 366] on select "Select Stylist [PERSON_NAME] [PERSON_NAME] [PERSON_NAME] DC [PERSON_NAME] [PERS…" at bounding box center [209, 377] width 92 height 23
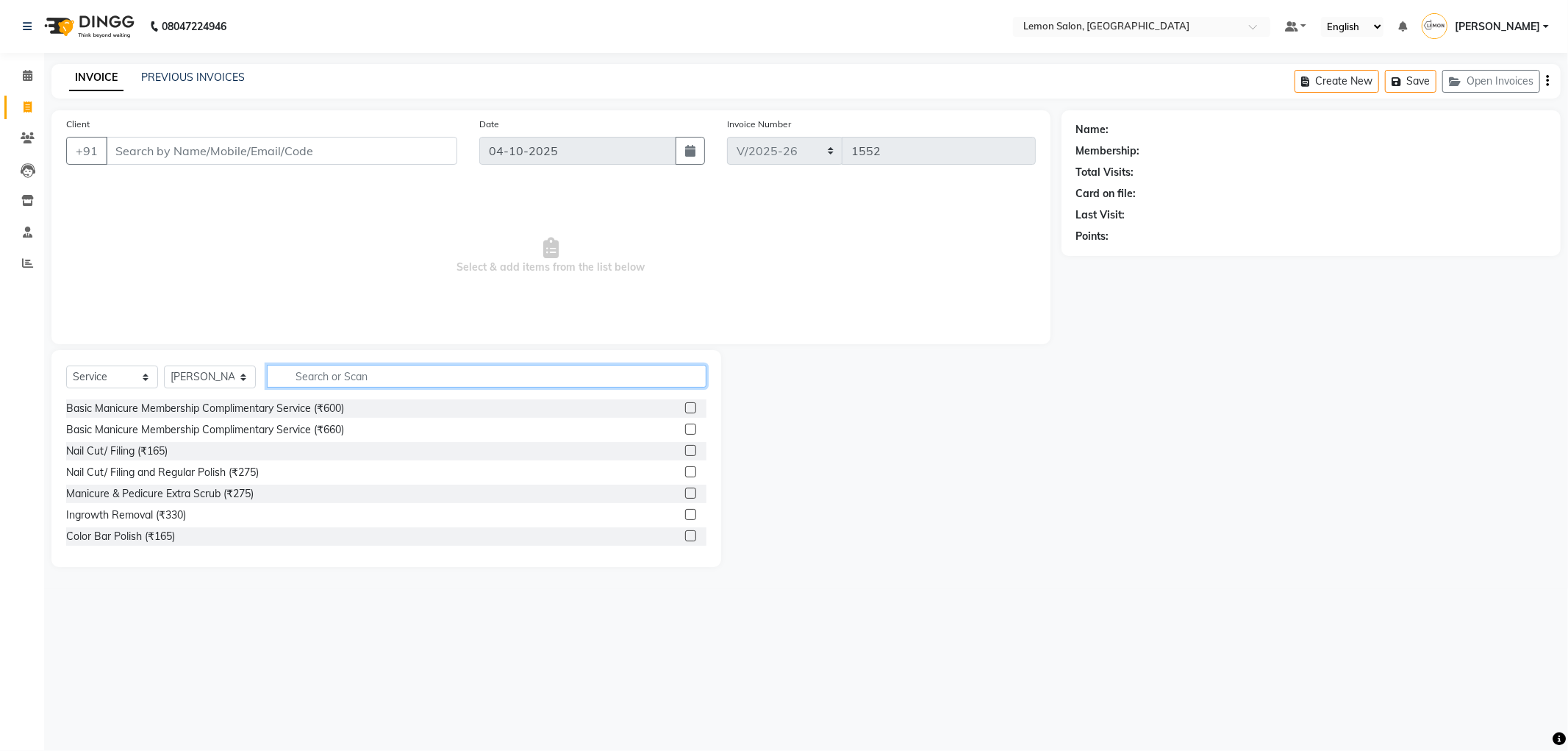
click at [319, 383] on input "text" at bounding box center [487, 376] width 440 height 23
type input "under"
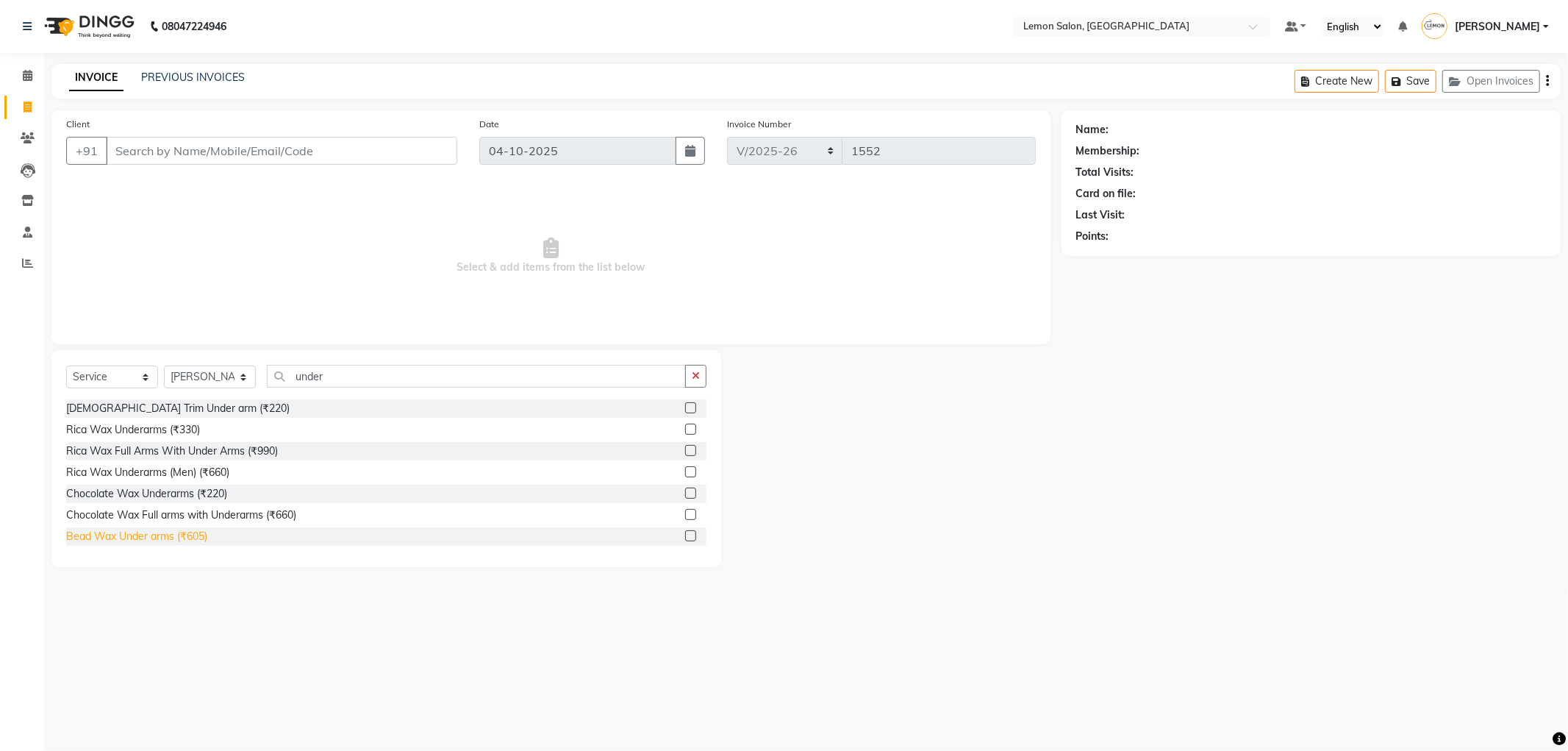
click at [123, 538] on div "Bead Wax Under arms (₹605)" at bounding box center [136, 536] width 141 height 16
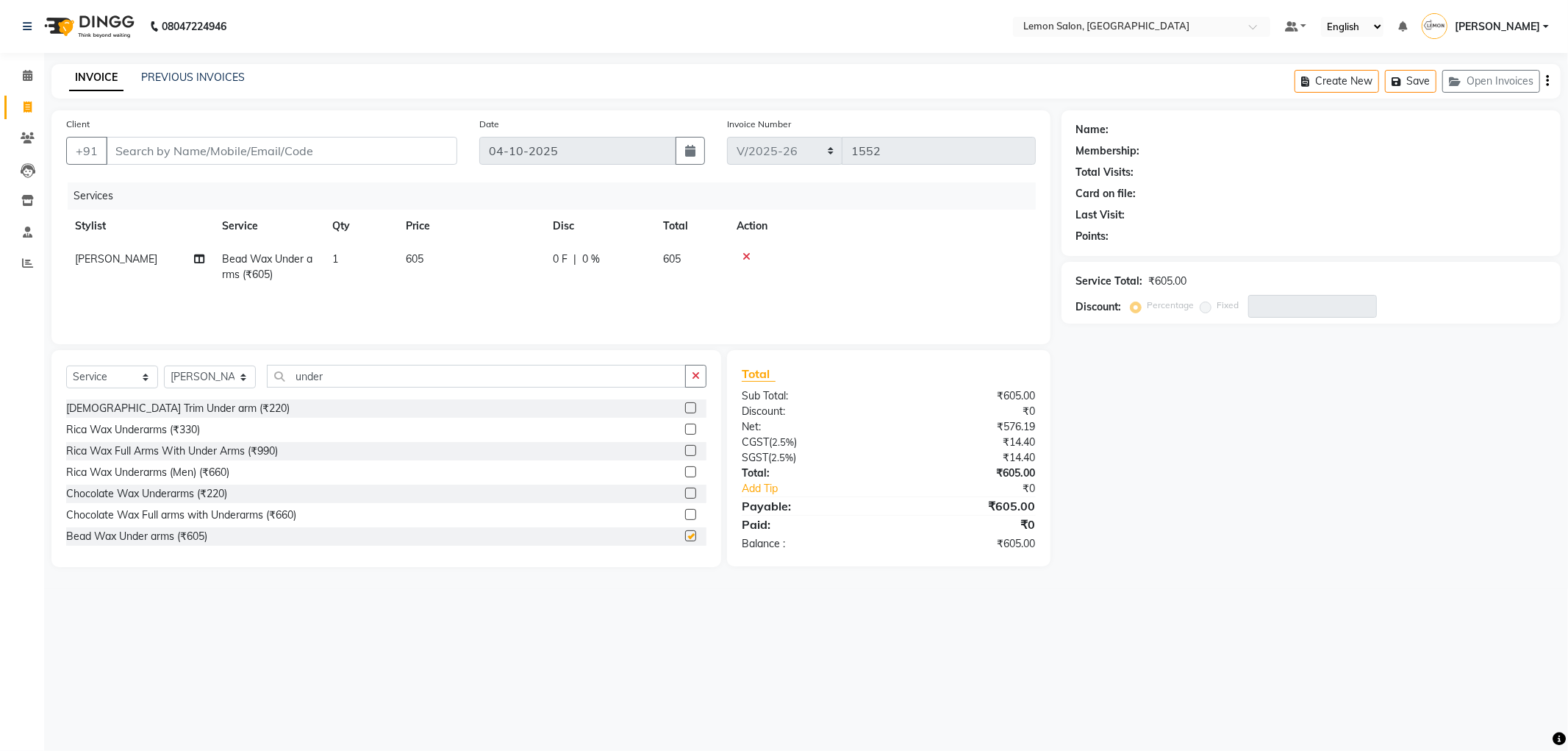
checkbox input "false"
drag, startPoint x: 696, startPoint y: 371, endPoint x: 618, endPoint y: 383, distance: 78.9
click at [697, 371] on icon "button" at bounding box center [696, 376] width 8 height 10
click at [217, 383] on select "Select Stylist Abhay Aminul Asif Shaikh Ayesha Roundhal DC Ganesh Motewad Jenny…" at bounding box center [209, 377] width 92 height 23
select select "7890"
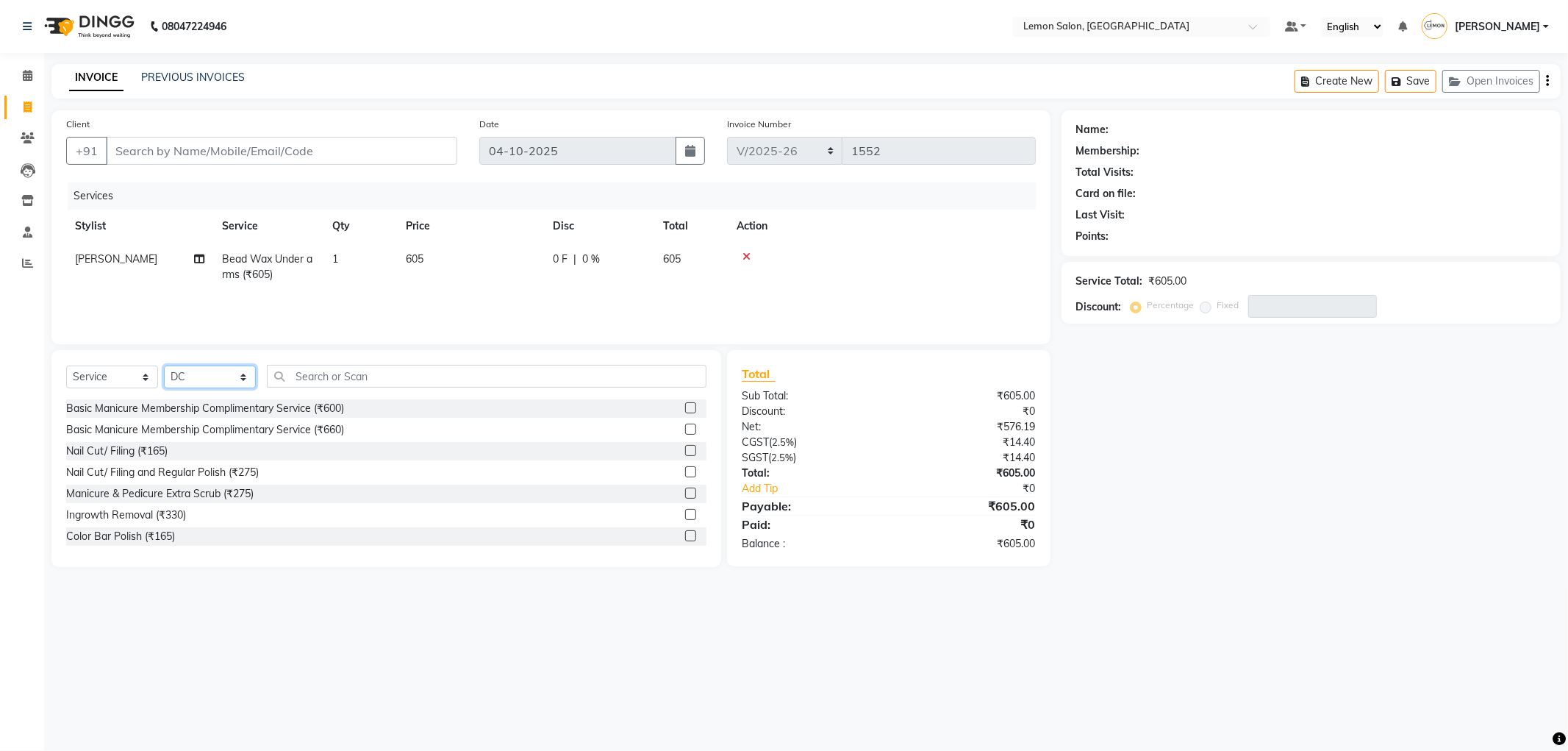
click at [164, 366] on select "Select Stylist Abhay Aminul Asif Shaikh Ayesha Roundhal DC Ganesh Motewad Jenny…" at bounding box center [209, 377] width 92 height 23
click at [414, 371] on input "text" at bounding box center [487, 376] width 440 height 23
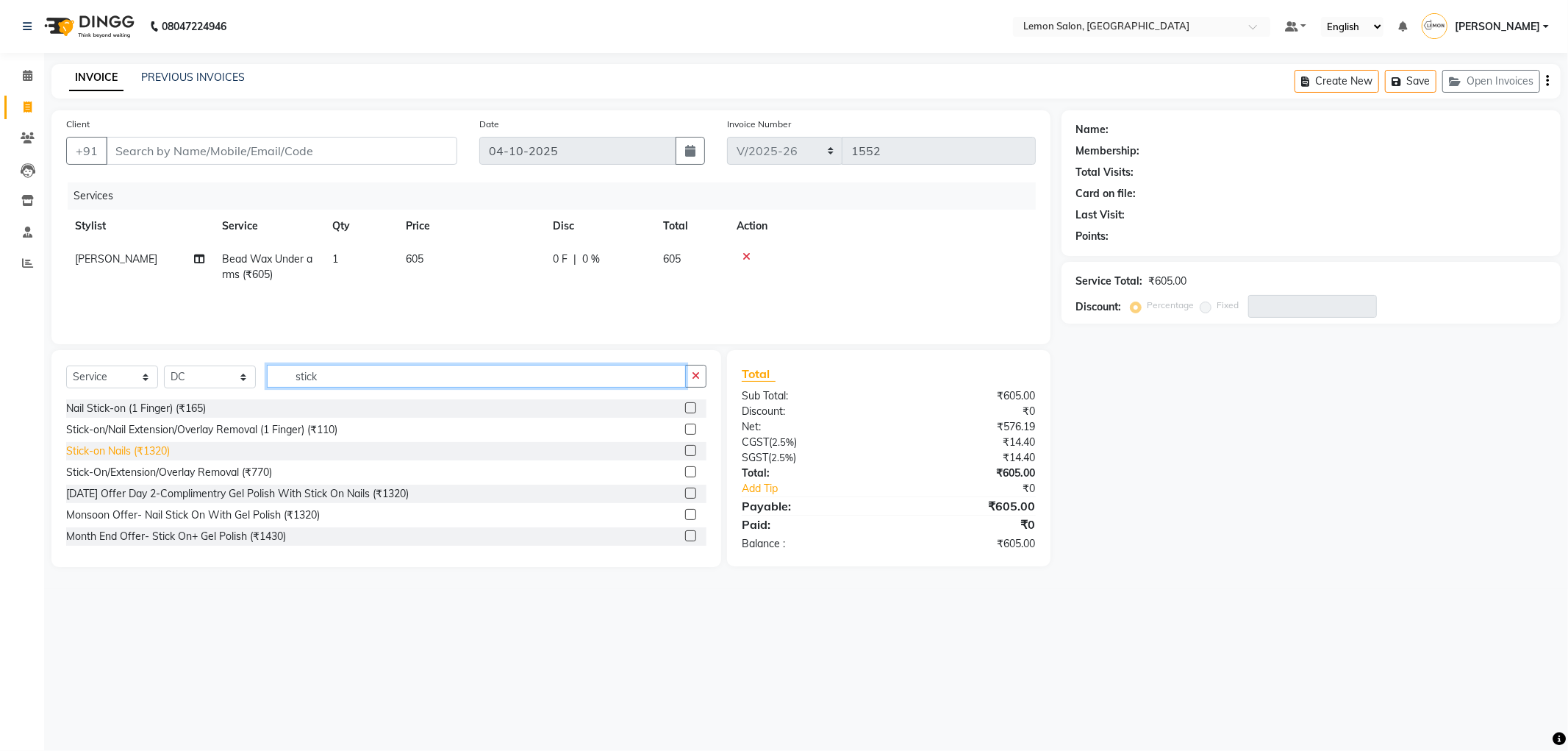
type input "stick"
click at [153, 457] on div "Stick-on Nails (₹1320)" at bounding box center [117, 451] width 103 height 16
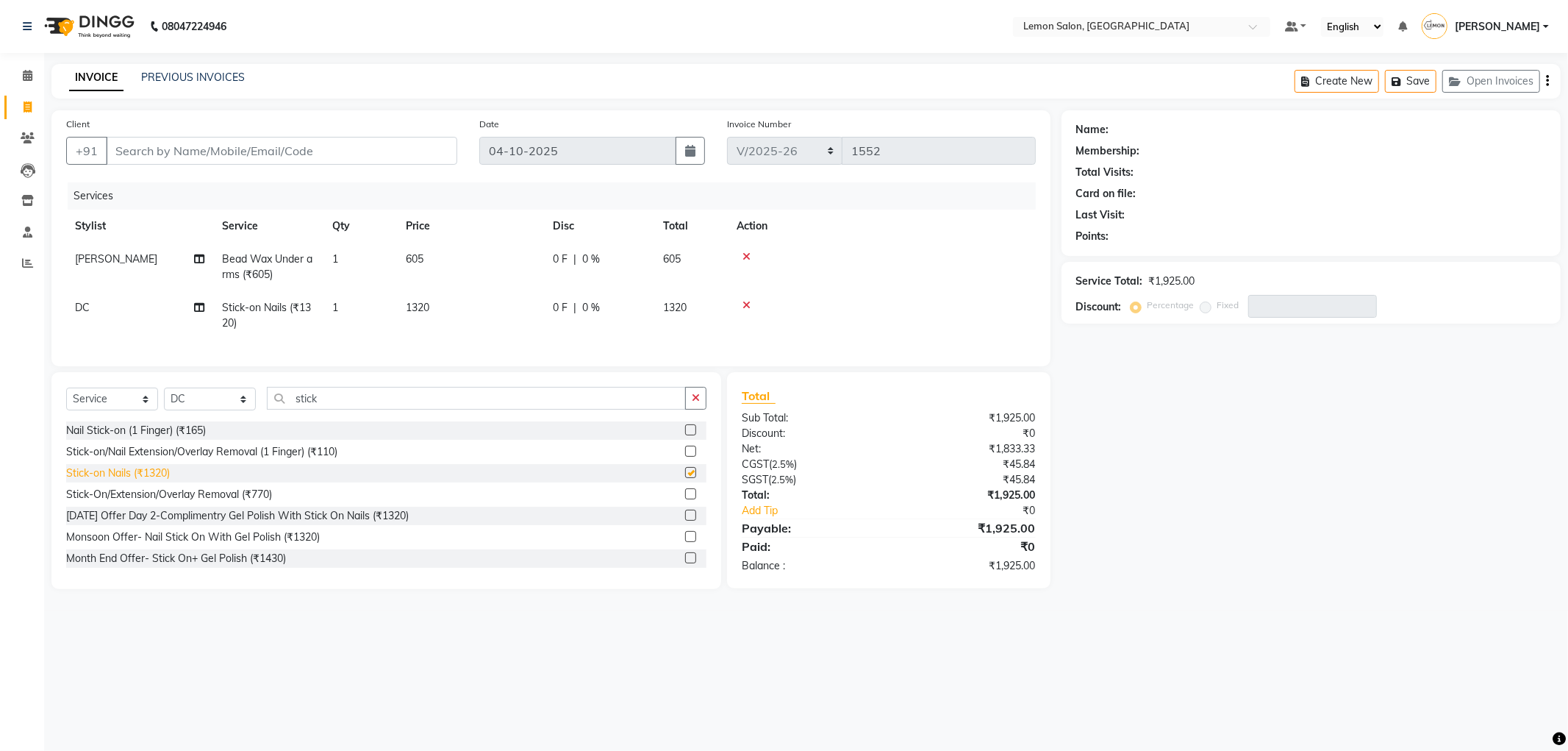
checkbox input "false"
click at [191, 502] on div "Stick-On/Extension/Overlay Removal (₹770)" at bounding box center [169, 494] width 206 height 16
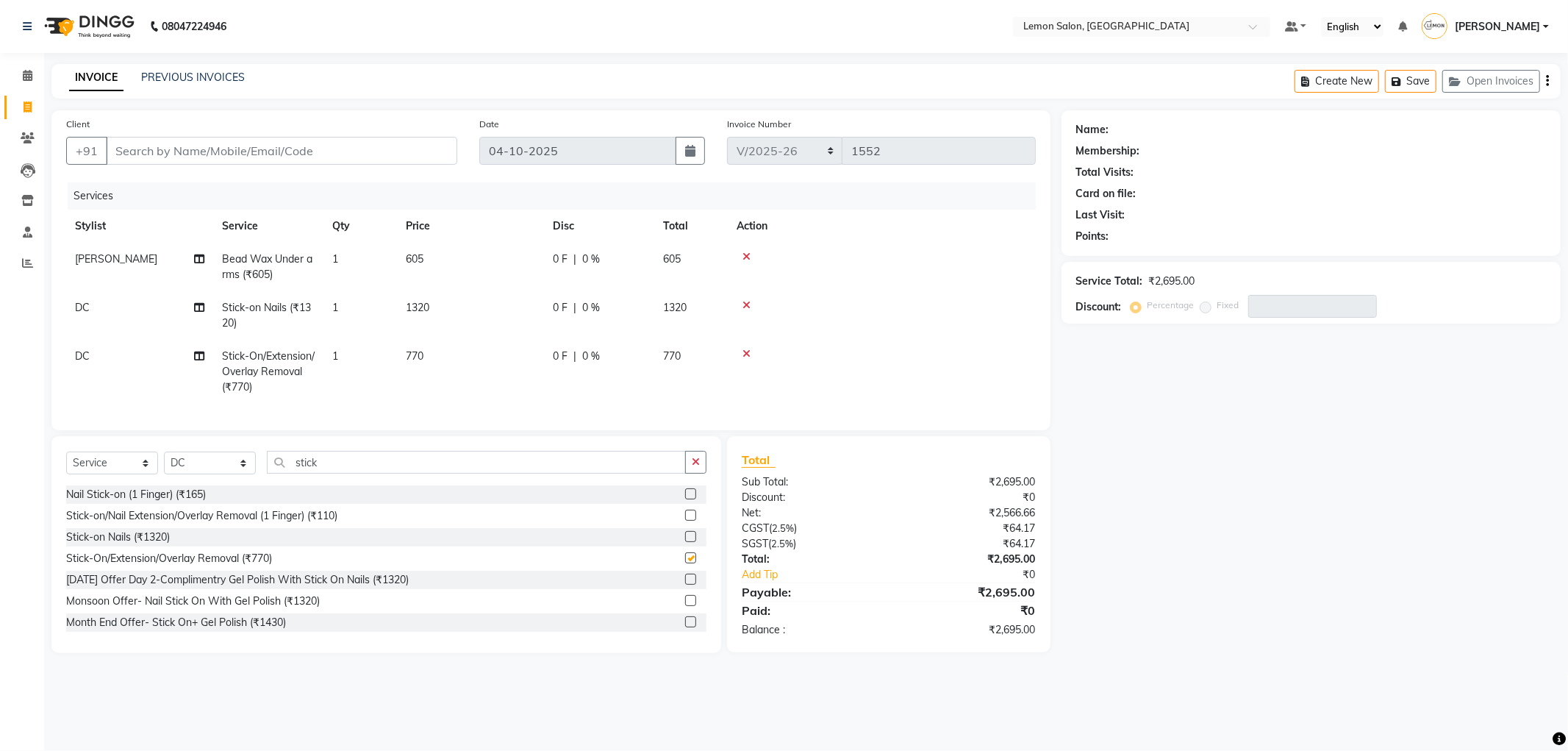
checkbox input "false"
click at [691, 473] on button "button" at bounding box center [696, 463] width 21 height 23
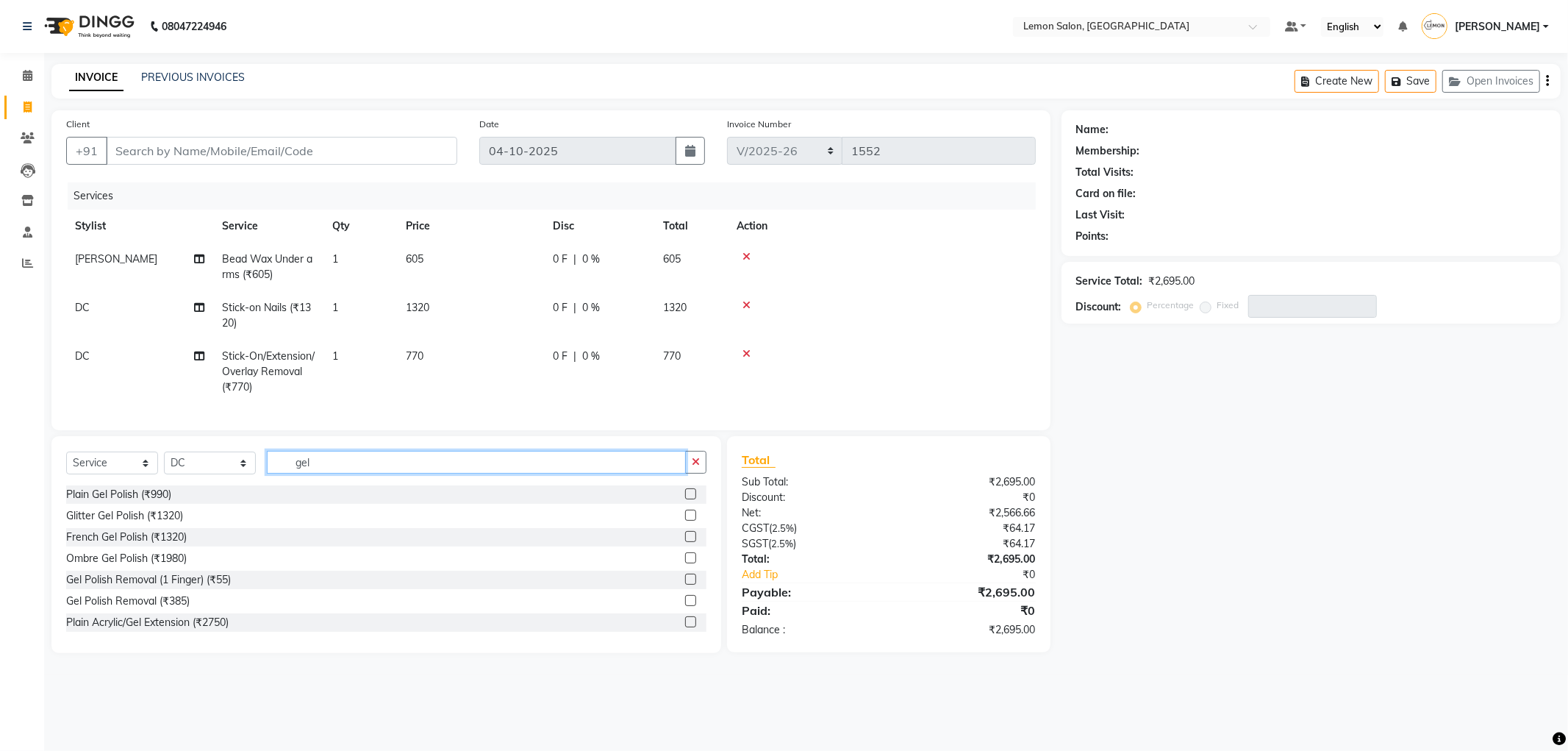
type input "gel"
click at [349, 140] on input "Client" at bounding box center [281, 151] width 351 height 28
type input "9"
type input "0"
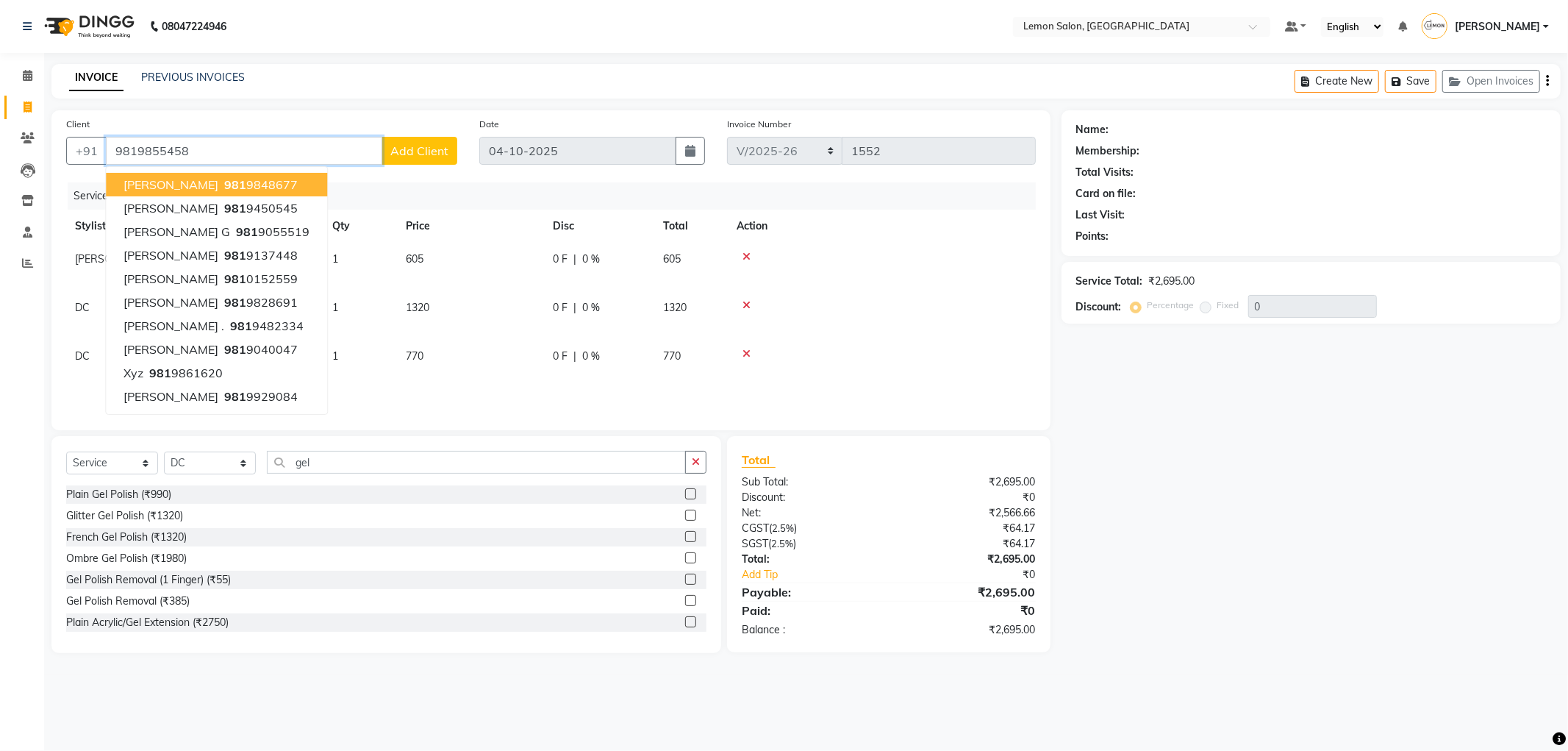
type input "9819855458"
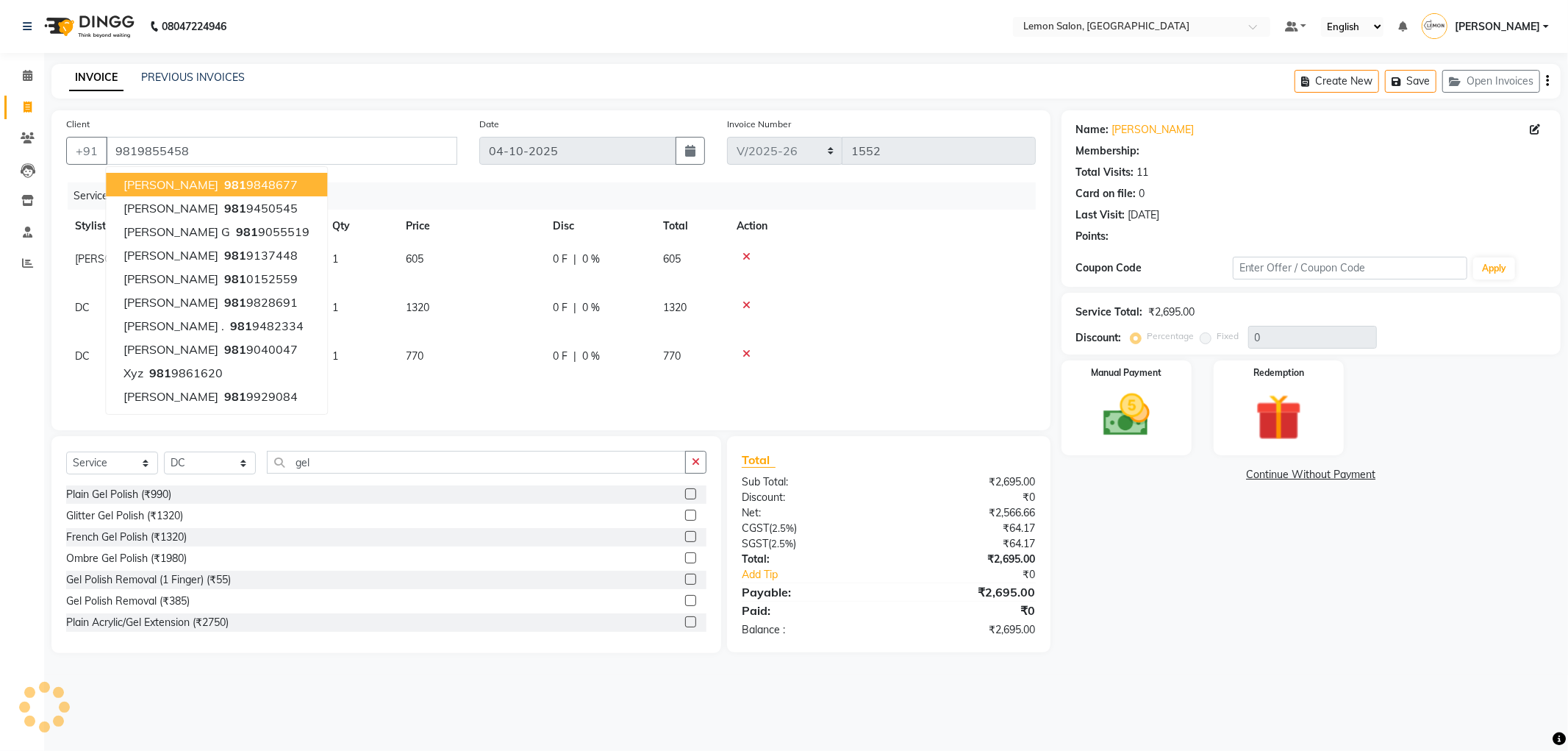
type input "20"
select select "1: Object"
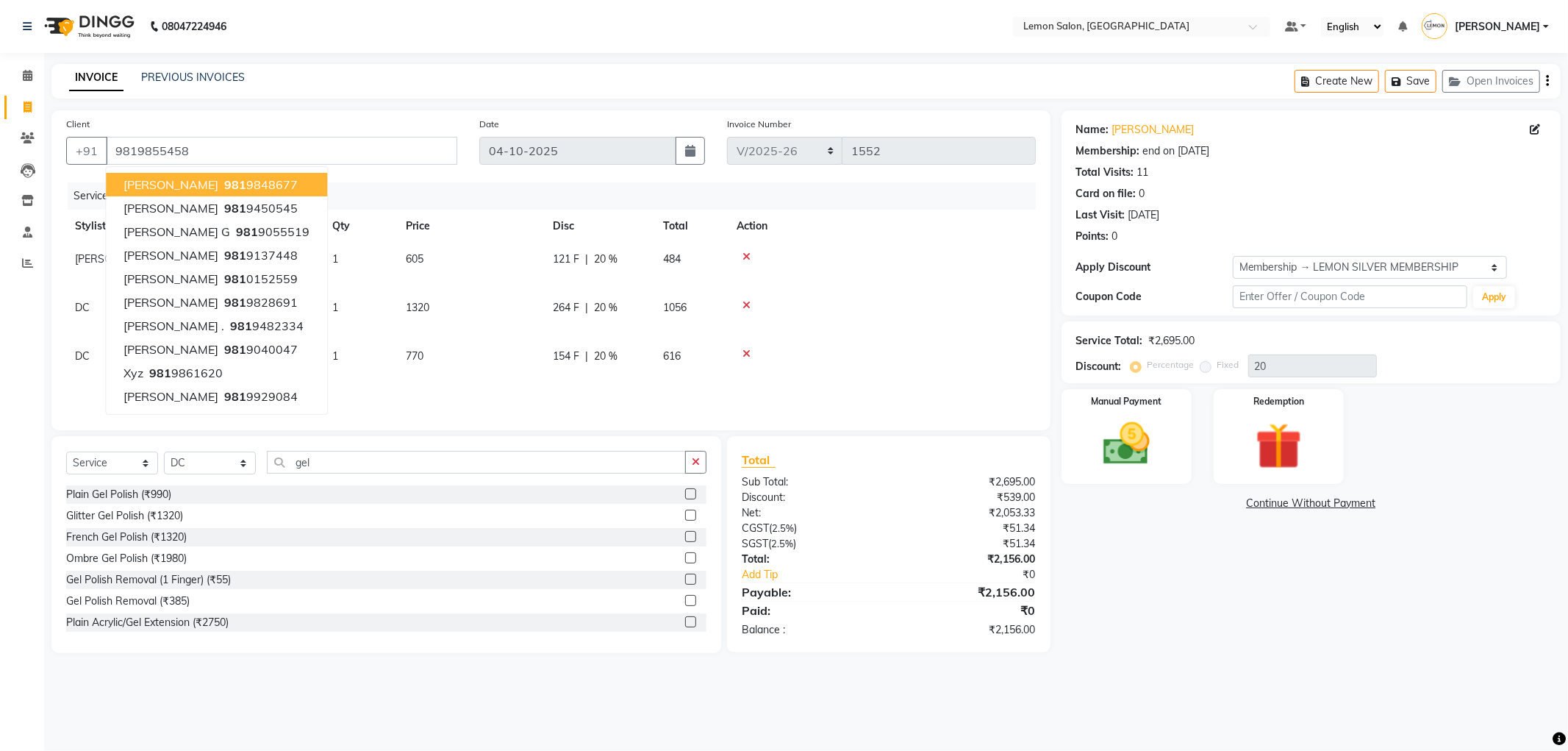
click at [324, 114] on div "Client +91 9819855458 Pritish 981 9848677 Aditi Rane 981 9450545 Vaishali G 981…" at bounding box center [551, 269] width 1000 height 320
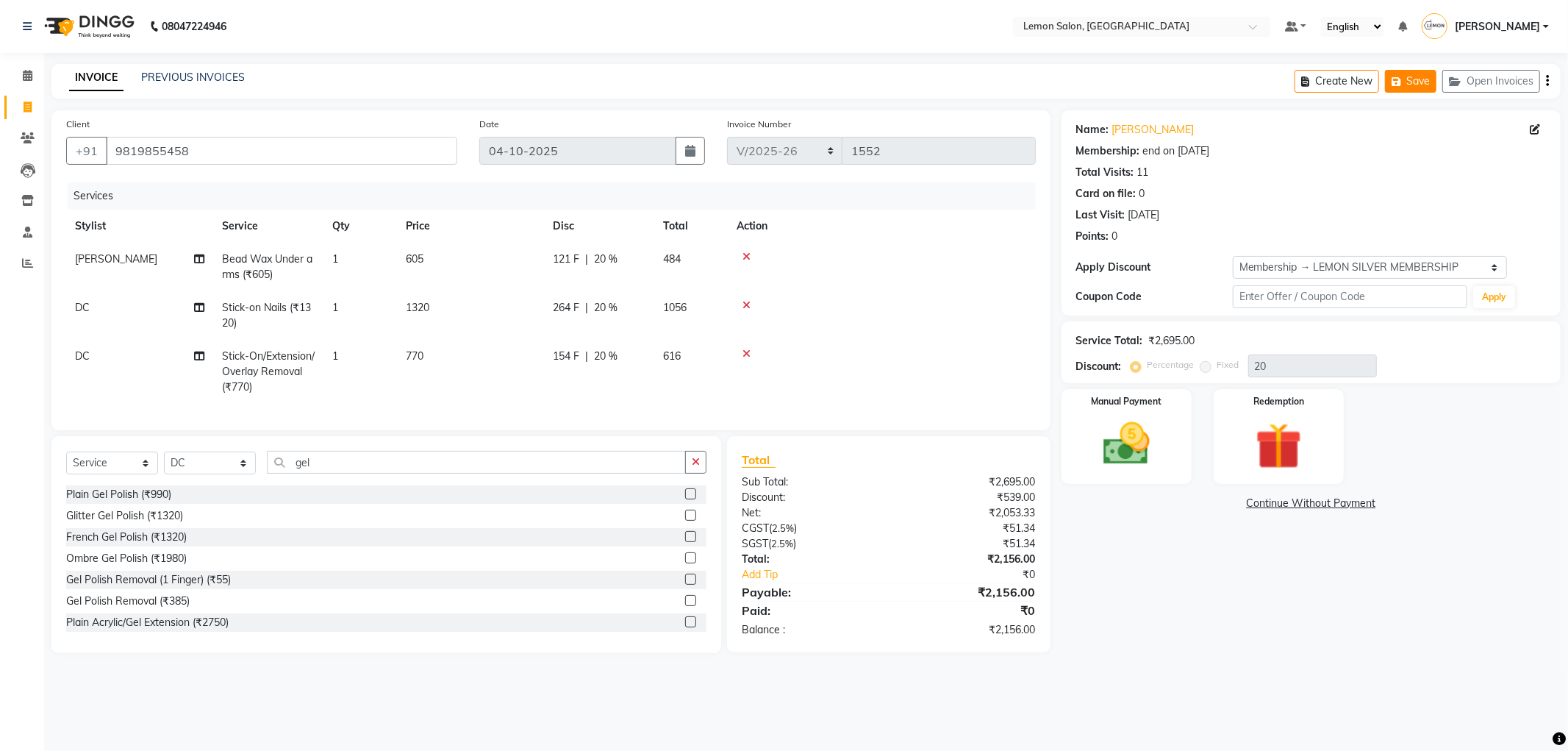
click at [1400, 72] on button "Save" at bounding box center [1411, 82] width 51 height 23
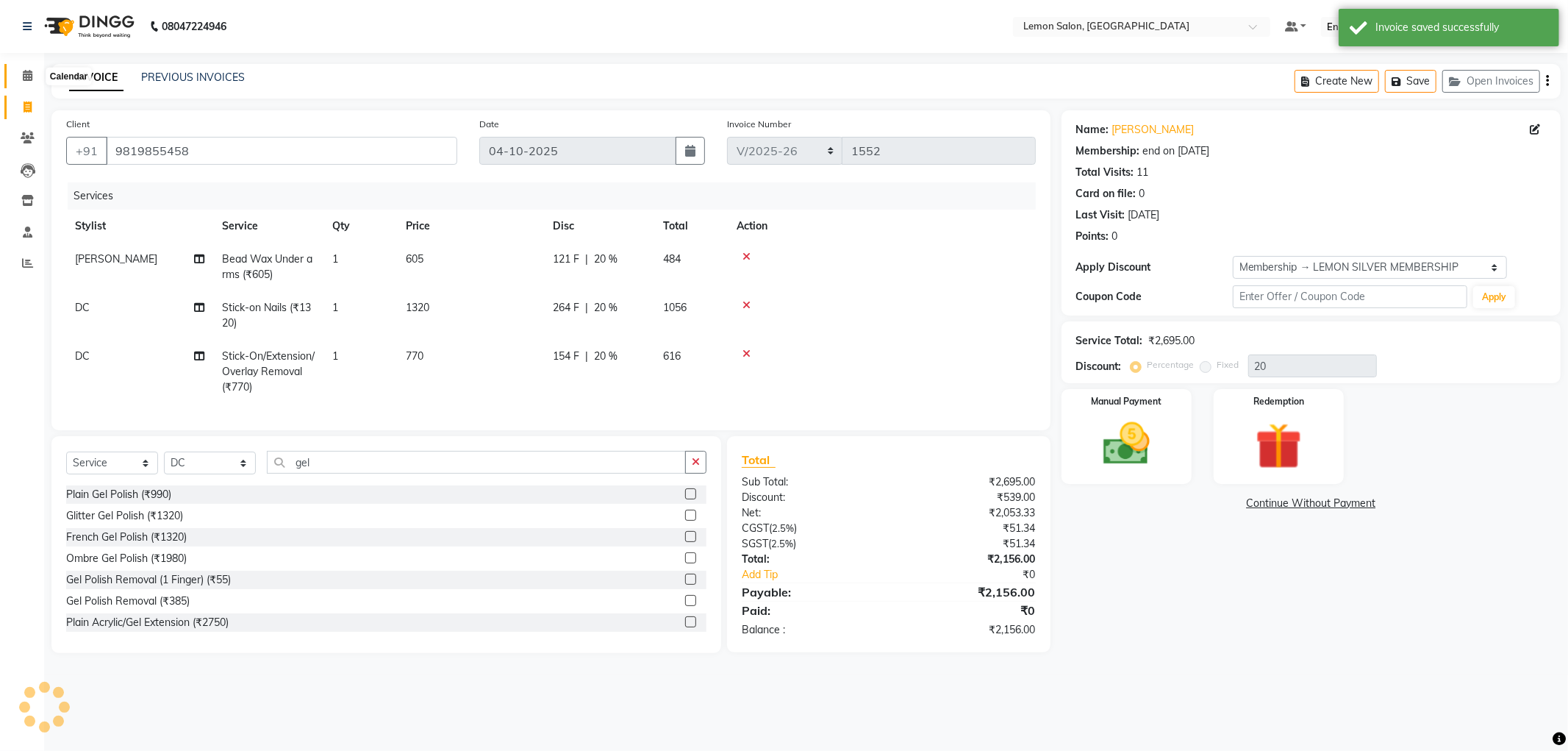
click at [17, 76] on span at bounding box center [27, 76] width 26 height 17
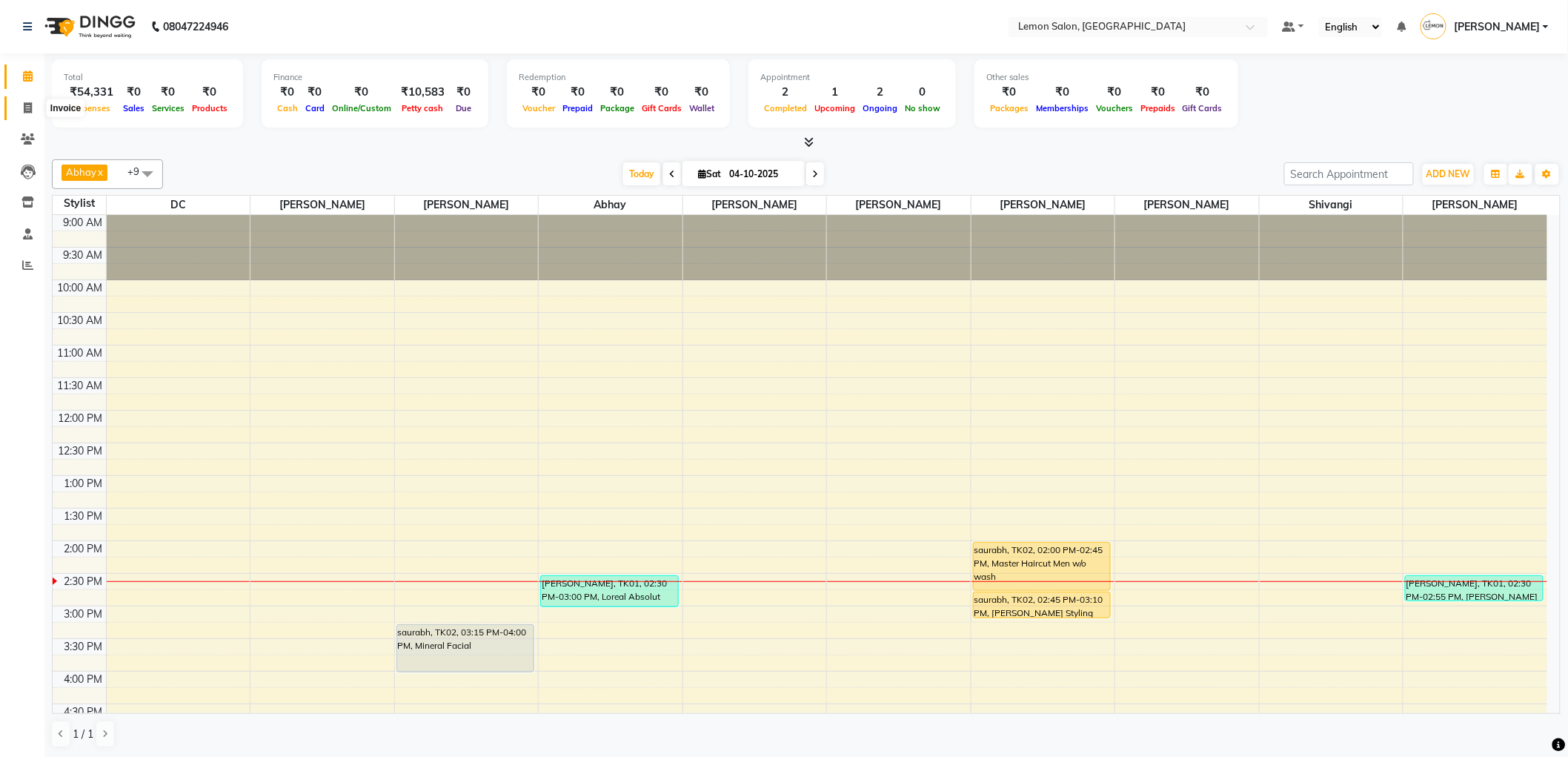
click at [19, 100] on span at bounding box center [27, 108] width 26 height 17
select select "service"
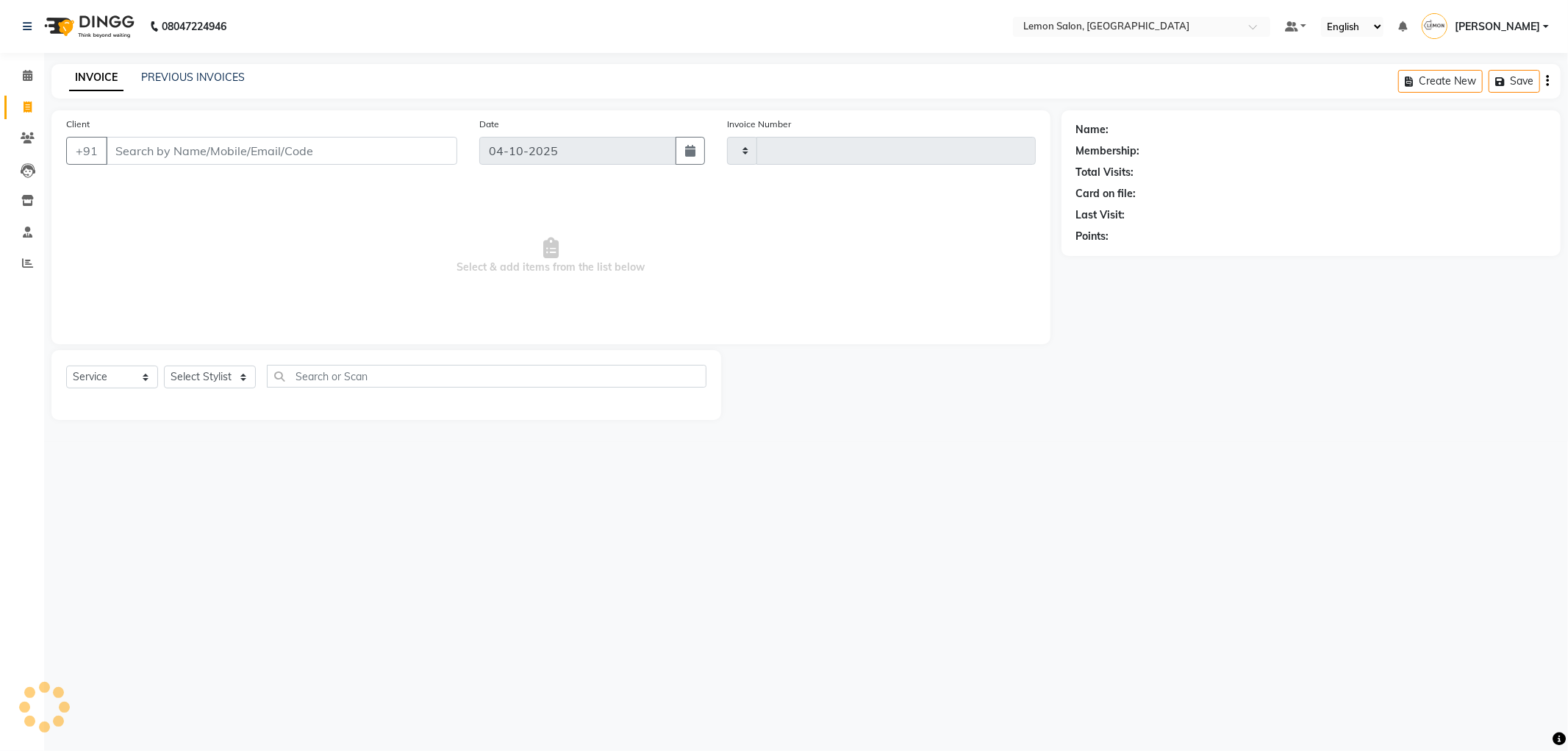
type input "1552"
select select "561"
click at [1519, 70] on button "Open Invoices" at bounding box center [1491, 82] width 97 height 23
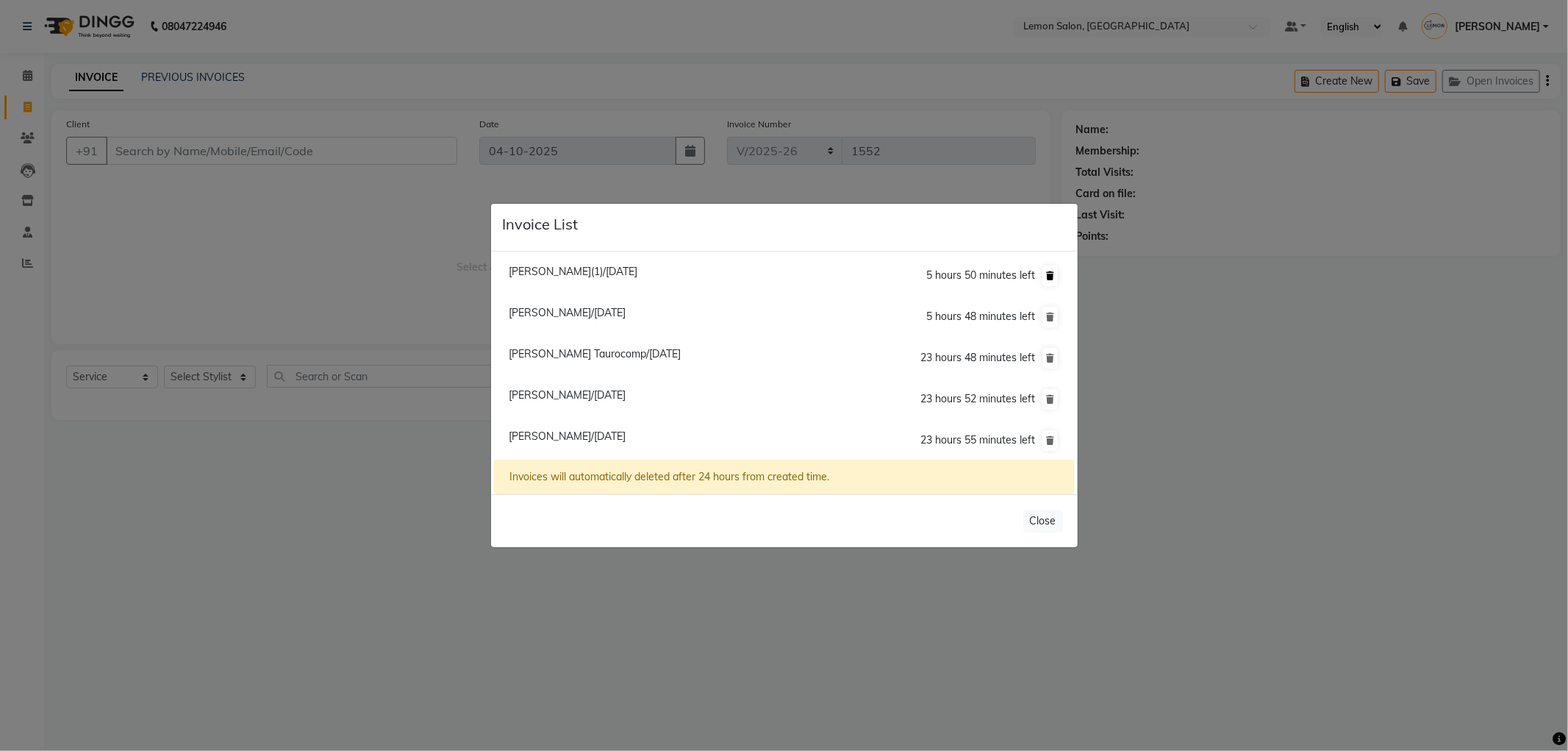
click at [1046, 271] on icon at bounding box center [1050, 275] width 8 height 9
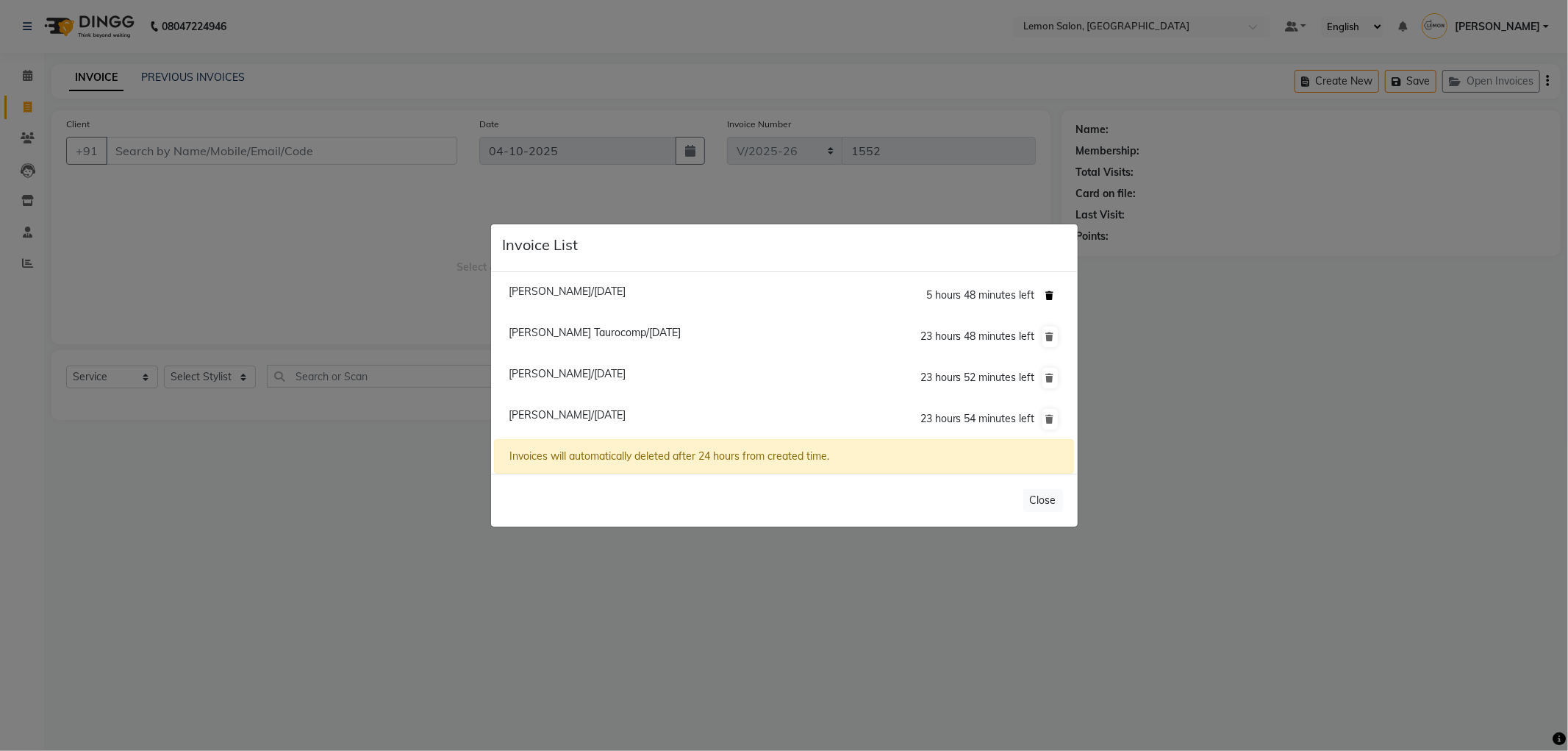
click at [1052, 292] on icon at bounding box center [1050, 295] width 8 height 9
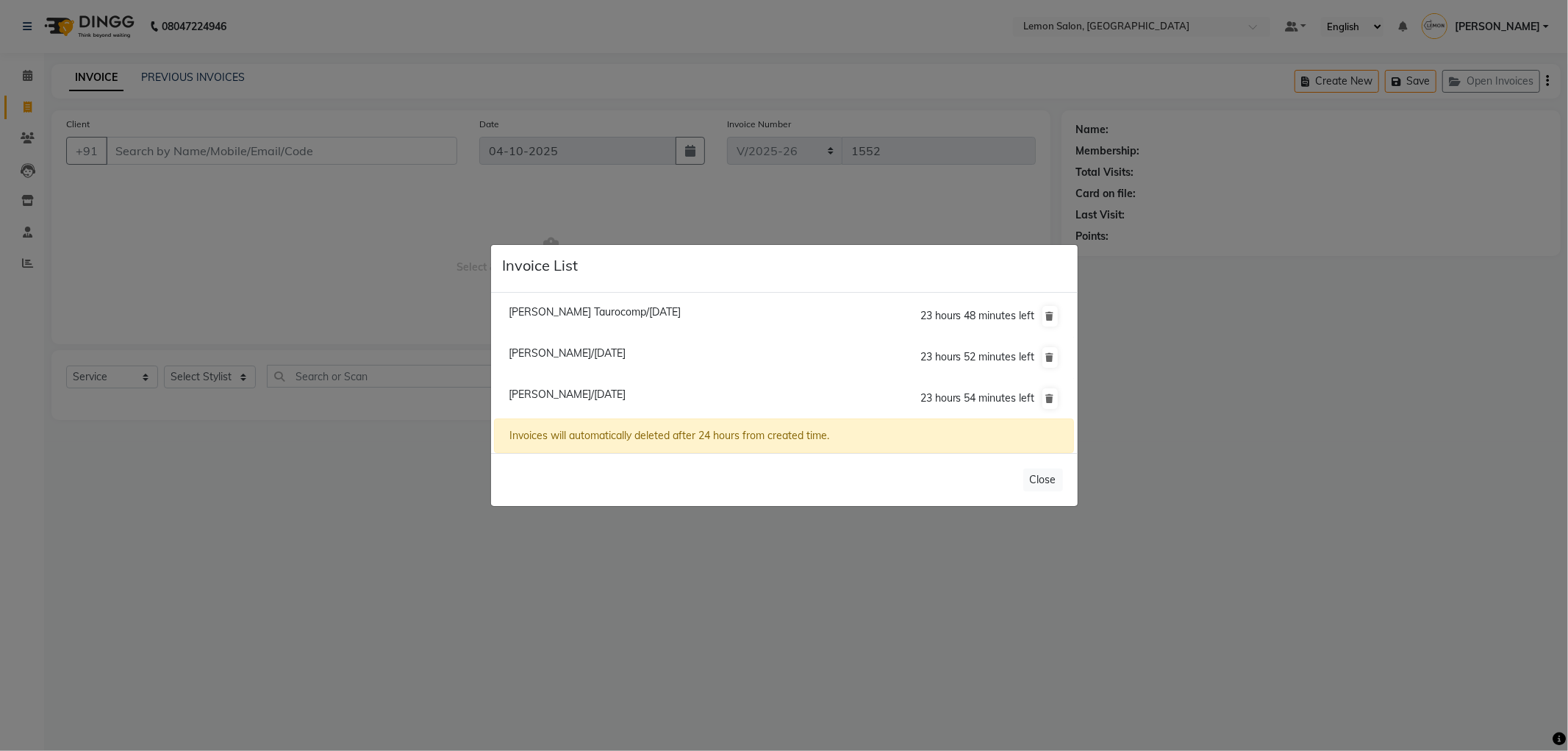
click at [604, 349] on span "Sharad Malhotra/04 October 2025" at bounding box center [568, 353] width 117 height 13
type input "9820392647"
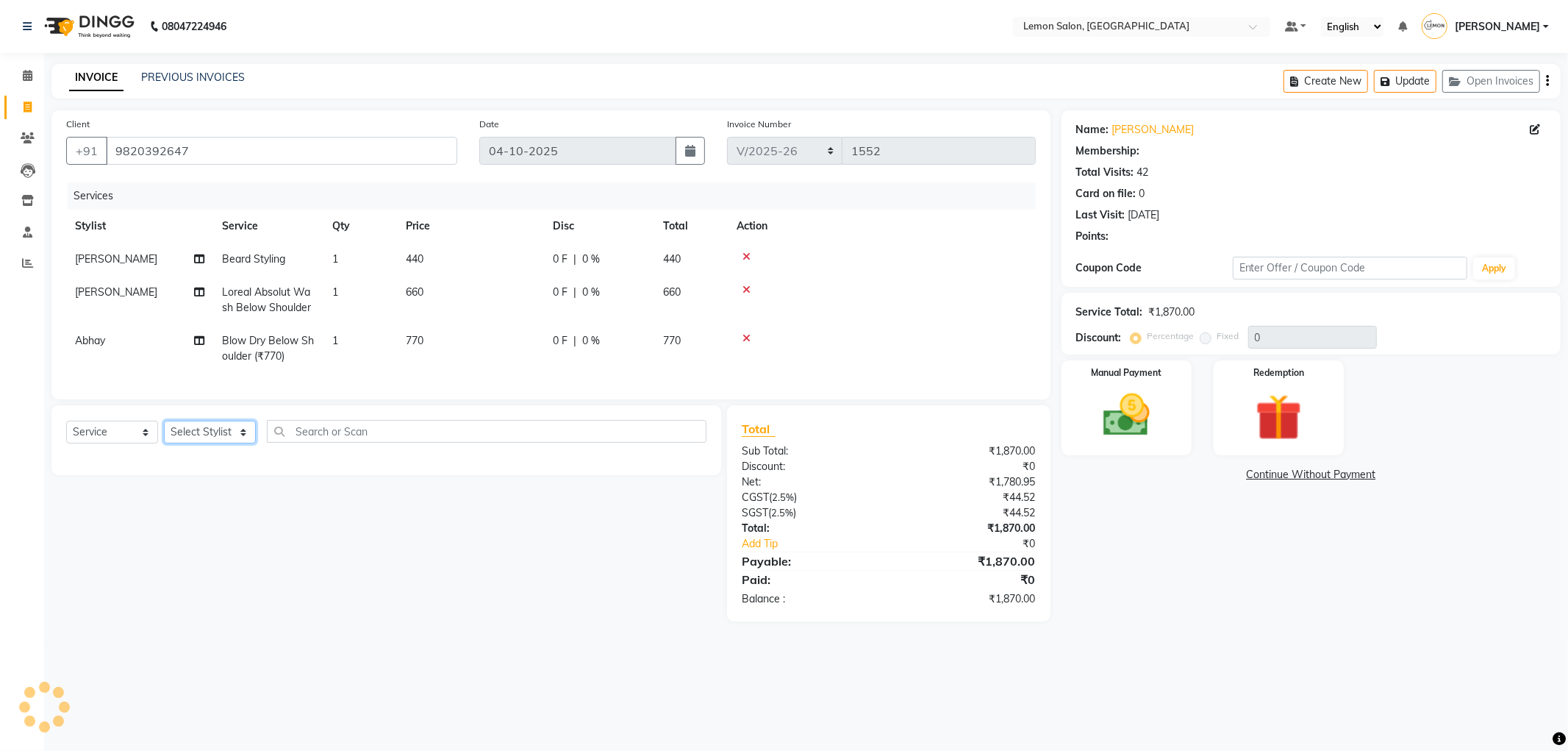
click at [237, 444] on select "Select Stylist Abhay Aminul Asif Shaikh Ayesha Roundhal DC Ganesh Motewad Jenny…" at bounding box center [209, 432] width 92 height 23
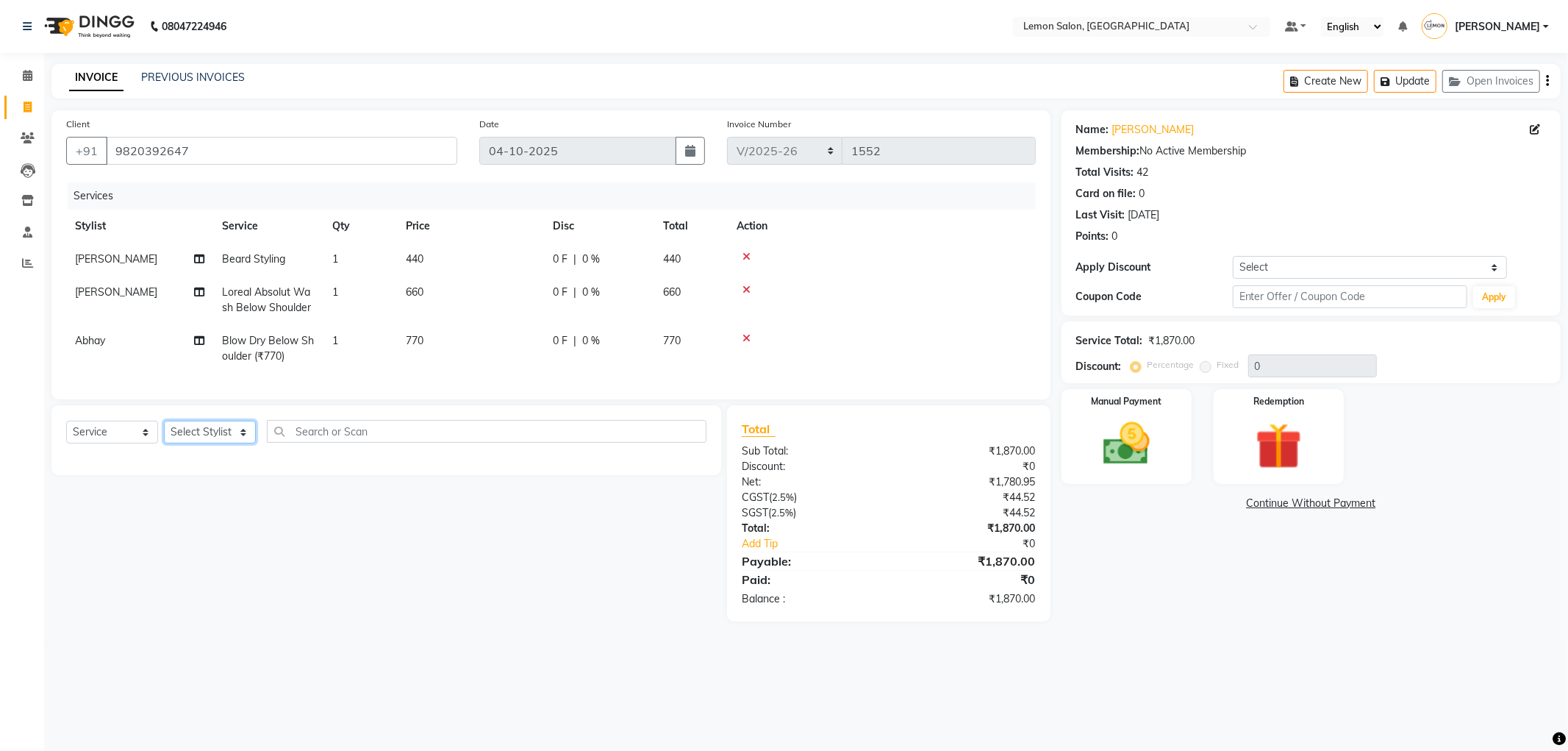
select select "60399"
click at [164, 433] on select "Select Stylist Abhay Aminul Asif Shaikh Ayesha Roundhal DC Ganesh Motewad Jenny…" at bounding box center [209, 432] width 92 height 23
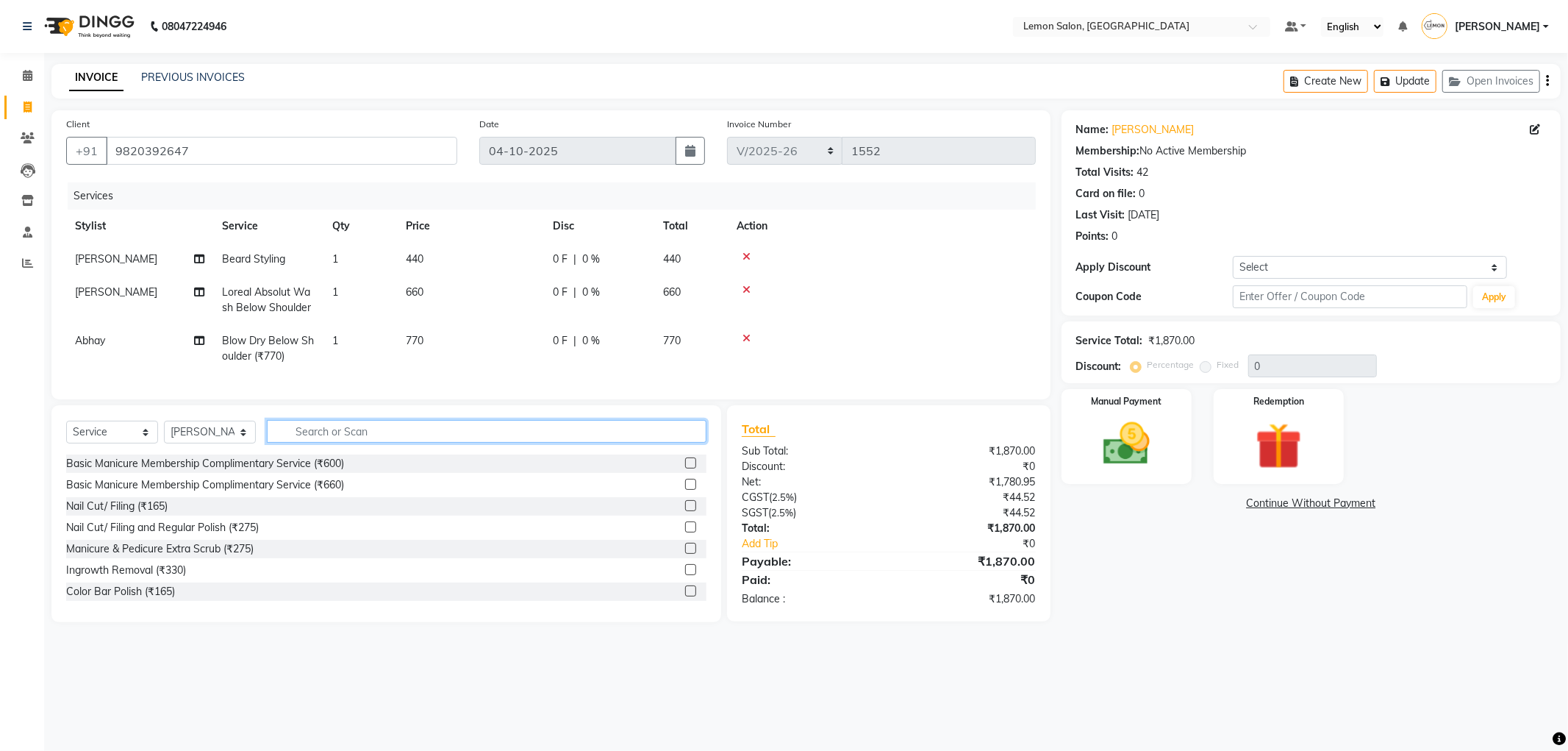
click at [334, 443] on input "text" at bounding box center [487, 431] width 440 height 23
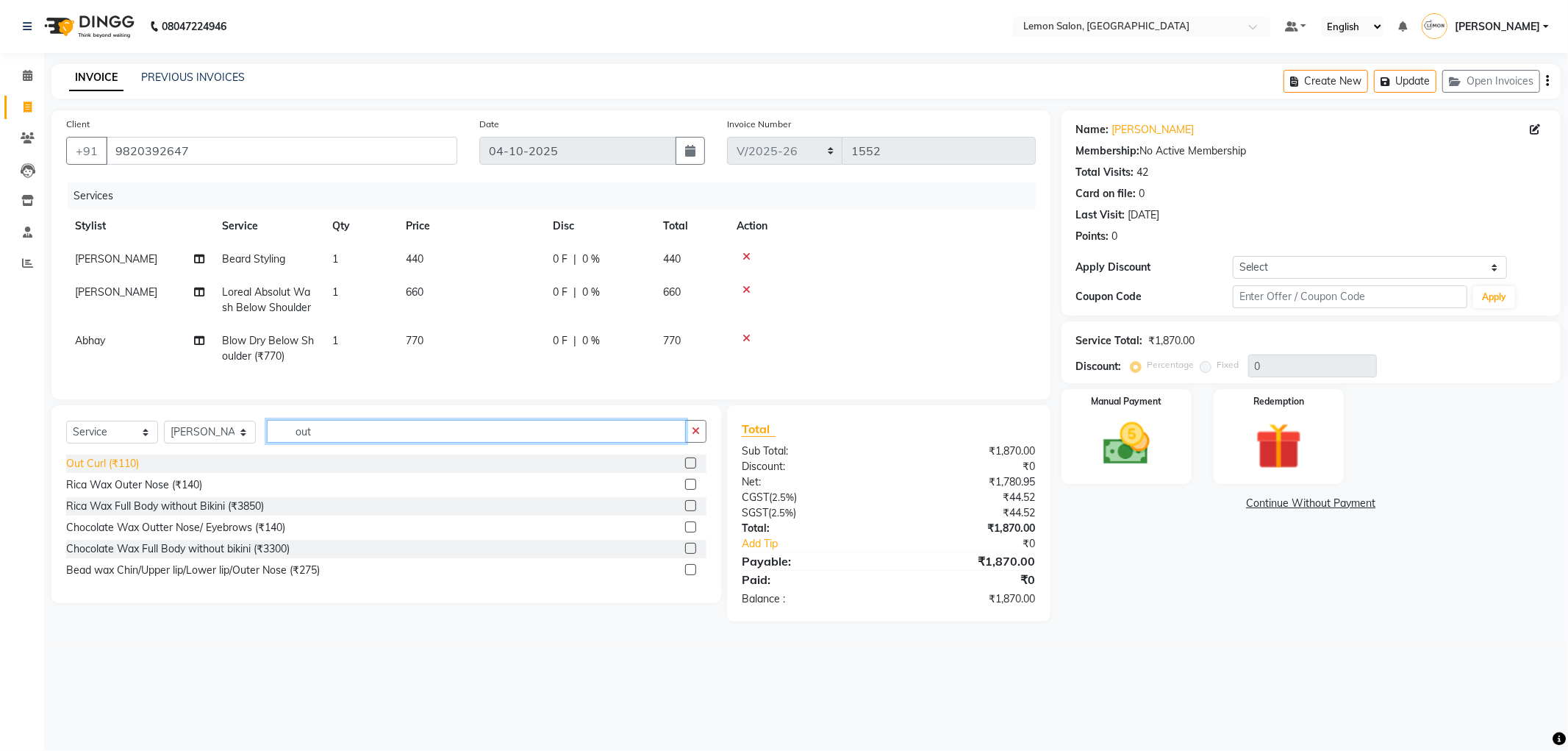
type input "out"
click at [117, 471] on div "Out Curl (₹110)" at bounding box center [102, 463] width 73 height 16
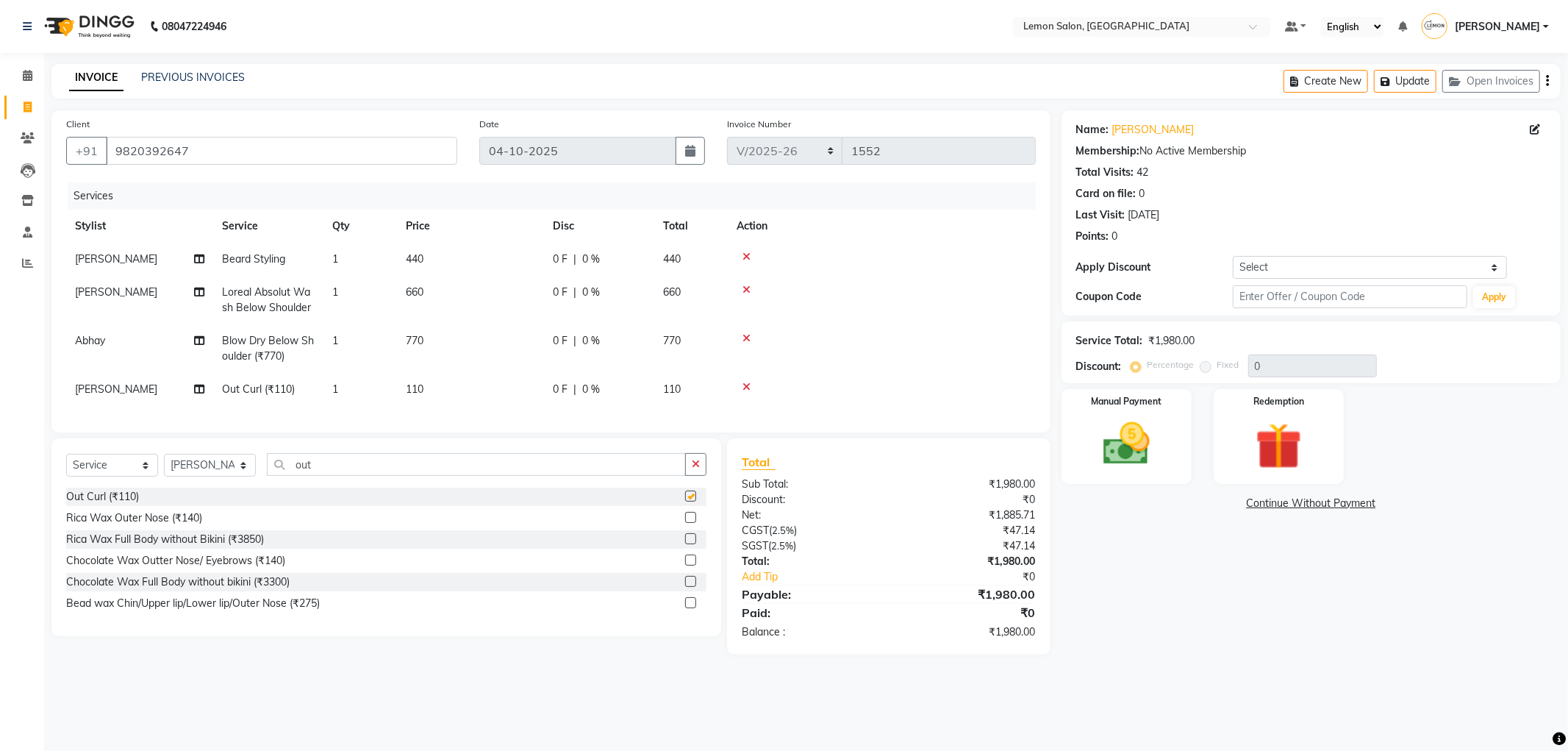
checkbox input "false"
click at [97, 350] on td "Abhay" at bounding box center [140, 348] width 147 height 49
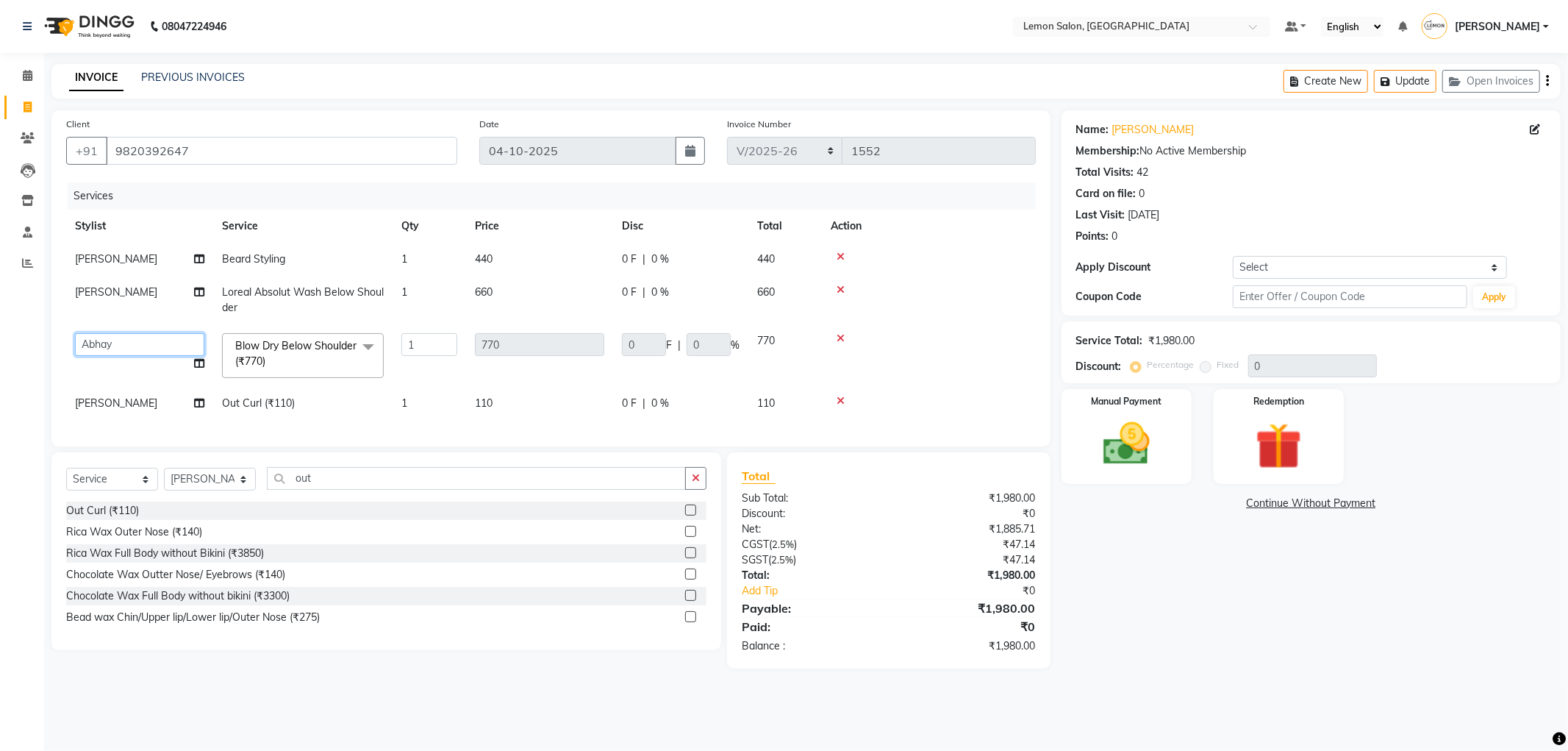
drag, startPoint x: 97, startPoint y: 350, endPoint x: 111, endPoint y: 354, distance: 14.6
click at [97, 350] on select "Abhay Aminul Asif Shaikh Ayesha Roundhal DC Ganesh Motewad Jenny Shah Mohd Ayan…" at bounding box center [140, 345] width 130 height 23
select select "60399"
click at [1385, 78] on icon "button" at bounding box center [1388, 82] width 15 height 10
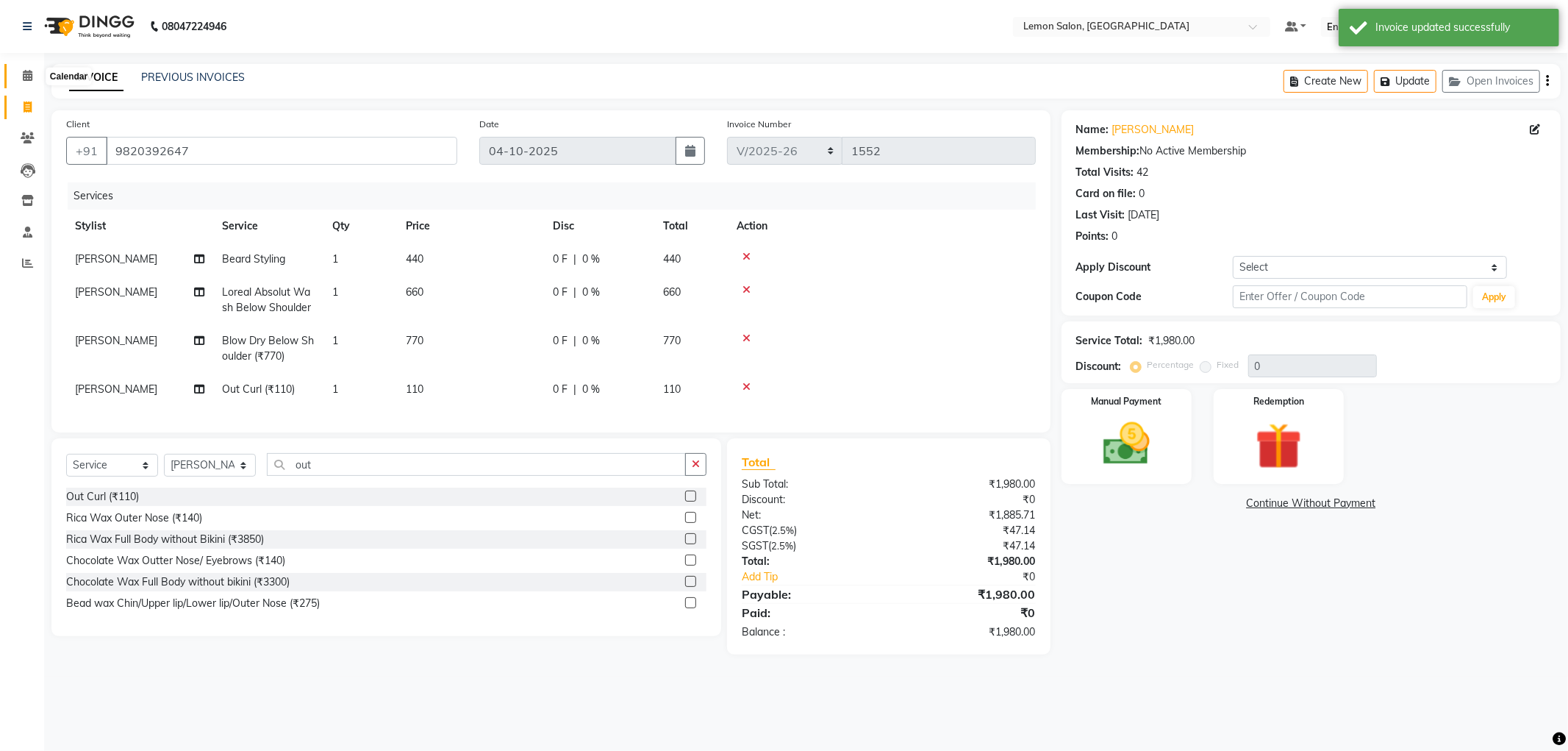
click at [34, 66] on link "Calendar" at bounding box center [21, 75] width 36 height 24
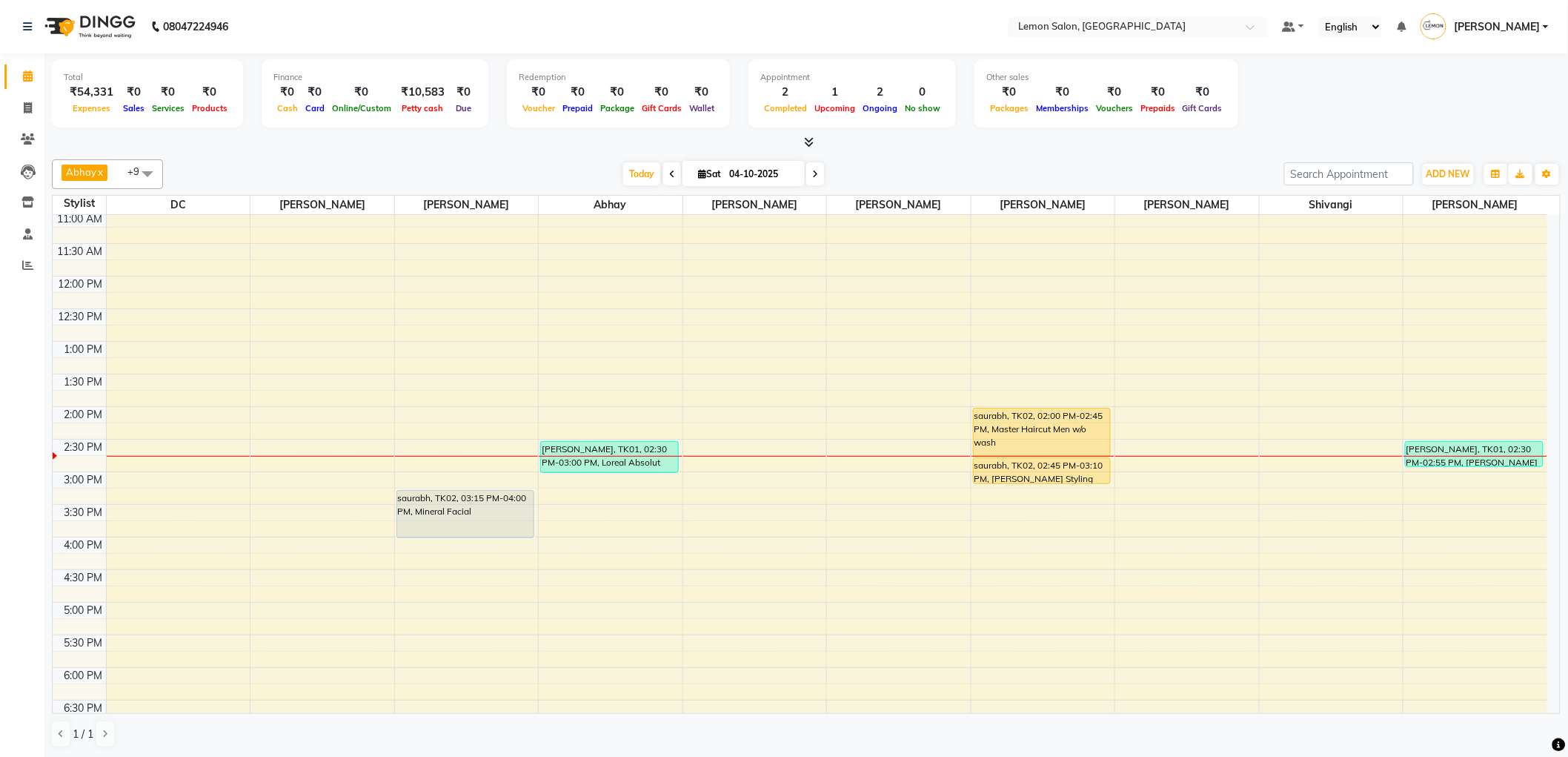
scroll to position [165, 0]
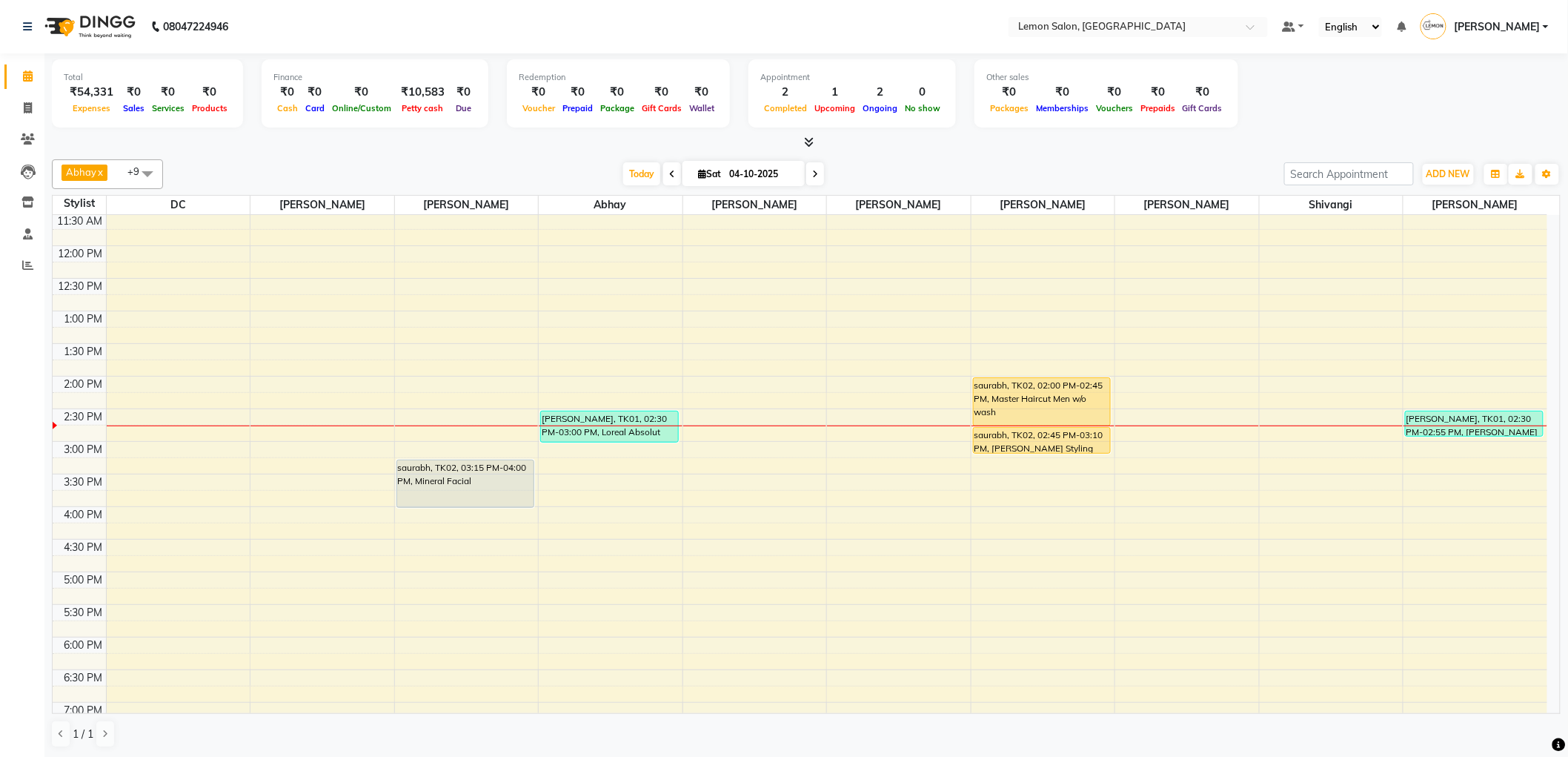
click at [650, 426] on div at bounding box center [610, 426] width 144 height 1
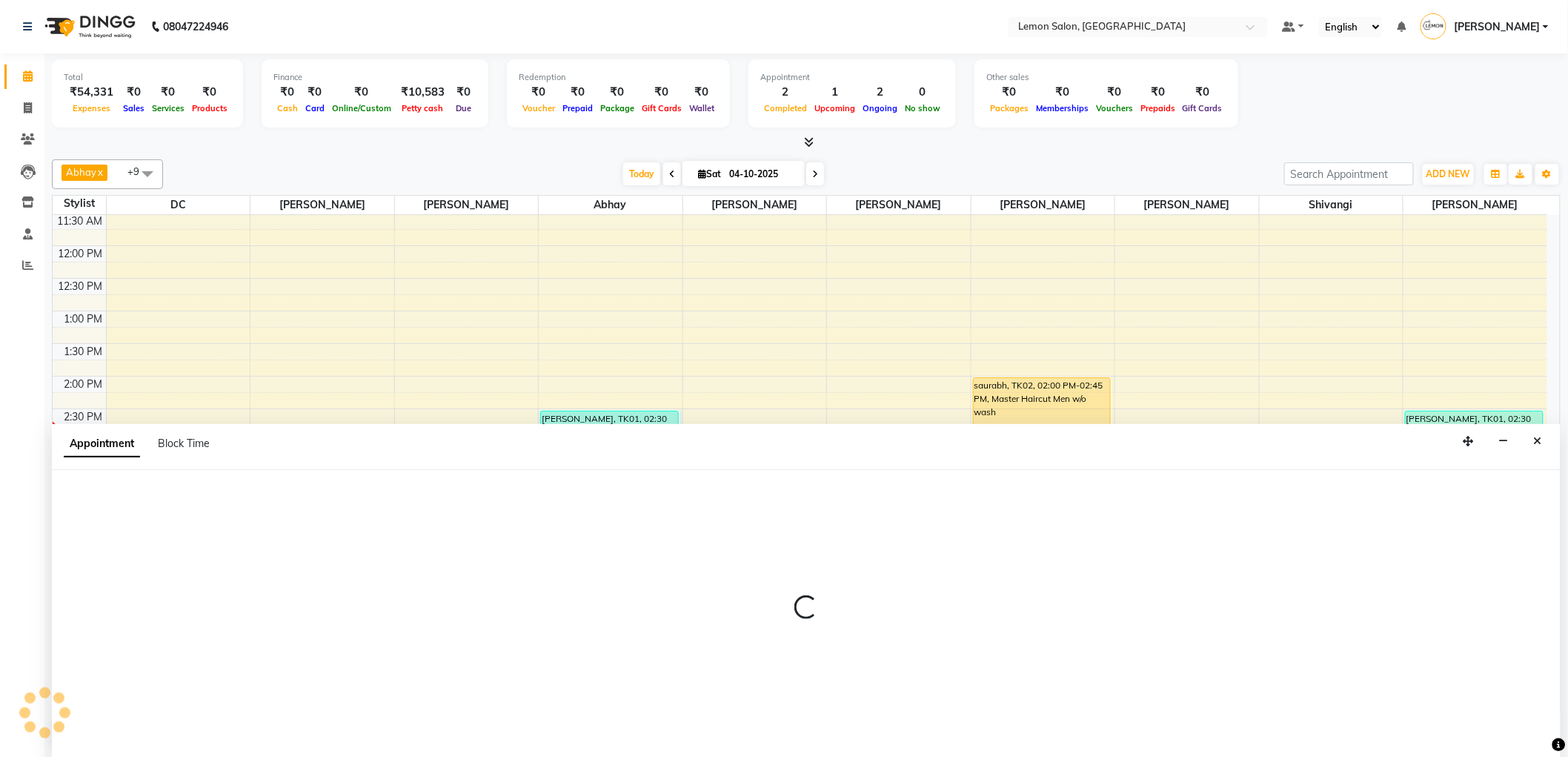
scroll to position [1, 0]
click at [1533, 439] on button "Close" at bounding box center [1538, 441] width 22 height 23
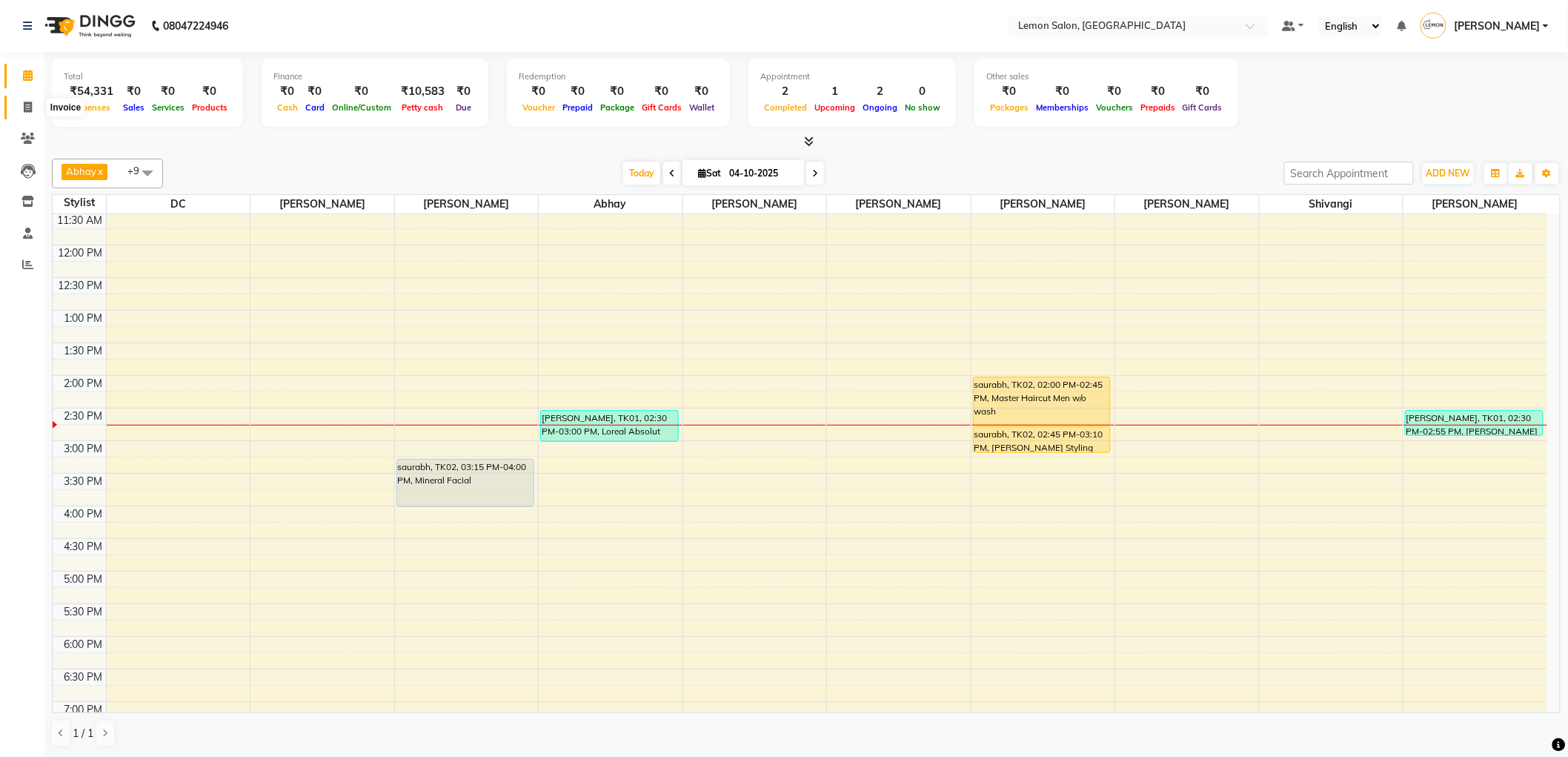
click at [17, 108] on span at bounding box center [27, 107] width 26 height 17
select select "service"
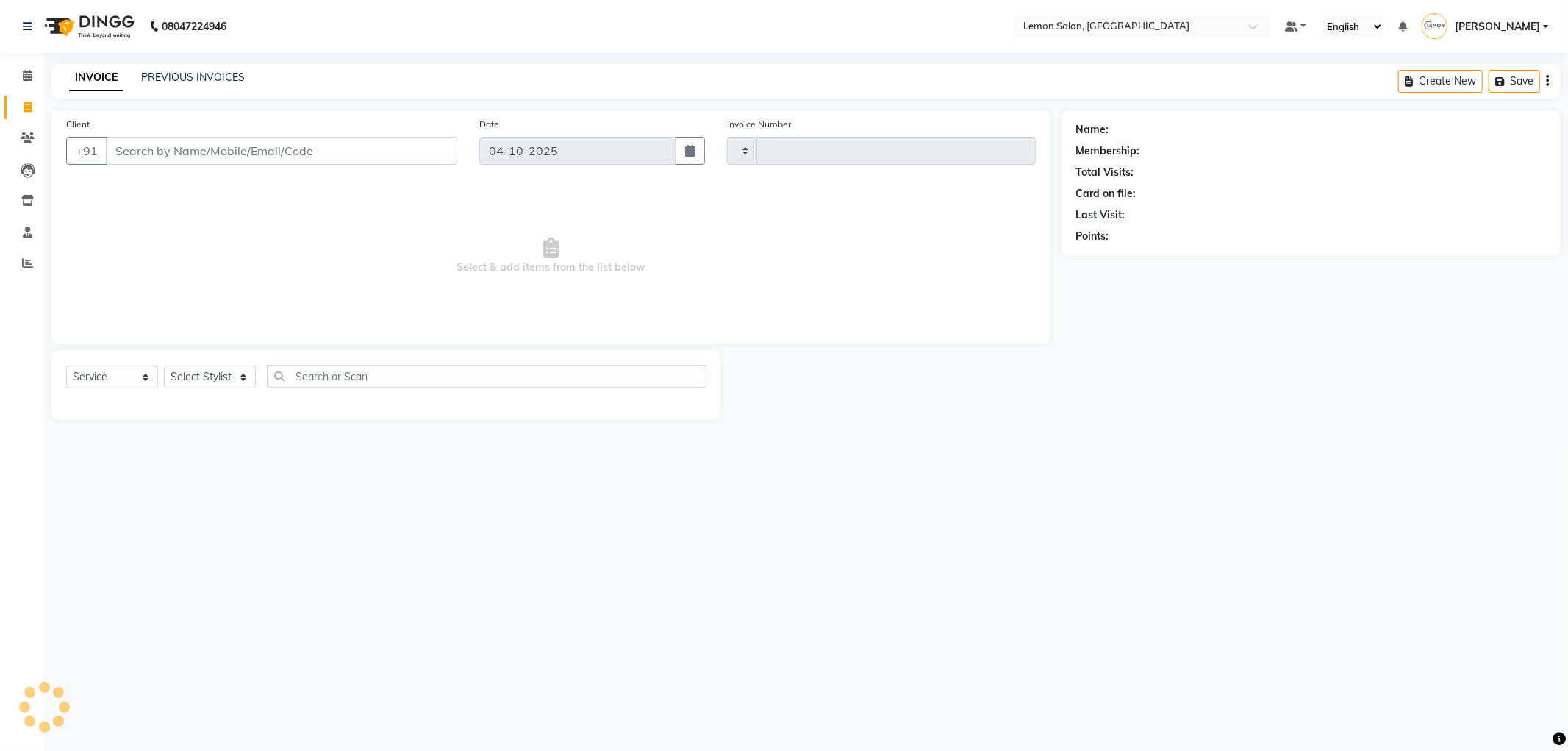
type input "1552"
select select "561"
click at [1486, 81] on button "Open Invoices" at bounding box center [1491, 82] width 97 height 23
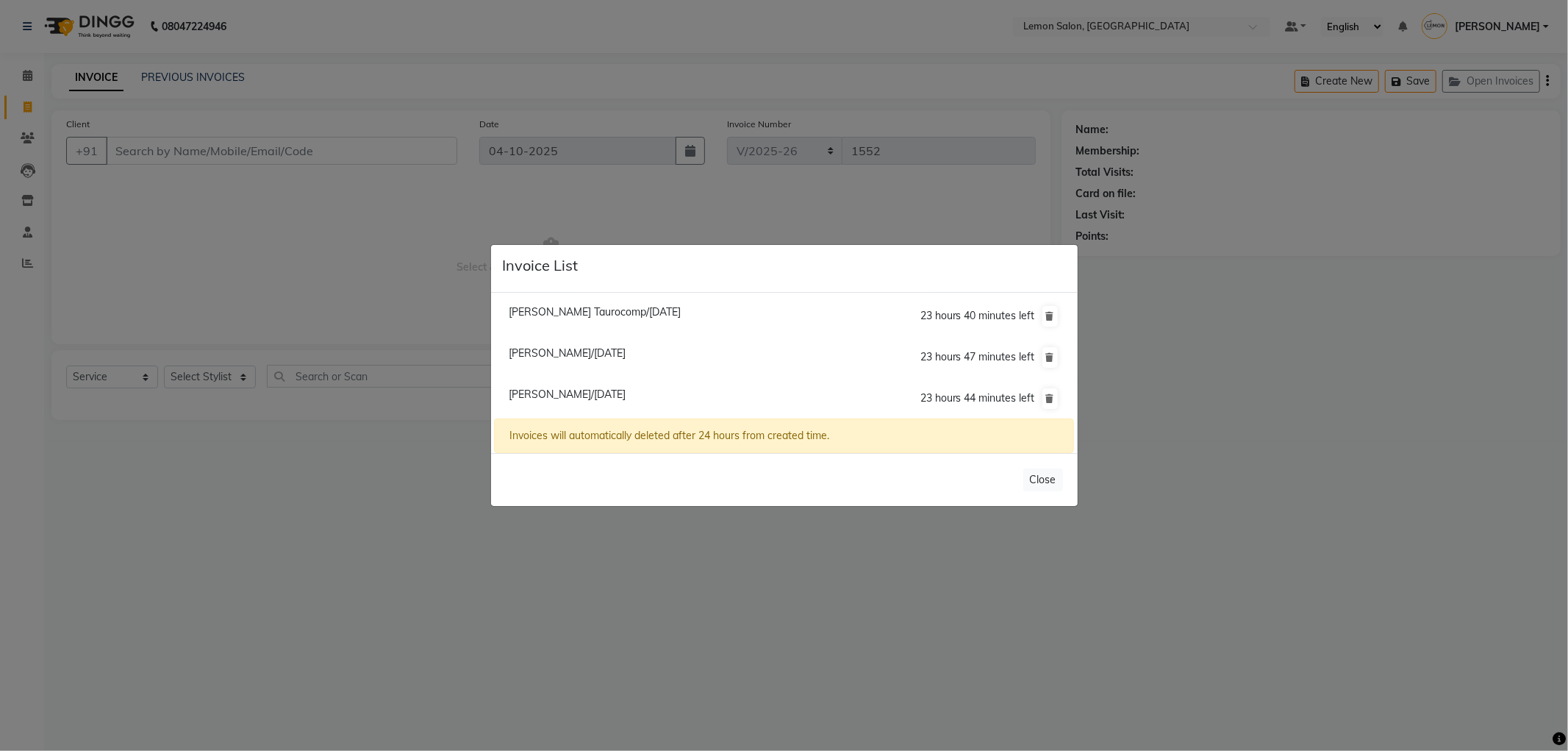
click at [565, 399] on span "Sharad Malhotra/04 October 2025" at bounding box center [568, 394] width 117 height 13
type input "9820392647"
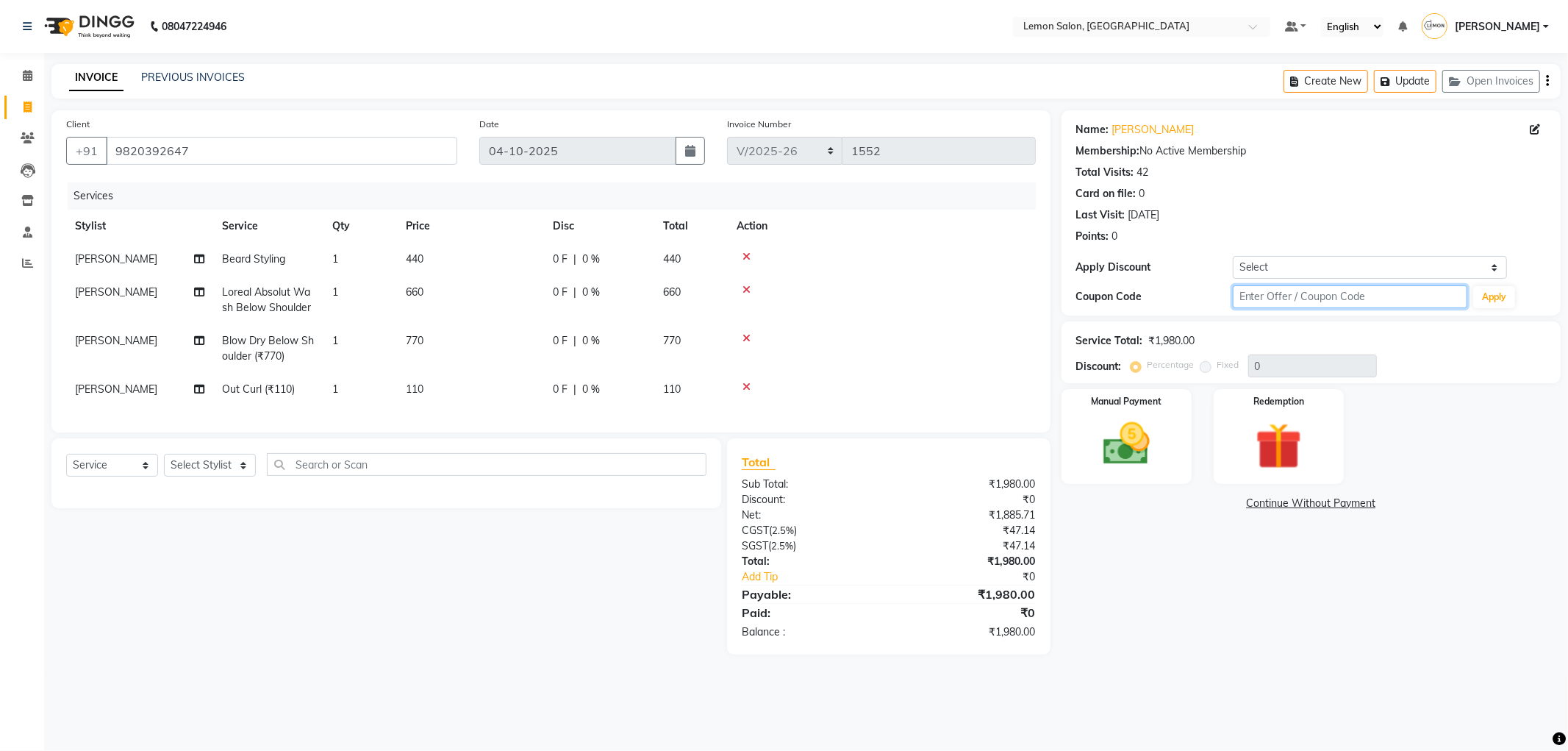
click at [1266, 294] on input "text" at bounding box center [1351, 297] width 235 height 23
type input "fst20"
click at [1482, 297] on button "Apply" at bounding box center [1494, 297] width 42 height 22
type input "20"
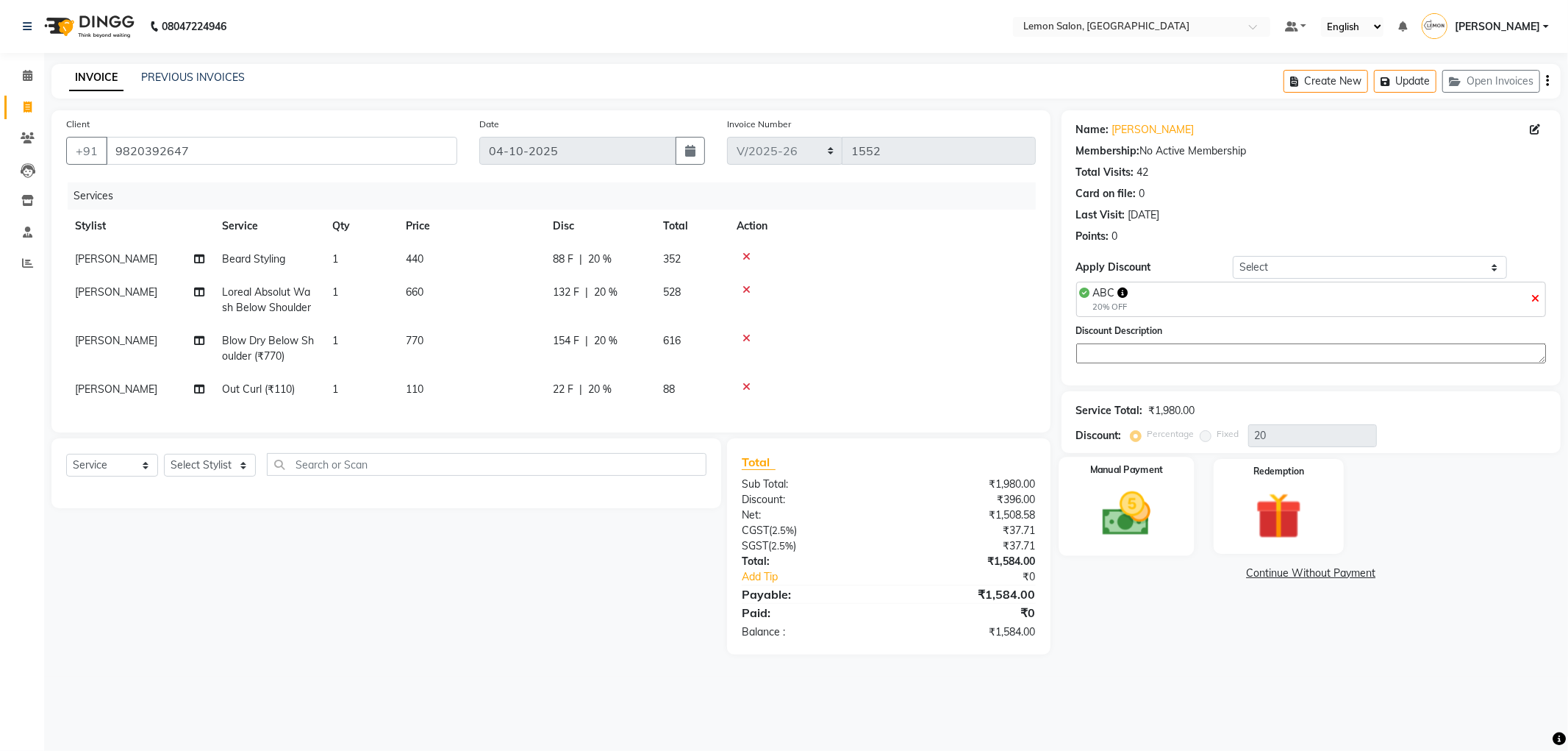
click at [1127, 533] on img at bounding box center [1126, 514] width 78 height 56
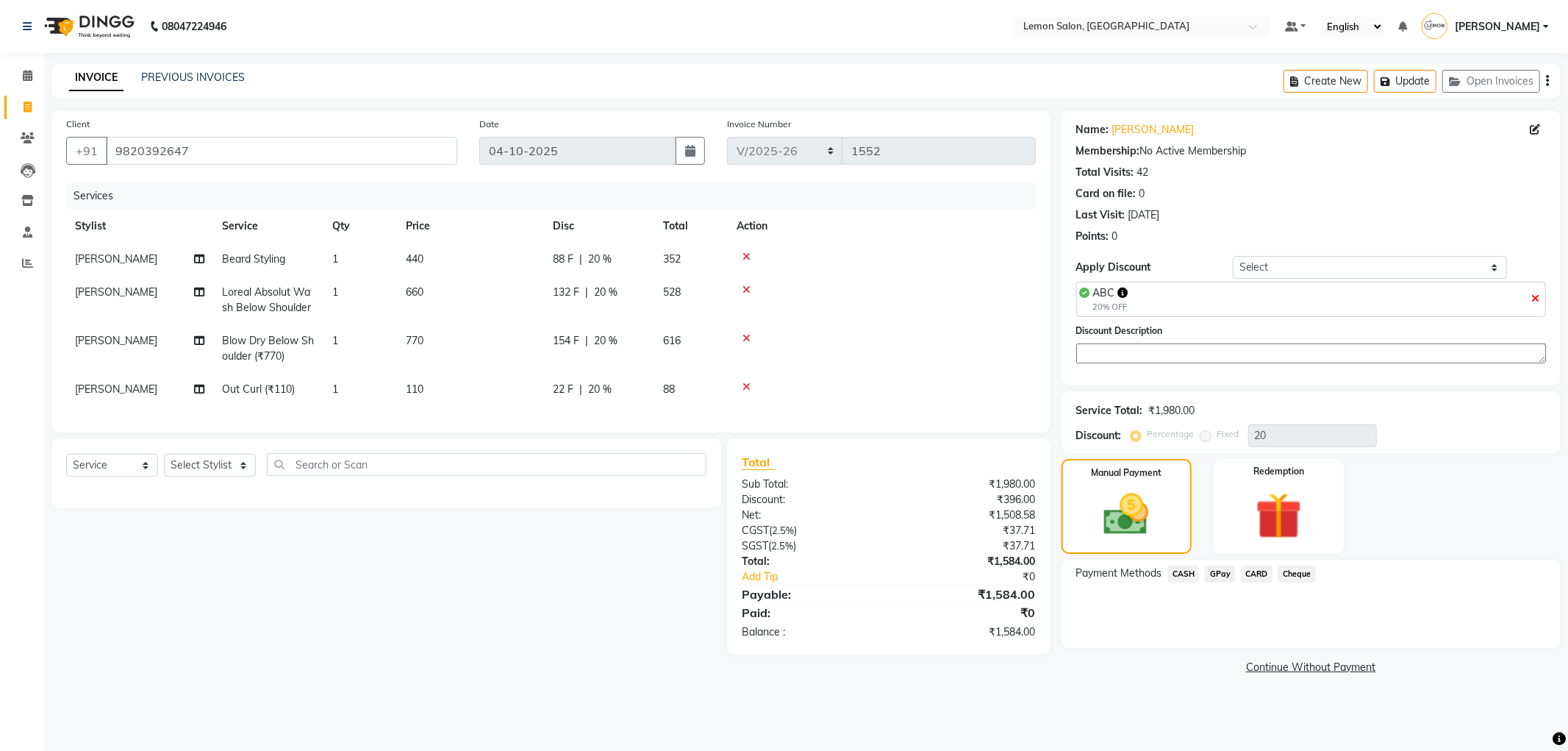
click at [1227, 572] on span "GPay" at bounding box center [1220, 573] width 30 height 17
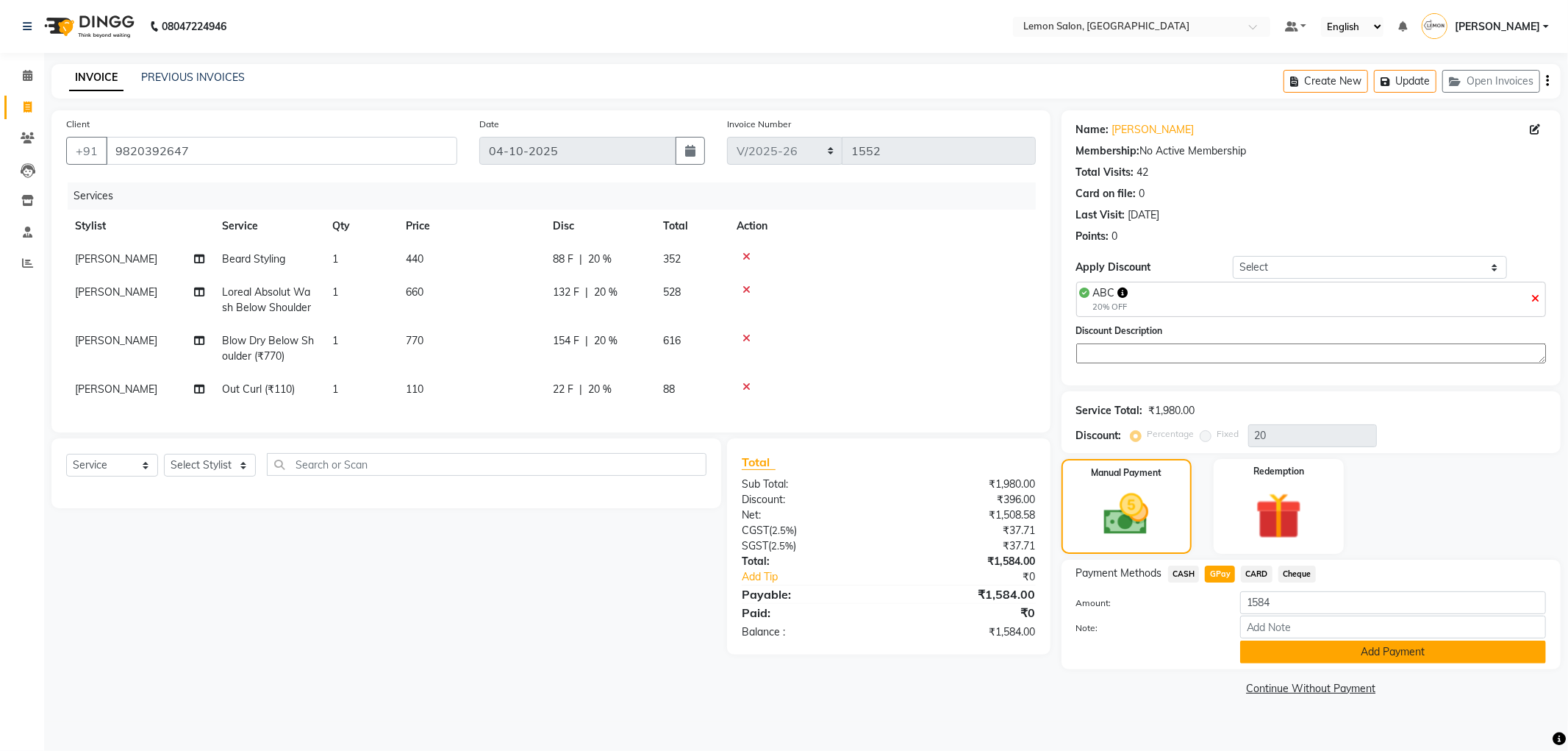
click at [1262, 656] on button "Add Payment" at bounding box center [1393, 652] width 306 height 23
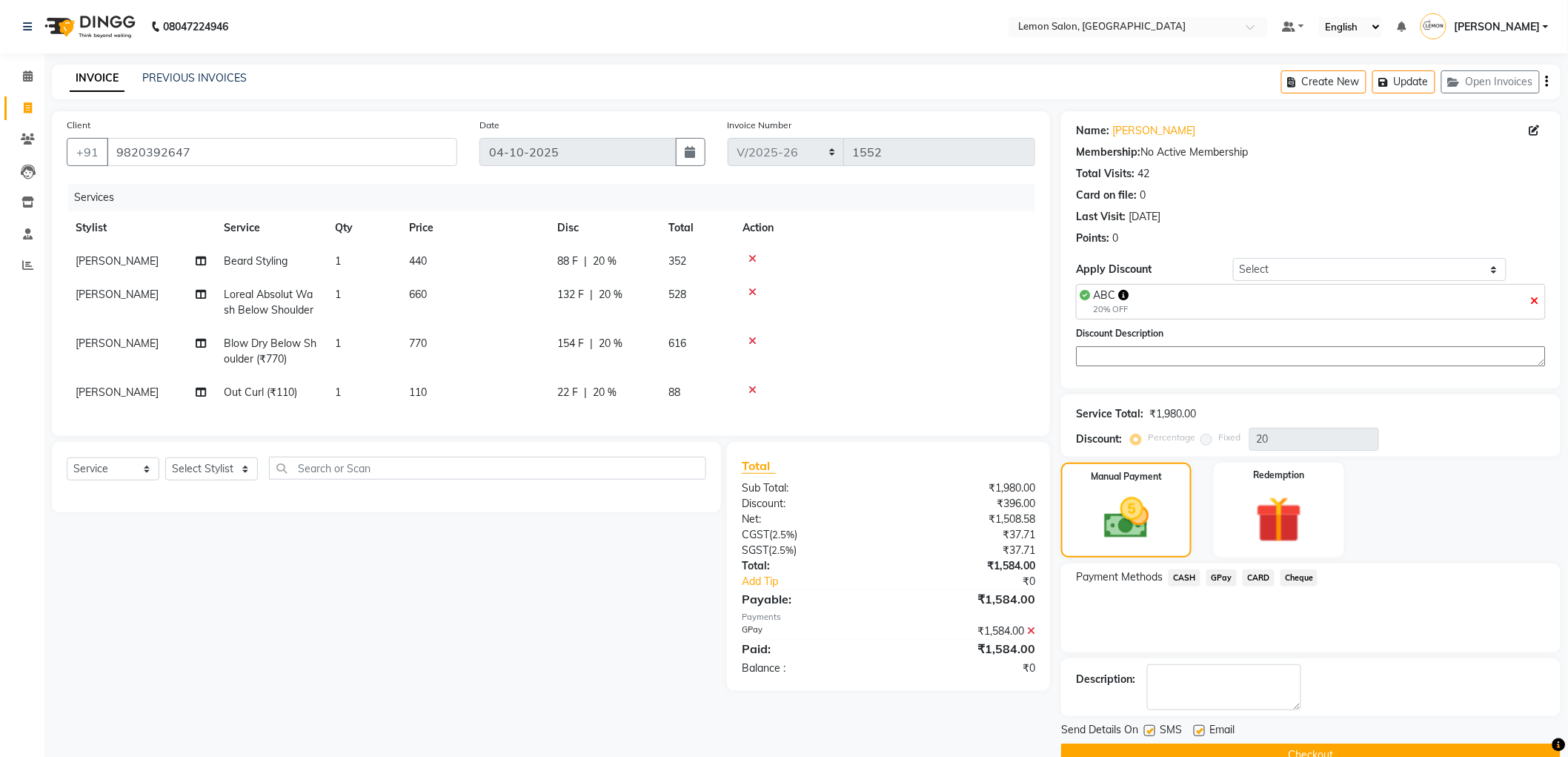
click at [1199, 729] on label at bounding box center [1199, 730] width 11 height 11
click at [1199, 729] on input "checkbox" at bounding box center [1199, 731] width 10 height 10
checkbox input "false"
click at [1153, 727] on label at bounding box center [1149, 730] width 11 height 11
click at [1153, 727] on input "checkbox" at bounding box center [1149, 731] width 10 height 10
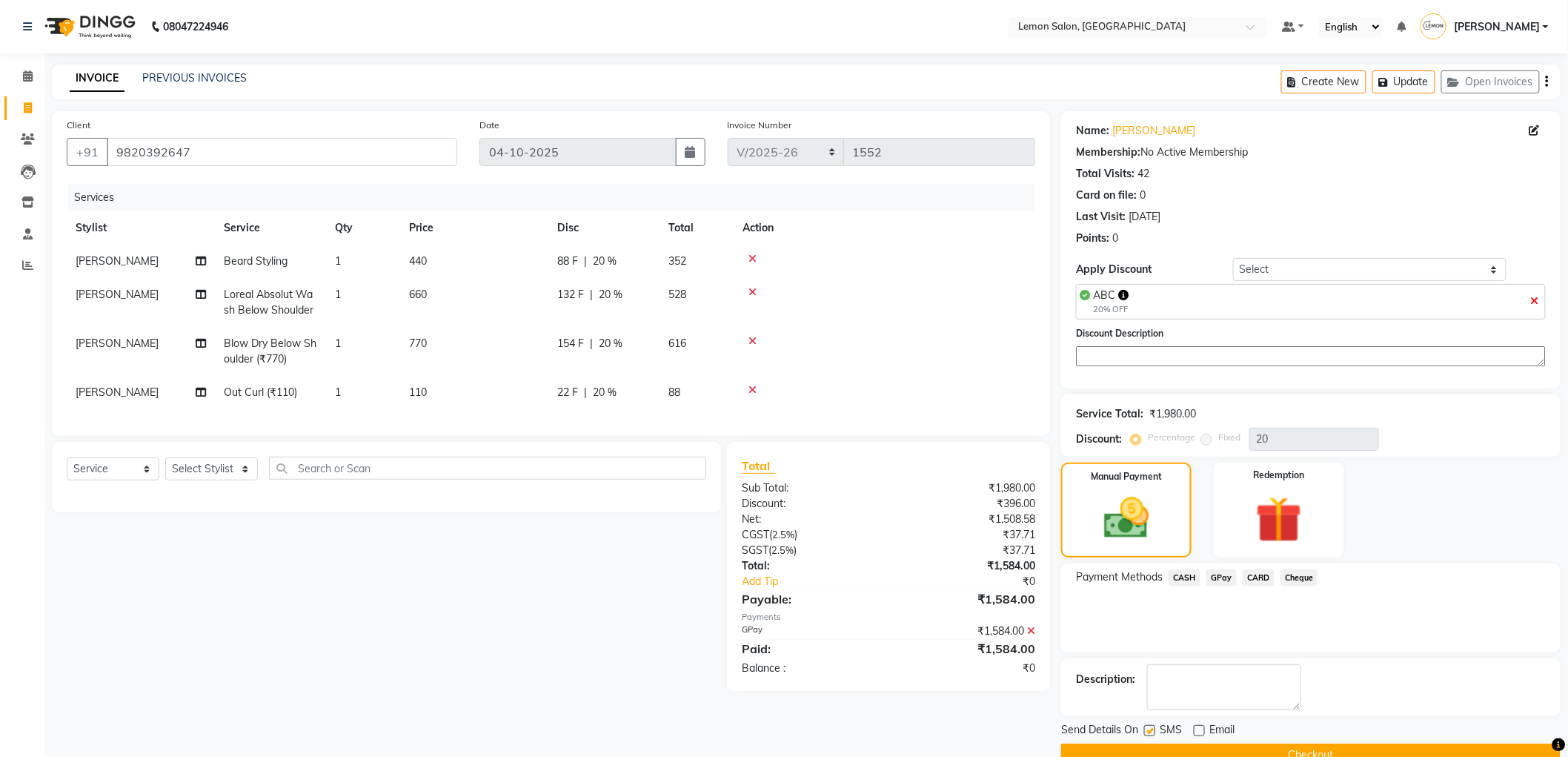
checkbox input "false"
click at [1188, 750] on button "Checkout" at bounding box center [1311, 755] width 500 height 23
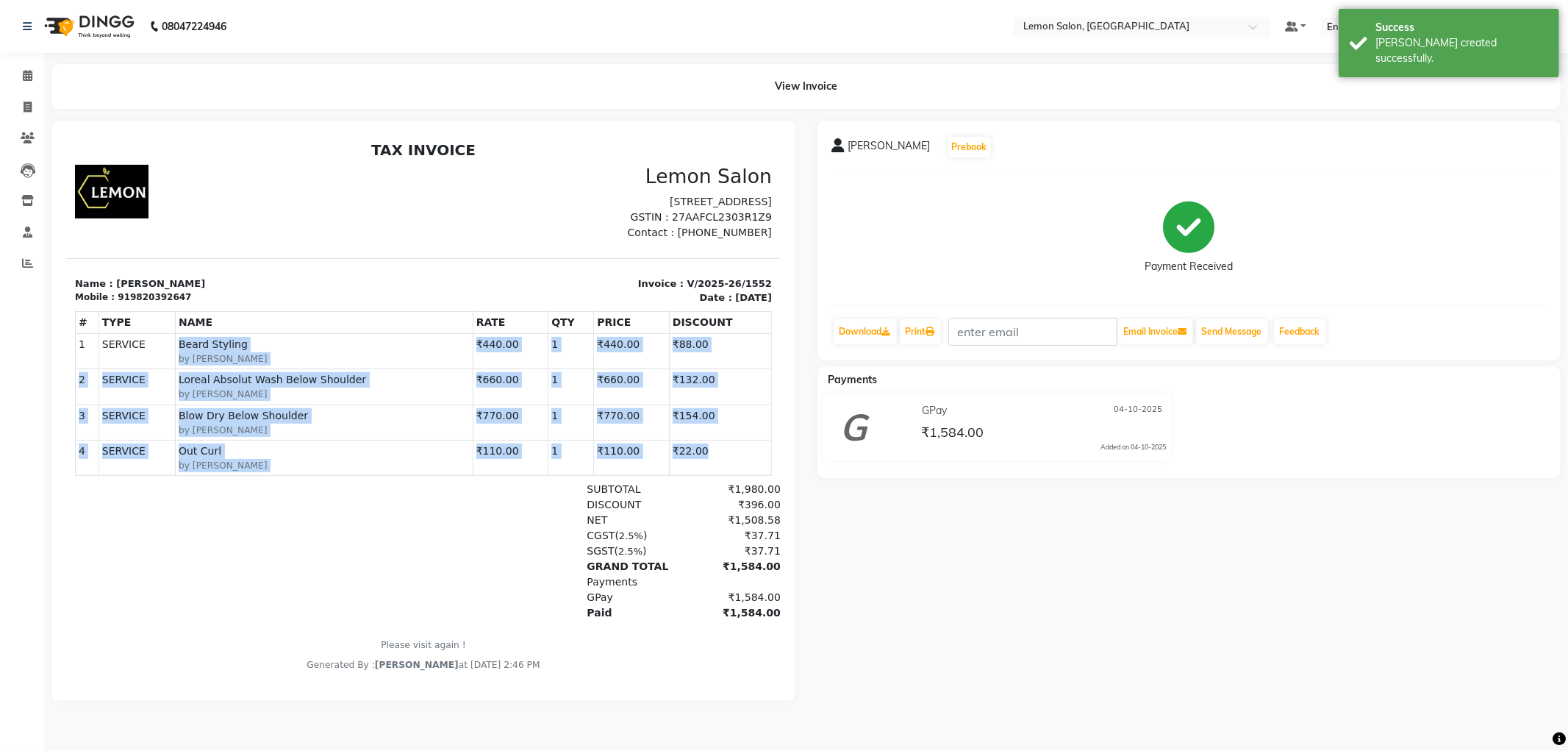
drag, startPoint x: 166, startPoint y: 365, endPoint x: 264, endPoint y: 511, distance: 175.8
click at [264, 511] on div "TAX INVOICE Lemon Salon No. 2, Auris Galleria, Auris Serenity, Shop No 13, GR M…" at bounding box center [422, 406] width 715 height 530
click at [275, 544] on div at bounding box center [190, 550] width 232 height 139
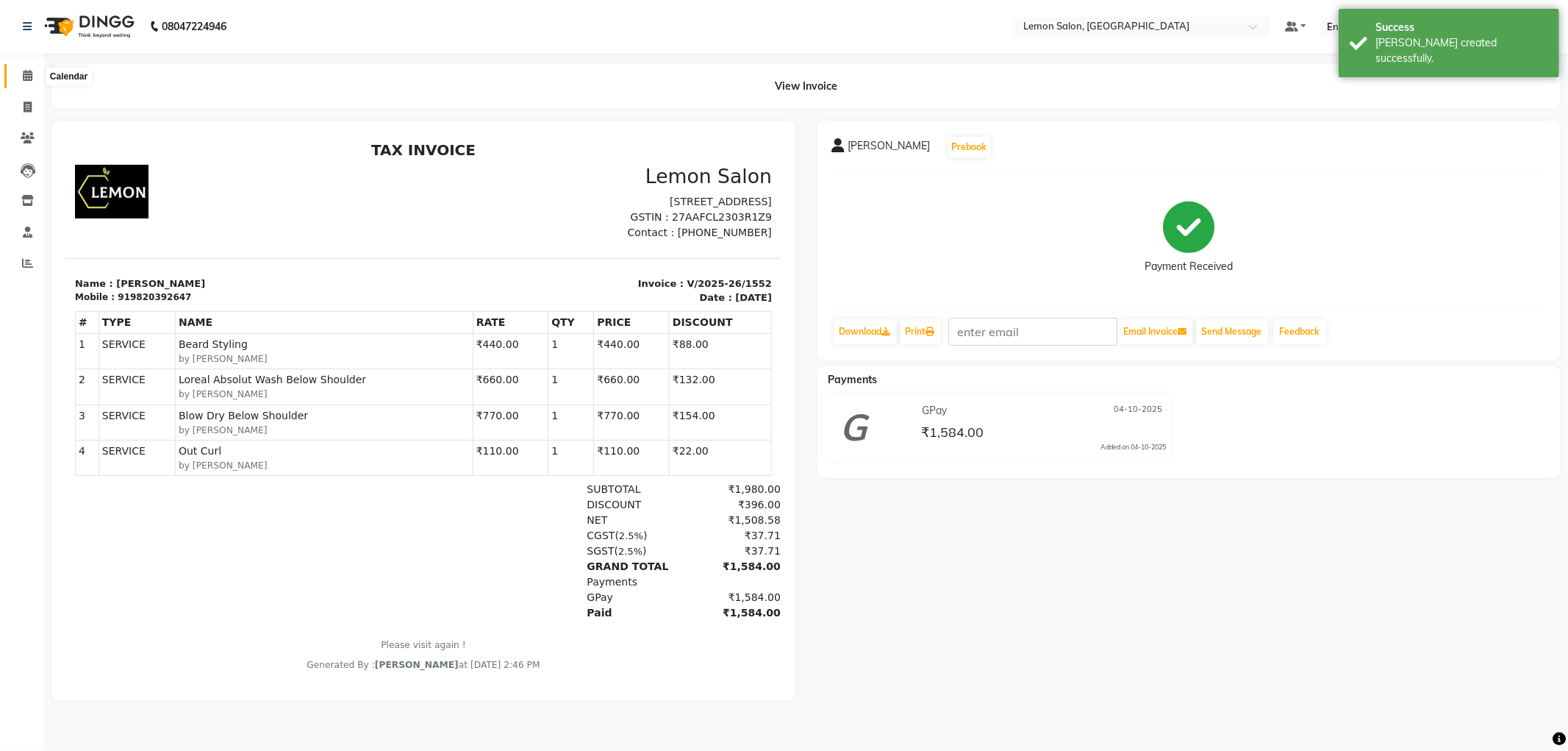
click at [34, 77] on span at bounding box center [27, 76] width 26 height 17
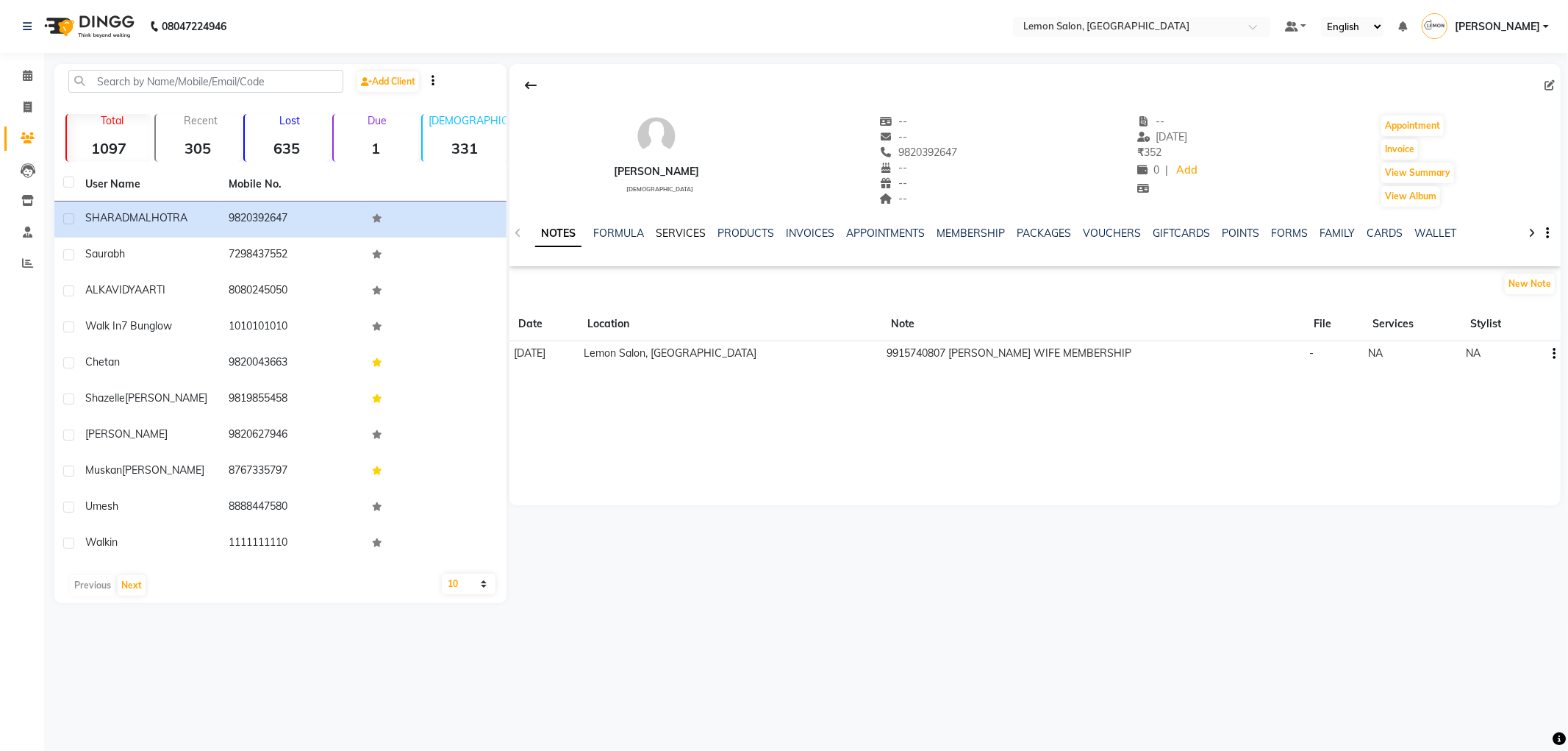
click at [663, 231] on link "SERVICES" at bounding box center [681, 233] width 50 height 13
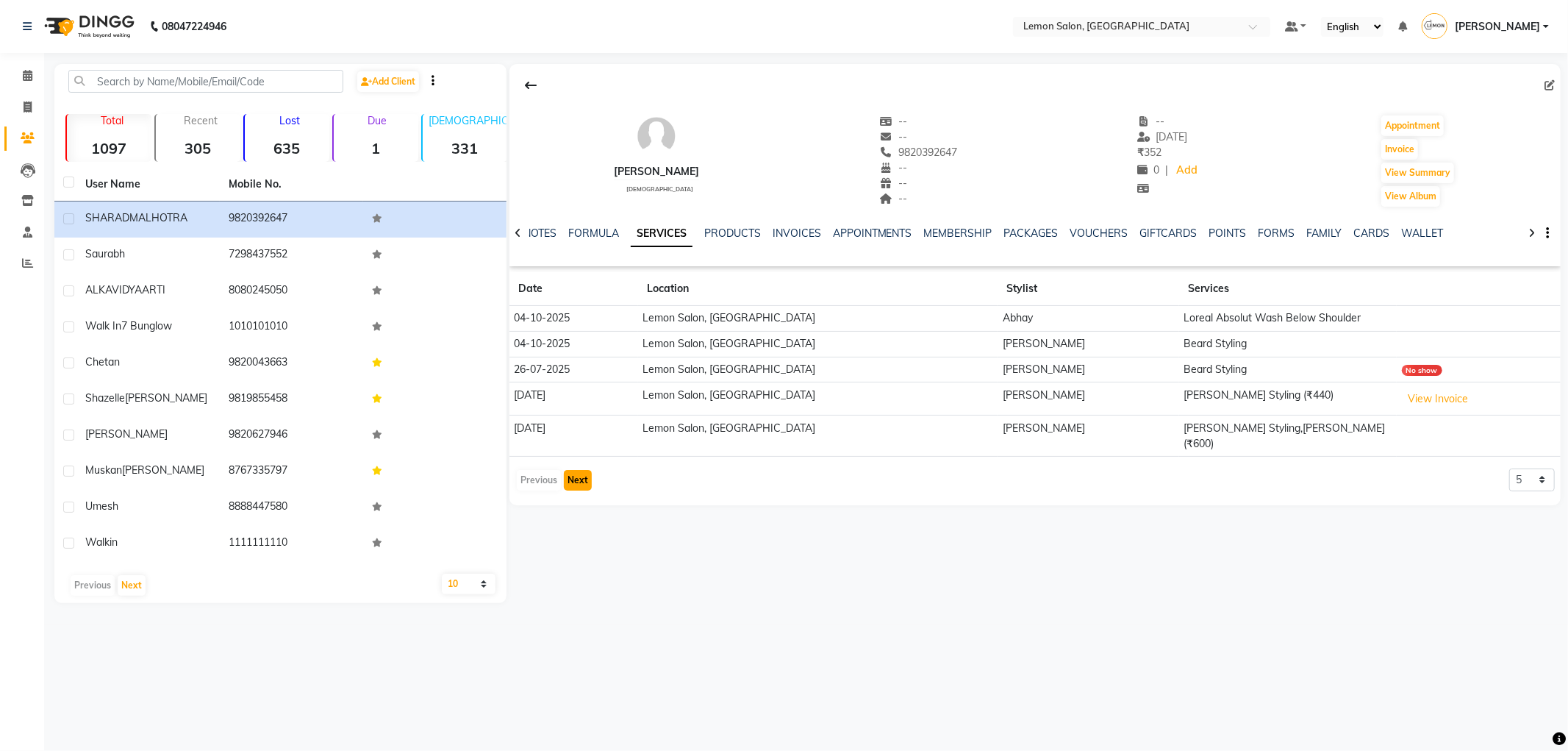
click at [575, 470] on button "Next" at bounding box center [578, 480] width 28 height 21
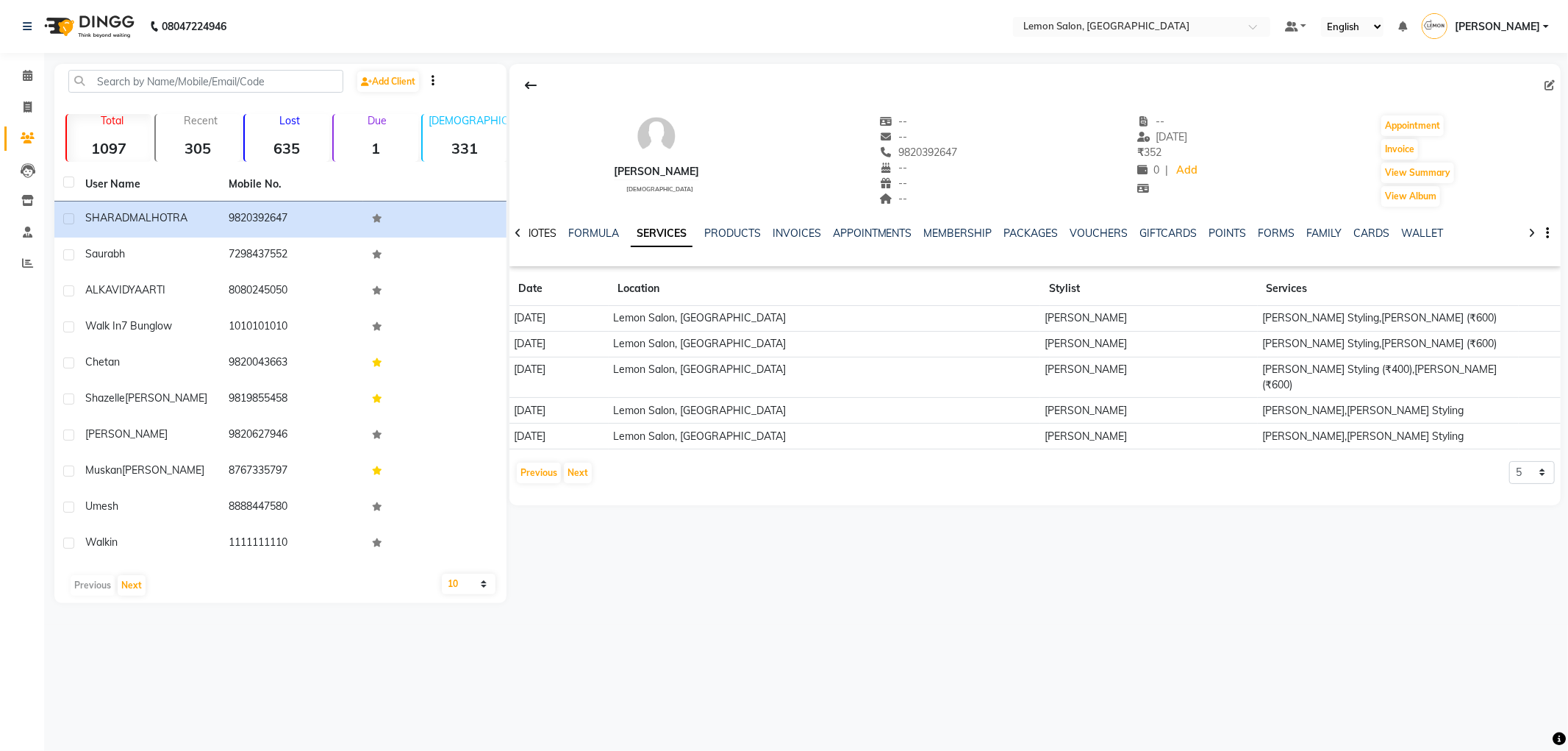
click at [539, 230] on link "NOTES" at bounding box center [540, 233] width 33 height 13
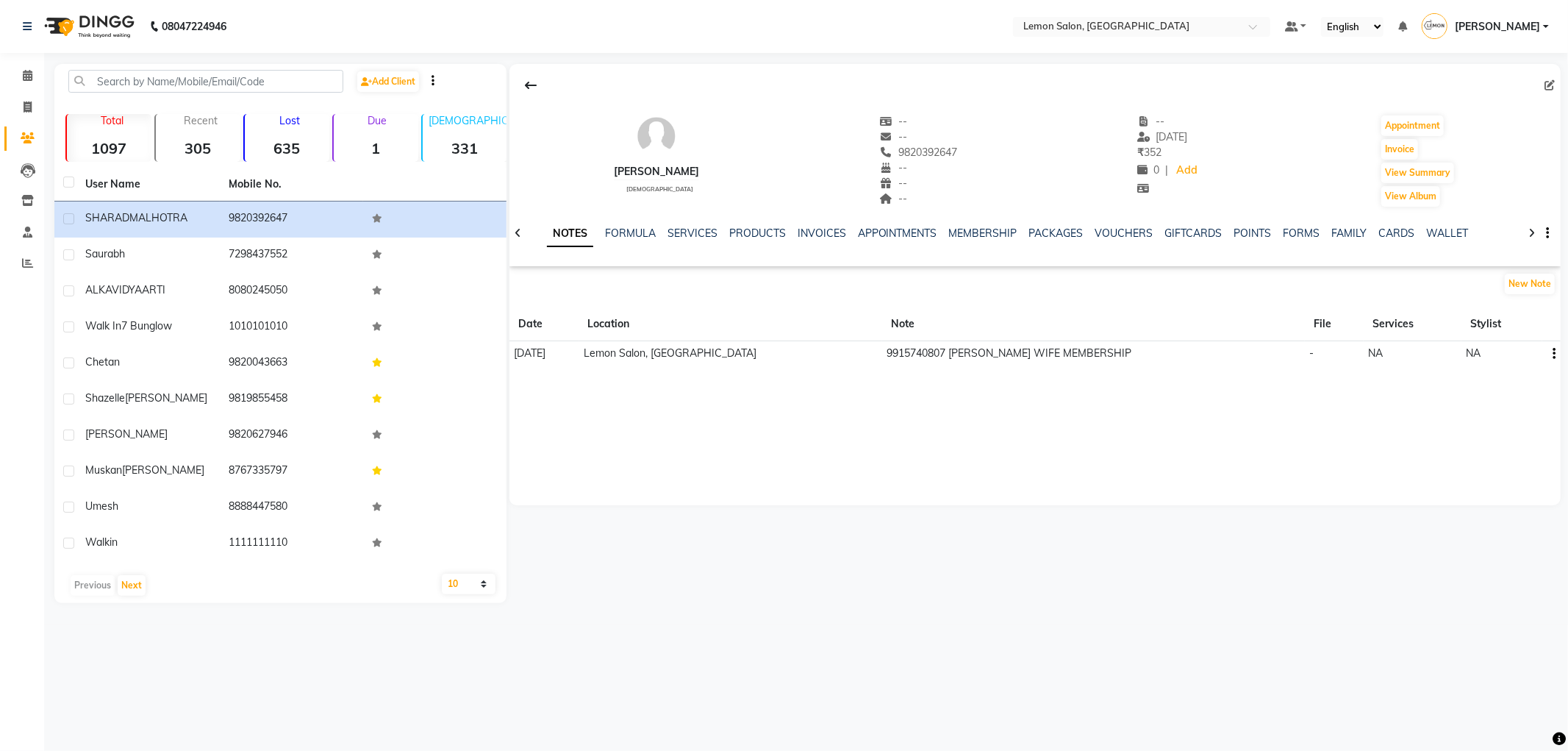
click at [882, 353] on td "9915740807 RIPCI MALHOTRA WIFE MEMBERSHIP" at bounding box center [1094, 354] width 423 height 25
copy td "9915740807"
click at [211, 72] on input "text" at bounding box center [206, 82] width 275 height 23
paste input "9915740807"
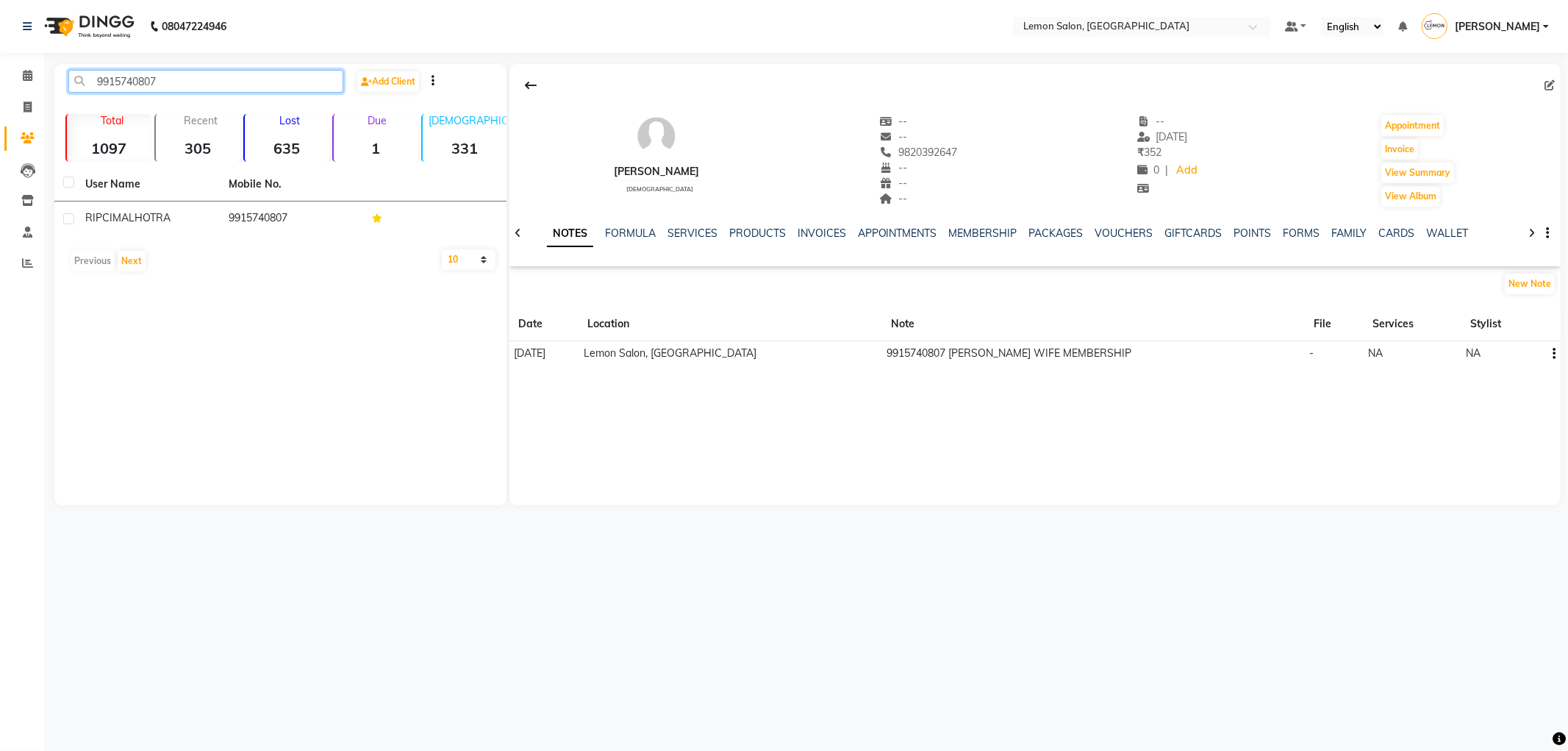
type input "9915740807"
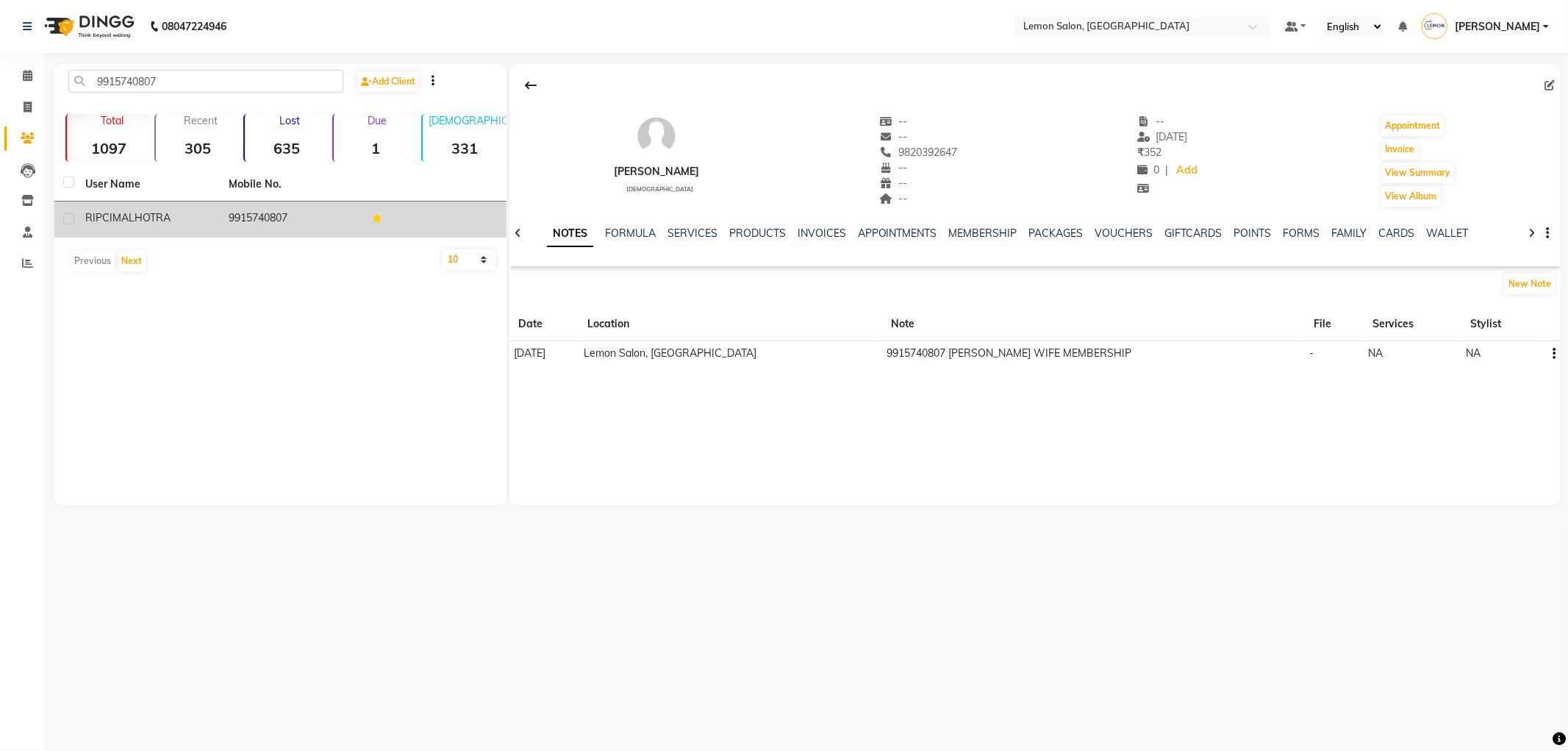
click at [202, 204] on table "User Name Mobile No. RIPCI MALHOTRA 9915740807" at bounding box center [280, 202] width 452 height 70
click at [204, 208] on td "RIPCI MALHOTRA" at bounding box center [149, 220] width 144 height 36
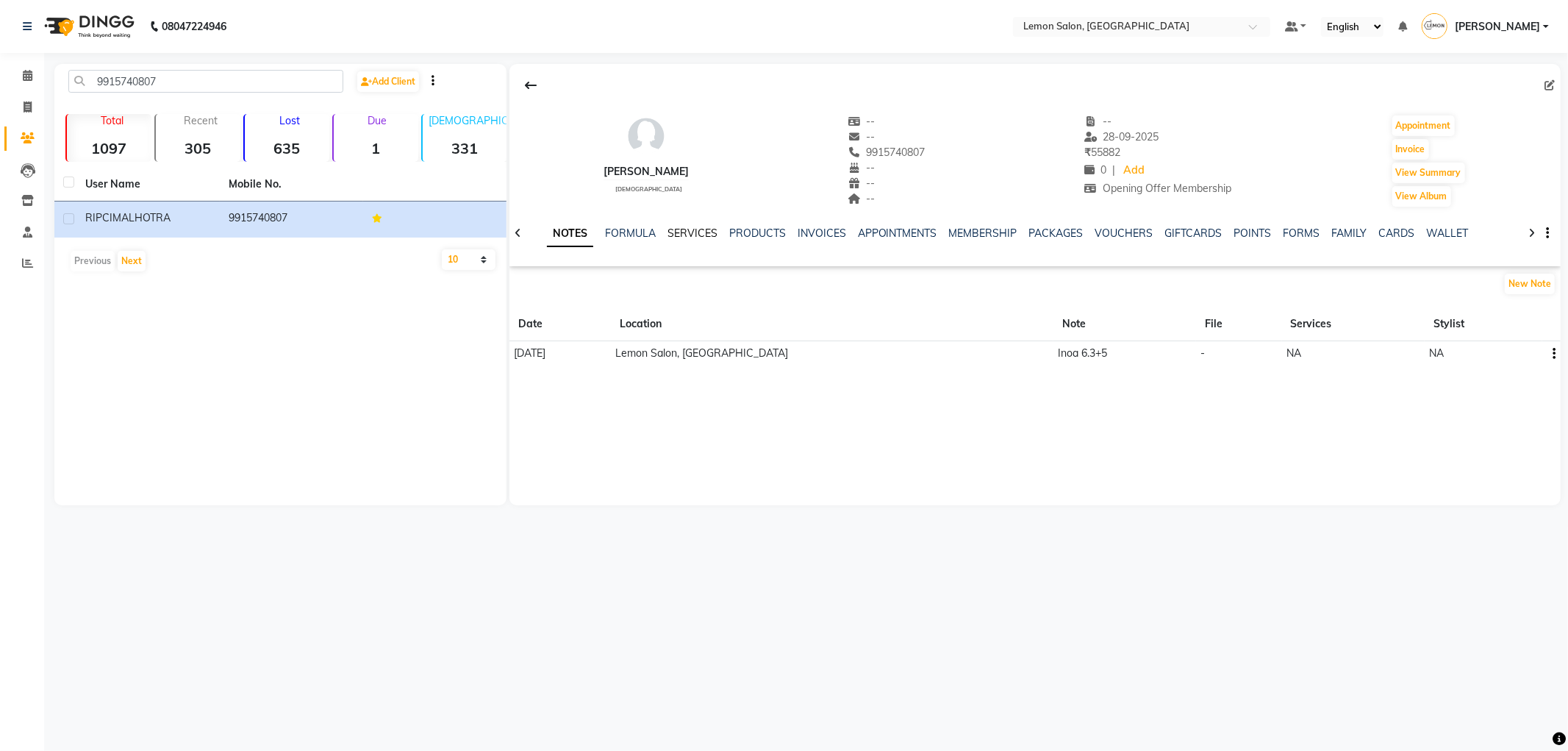
click at [691, 238] on link "SERVICES" at bounding box center [692, 233] width 50 height 13
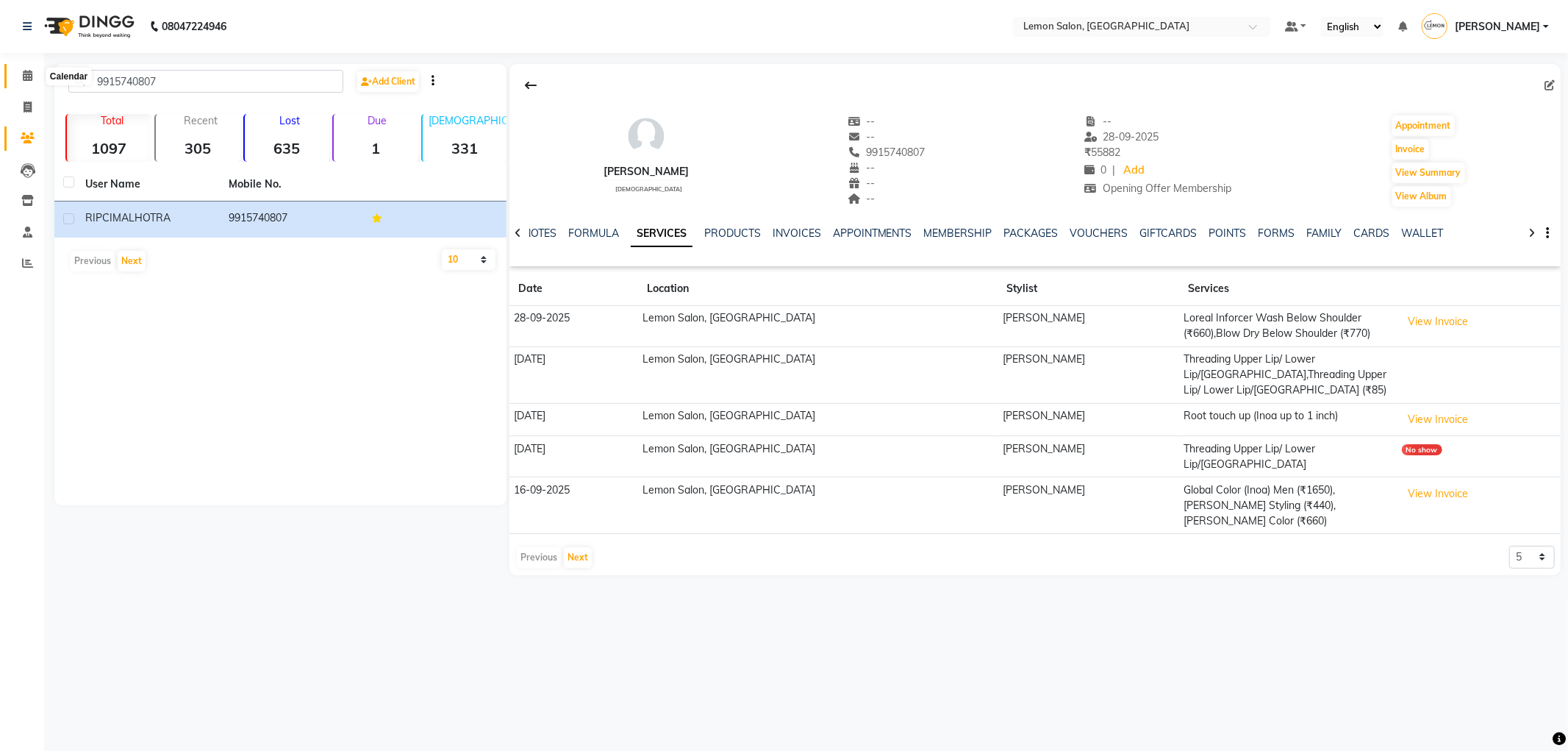
click at [35, 81] on span at bounding box center [27, 76] width 26 height 17
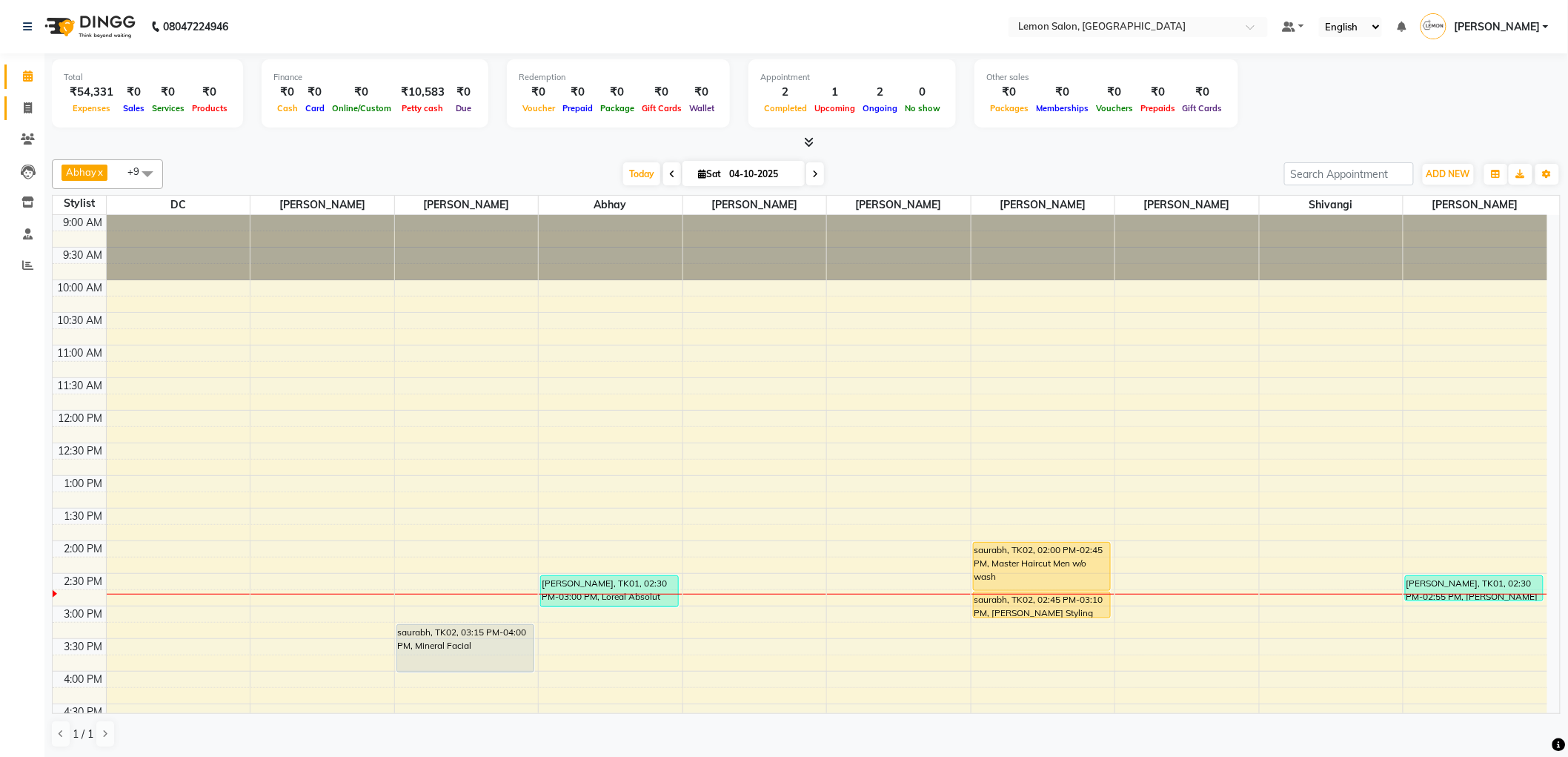
click at [27, 107] on icon at bounding box center [27, 107] width 8 height 11
select select "561"
select select "service"
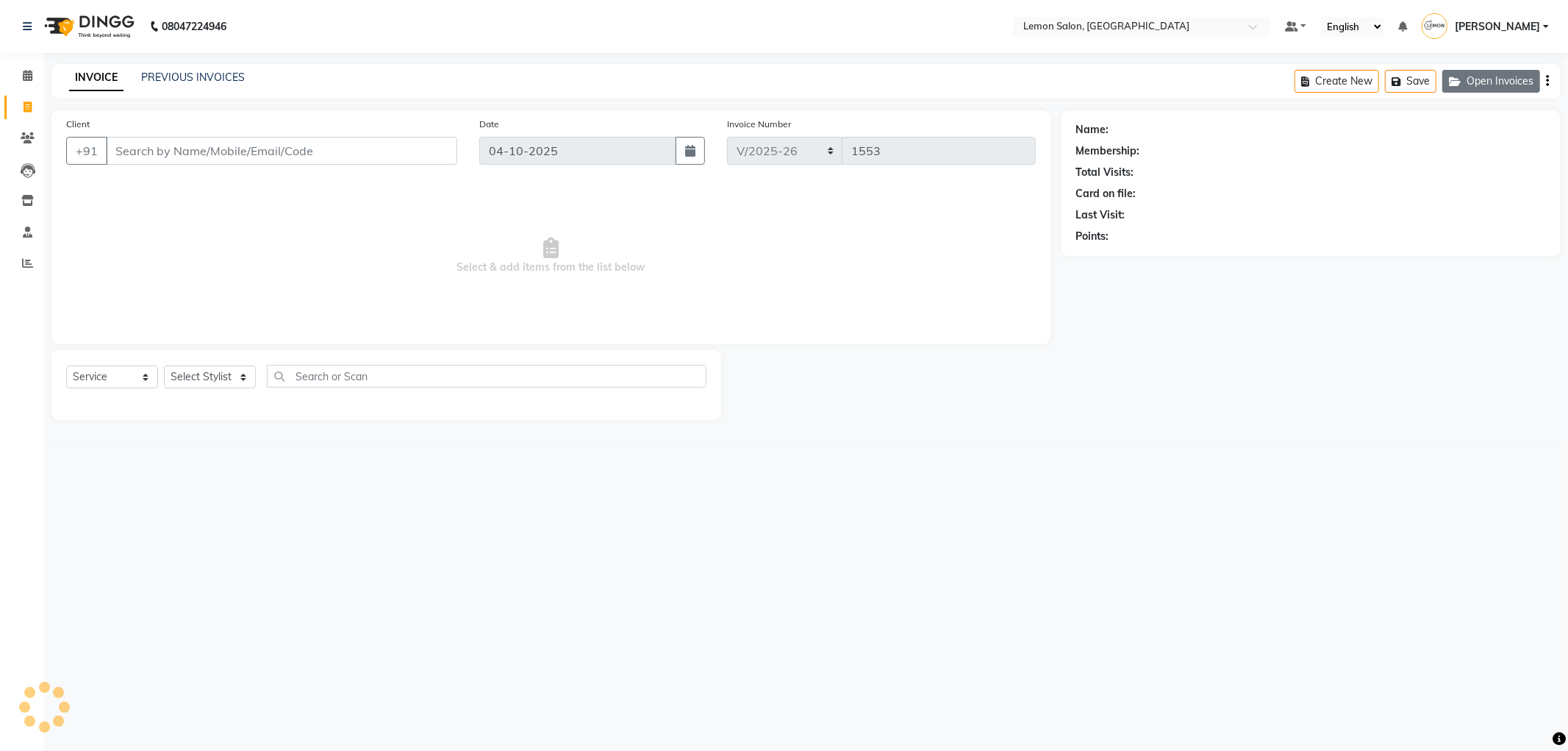
click at [1494, 74] on button "Open Invoices" at bounding box center [1491, 82] width 97 height 23
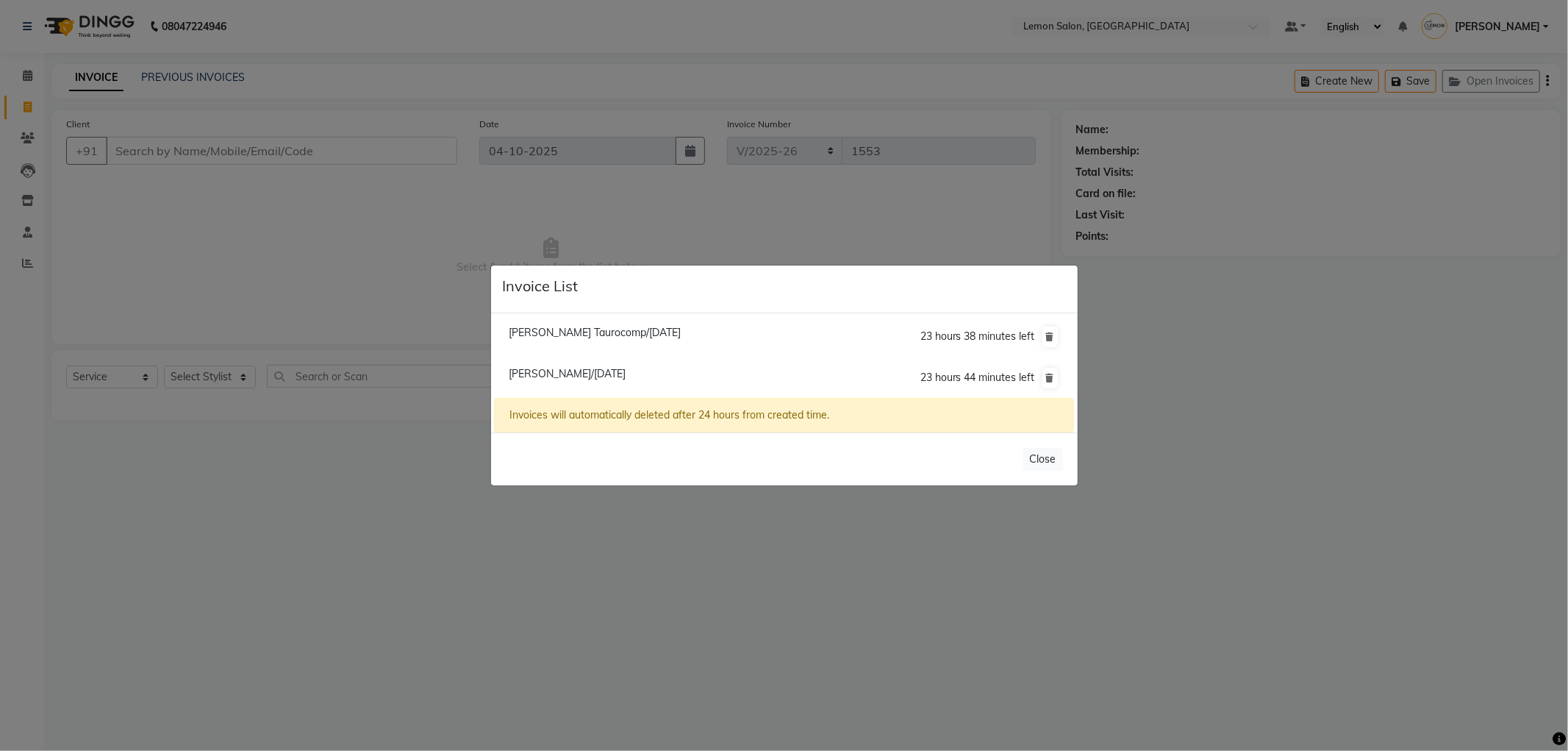
click at [1086, 152] on ngb-modal-window "Invoice List Kinjal Taurocomp/04 October 2025 23 hours 38 minutes left Shazelle…" at bounding box center [784, 375] width 1568 height 751
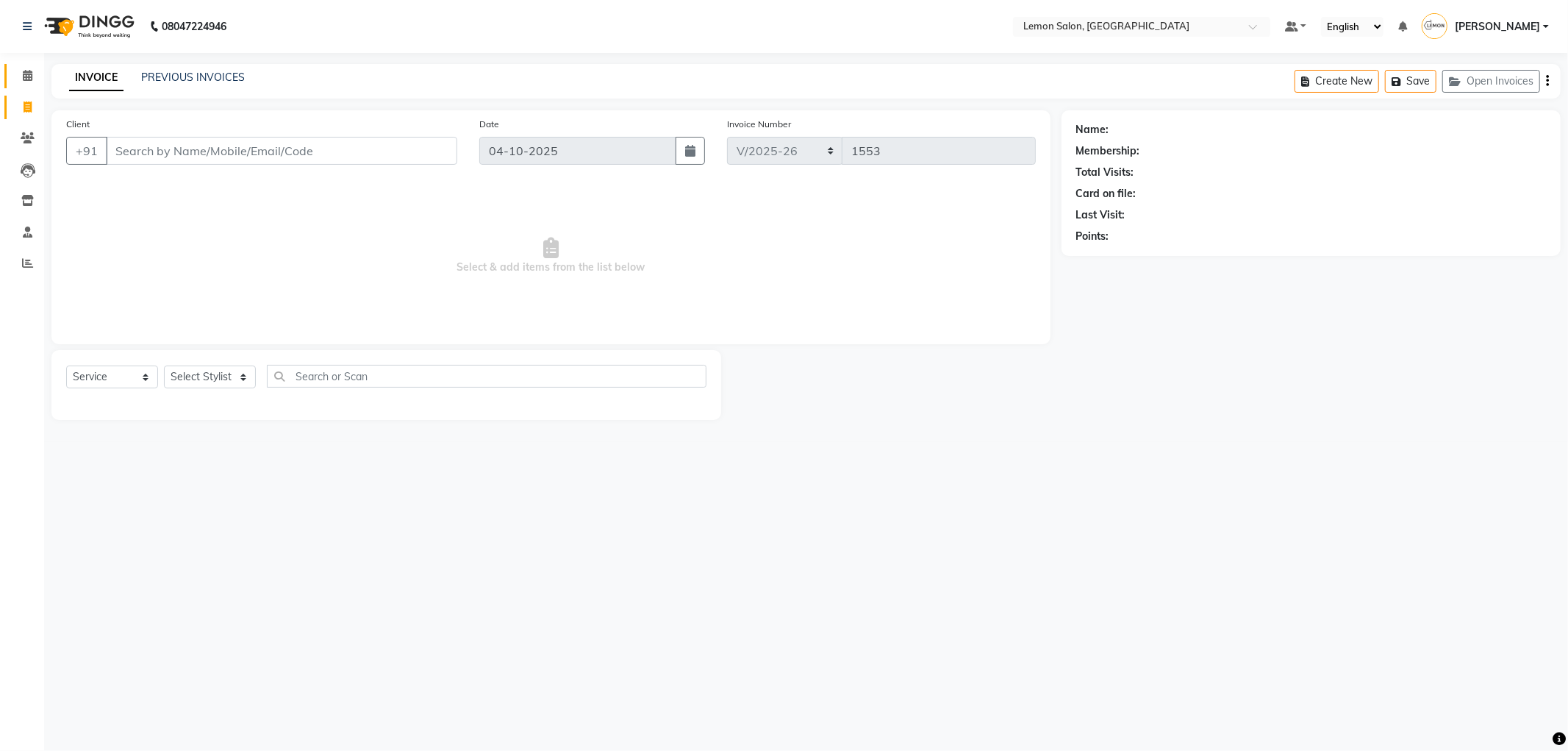
click at [45, 70] on main "INVOICE PREVIOUS INVOICES Create New Save Open Invoices Client +91 Date 04-10-2…" at bounding box center [805, 252] width 1524 height 378
click at [30, 77] on icon at bounding box center [28, 75] width 10 height 11
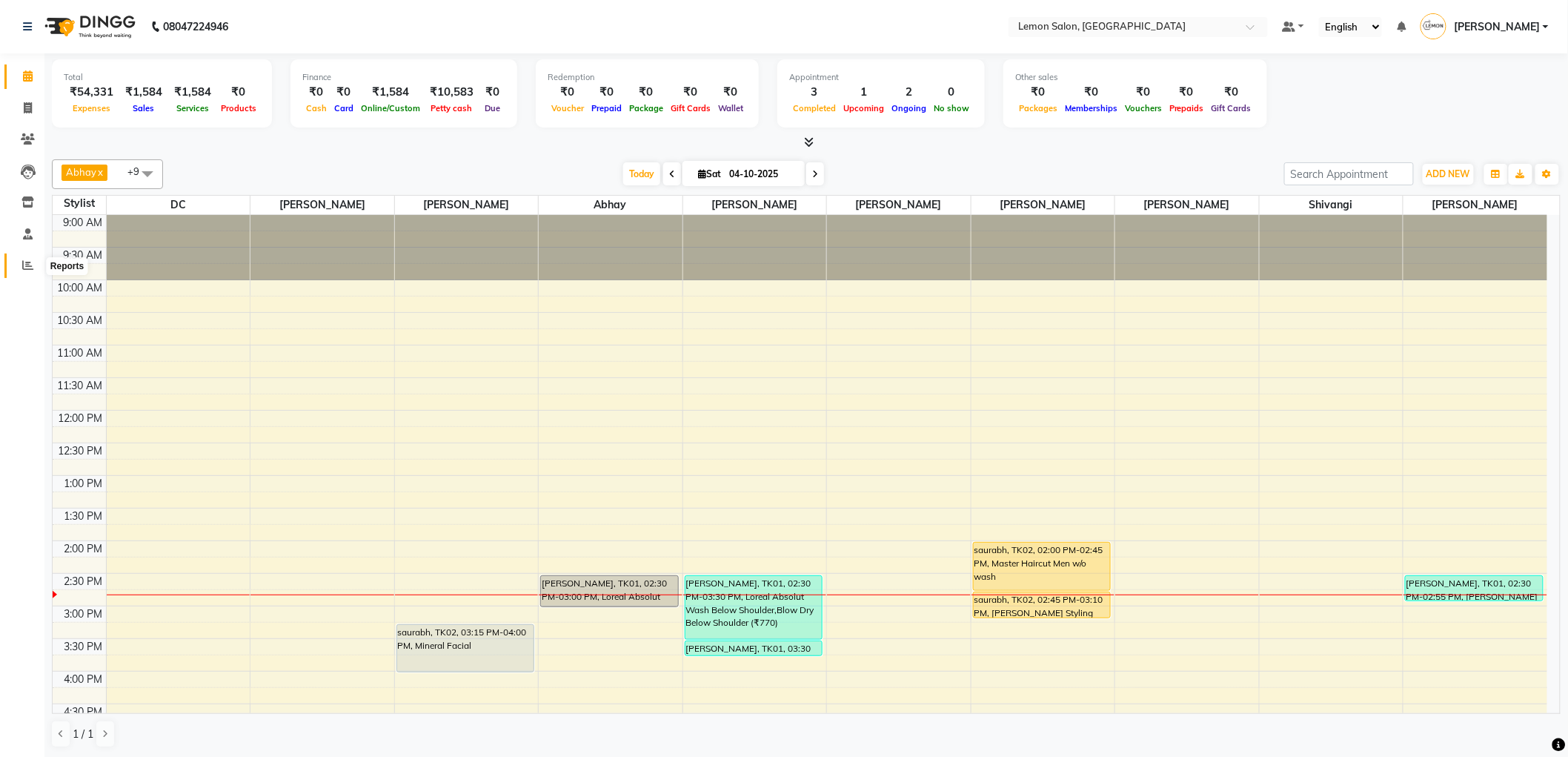
click at [22, 260] on icon at bounding box center [27, 264] width 11 height 11
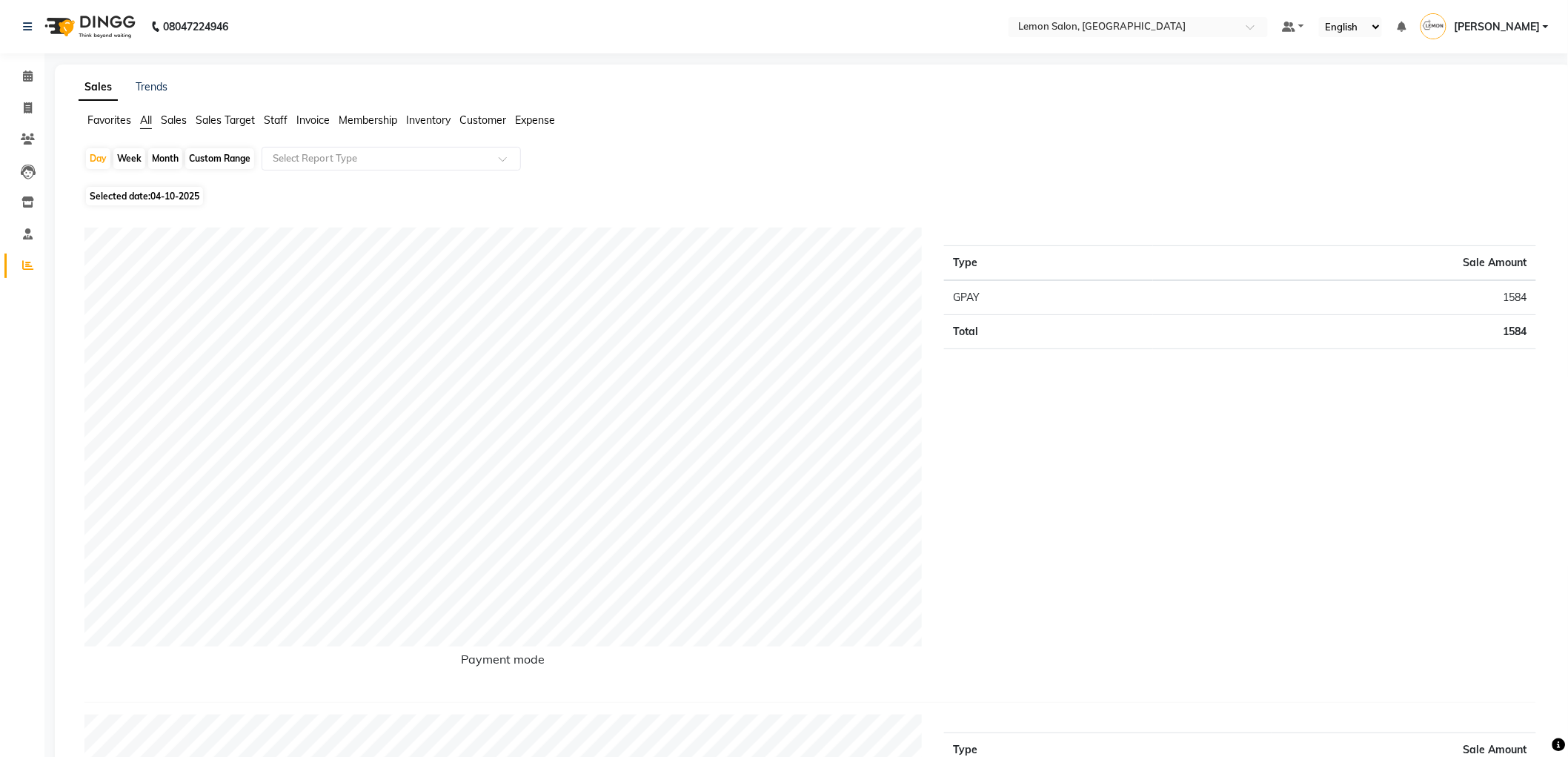
click at [529, 120] on span "Expense" at bounding box center [535, 120] width 40 height 13
click at [84, 158] on div "Day Week Month Custom Range Select Report Type" at bounding box center [819, 160] width 1471 height 27
click at [93, 161] on div "Day" at bounding box center [97, 158] width 24 height 21
select select "10"
select select "2025"
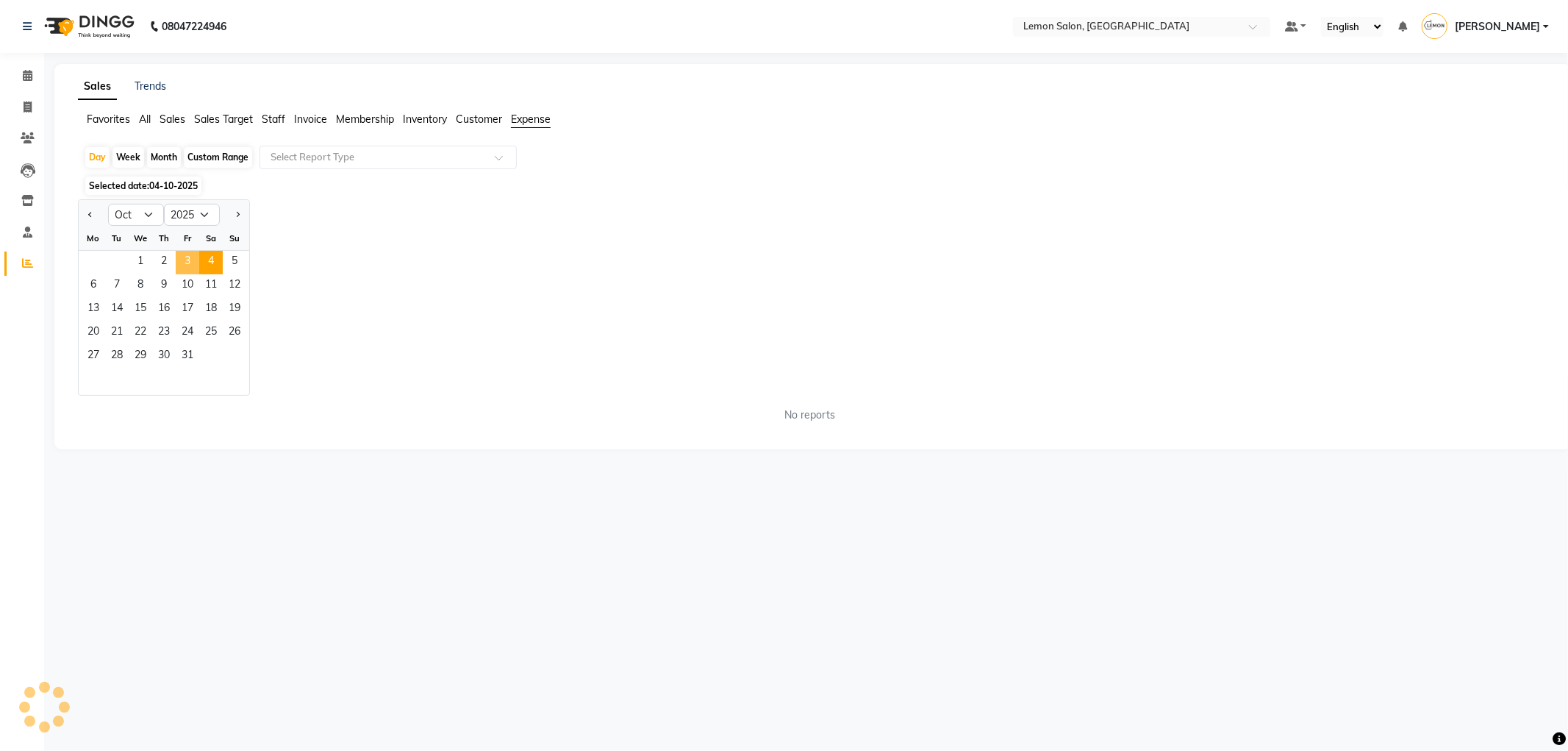
click at [179, 267] on span "3" at bounding box center [188, 262] width 23 height 23
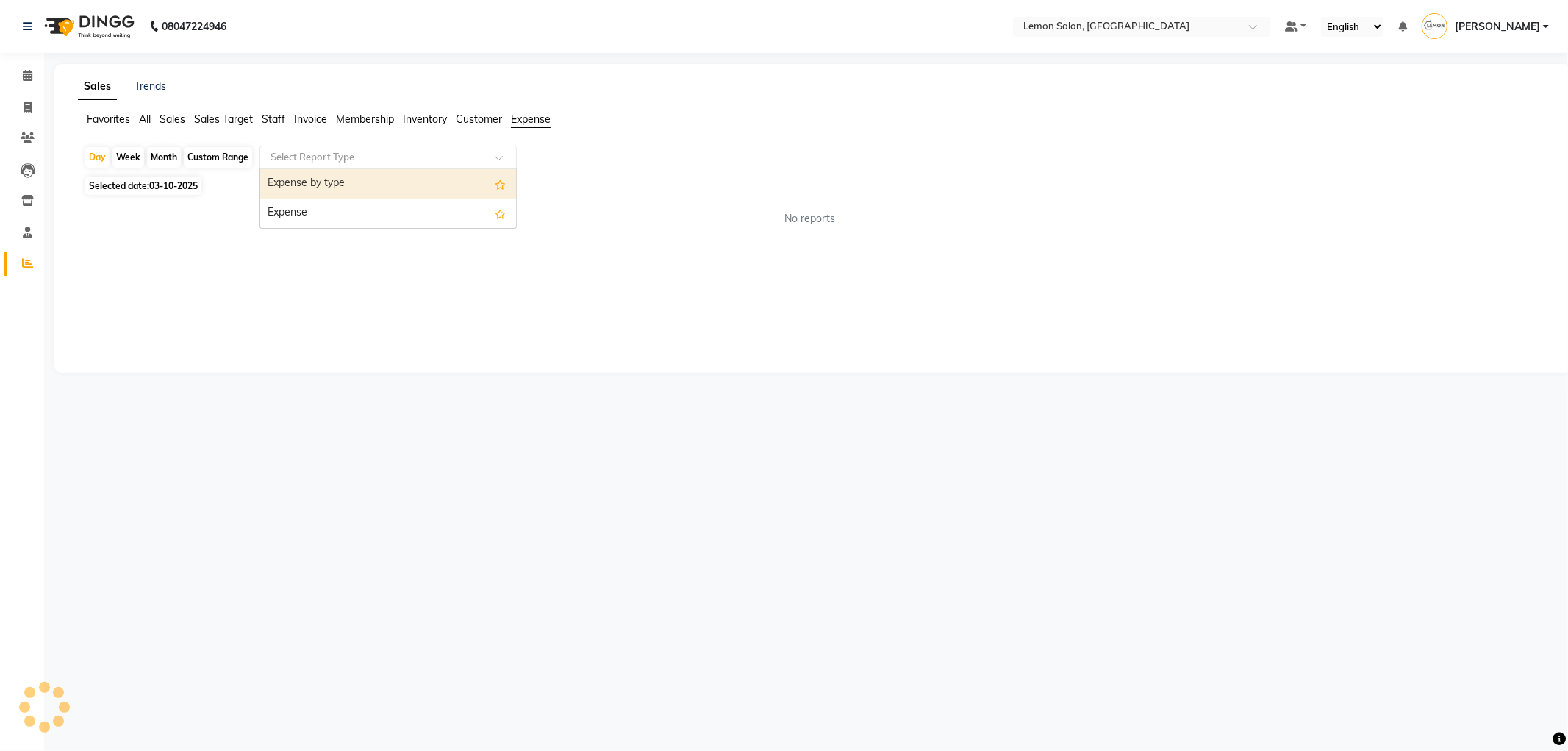
click at [357, 156] on input "text" at bounding box center [373, 158] width 211 height 15
click at [353, 212] on div "Expense" at bounding box center [388, 213] width 256 height 30
select select "csv"
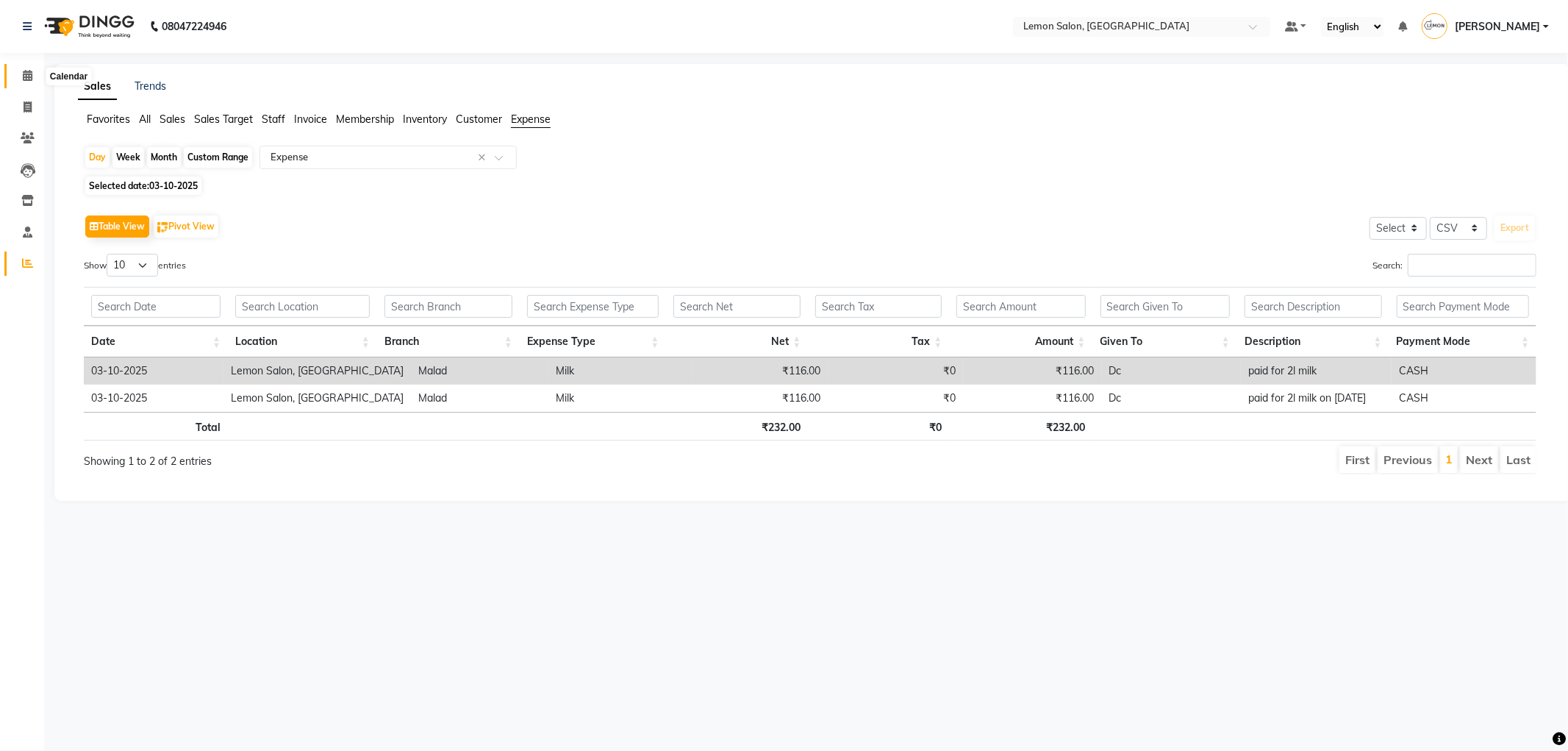
click at [21, 78] on span at bounding box center [27, 76] width 26 height 17
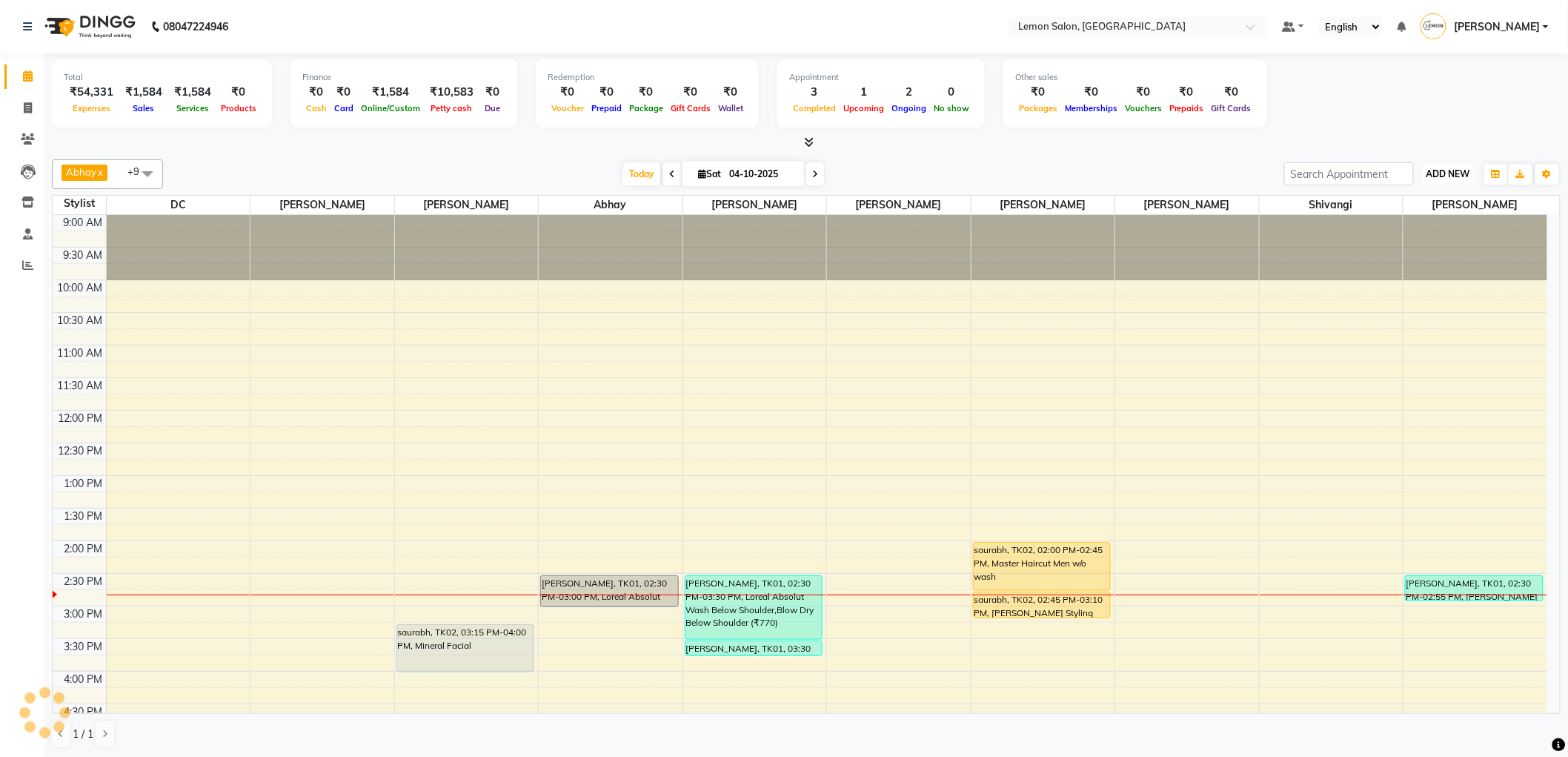
click at [1456, 179] on button "ADD NEW Toggle Dropdown" at bounding box center [1448, 174] width 51 height 21
click at [1421, 236] on link "Add Expense" at bounding box center [1416, 240] width 117 height 19
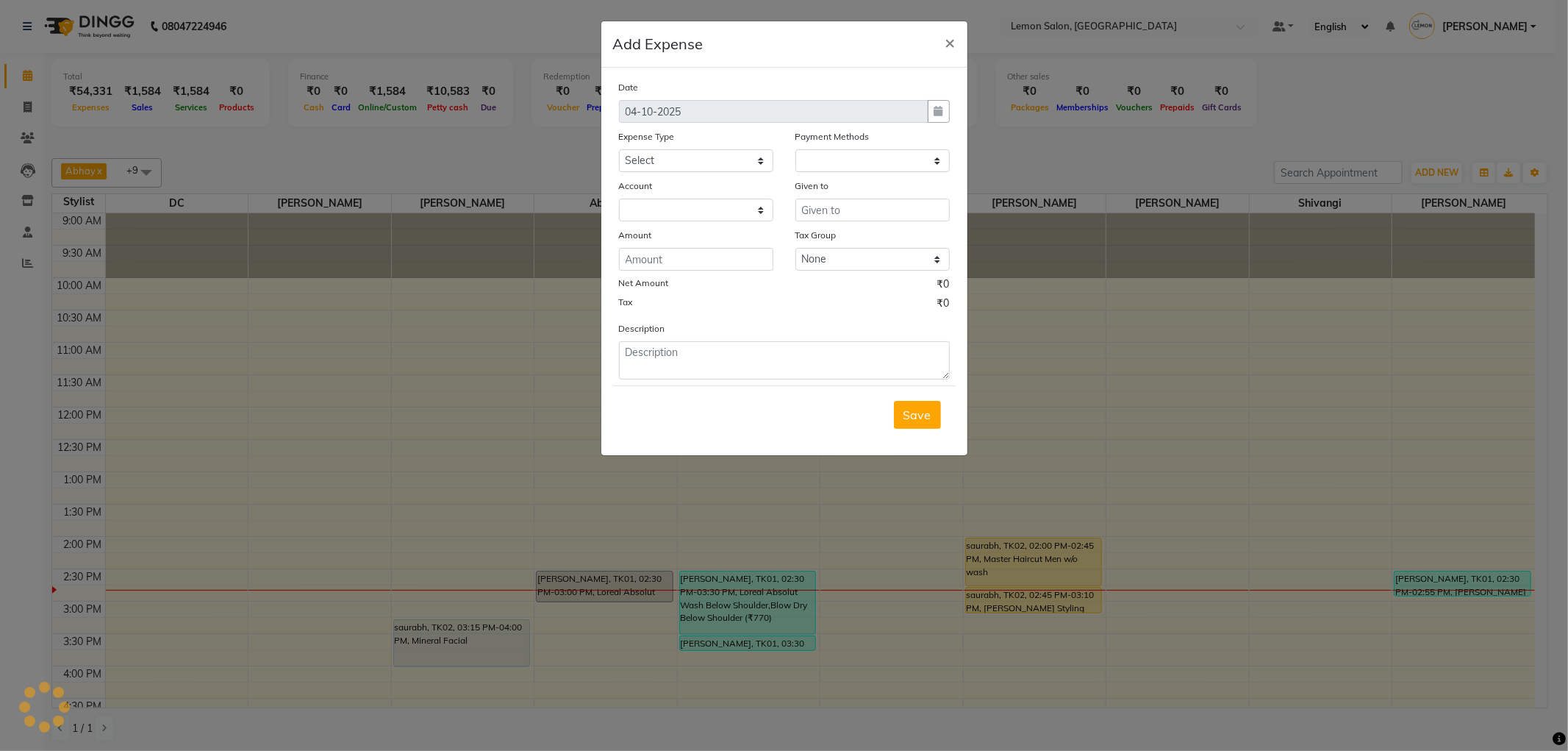
select select "755"
click at [671, 164] on select "Select Advance Cash transfer to hub Laundry Loan Membership Milk Miscellaneous …" at bounding box center [696, 161] width 154 height 23
select select "1"
select select "1919"
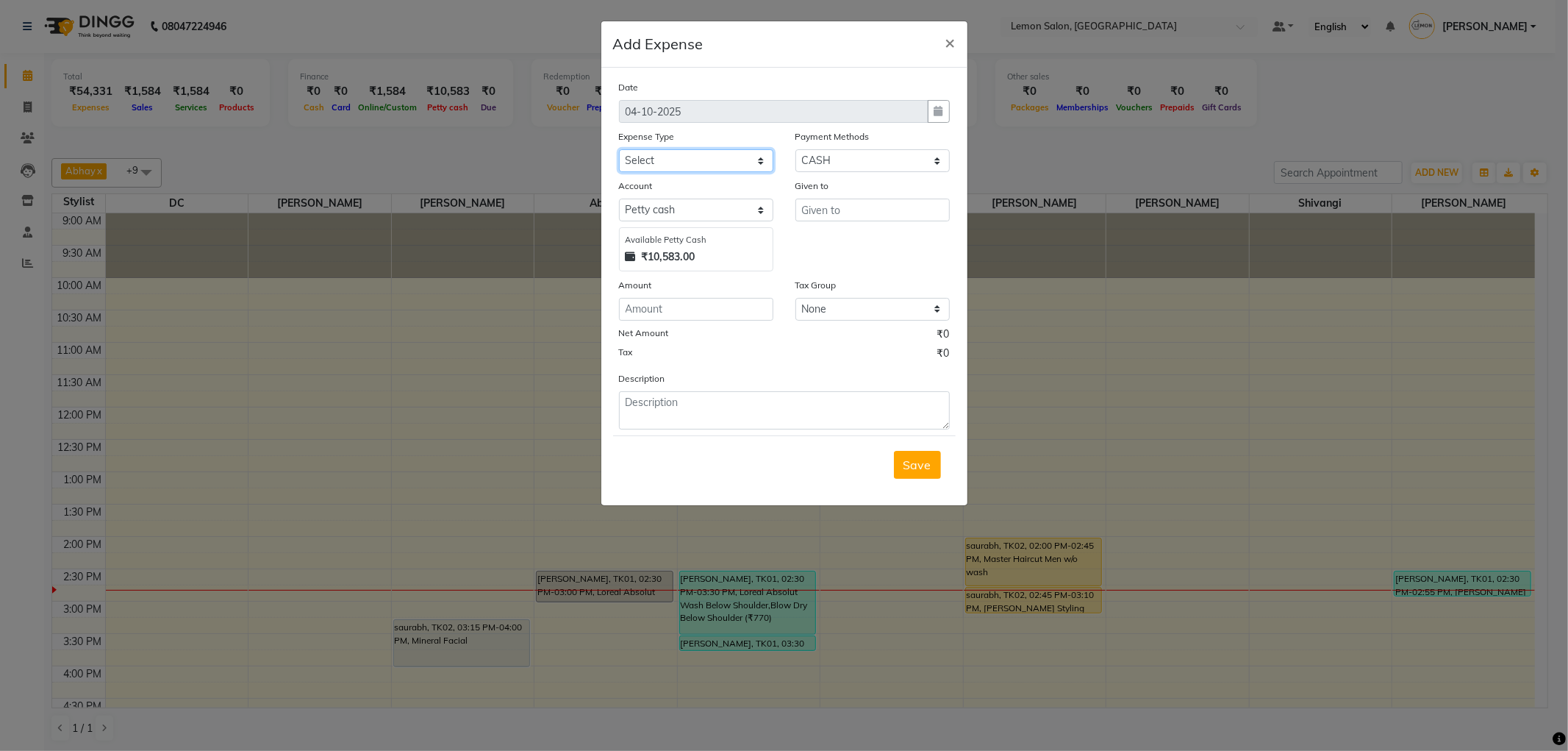
select select "5359"
click at [619, 150] on select "Select Advance Cash transfer to hub Laundry Loan Membership Milk Miscellaneous …" at bounding box center [696, 161] width 154 height 23
click at [843, 216] on input "text" at bounding box center [872, 210] width 154 height 23
click at [839, 245] on button "DC" at bounding box center [853, 241] width 116 height 23
type input "DC"
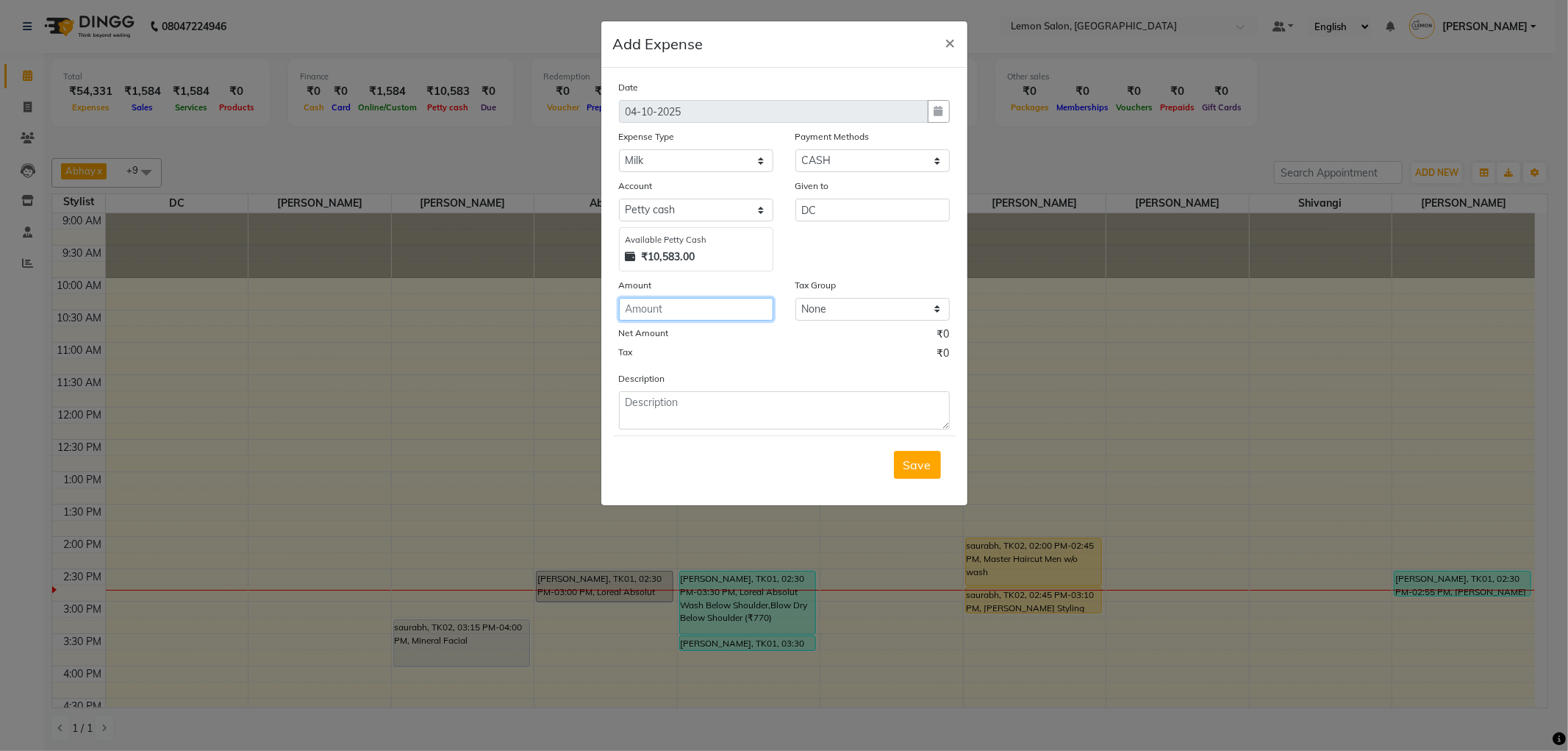
click at [653, 304] on input "number" at bounding box center [696, 309] width 154 height 23
type input "116"
click at [720, 415] on textarea at bounding box center [784, 410] width 330 height 38
type textarea "milk"
click at [912, 466] on span "Save" at bounding box center [918, 465] width 28 height 15
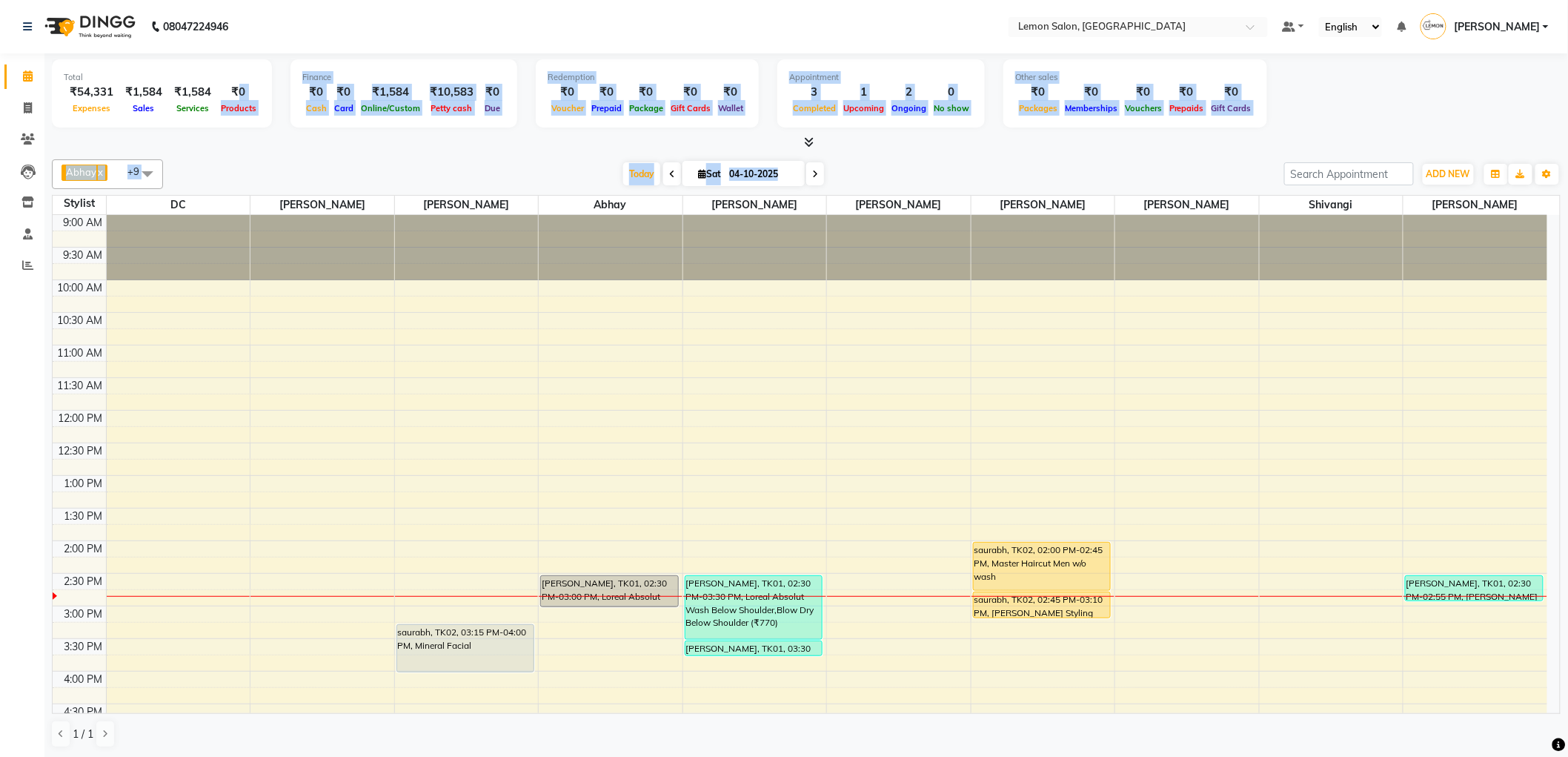
drag, startPoint x: 233, startPoint y: 87, endPoint x: 988, endPoint y: 171, distance: 759.7
click at [988, 171] on div "Total ₹54,331 Expenses ₹1,584 Sales ₹1,584 Services ₹0 Products Finance ₹0 Cash…" at bounding box center [806, 405] width 1524 height 704
click at [996, 171] on div "Today Sat 04-10-2025" at bounding box center [724, 174] width 1107 height 22
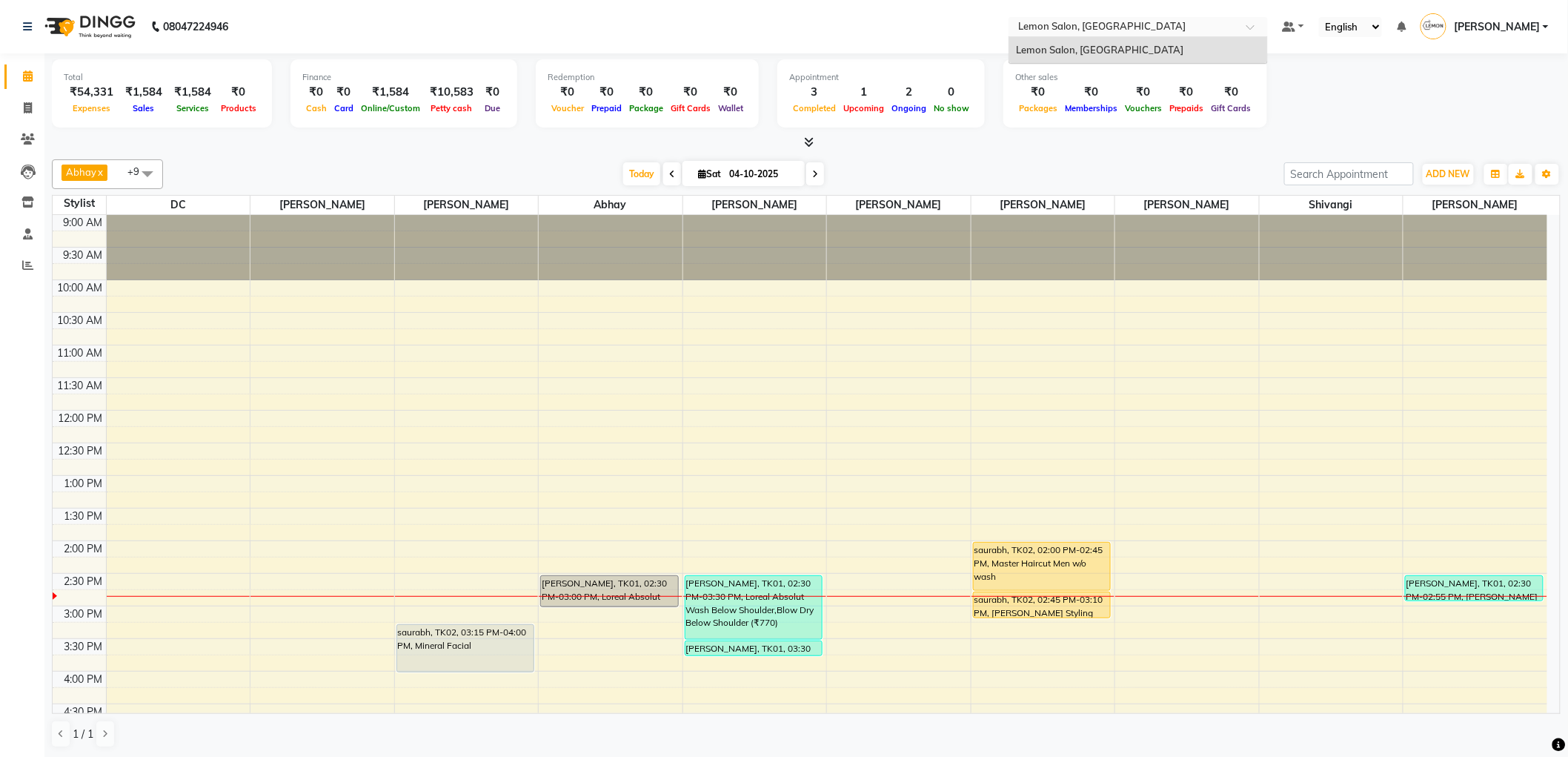
click at [1231, 26] on input "text" at bounding box center [1123, 28] width 215 height 15
click at [18, 116] on span at bounding box center [27, 108] width 26 height 17
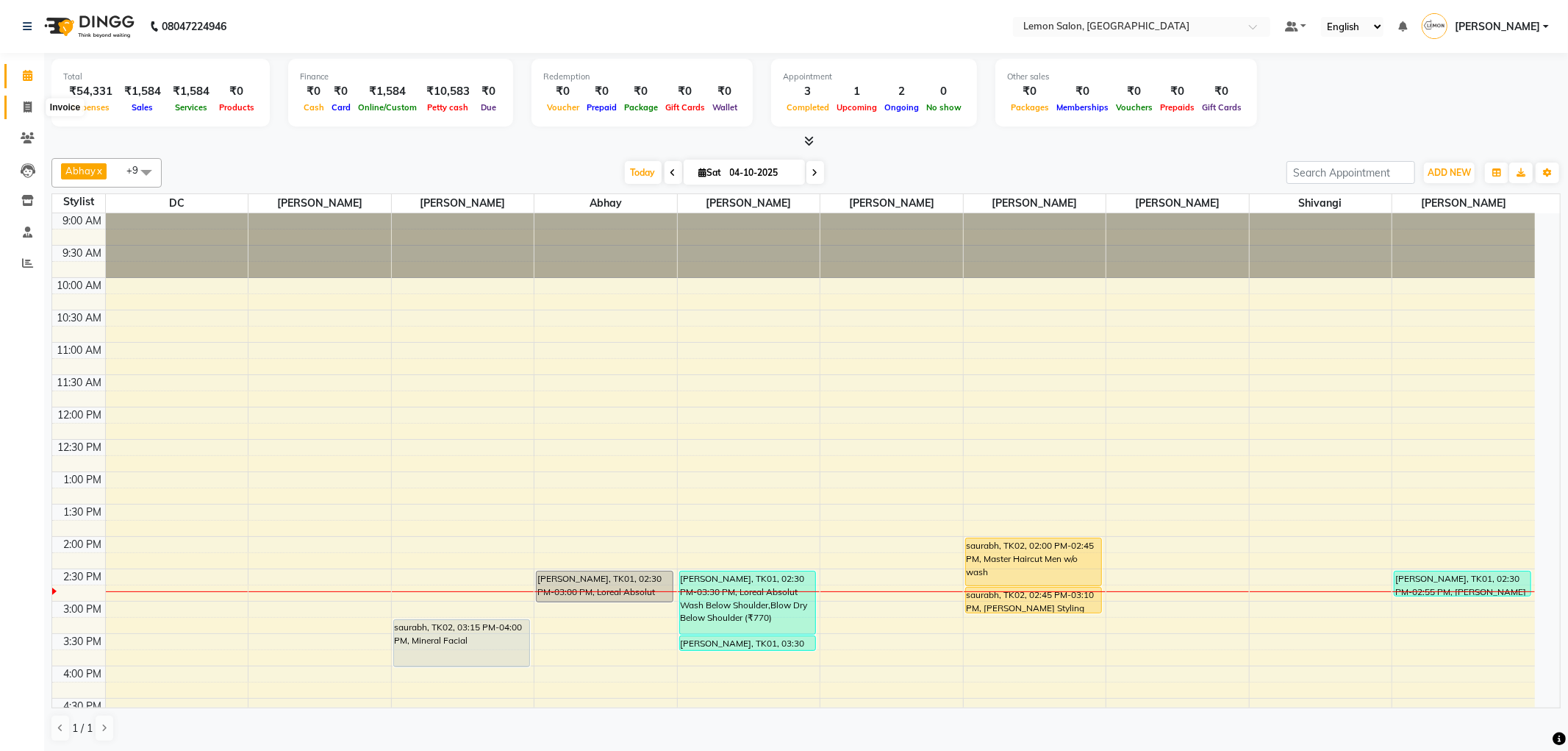
select select "561"
select select "service"
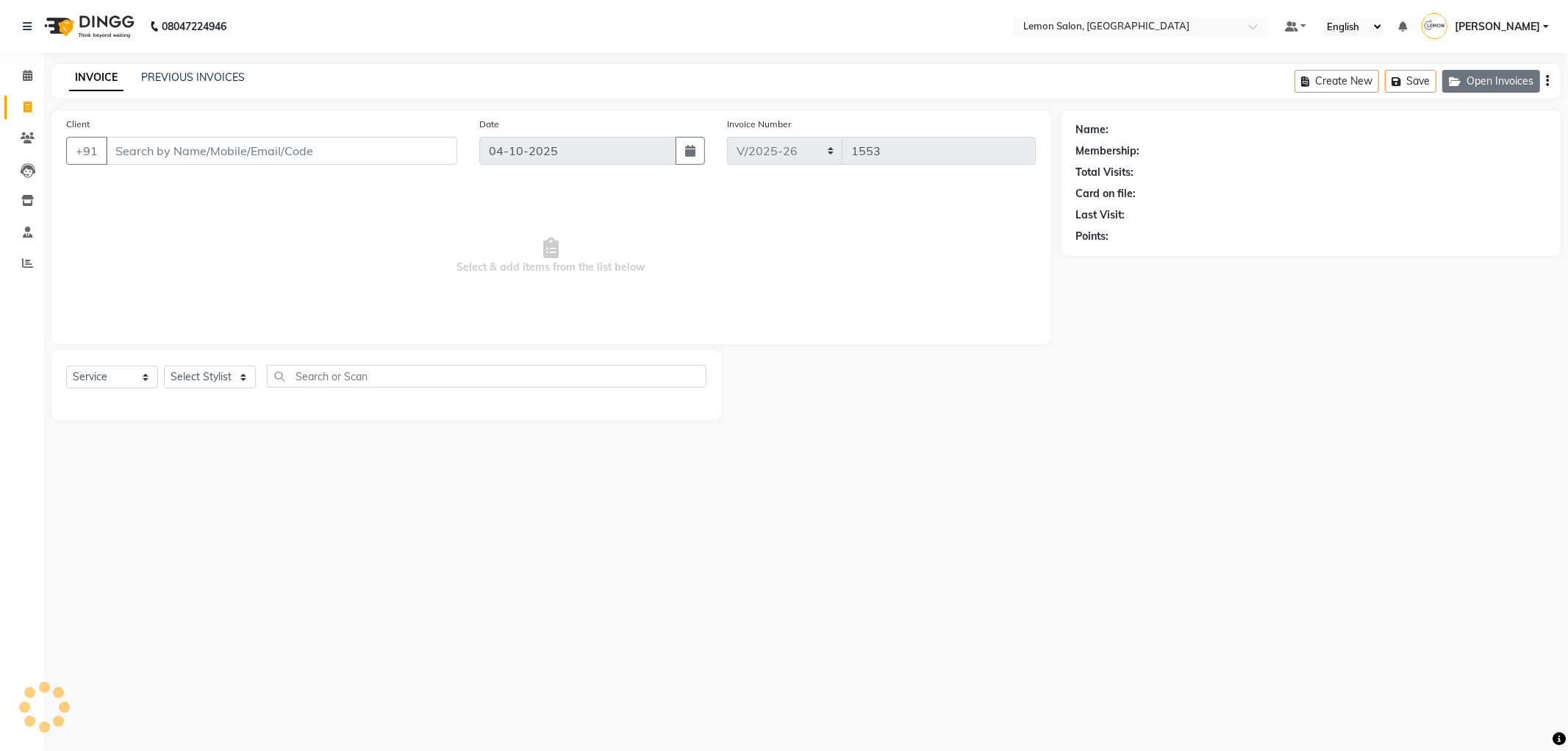
click at [1487, 89] on button "Open Invoices" at bounding box center [1491, 82] width 97 height 23
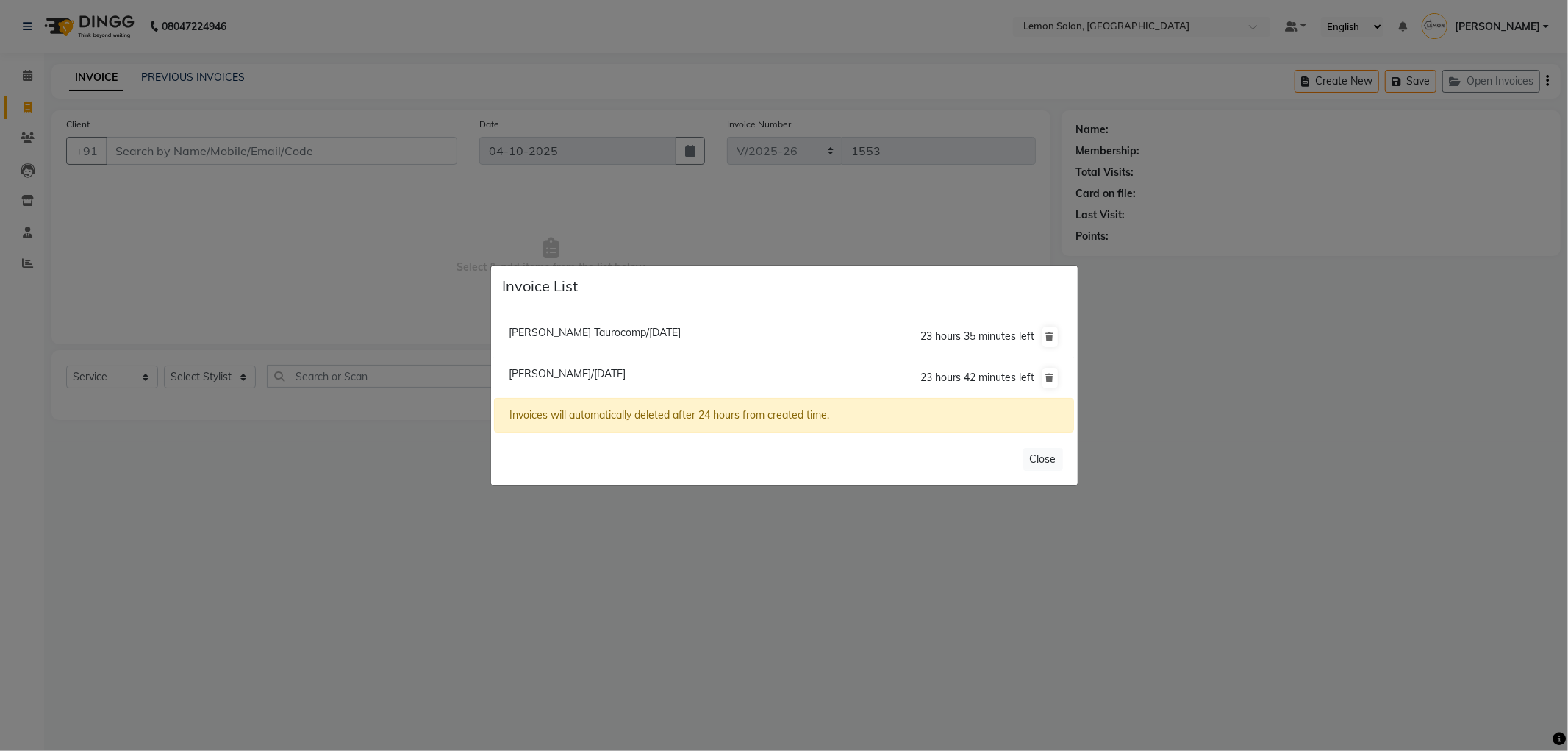
click at [601, 377] on span "Shazelle Rodrigues/04 October 2025" at bounding box center [568, 373] width 117 height 13
type input "9819855458"
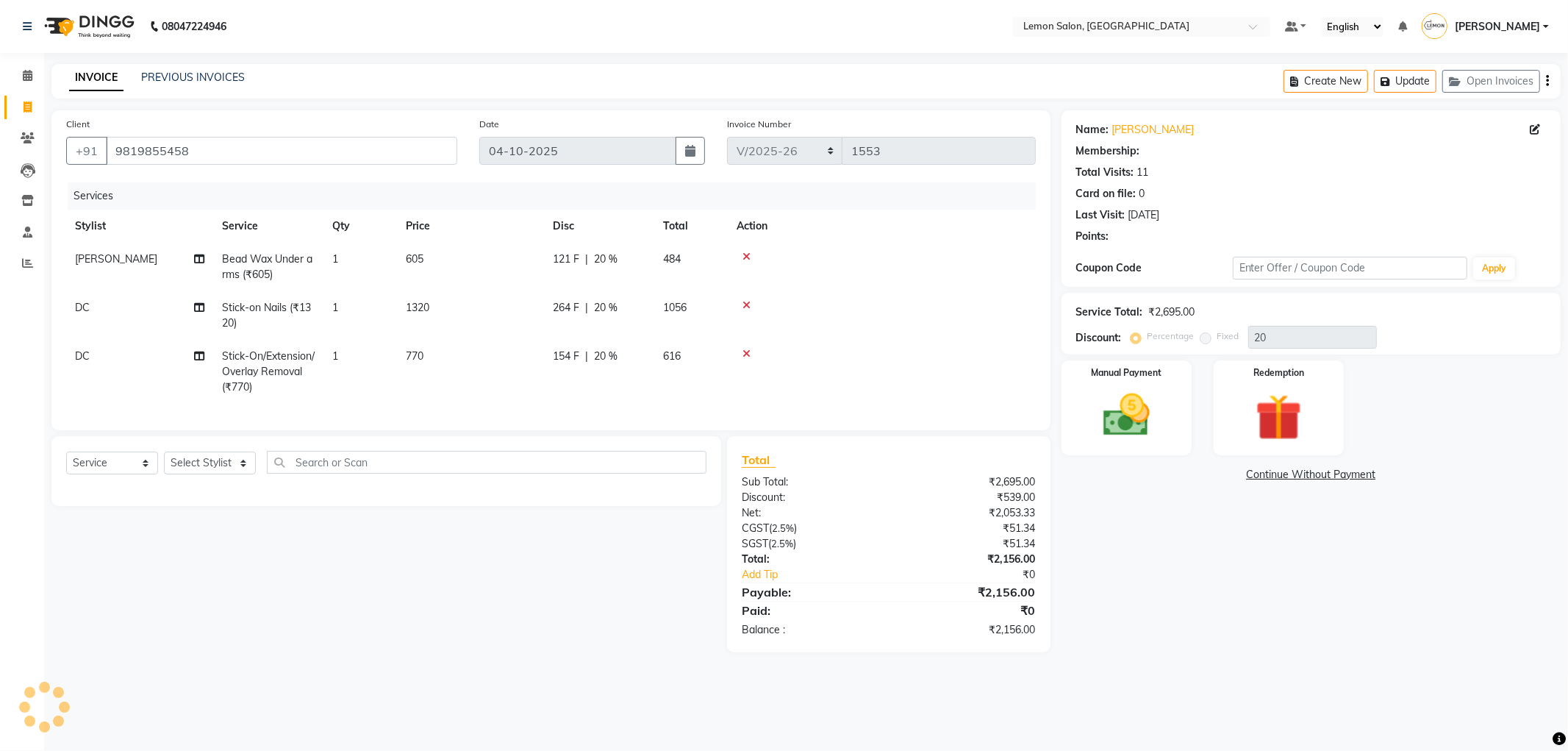
type input "0"
select select "1: Object"
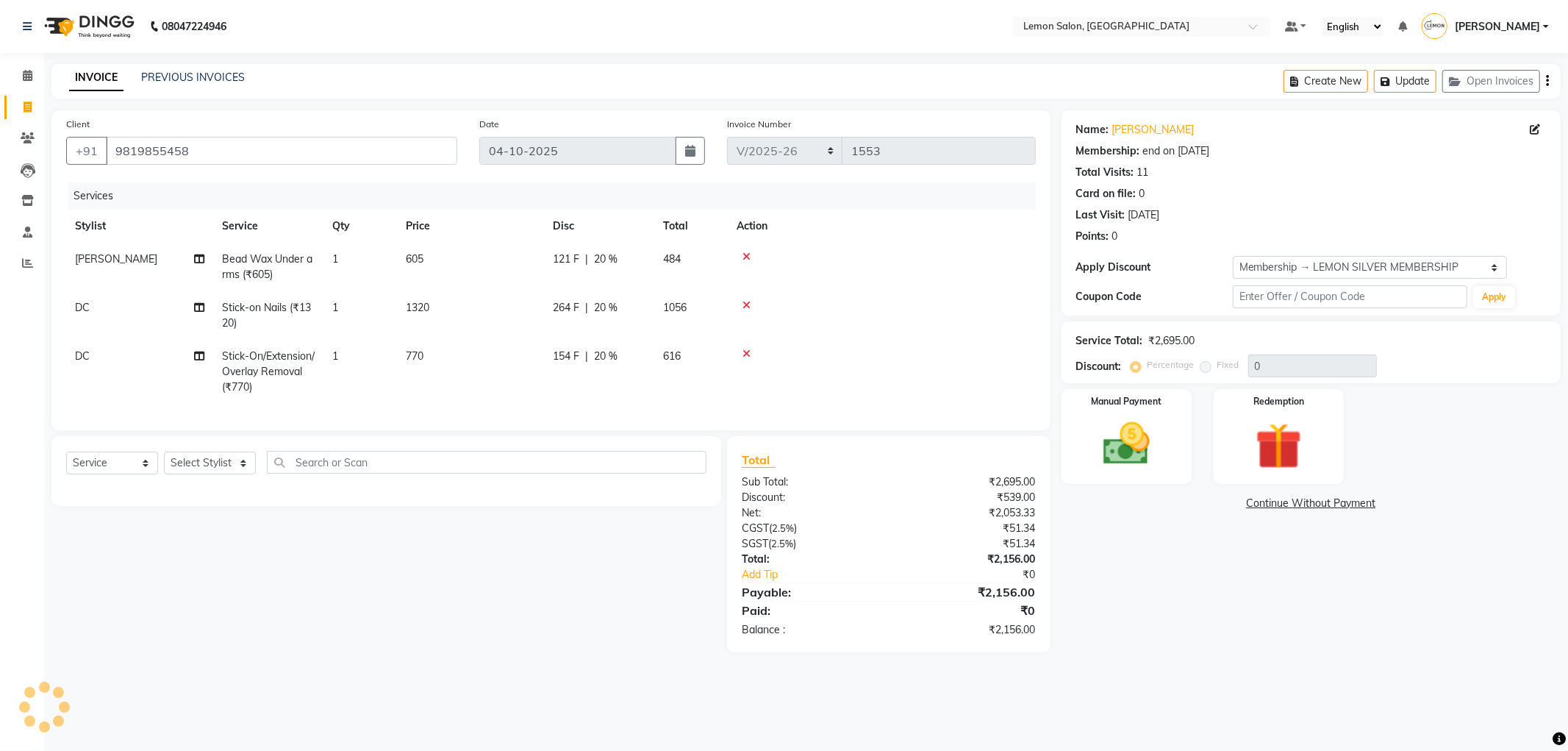
type input "20"
click at [159, 148] on input "9819855458" at bounding box center [281, 151] width 351 height 28
paste input "8619364036"
type input "8619364036"
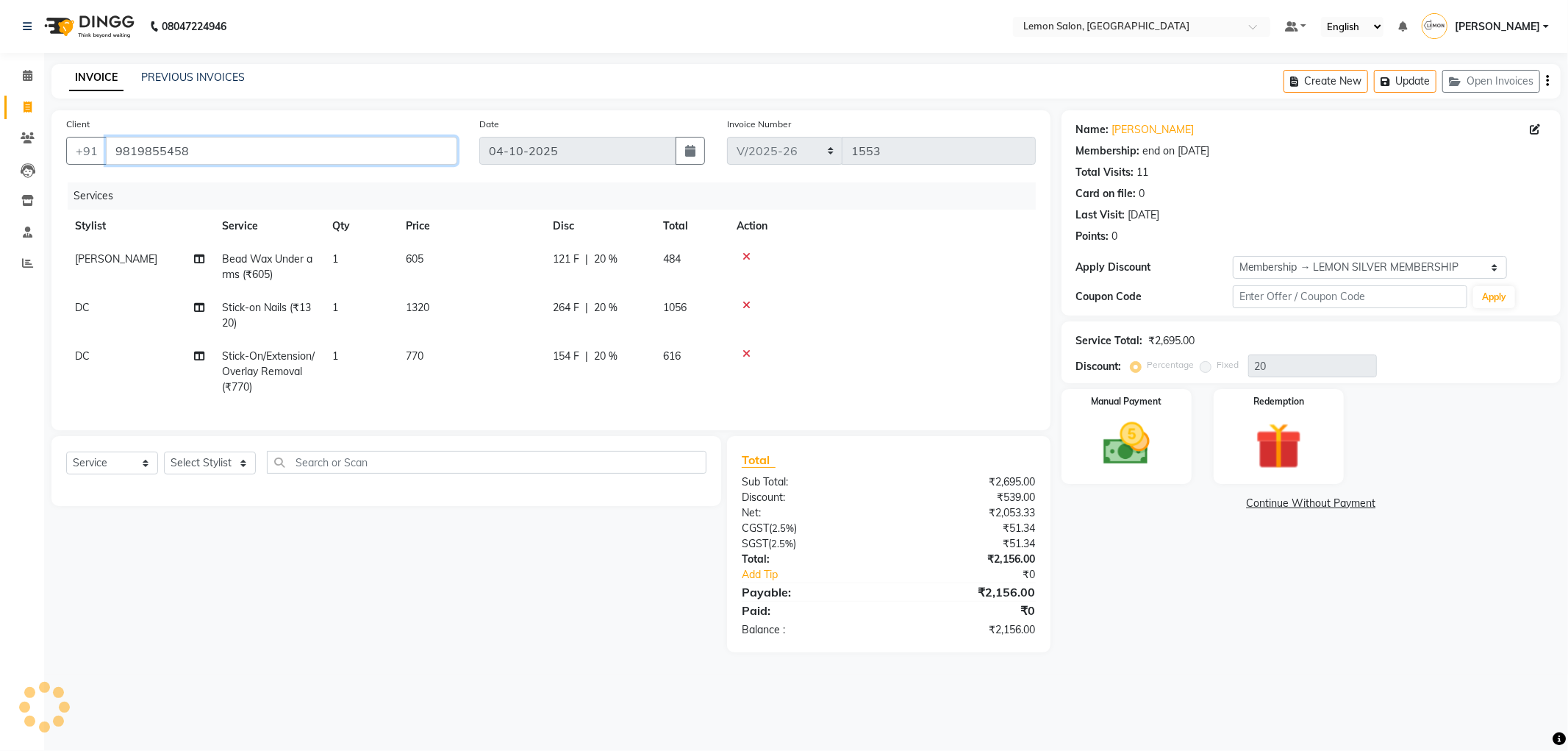
type input "0"
type input "8619364036"
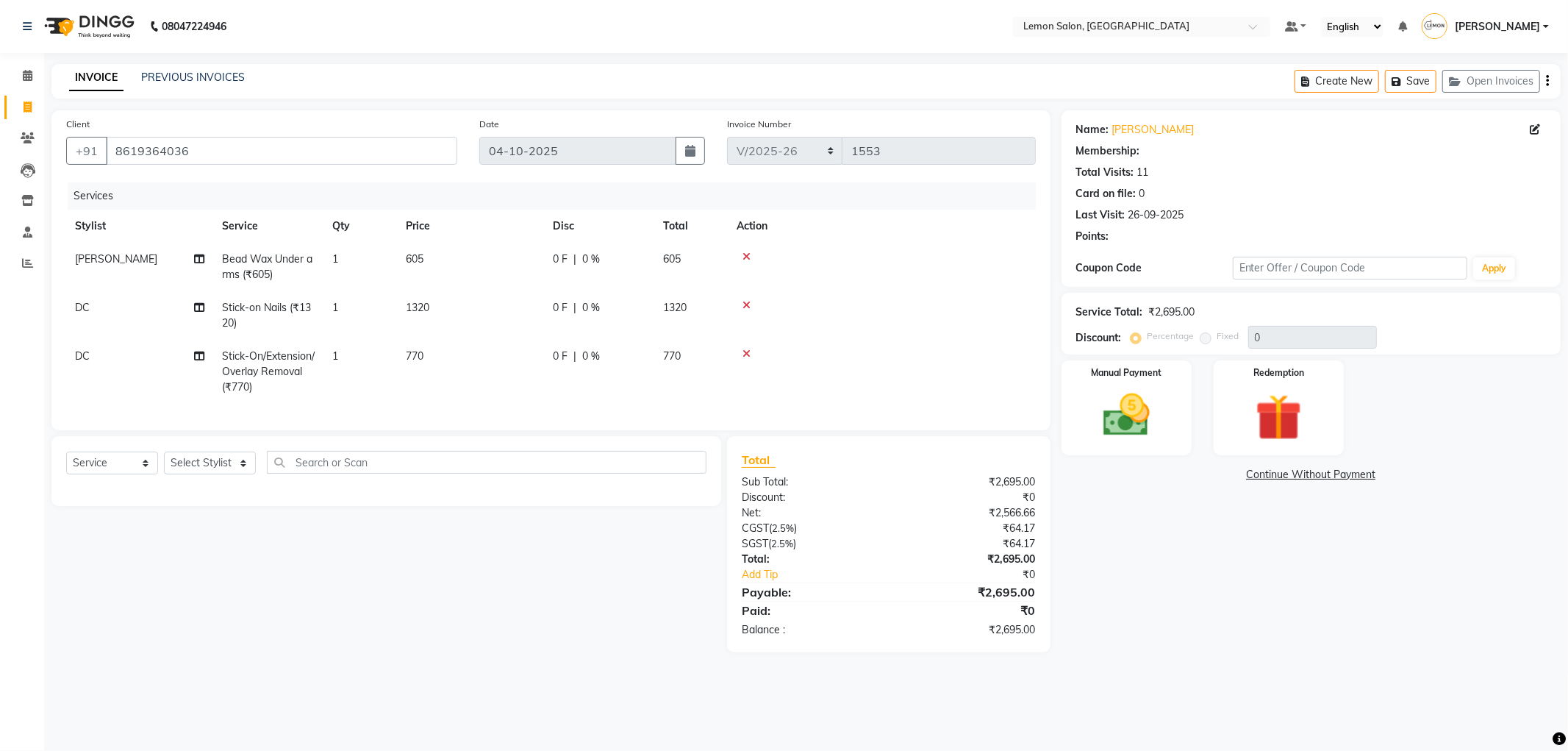
type input "20"
select select "1: Object"
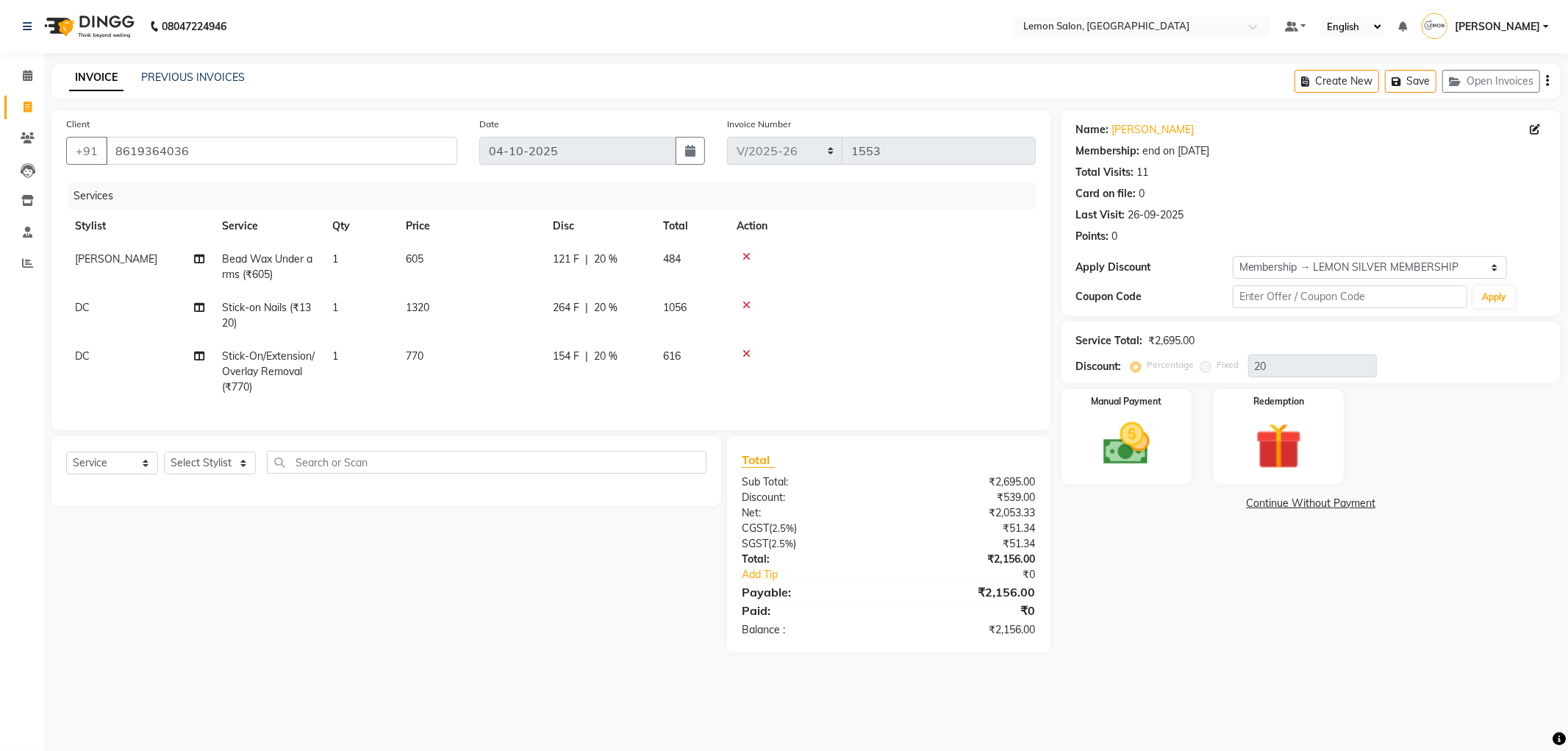
click at [259, 310] on span "Stick-on Nails (₹1320)" at bounding box center [267, 315] width 89 height 29
select select "7890"
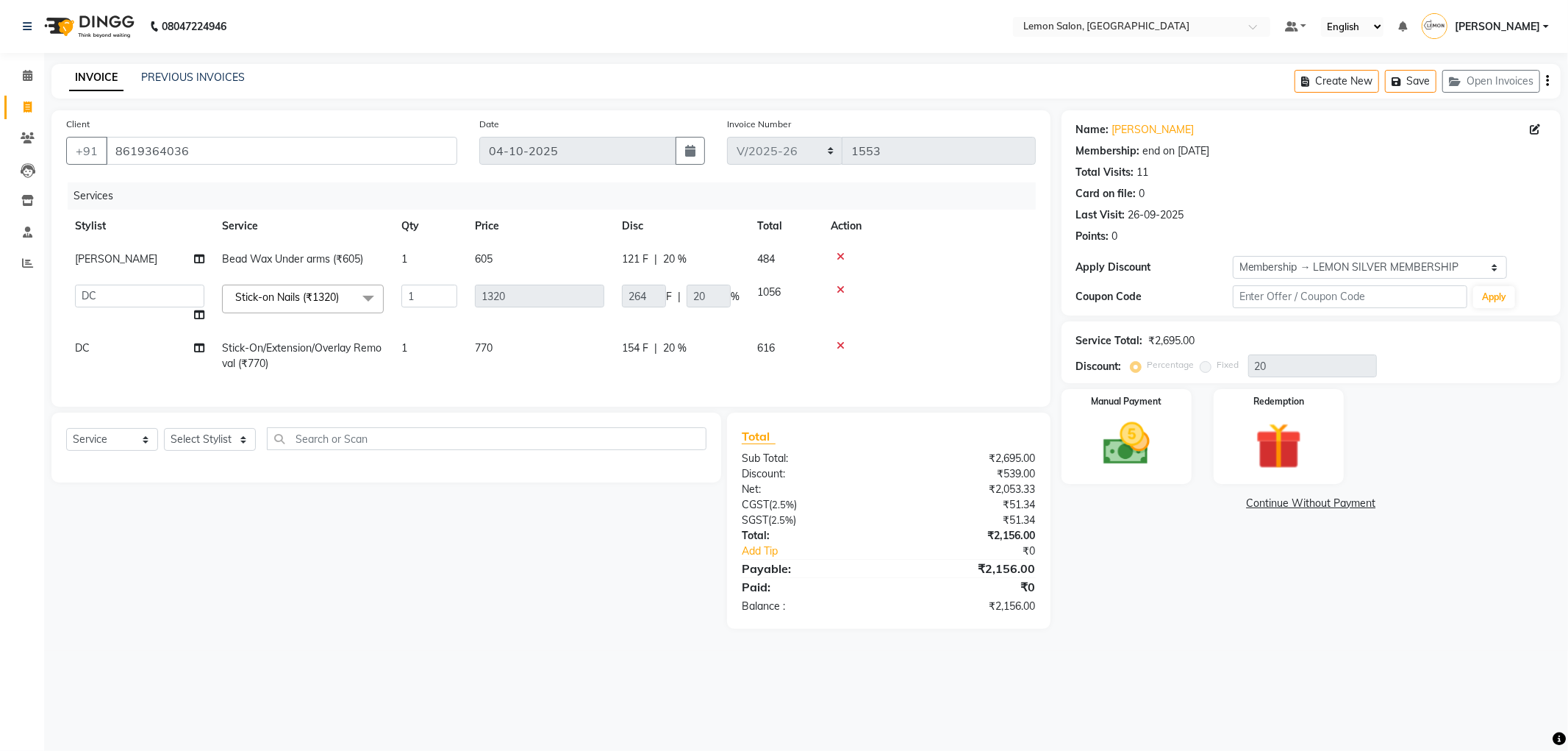
click at [288, 305] on span "Stick-on Nails (₹1320) x" at bounding box center [290, 297] width 117 height 16
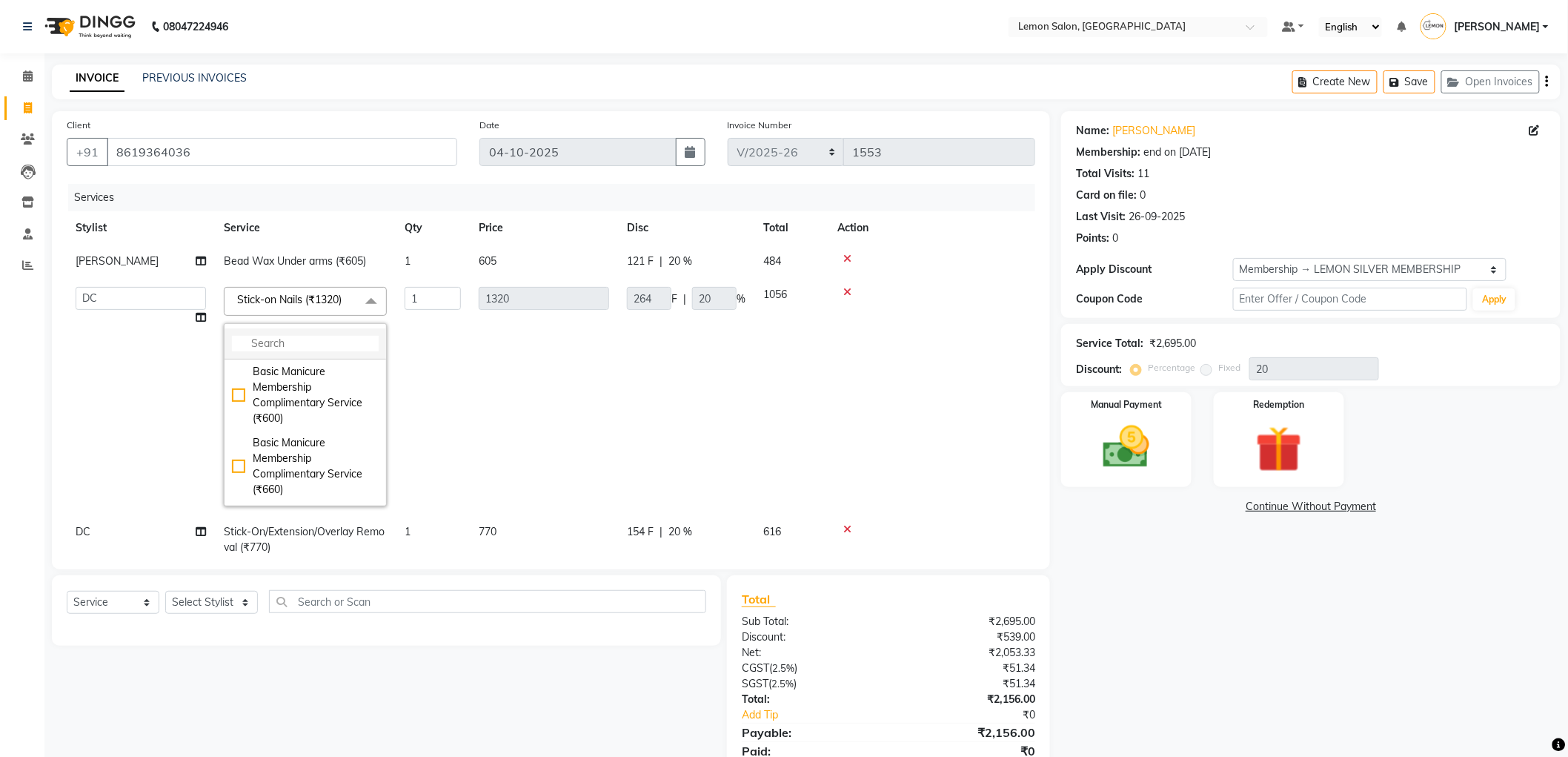
click at [271, 343] on input "multiselect-search" at bounding box center [306, 343] width 147 height 16
click at [1162, 123] on link "Soniya Prajapat" at bounding box center [1154, 131] width 83 height 16
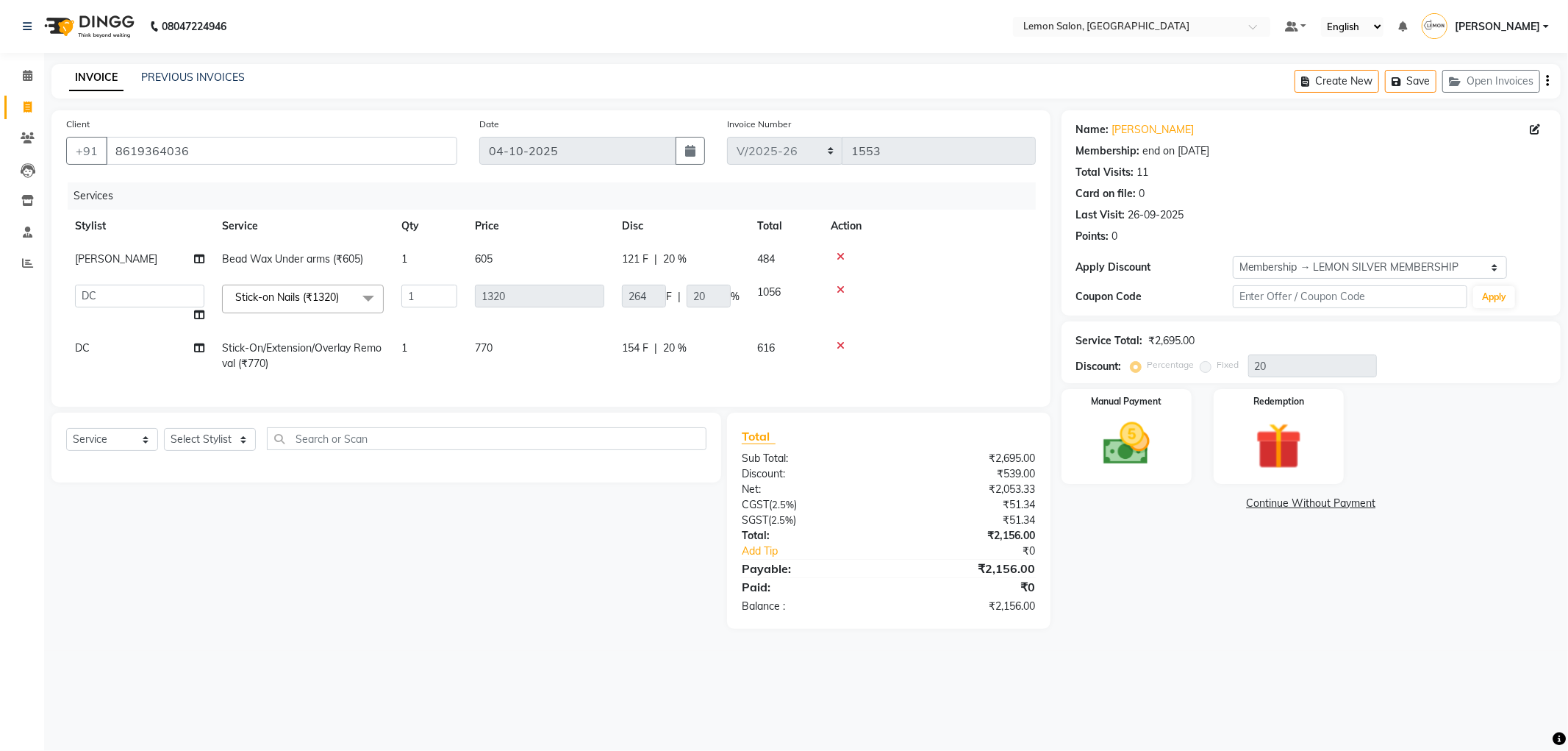
click at [288, 306] on span "Stick-on Nails (₹1320) x" at bounding box center [292, 299] width 121 height 18
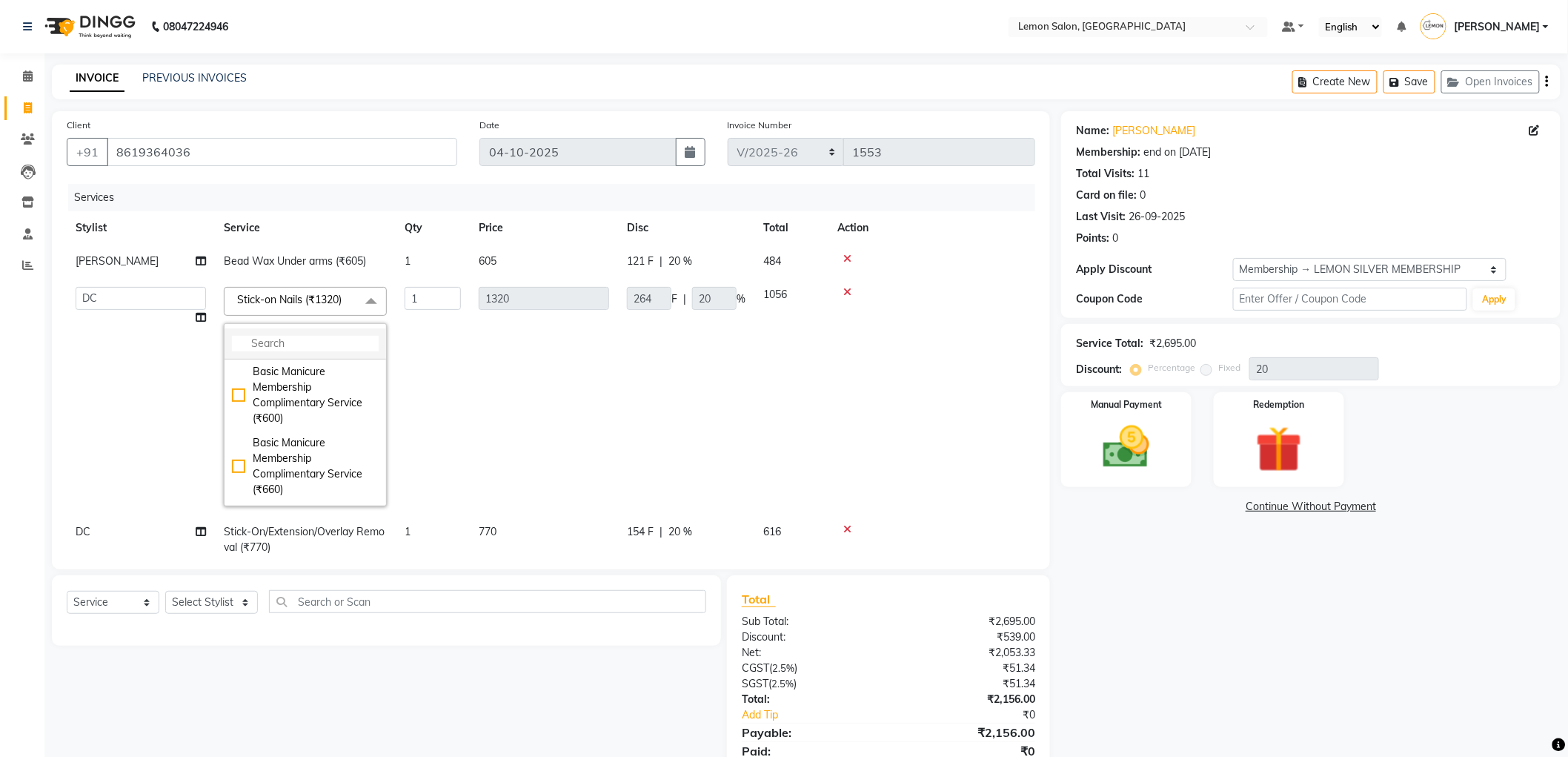
click at [294, 343] on input "multiselect-search" at bounding box center [306, 343] width 147 height 16
type input "extensio"
click at [310, 471] on div "Plain Acrylic/Gel Extension (₹2750)" at bounding box center [306, 456] width 147 height 31
checkbox input "true"
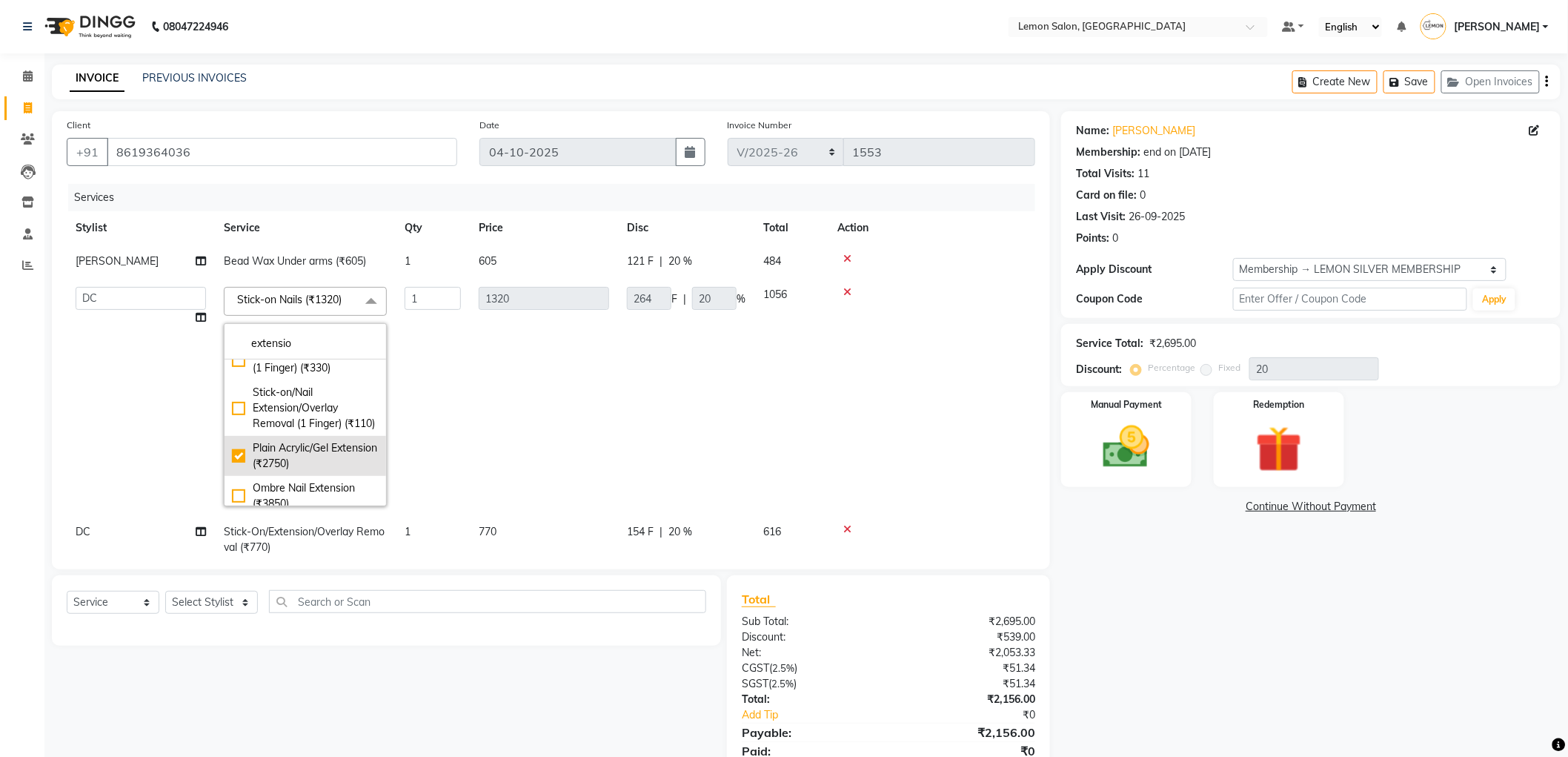
type input "2750"
type input "550"
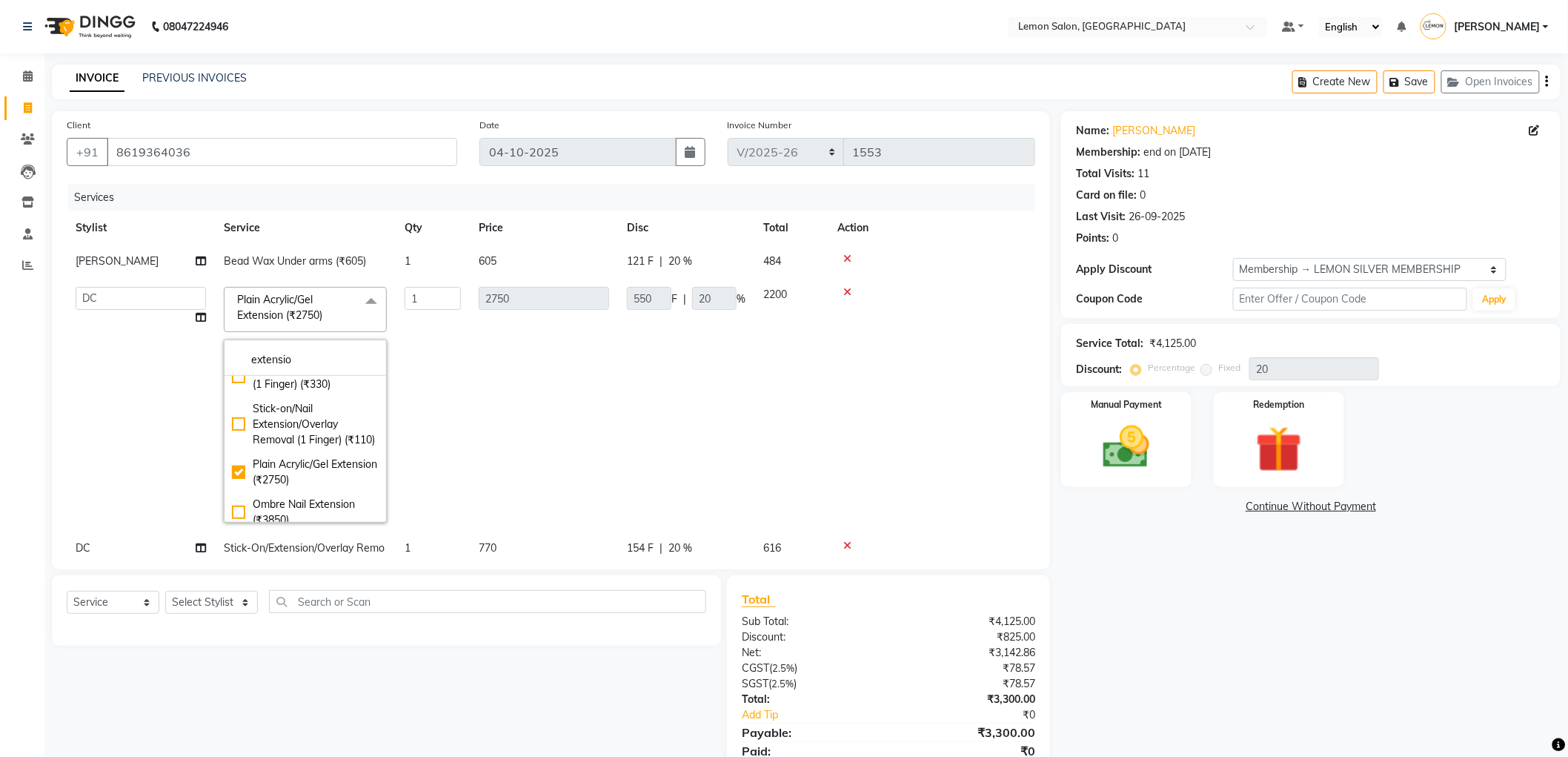
click at [767, 473] on td "2200" at bounding box center [791, 405] width 74 height 253
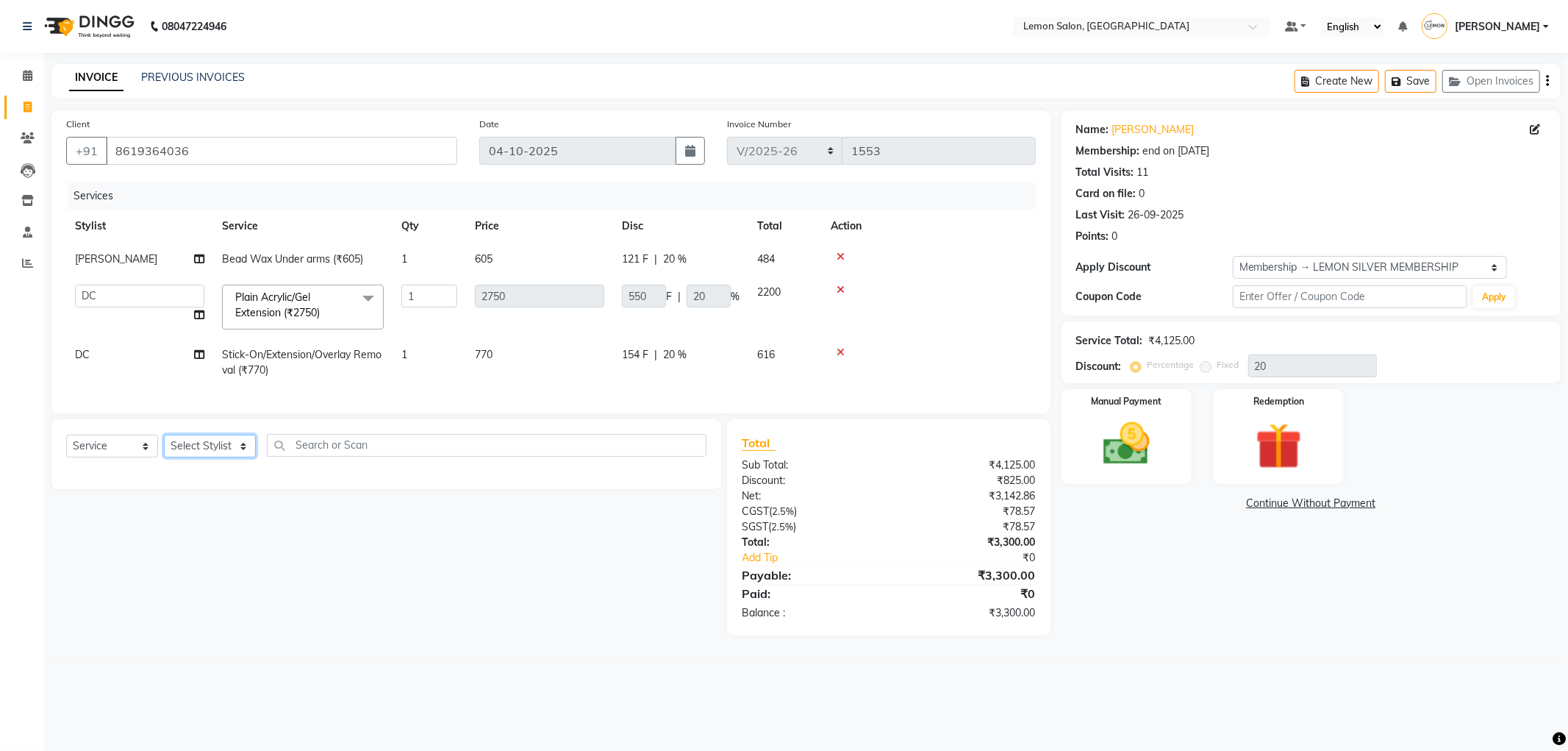
click at [224, 458] on select "Select Stylist Abhay Aminul Asif Shaikh Ayesha Roundhal DC Ganesh Motewad Jenny…" at bounding box center [209, 446] width 92 height 23
select select "7890"
click at [164, 447] on select "Select Stylist Abhay Aminul Asif Shaikh Ayesha Roundhal DC Ganesh Motewad Jenny…" at bounding box center [209, 446] width 92 height 23
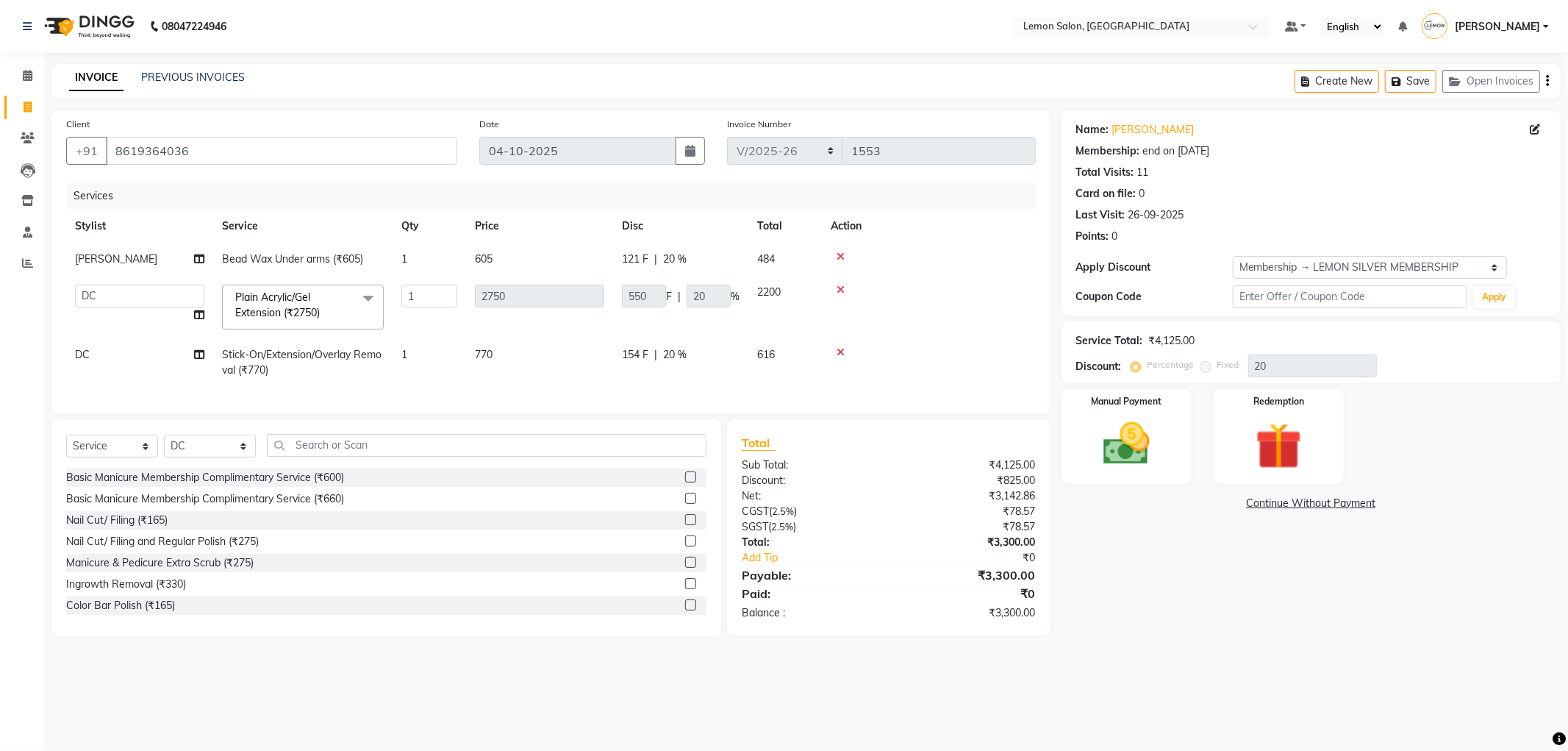
click at [344, 439] on div "Select Service Product Membership Package Voucher Prepaid Gift Card Select Styl…" at bounding box center [386, 527] width 670 height 217
click at [332, 456] on input "text" at bounding box center [487, 445] width 440 height 23
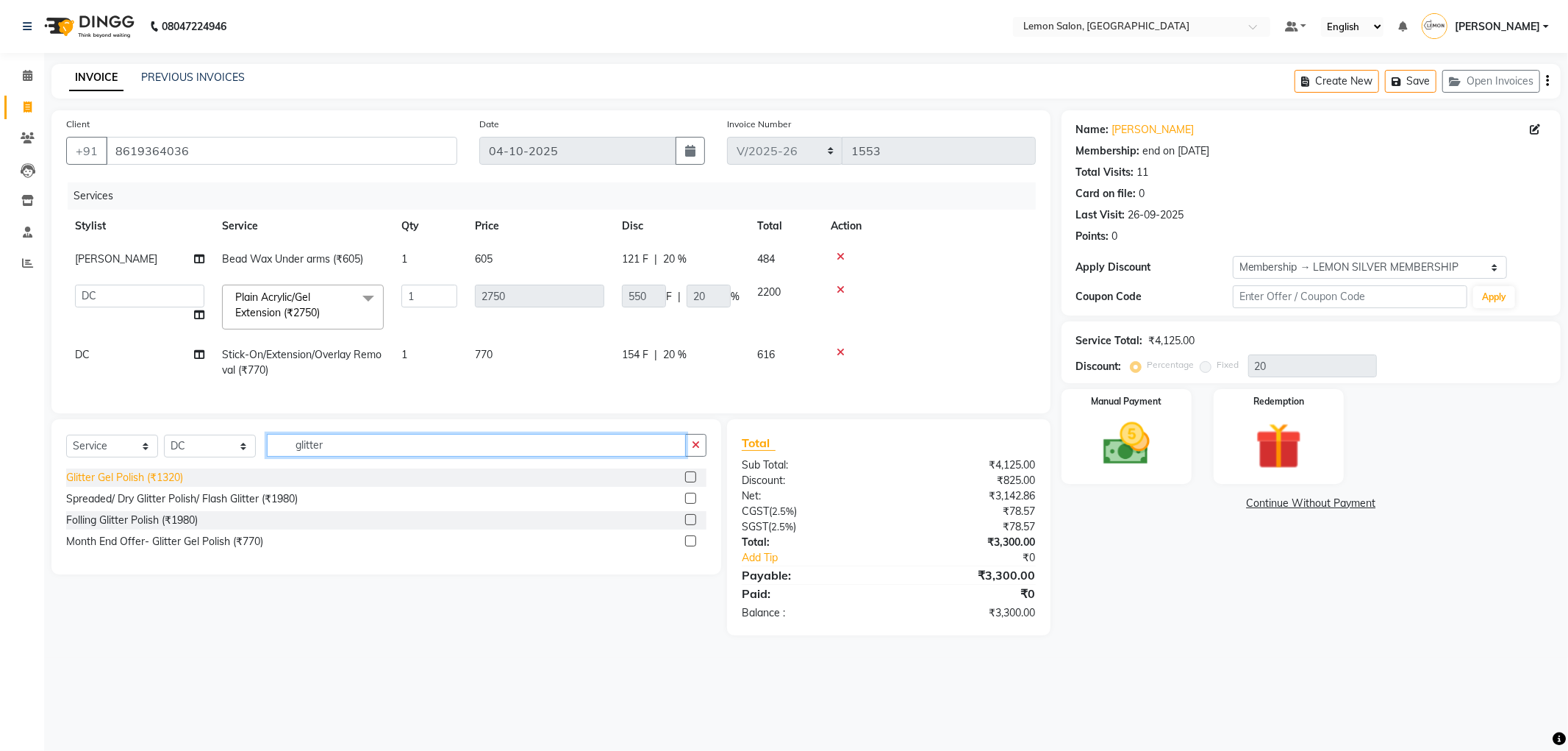
type input "glitter"
click at [157, 485] on div "Glitter Gel Polish (₹1320)" at bounding box center [125, 478] width 117 height 16
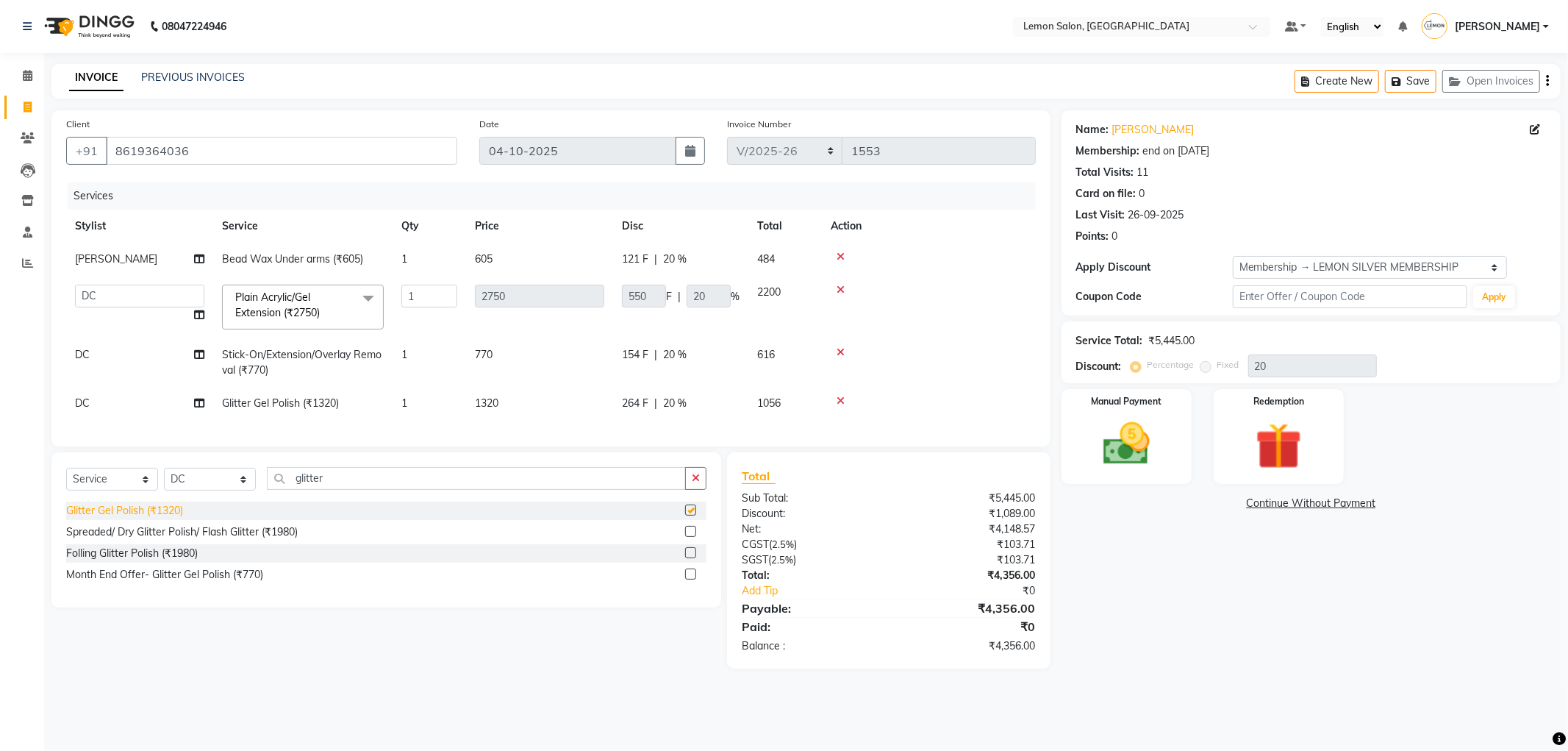
checkbox input "false"
click at [1397, 77] on icon "button" at bounding box center [1399, 82] width 15 height 10
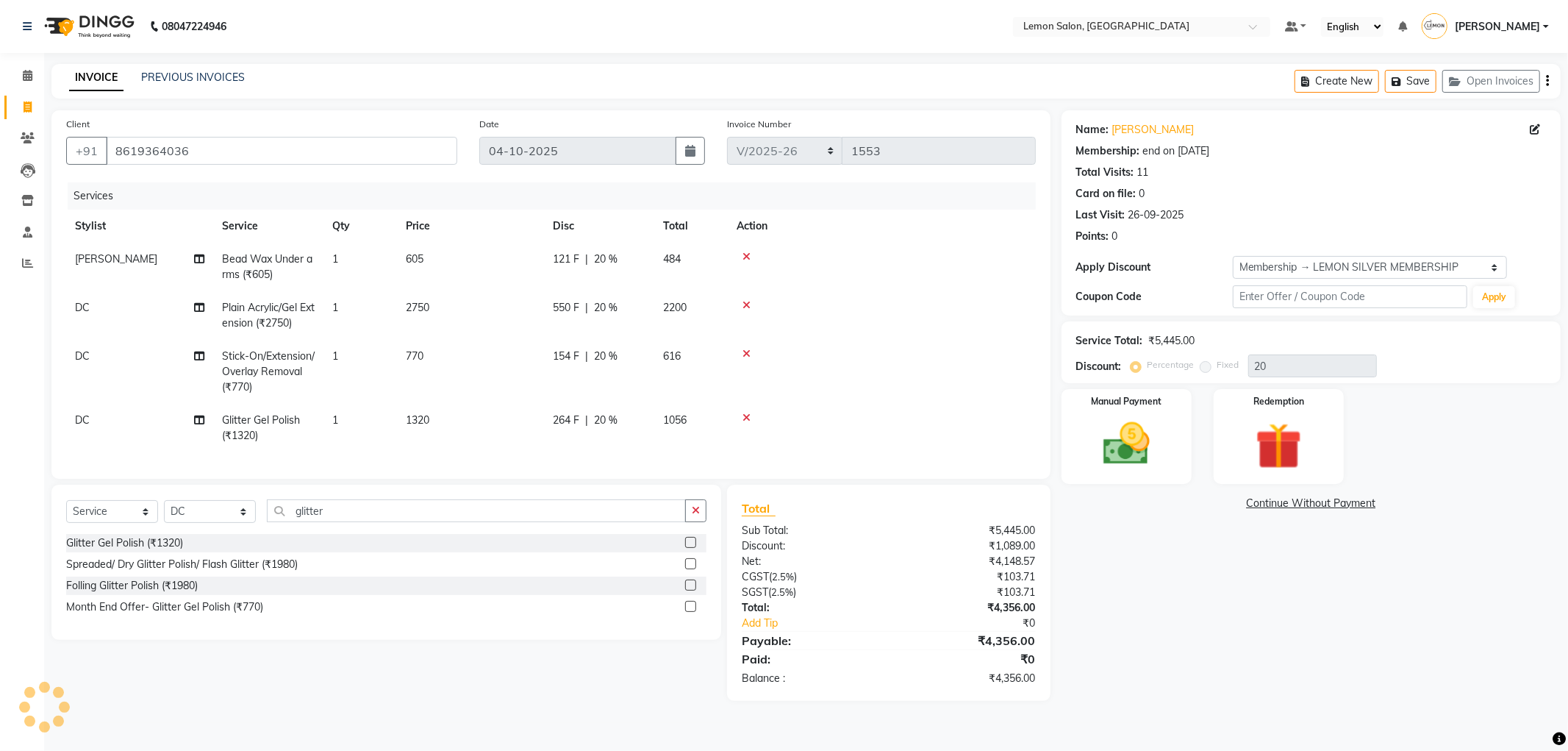
click at [248, 371] on span "Stick-On/Extension/Overlay Removal (₹770)" at bounding box center [268, 371] width 93 height 44
select select "7890"
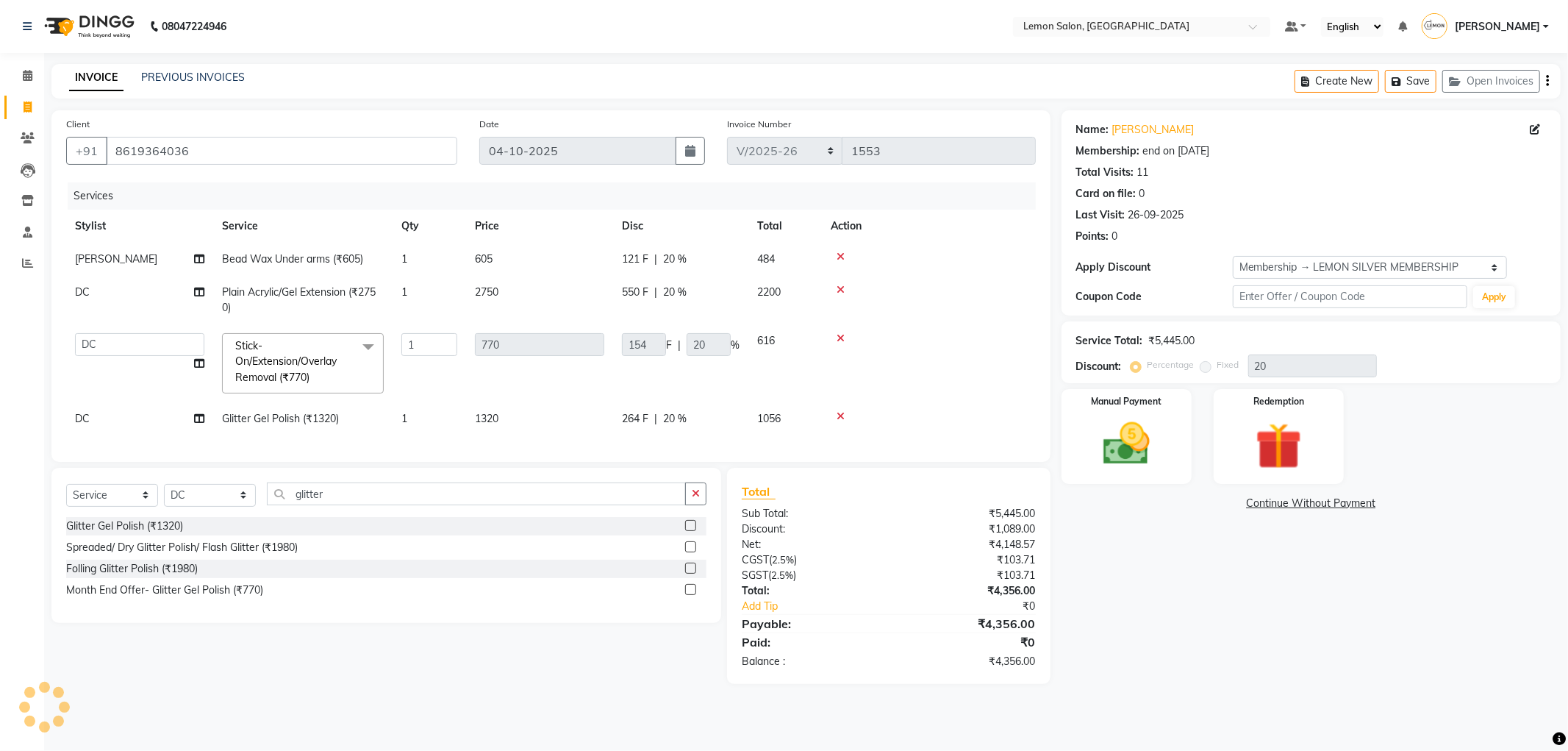
click at [311, 357] on span "Stick-On/Extension/Overlay Removal (₹770)" at bounding box center [286, 361] width 102 height 45
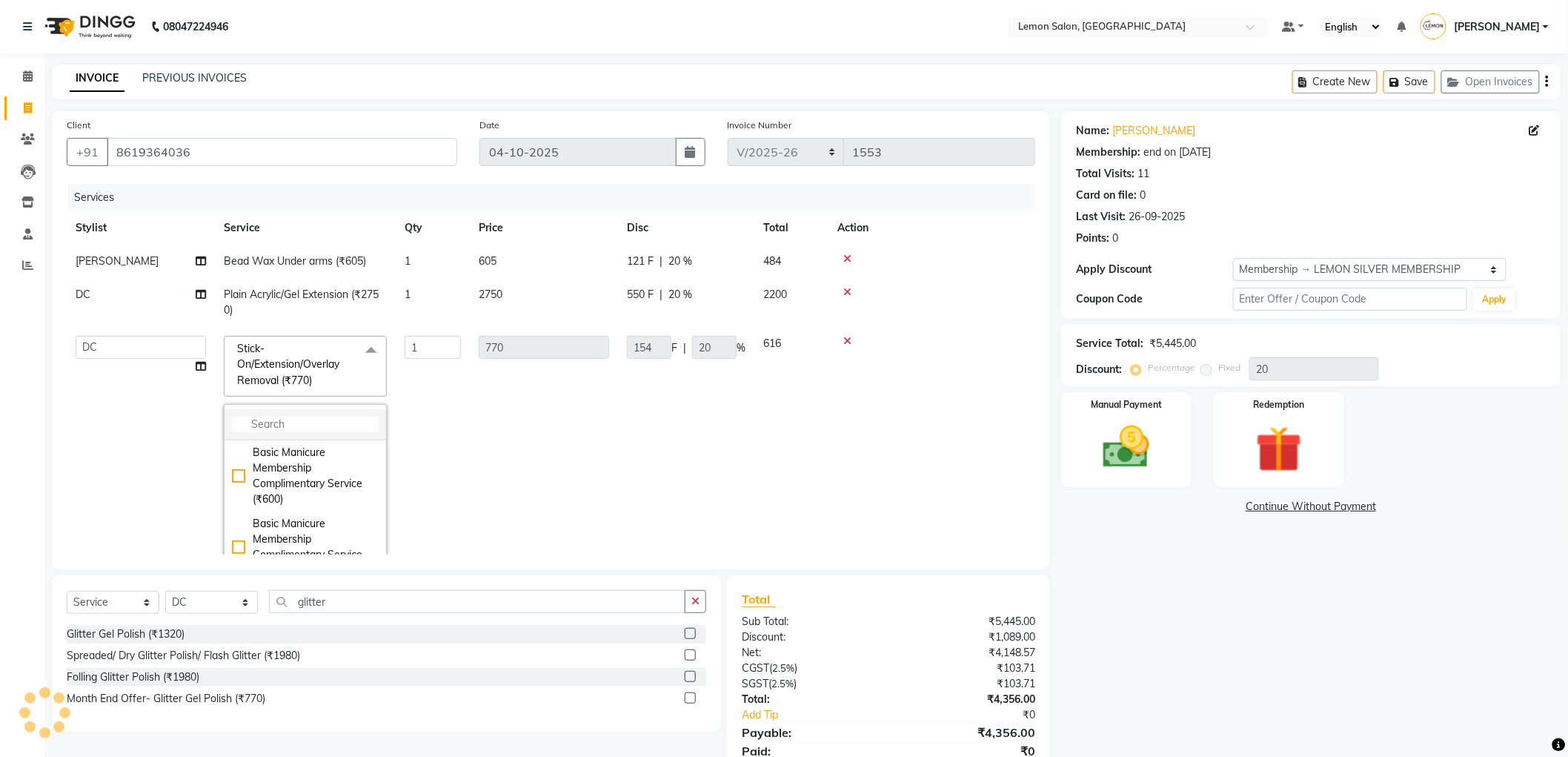
click at [286, 417] on input "multiselect-search" at bounding box center [306, 424] width 147 height 16
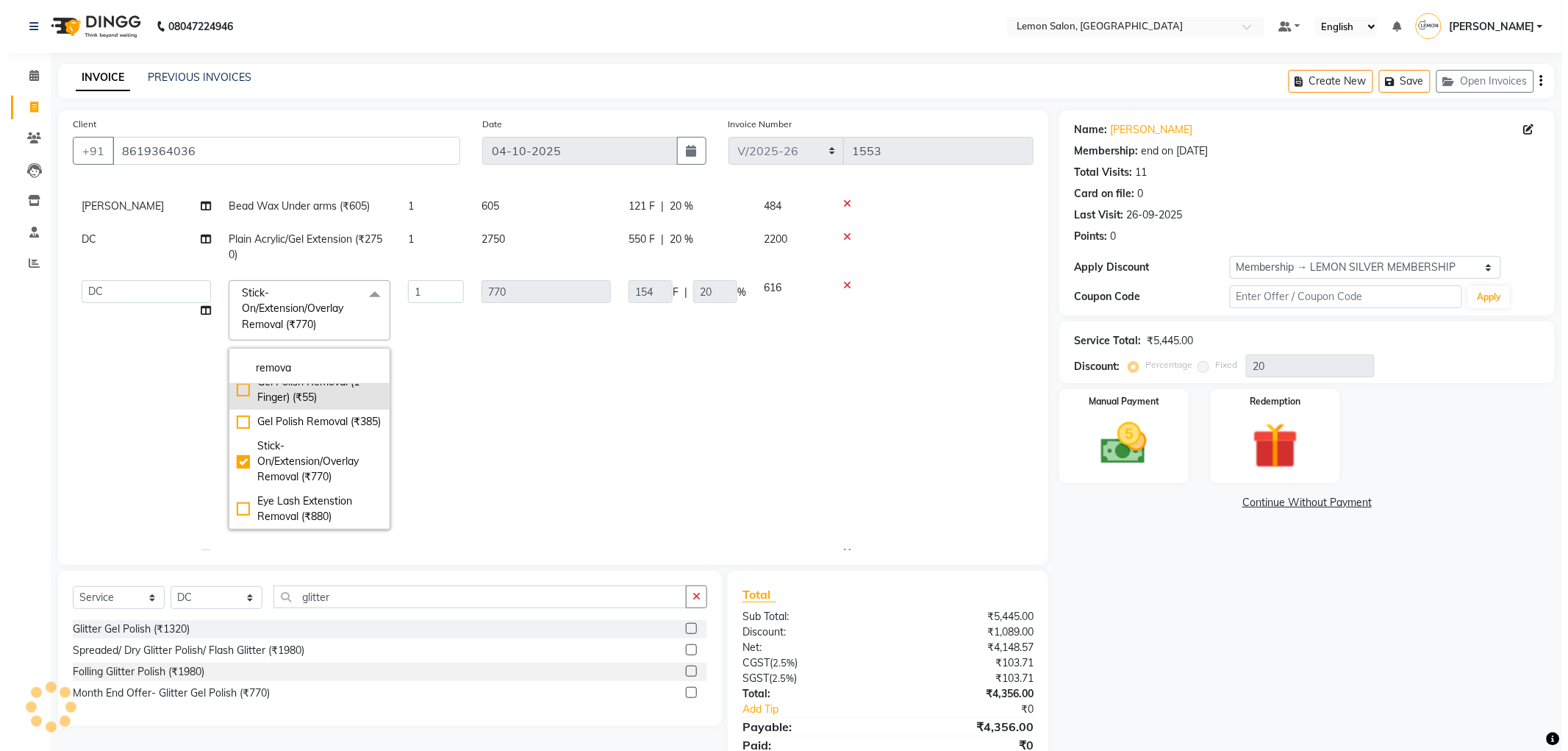
scroll to position [82, 0]
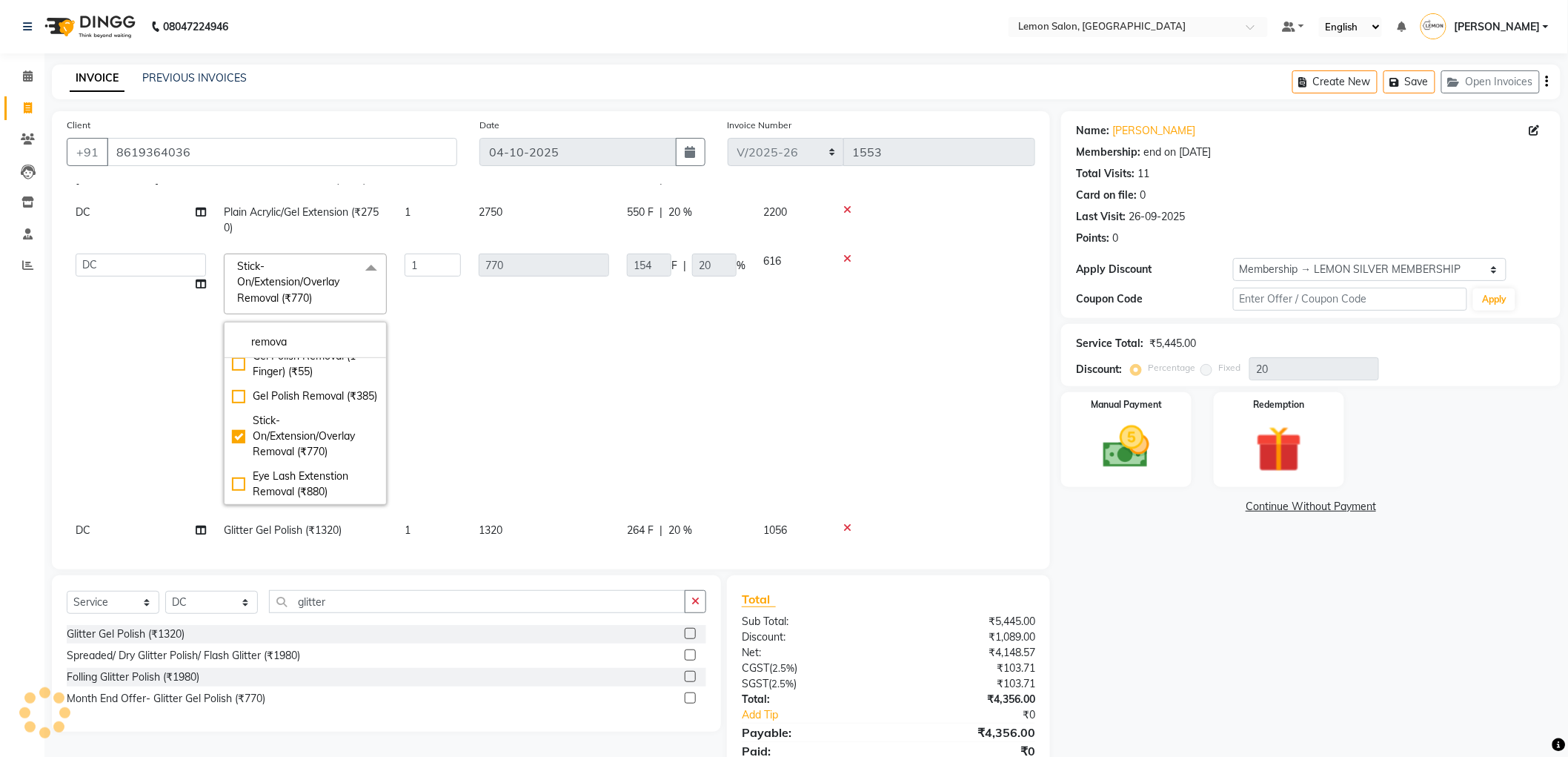
type input "remova"
click at [942, 286] on td at bounding box center [932, 379] width 207 height 269
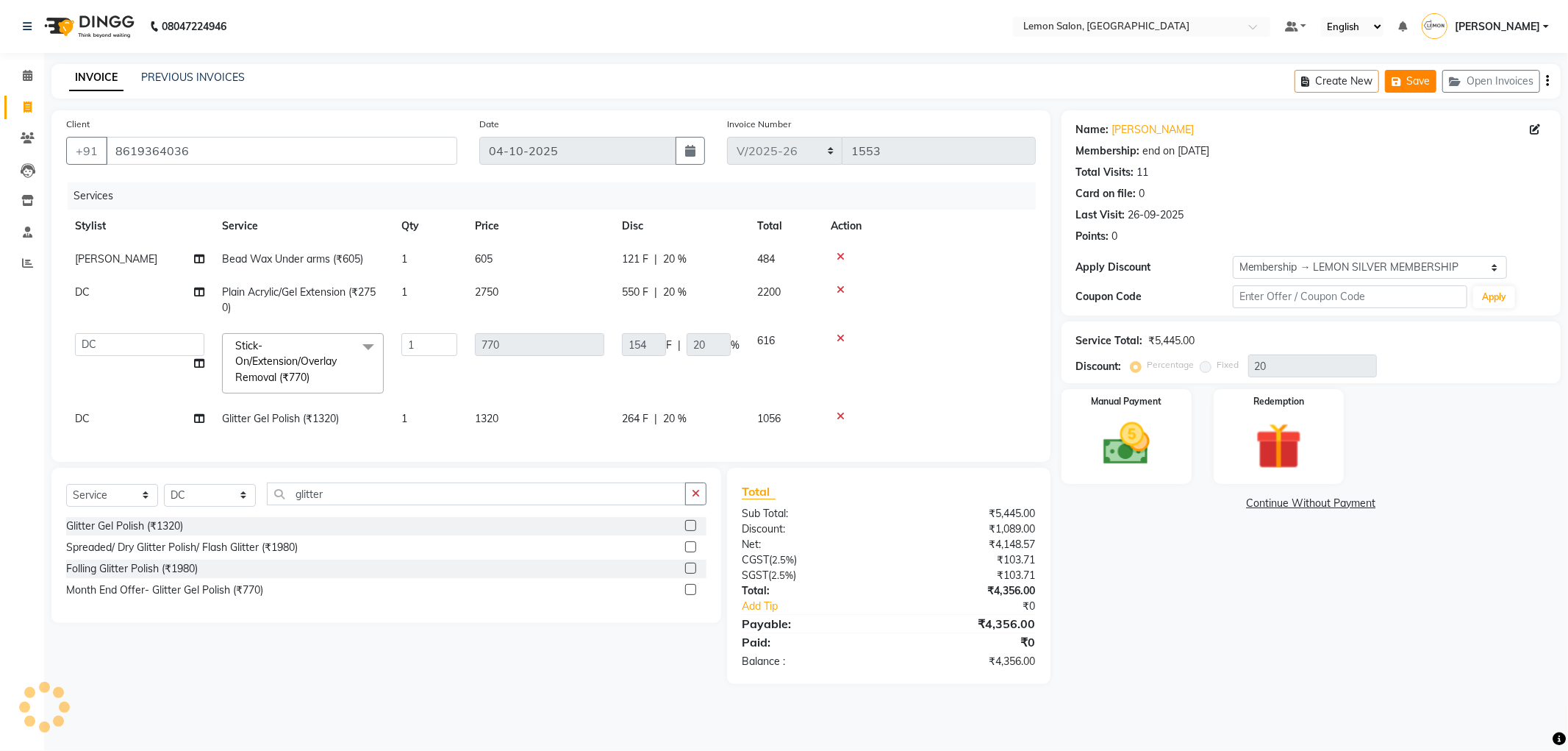
click at [1418, 85] on button "Save" at bounding box center [1411, 82] width 51 height 23
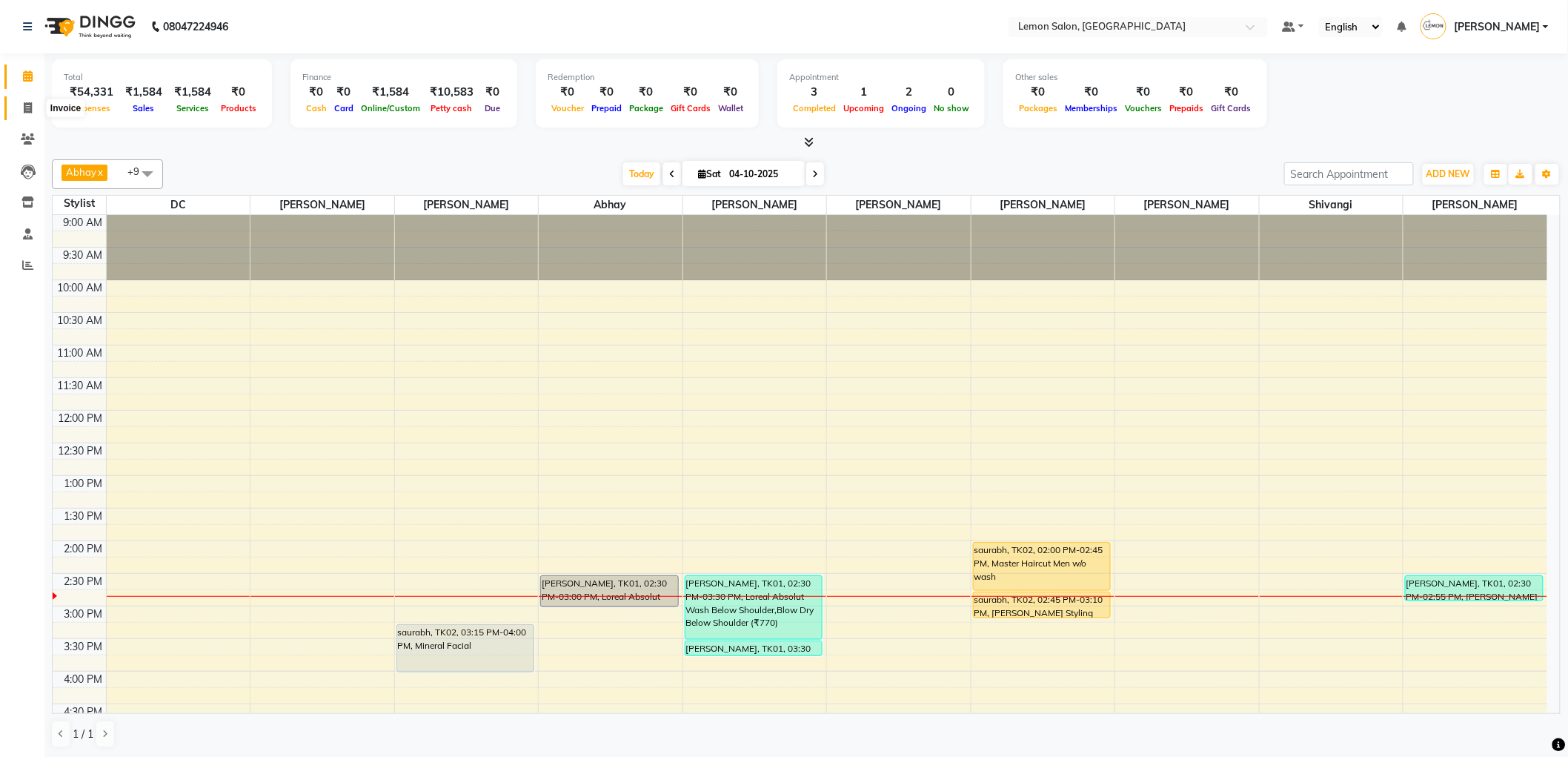
click at [18, 104] on span at bounding box center [27, 108] width 26 height 17
select select "561"
select select "service"
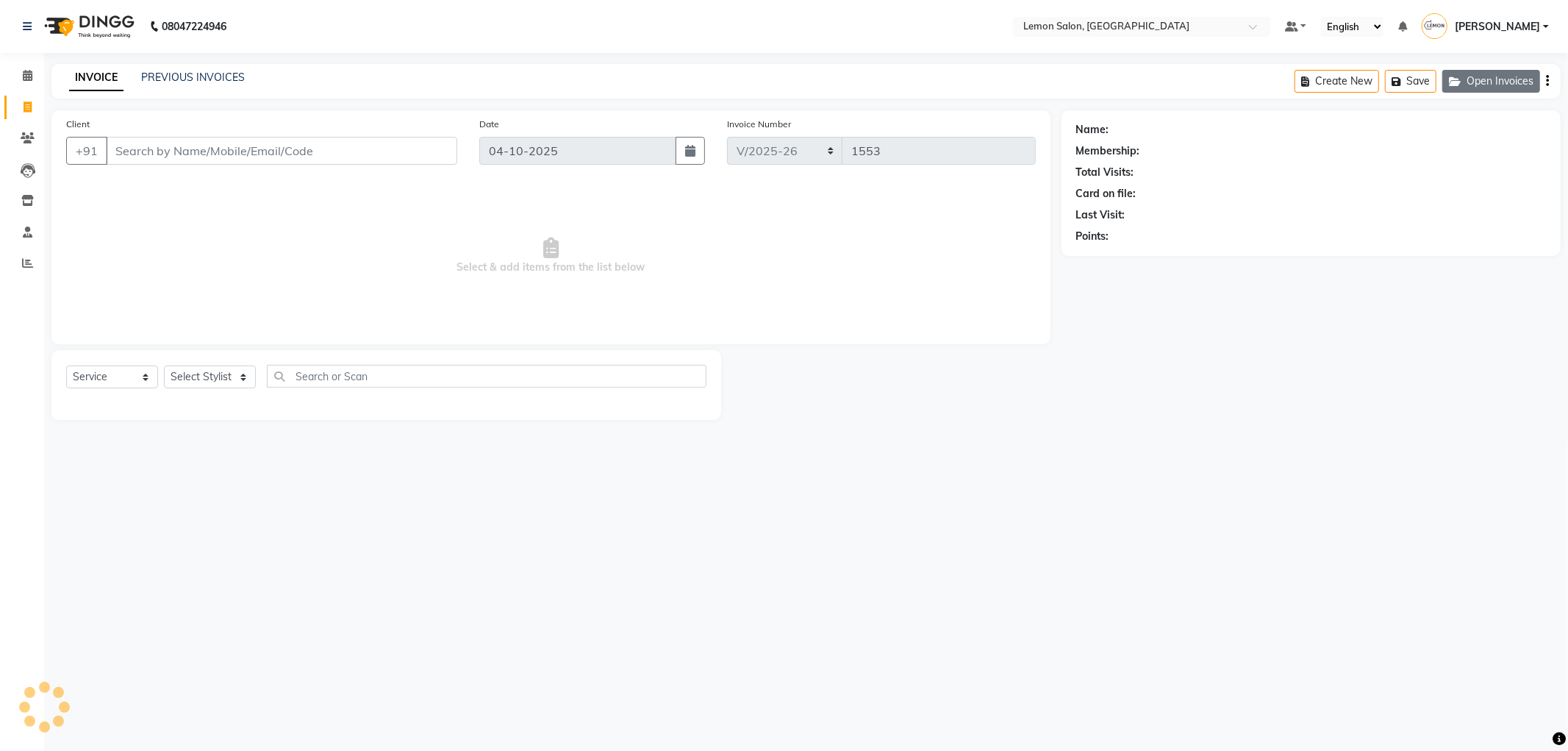
click at [1505, 75] on button "Open Invoices" at bounding box center [1491, 82] width 97 height 23
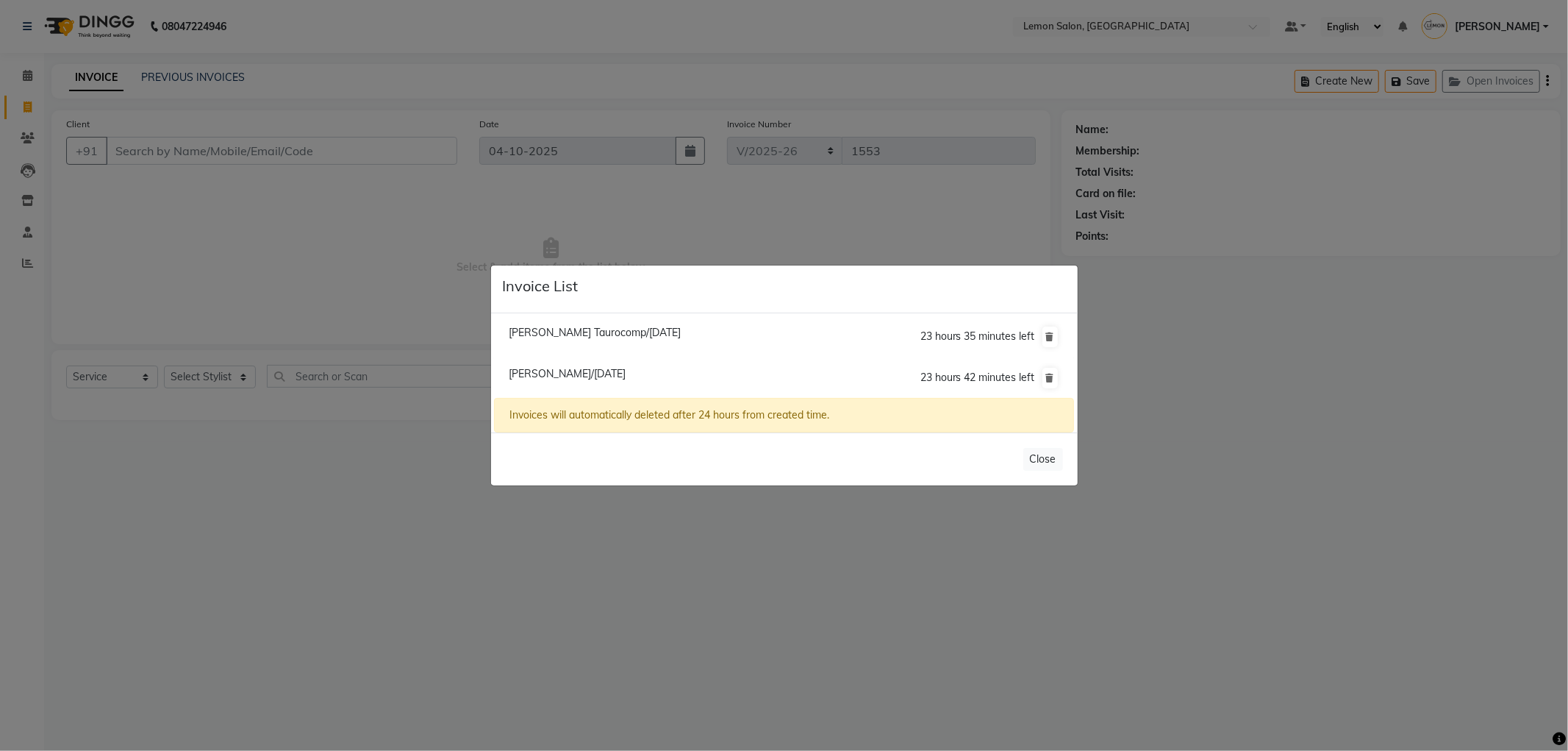
click at [634, 335] on span "[PERSON_NAME] Taurocomp/[DATE]" at bounding box center [595, 332] width 172 height 13
type input "9819499435"
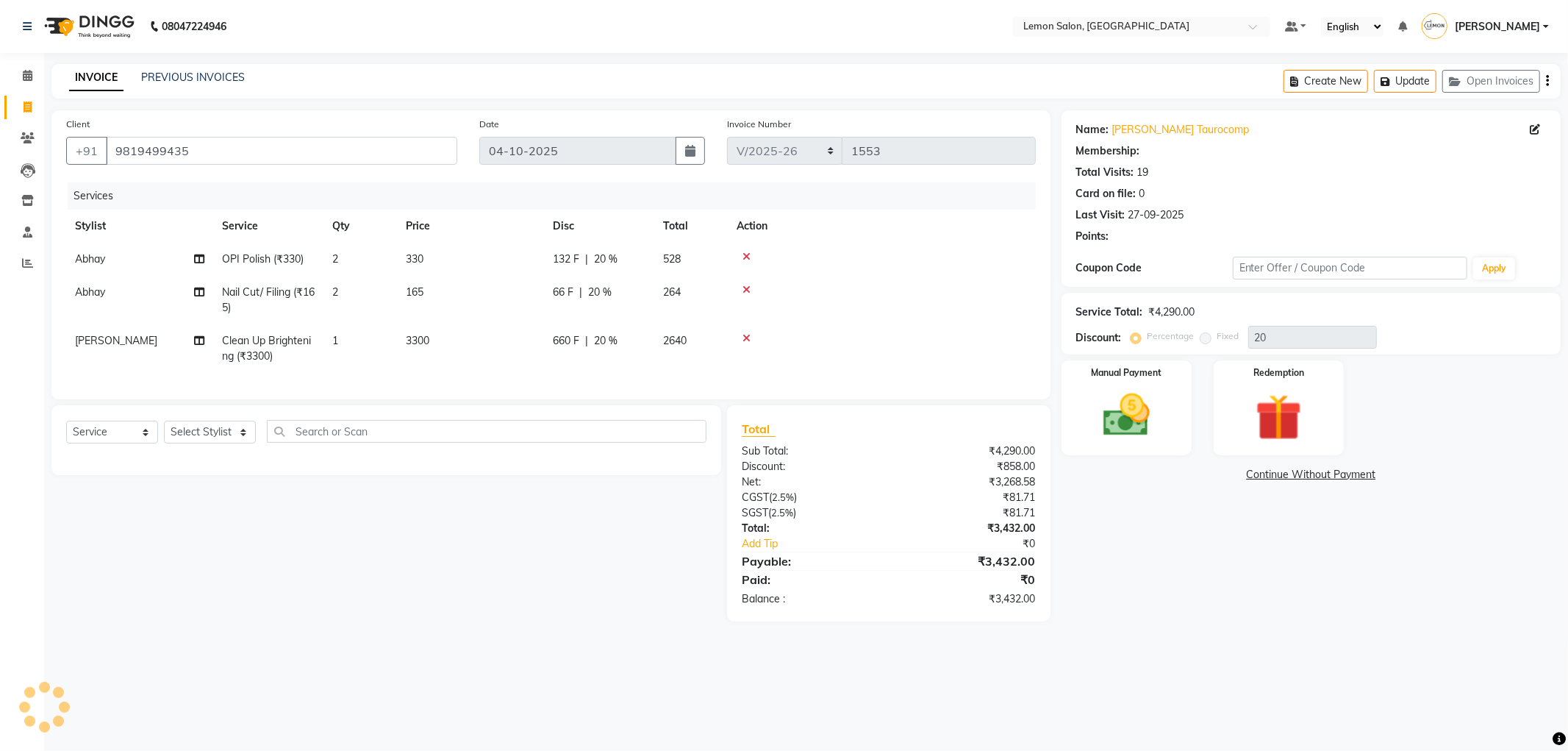
type input "0"
select select "1: Object"
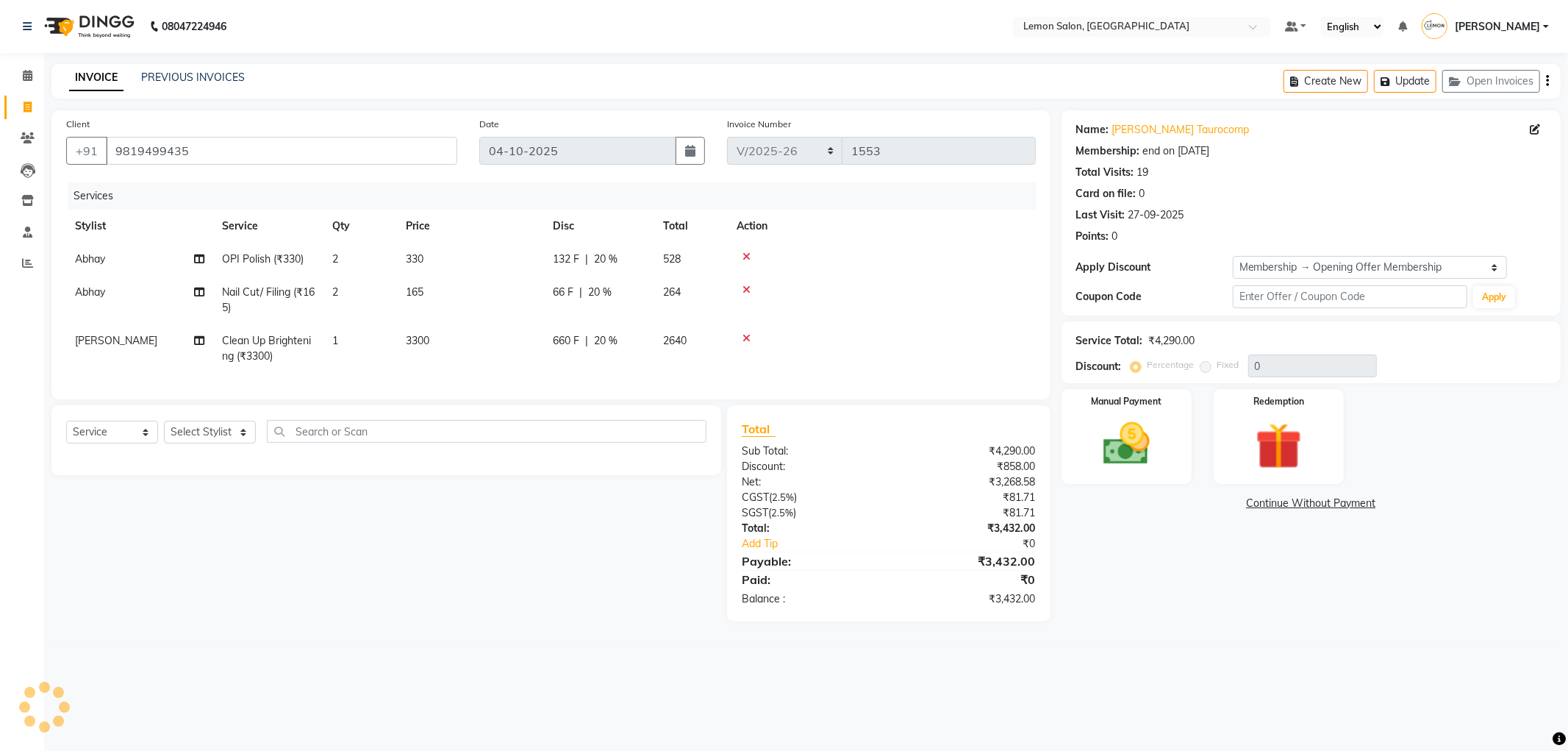
type input "20"
click at [239, 444] on select "Select Stylist [PERSON_NAME] [PERSON_NAME] [PERSON_NAME] DC [PERSON_NAME] [PERS…" at bounding box center [209, 432] width 92 height 23
select select "60408"
click at [164, 433] on select "Select Stylist [PERSON_NAME] [PERSON_NAME] [PERSON_NAME] DC [PERSON_NAME] [PERS…" at bounding box center [209, 432] width 92 height 23
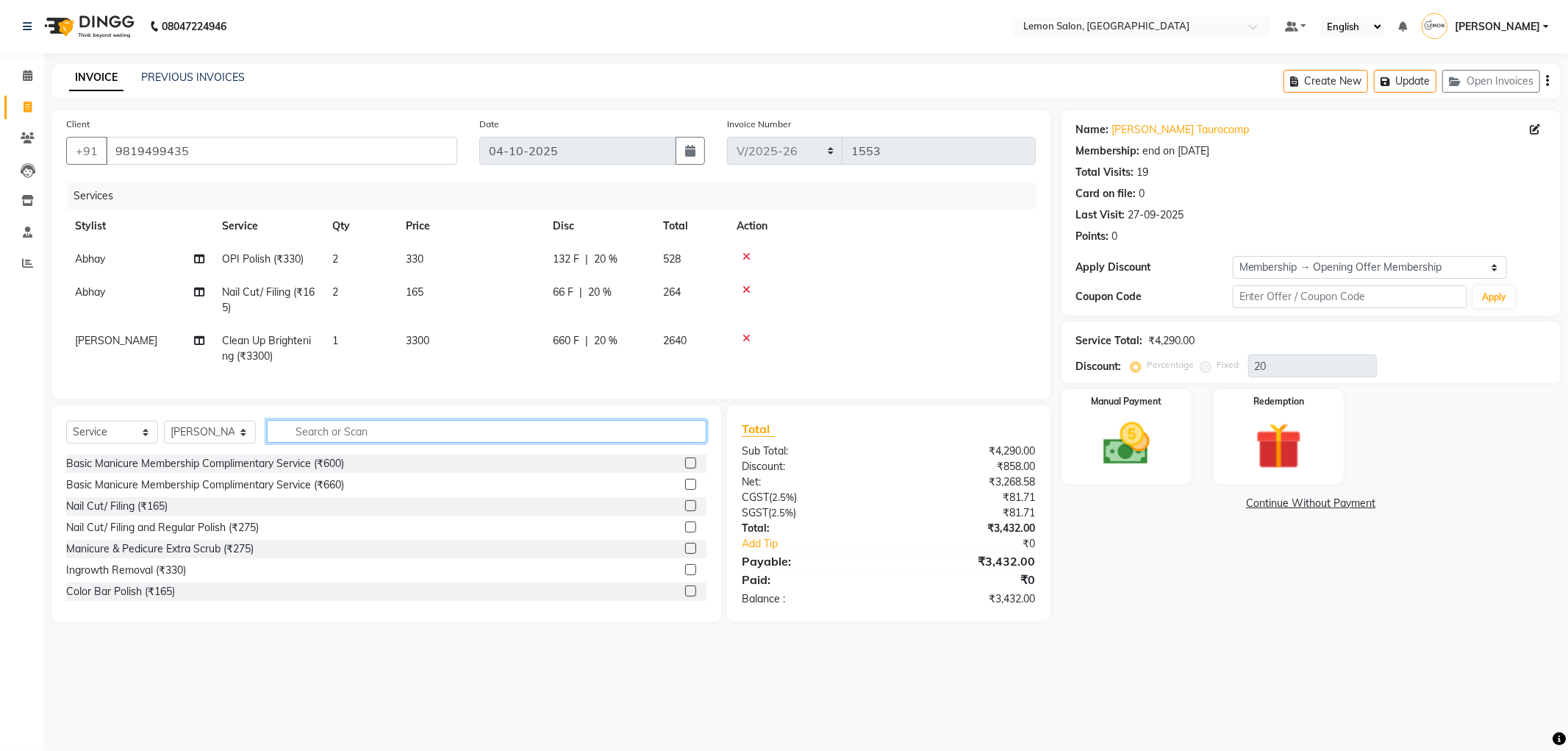
click at [370, 443] on input "text" at bounding box center [487, 431] width 440 height 23
type input "eye"
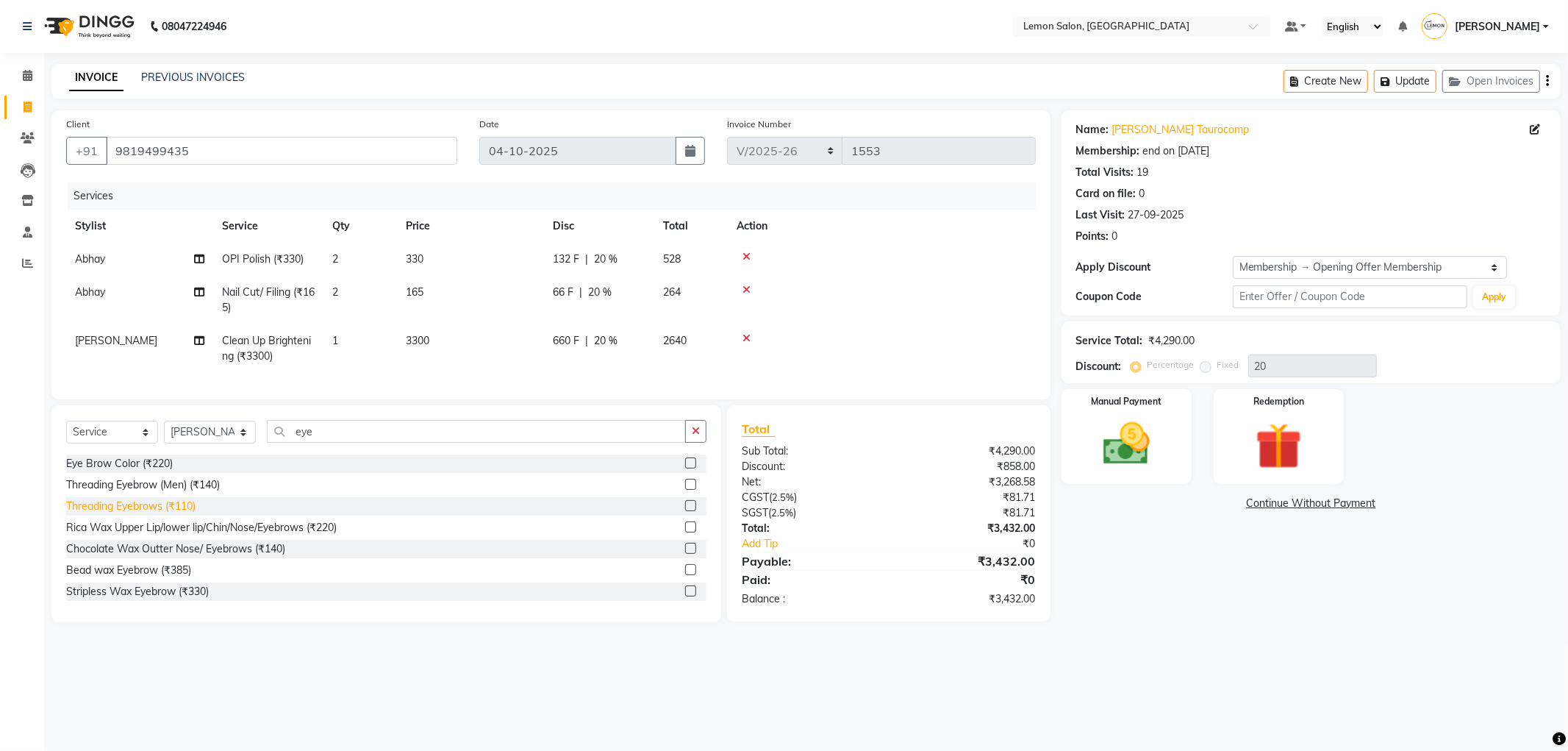
click at [142, 512] on div "Threading Eyebrows (₹110)" at bounding box center [131, 506] width 130 height 16
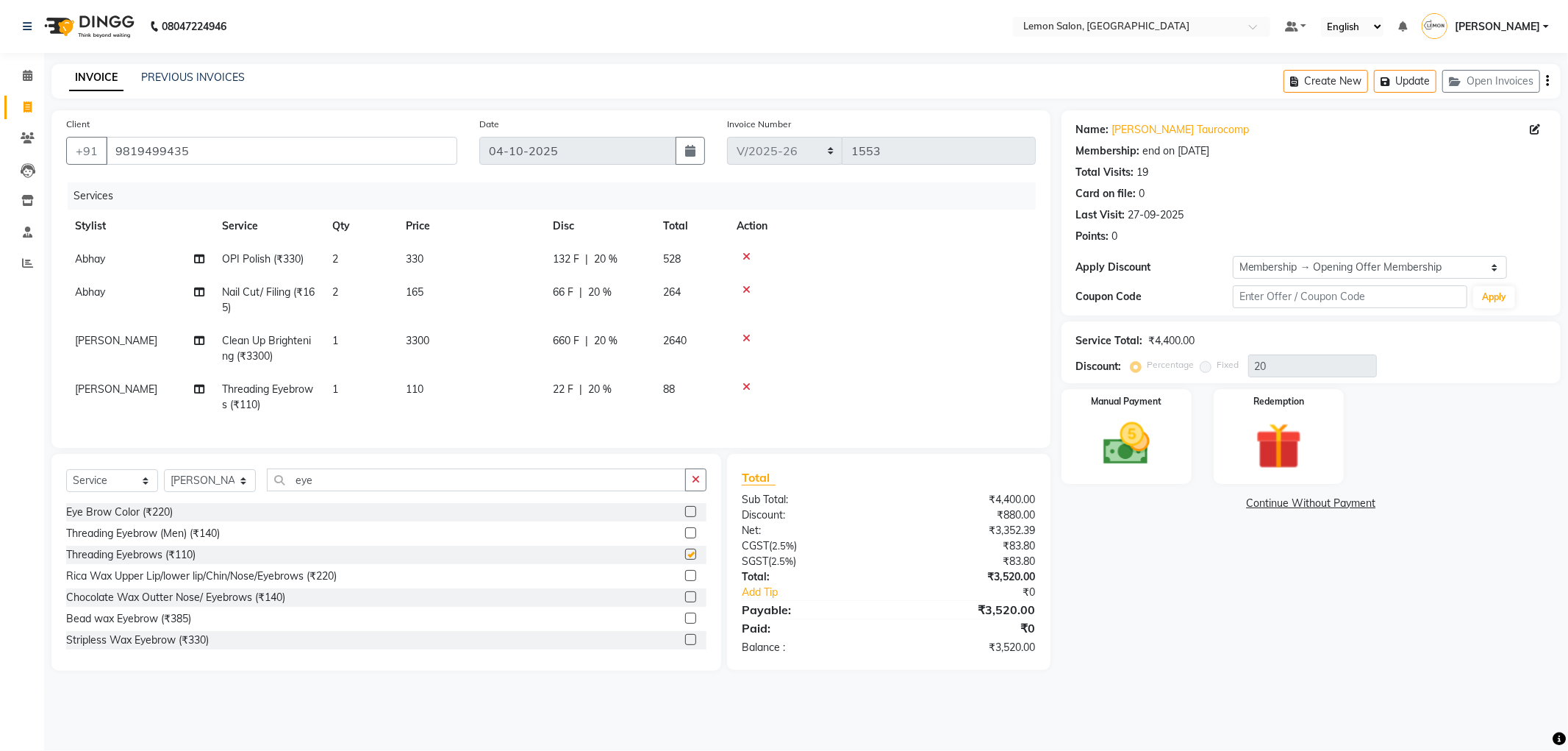
checkbox input "false"
click at [1262, 438] on img at bounding box center [1279, 446] width 78 height 60
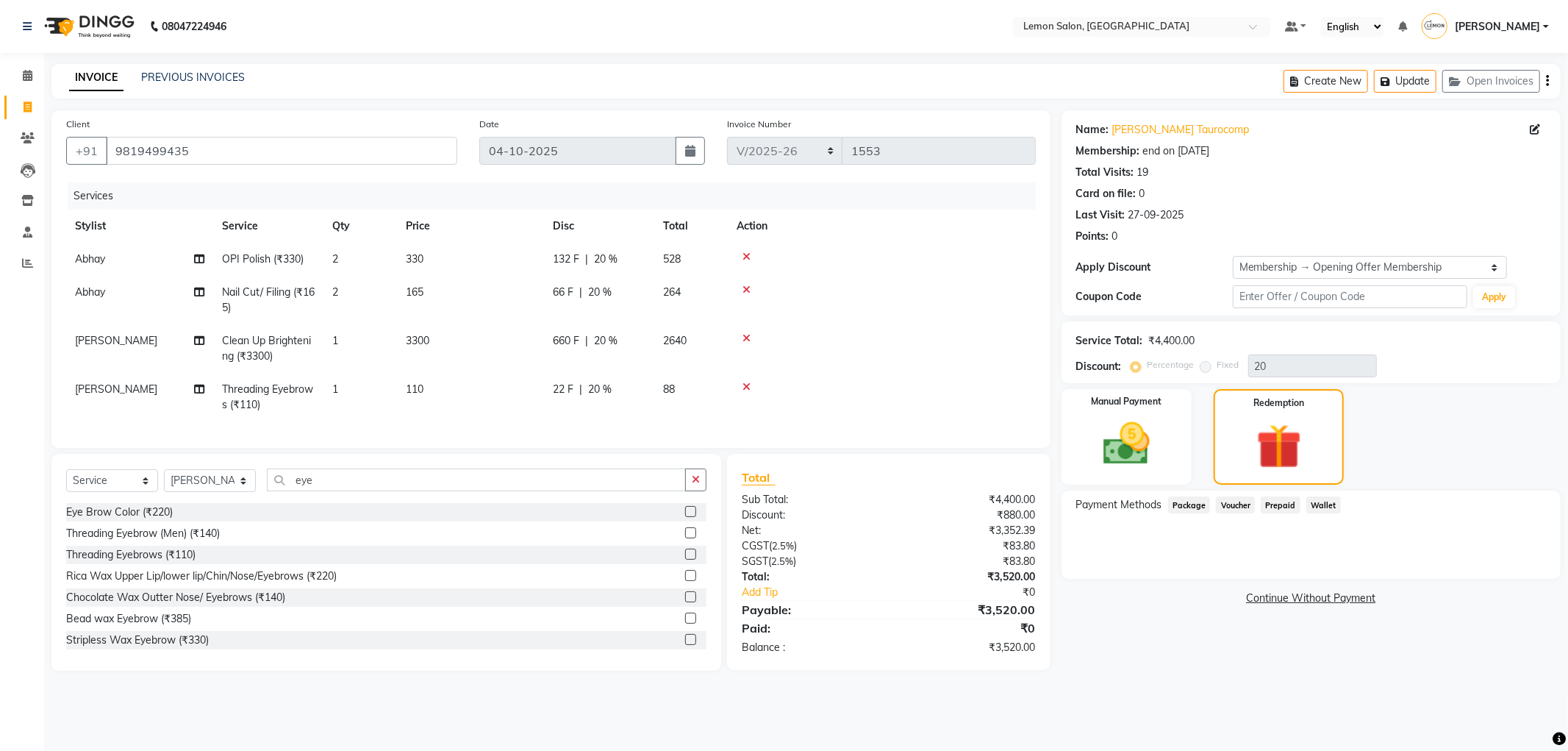
click at [1327, 505] on span "Wallet" at bounding box center [1324, 505] width 35 height 17
click at [1319, 504] on span "Wallet" at bounding box center [1324, 505] width 35 height 17
click at [1188, 498] on span "Package" at bounding box center [1190, 505] width 43 height 17
click at [1232, 505] on span "Voucher" at bounding box center [1235, 505] width 39 height 17
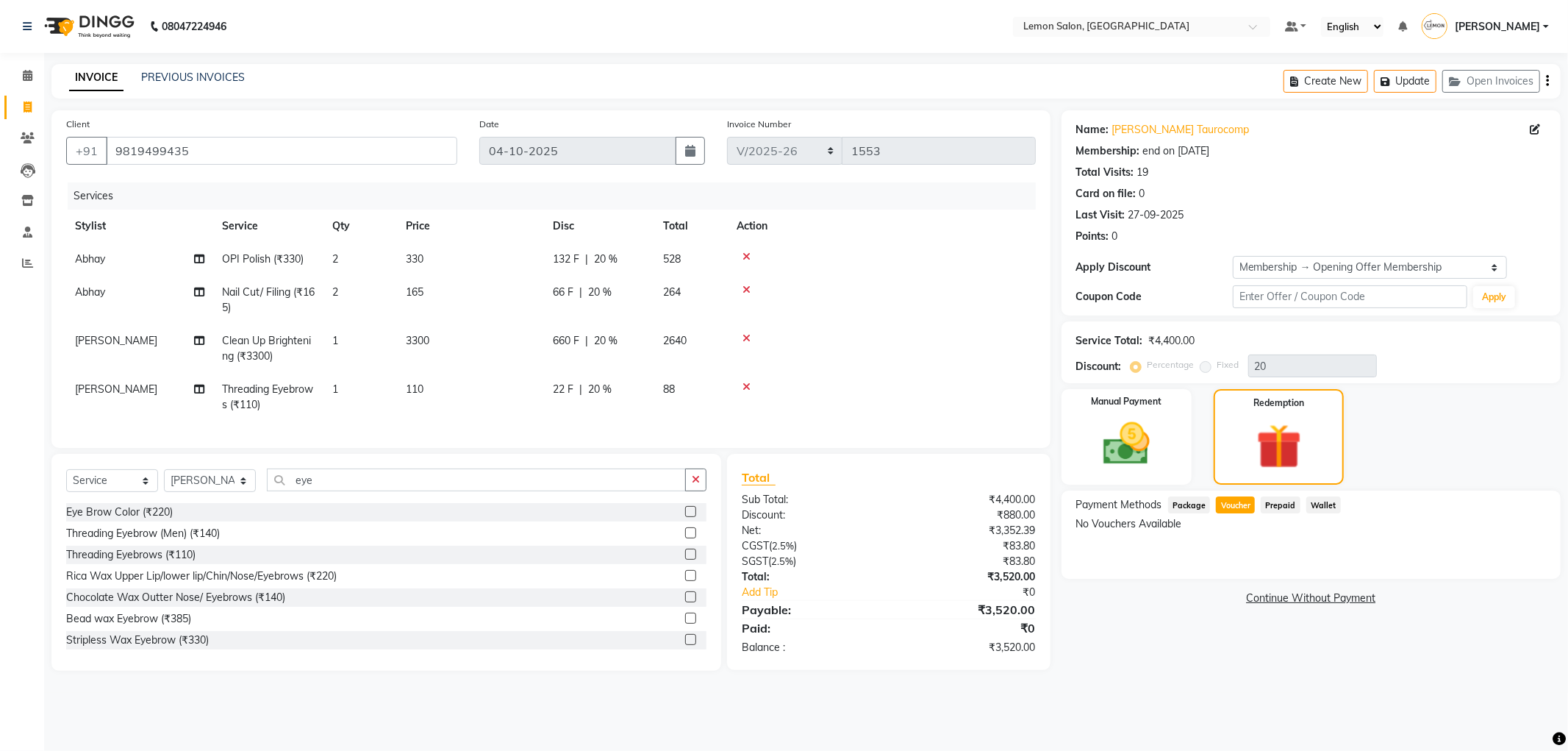
click at [1177, 501] on span "Package" at bounding box center [1190, 505] width 43 height 17
click at [1239, 508] on span "Voucher" at bounding box center [1235, 505] width 39 height 17
click at [477, 109] on main "INVOICE PREVIOUS INVOICES Create New Update Open Invoices Client [PHONE_NUMBER]…" at bounding box center [805, 378] width 1524 height 629
click at [1158, 393] on label "Manual Payment" at bounding box center [1126, 400] width 74 height 14
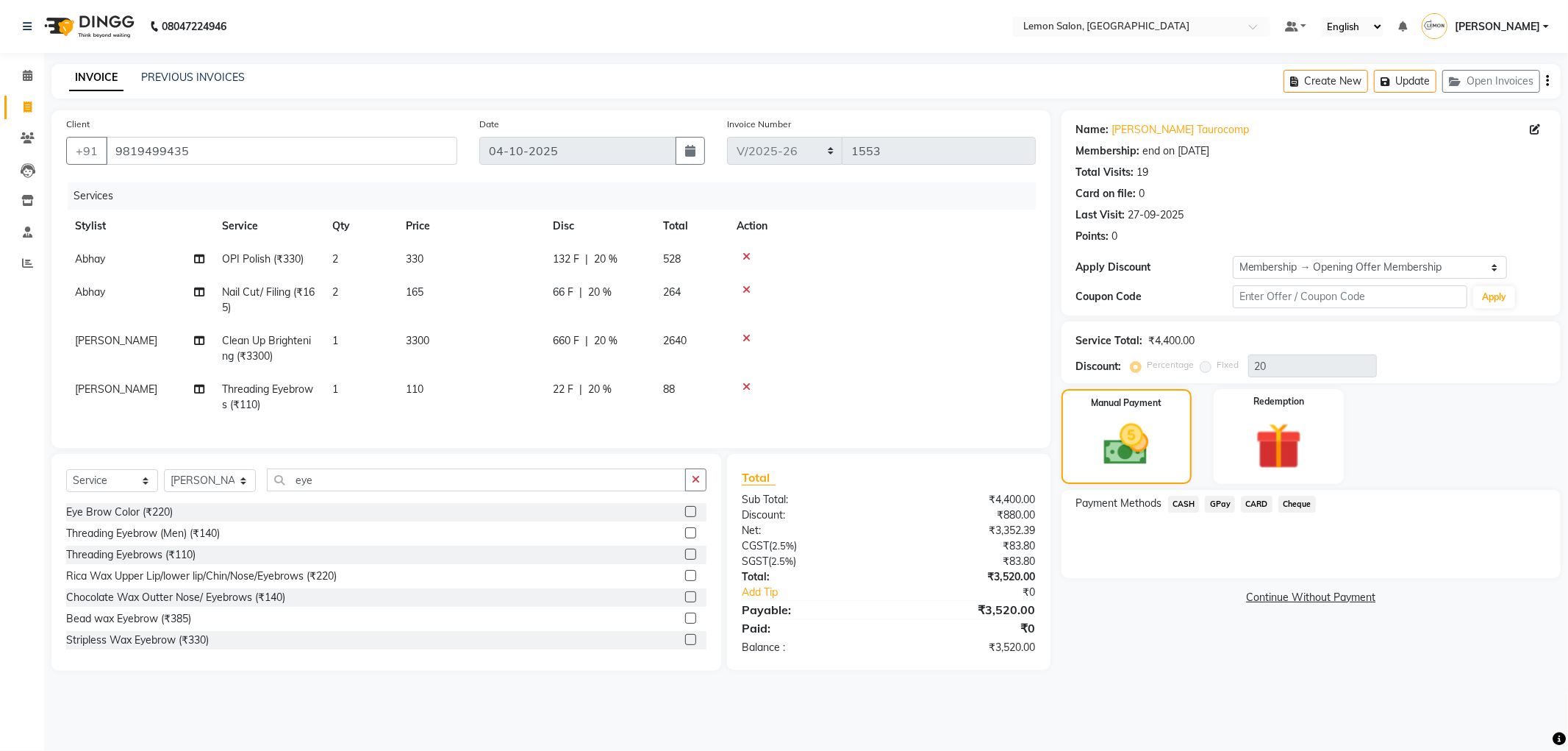
click at [1185, 506] on span "CASH" at bounding box center [1184, 504] width 31 height 17
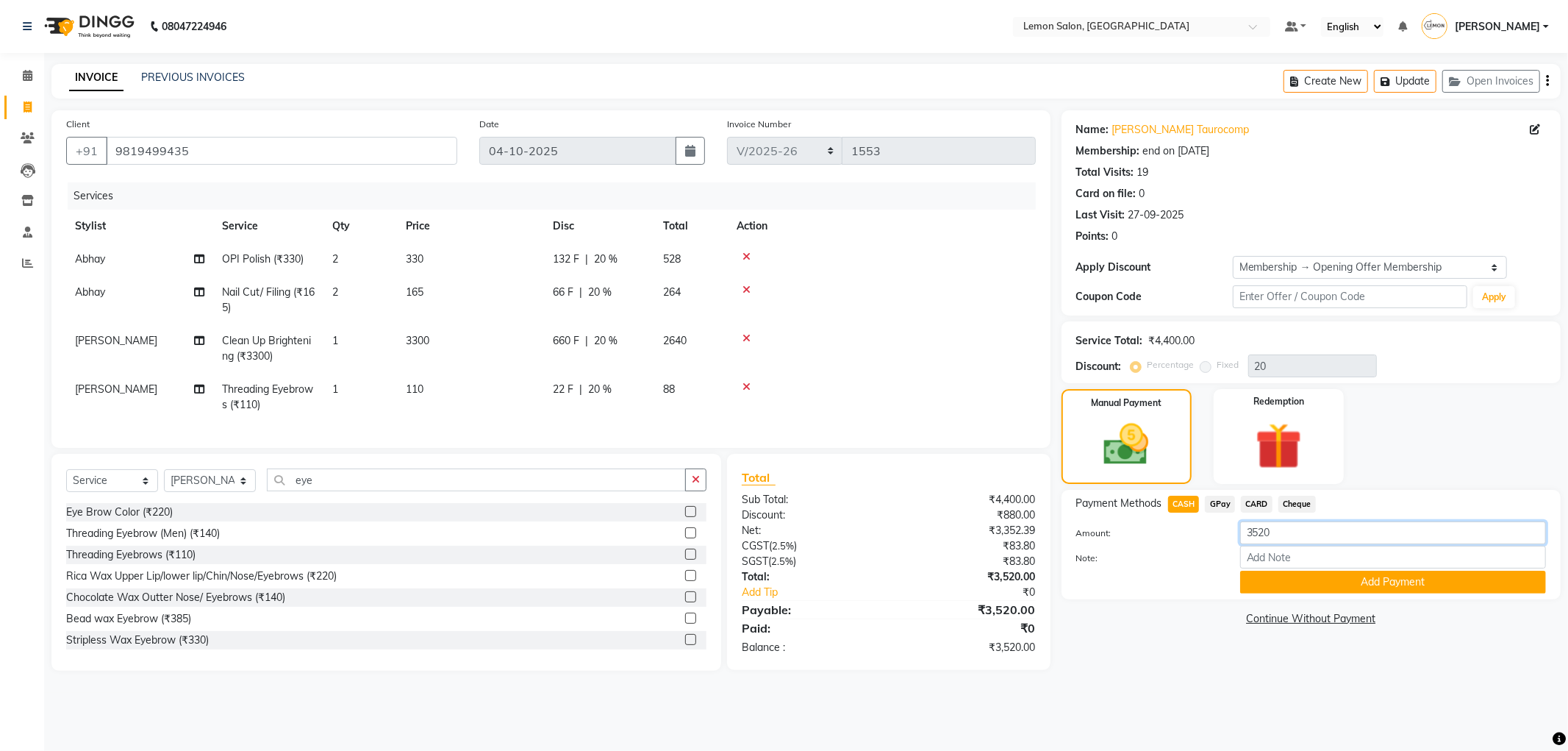
drag, startPoint x: 1327, startPoint y: 541, endPoint x: 1200, endPoint y: 530, distance: 127.5
click at [1200, 530] on div "Amount: 3520" at bounding box center [1311, 534] width 492 height 25
type input "3500"
click at [1319, 573] on button "Add Payment" at bounding box center [1393, 582] width 306 height 23
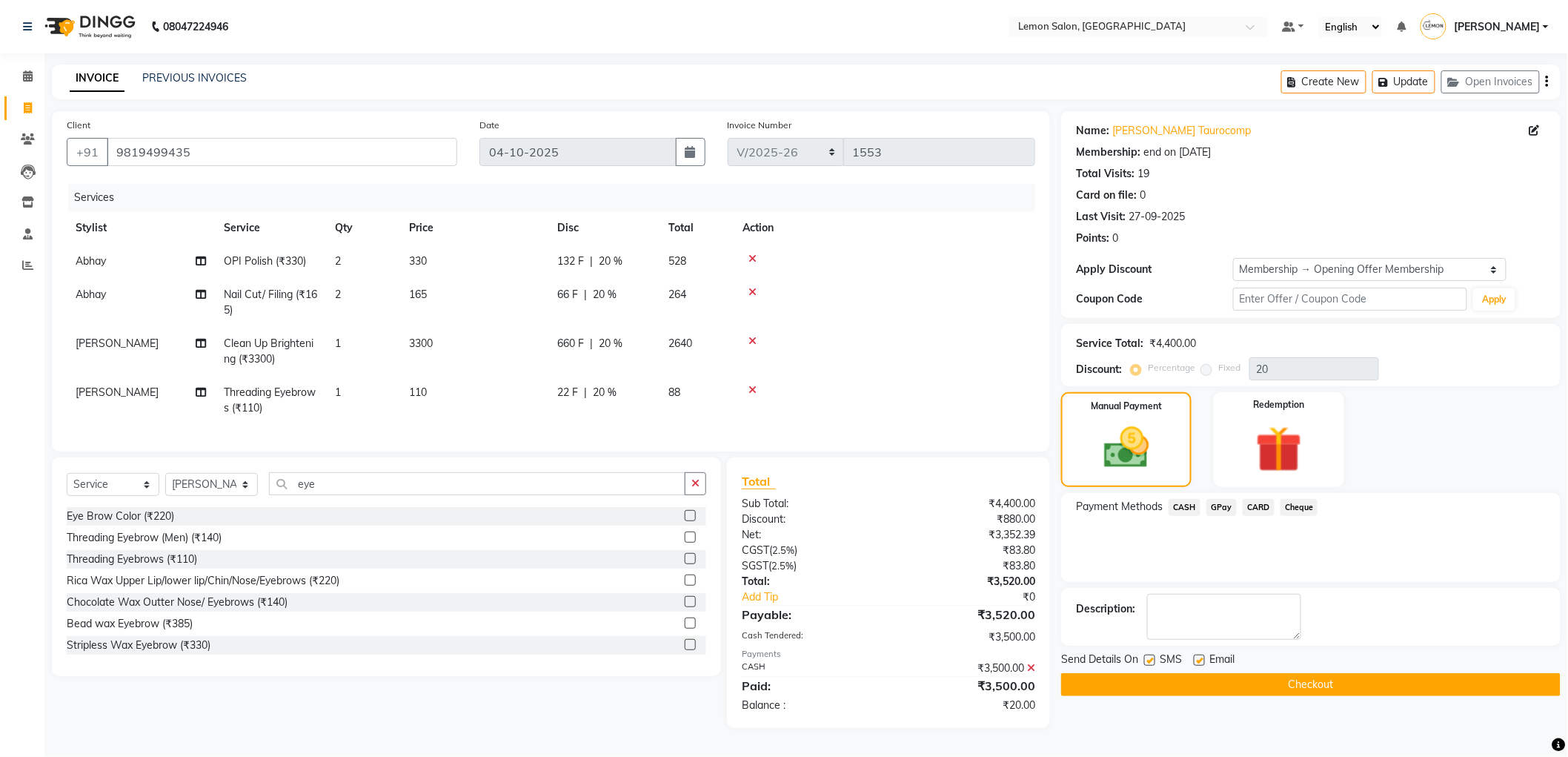
scroll to position [5, 0]
click at [1296, 461] on img at bounding box center [1279, 450] width 78 height 60
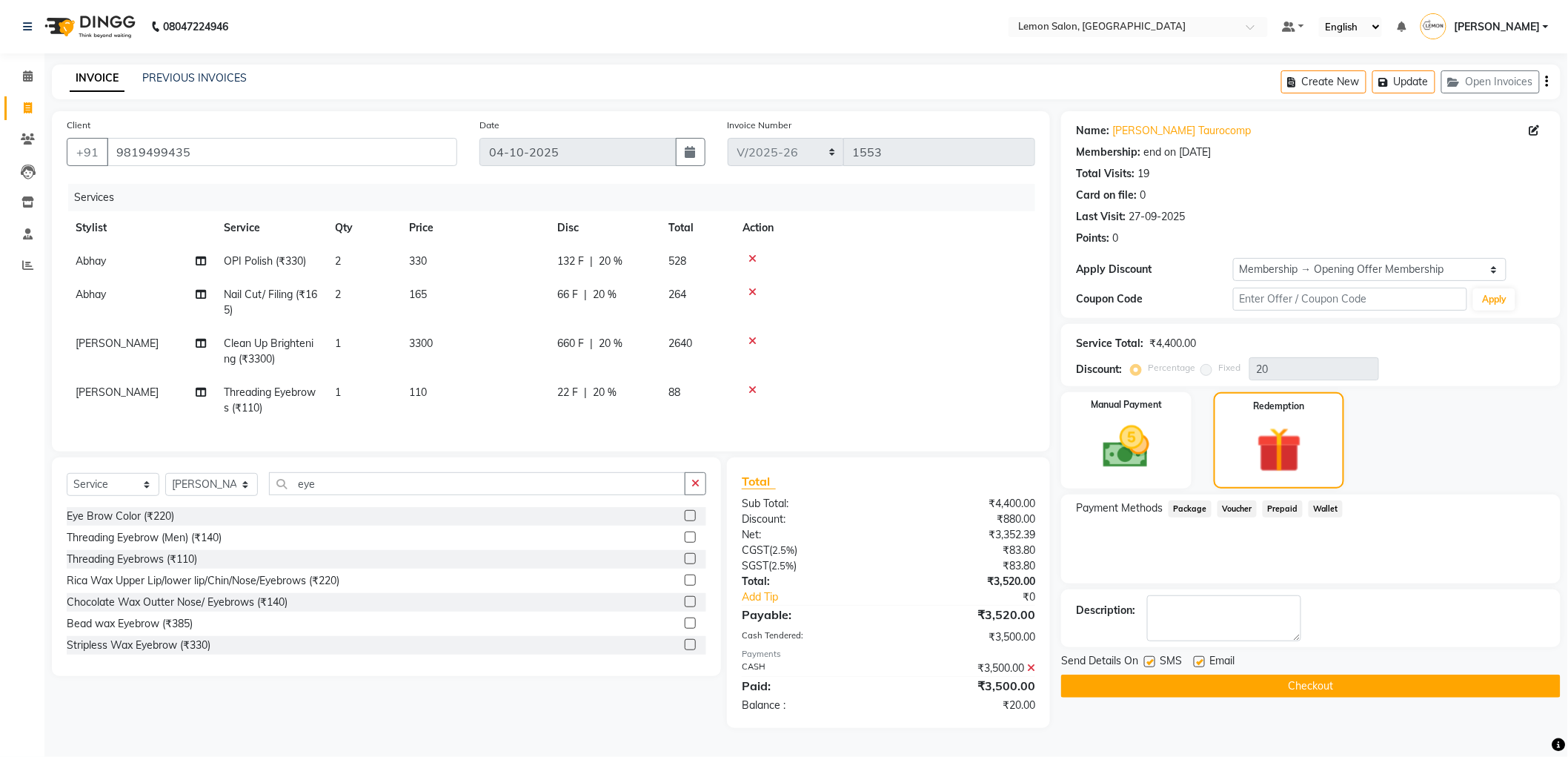
click at [1331, 502] on span "Wallet" at bounding box center [1327, 509] width 35 height 17
click at [1293, 501] on span "Prepaid" at bounding box center [1283, 509] width 40 height 17
click at [1243, 501] on span "Voucher" at bounding box center [1237, 509] width 39 height 17
click at [1202, 501] on span "Package" at bounding box center [1191, 509] width 43 height 17
click at [1124, 430] on img at bounding box center [1127, 447] width 78 height 56
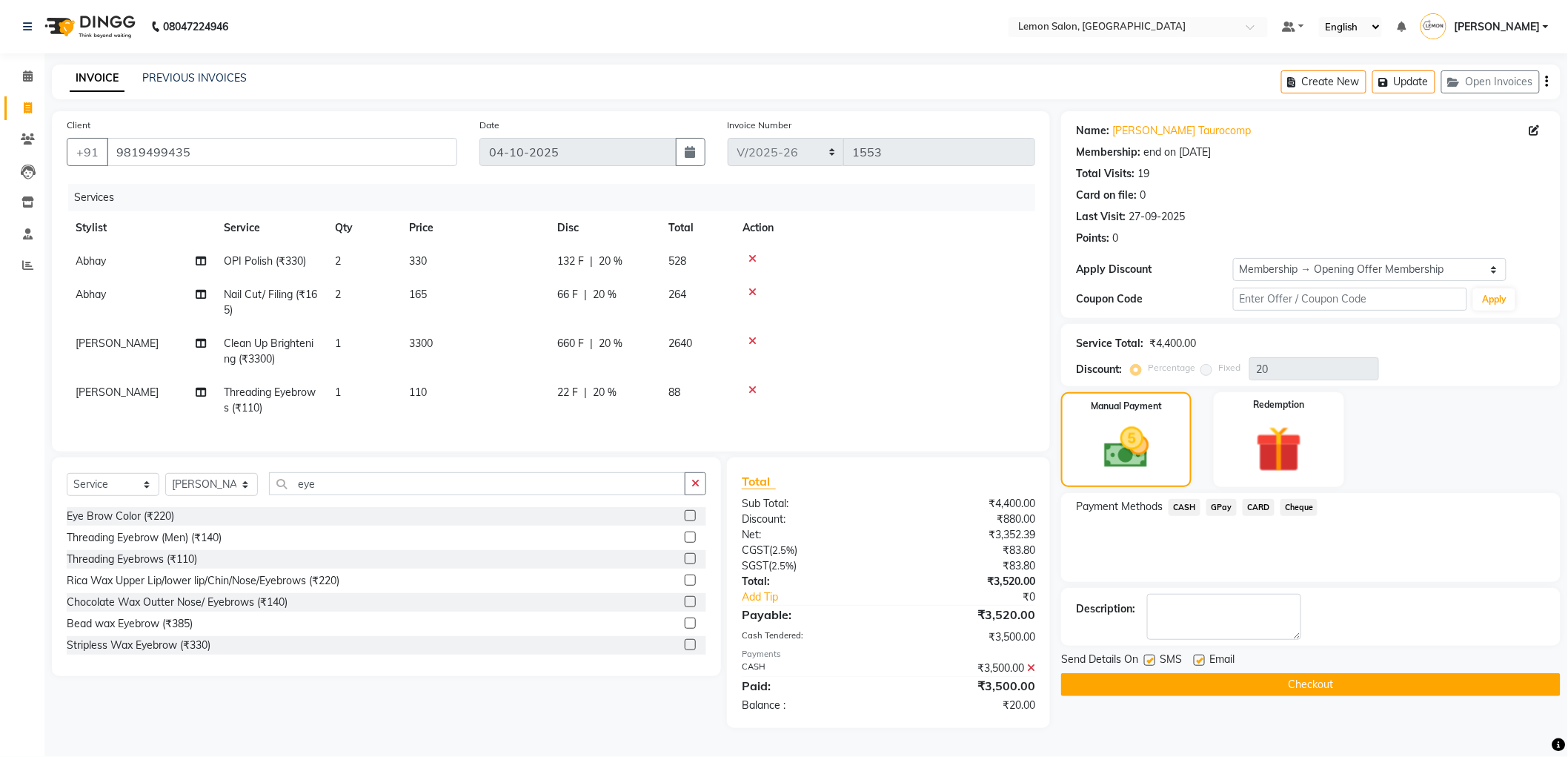
click at [1301, 507] on span "Cheque" at bounding box center [1299, 507] width 37 height 17
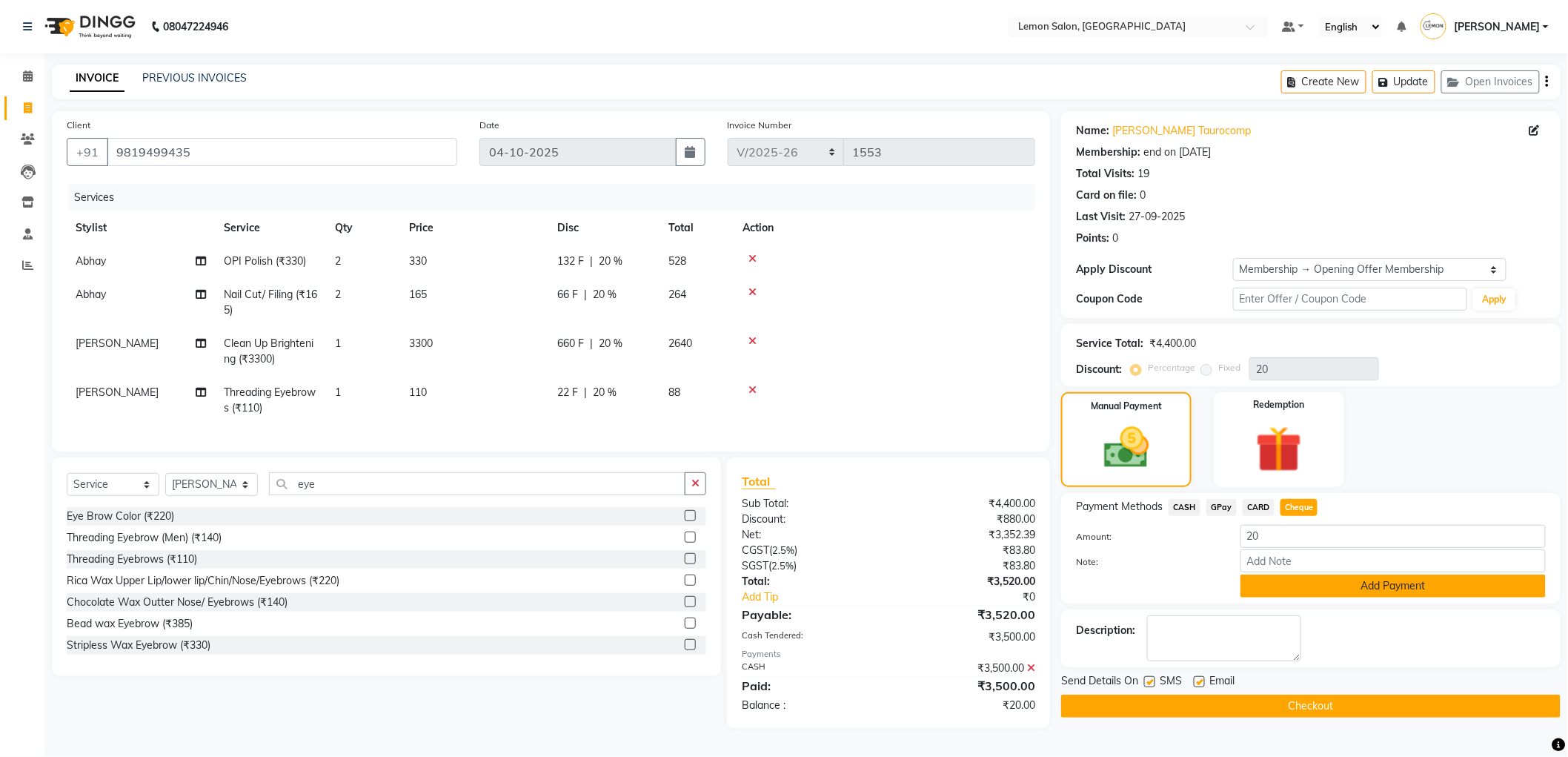
click at [1315, 575] on button "Add Payment" at bounding box center [1393, 586] width 306 height 23
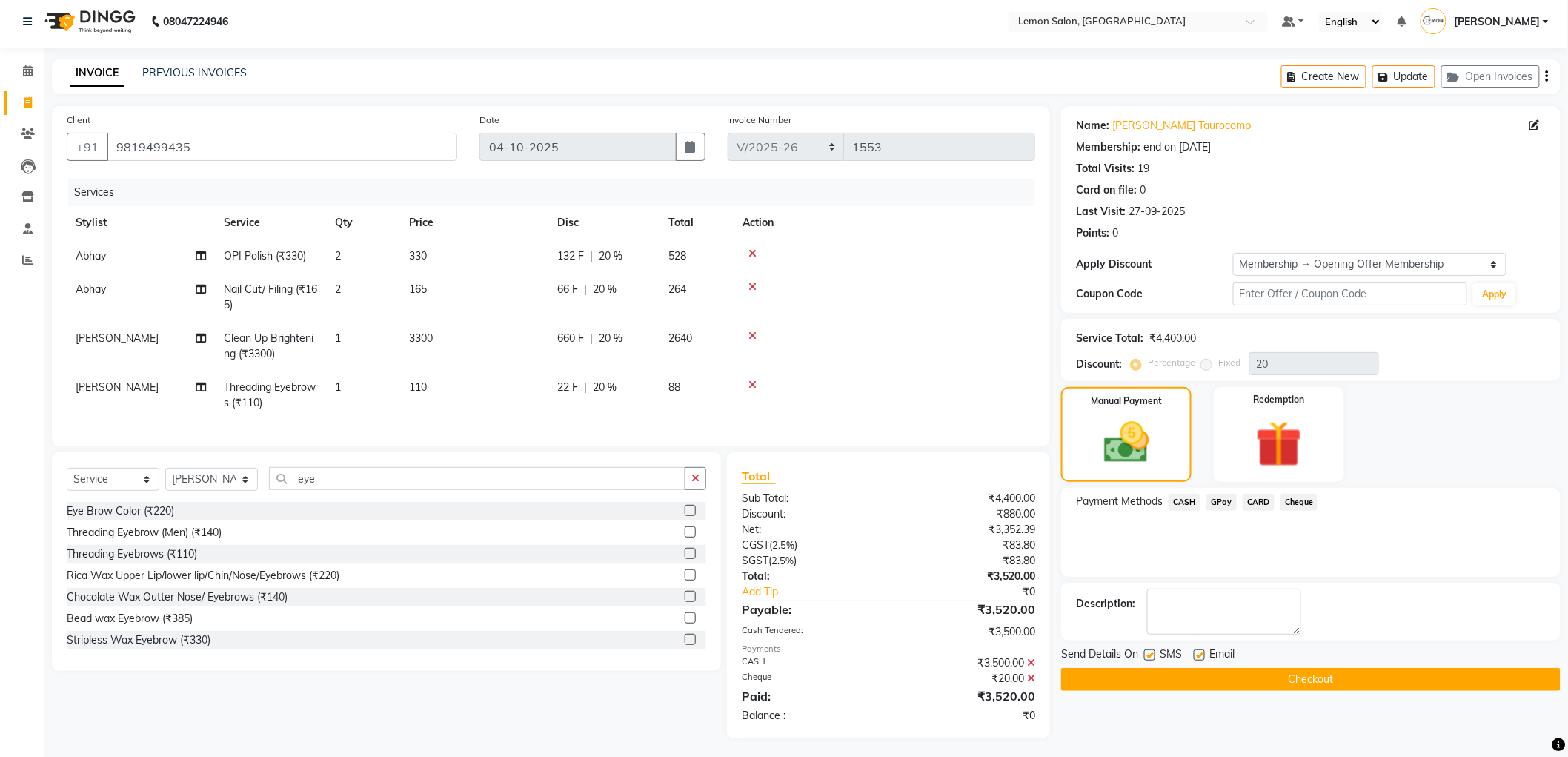
click at [1028, 684] on icon at bounding box center [1032, 678] width 8 height 10
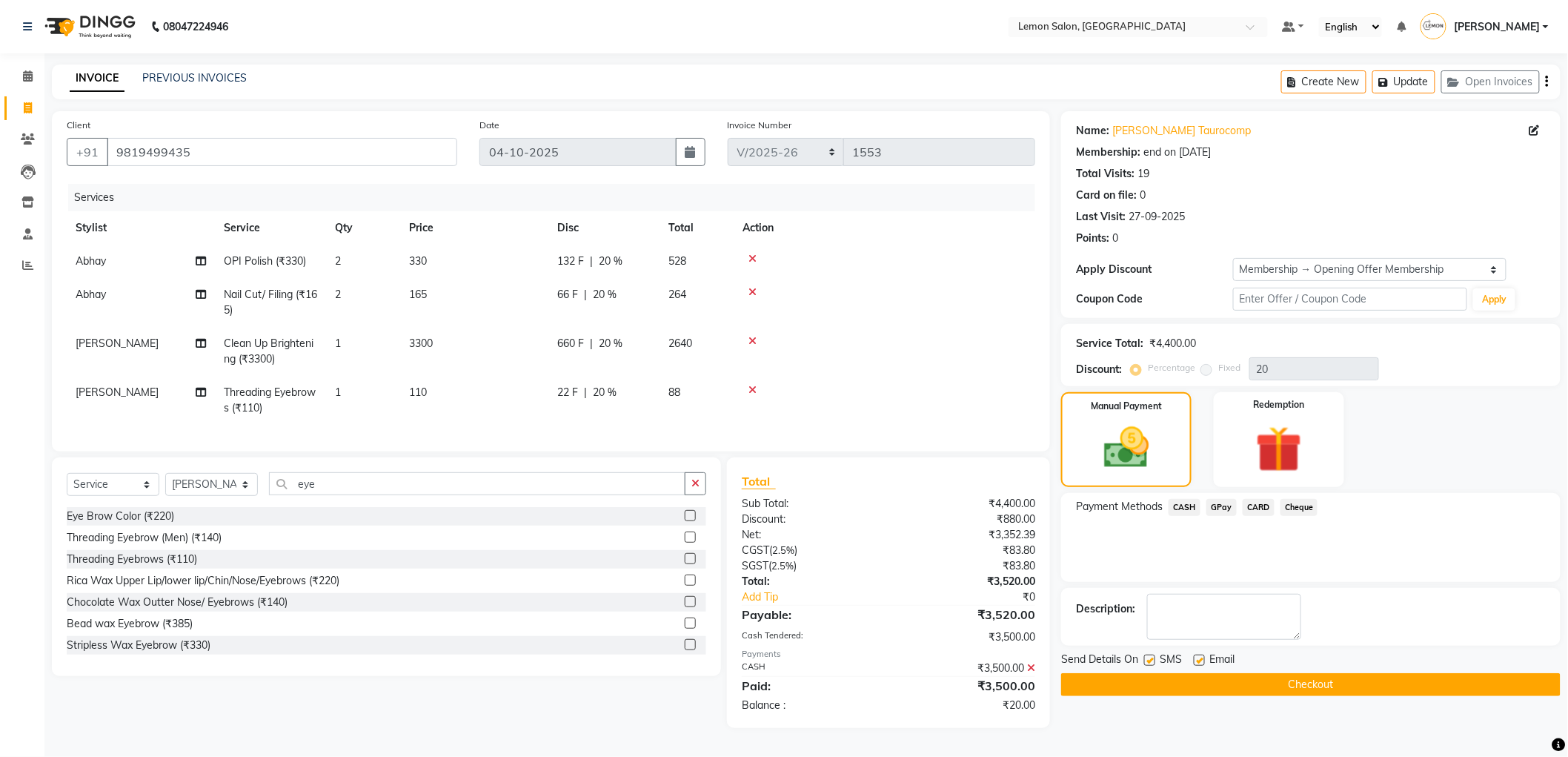
click at [1204, 679] on button "Checkout" at bounding box center [1311, 685] width 500 height 23
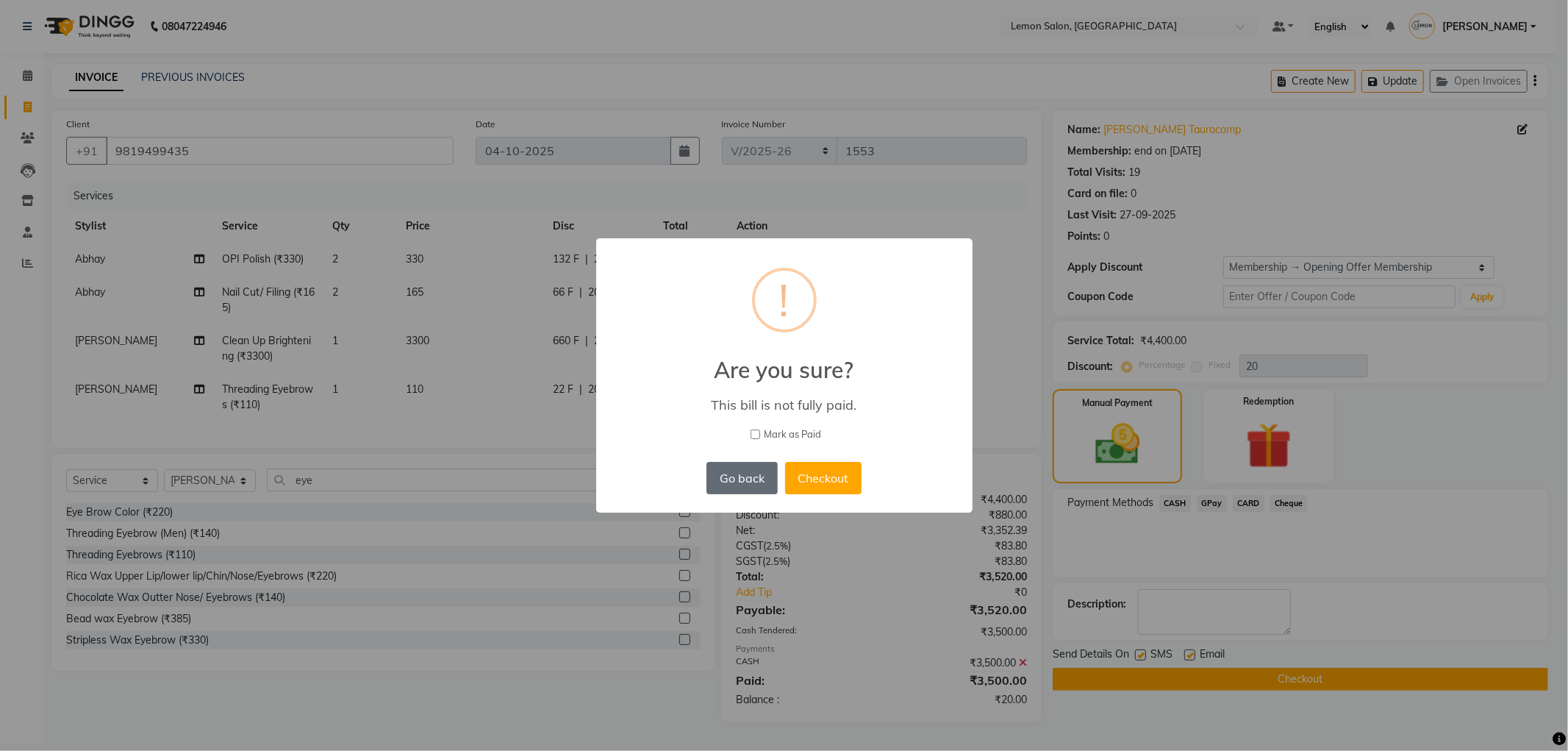
click at [752, 487] on button "Go back" at bounding box center [741, 478] width 70 height 32
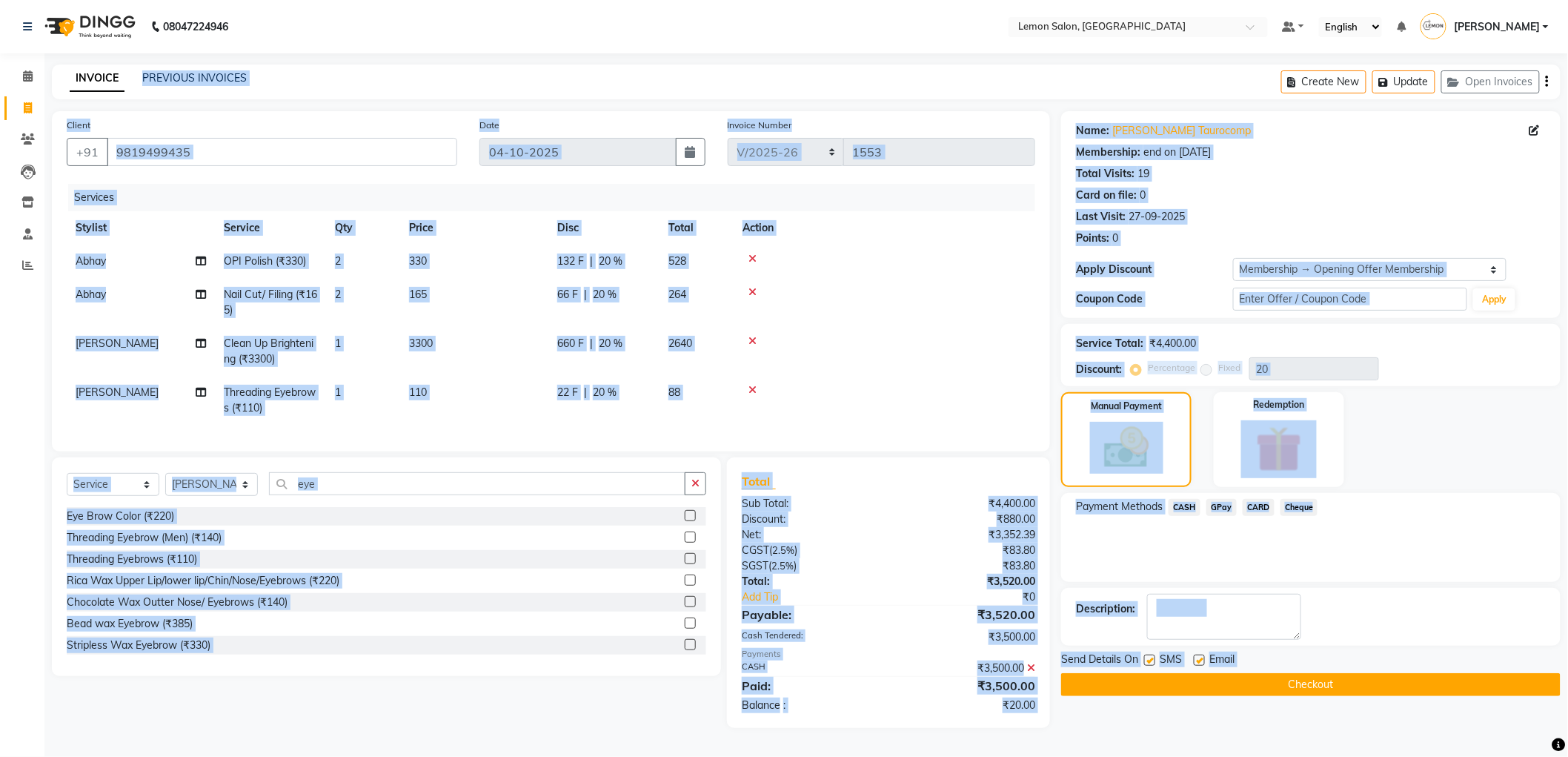
drag, startPoint x: 136, startPoint y: 77, endPoint x: 1201, endPoint y: 777, distance: 1274.5
click at [1201, 756] on html "08047224946 Select Location × Lemon Salon, Malad Default Panel My Panel English…" at bounding box center [784, 378] width 1568 height 757
click at [923, 419] on div "Services Stylist Service Qty Price Disc Total Action Abhay OPI Polish (₹330) 2 …" at bounding box center [550, 310] width 968 height 252
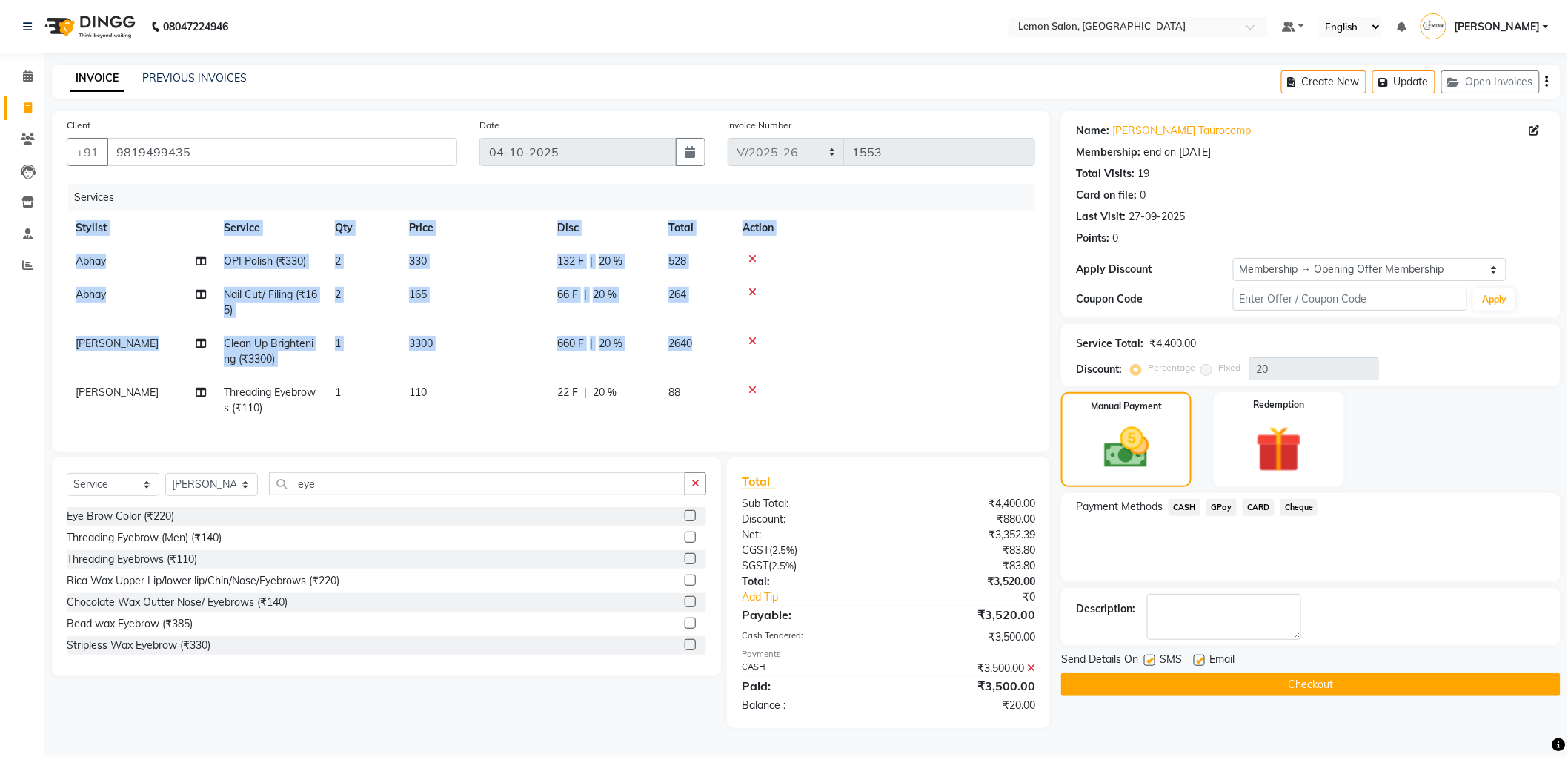
drag, startPoint x: 913, startPoint y: 423, endPoint x: 510, endPoint y: 203, distance: 459.1
click at [594, 227] on div "Services Stylist Service Qty Price Disc Total Action Abhay OPI Polish (₹330) 2 …" at bounding box center [550, 310] width 968 height 252
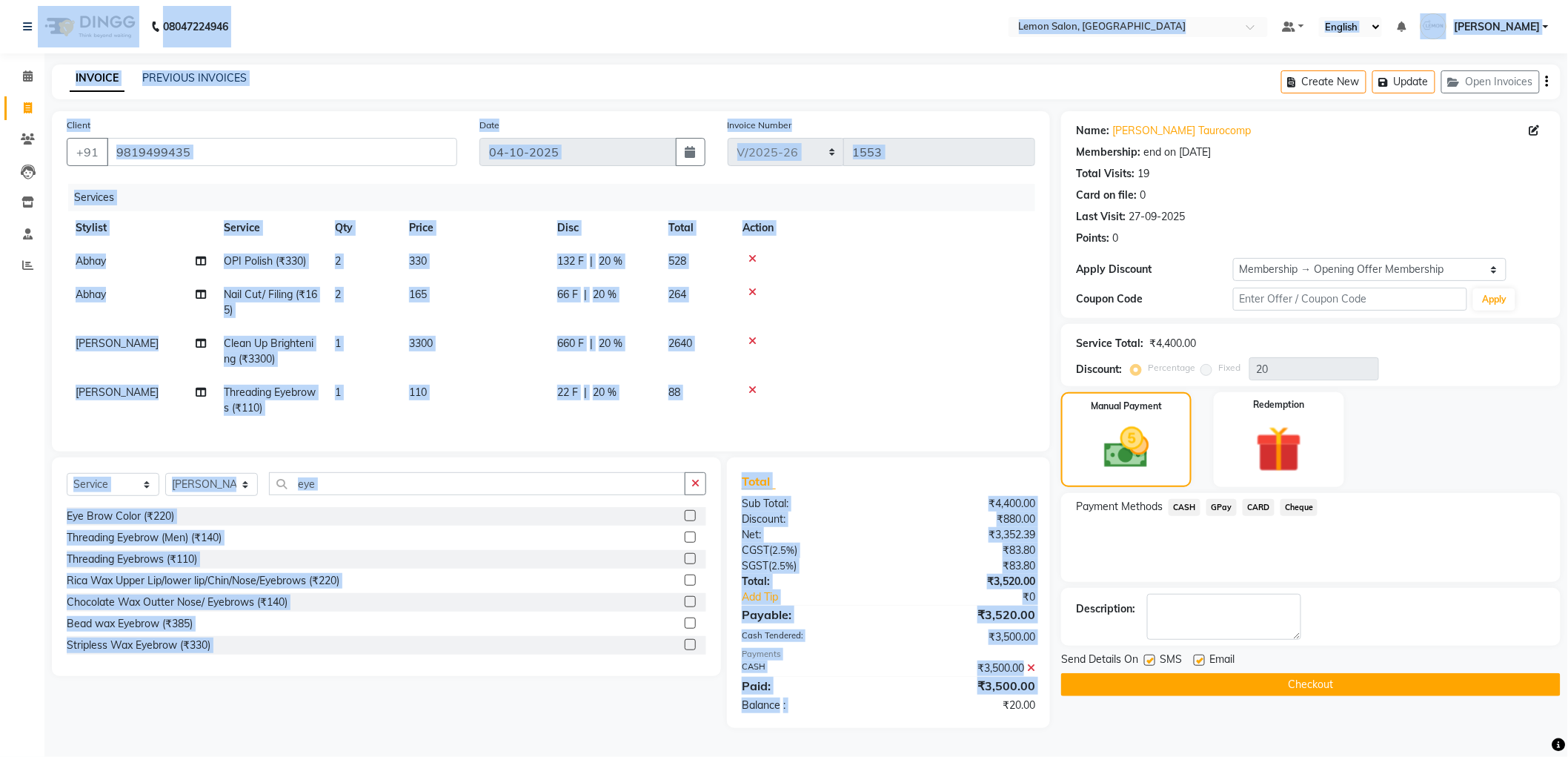
drag, startPoint x: 128, startPoint y: 47, endPoint x: 919, endPoint y: 734, distance: 1047.7
click at [908, 756] on html "08047224946 Select Location × Lemon Salon, Malad Default Panel My Panel English…" at bounding box center [784, 378] width 1568 height 757
click at [824, 360] on td at bounding box center [884, 351] width 301 height 49
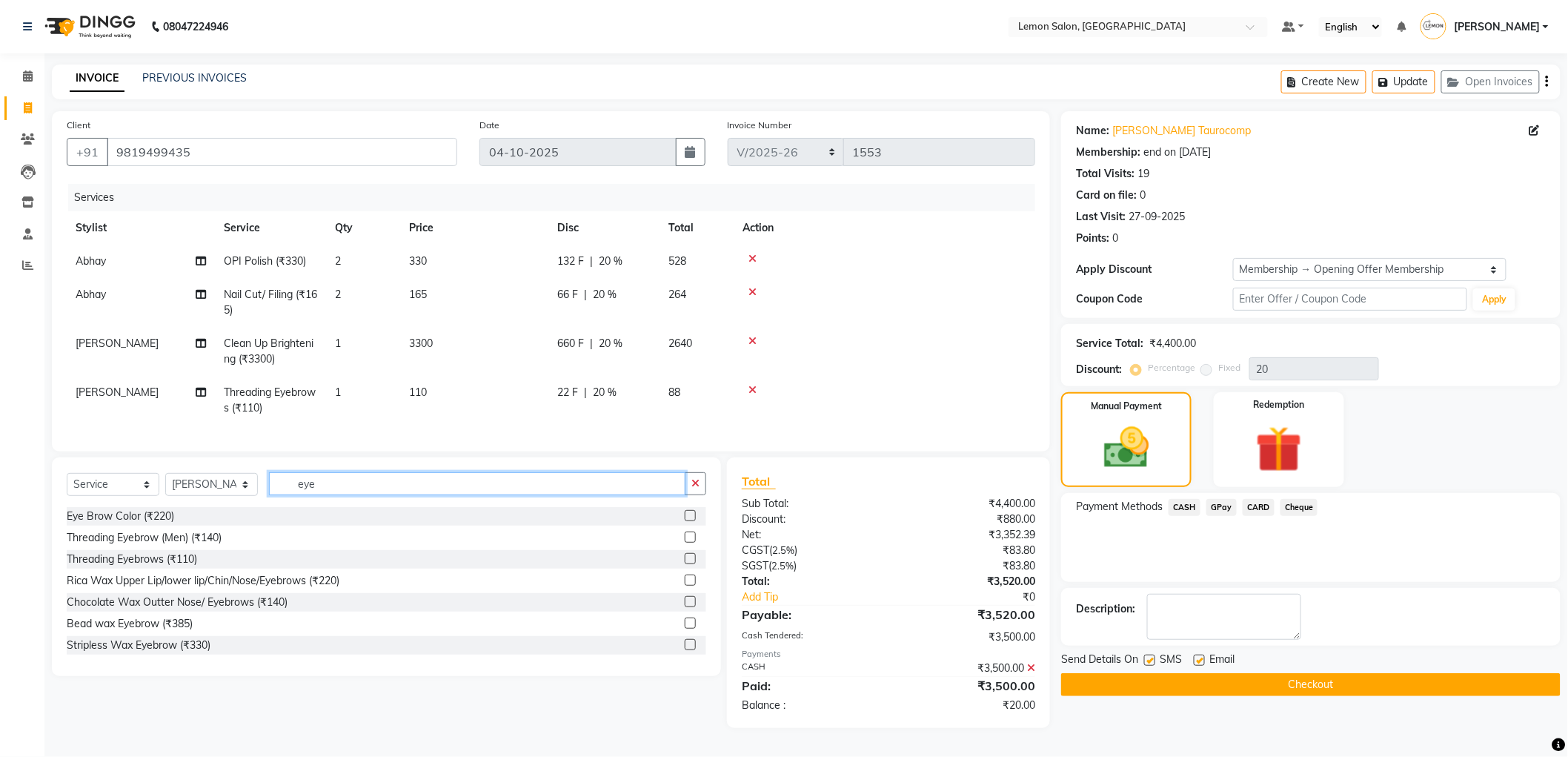
click at [366, 493] on input "eye" at bounding box center [477, 484] width 416 height 23
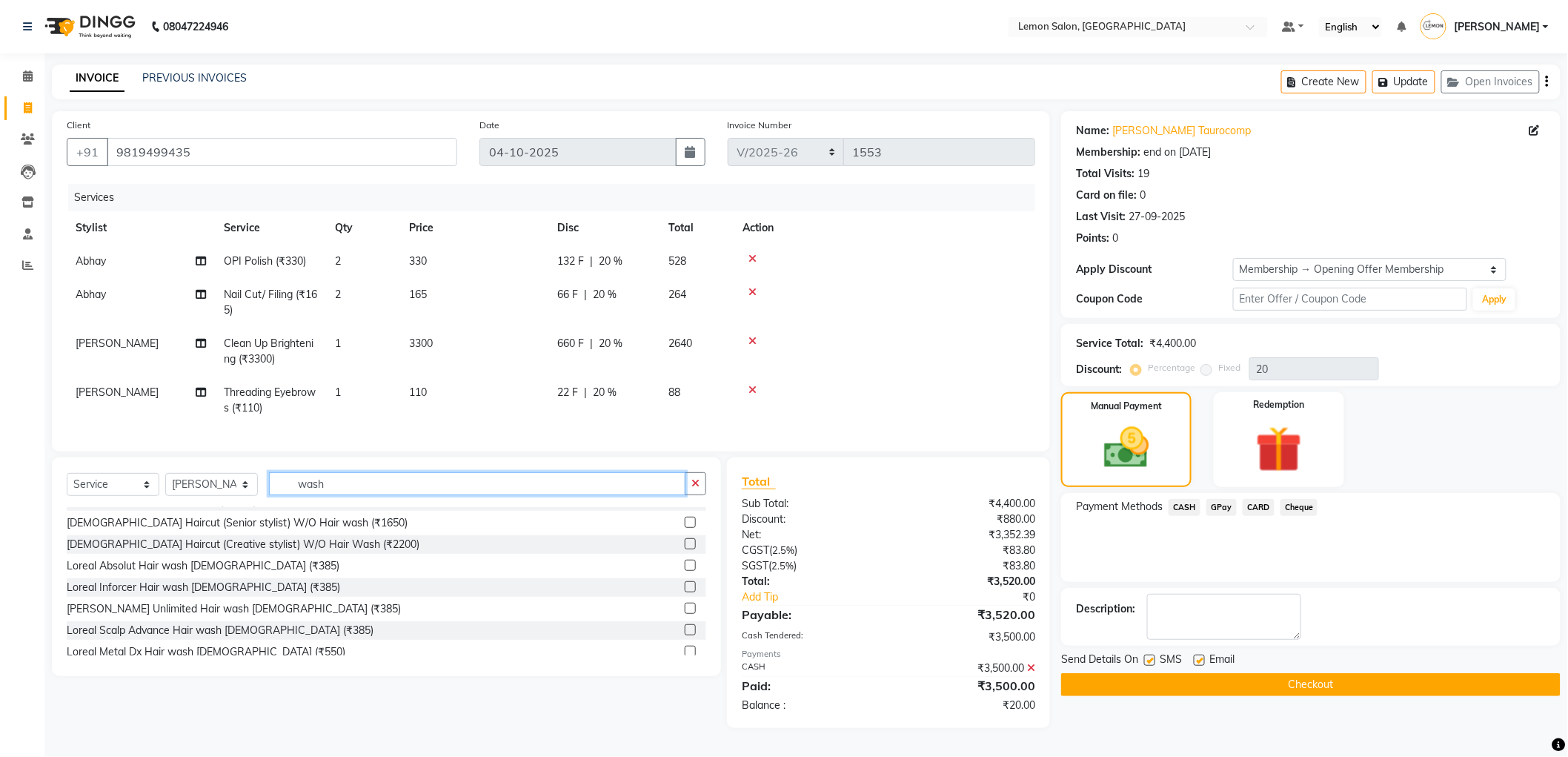
scroll to position [411, 0]
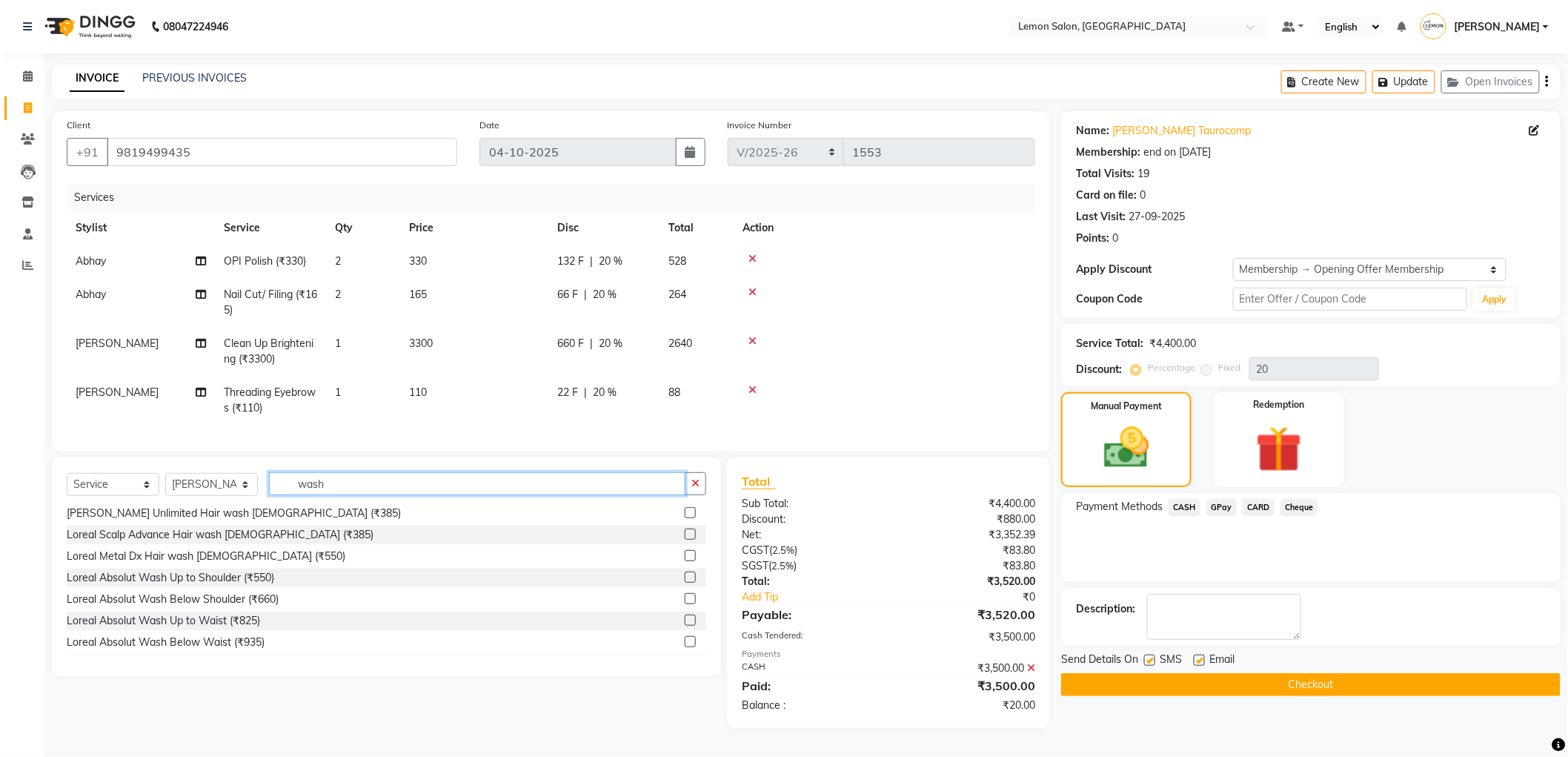
type input "wash"
click at [1145, 656] on label at bounding box center [1149, 660] width 11 height 11
click at [1145, 656] on input "checkbox" at bounding box center [1149, 661] width 10 height 10
checkbox input "false"
click at [1203, 660] on div "Email" at bounding box center [1220, 660] width 52 height 18
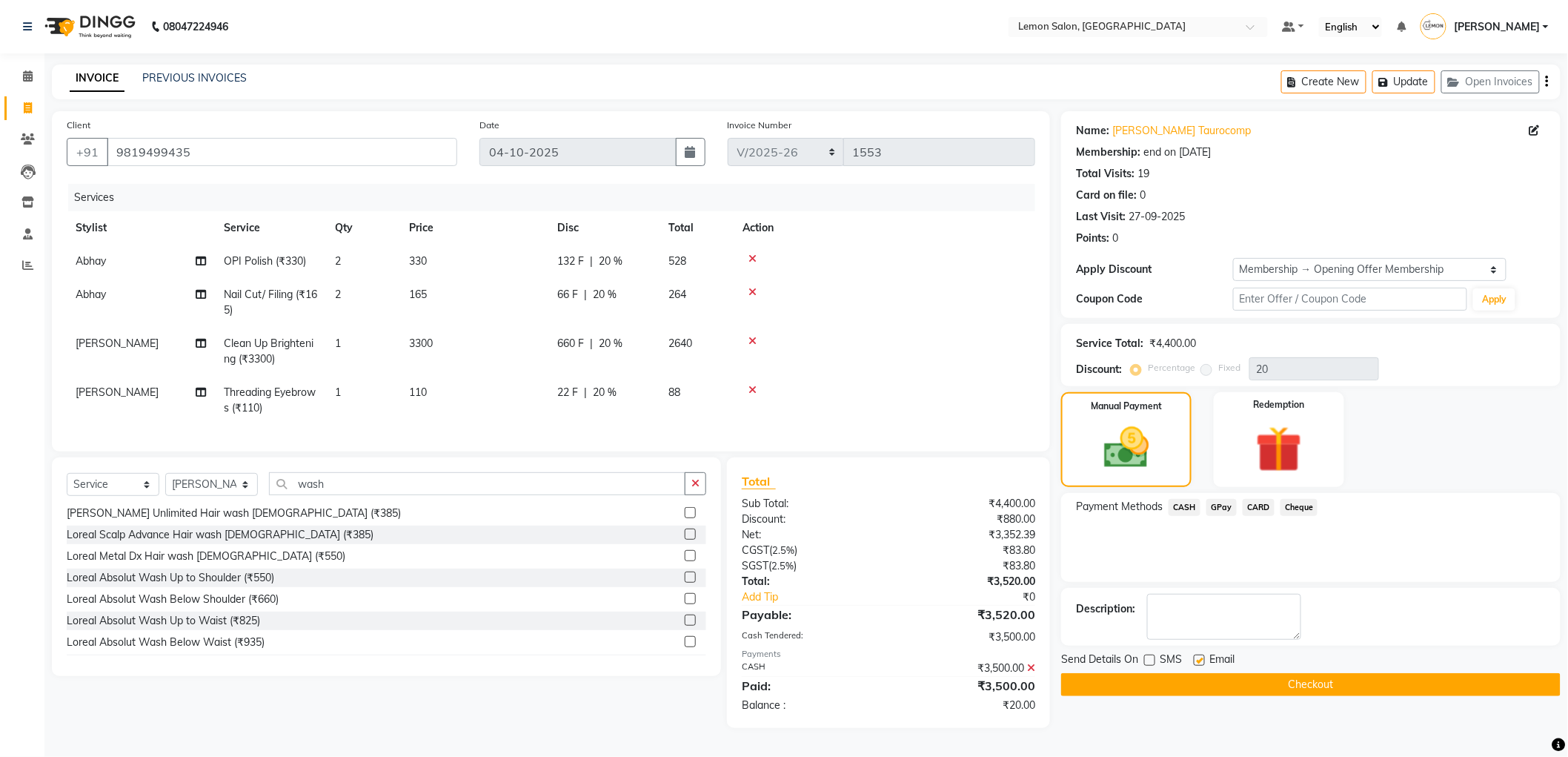
click at [1203, 657] on label at bounding box center [1199, 660] width 11 height 11
click at [1203, 657] on input "checkbox" at bounding box center [1199, 661] width 10 height 10
checkbox input "false"
click at [1176, 673] on button "Checkout" at bounding box center [1311, 685] width 500 height 23
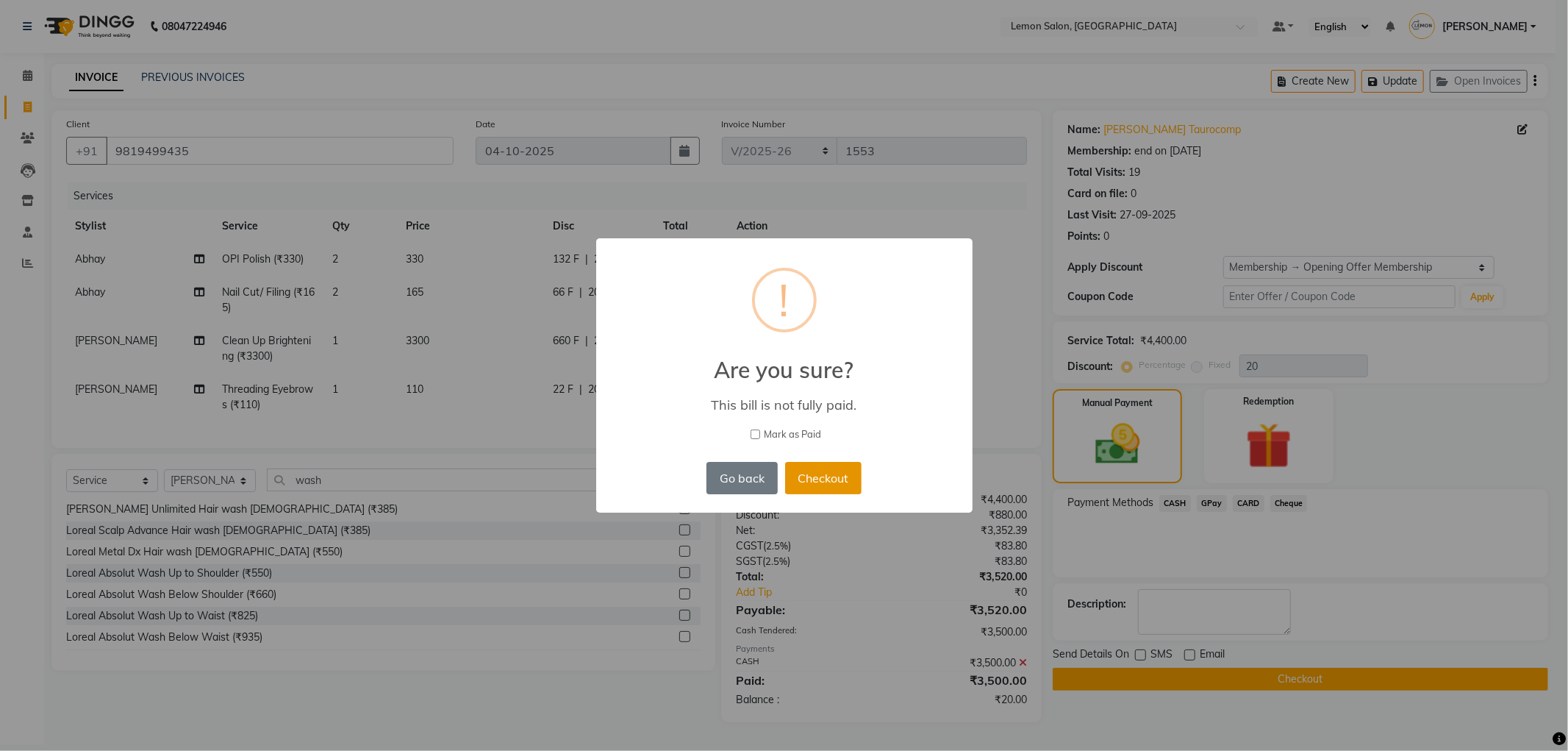
click at [810, 478] on button "Checkout" at bounding box center [824, 478] width 77 height 32
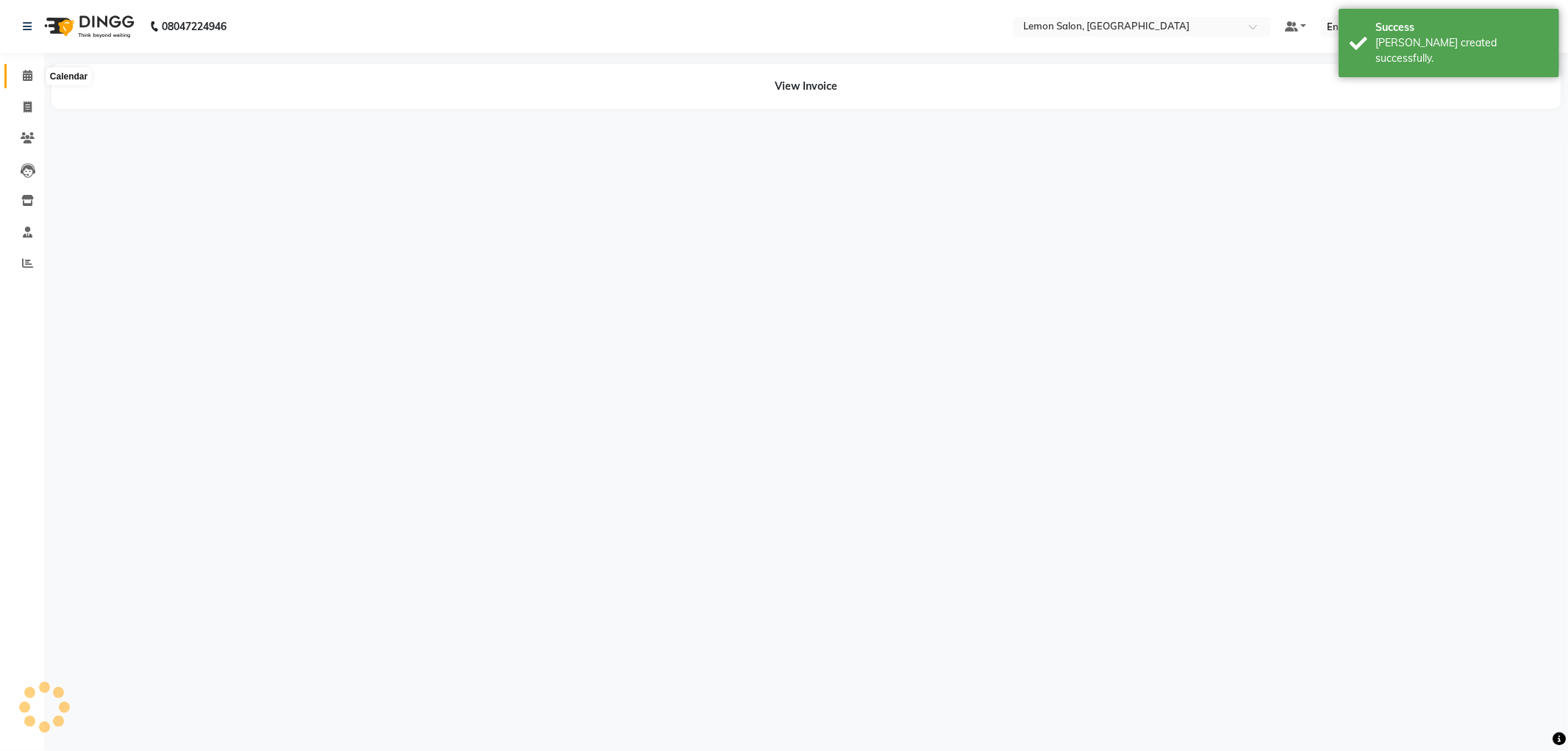
click at [31, 78] on icon at bounding box center [28, 75] width 10 height 11
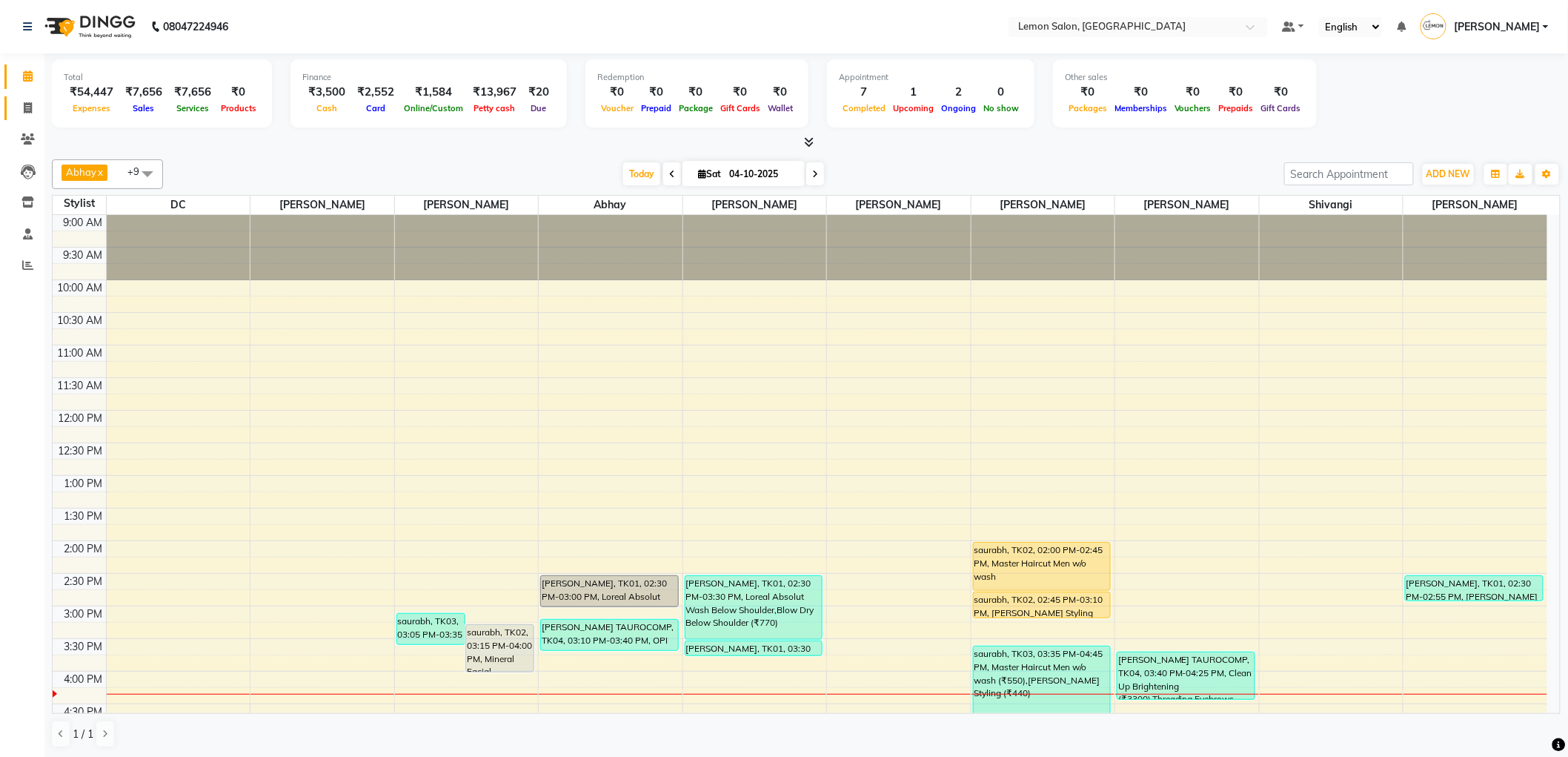
click at [32, 105] on span at bounding box center [27, 108] width 26 height 17
select select "service"
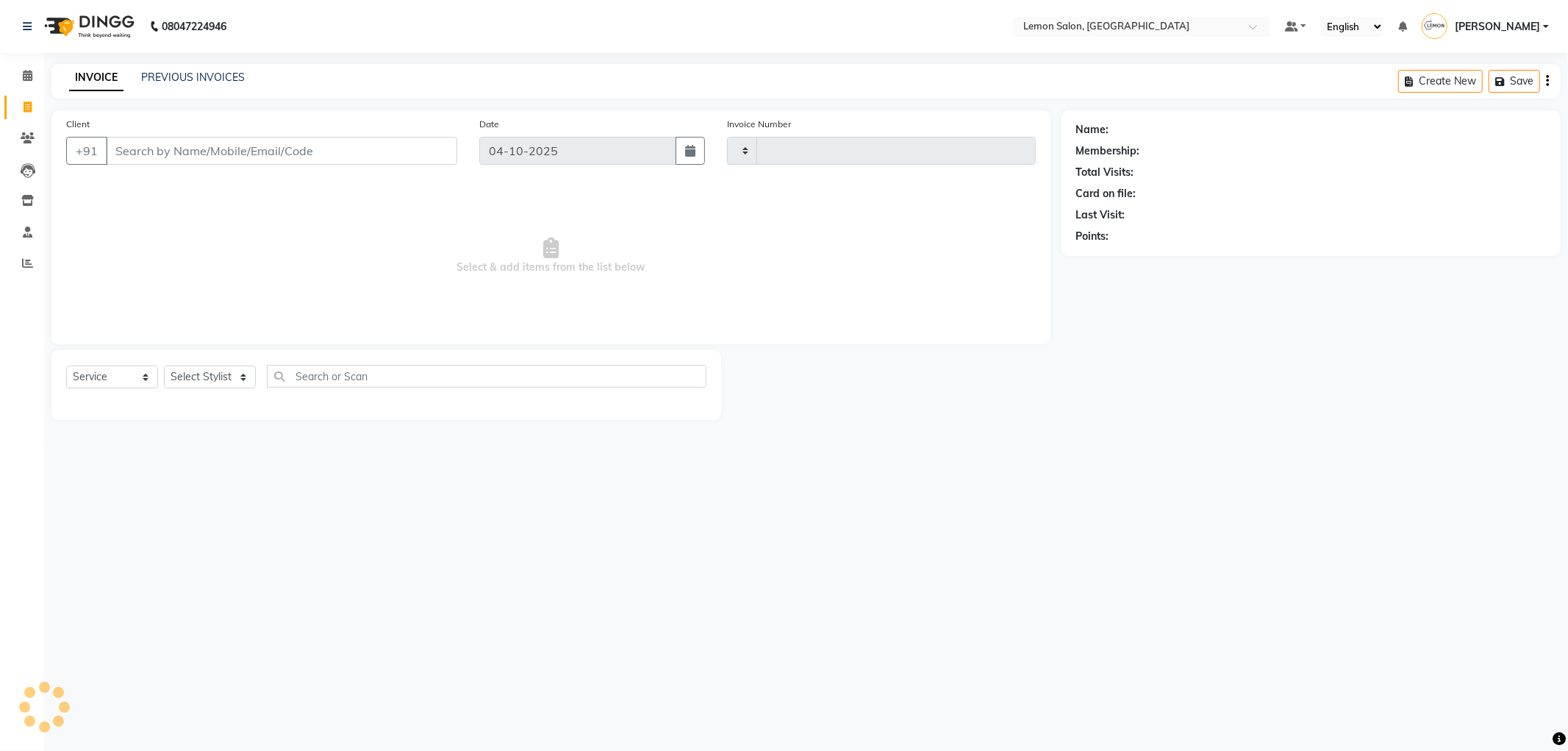
type input "1555"
select select "561"
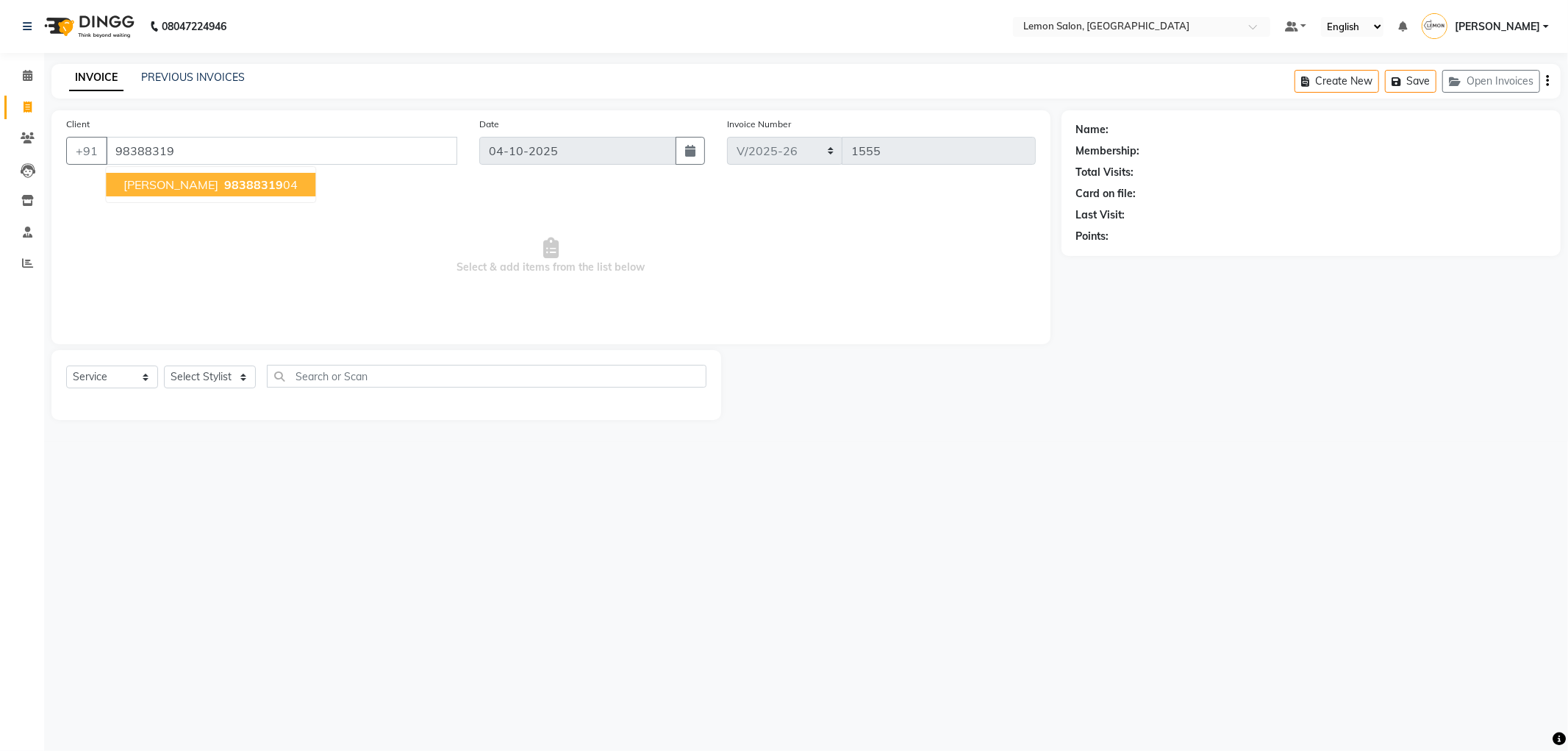
click at [251, 181] on span "98388319" at bounding box center [253, 184] width 59 height 15
type input "9838831904"
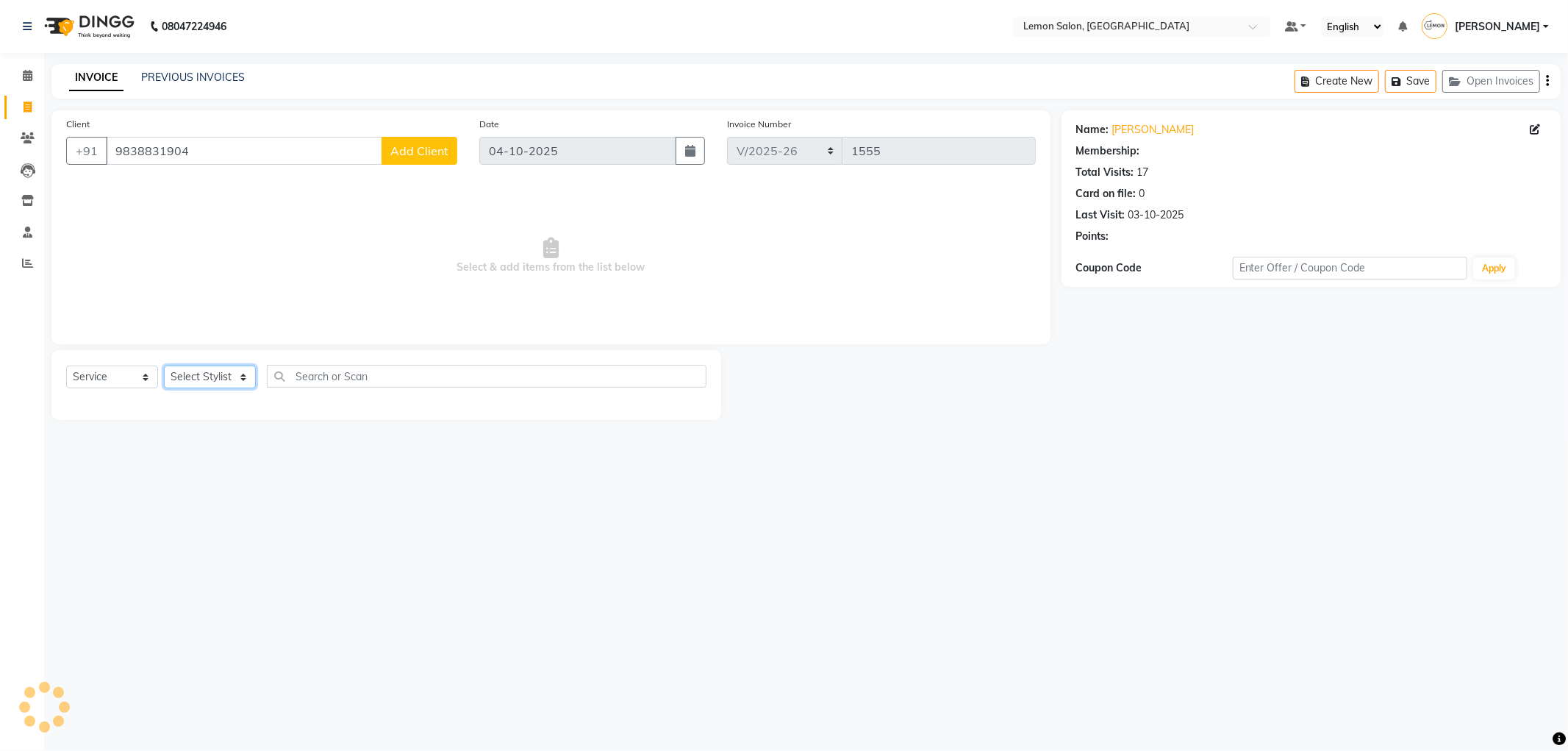
click at [208, 378] on select "Select Stylist [PERSON_NAME] [PERSON_NAME] [PERSON_NAME] DC [PERSON_NAME] [PERS…" at bounding box center [209, 377] width 92 height 23
select select "1: Object"
select select "60400"
click at [164, 366] on select "Select Stylist [PERSON_NAME] [PERSON_NAME] [PERSON_NAME] DC [PERSON_NAME] [PERS…" at bounding box center [209, 377] width 92 height 23
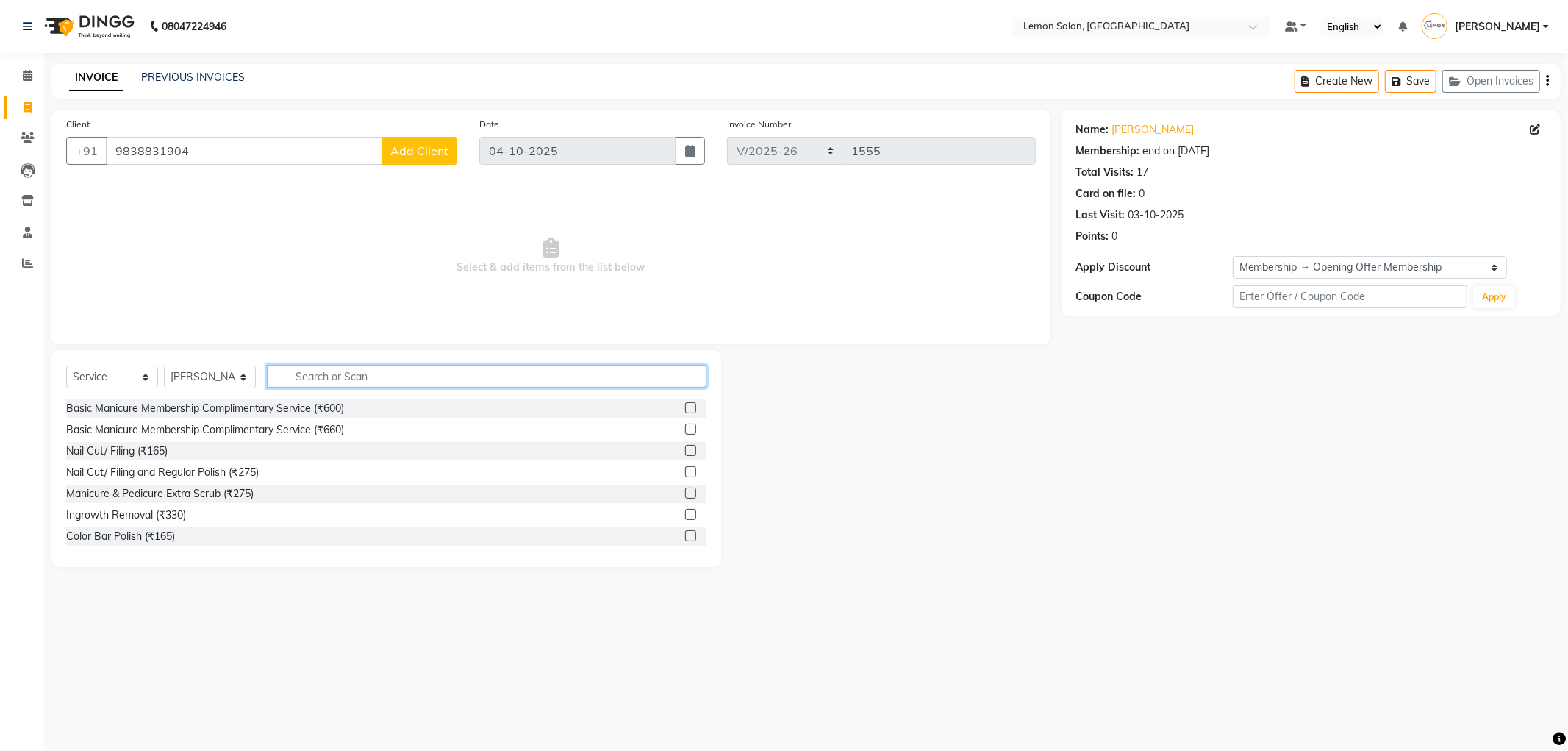
click at [331, 378] on input "text" at bounding box center [487, 376] width 440 height 23
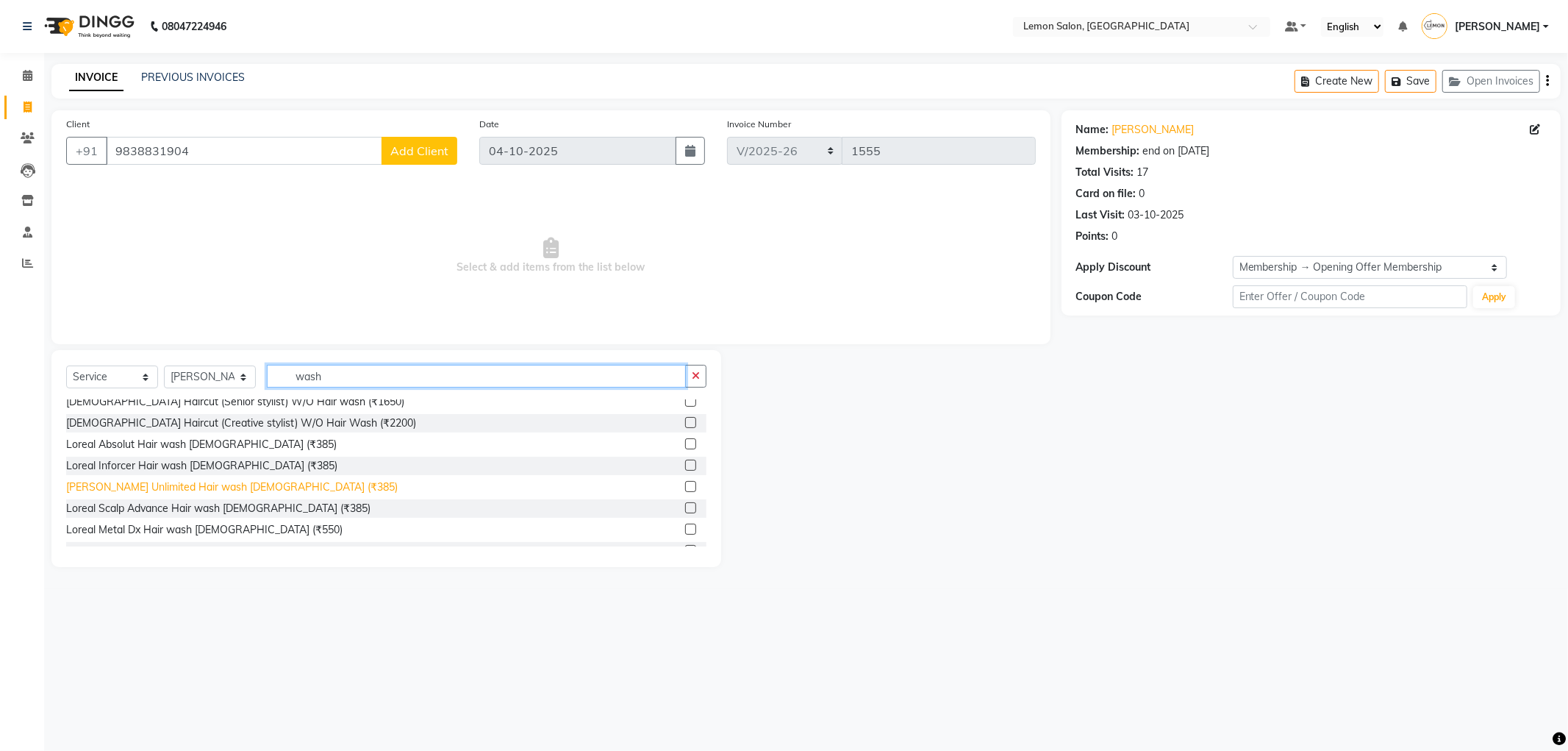
scroll to position [408, 0]
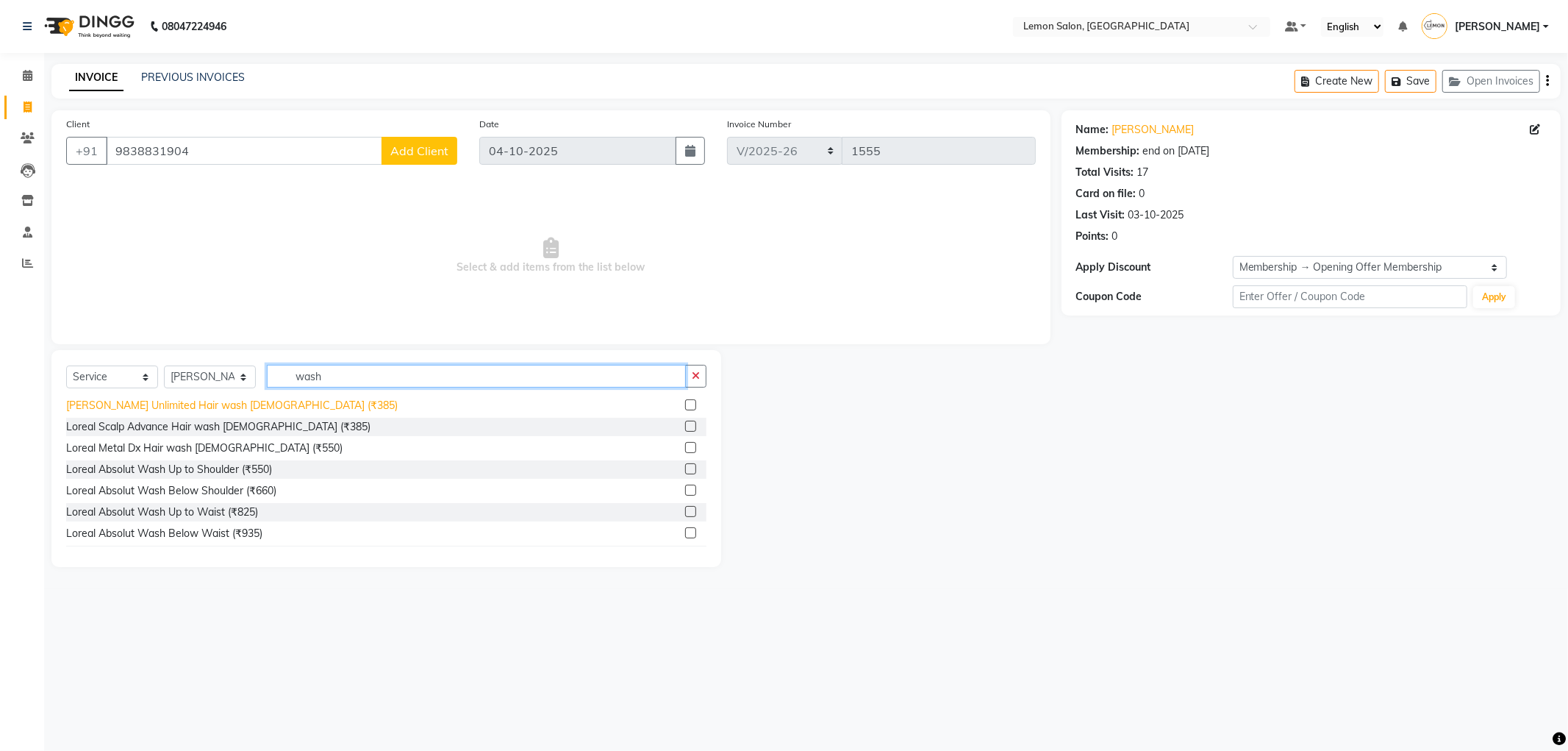
type input "wash"
click at [226, 485] on div "Loreal Absolut Wash Below Shoulder (₹660)" at bounding box center [171, 491] width 211 height 16
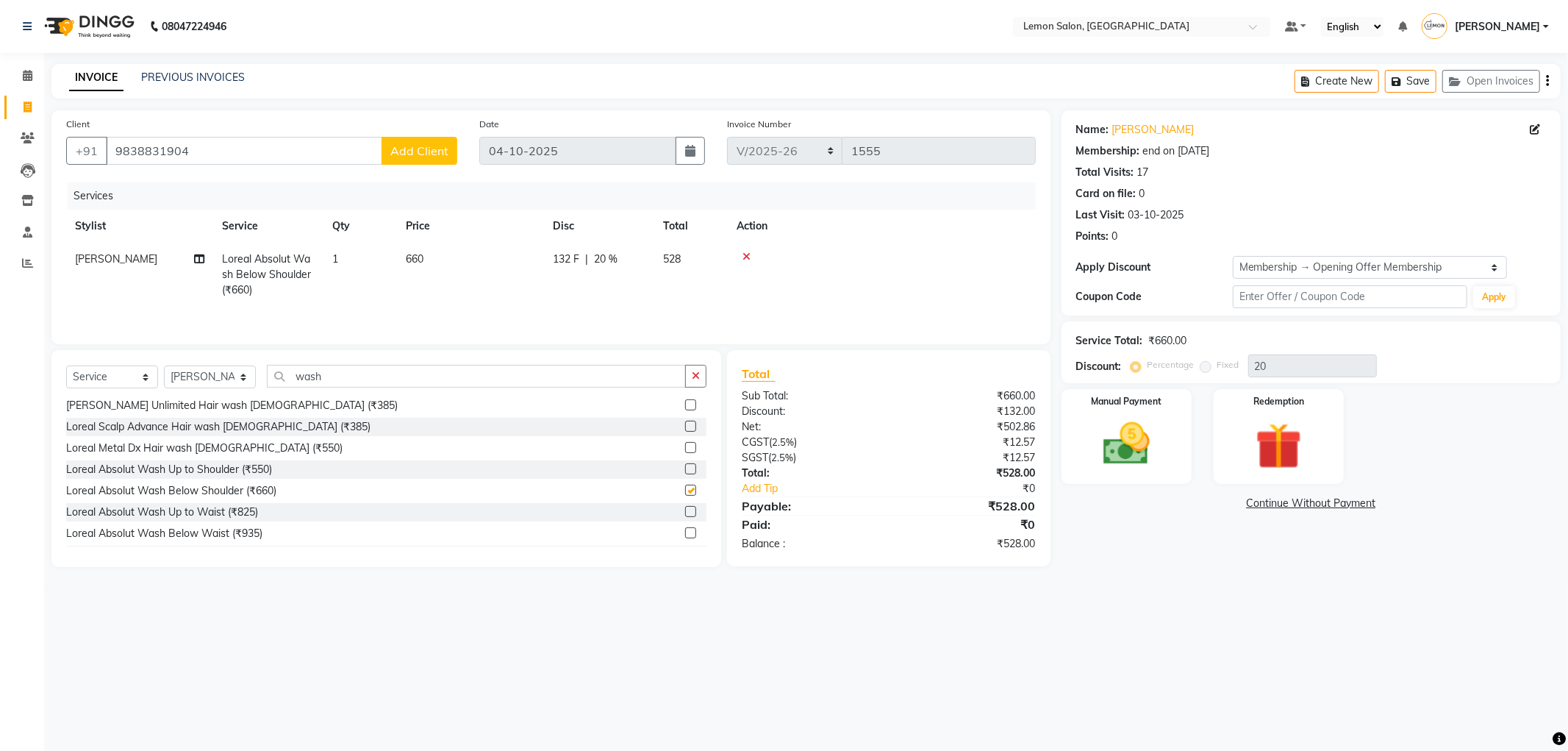
checkbox input "false"
click at [1171, 131] on link "[PERSON_NAME]" at bounding box center [1154, 130] width 83 height 16
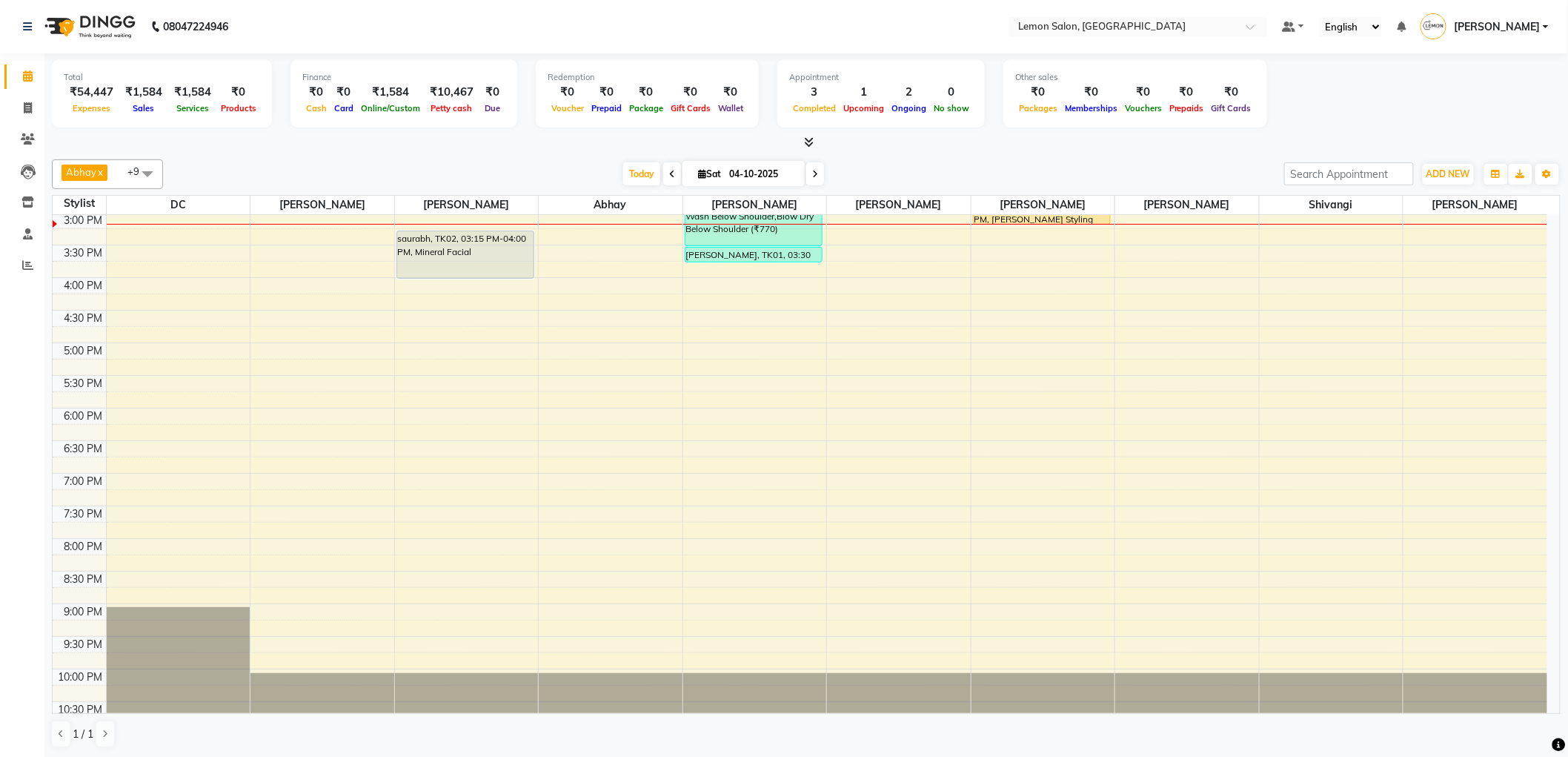
scroll to position [311, 0]
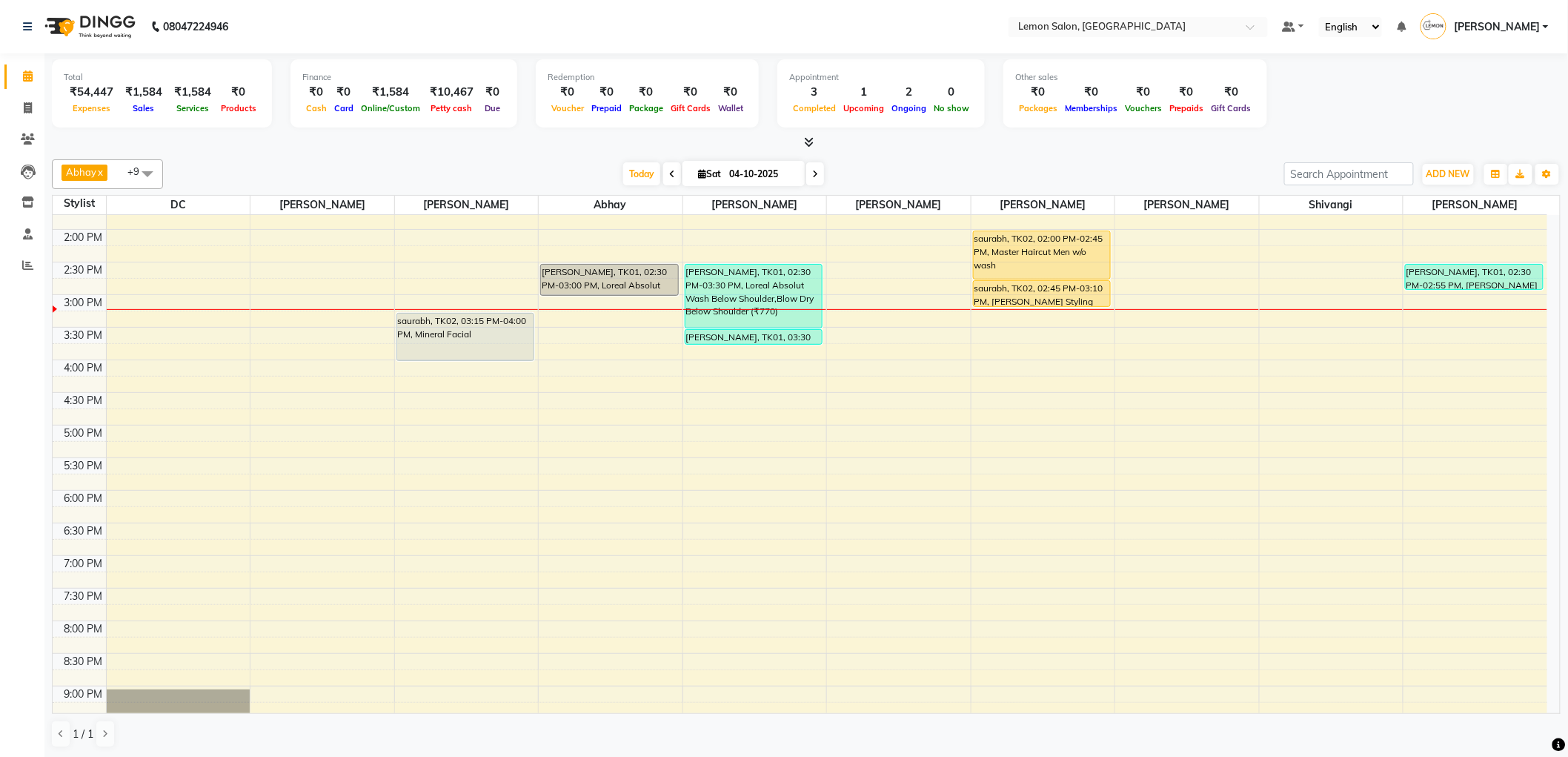
click at [958, 396] on div "9:00 AM 9:30 AM 10:00 AM 10:30 AM 11:00 AM 11:30 AM 12:00 PM 12:30 PM 1:00 PM 1…" at bounding box center [799, 360] width 1495 height 913
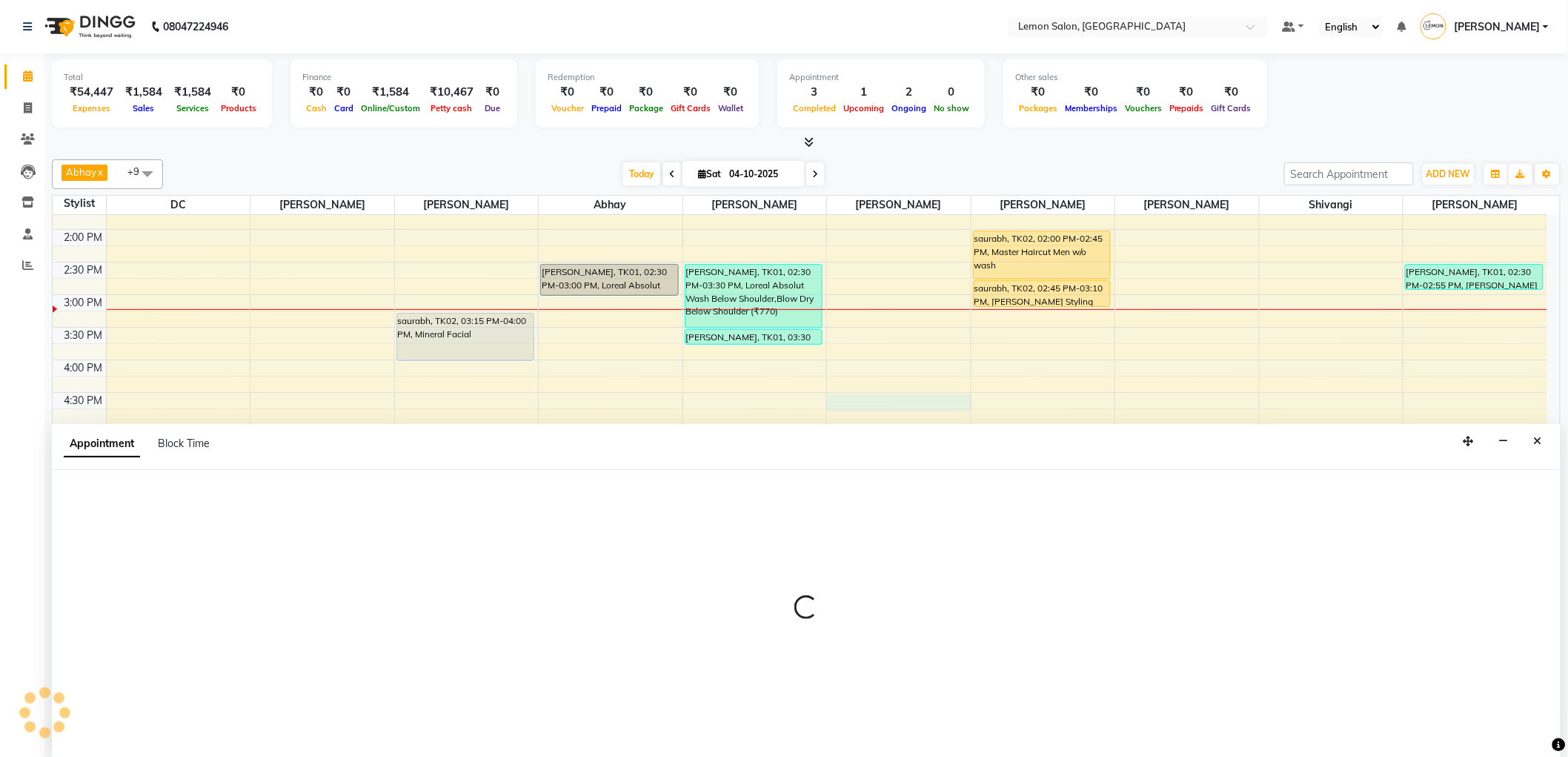
scroll to position [1, 0]
select select "60400"
select select "990"
select select "tentative"
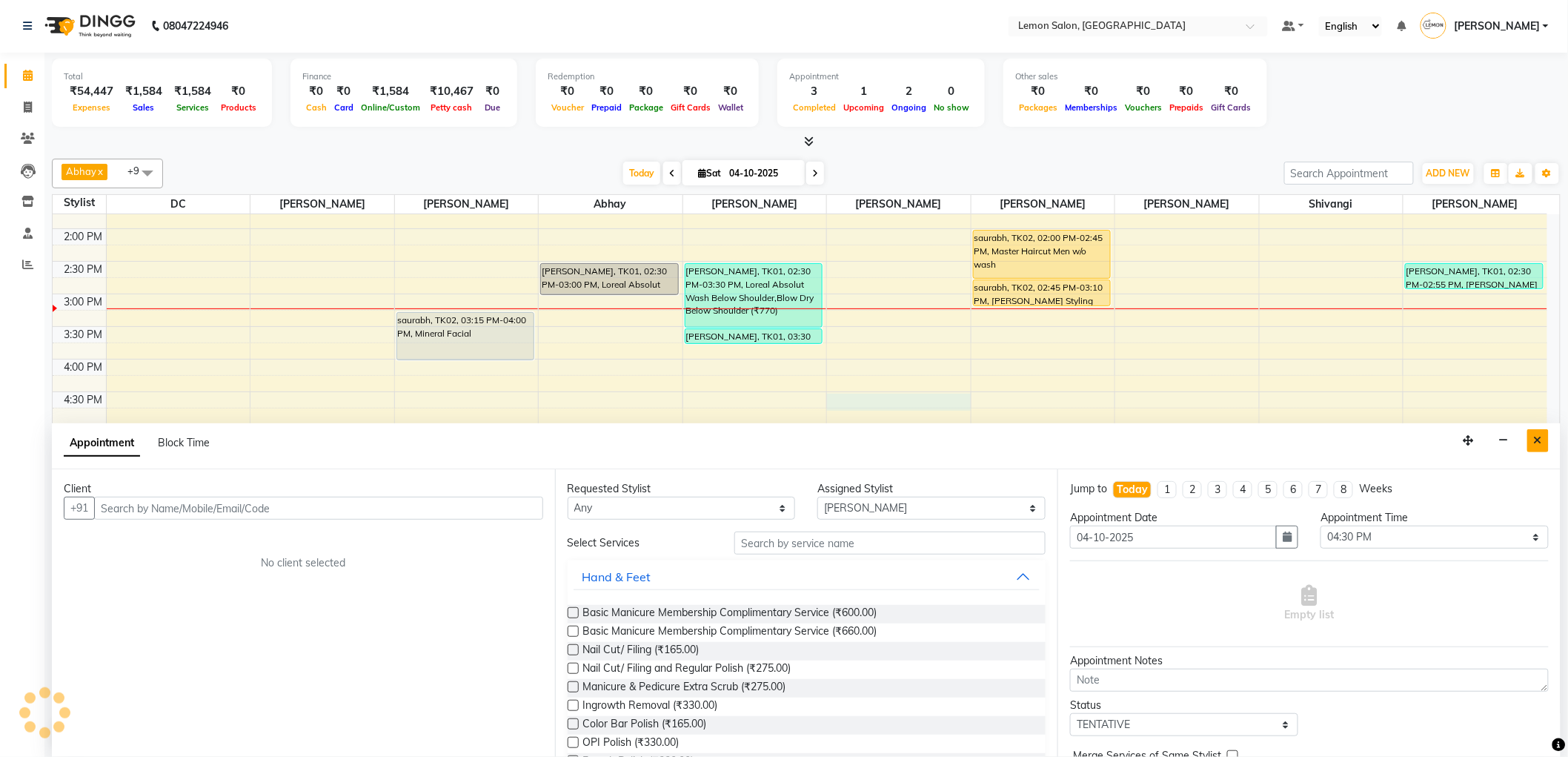
click at [1541, 438] on icon "Close" at bounding box center [1538, 440] width 8 height 10
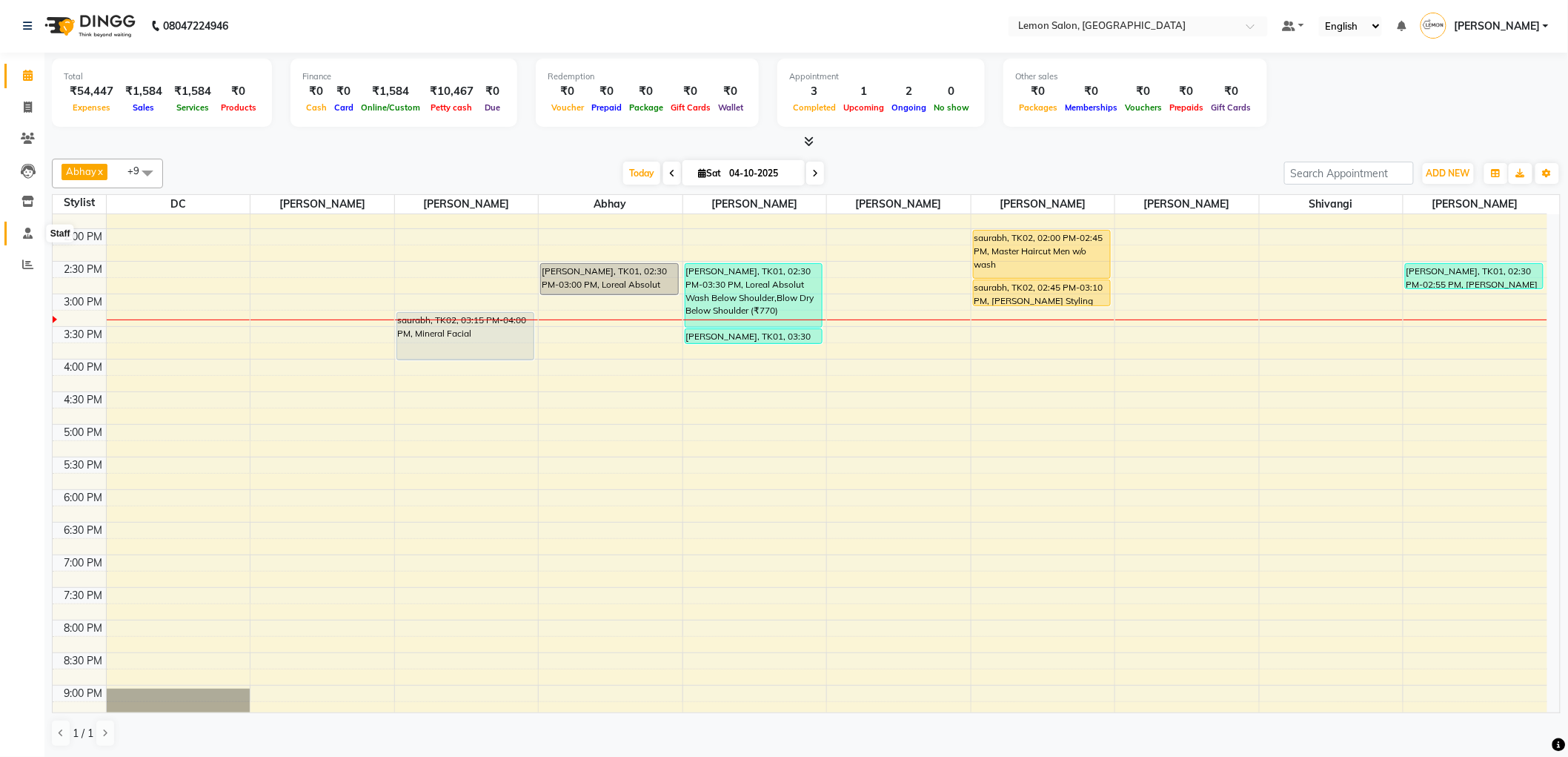
click at [18, 232] on span at bounding box center [27, 234] width 26 height 17
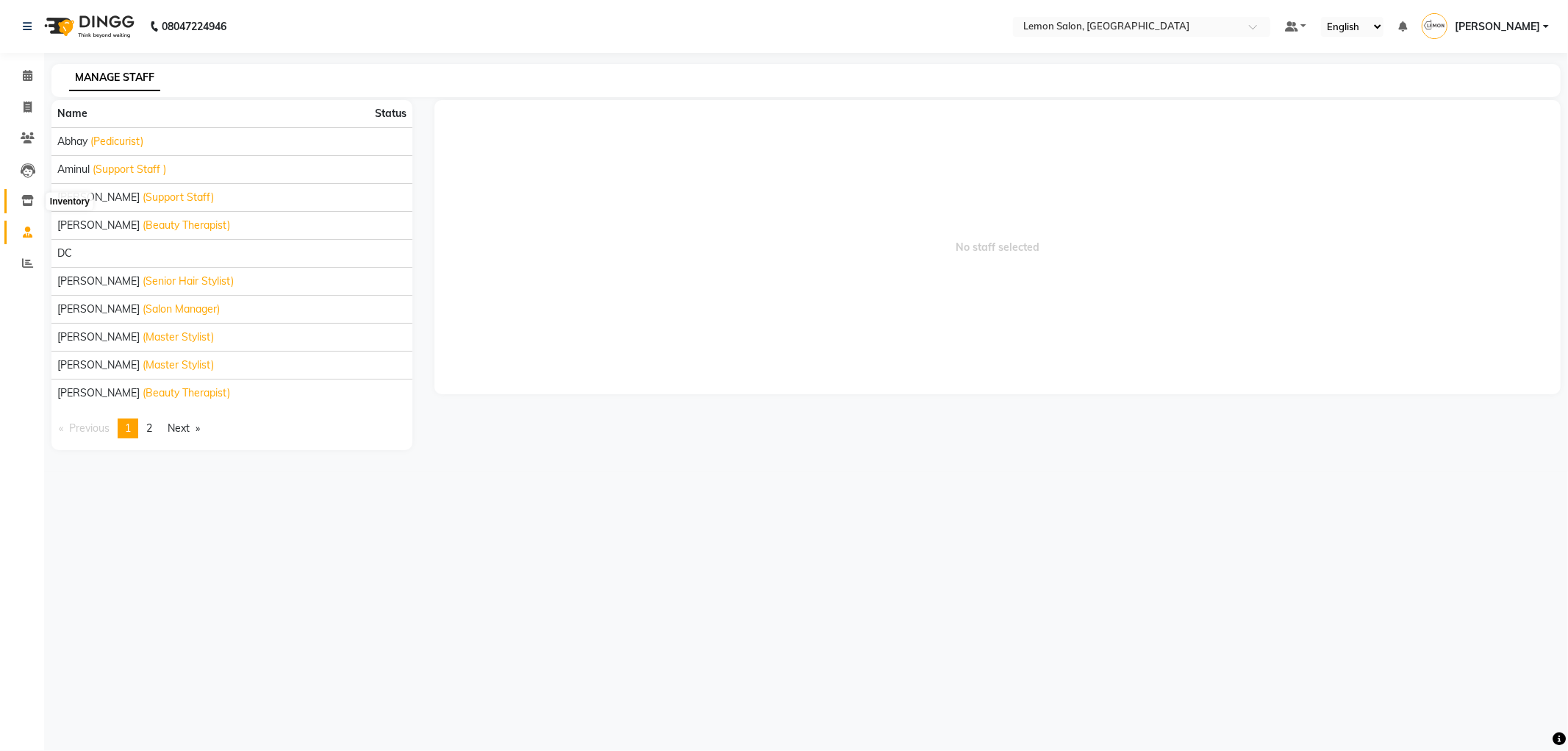
click at [26, 197] on icon at bounding box center [27, 200] width 12 height 11
select select
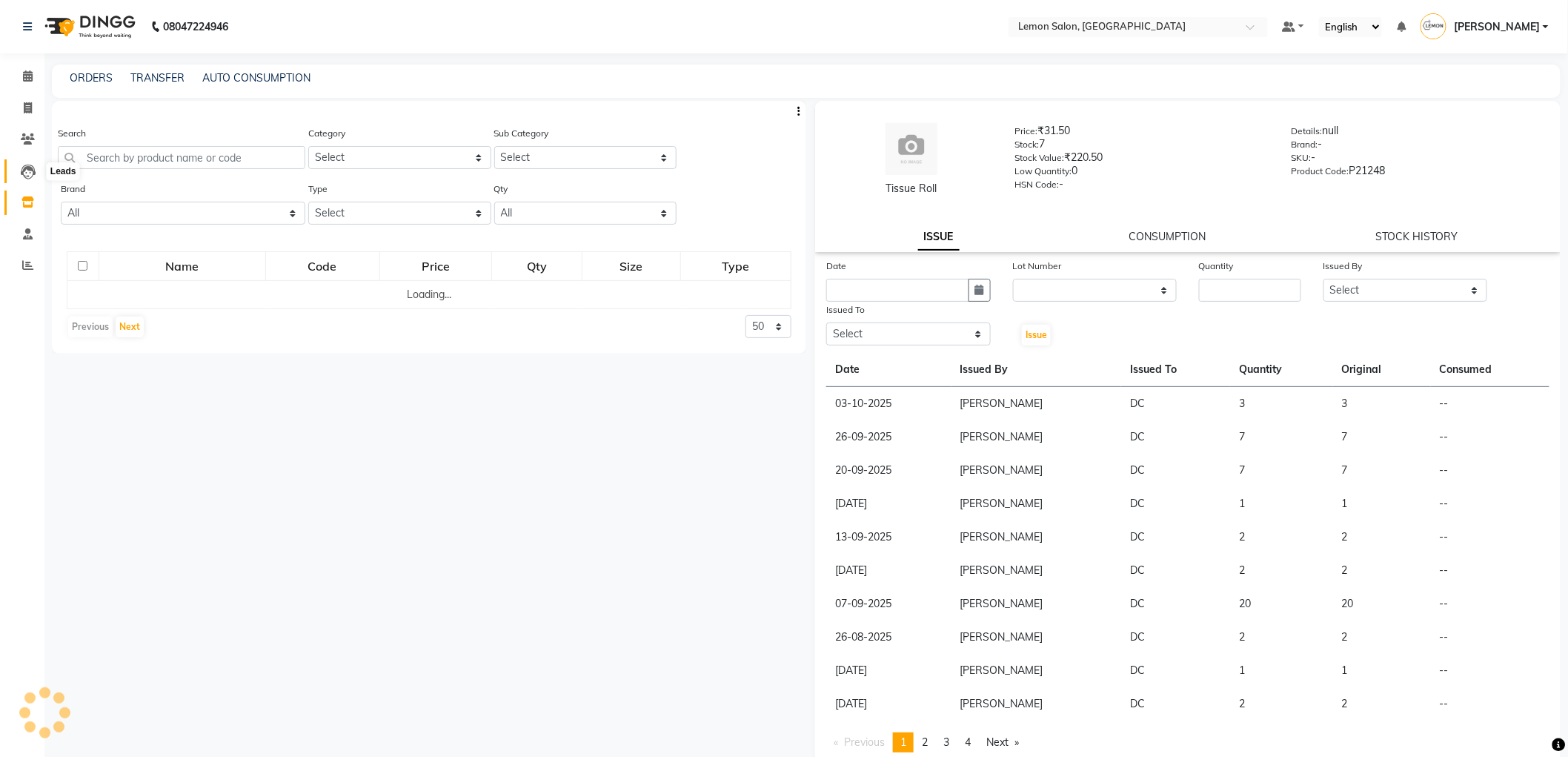
click at [22, 172] on icon at bounding box center [28, 172] width 15 height 15
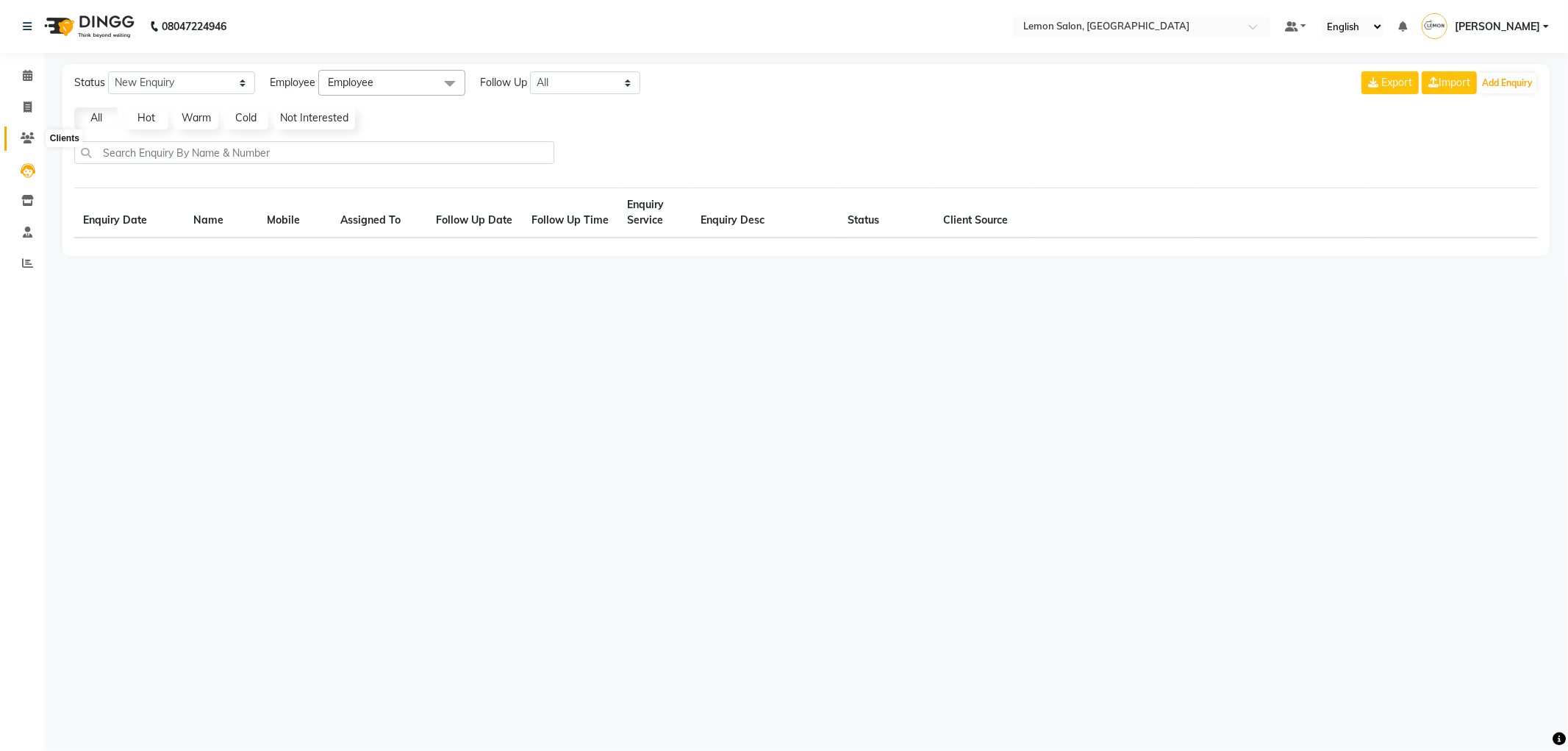
click at [27, 140] on icon at bounding box center [27, 137] width 14 height 11
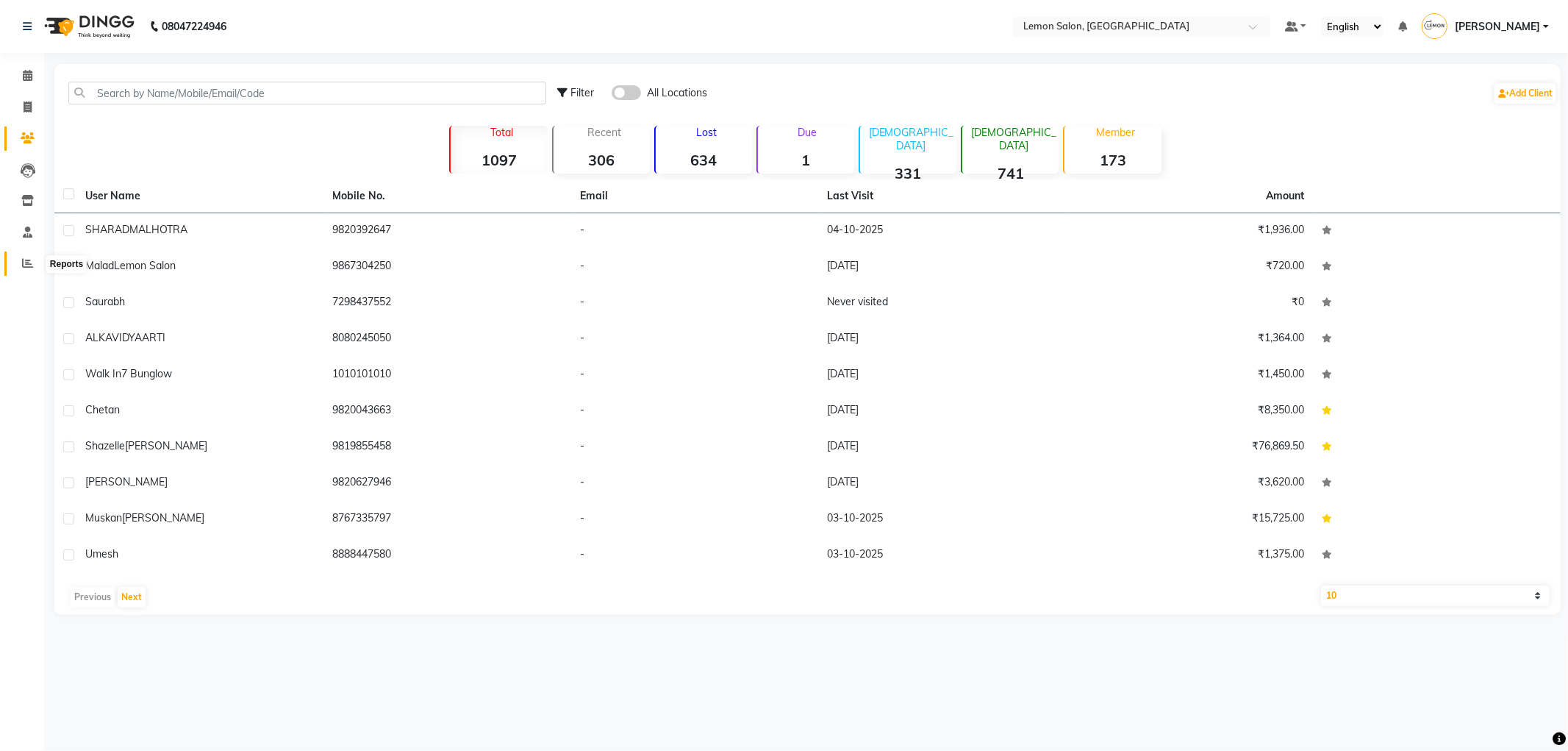
click at [27, 269] on icon at bounding box center [27, 262] width 11 height 11
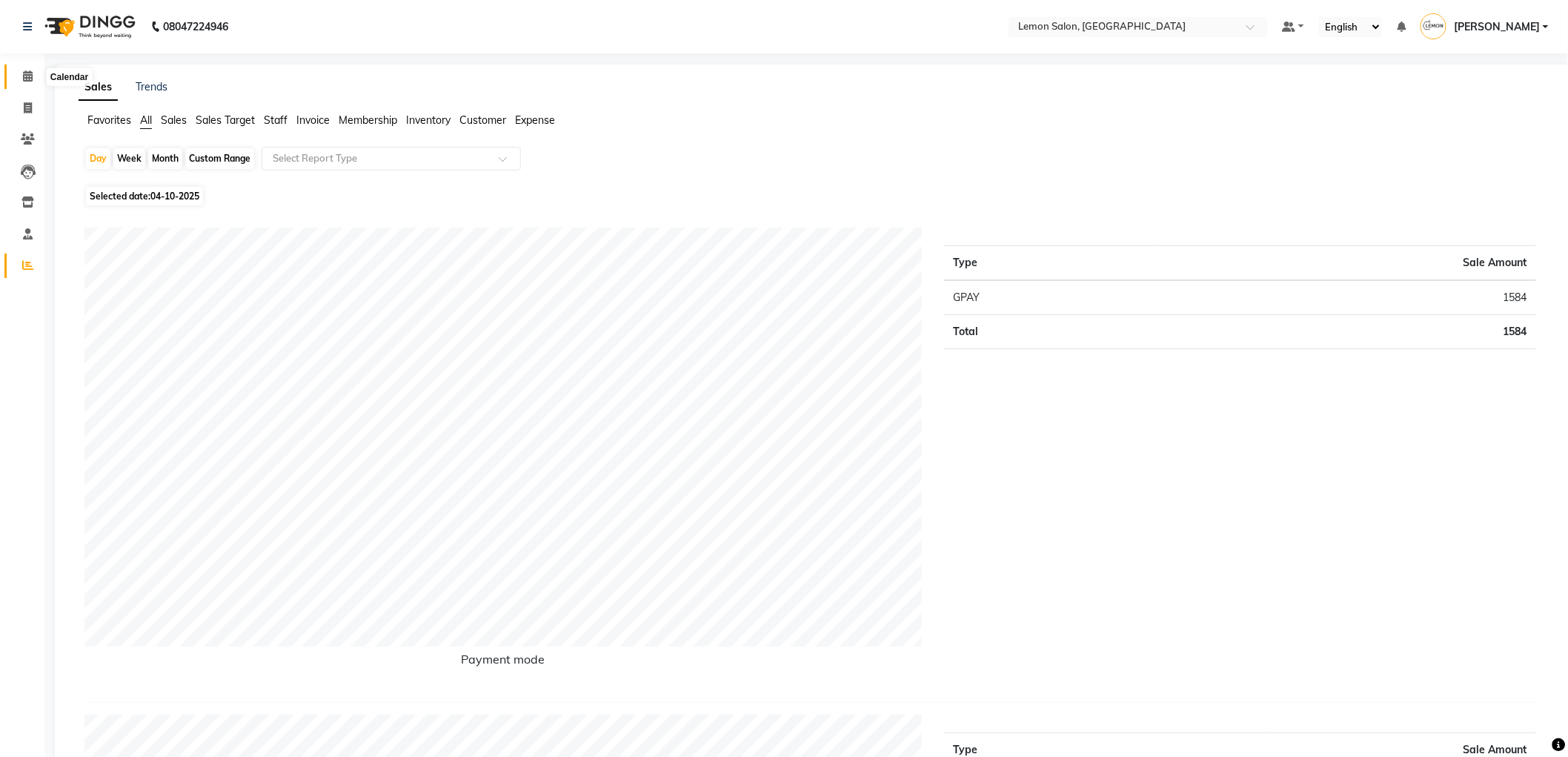
click at [25, 77] on icon at bounding box center [28, 76] width 10 height 11
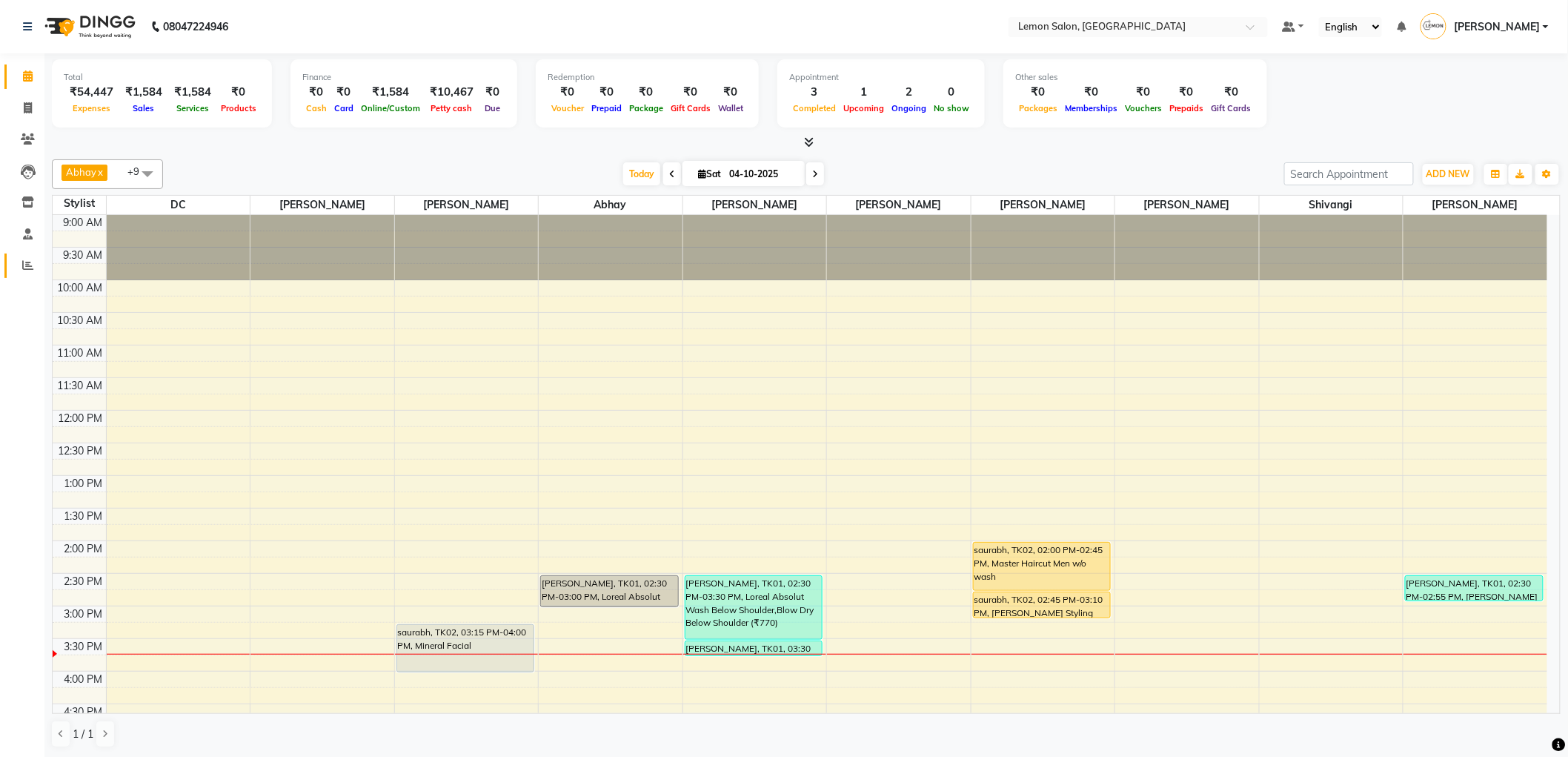
click at [12, 269] on link "Reports" at bounding box center [22, 265] width 36 height 24
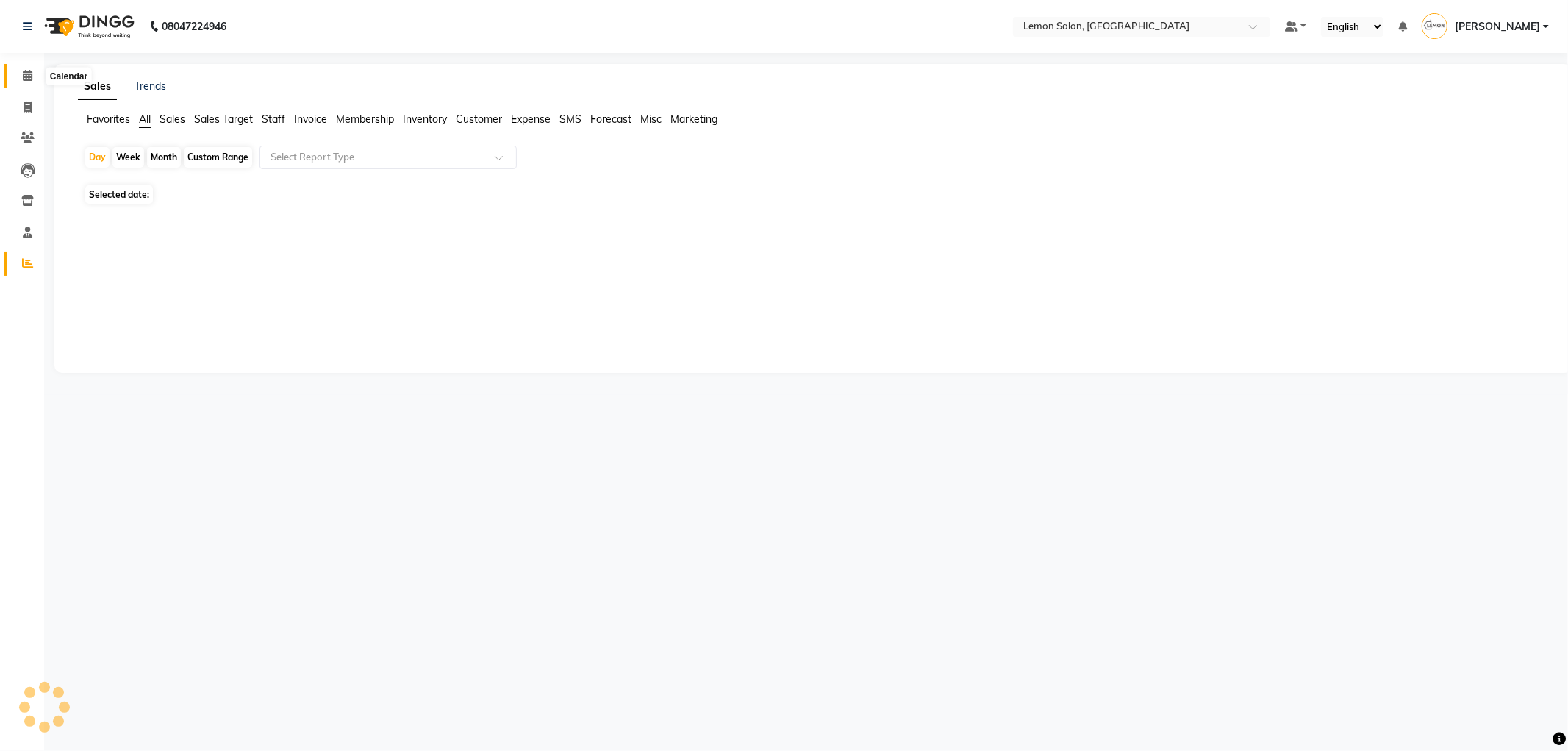
click at [23, 77] on icon at bounding box center [28, 75] width 10 height 11
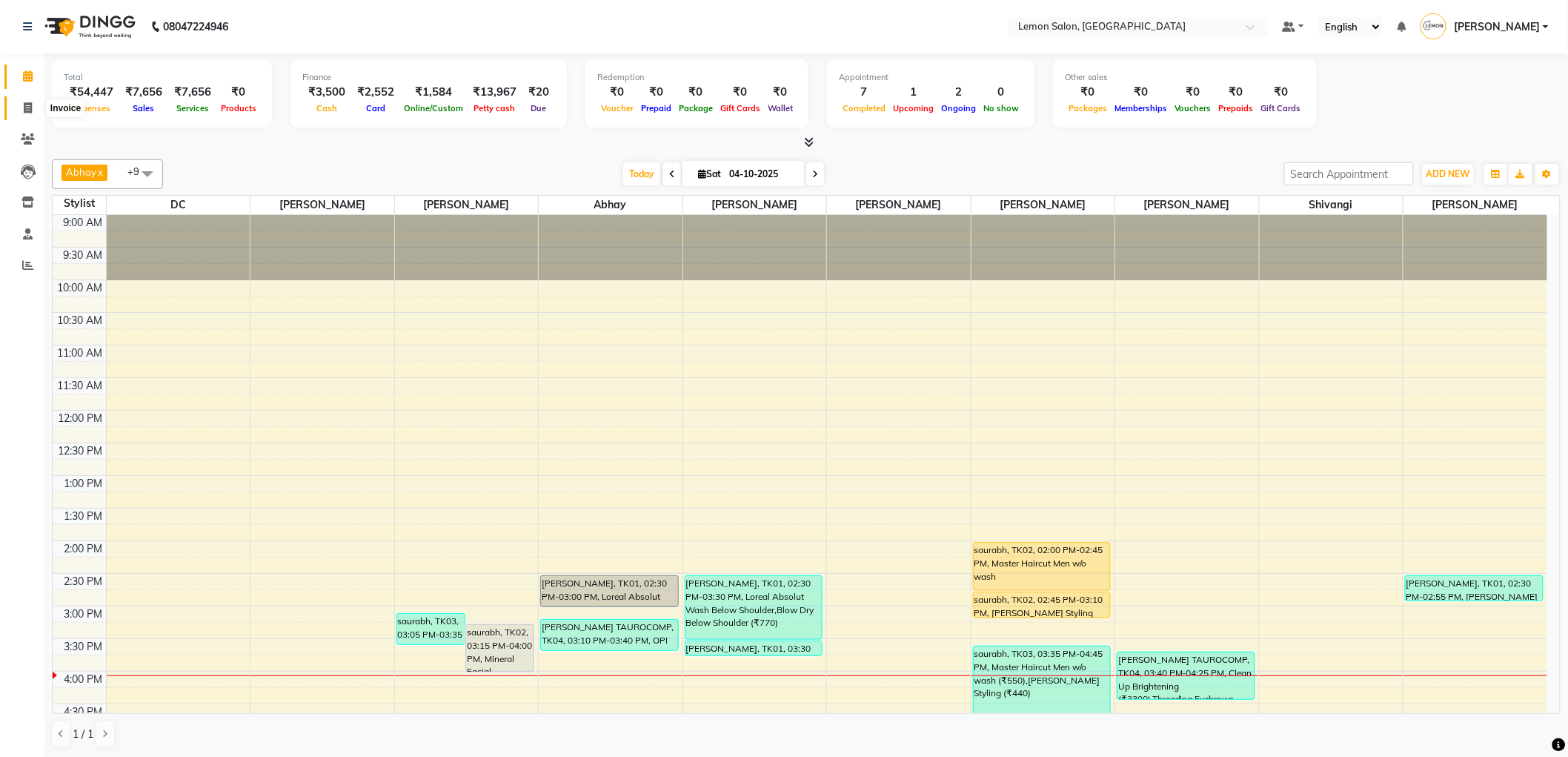
click at [28, 107] on icon at bounding box center [27, 107] width 8 height 11
select select "service"
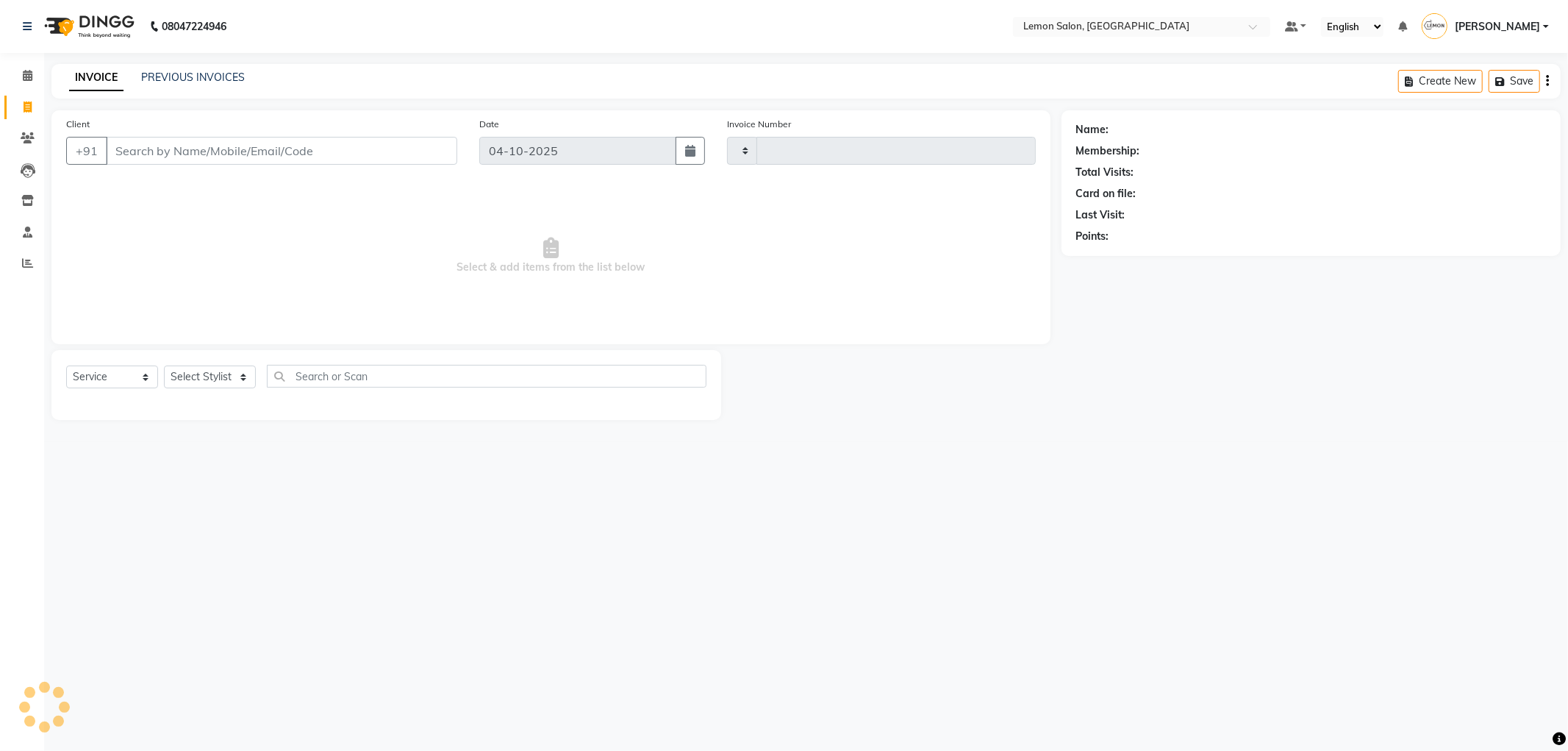
type input "1555"
select select "561"
click at [208, 371] on select "Select Stylist" at bounding box center [209, 377] width 92 height 23
select select "7890"
click at [164, 366] on select "Select Stylist [PERSON_NAME] [PERSON_NAME] [PERSON_NAME] DC [PERSON_NAME] [PERS…" at bounding box center [209, 377] width 92 height 23
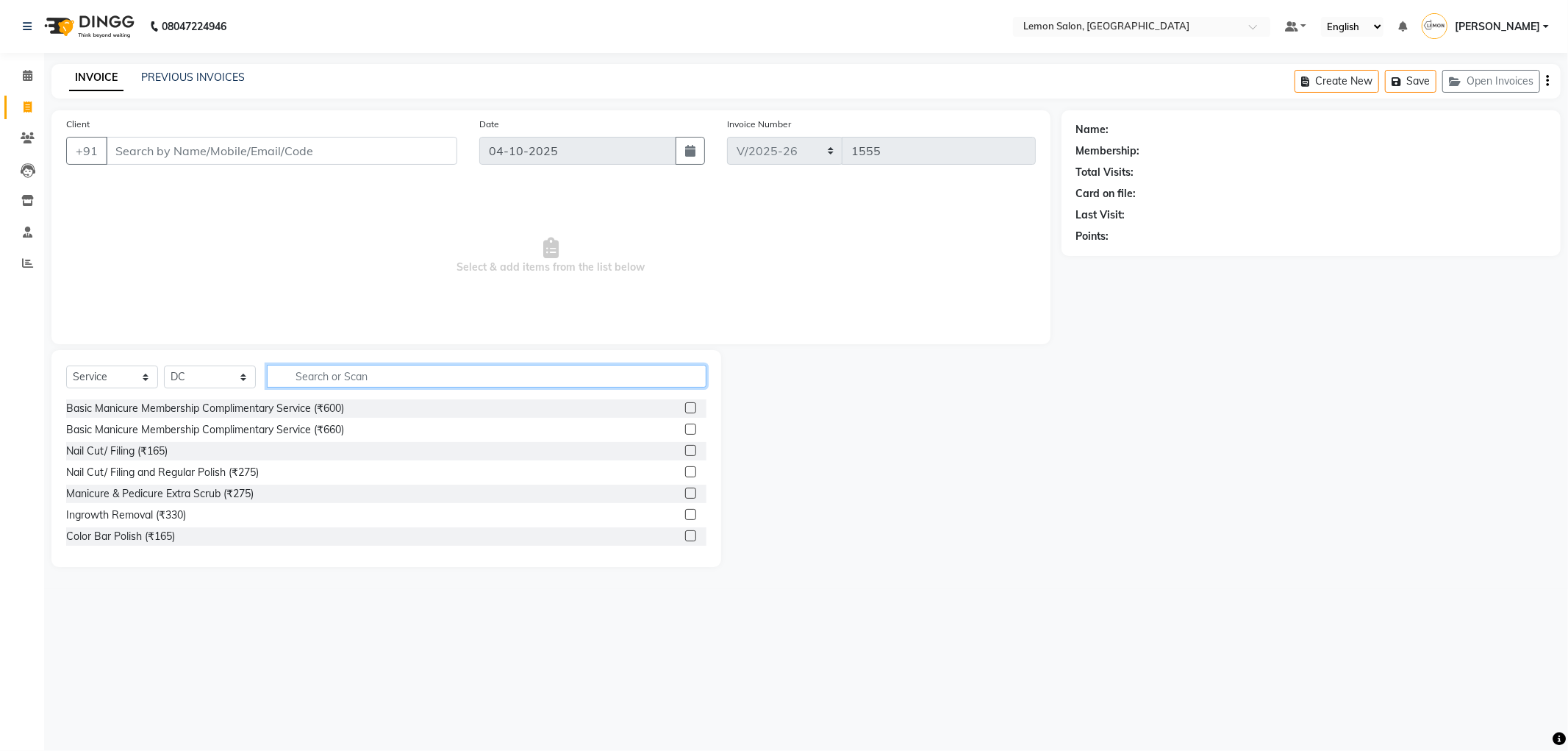
click at [394, 372] on input "text" at bounding box center [487, 376] width 440 height 23
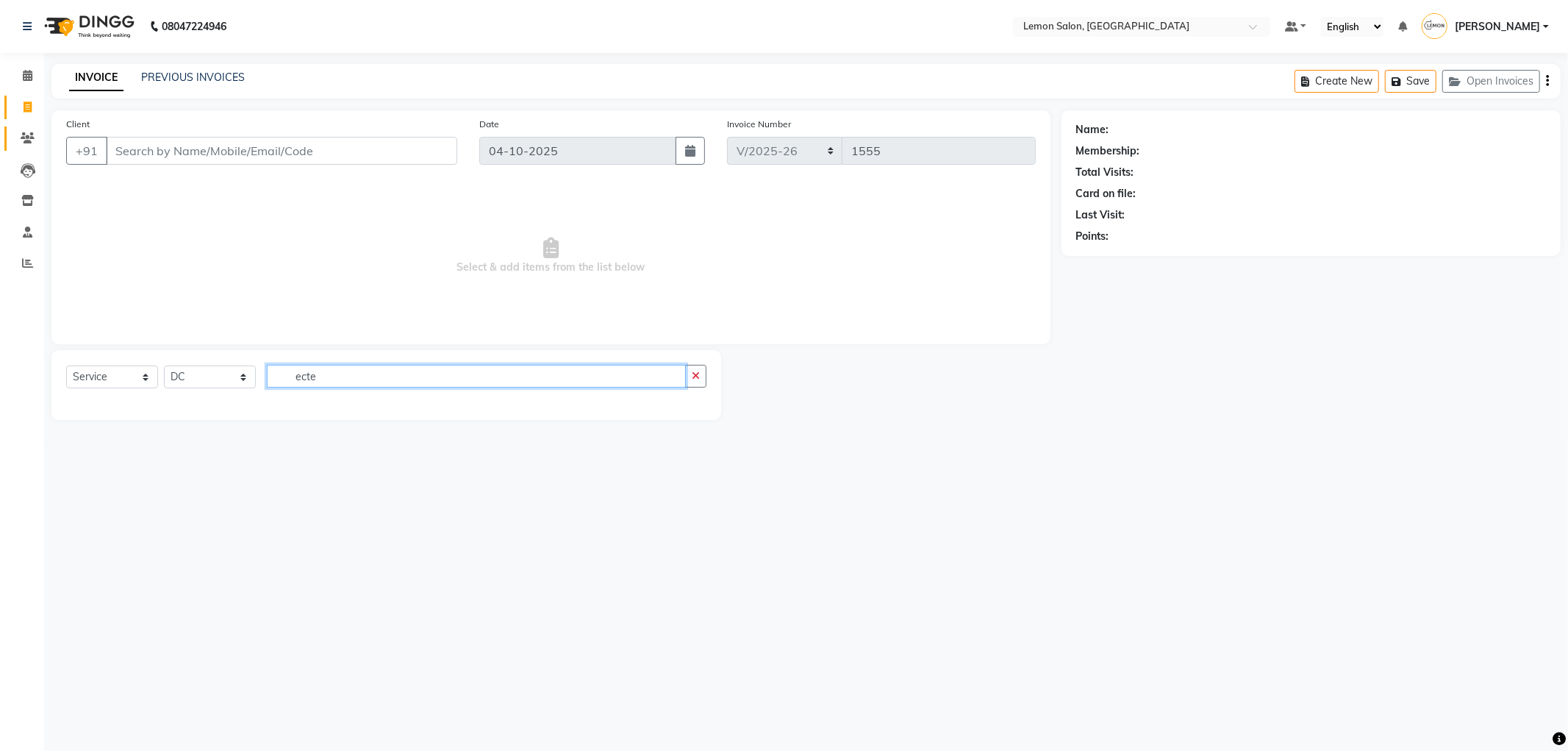
type input "ecte"
click at [19, 147] on link "Clients" at bounding box center [21, 138] width 36 height 24
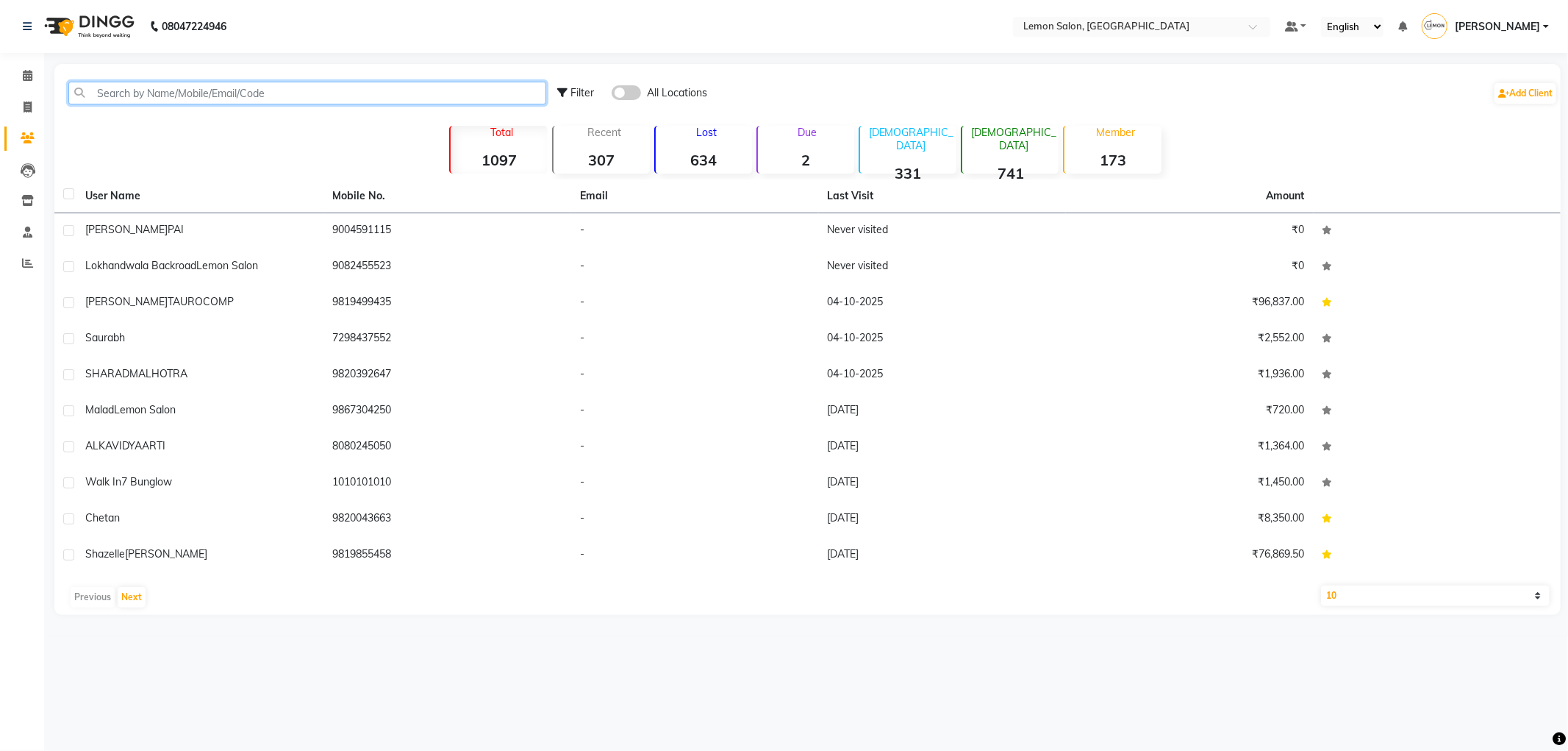
click at [400, 90] on input "text" at bounding box center [307, 93] width 478 height 23
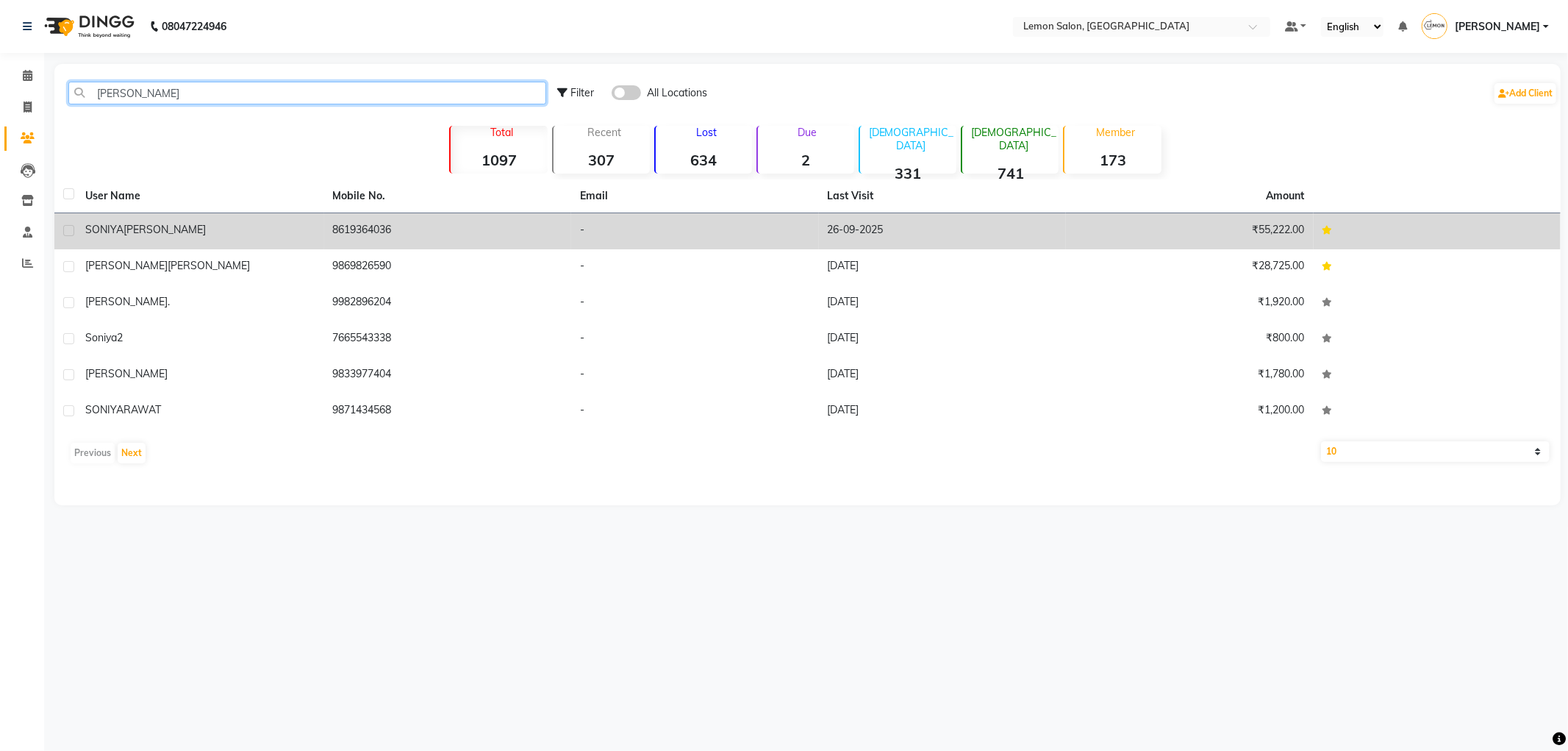
type input "soniya"
click at [278, 231] on div "SONIYA PRAJAPAT" at bounding box center [200, 230] width 230 height 16
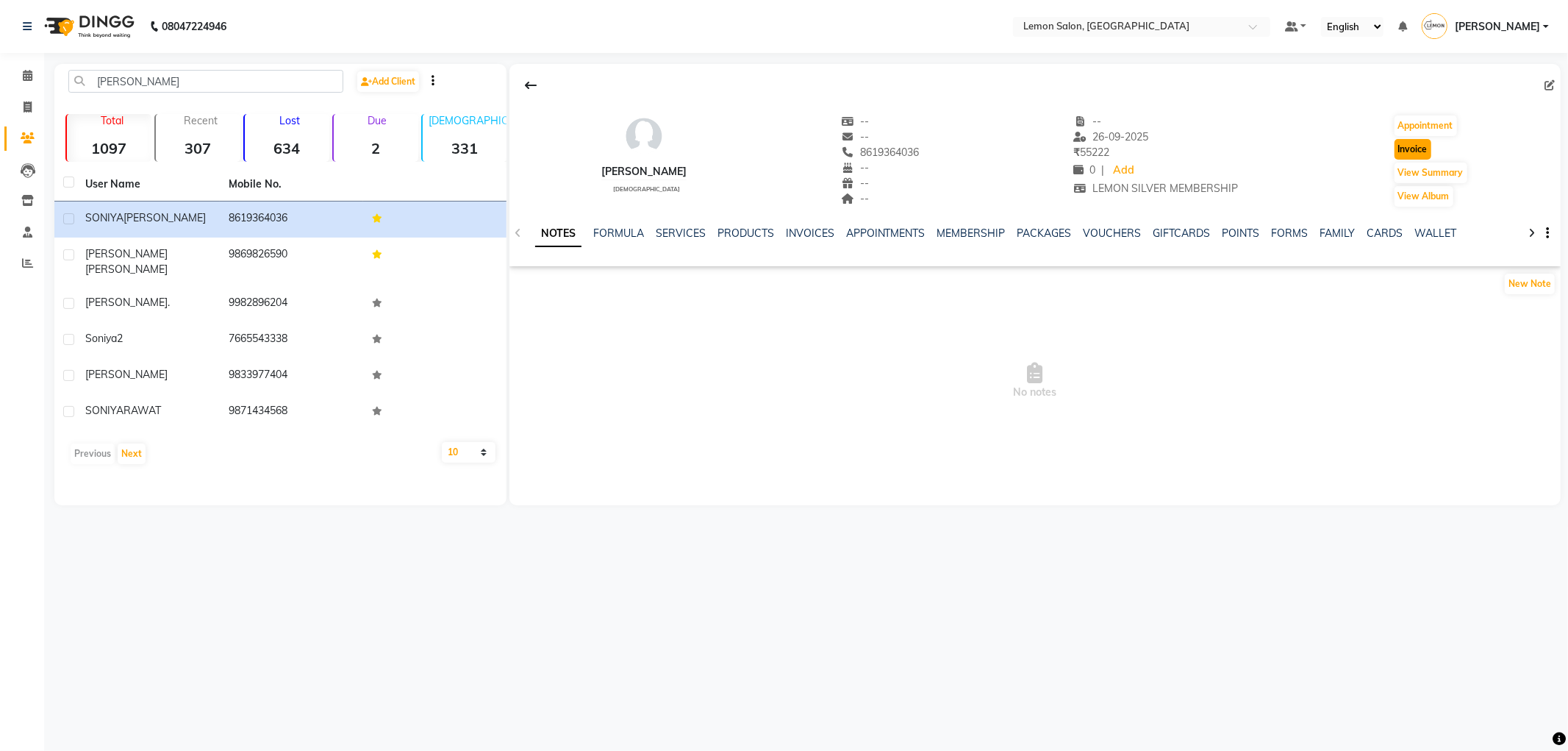
click at [1403, 150] on button "Invoice" at bounding box center [1413, 149] width 36 height 21
select select "service"
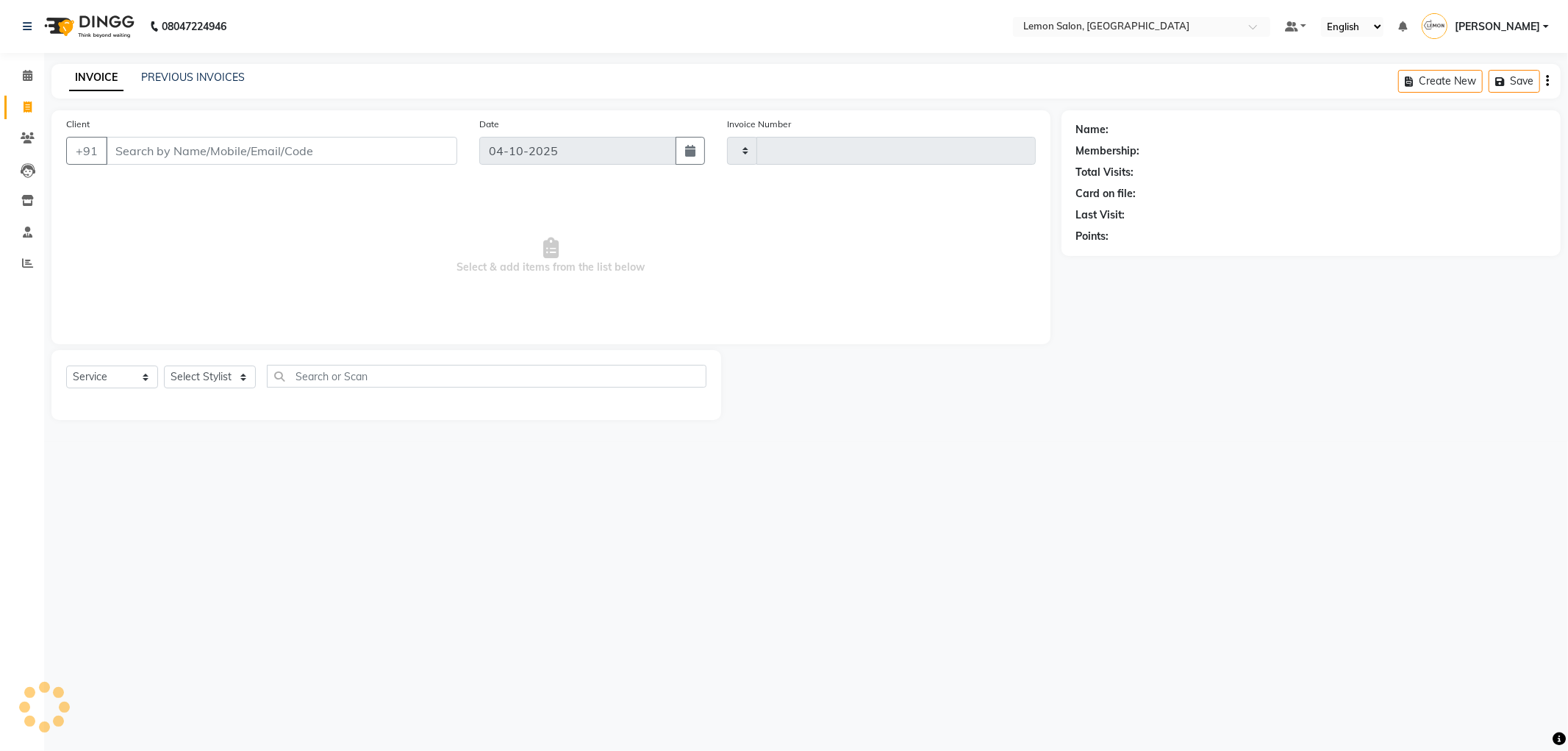
type input "1555"
select select "561"
type input "8619364036"
select select "1: Object"
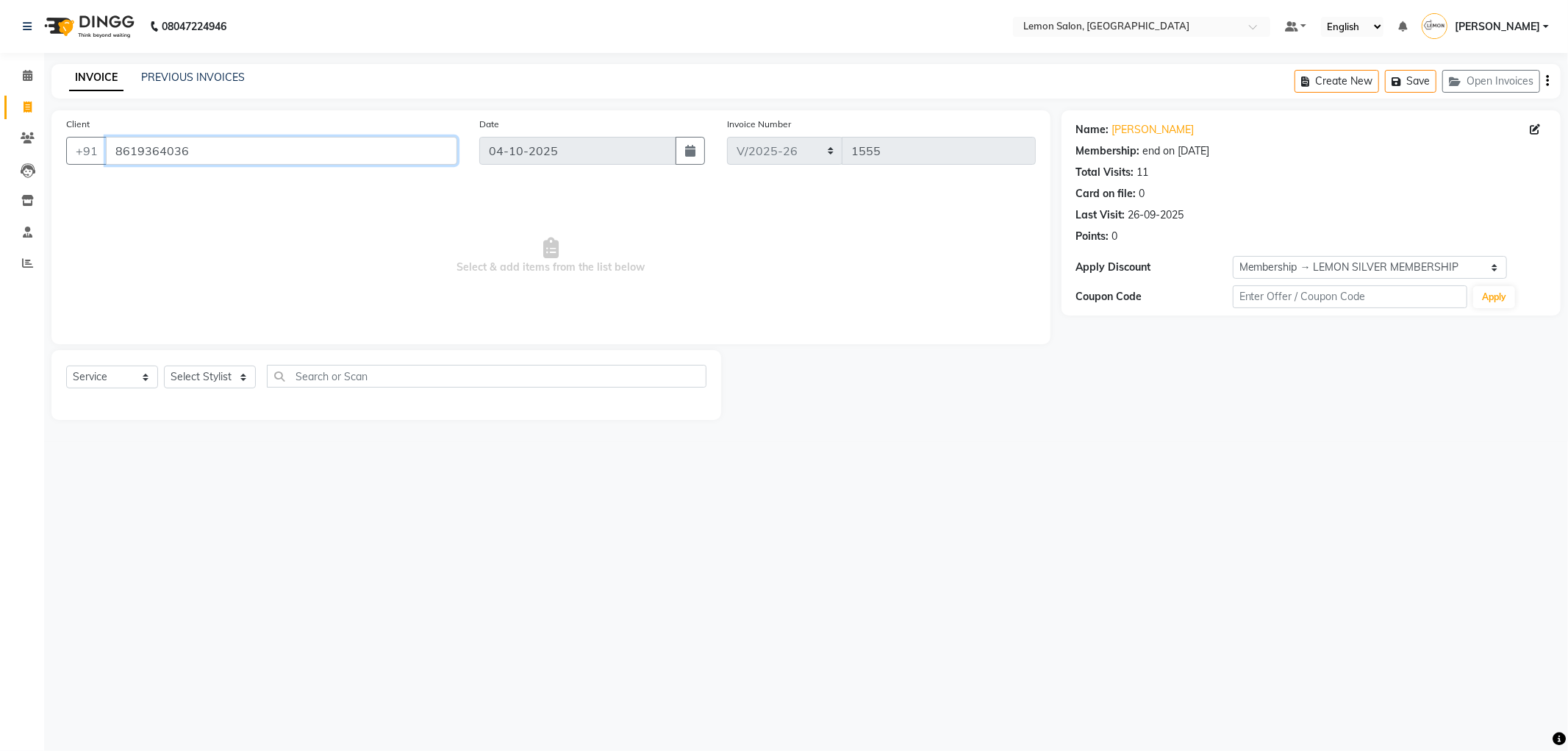
click at [184, 164] on input "8619364036" at bounding box center [281, 151] width 351 height 28
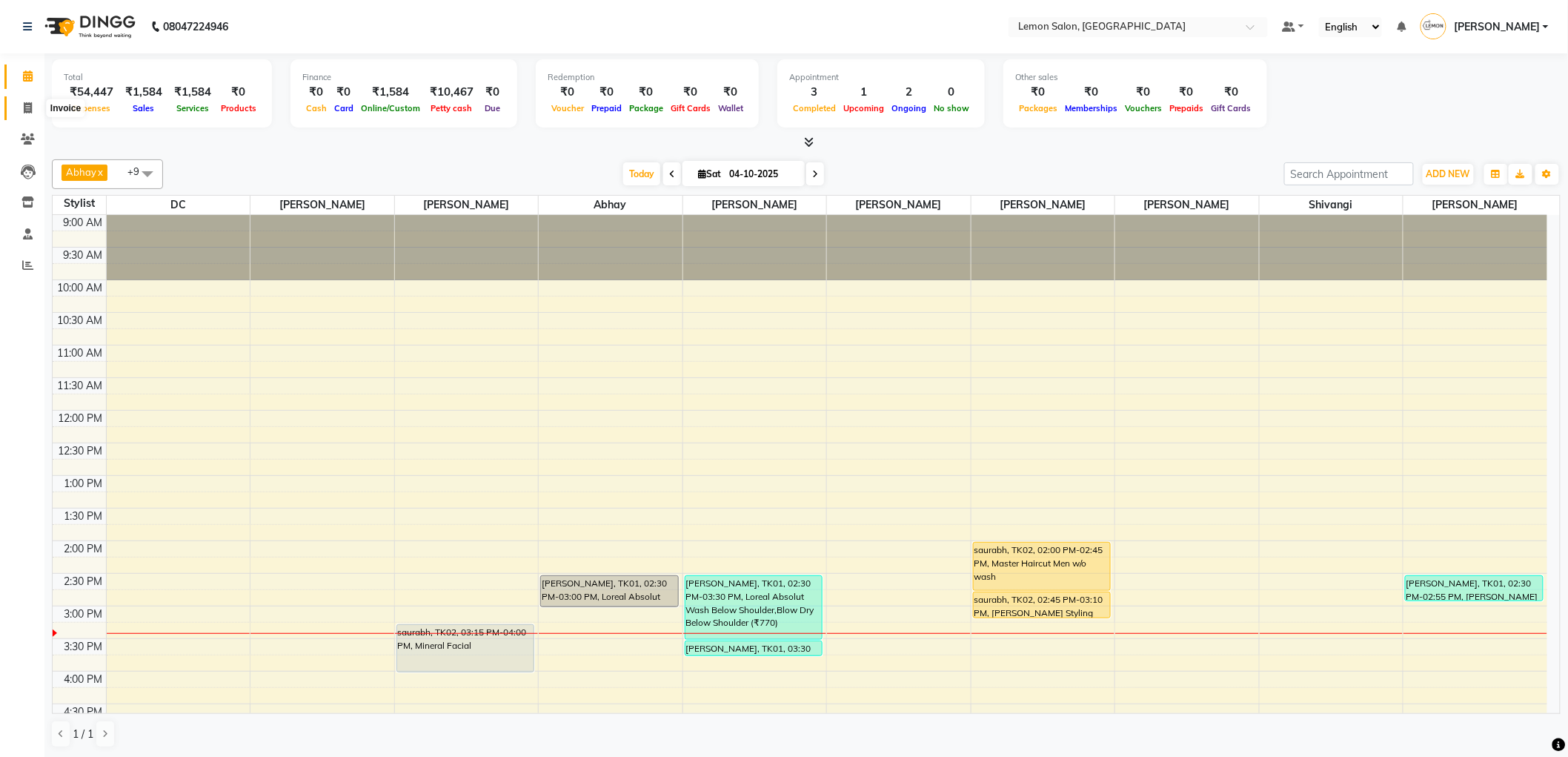
click at [28, 112] on icon at bounding box center [27, 107] width 8 height 11
select select "561"
select select "service"
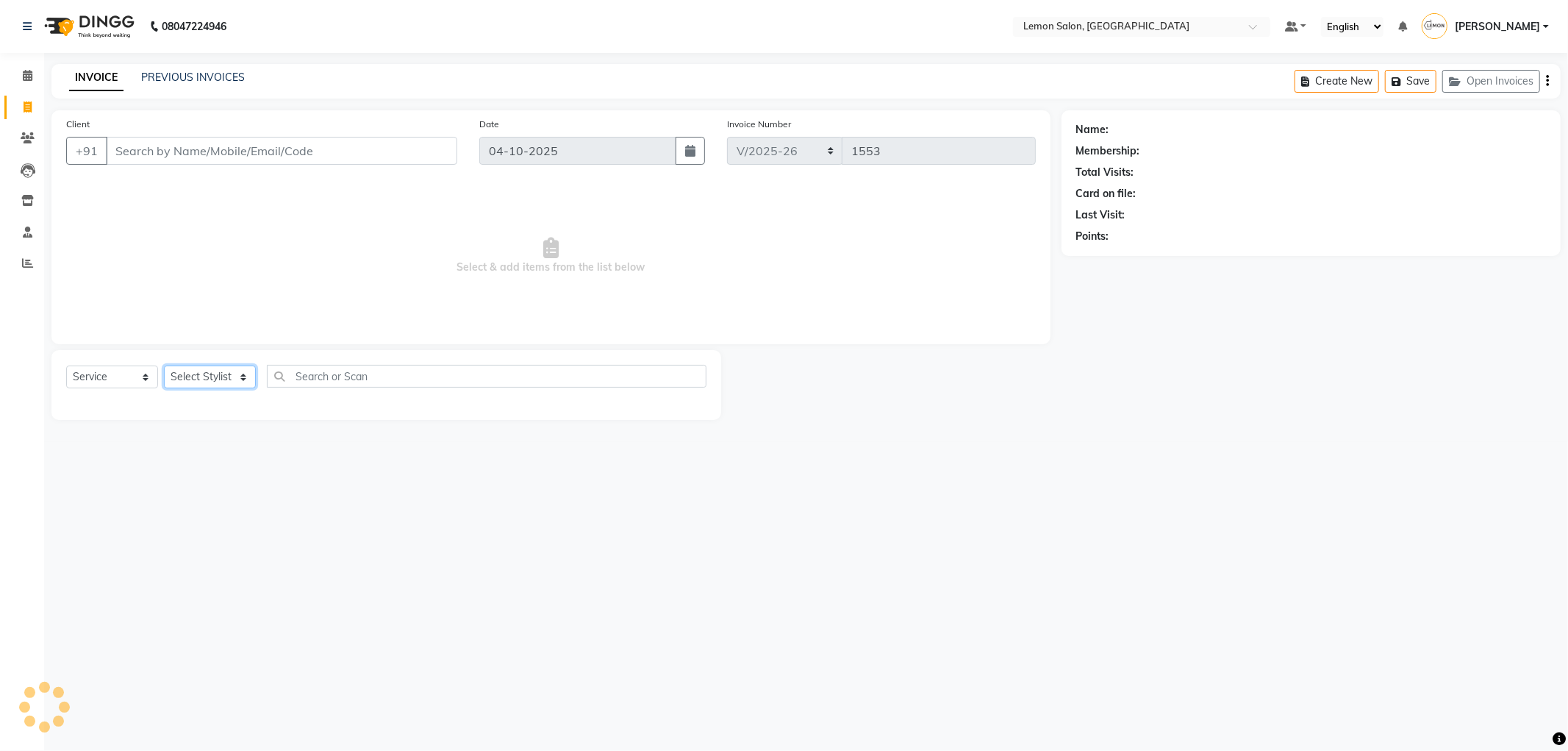
click at [217, 378] on select "Select Stylist [PERSON_NAME] [PERSON_NAME] [PERSON_NAME] DC [PERSON_NAME] [PERS…" at bounding box center [209, 377] width 92 height 23
select select "46390"
click at [164, 366] on select "Select Stylist [PERSON_NAME] [PERSON_NAME] [PERSON_NAME] DC [PERSON_NAME] [PERS…" at bounding box center [209, 377] width 92 height 23
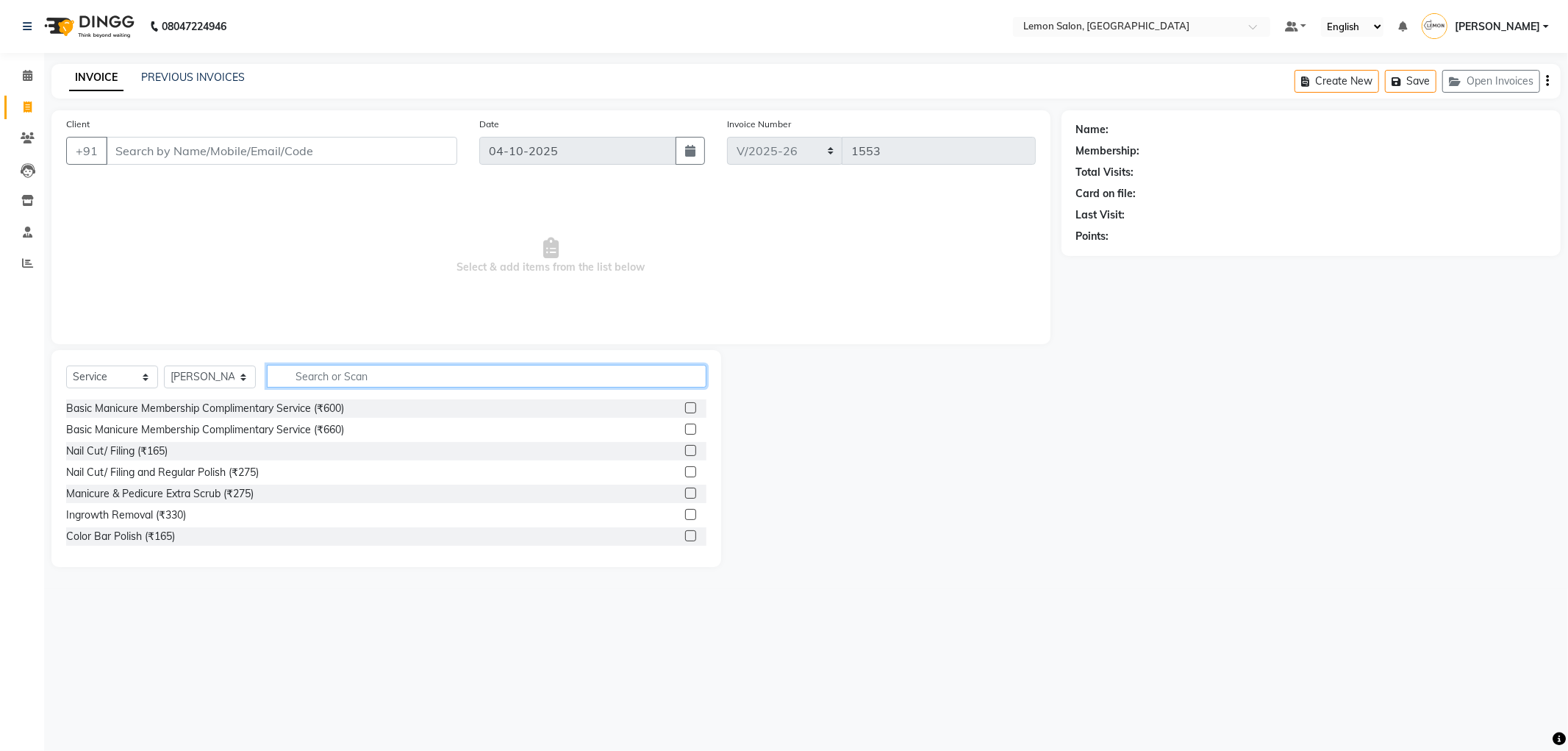
click at [404, 372] on input "text" at bounding box center [487, 376] width 440 height 23
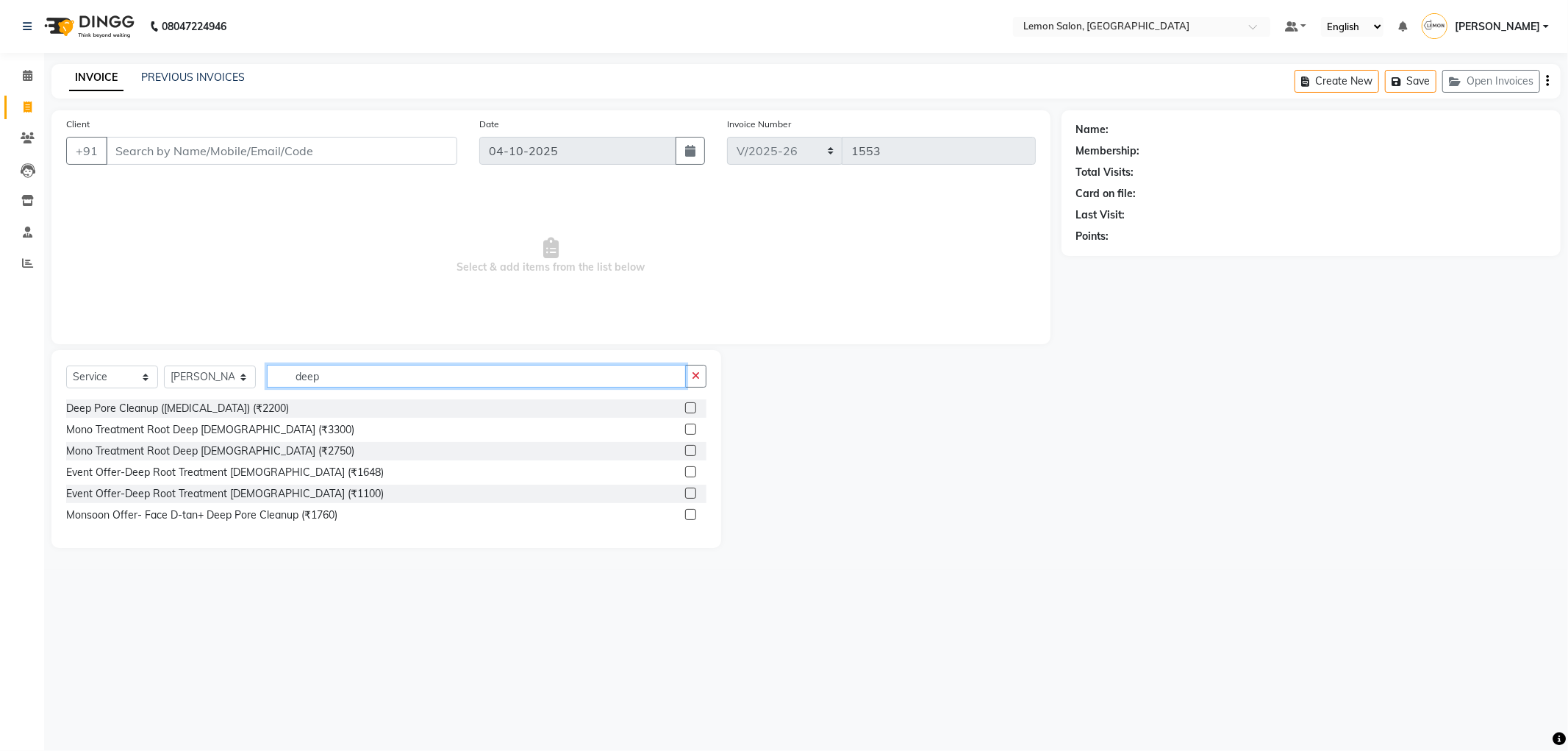
type input "deep"
click at [687, 409] on label at bounding box center [690, 407] width 11 height 11
click at [687, 409] on input "checkbox" at bounding box center [690, 409] width 10 height 10
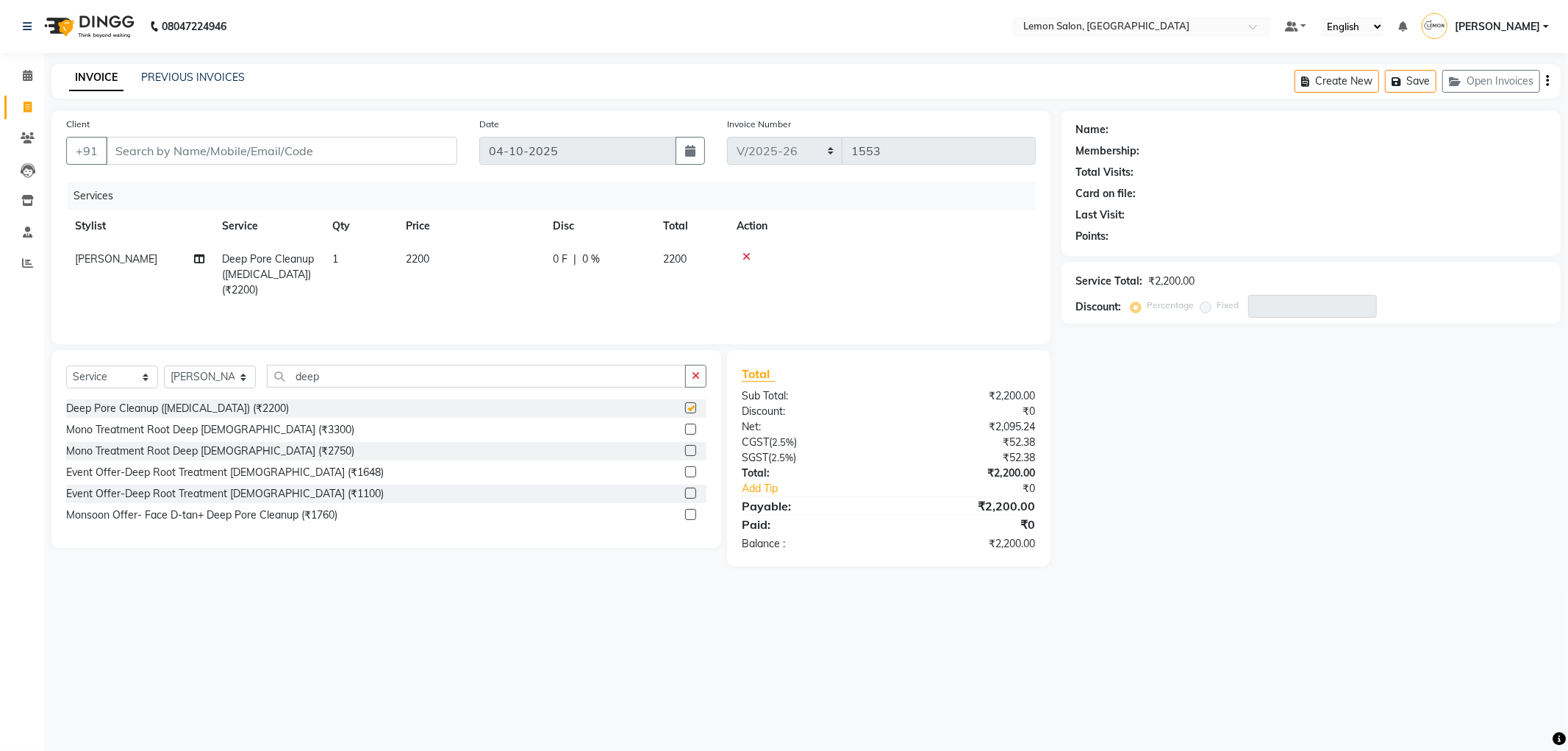
checkbox input "false"
click at [189, 380] on select "Select Stylist [PERSON_NAME] [PERSON_NAME] [PERSON_NAME] DC [PERSON_NAME] [PERS…" at bounding box center [209, 377] width 92 height 23
select select "60402"
click at [164, 366] on select "Select Stylist [PERSON_NAME] [PERSON_NAME] [PERSON_NAME] DC [PERSON_NAME] [PERS…" at bounding box center [209, 377] width 92 height 23
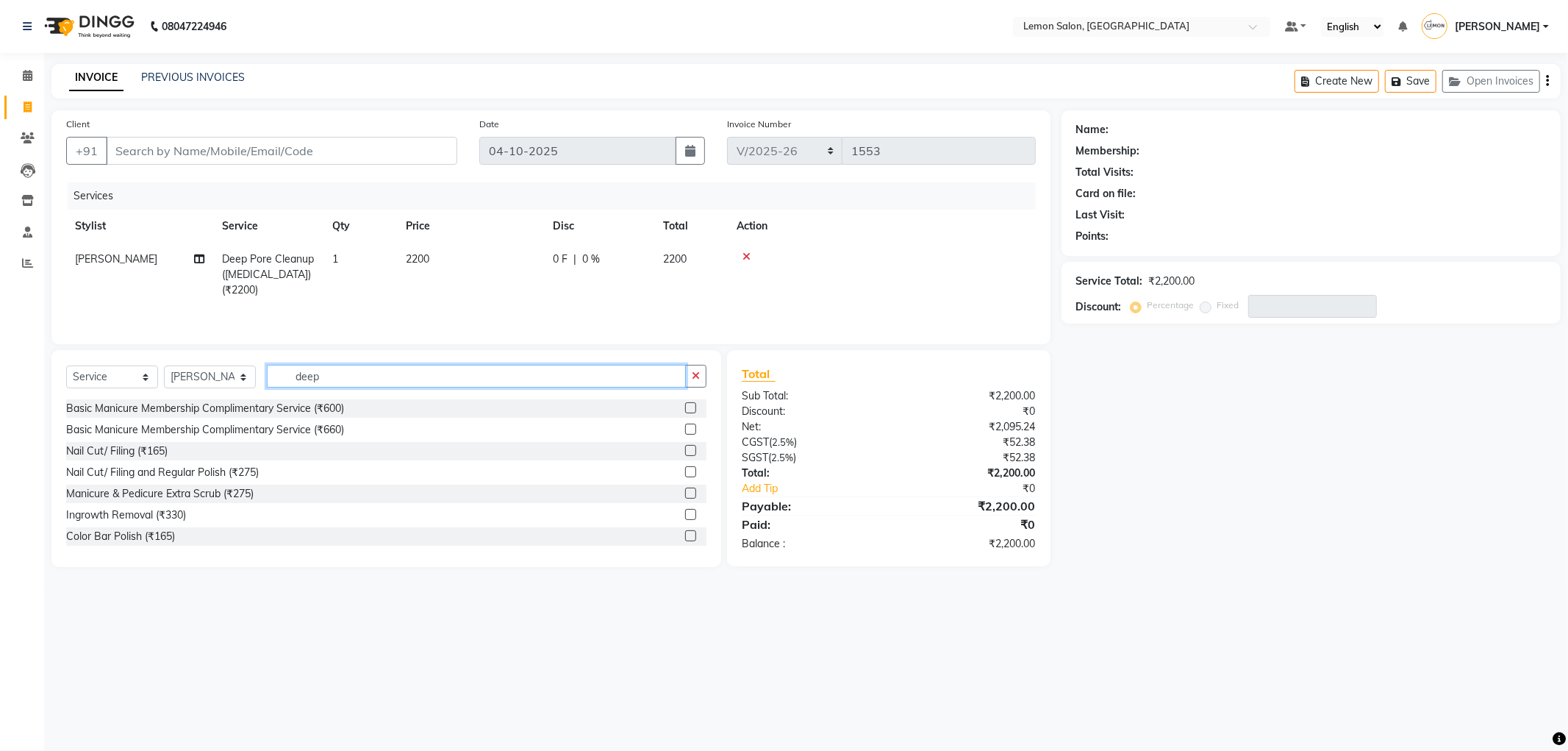
click at [401, 370] on input "deep" at bounding box center [476, 376] width 419 height 23
type input "d"
type input "cut"
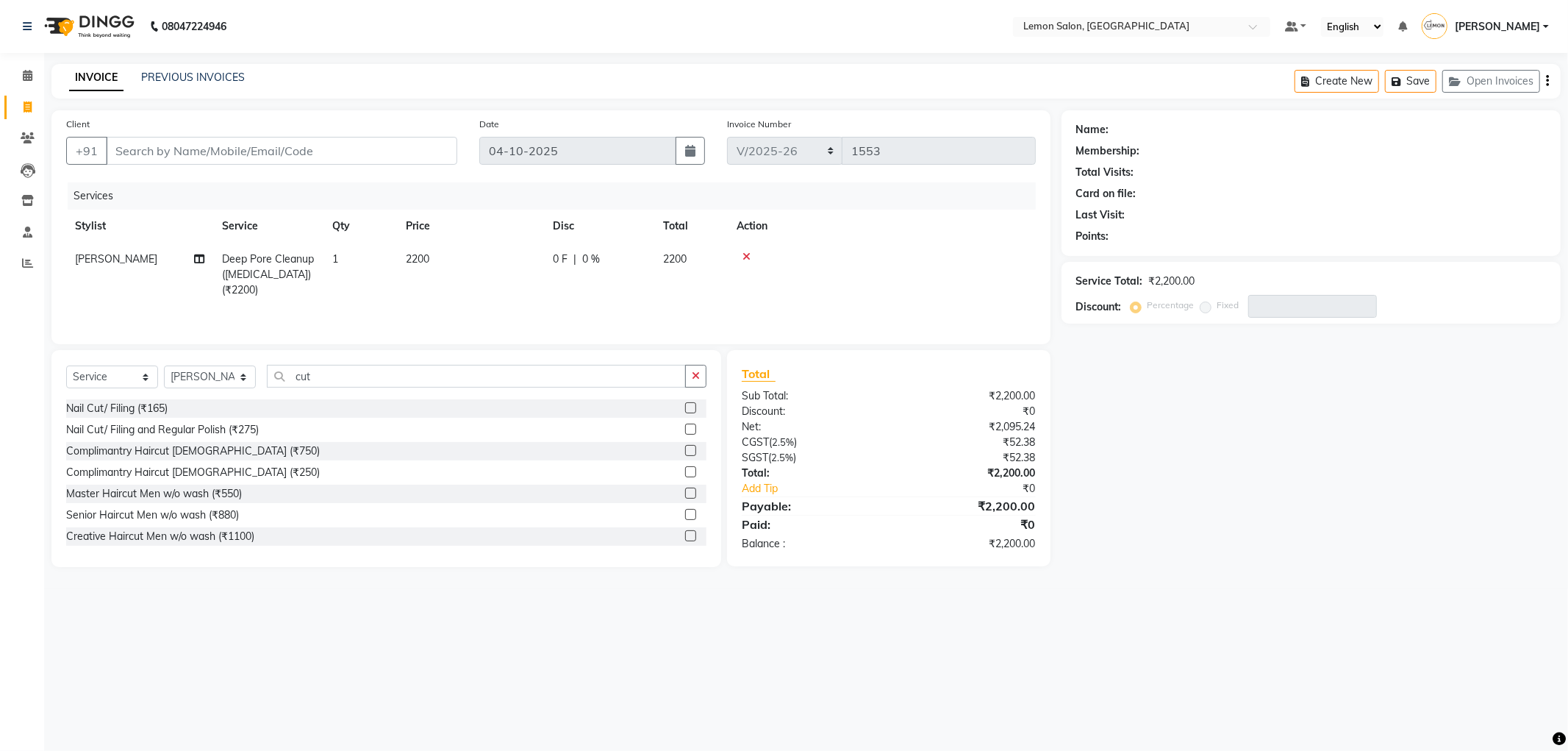
click at [685, 495] on label at bounding box center [690, 492] width 11 height 11
click at [685, 495] on input "checkbox" at bounding box center [690, 494] width 10 height 10
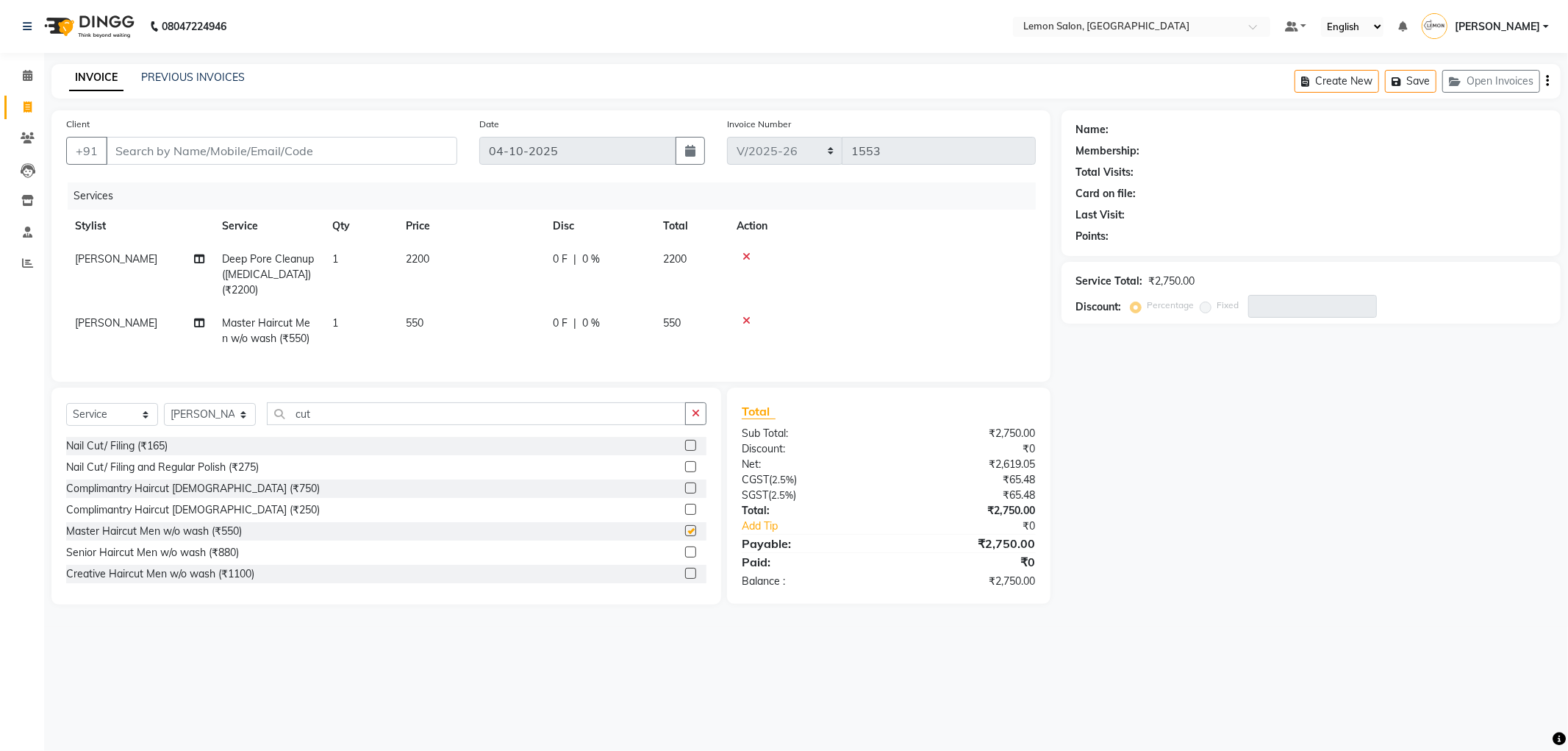
checkbox input "false"
click at [408, 408] on input "cut" at bounding box center [476, 414] width 419 height 23
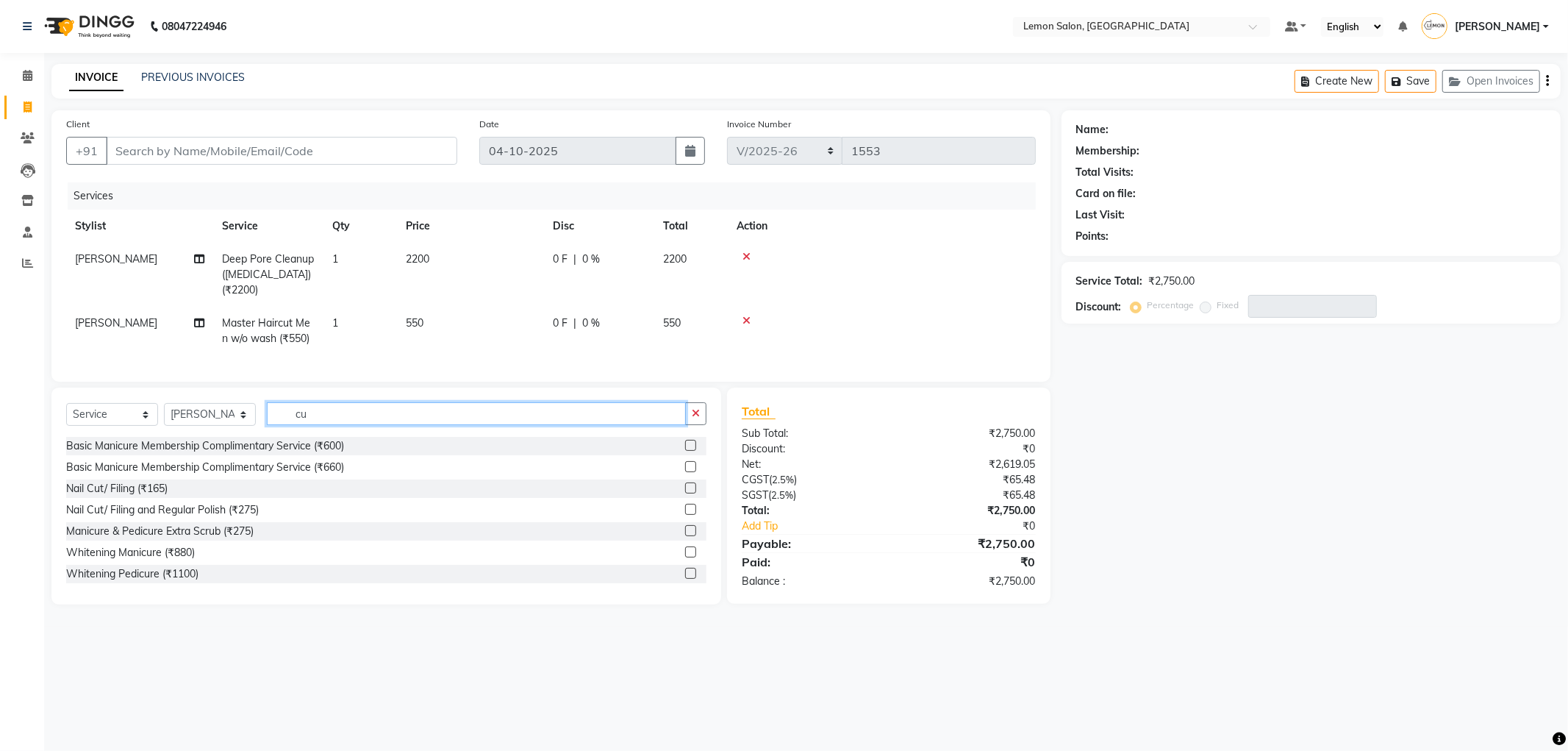
type input "c"
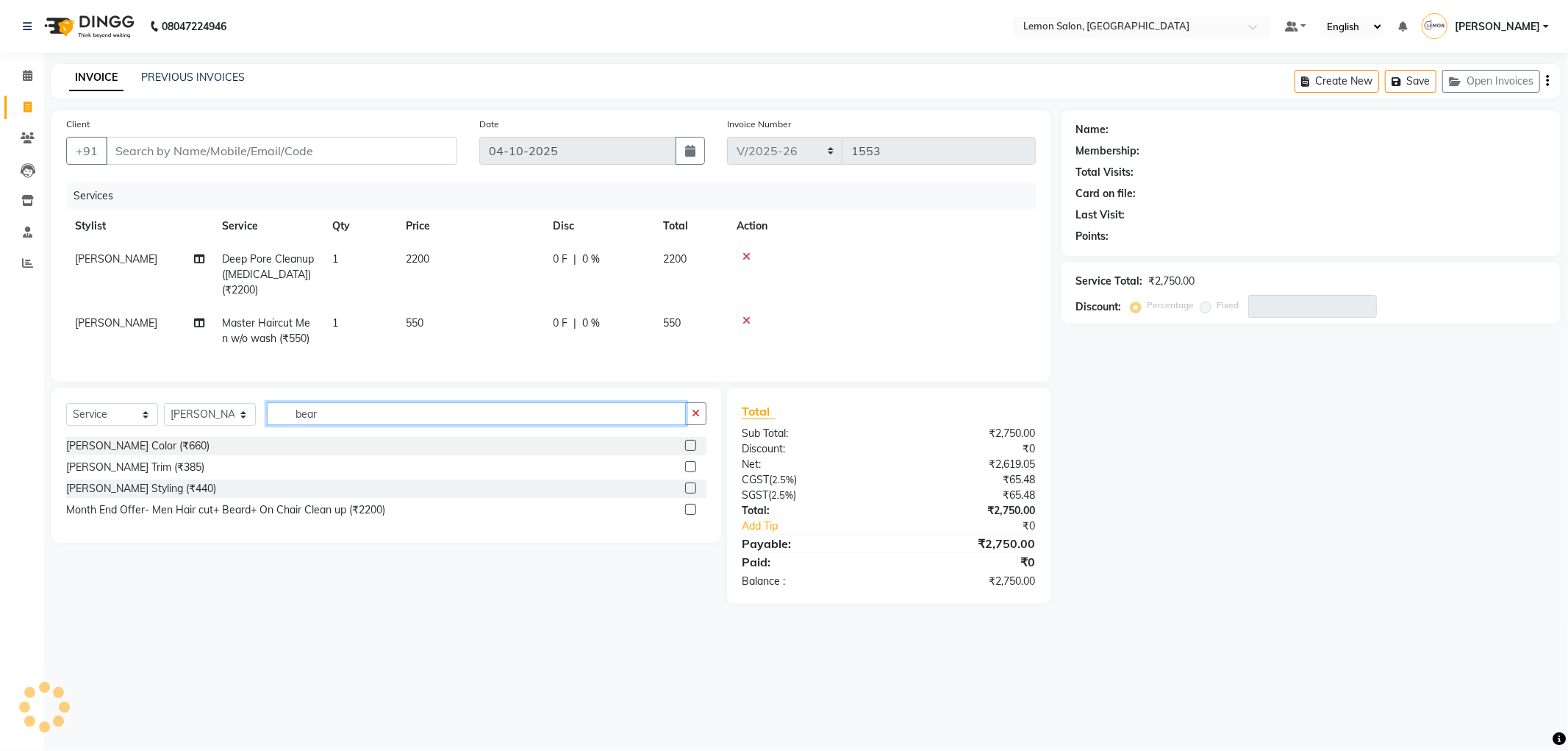
type input "bear"
click at [690, 482] on label at bounding box center [690, 487] width 11 height 11
click at [690, 484] on input "checkbox" at bounding box center [690, 489] width 10 height 10
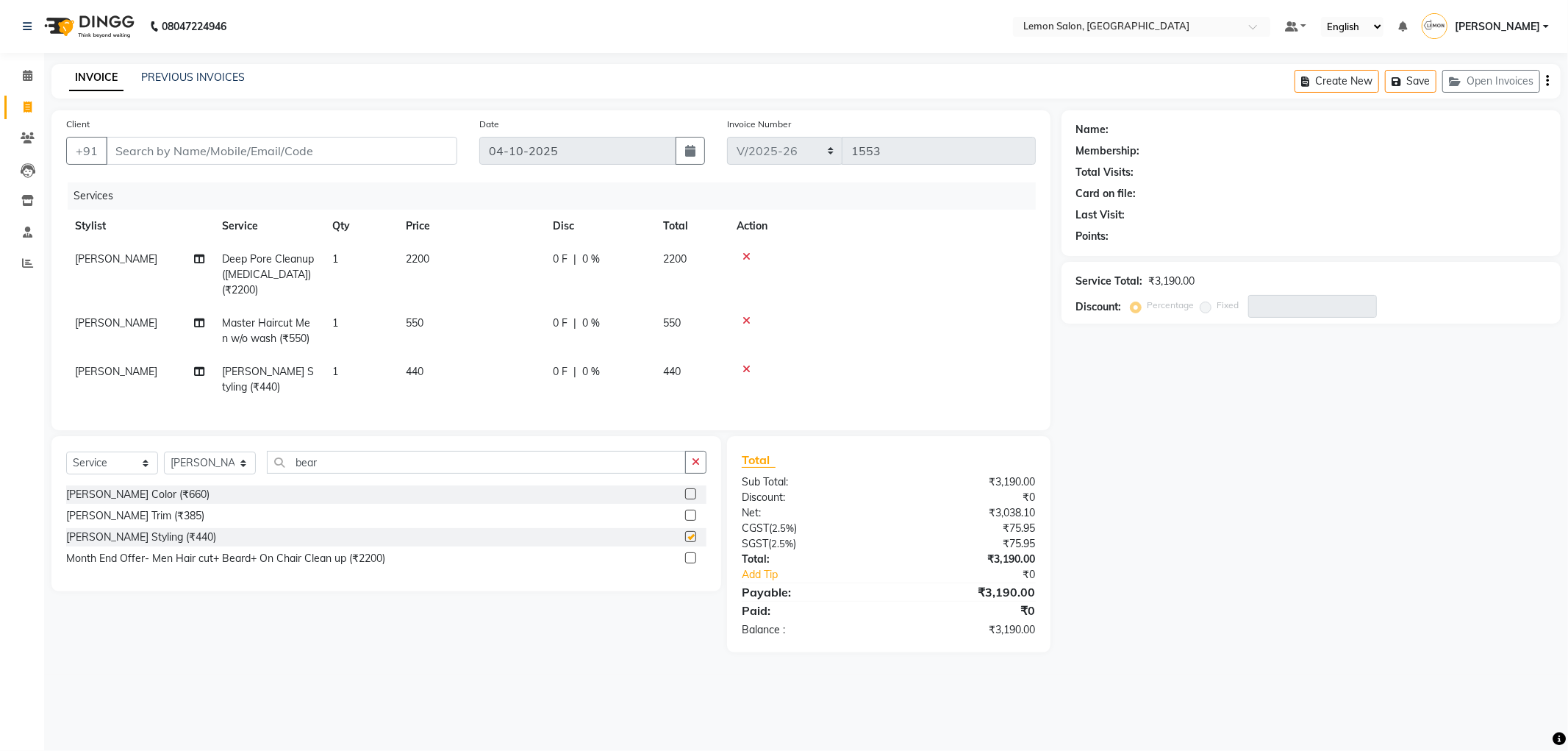
checkbox input "false"
click at [217, 157] on input "Client" at bounding box center [281, 151] width 351 height 28
type input "7"
type input "0"
click at [164, 188] on span "saurabh" at bounding box center [147, 184] width 47 height 15
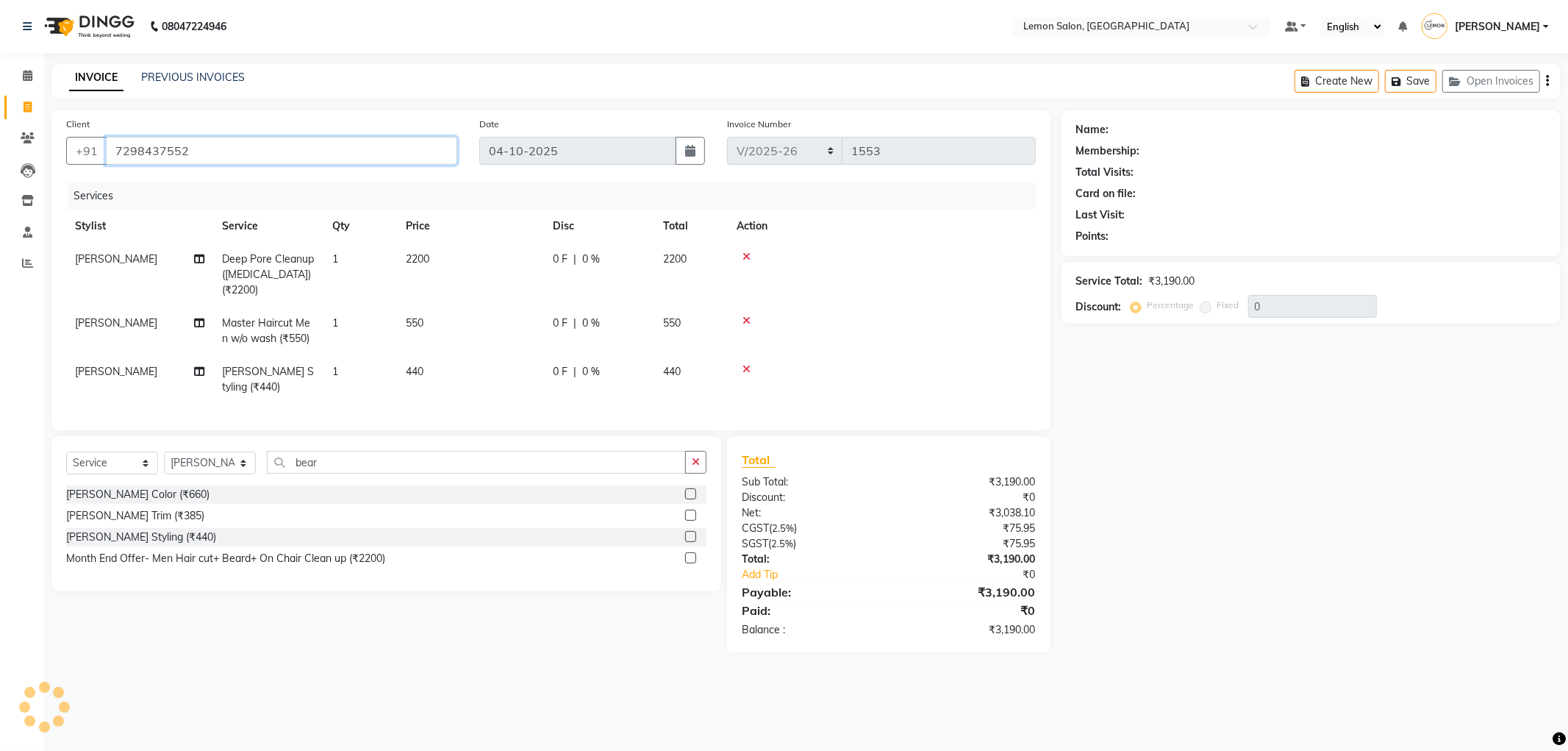
type input "7298437552"
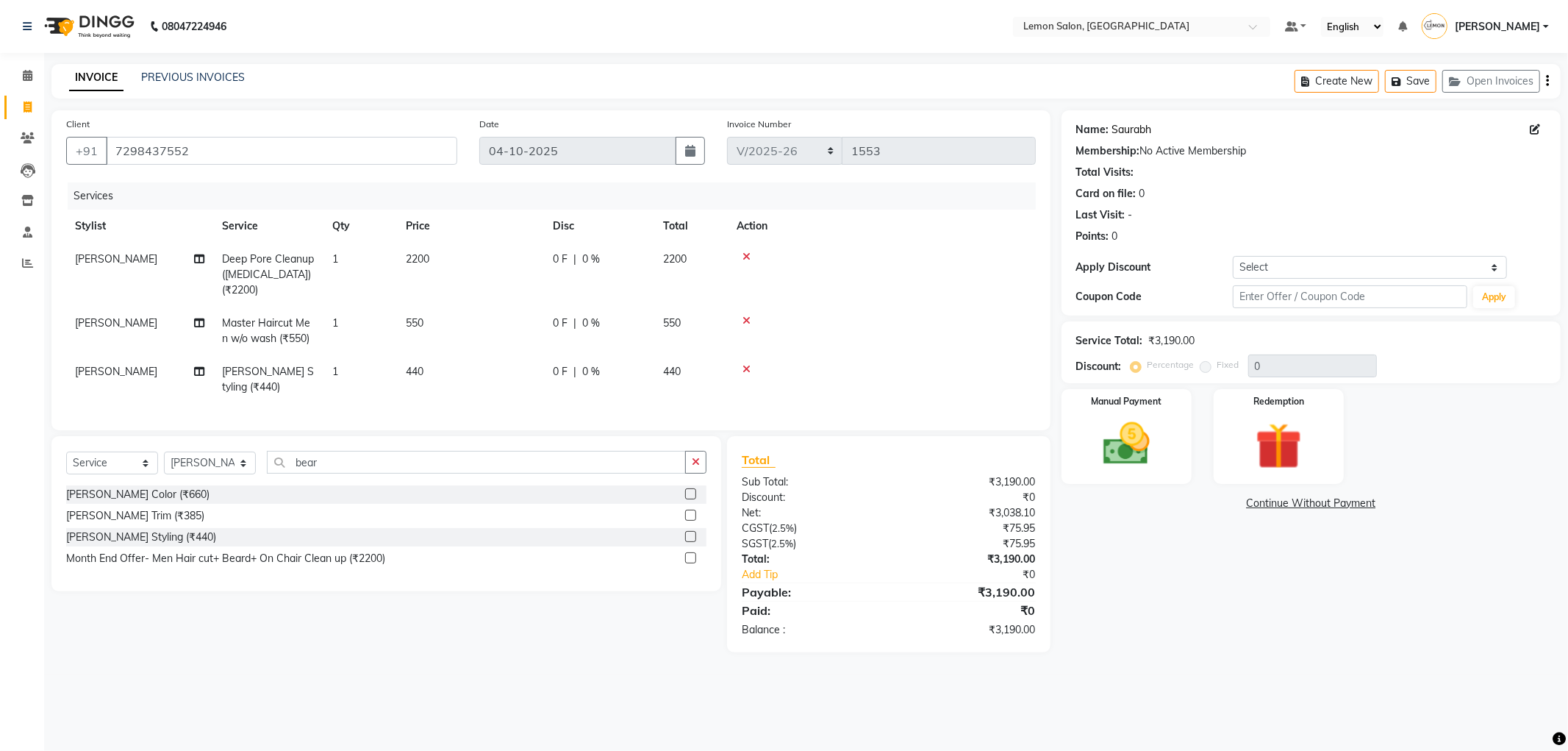
click at [1128, 131] on link "Saurabh" at bounding box center [1133, 130] width 40 height 16
click at [1269, 267] on select "Select Coupon → Abc" at bounding box center [1371, 268] width 274 height 23
select select "1: Object"
click at [1233, 256] on select "Select Coupon → Abc" at bounding box center [1371, 268] width 274 height 23
type input "20"
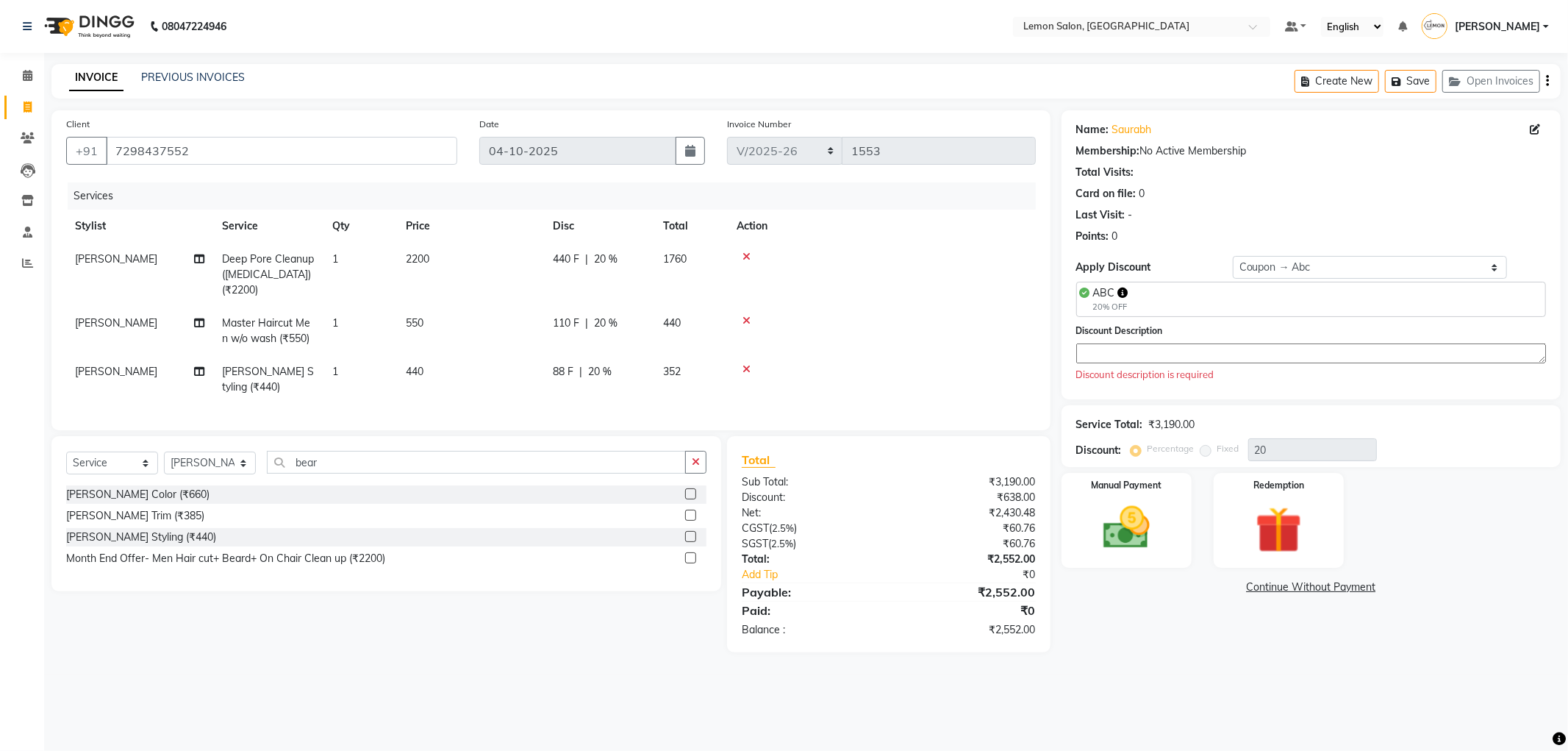
click at [1160, 354] on textarea at bounding box center [1311, 354] width 470 height 20
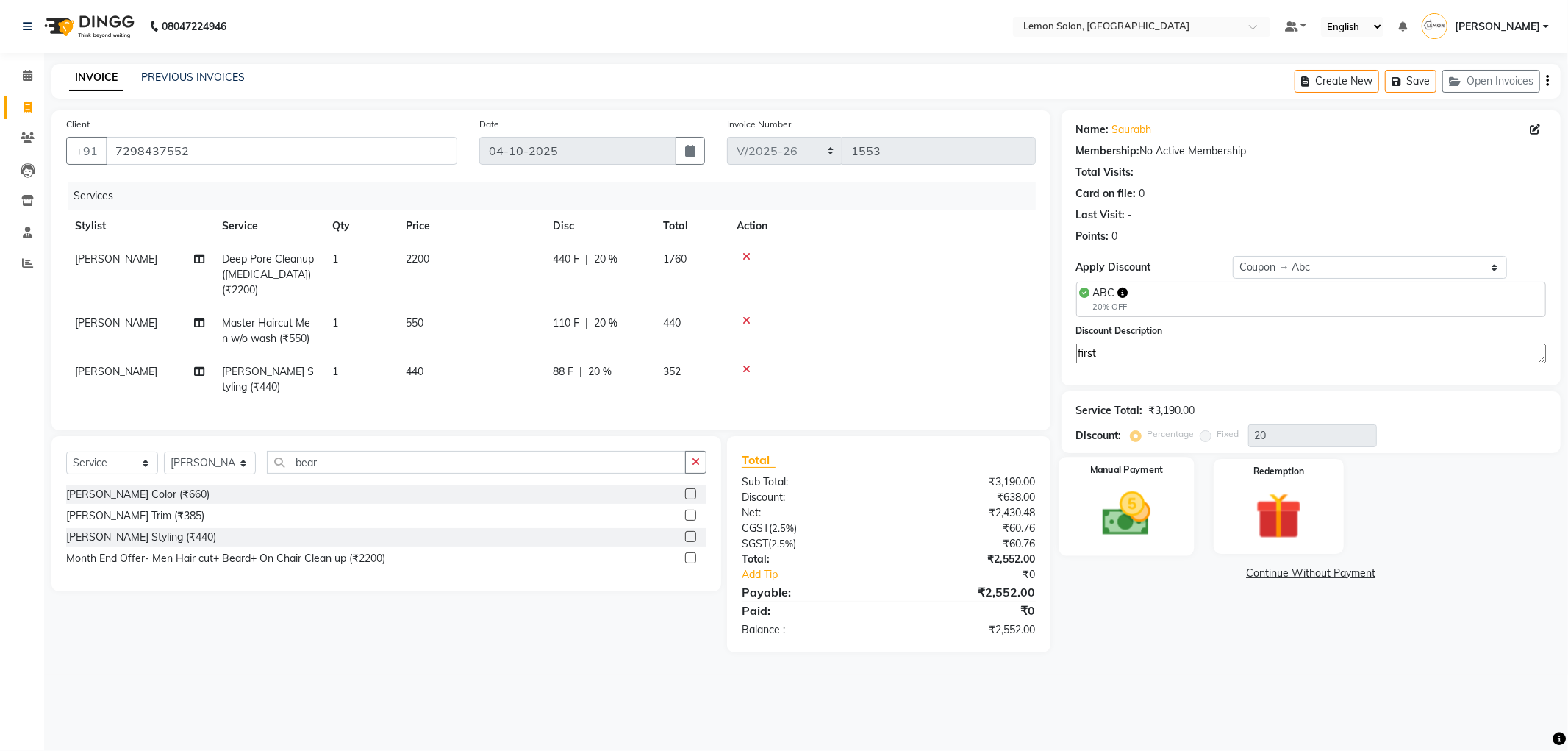
type textarea "first"
click at [1126, 525] on img at bounding box center [1126, 514] width 78 height 56
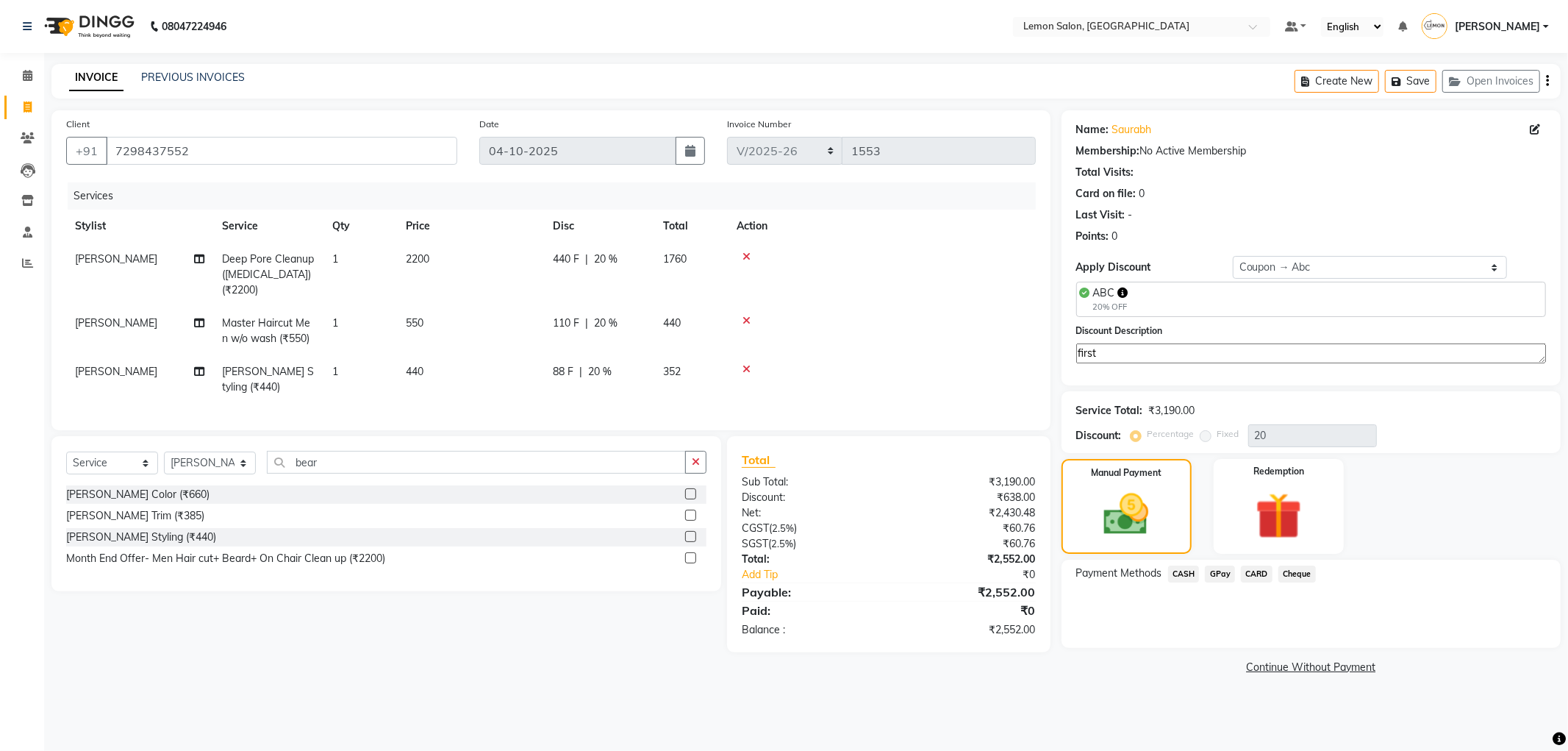
click at [1256, 579] on span "CARD" at bounding box center [1257, 573] width 31 height 17
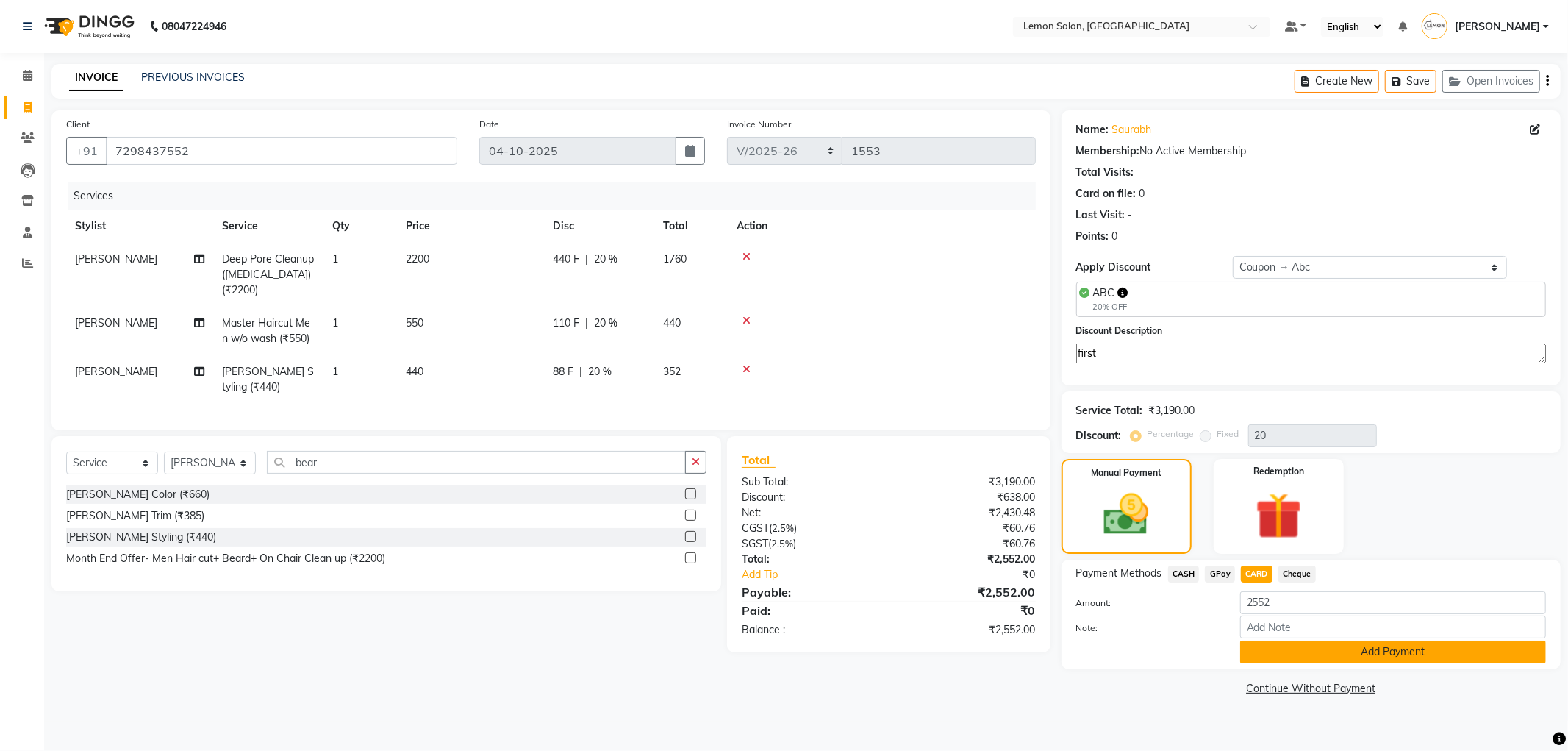
click at [1259, 652] on button "Add Payment" at bounding box center [1393, 652] width 306 height 23
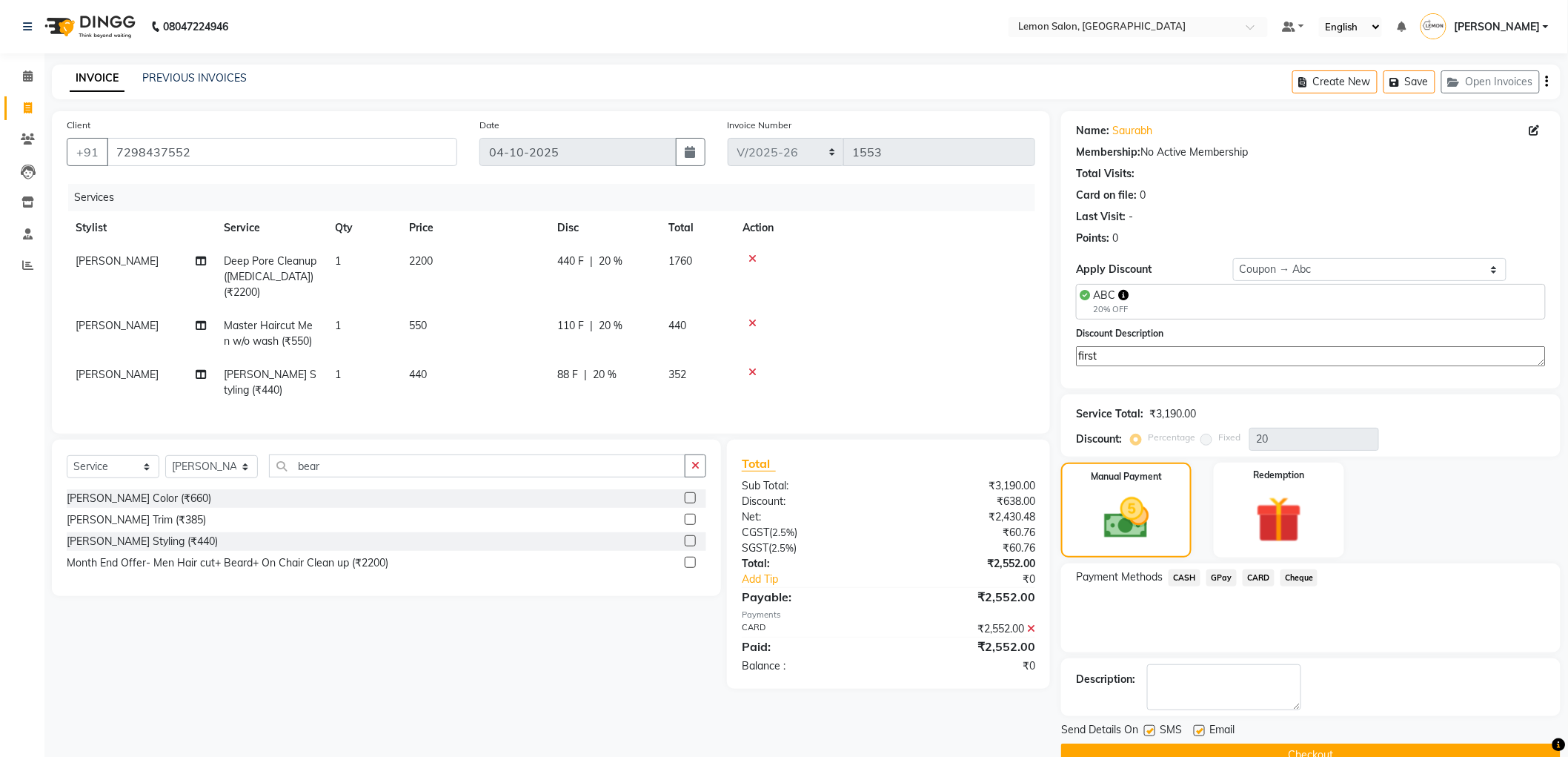
click at [1198, 730] on label at bounding box center [1199, 730] width 11 height 11
click at [1198, 730] on input "checkbox" at bounding box center [1199, 731] width 10 height 10
checkbox input "false"
click at [1155, 741] on div "Send Details On SMS Email Checkout" at bounding box center [1311, 744] width 500 height 44
click at [1149, 749] on button "Checkout" at bounding box center [1311, 755] width 500 height 23
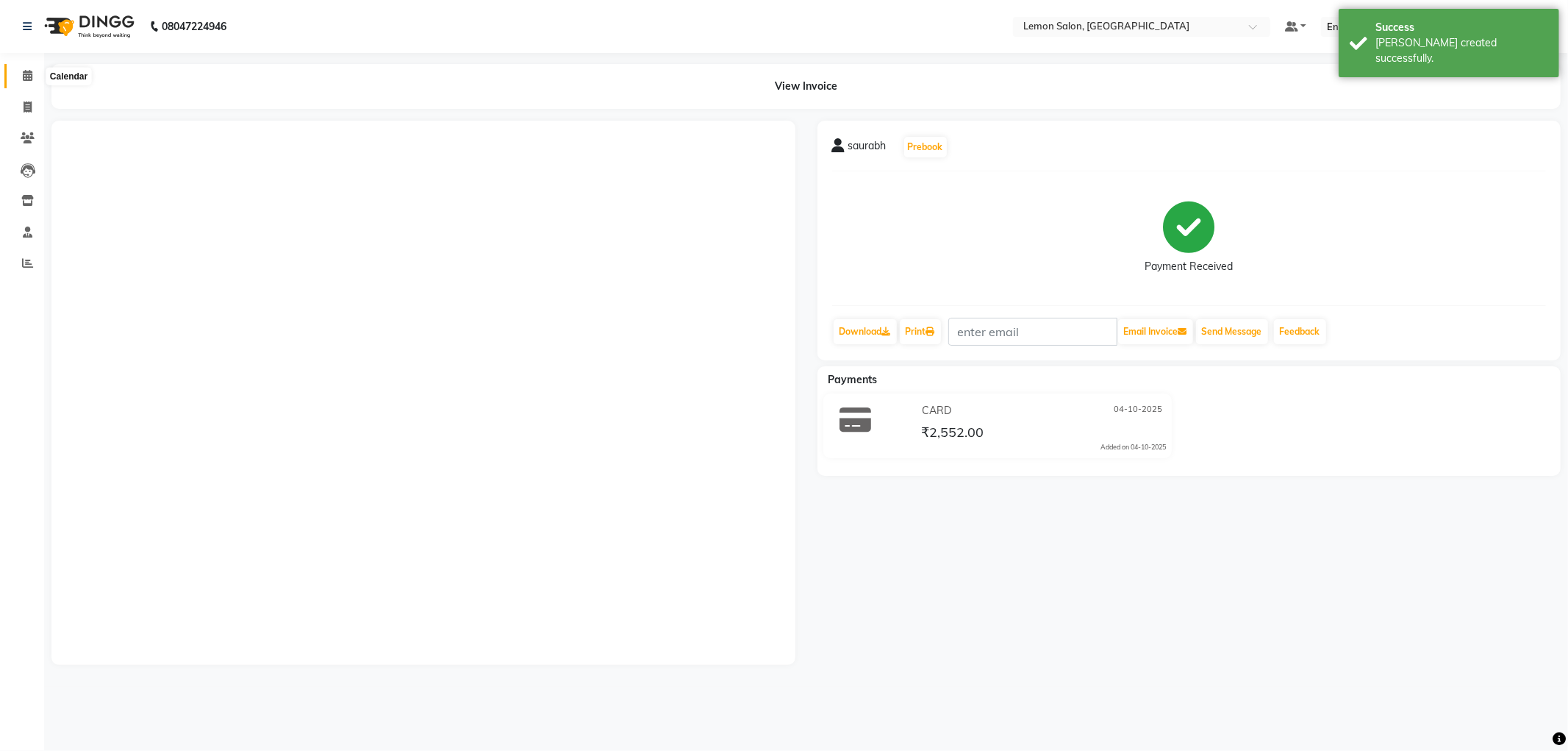
click at [35, 70] on span at bounding box center [27, 76] width 26 height 17
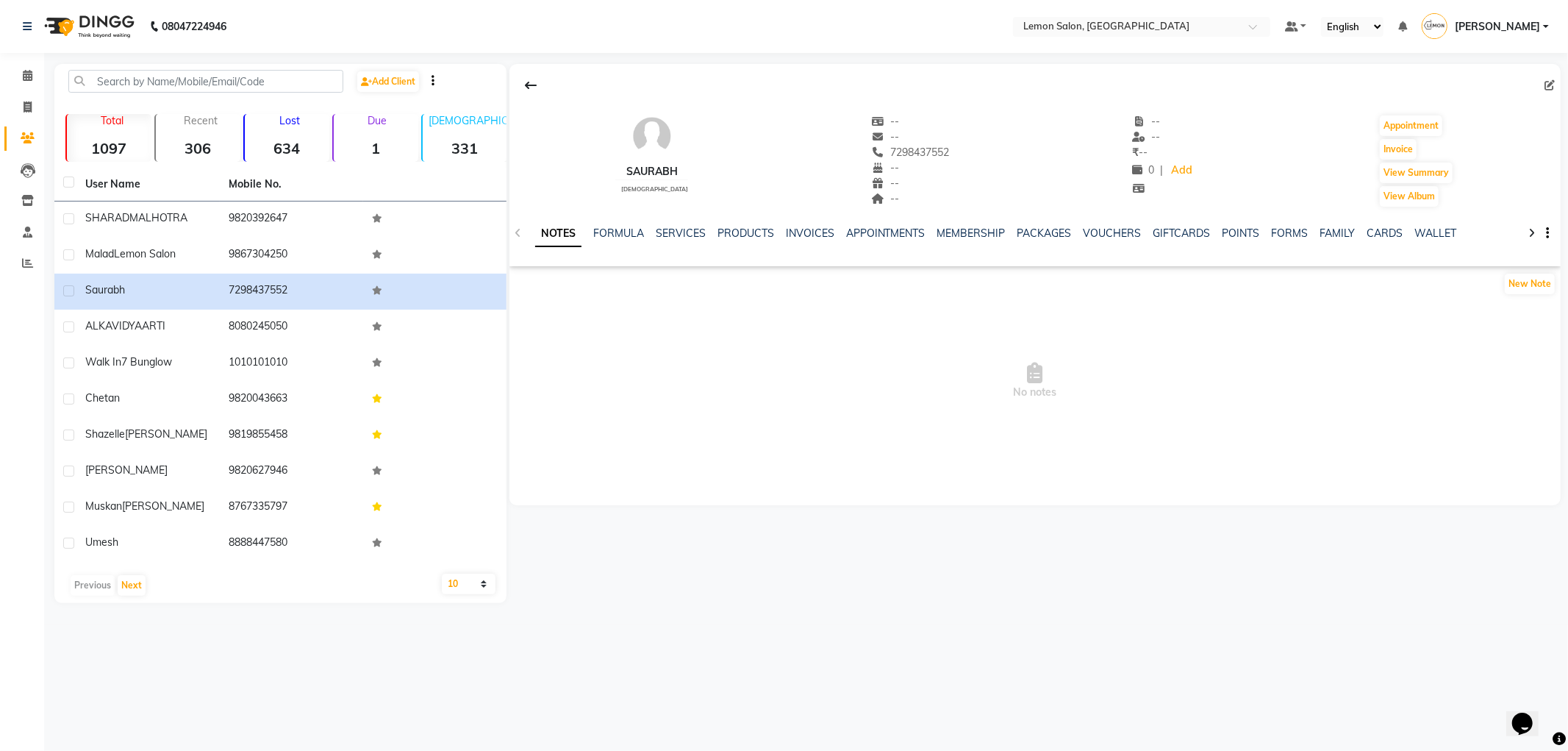
click at [680, 224] on div "NOTES FORMULA SERVICES PRODUCTS INVOICES APPOINTMENTS MEMBERSHIP PACKAGES VOUCH…" at bounding box center [1035, 233] width 1052 height 50
click at [677, 233] on link "SERVICES" at bounding box center [681, 233] width 50 height 13
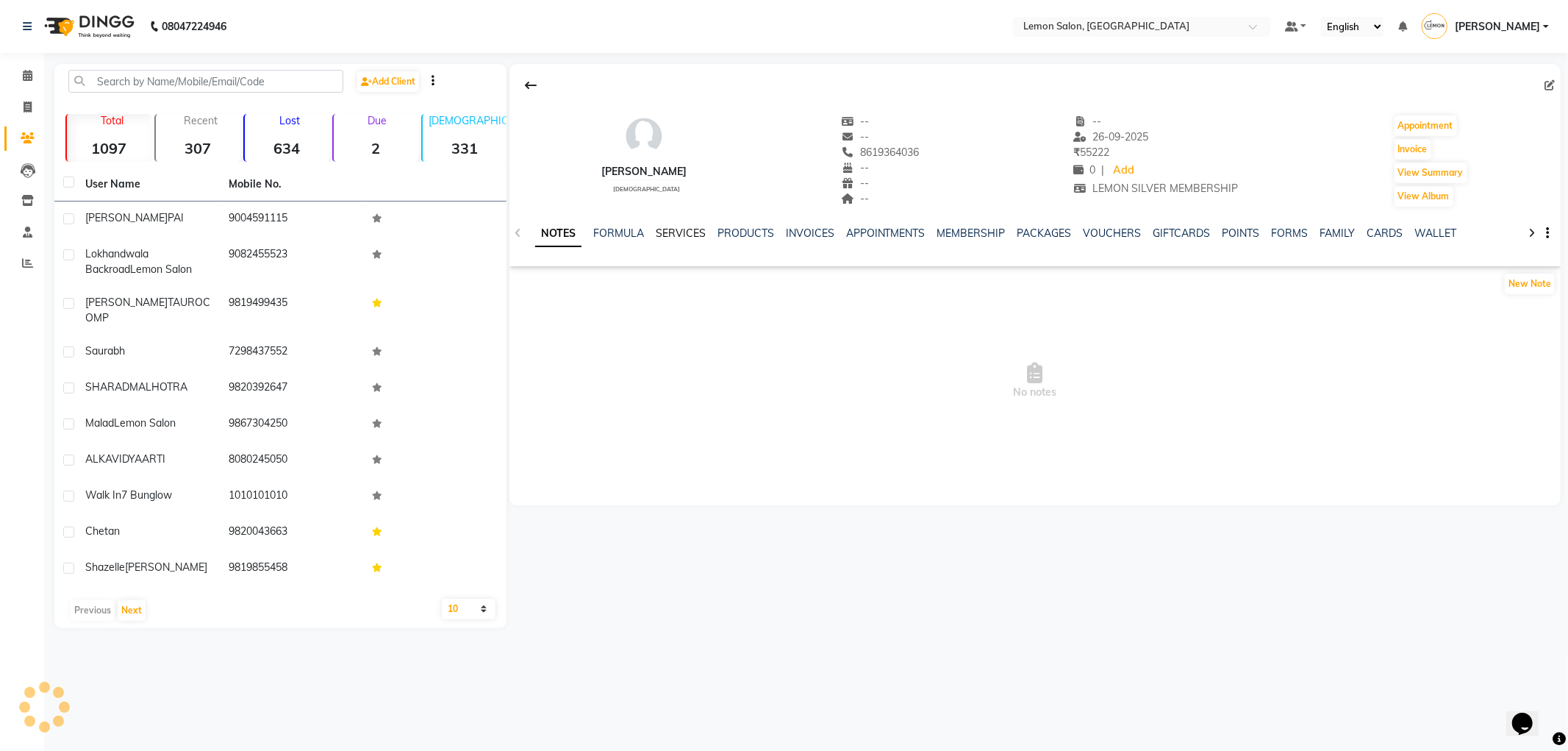
click at [687, 233] on link "SERVICES" at bounding box center [681, 233] width 50 height 13
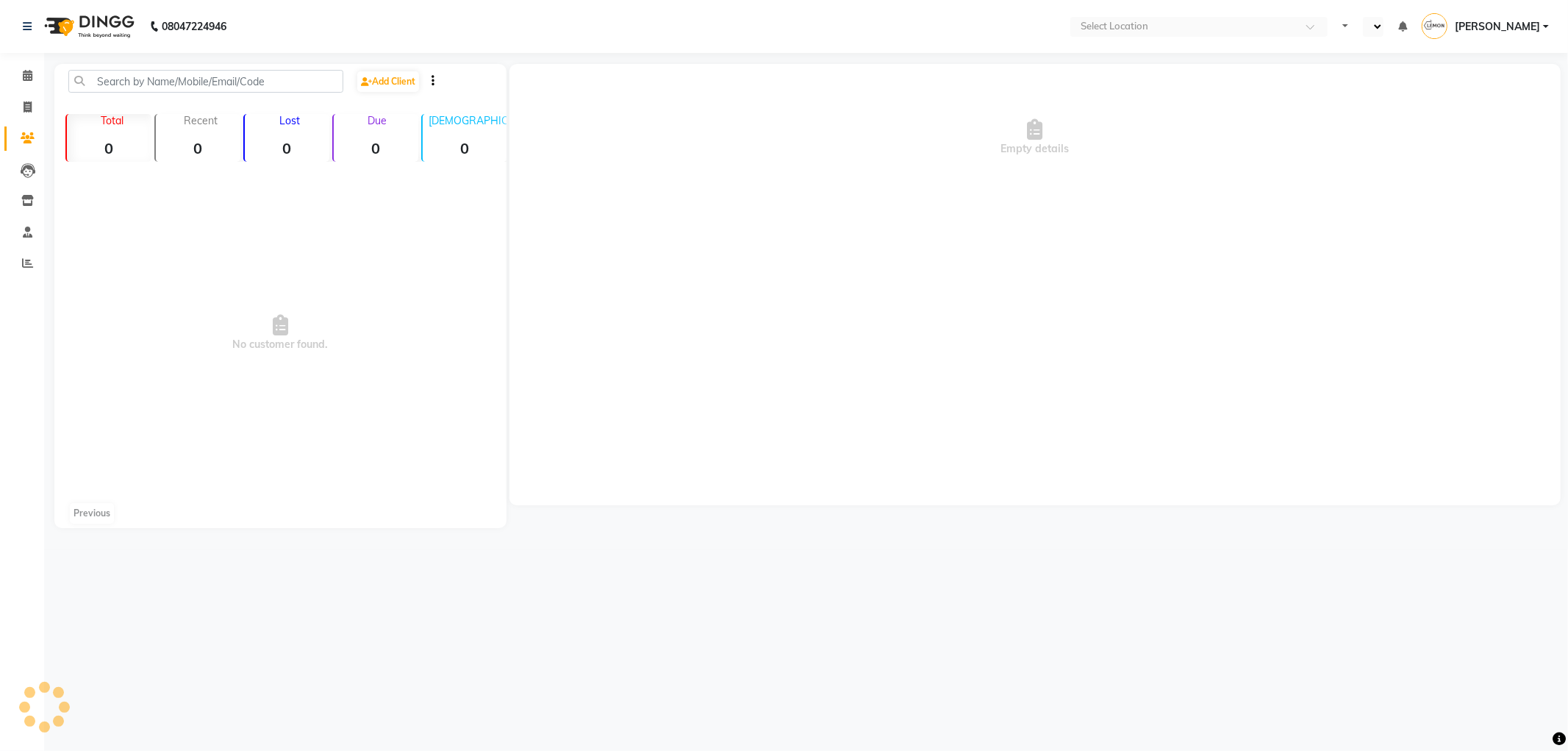
select select "en"
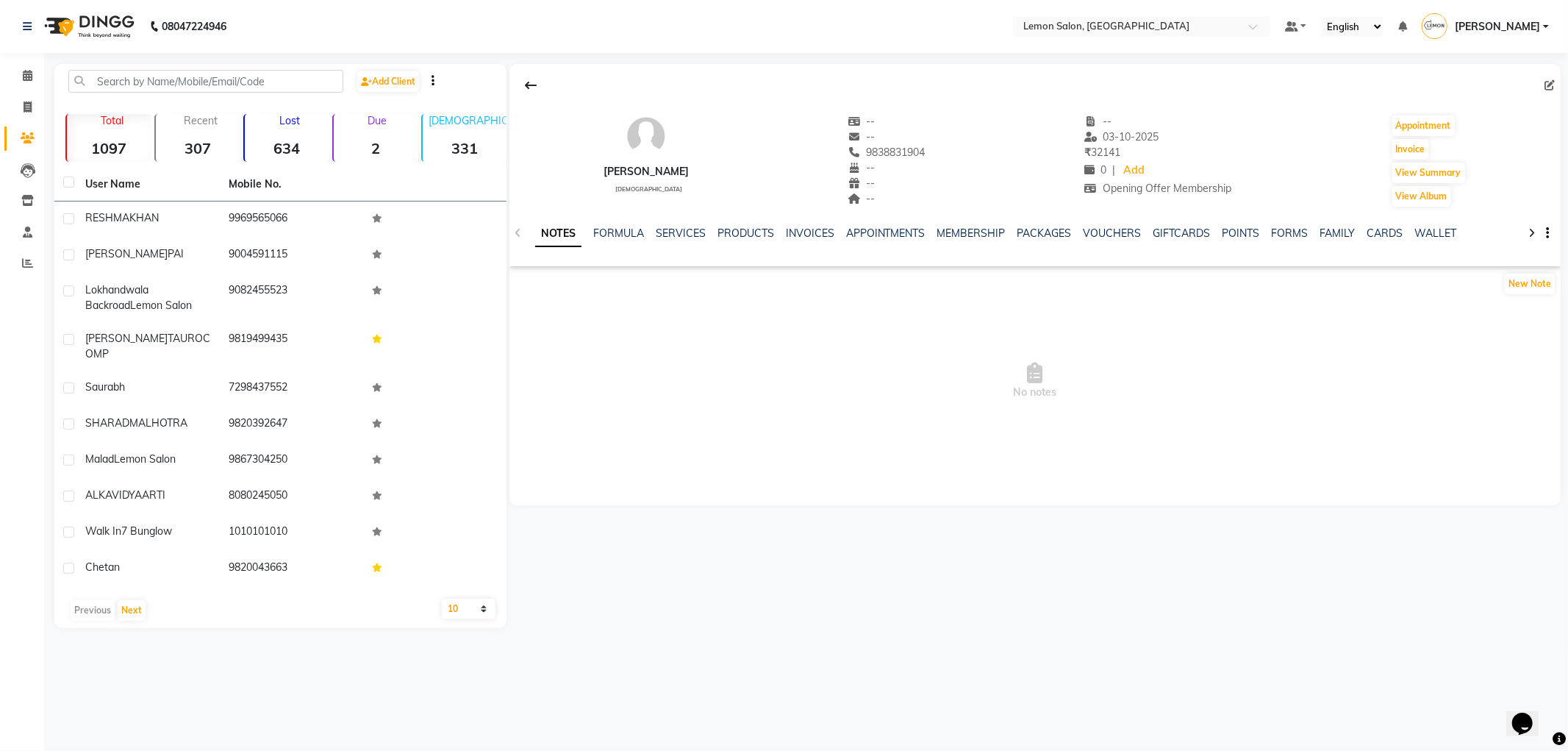
click at [660, 221] on div "NOTES FORMULA SERVICES PRODUCTS INVOICES APPOINTMENTS MEMBERSHIP PACKAGES VOUCH…" at bounding box center [1035, 233] width 1052 height 50
click at [672, 230] on link "SERVICES" at bounding box center [681, 233] width 50 height 13
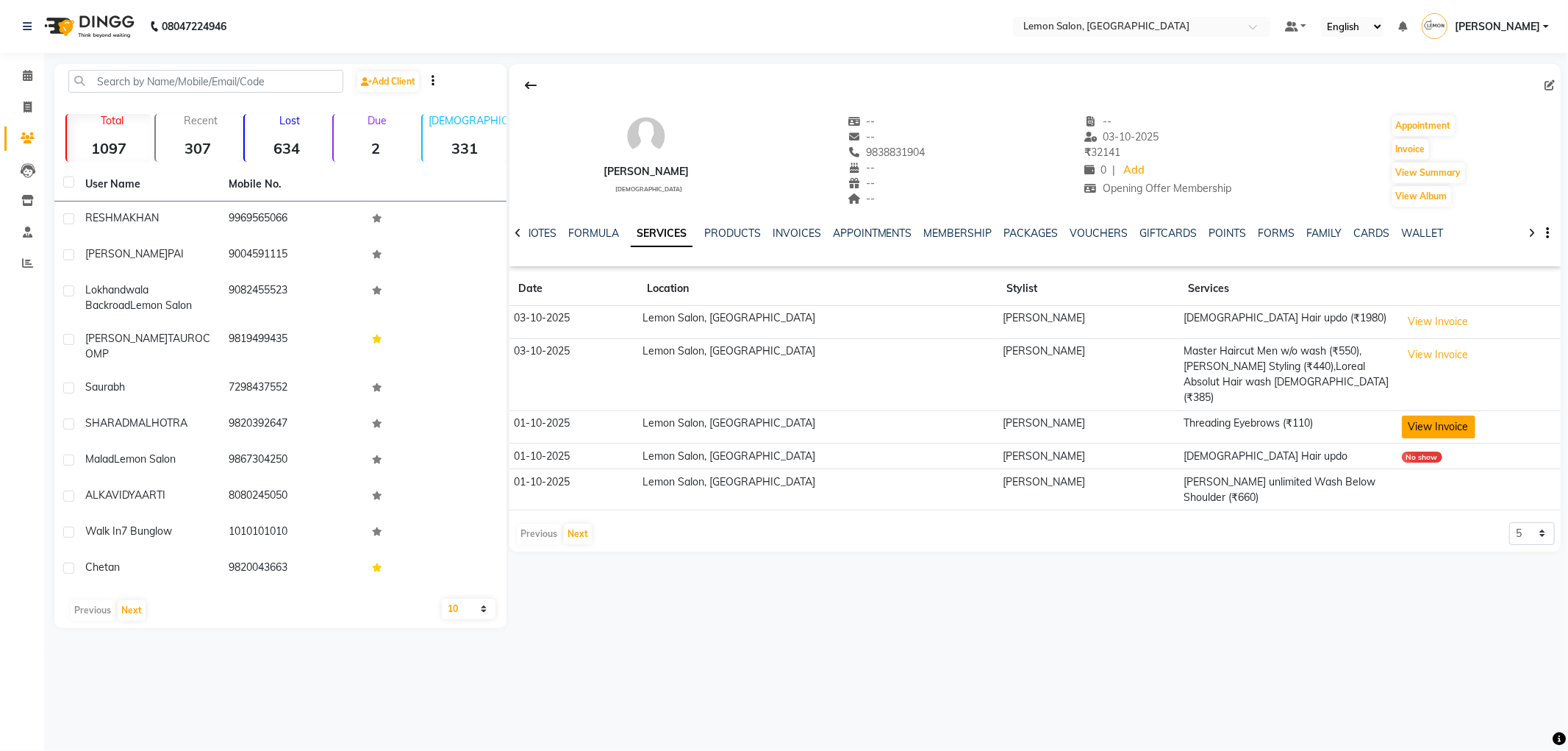
click at [1431, 416] on button "View Invoice" at bounding box center [1438, 427] width 74 height 23
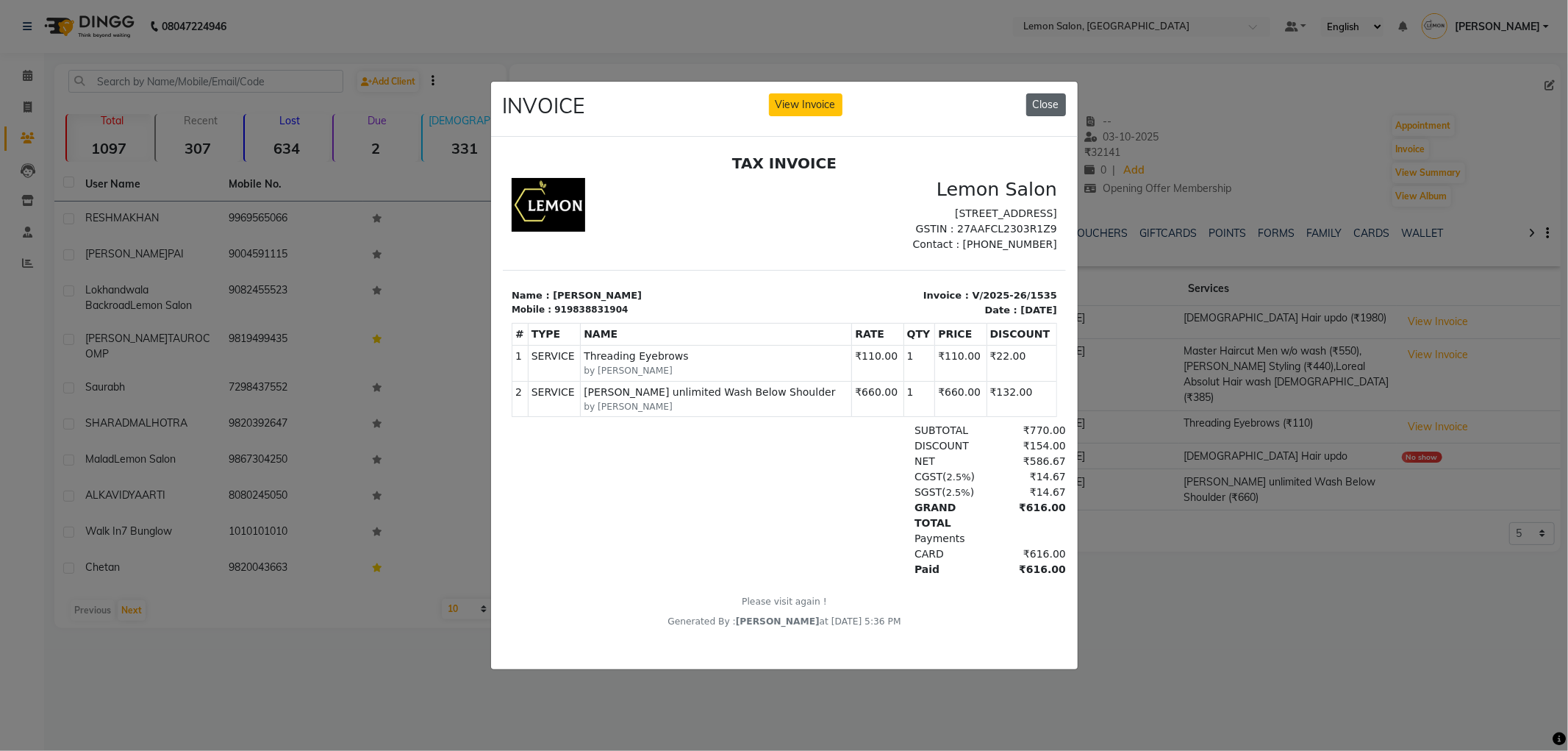
drag, startPoint x: 1044, startPoint y: 96, endPoint x: 1052, endPoint y: 90, distance: 10.0
click at [1052, 96] on button "Close" at bounding box center [1046, 105] width 40 height 23
